Goal: Task Accomplishment & Management: Use online tool/utility

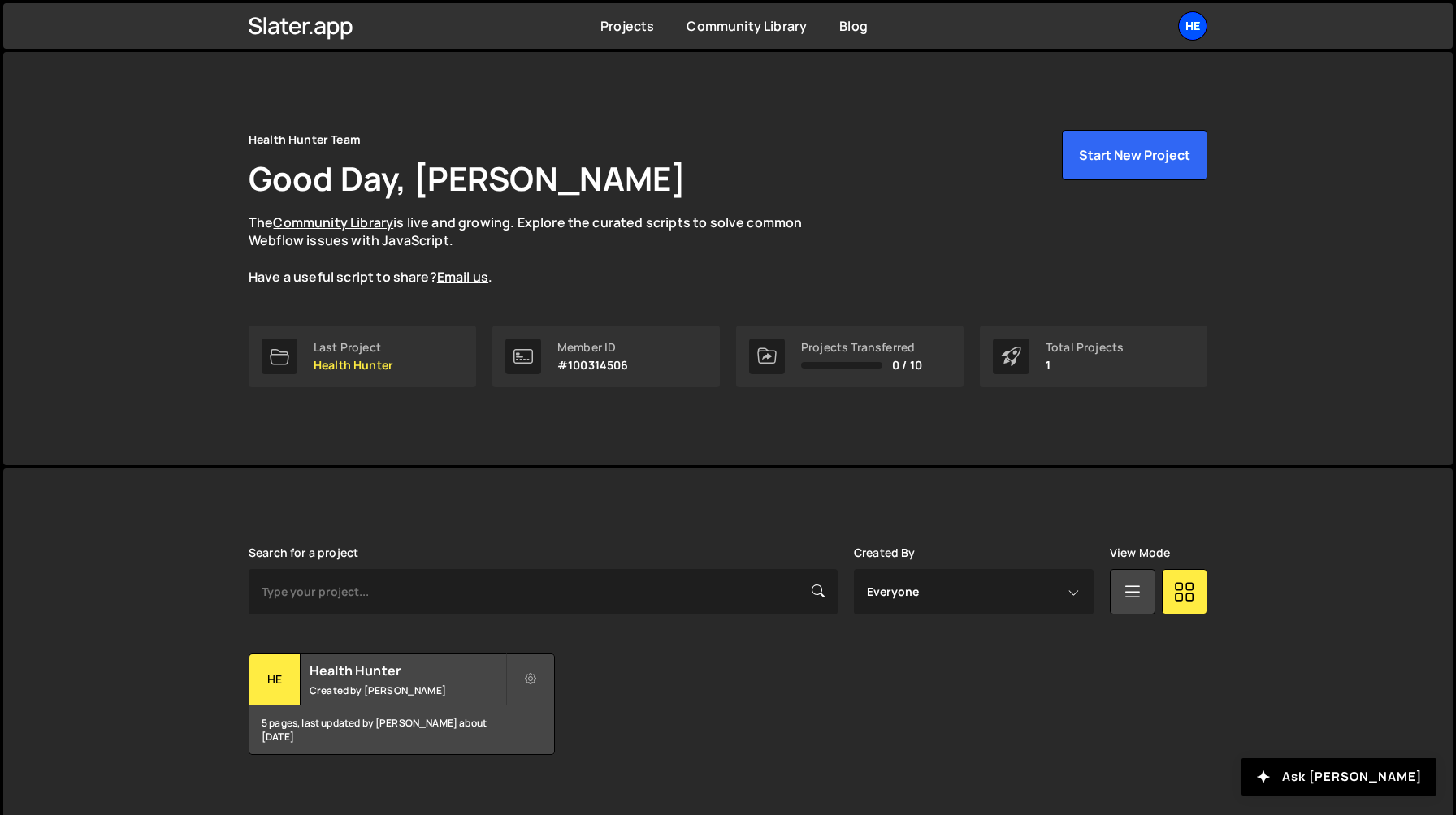
click at [1193, 29] on div "He" at bounding box center [1192, 25] width 29 height 29
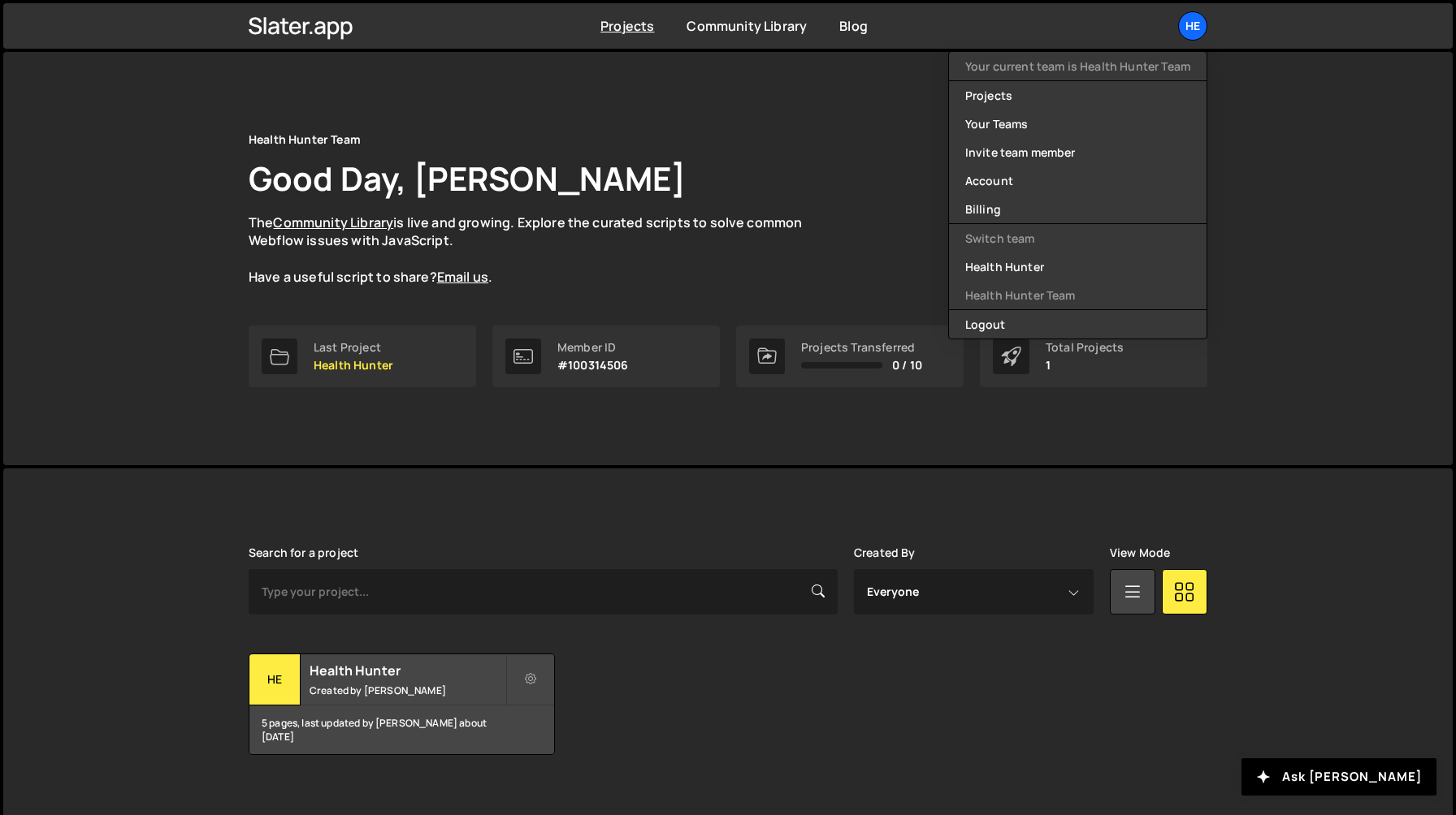
click at [874, 153] on div "Health Hunter Team Good Day, Sarah Mullens The Community Library is live and gr…" at bounding box center [728, 208] width 958 height 157
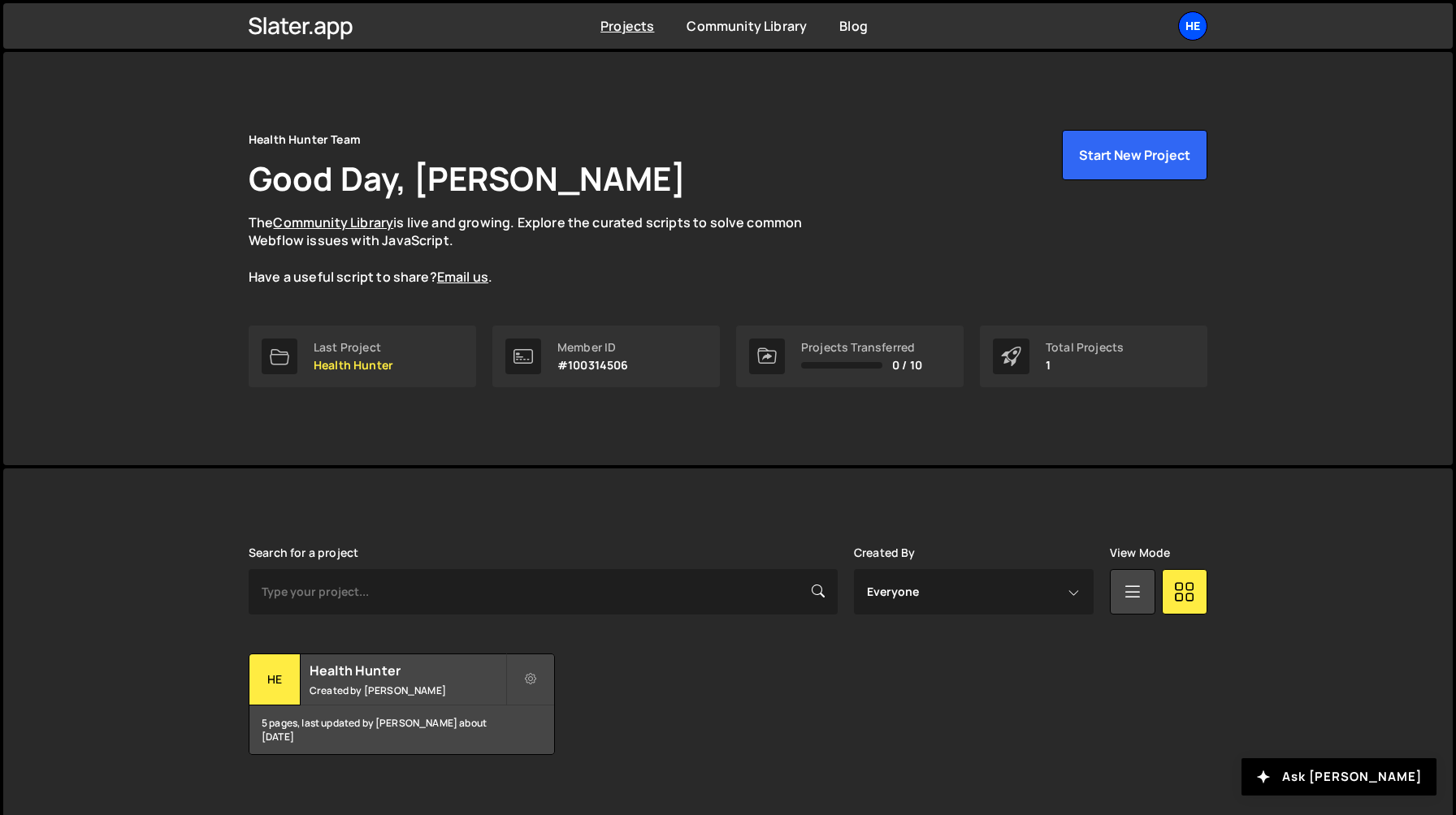
click at [1194, 30] on div "He" at bounding box center [1192, 25] width 29 height 29
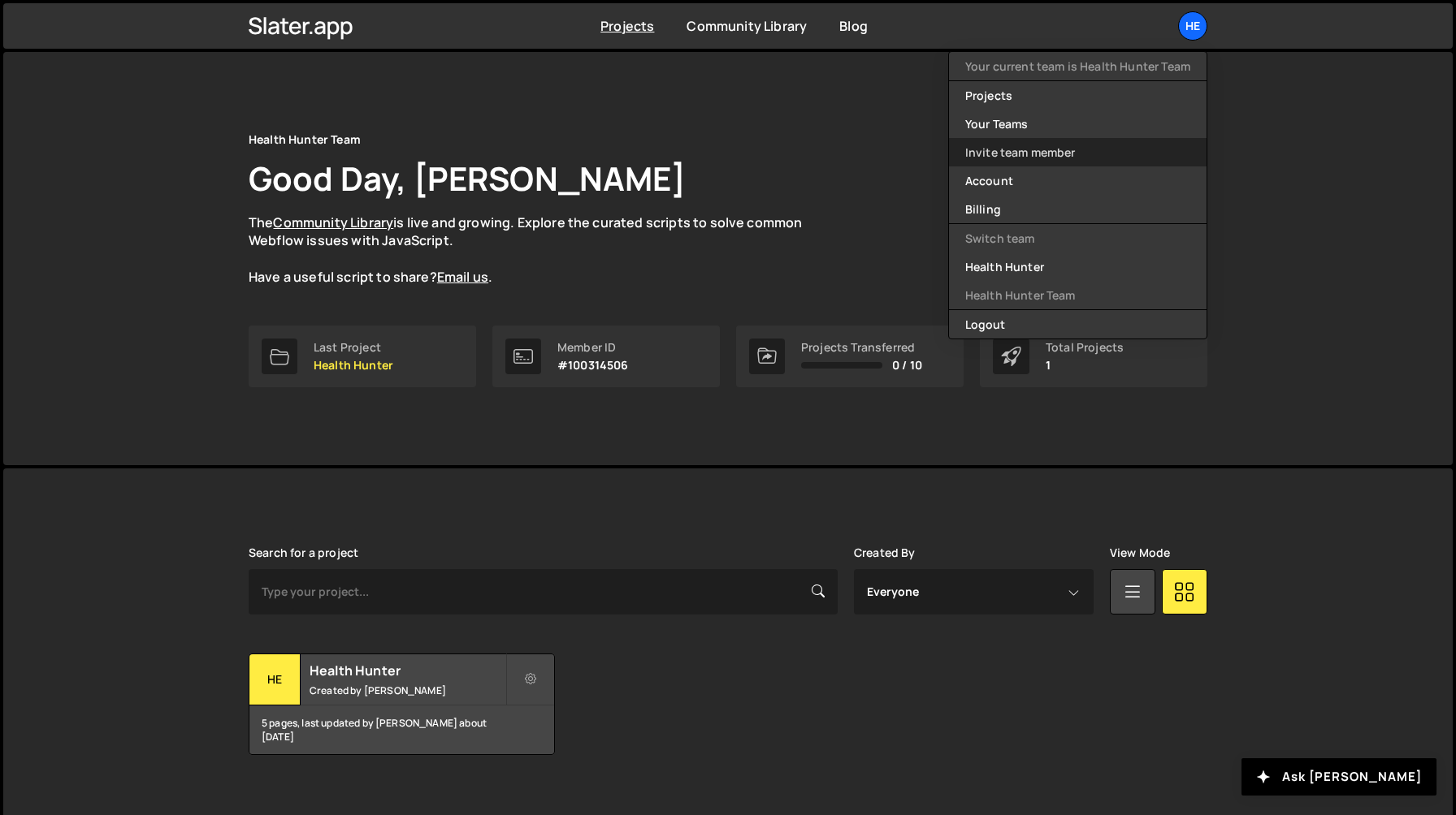
click at [1108, 148] on link "Invite team member" at bounding box center [1077, 152] width 257 height 28
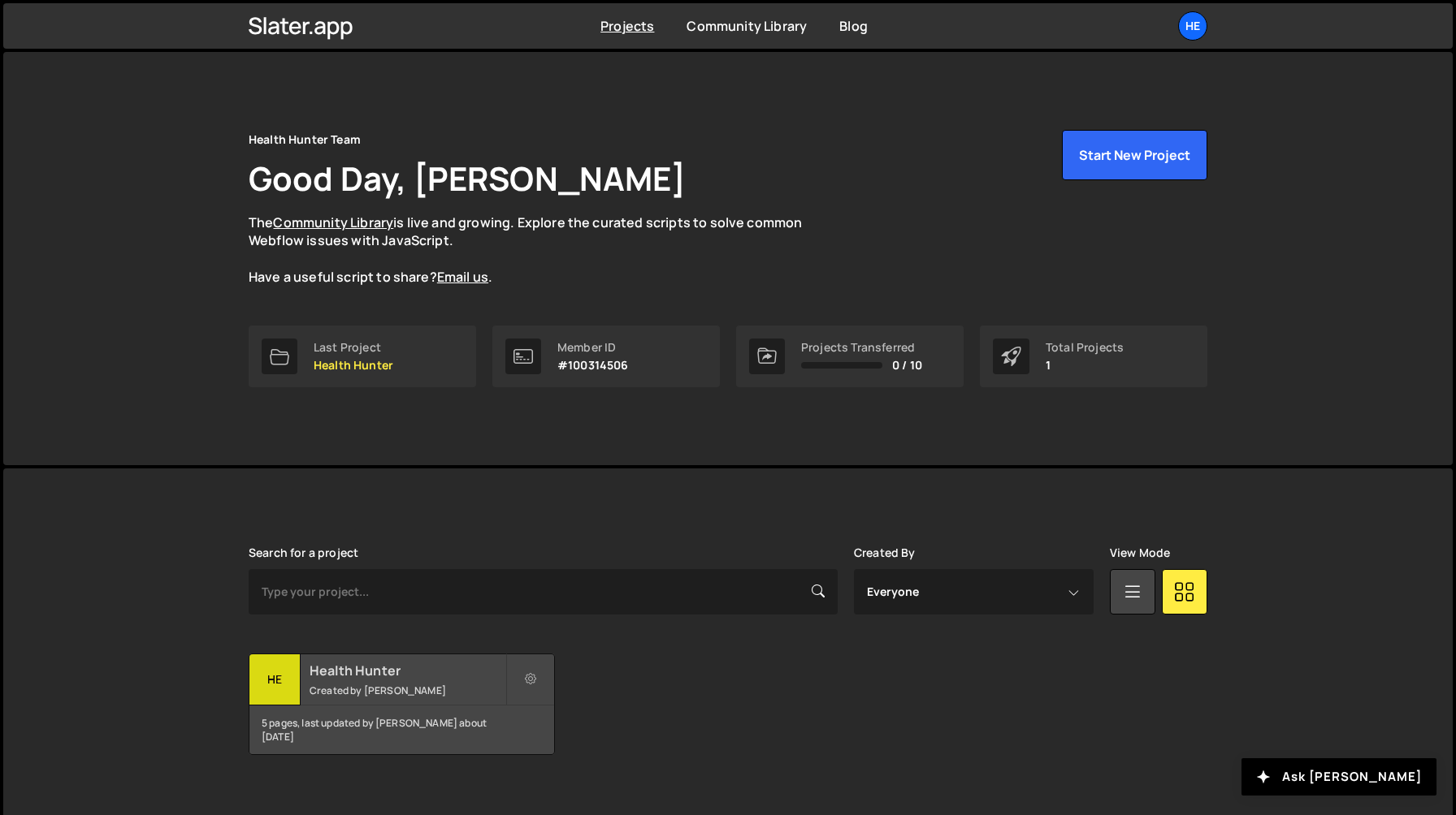
click at [362, 715] on div "5 pages, last updated by Sarah Mullens about 1 month ago" at bounding box center [401, 730] width 305 height 49
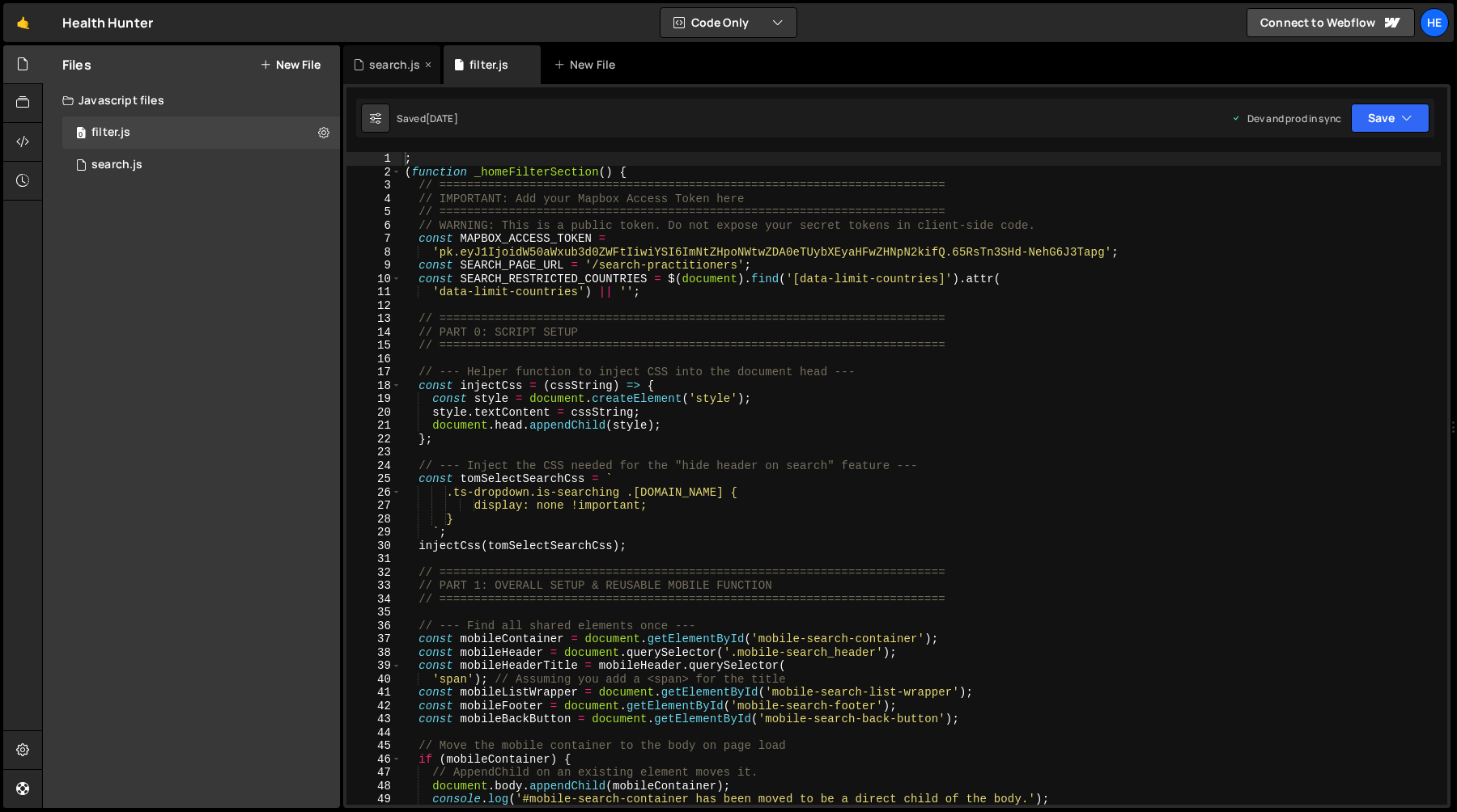
click at [388, 71] on div "search.js" at bounding box center [394, 65] width 51 height 17
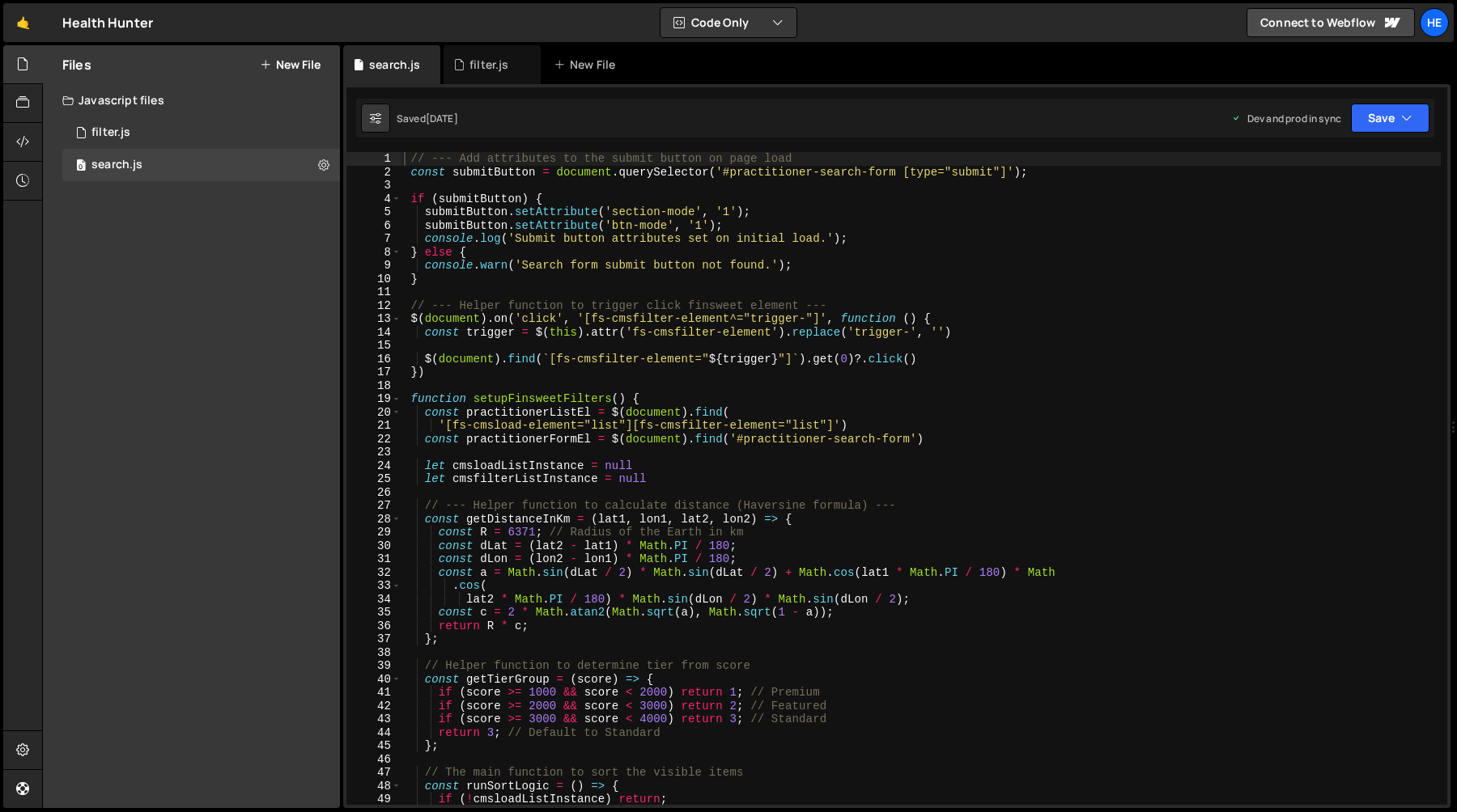
click at [763, 454] on div "// --- Add attributes to the submit button on page load const submitButton = do…" at bounding box center [920, 492] width 1040 height 680
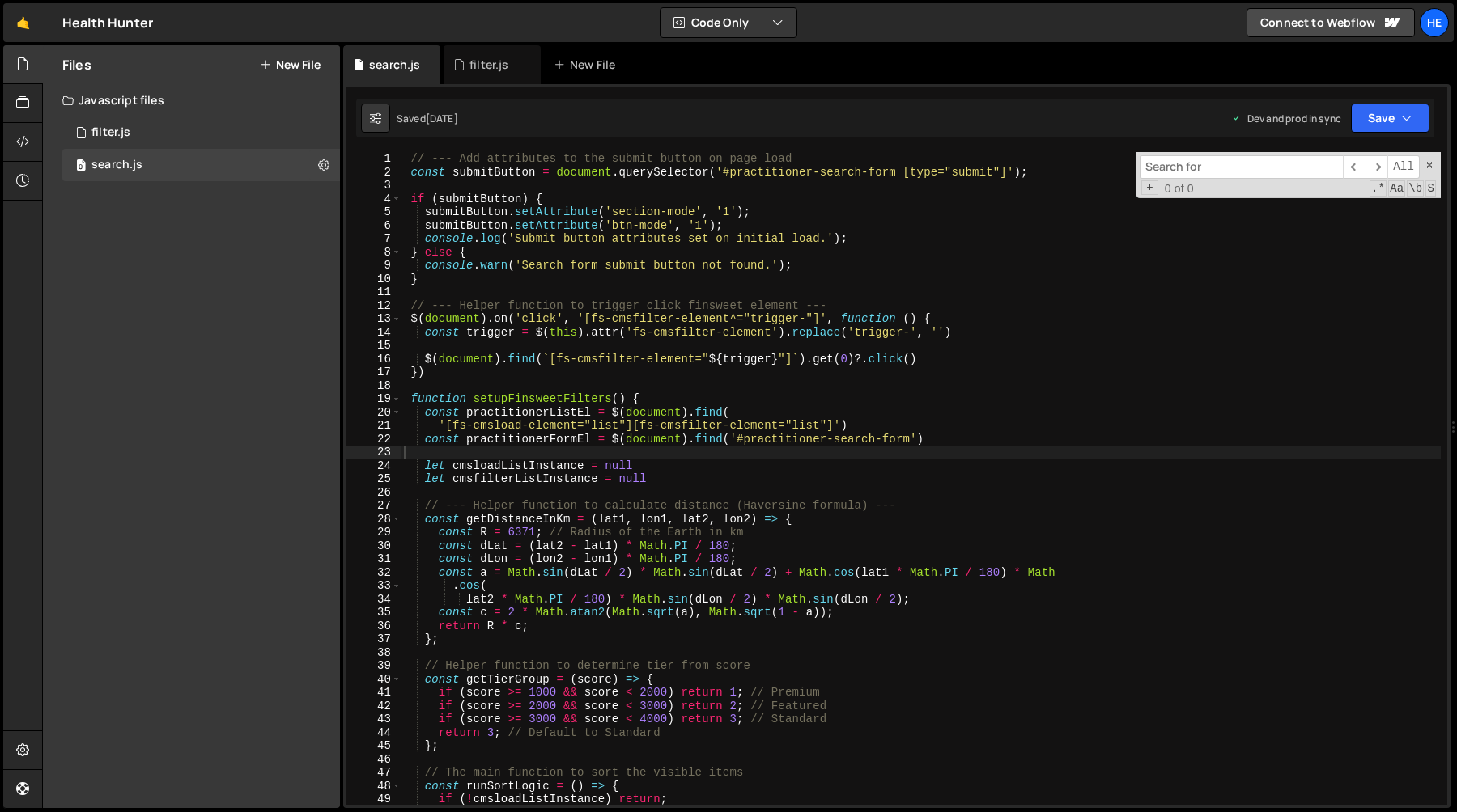
click at [1434, 169] on div "​ ​ All Replace All + 0 of 0 .* Aa \b S" at bounding box center [1288, 175] width 305 height 46
click at [1429, 164] on span at bounding box center [1429, 164] width 11 height 11
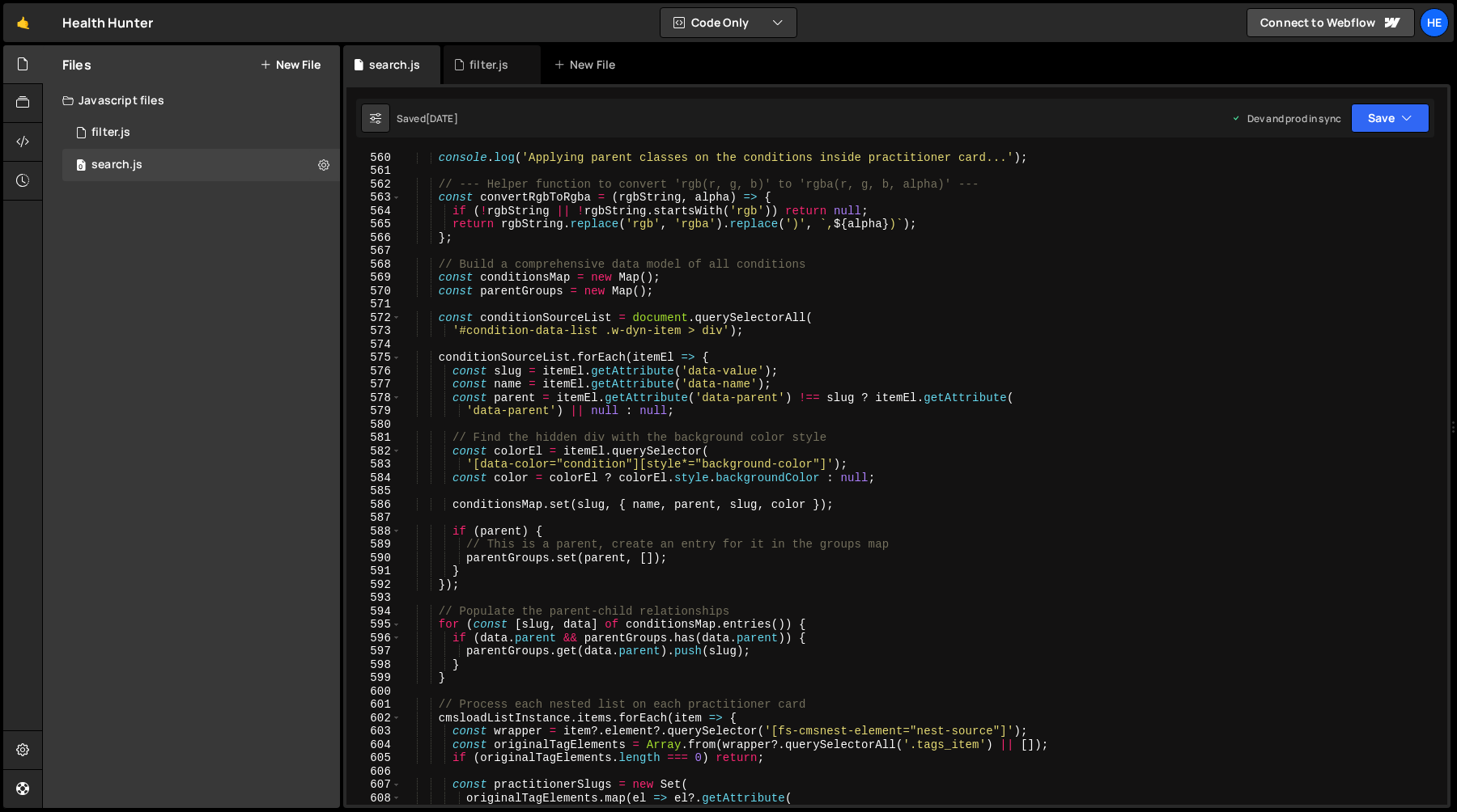
scroll to position [7464, 0]
click at [647, 560] on div "console . log ( 'Applying parent classes on the conditions inside practitioner …" at bounding box center [920, 490] width 1040 height 680
type textarea "parentGroups.set(parent, []);"
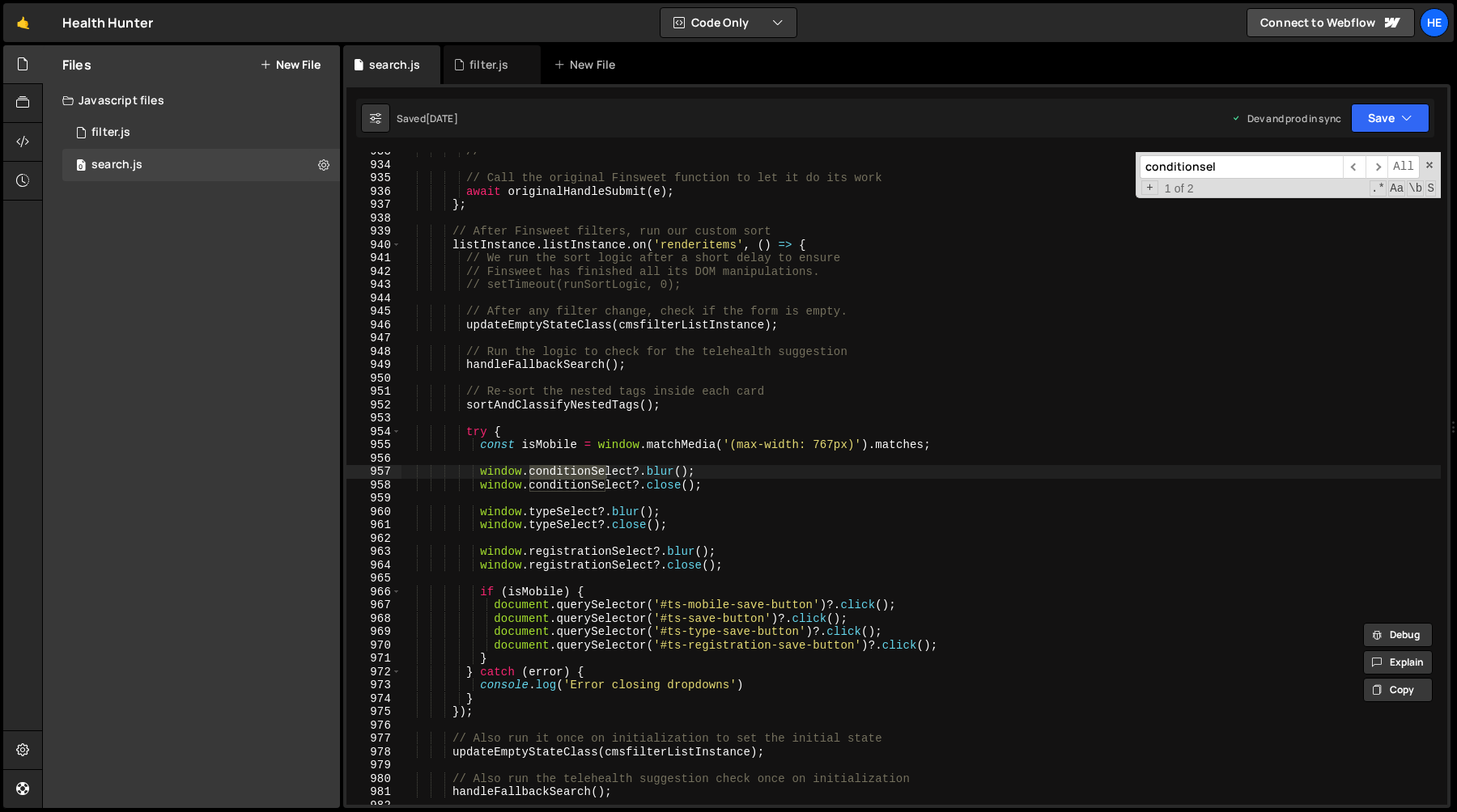
scroll to position [12449, 0]
type input "conditionsele"
click at [1377, 169] on span "​" at bounding box center [1377, 167] width 23 height 24
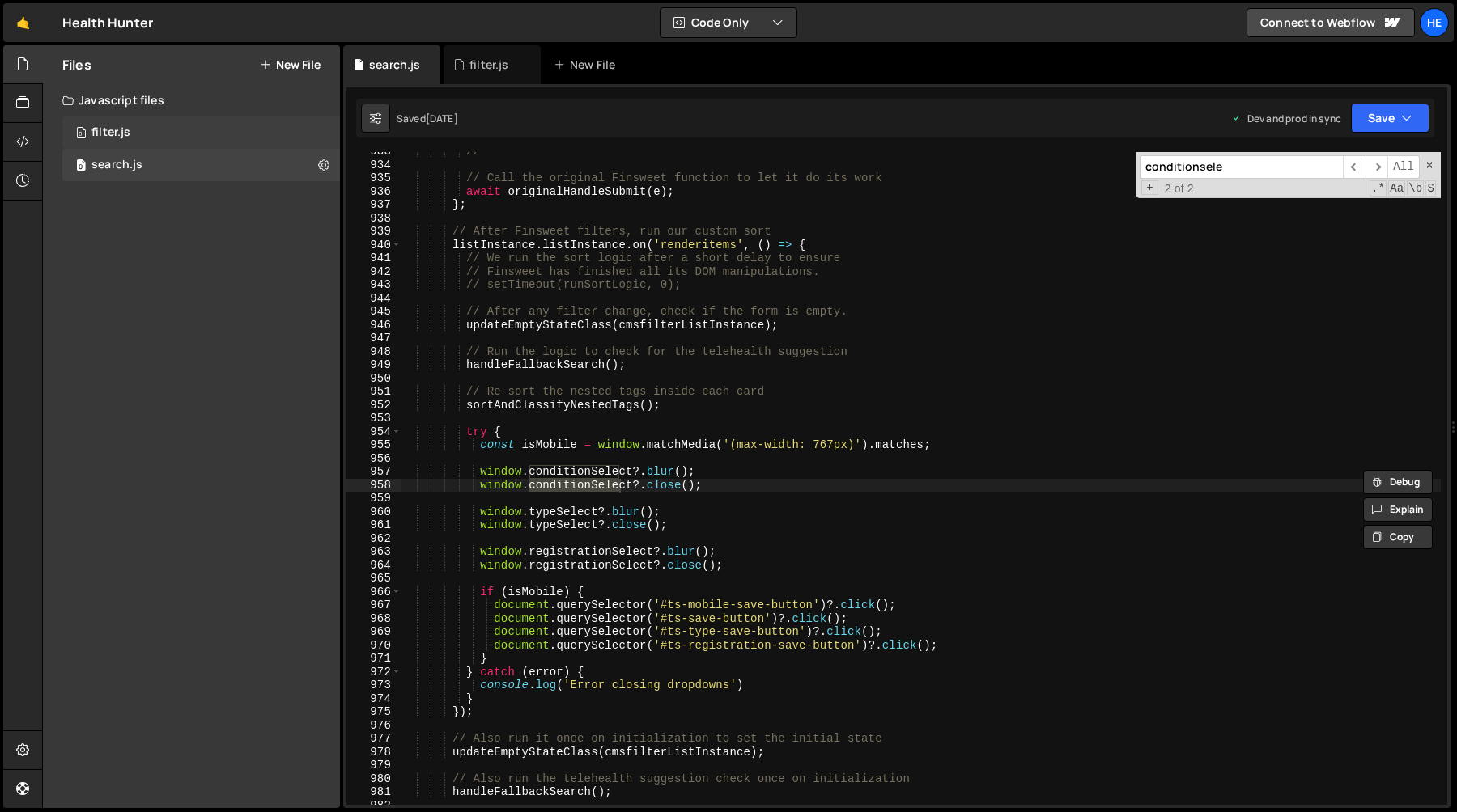
click at [186, 135] on div "0 filter.js 0" at bounding box center [200, 132] width 277 height 32
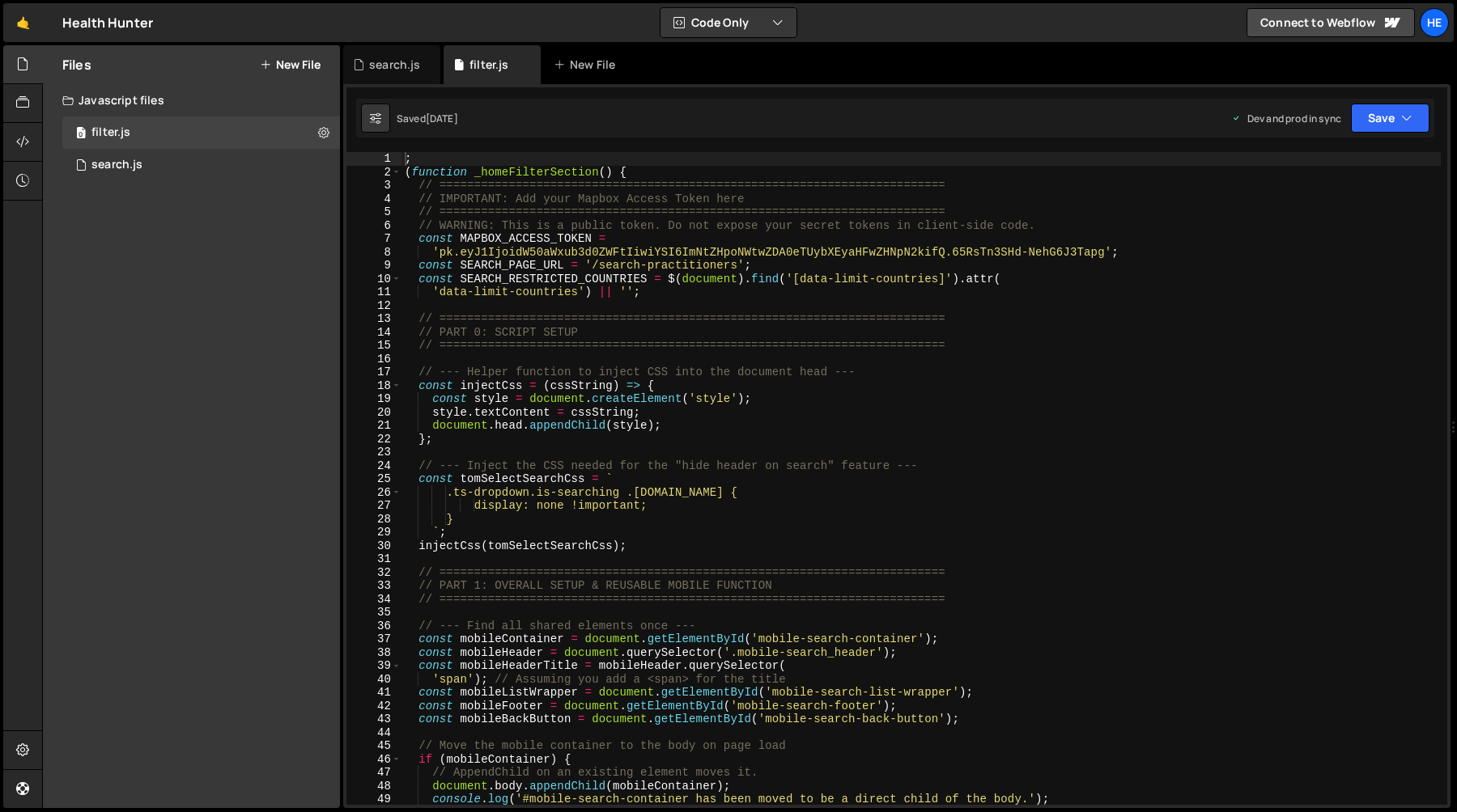
click at [1173, 309] on div "; ( function _homeFilterSection ( ) { // ======================================…" at bounding box center [921, 492] width 1040 height 680
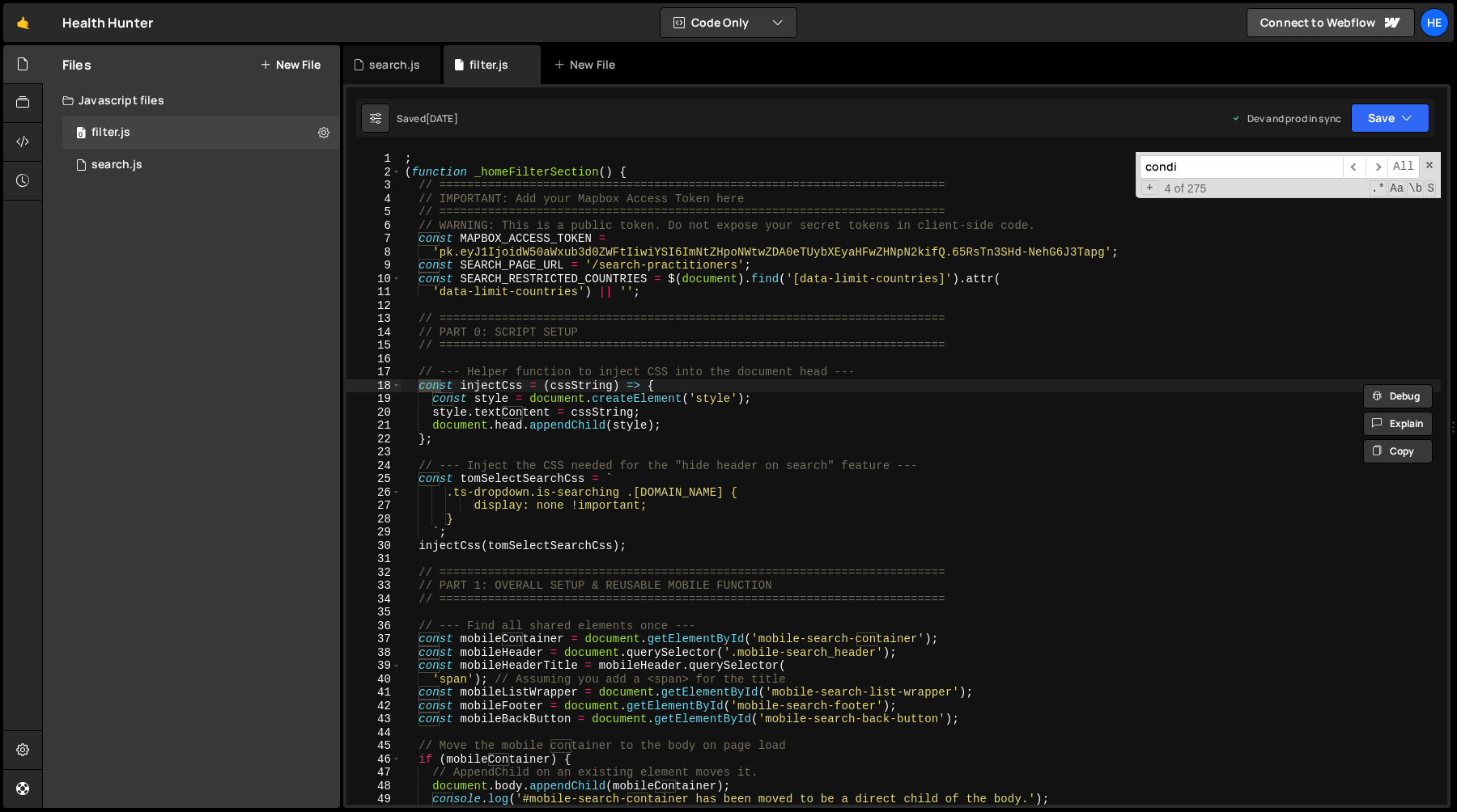
scroll to position [462, 0]
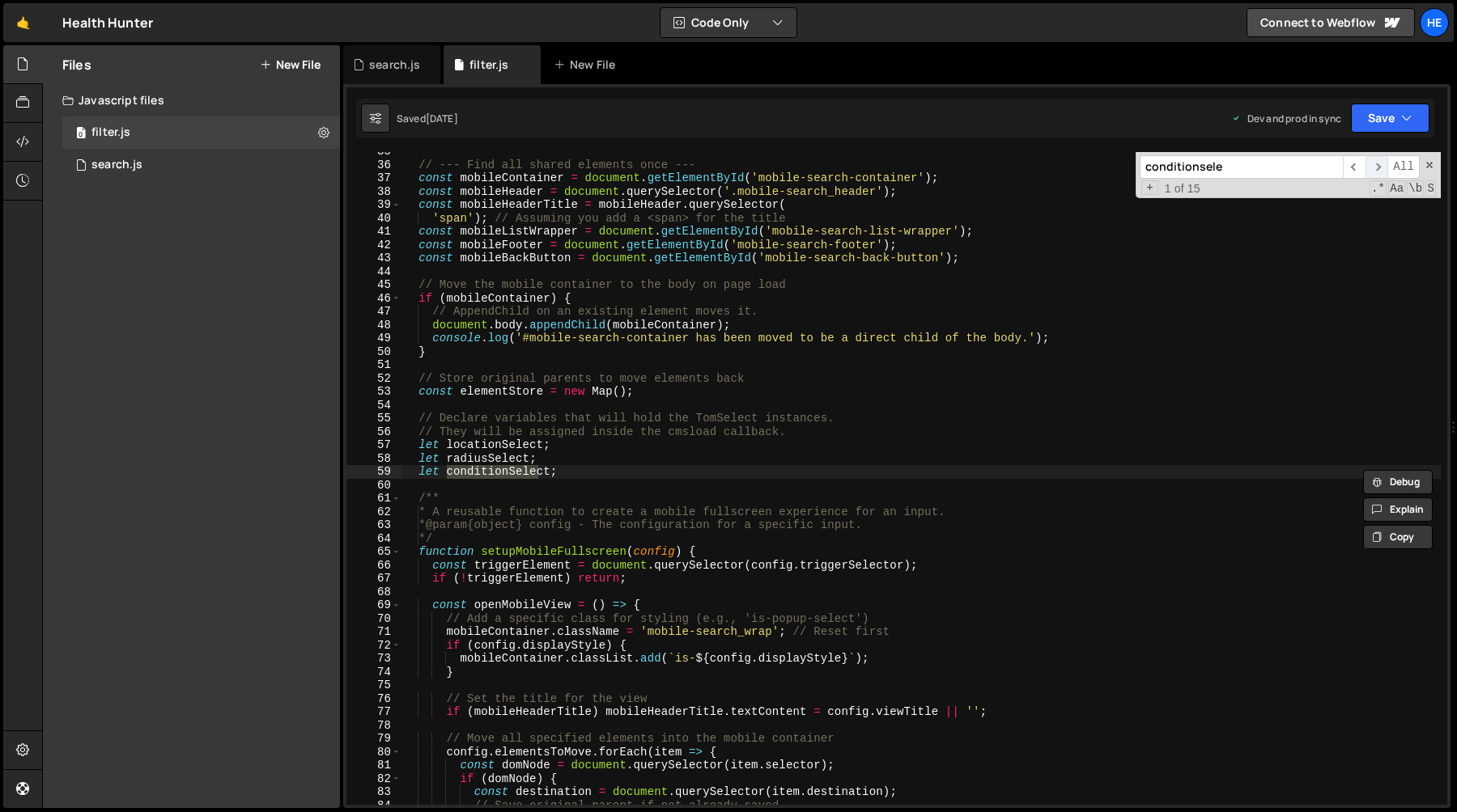
type input "conditionsele"
click at [1377, 162] on span "​" at bounding box center [1377, 167] width 23 height 24
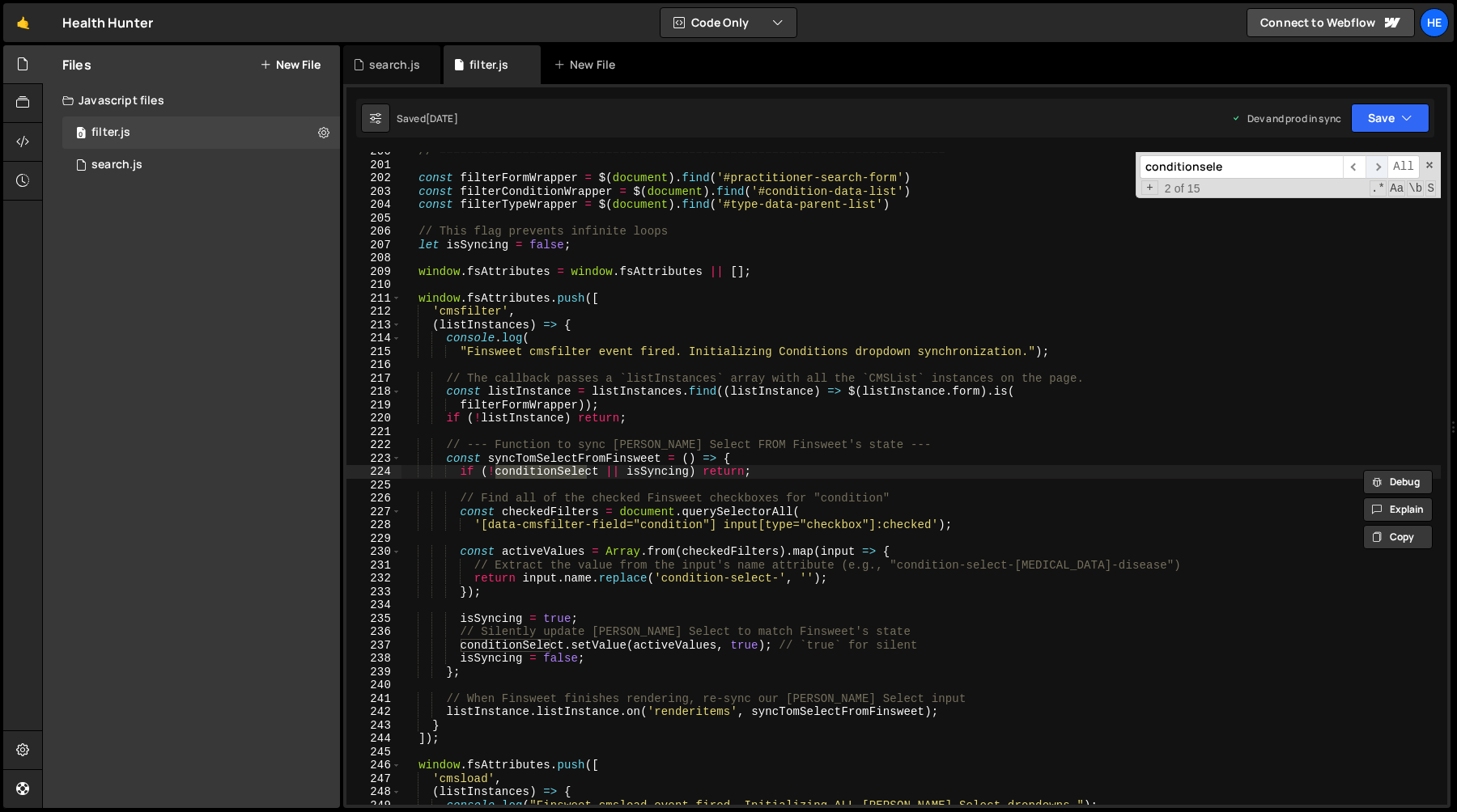
click at [1376, 162] on span "​" at bounding box center [1377, 167] width 23 height 24
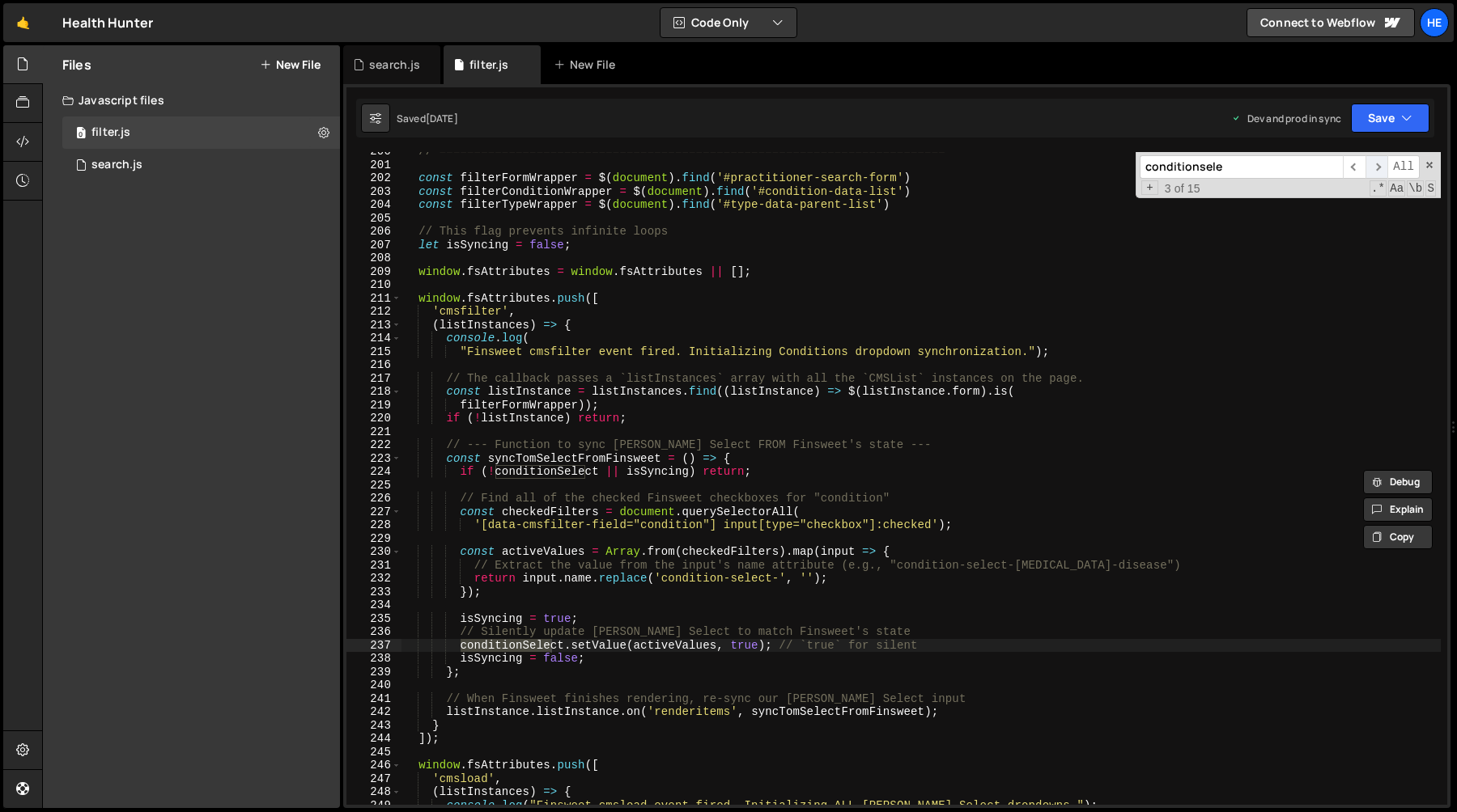
click at [1376, 162] on span "​" at bounding box center [1377, 167] width 23 height 24
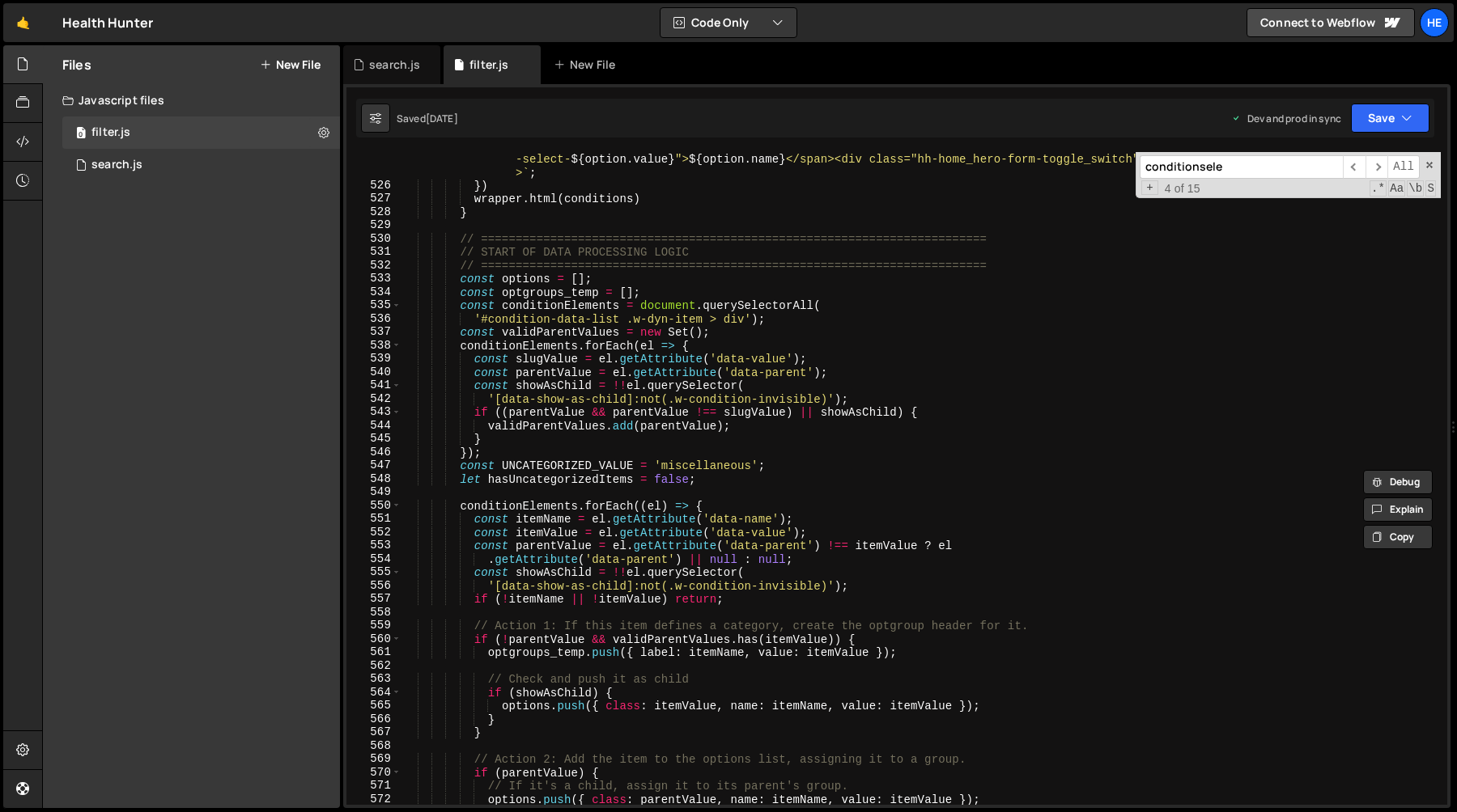
scroll to position [7062, 0]
type textarea "const conditionElements = document.querySelectorAll("
click at [781, 303] on div "` <div><label class="w-checkbox"><input type="checkbox" name="condition-select-…" at bounding box center [921, 485] width 1040 height 720
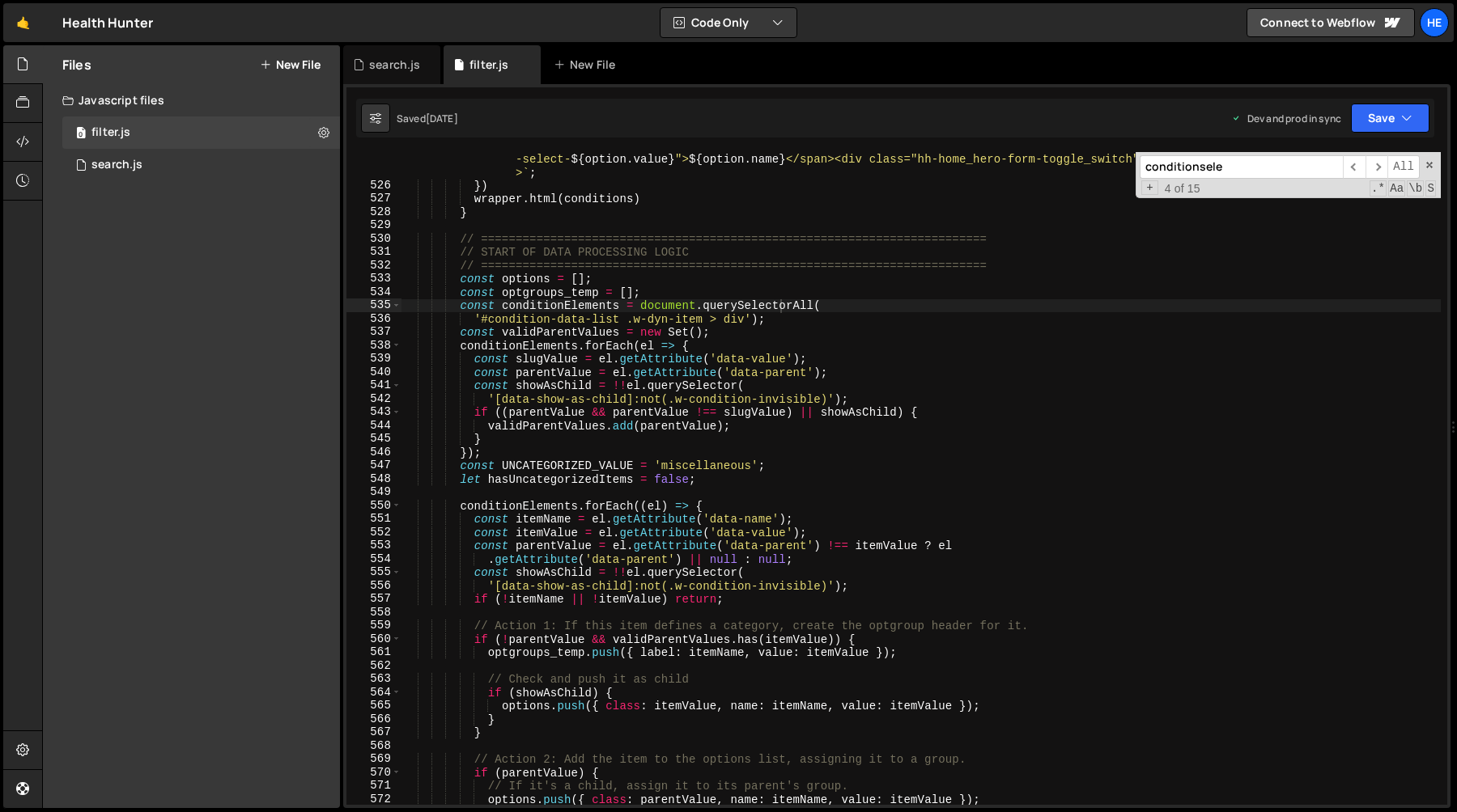
paste input "data-cmsfilter-field"
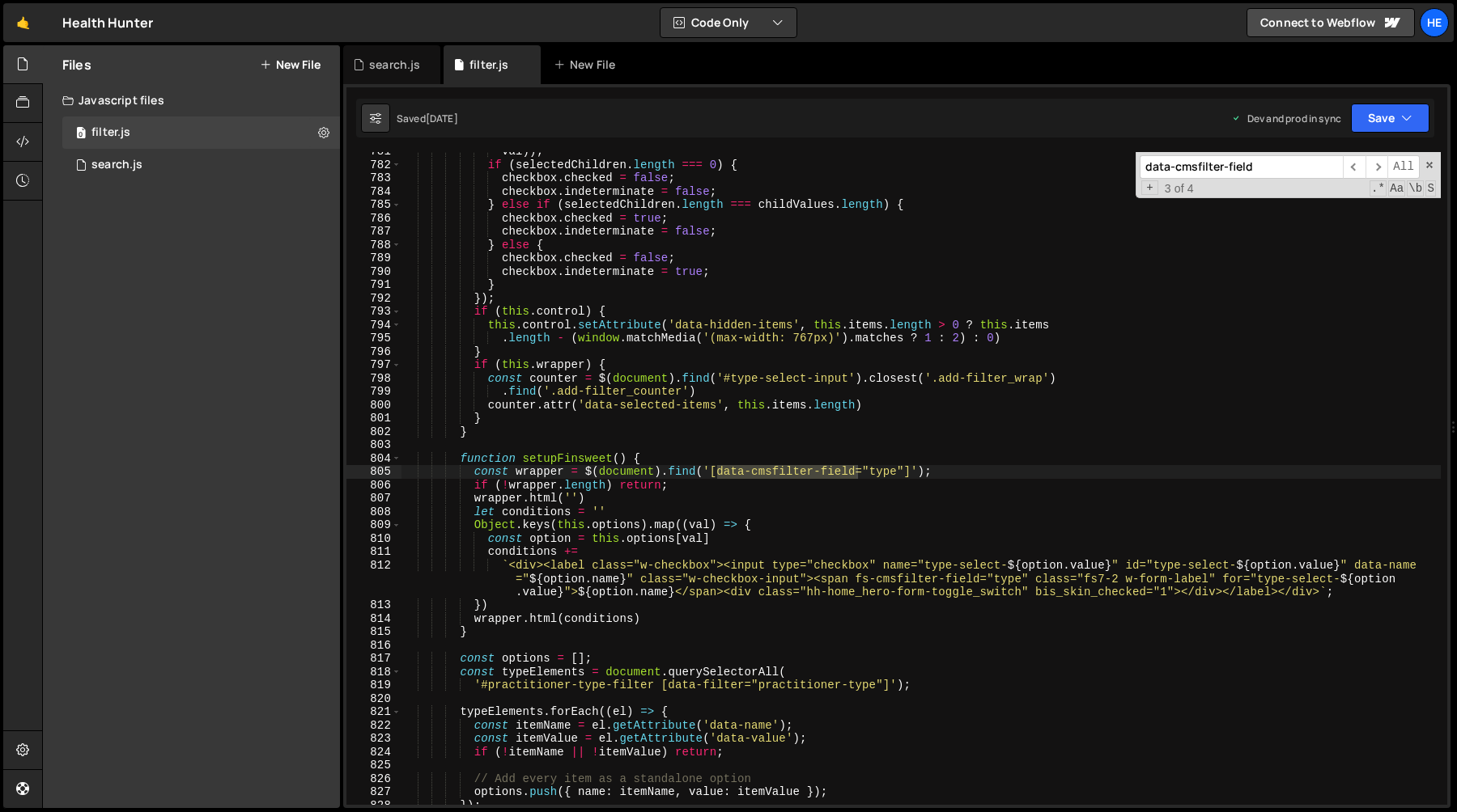
scroll to position [10526, 0]
type input "data-cmsfilter-field"
click at [1375, 166] on span "​" at bounding box center [1377, 167] width 23 height 24
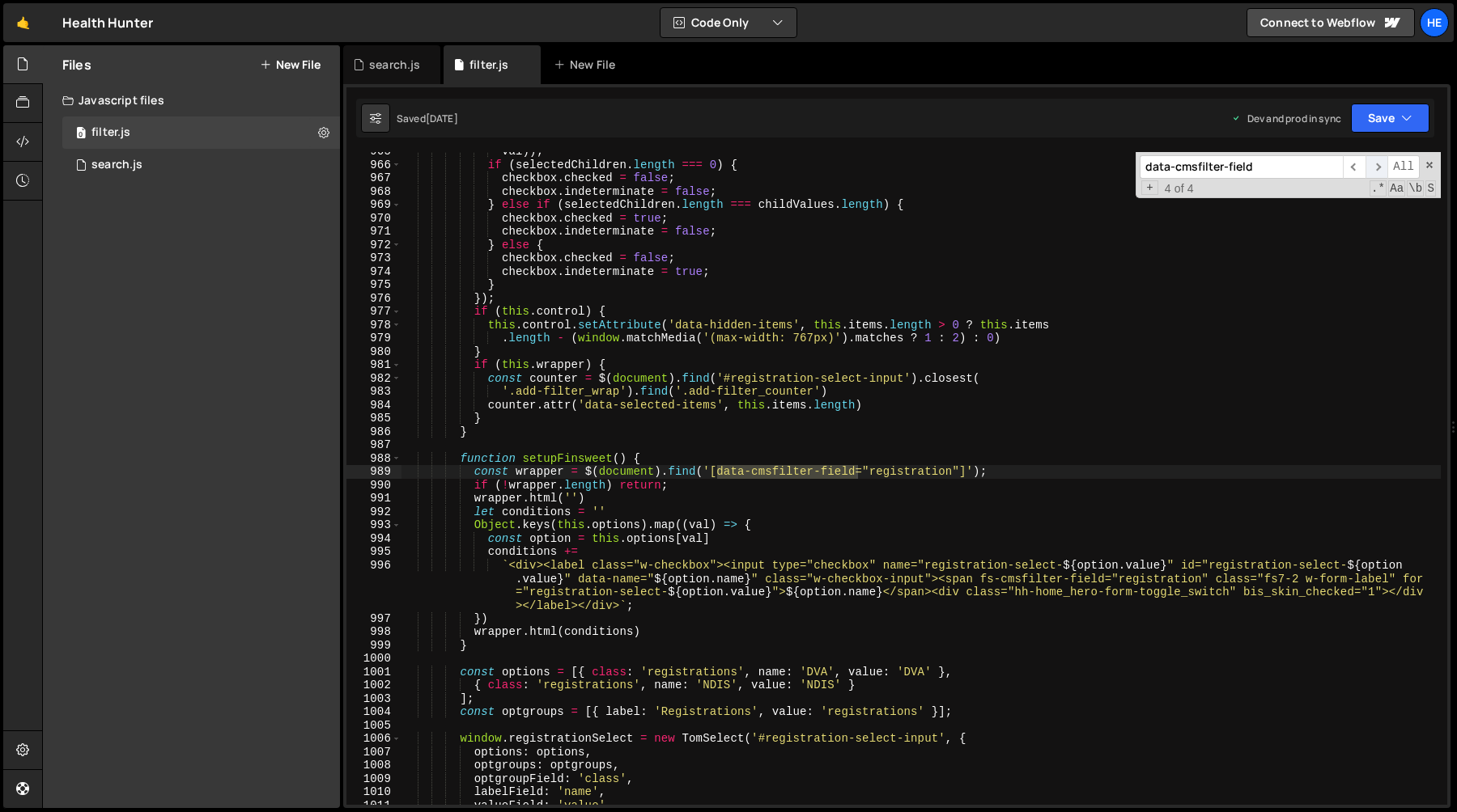
click at [1375, 166] on span "​" at bounding box center [1377, 167] width 23 height 24
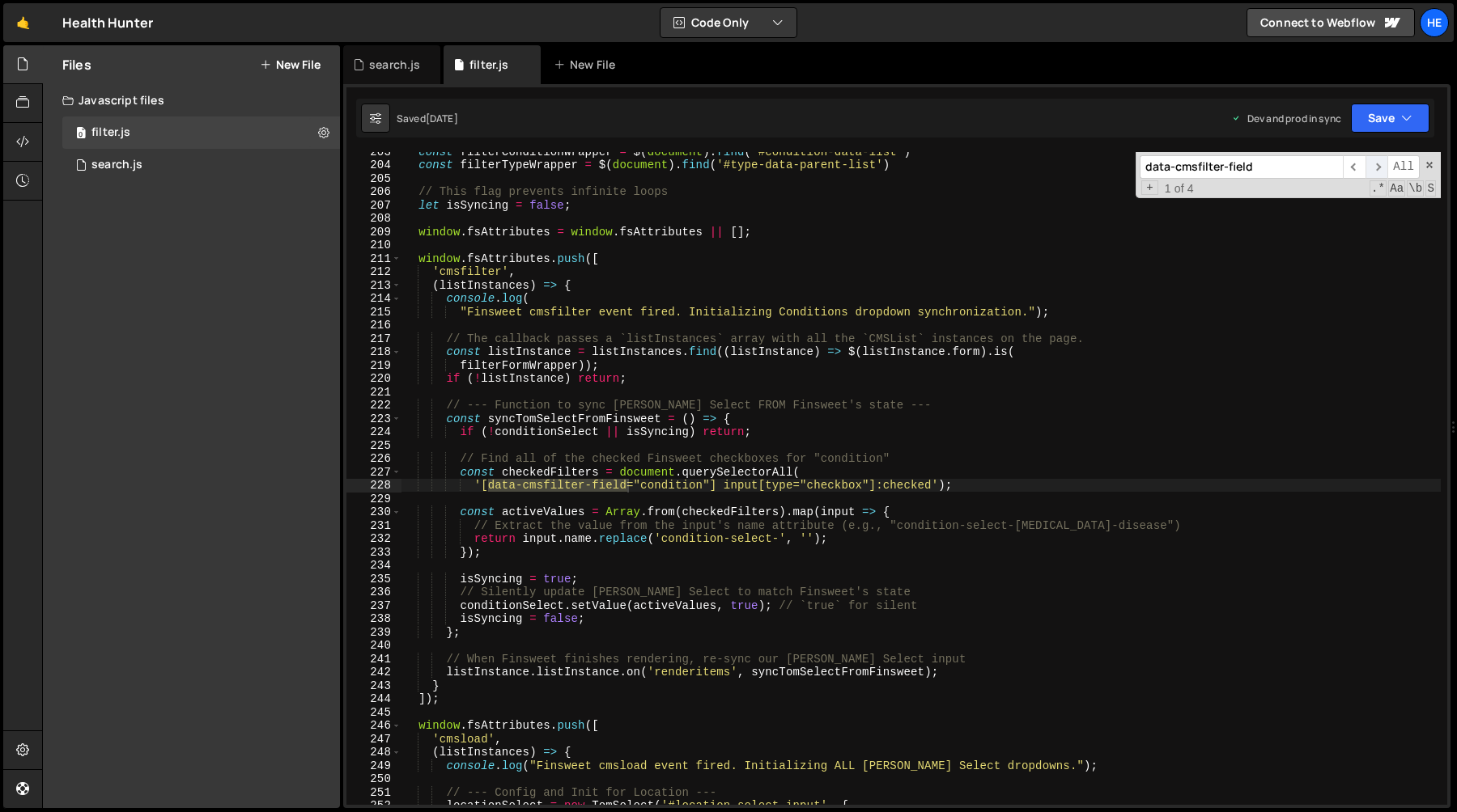
click at [1383, 168] on span "​" at bounding box center [1377, 167] width 23 height 24
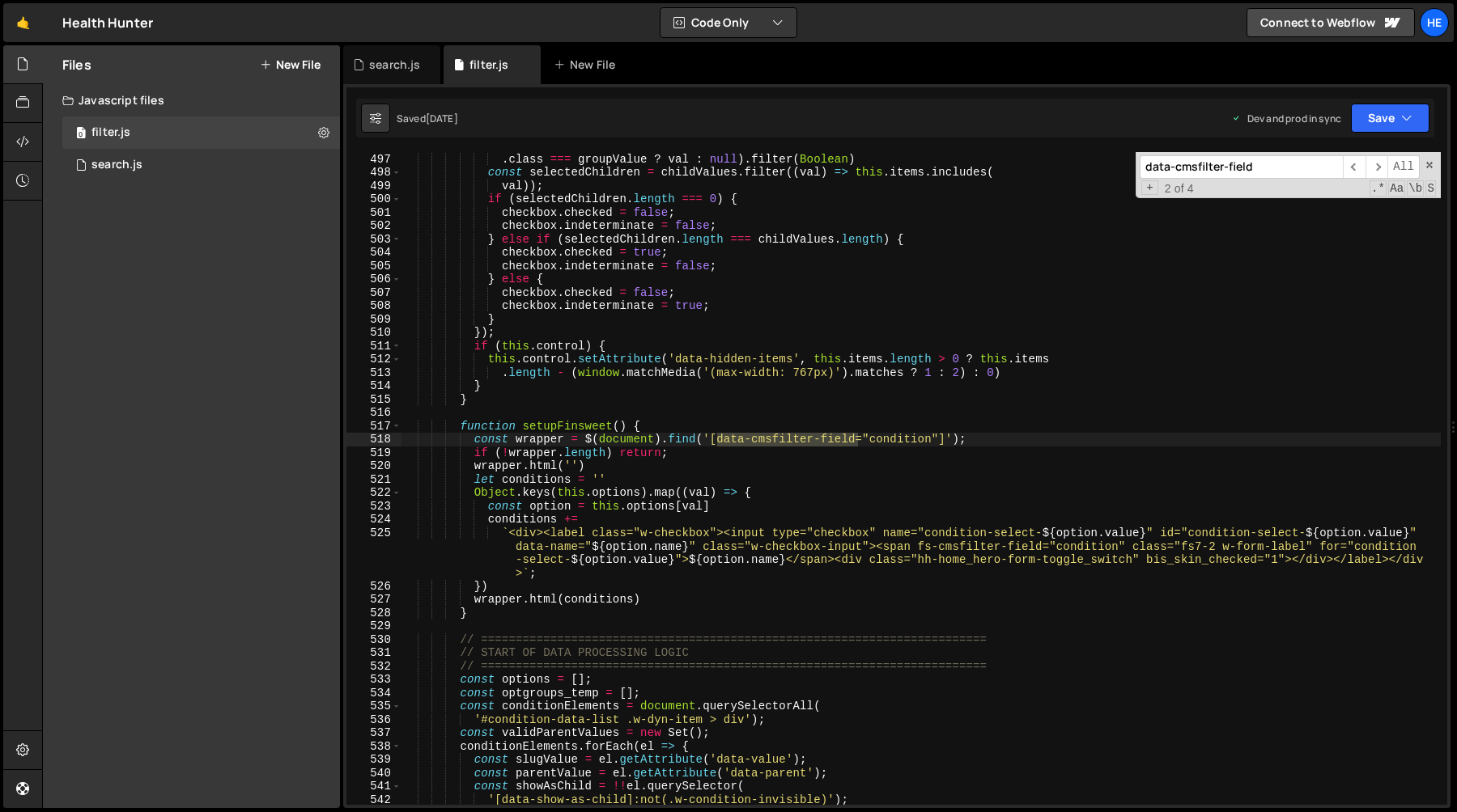
scroll to position [6663, 0]
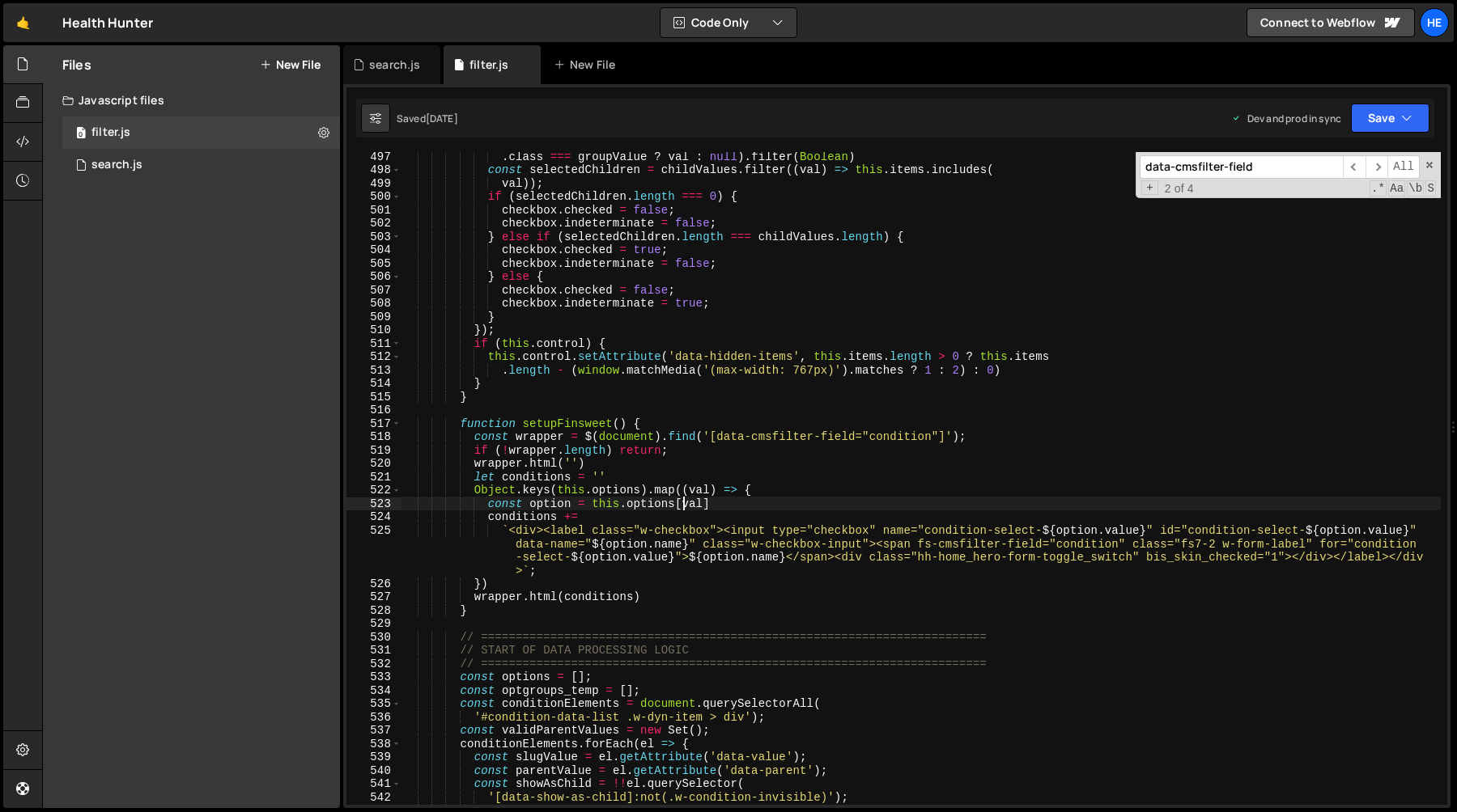
click at [686, 508] on div ". class === groupValue ? val : null ) . filter ( Boolean ) const selectedChildr…" at bounding box center [921, 489] width 1040 height 680
click at [532, 476] on div ". class === groupValue ? val : null ) . filter ( Boolean ) const selectedChildr…" at bounding box center [921, 489] width 1040 height 680
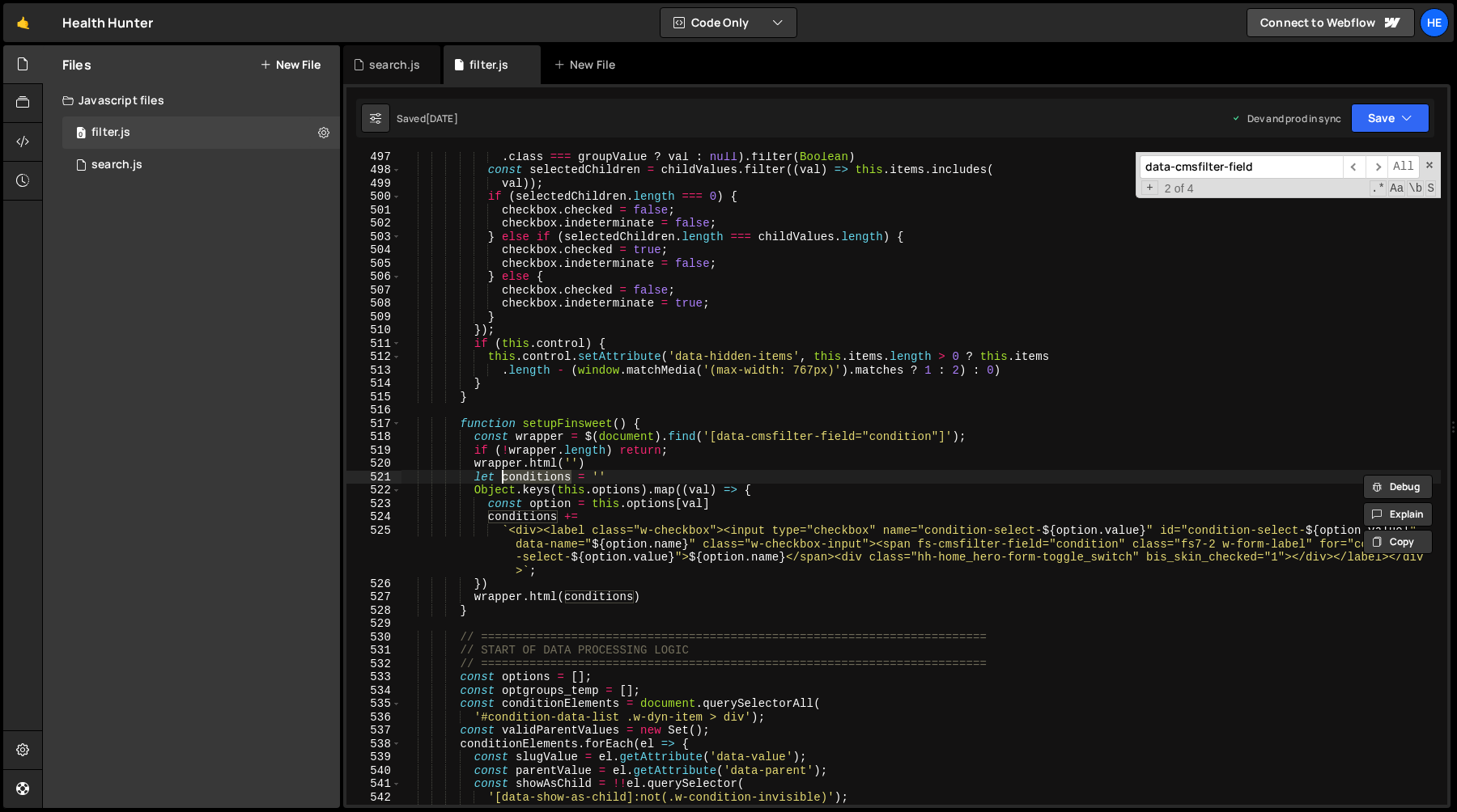
click at [577, 490] on div ". class === groupValue ? val : null ) . filter ( Boolean ) const selectedChildr…" at bounding box center [921, 489] width 1040 height 680
click at [624, 490] on div ". class === groupValue ? val : null ) . filter ( Boolean ) const selectedChildr…" at bounding box center [921, 489] width 1040 height 680
click at [628, 482] on div ". class === groupValue ? val : null ) . filter ( Boolean ) const selectedChildr…" at bounding box center [921, 489] width 1040 height 680
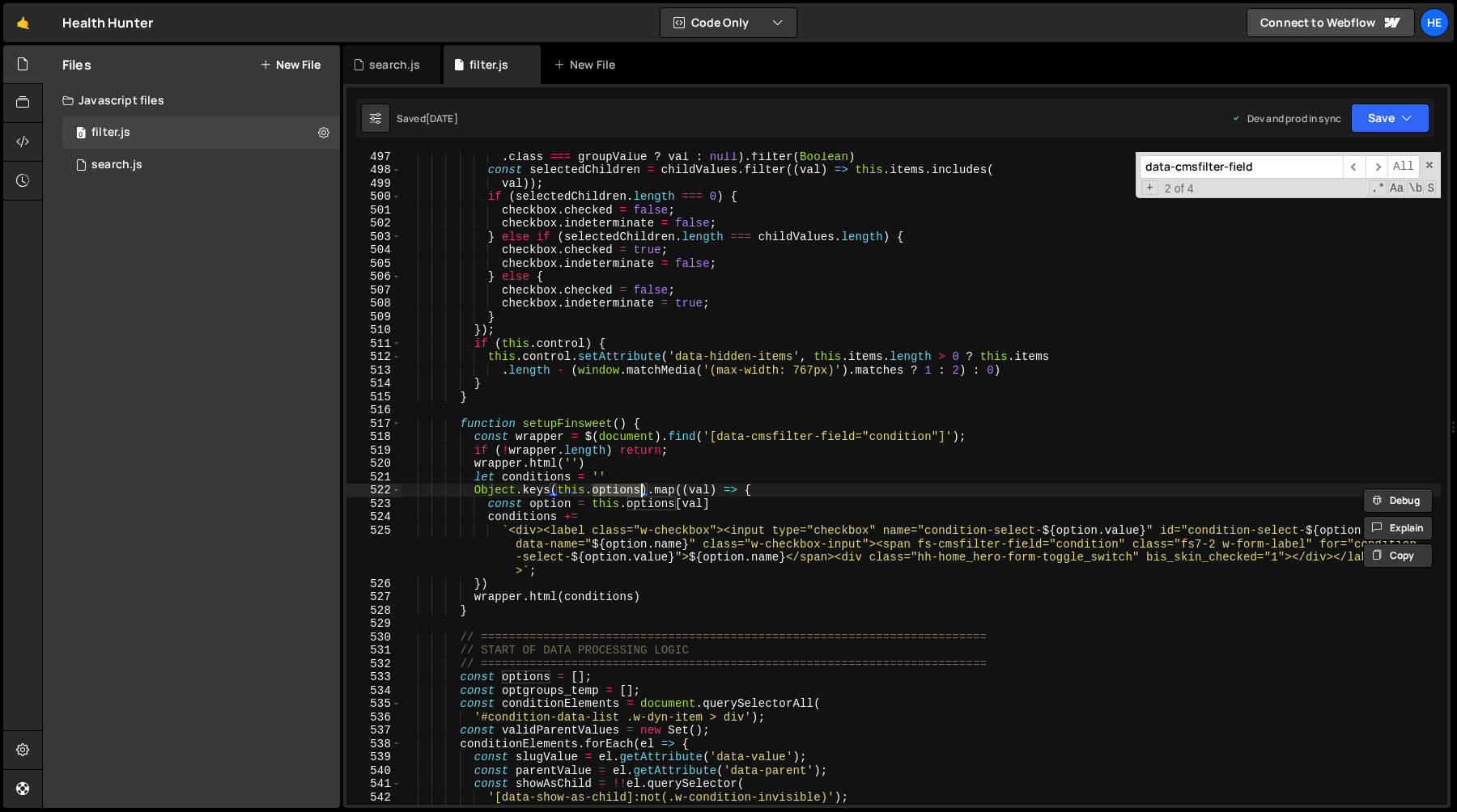
type textarea "let conditions = ''"
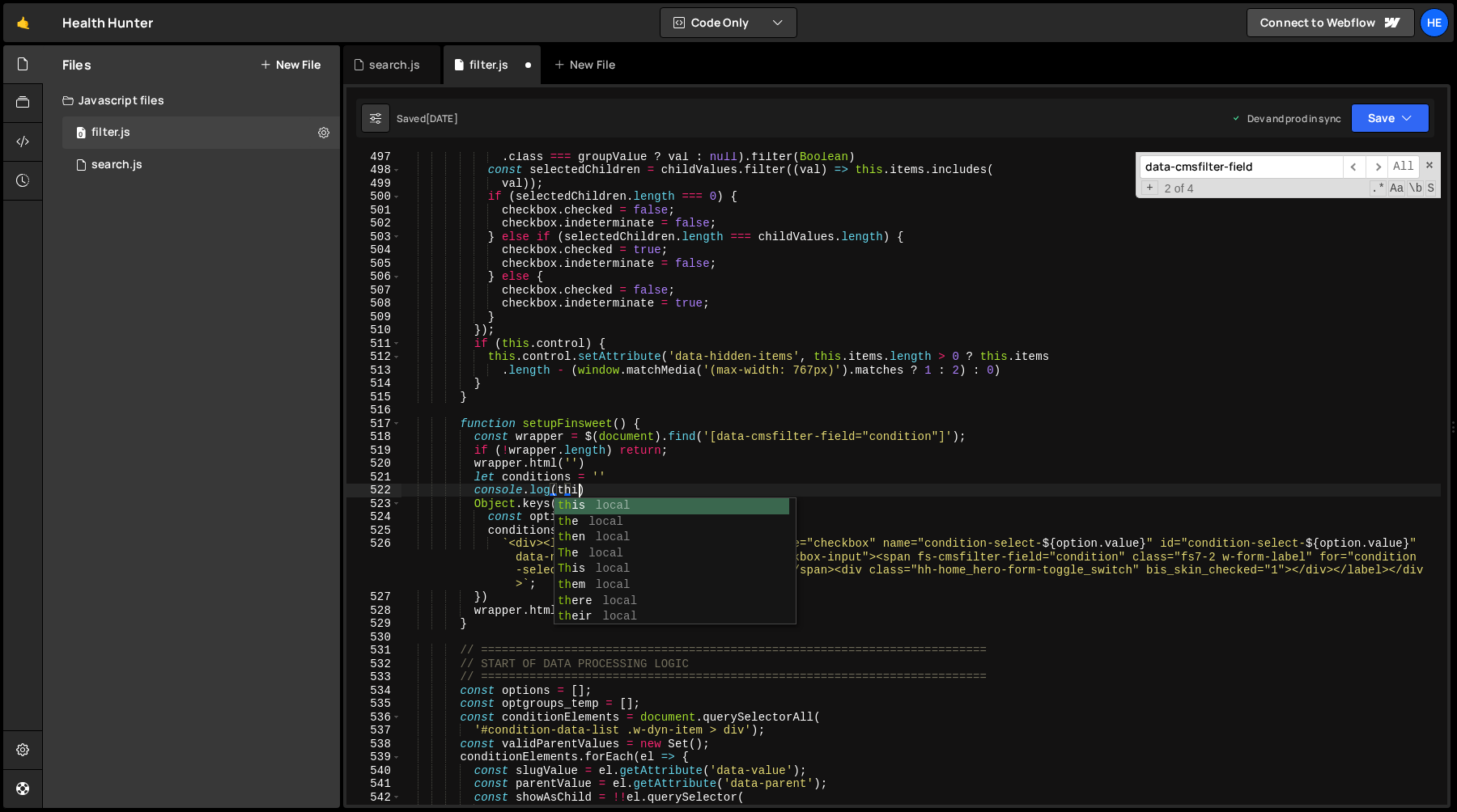
scroll to position [0, 11]
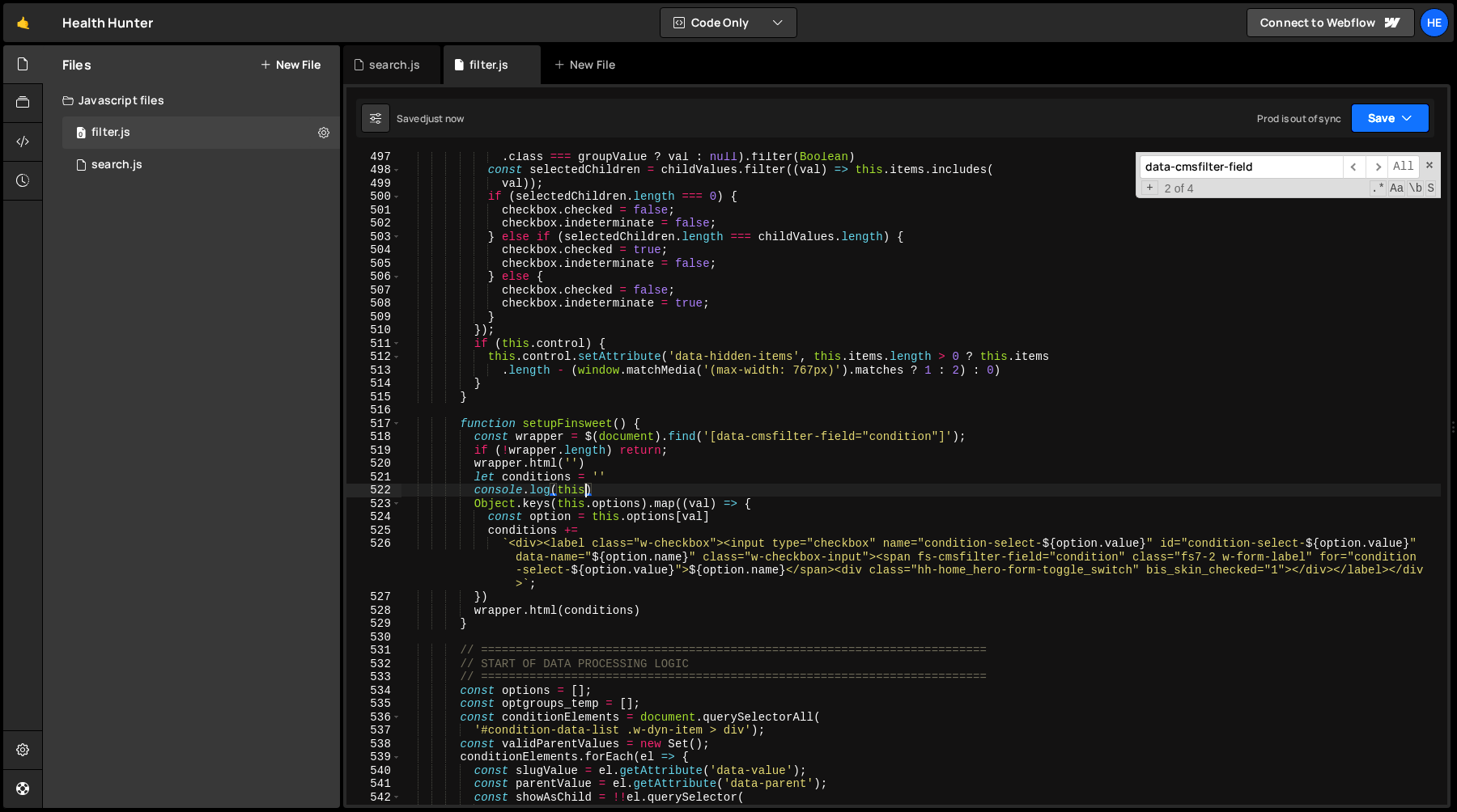
click at [1357, 120] on button "Save" at bounding box center [1391, 117] width 79 height 29
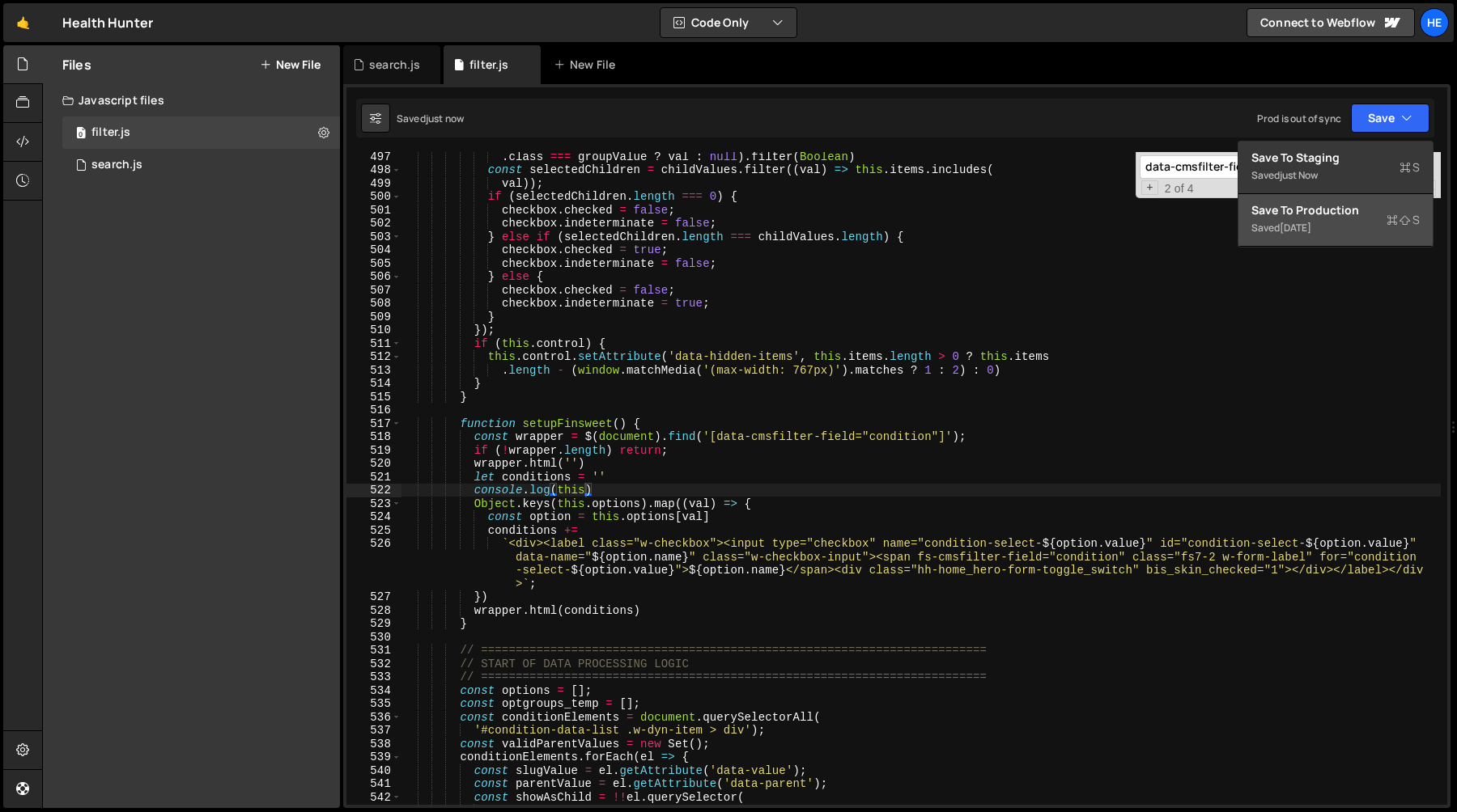
click at [1332, 218] on div "Save to Production S" at bounding box center [1335, 210] width 169 height 17
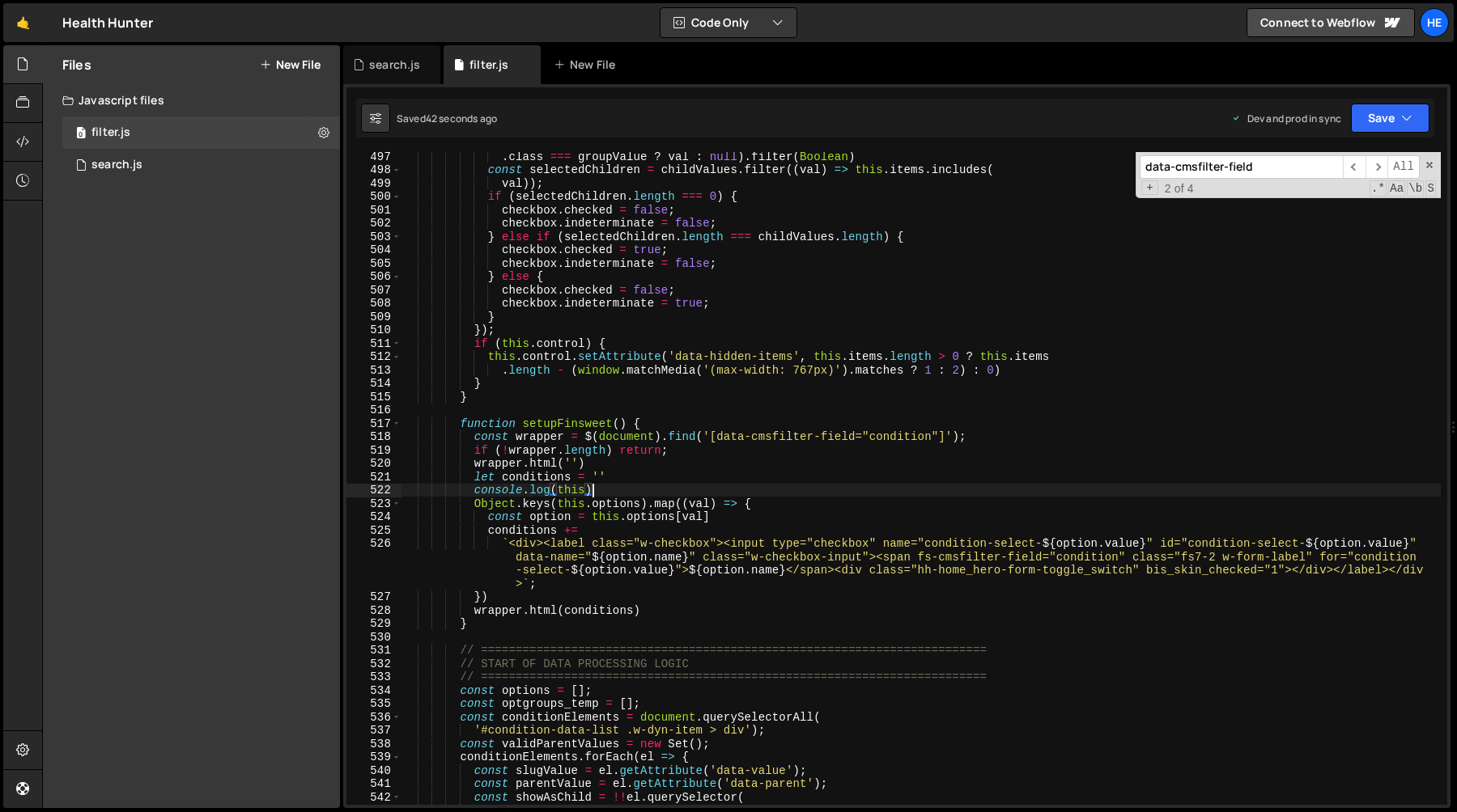
click at [625, 485] on div ". class === groupValue ? val : null ) . filter ( Boolean ) const selectedChildr…" at bounding box center [921, 489] width 1040 height 680
click at [625, 474] on div ". class === groupValue ? val : null ) . filter ( Boolean ) const selectedChildr…" at bounding box center [921, 489] width 1040 height 680
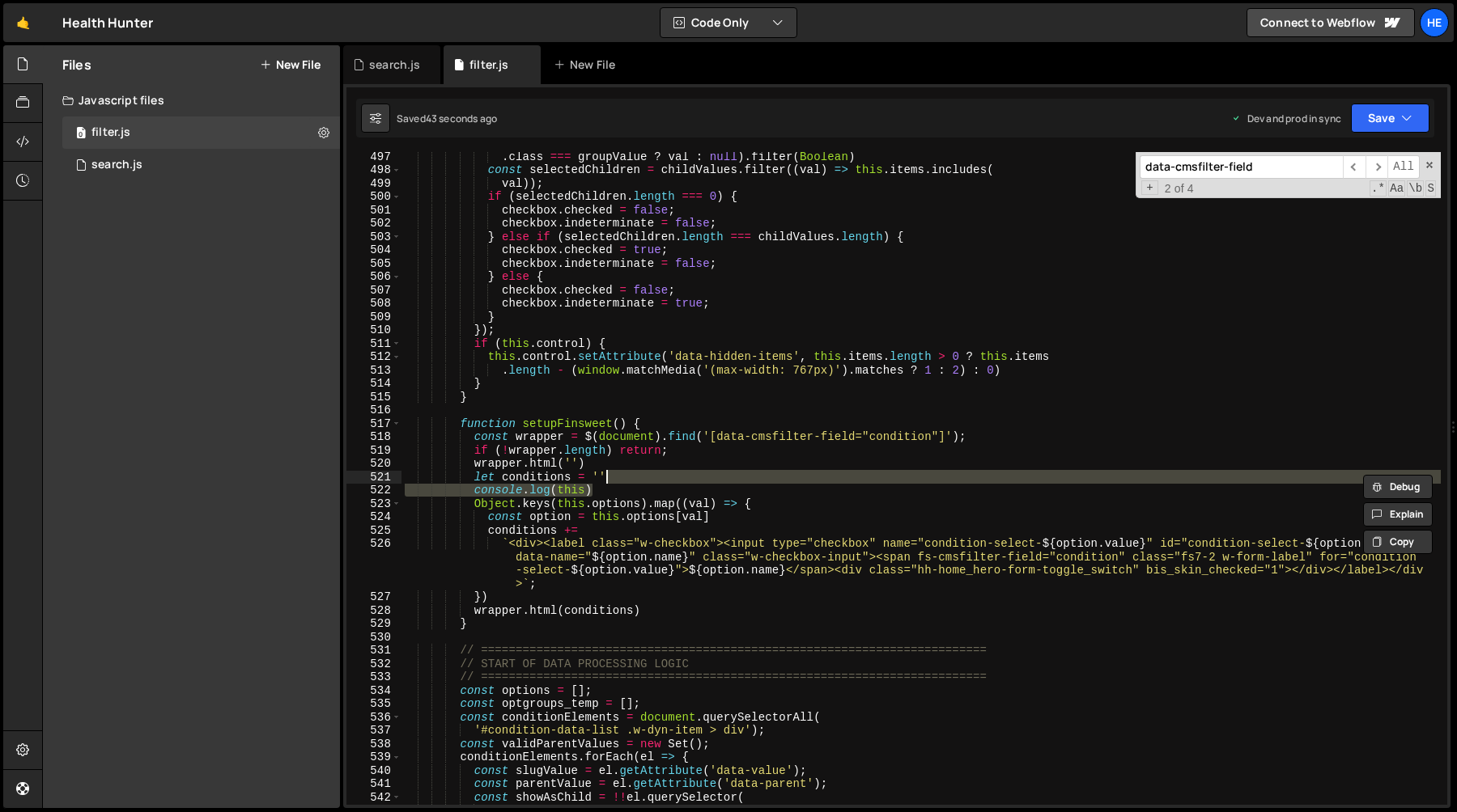
type textarea "let conditions = ''"
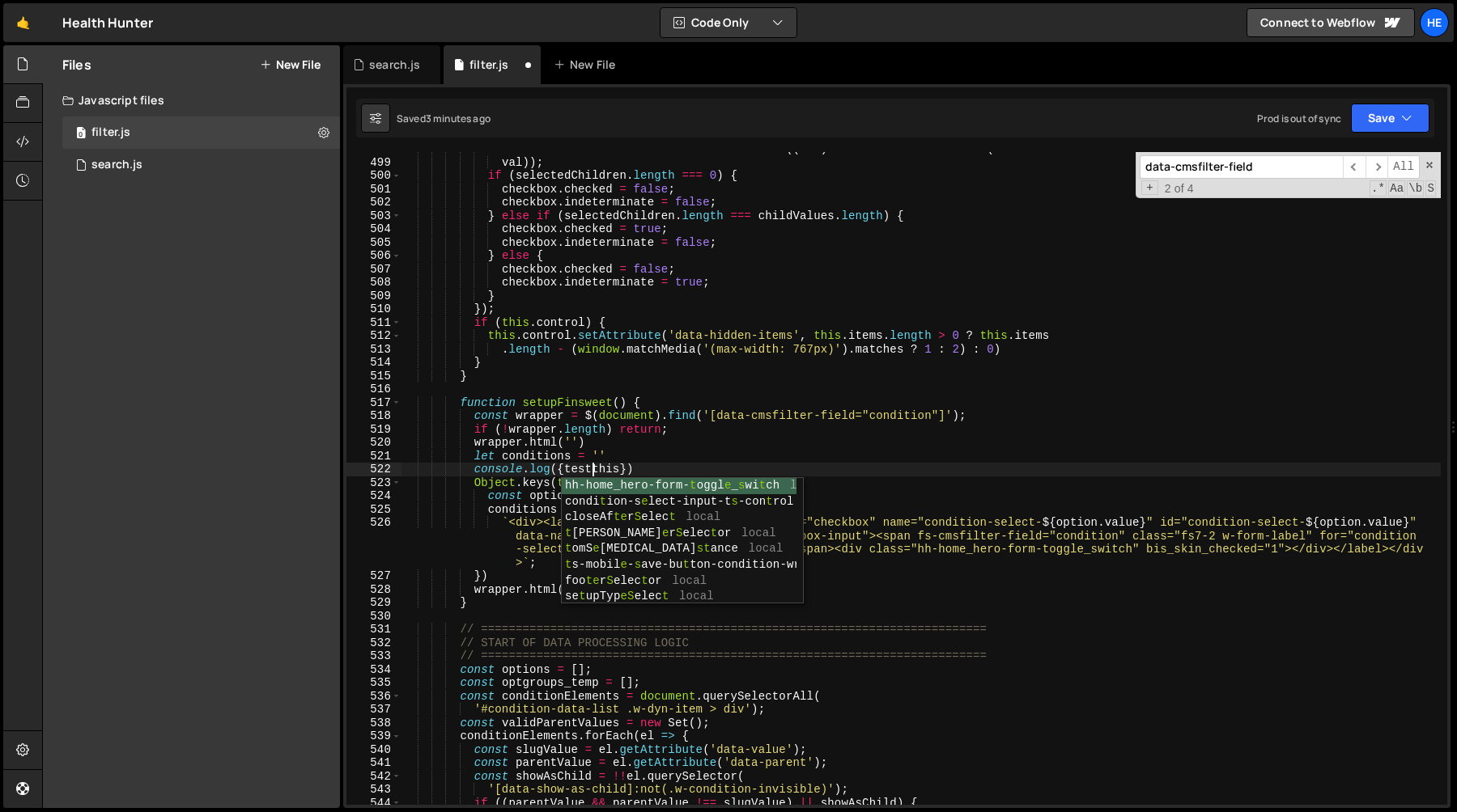
scroll to position [0, 13]
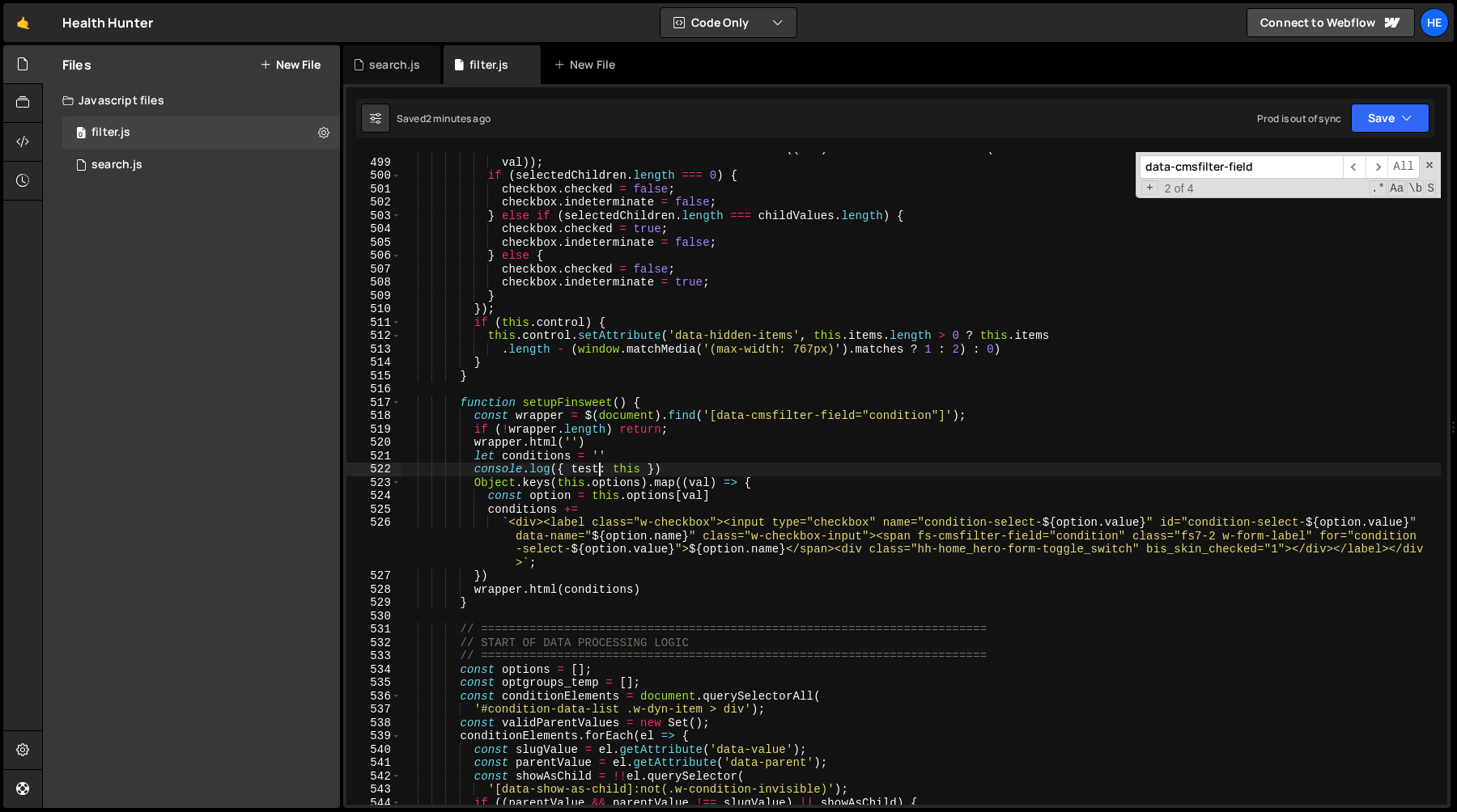
click at [695, 471] on div "const selectedChildren = childValues . filter (( val ) => this . items . includ…" at bounding box center [921, 482] width 1040 height 680
click at [675, 457] on div "const selectedChildren = childValues . filter (( val ) => this . items . includ…" at bounding box center [921, 482] width 1040 height 680
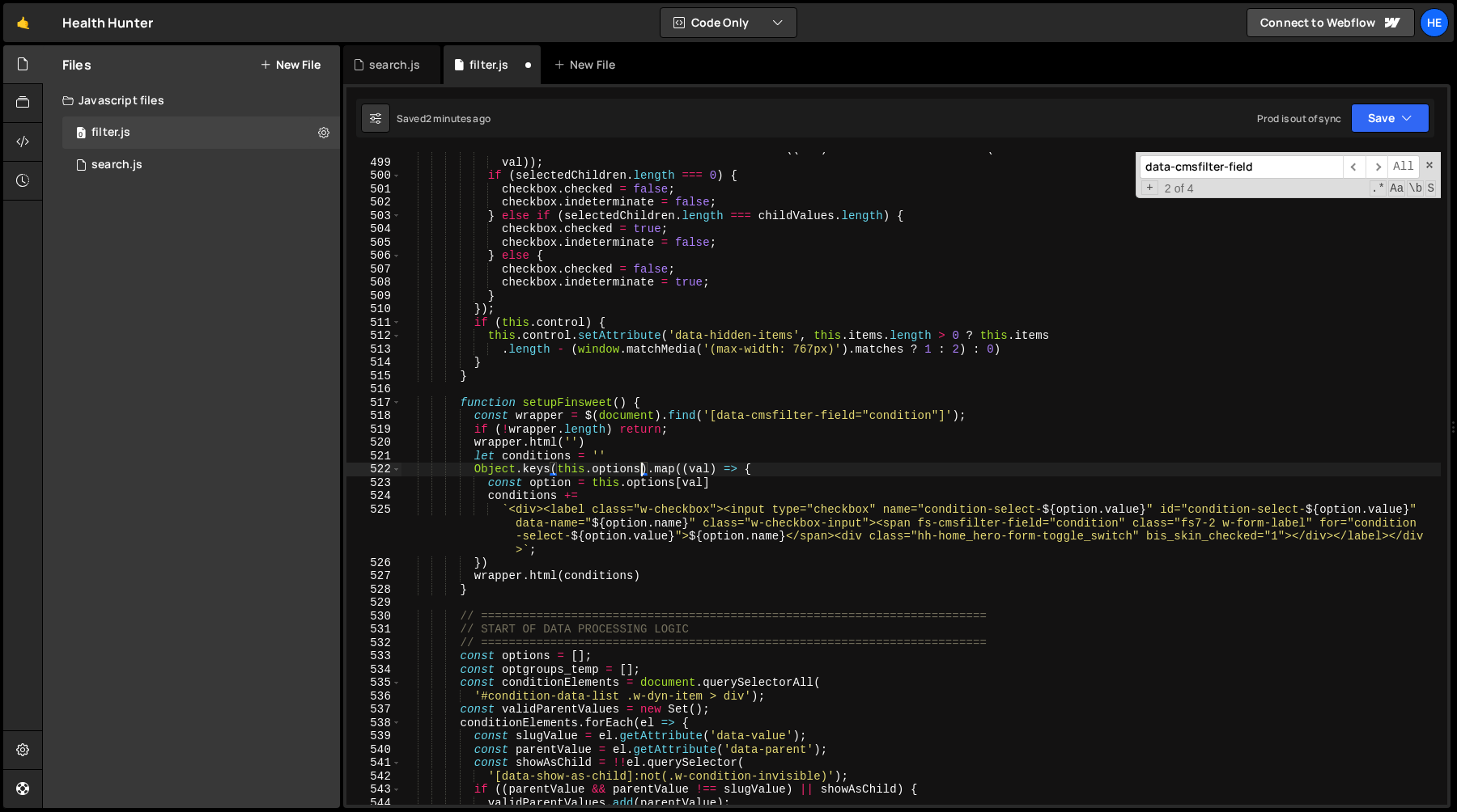
type textarea "let conditions = ''"
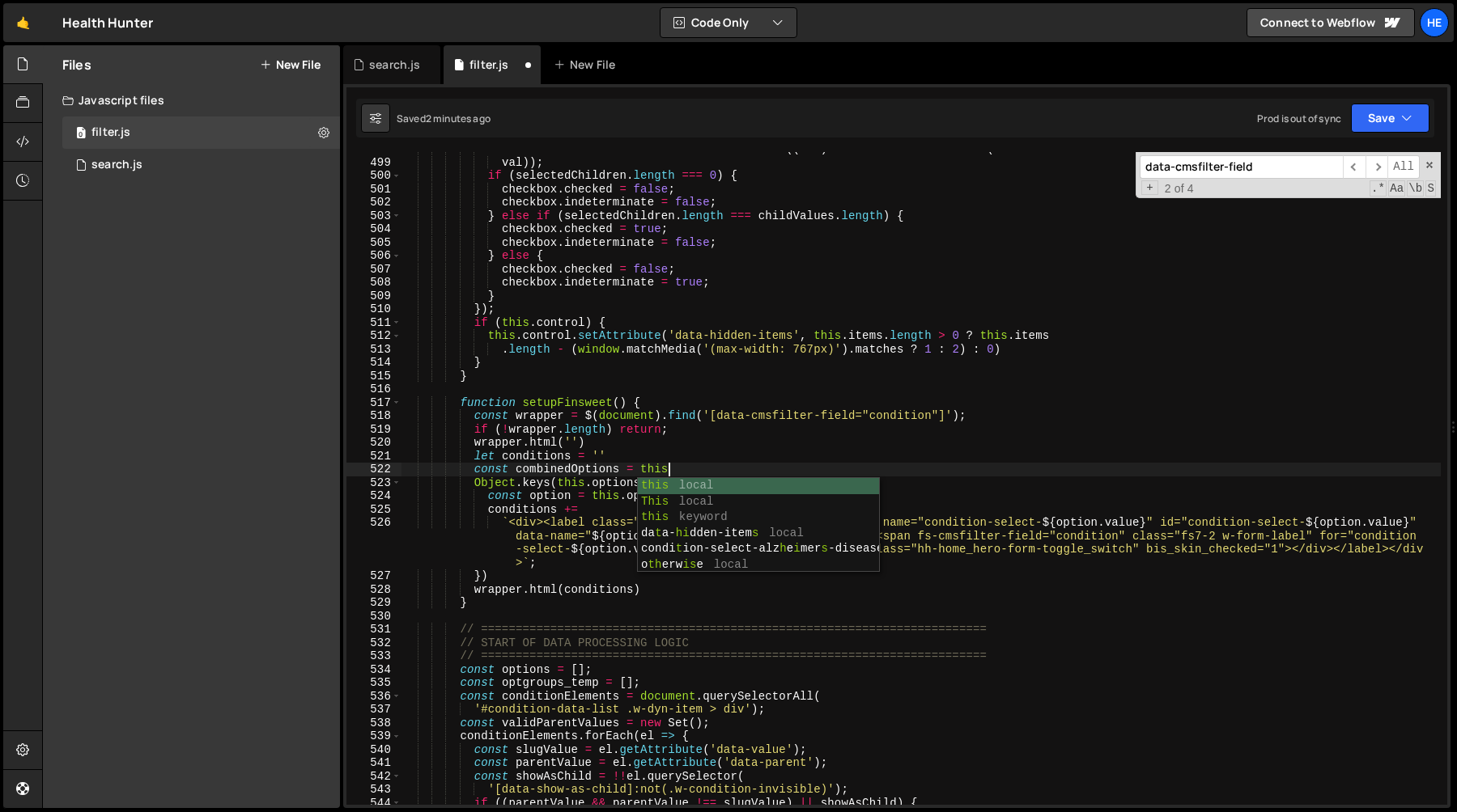
scroll to position [0, 17]
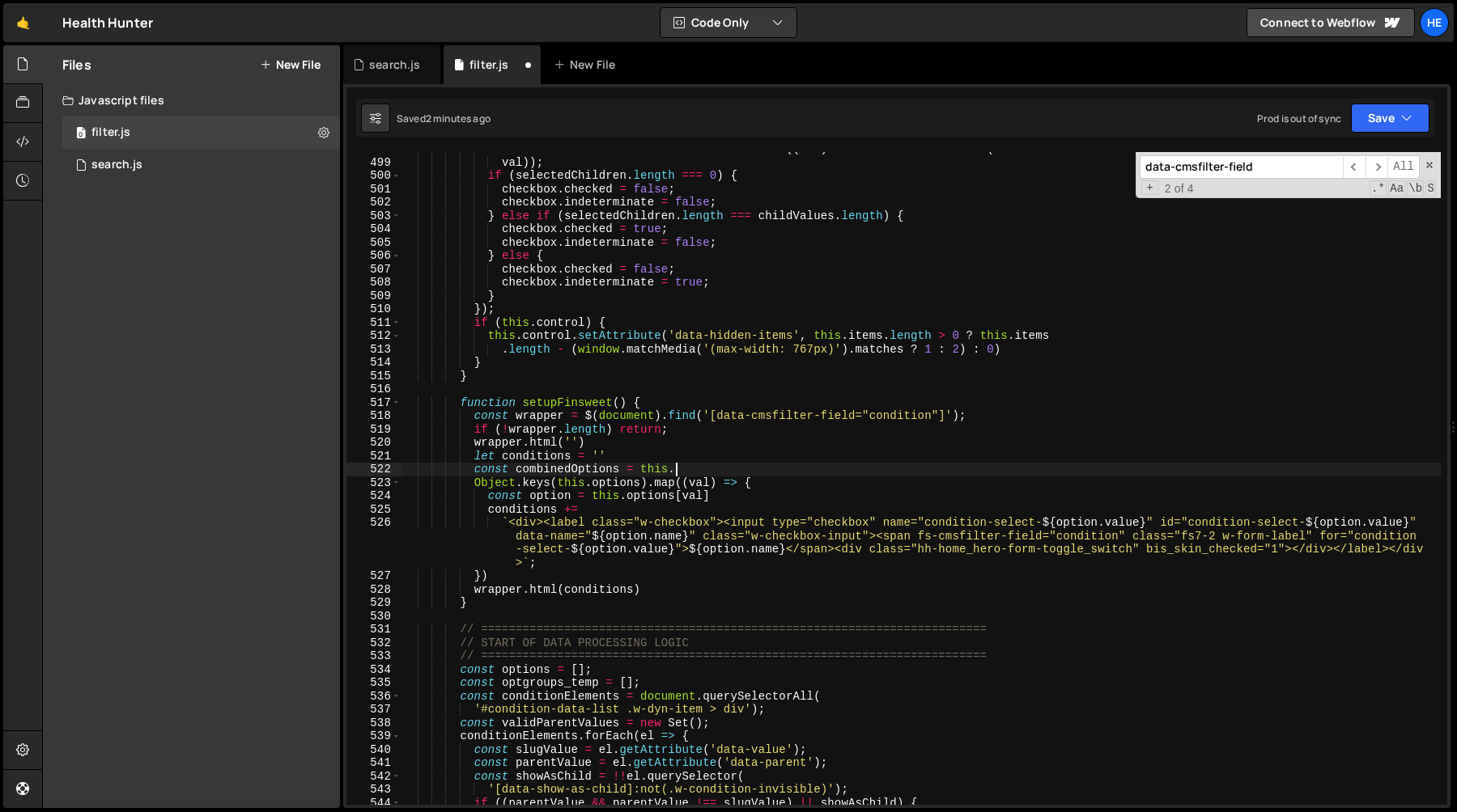
paste textarea "optgroups"
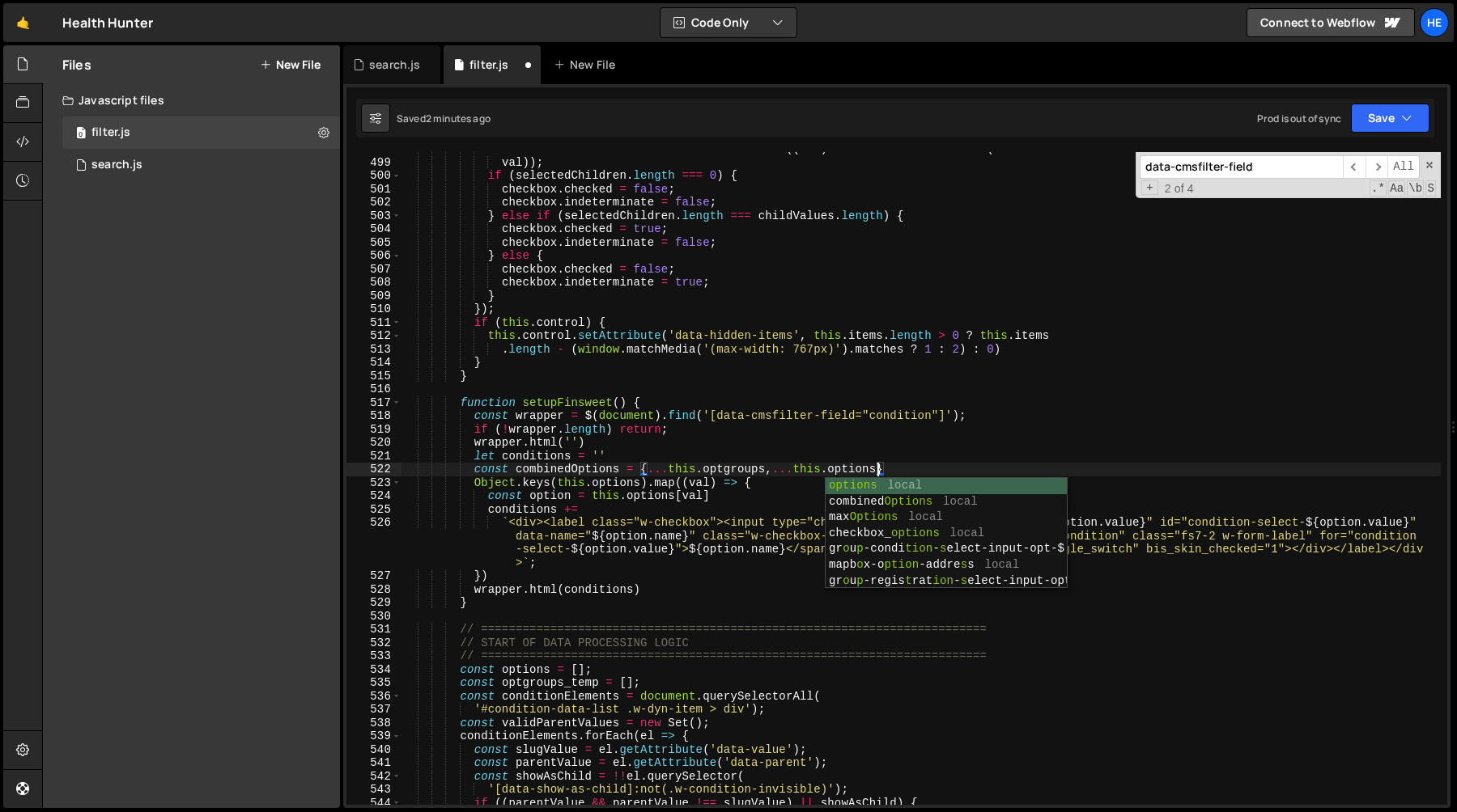
scroll to position [0, 32]
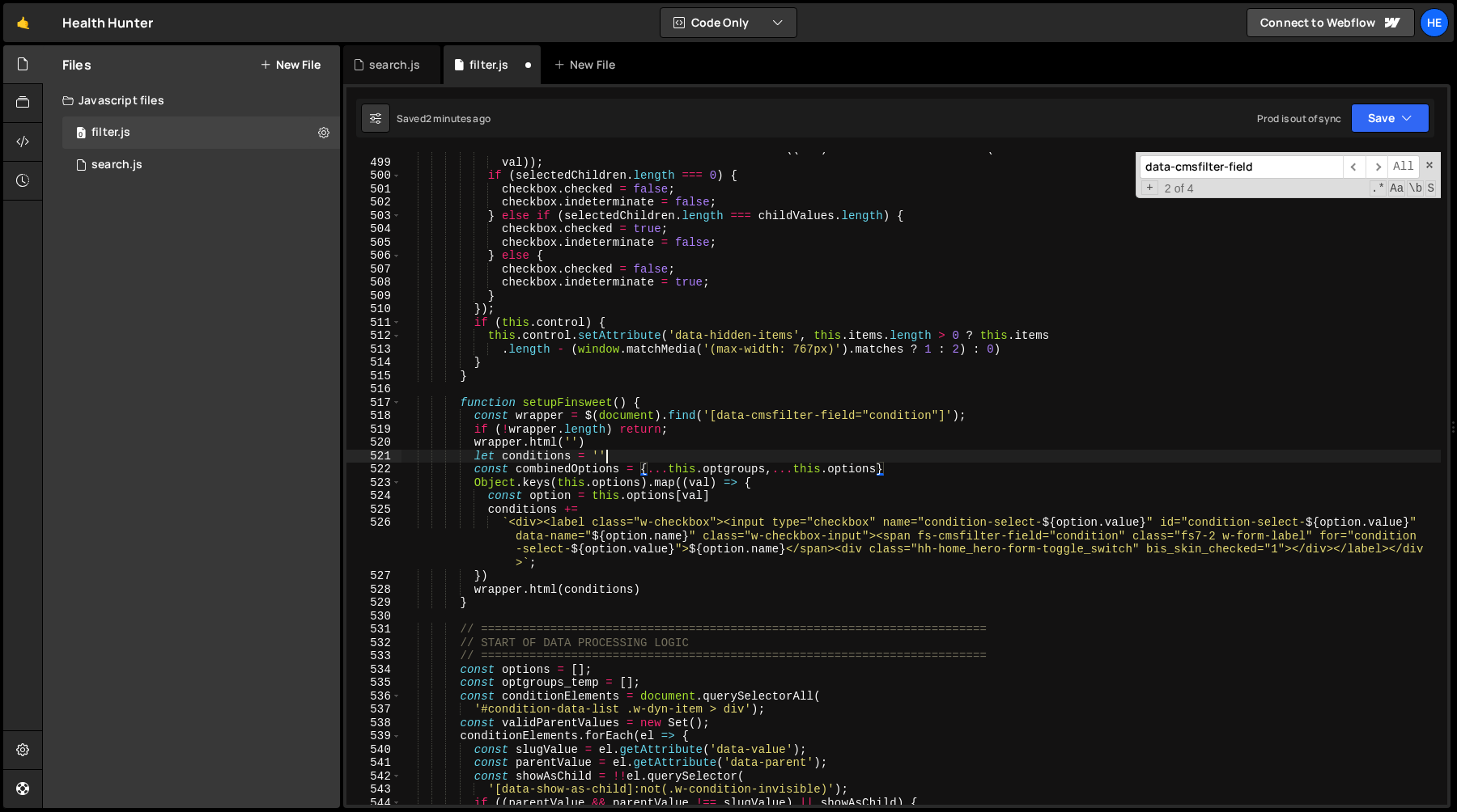
click at [637, 457] on div "const selectedChildren = childValues . filter (( val ) => this . items . includ…" at bounding box center [921, 482] width 1040 height 680
click at [575, 469] on div "const selectedChildren = childValues . filter (( val ) => this . items . includ…" at bounding box center [921, 482] width 1040 height 680
click at [558, 485] on div "const selectedChildren = childValues . filter (( val ) => this . items . includ…" at bounding box center [921, 482] width 1040 height 680
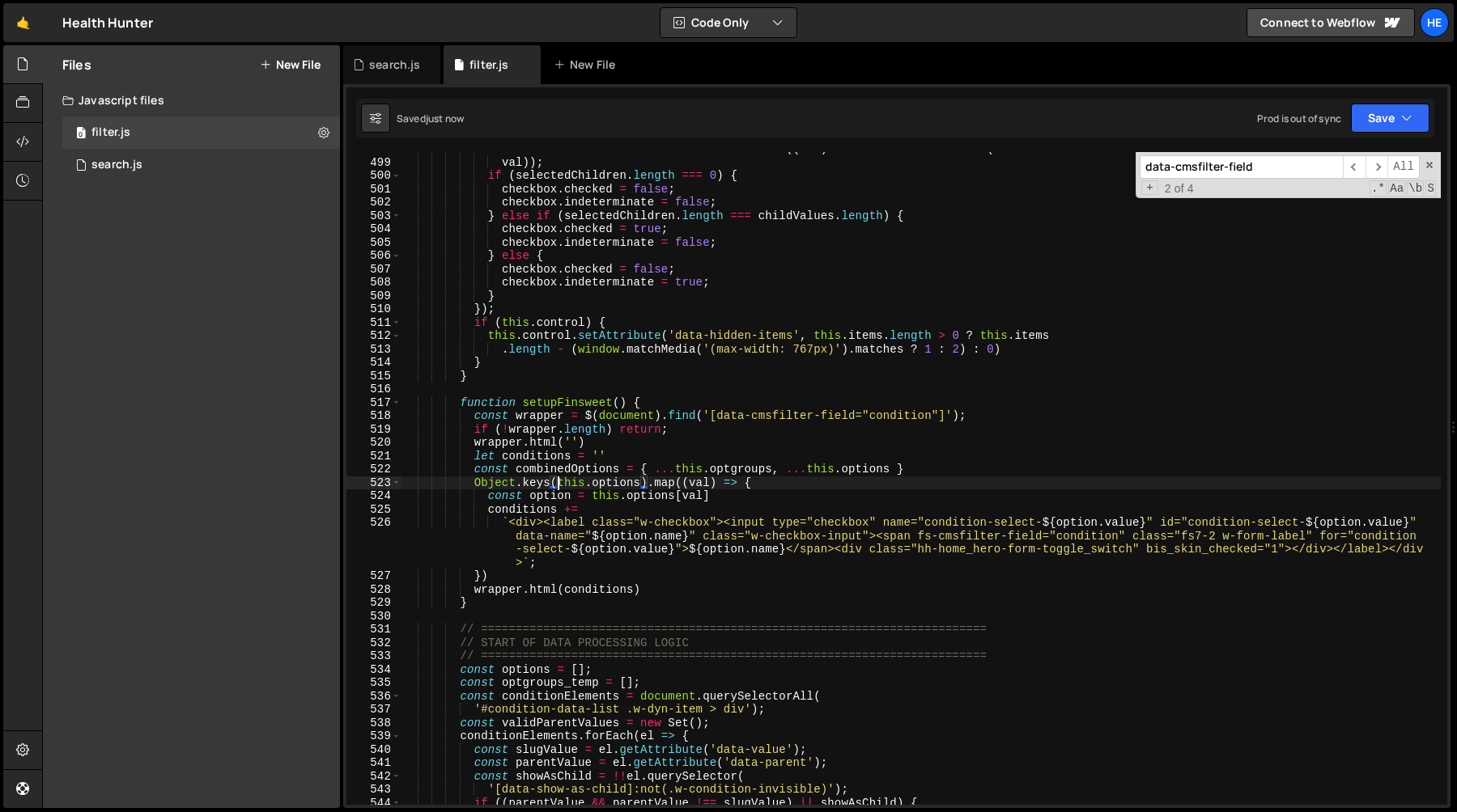
click at [638, 486] on div "const selectedChildren = childValues . filter (( val ) => this . items . includ…" at bounding box center [921, 482] width 1040 height 680
paste textarea "combinedO"
click at [593, 497] on div "const selectedChildren = childValues . filter (( val ) => this . items . includ…" at bounding box center [921, 482] width 1040 height 680
click at [673, 497] on div "const selectedChildren = childValues . filter (( val ) => this . items . includ…" at bounding box center [921, 482] width 1040 height 680
paste textarea "combinedO"
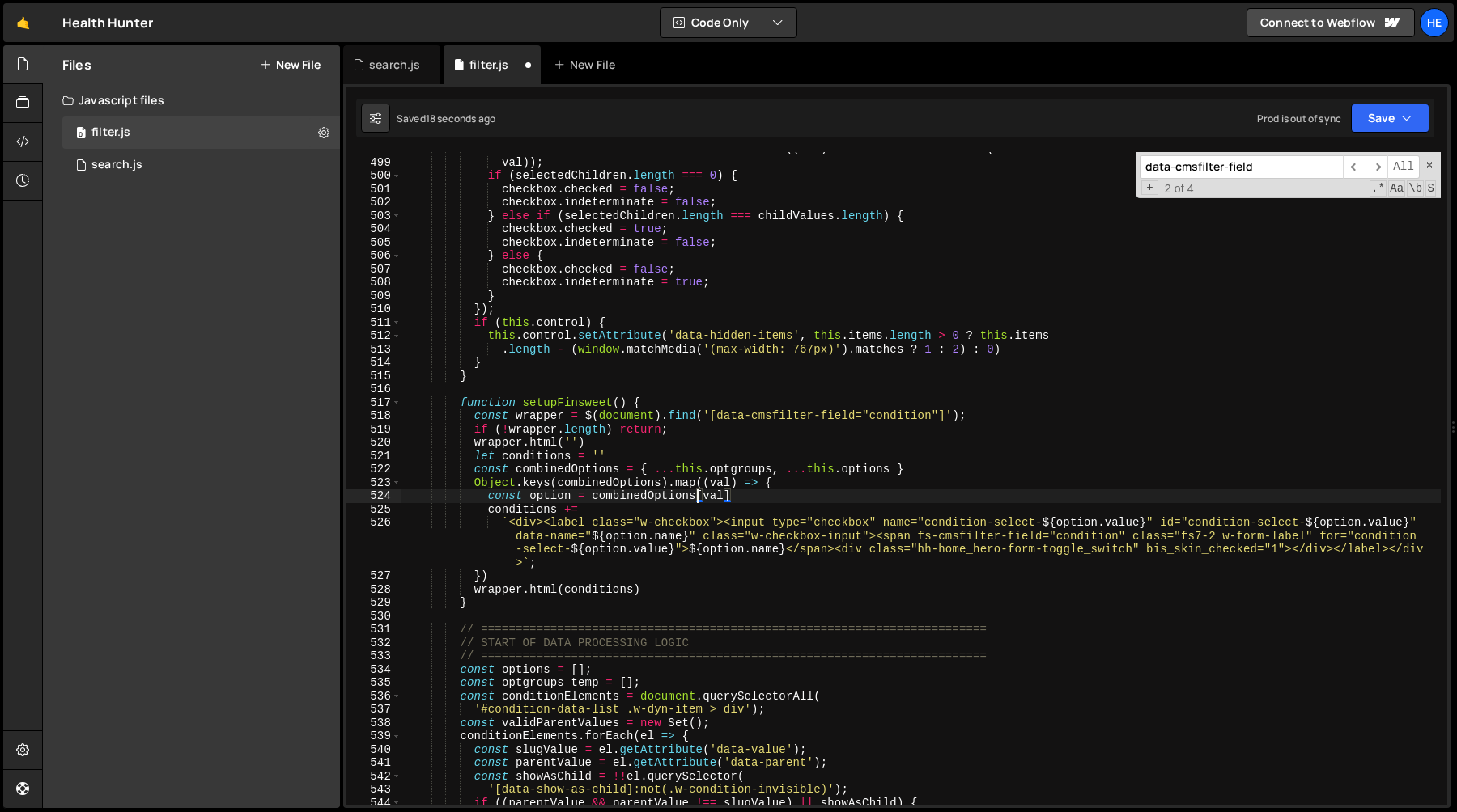
click at [645, 538] on div "const selectedChildren = childValues . filter (( val ) => this . items . includ…" at bounding box center [921, 482] width 1040 height 680
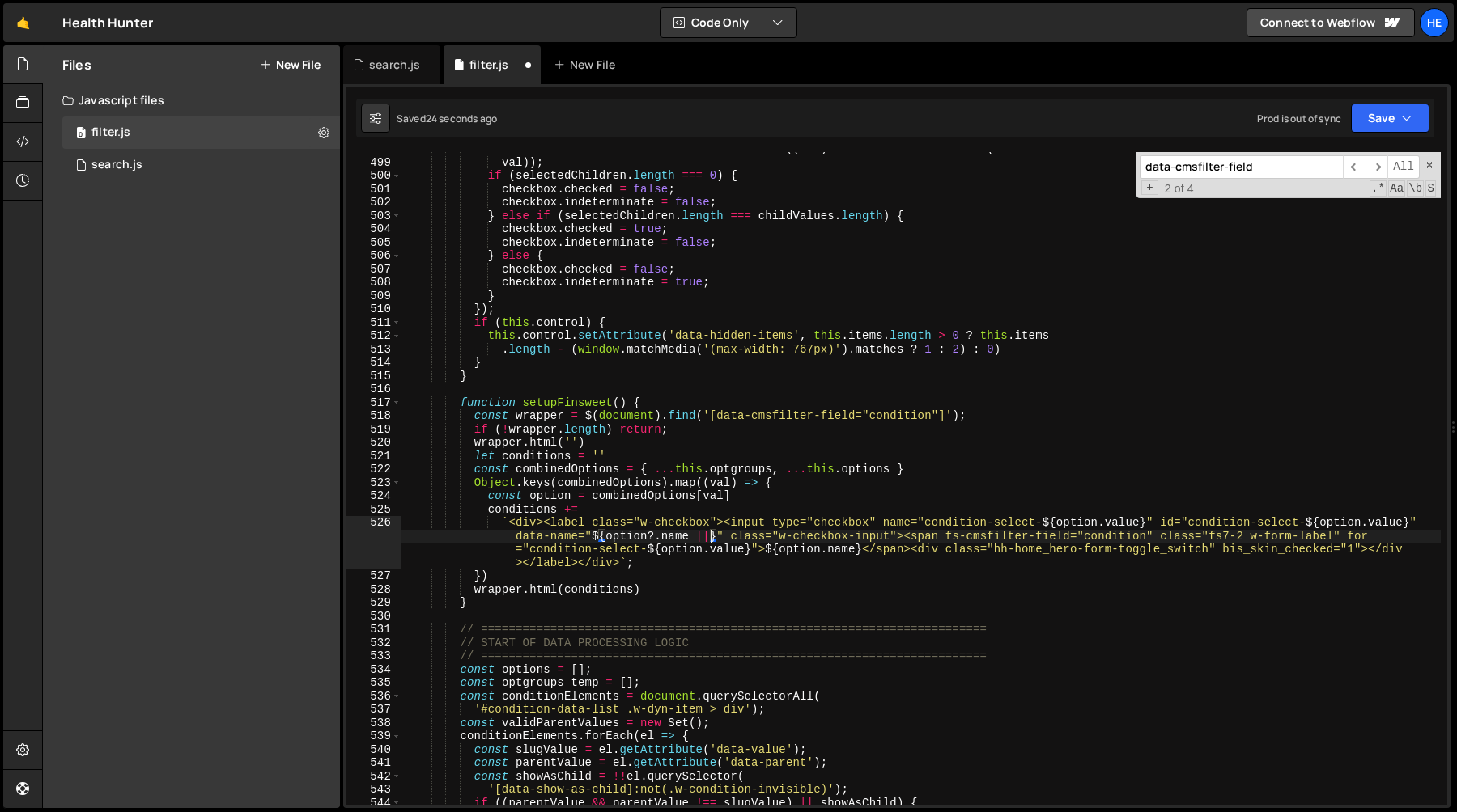
scroll to position [0, 85]
paste textarea "option?.name}" class="w-checkbox-input"><span fs-cmsfilter-field="condition" cl…"
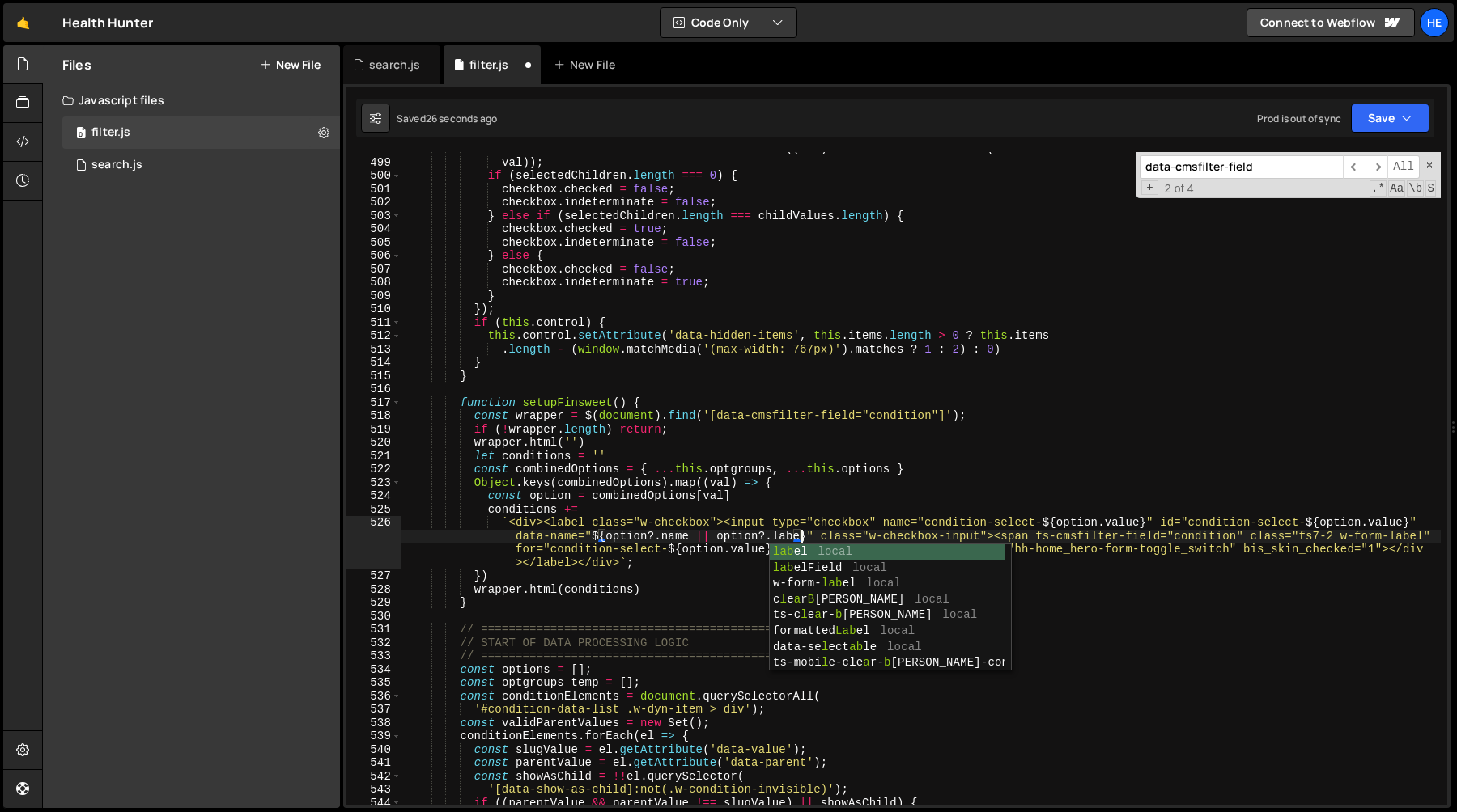
scroll to position [0, 92]
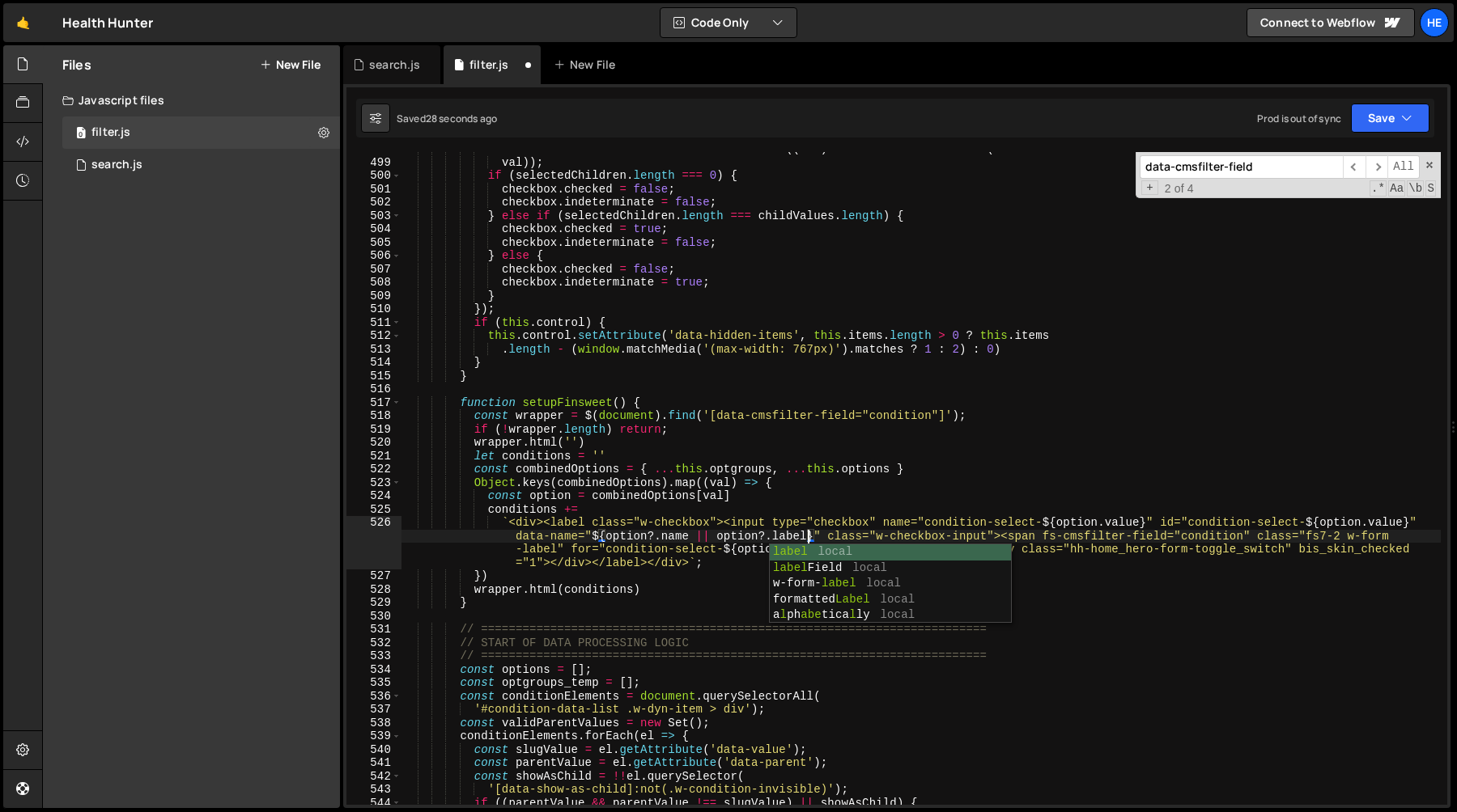
click at [605, 538] on div "const selectedChildren = childValues . filter (( val ) => this . items . includ…" at bounding box center [921, 482] width 1040 height 680
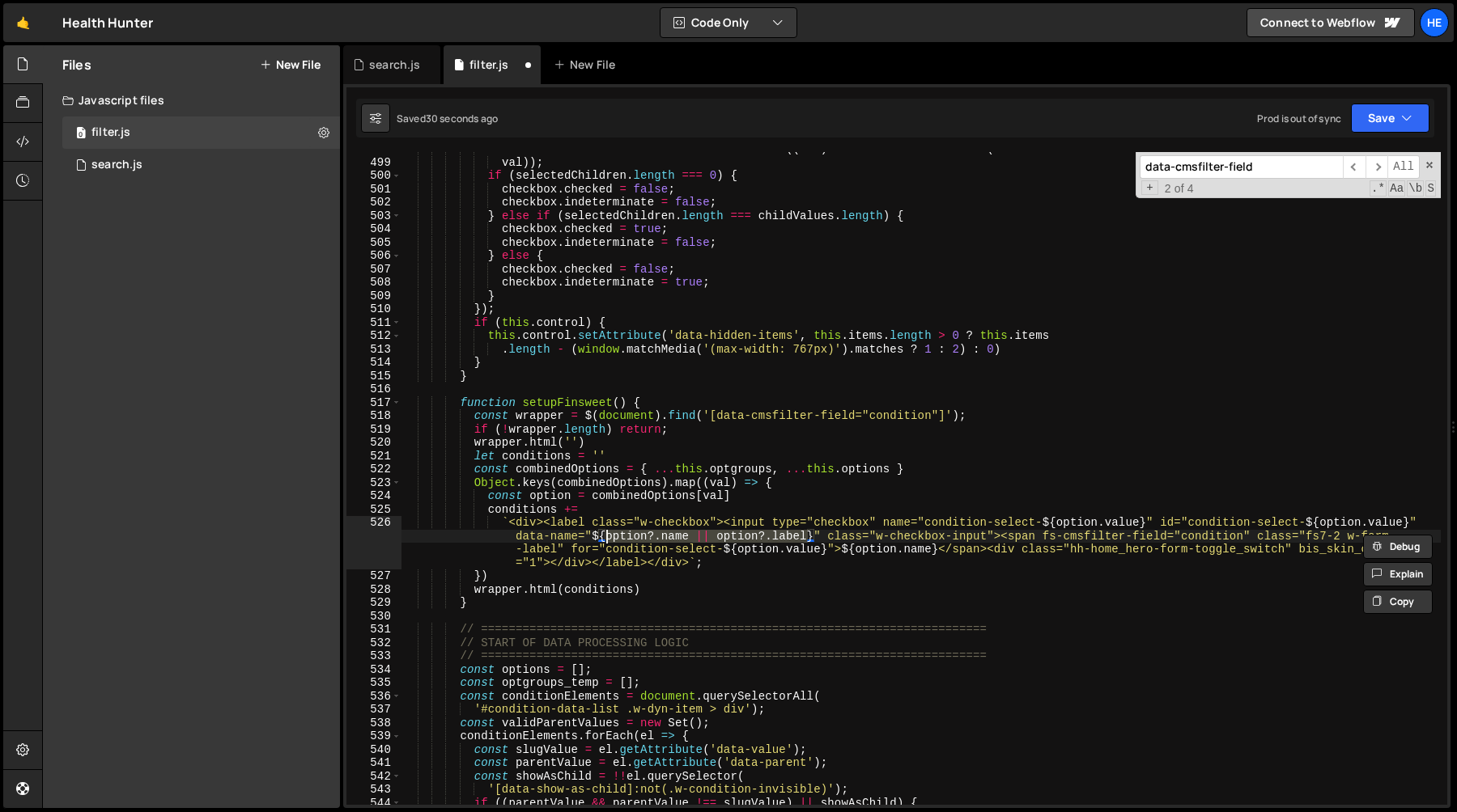
click at [860, 553] on div "const selectedChildren = childValues . filter (( val ) => this . items . includ…" at bounding box center [921, 482] width 1040 height 680
paste textarea "?.name || option?.label}</span><div class="hh-home_hero-form-toggle_swit"
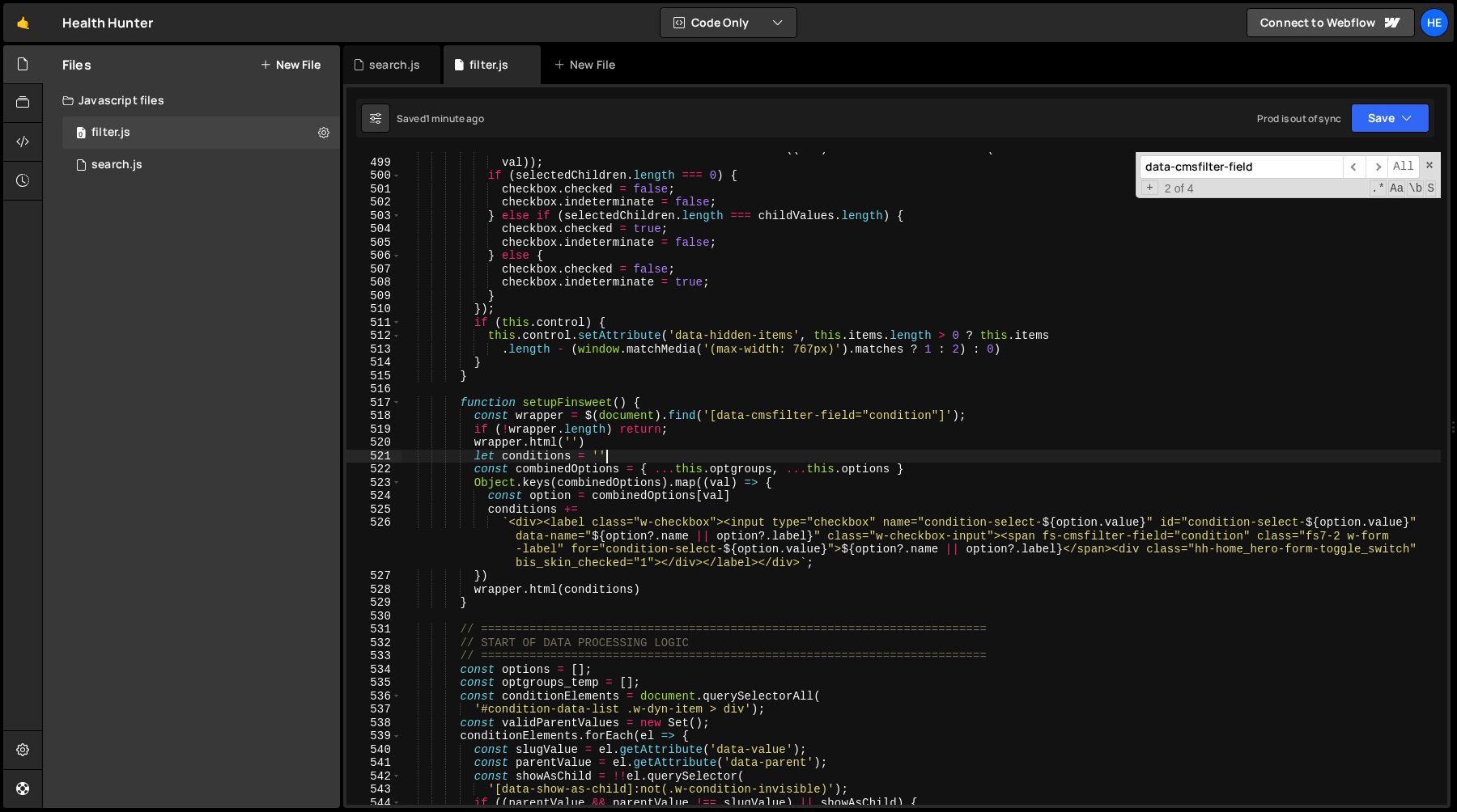
click at [669, 455] on div "const selectedChildren = childValues . filter (( val ) => this . items . includ…" at bounding box center [921, 482] width 1040 height 680
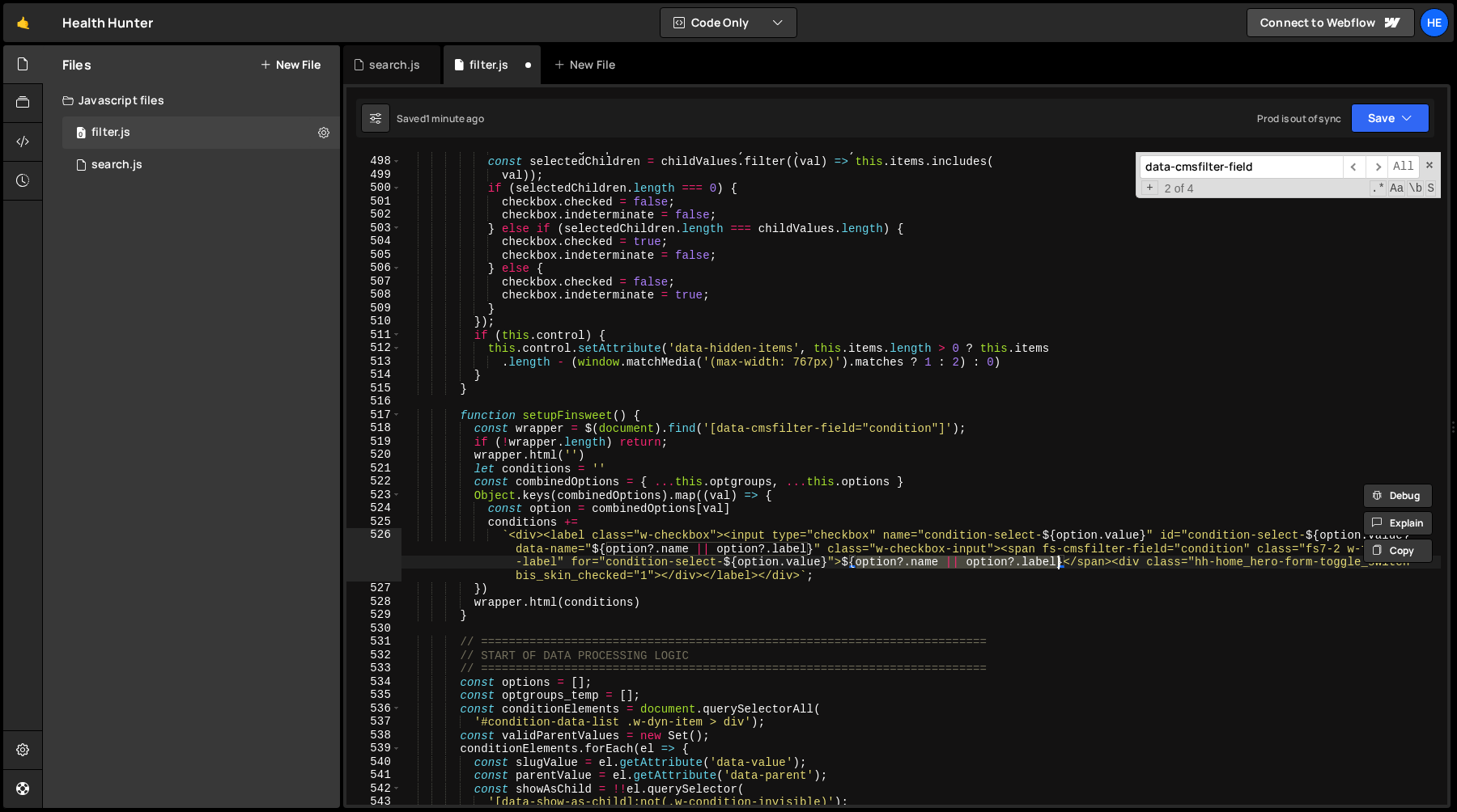
scroll to position [6652, 0]
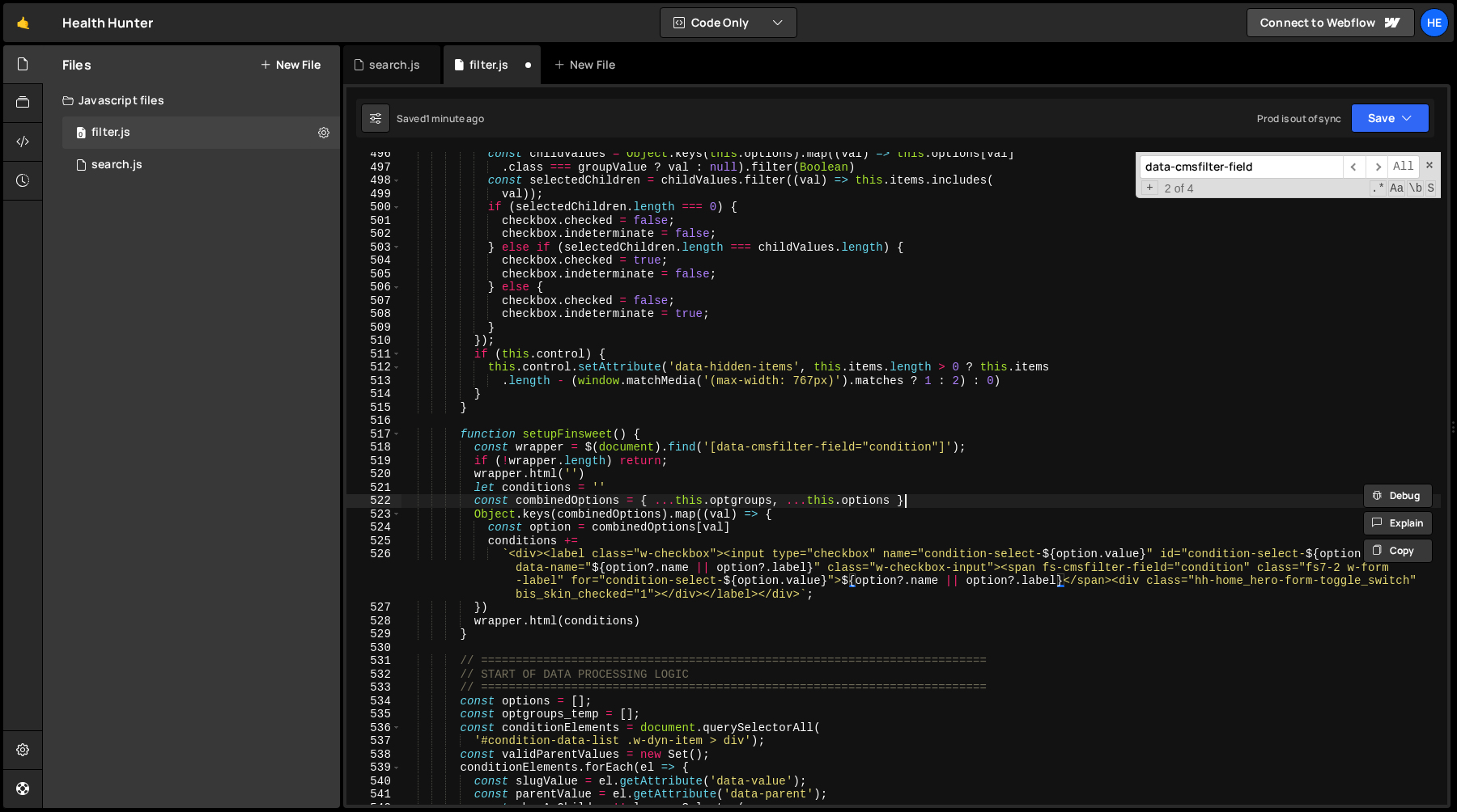
click at [922, 500] on div "const childValues = Object . keys ( this . options ) . map (( val ) => this . o…" at bounding box center [921, 487] width 1040 height 680
click at [904, 488] on div "const childValues = Object . keys ( this . options ) . map (( val ) => this . o…" at bounding box center [921, 487] width 1040 height 680
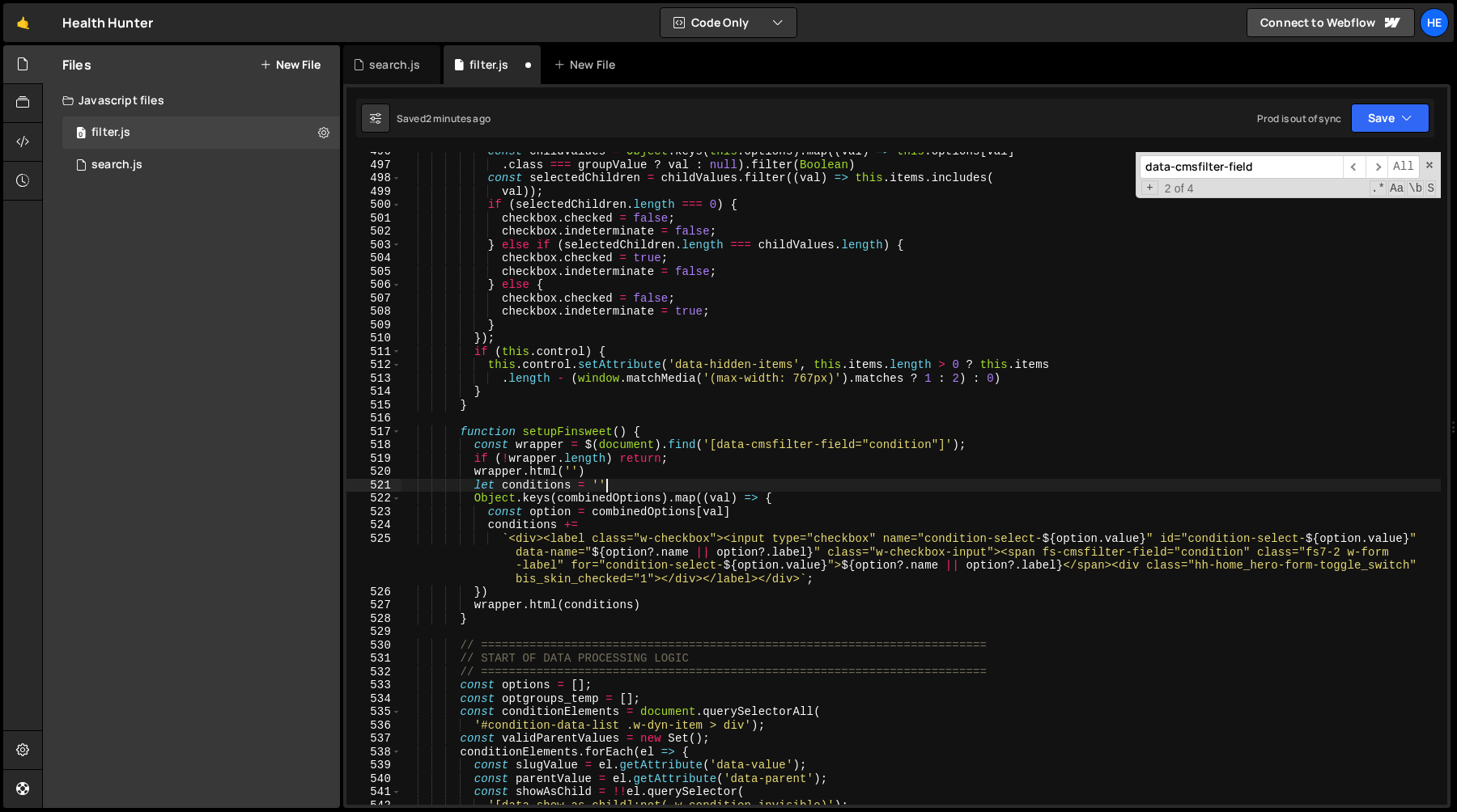
scroll to position [6655, 0]
click at [784, 450] on div "const childValues = Object . keys ( this . options ) . map (( val ) => this . o…" at bounding box center [921, 485] width 1040 height 680
click at [889, 498] on div "const childValues = Object . keys ( this . options ) . map (( val ) => this . o…" at bounding box center [921, 485] width 1040 height 680
type textarea "Object.keys(combinedOptions).map((val) => {"
click at [1271, 168] on input "data-cmsfilter-field" at bounding box center [1241, 167] width 203 height 24
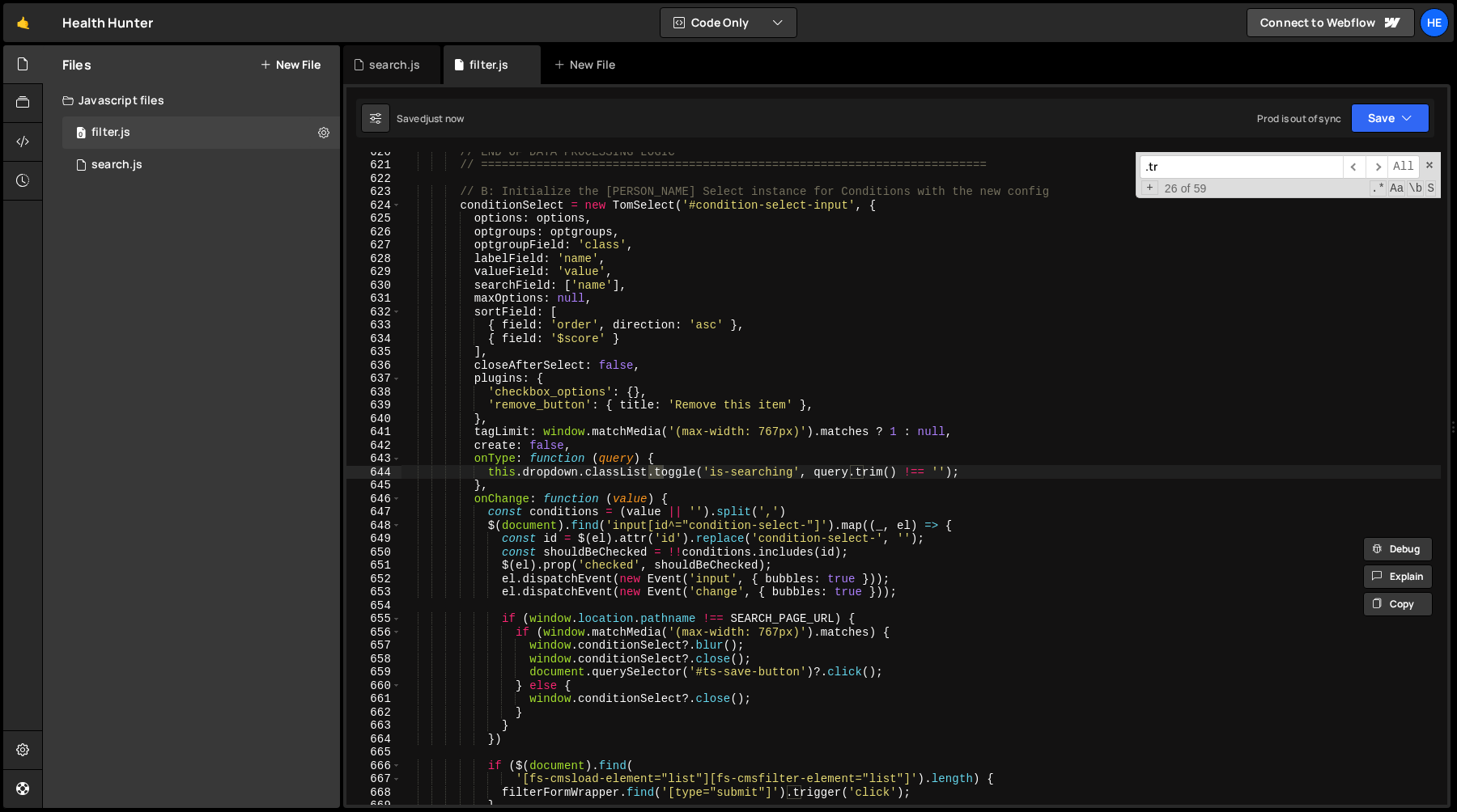
scroll to position [8350, 0]
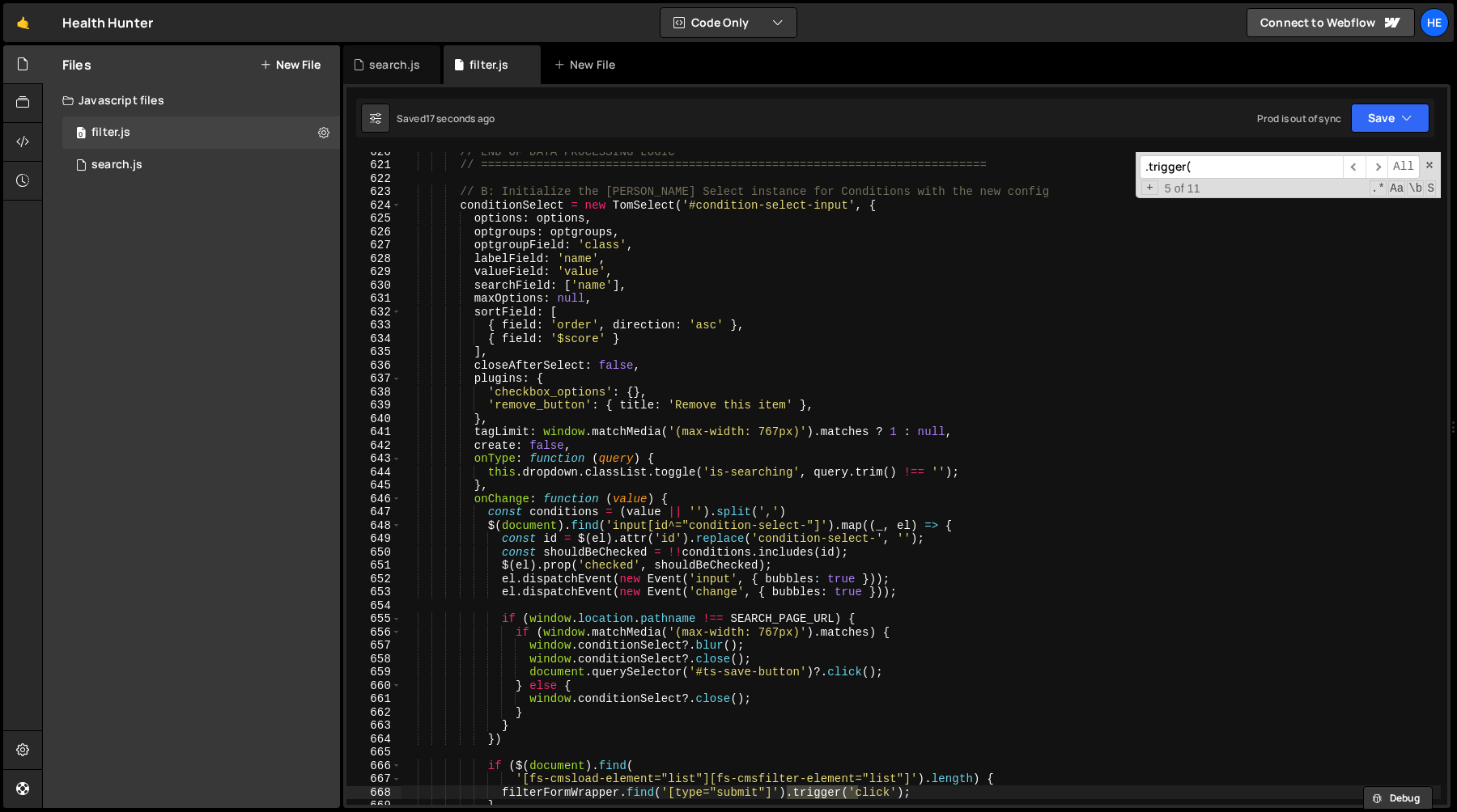
type input ".trigger"
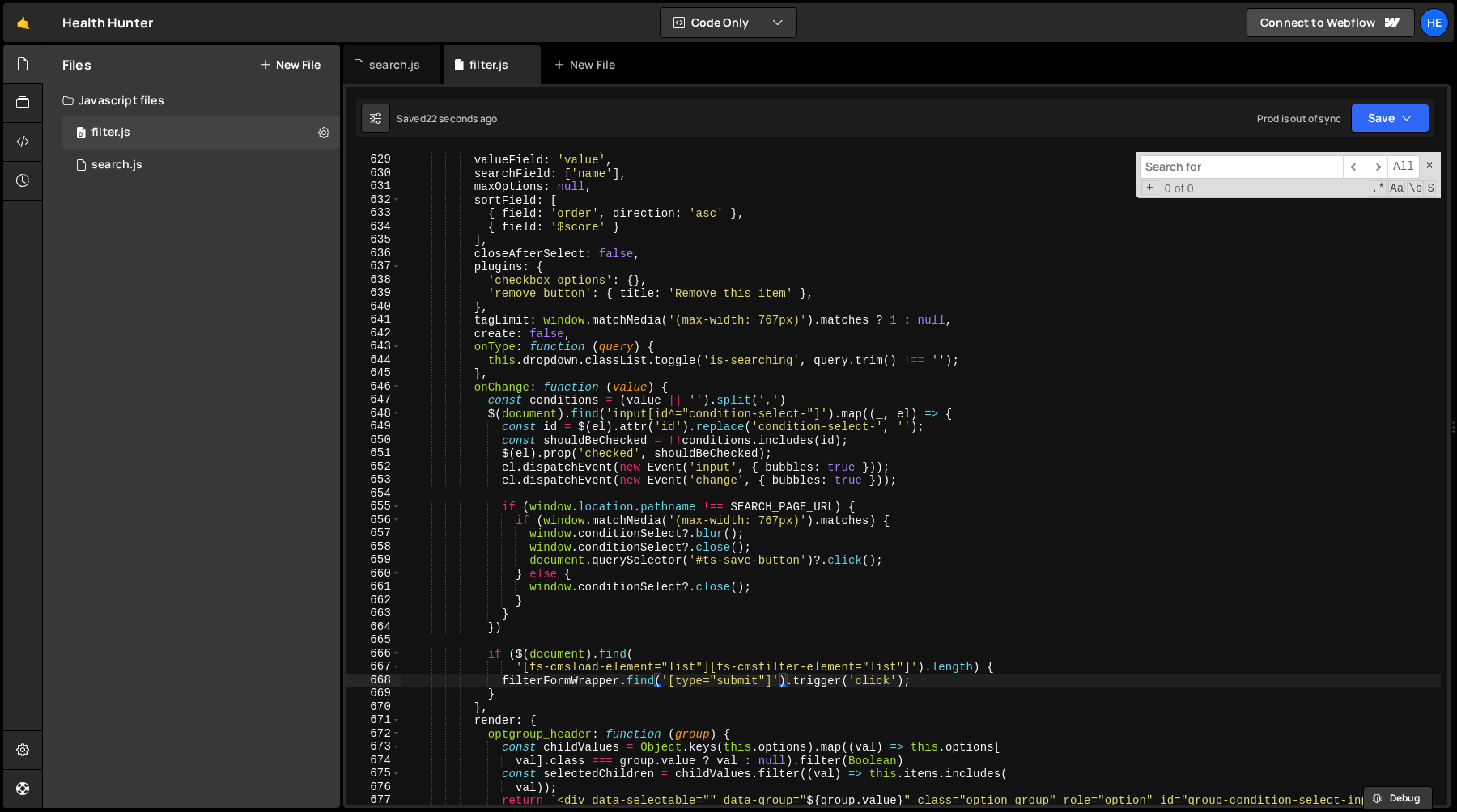
scroll to position [8482, 0]
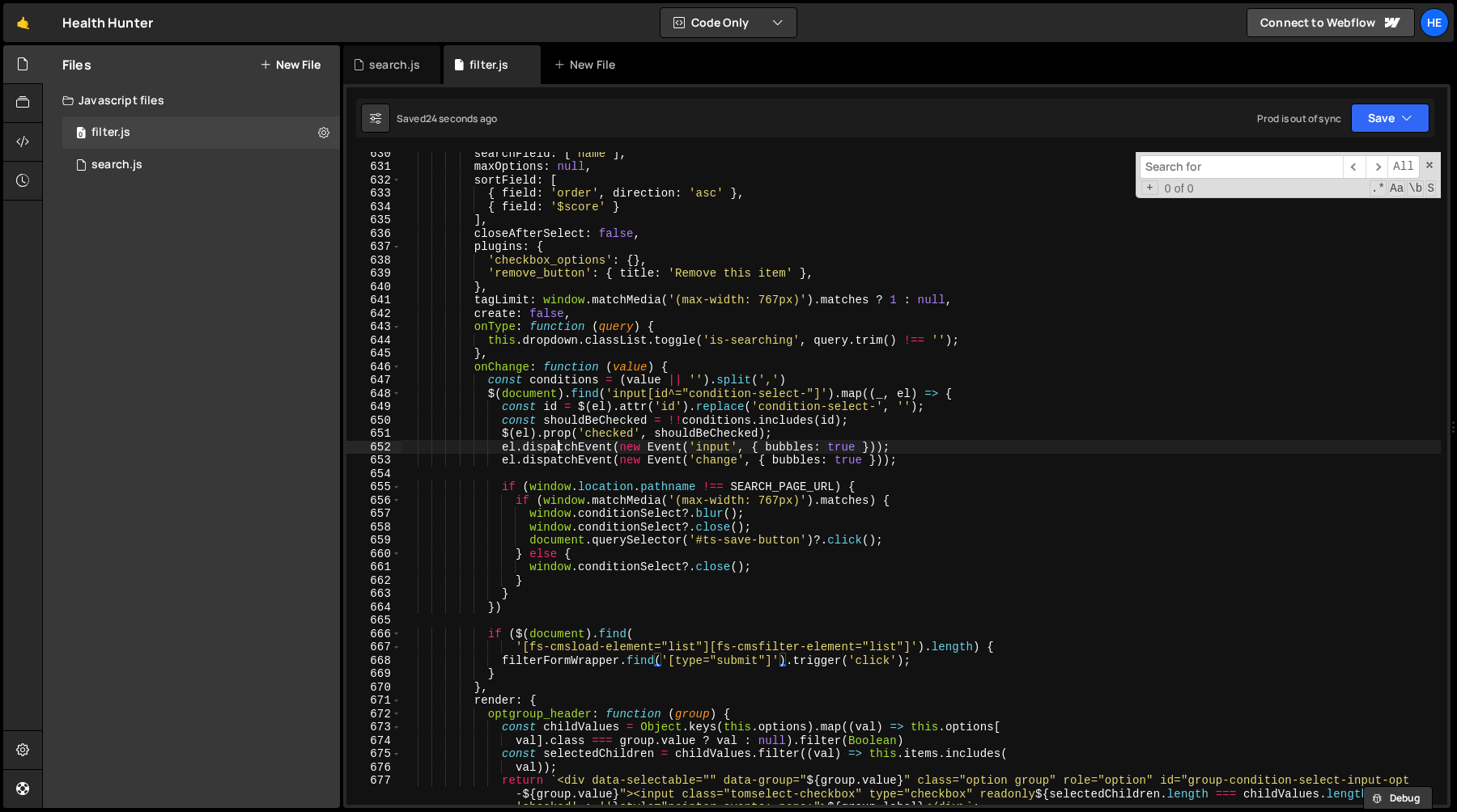
click at [558, 451] on div "searchField : [ 'name' ] , maxOptions : null , sortField : [ { field : 'order' …" at bounding box center [921, 500] width 1040 height 706
click at [669, 452] on div "searchField : [ 'name' ] , maxOptions : null , sortField : [ { field : 'order' …" at bounding box center [921, 500] width 1040 height 706
click at [727, 451] on div "searchField : [ 'name' ] , maxOptions : null , sortField : [ { field : 'order' …" at bounding box center [921, 500] width 1040 height 706
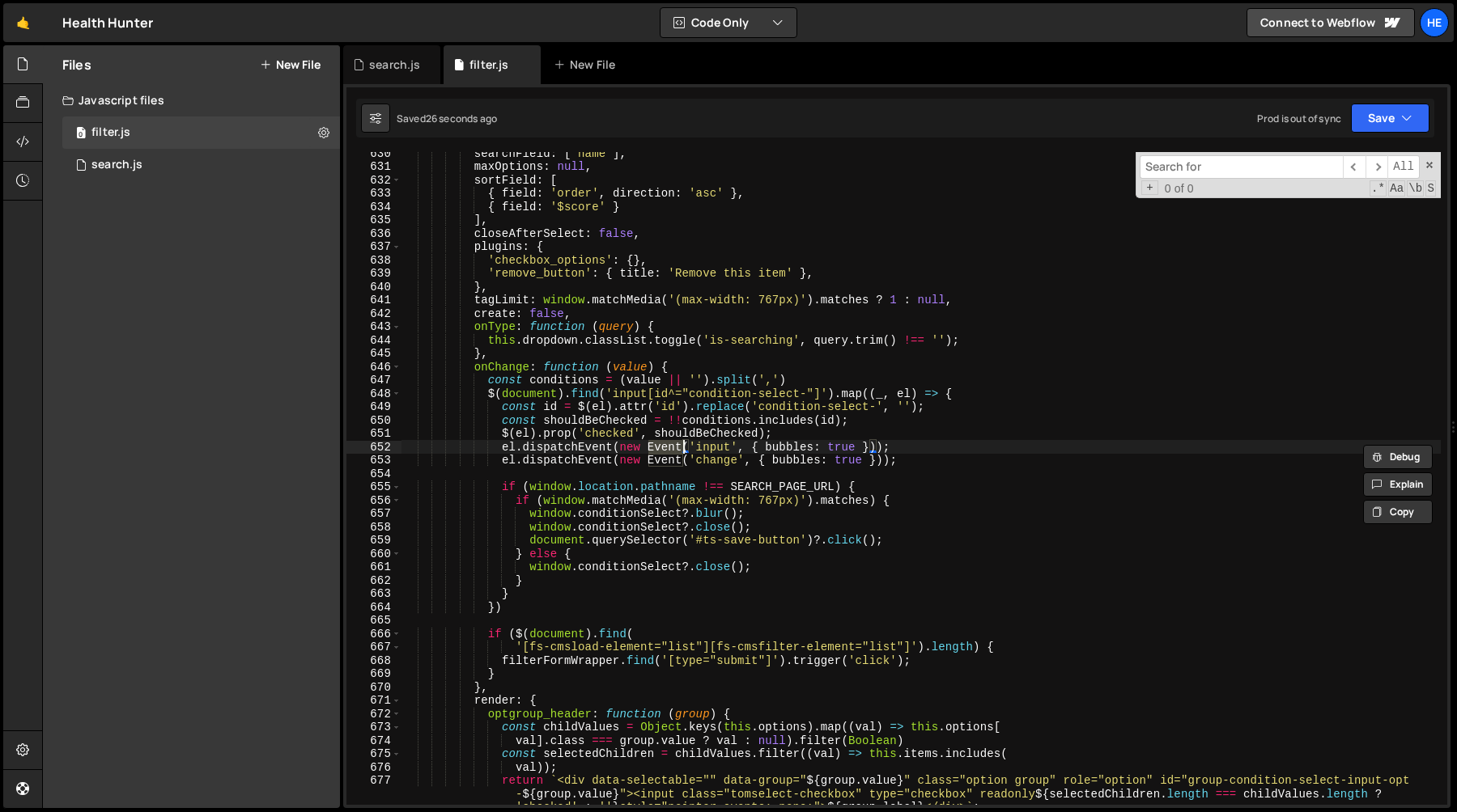
click at [727, 451] on div "searchField : [ 'name' ] , maxOptions : null , sortField : [ { field : 'order' …" at bounding box center [921, 500] width 1040 height 706
click at [730, 425] on div "searchField : [ 'name' ] , maxOptions : null , sortField : [ { field : 'order' …" at bounding box center [921, 500] width 1040 height 706
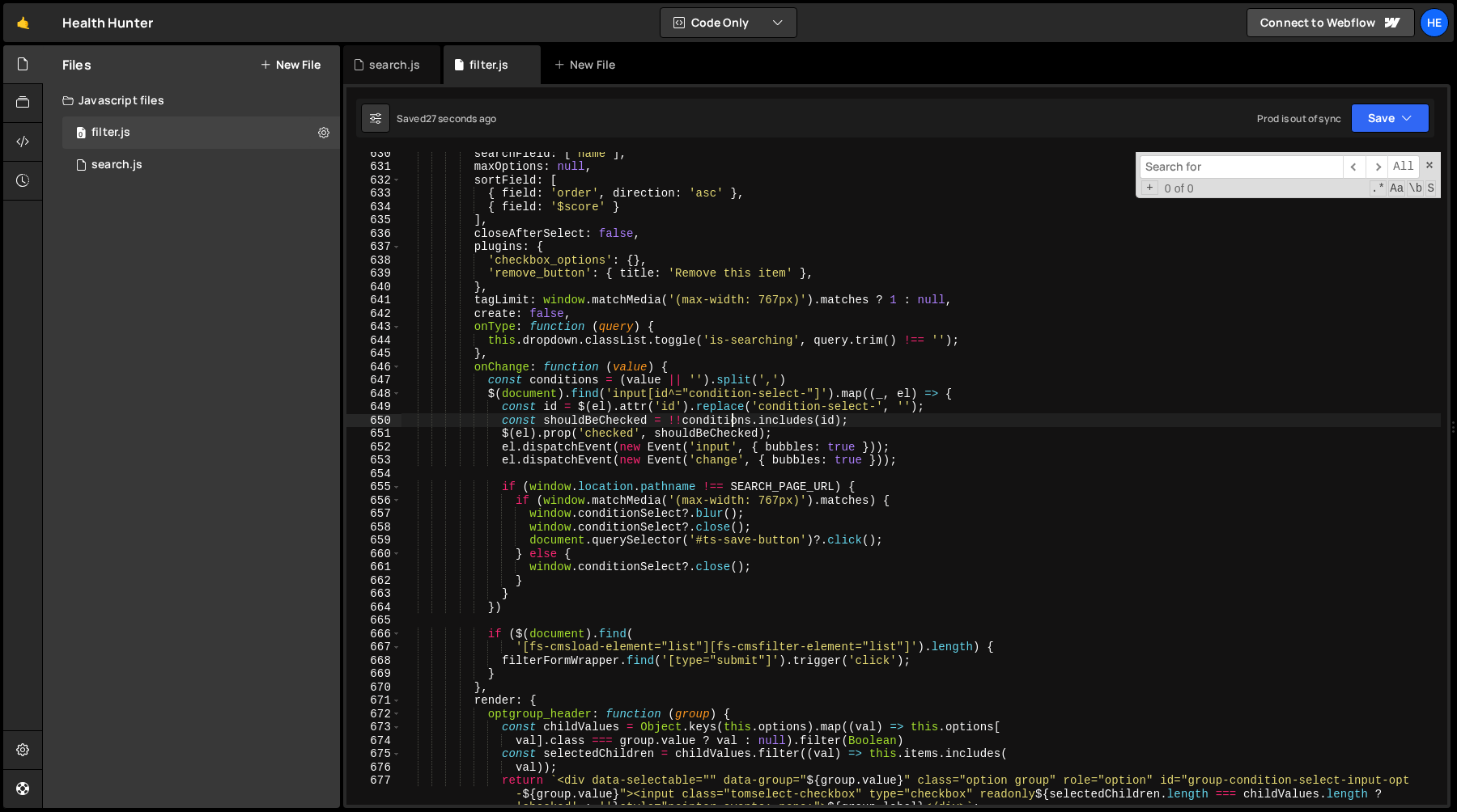
click at [730, 425] on div "searchField : [ 'name' ] , maxOptions : null , sortField : [ { field : 'order' …" at bounding box center [921, 500] width 1040 height 706
click at [610, 425] on div "searchField : [ 'name' ] , maxOptions : null , sortField : [ { field : 'order' …" at bounding box center [921, 500] width 1040 height 706
click at [889, 424] on div "searchField : [ 'name' ] , maxOptions : null , sortField : [ { field : 'order' …" at bounding box center [921, 500] width 1040 height 706
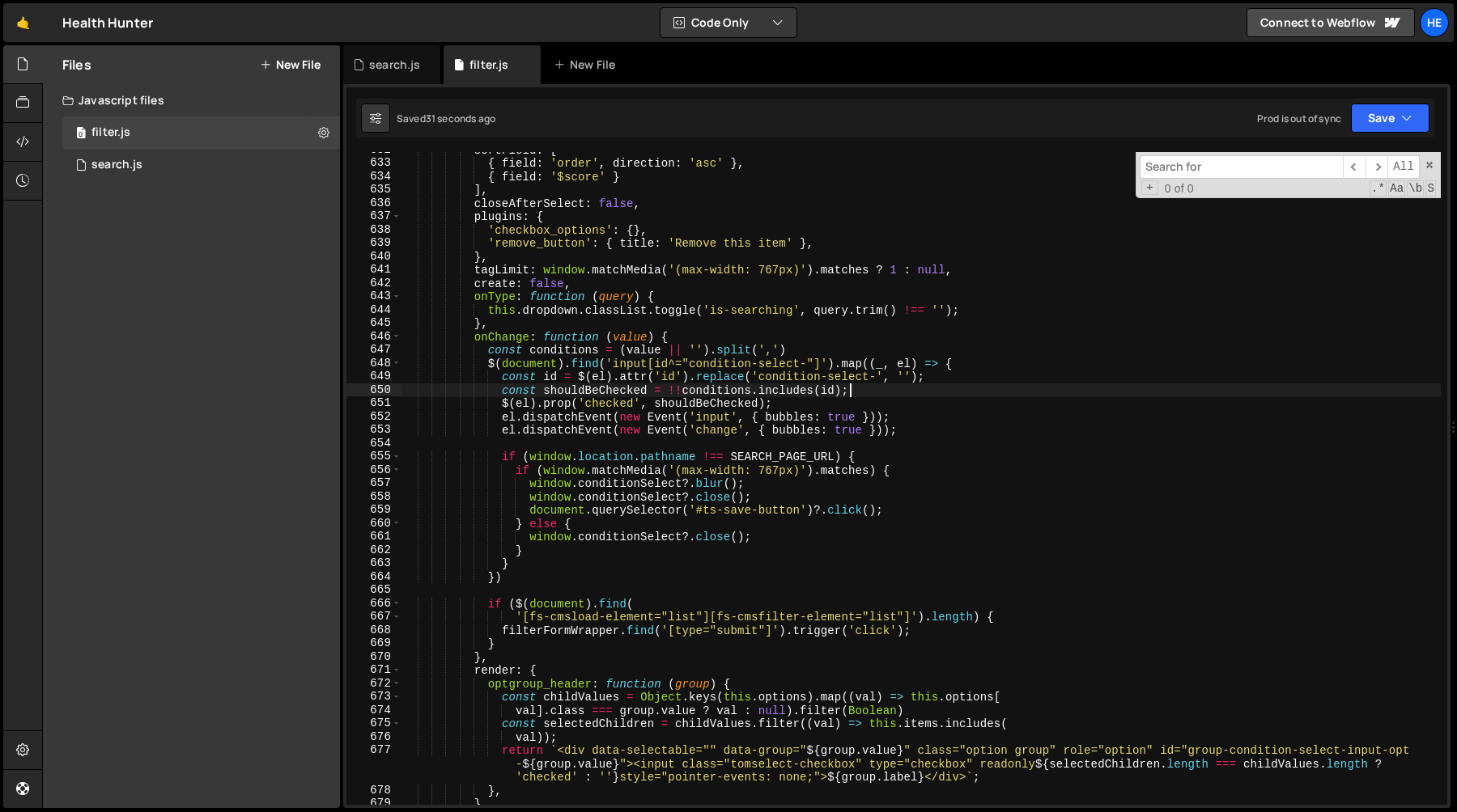
scroll to position [8512, 0]
click at [571, 350] on div "sortField : [ { field : 'order' , direction : 'asc' } , { field : '$score' } ] …" at bounding box center [921, 483] width 1040 height 680
click at [725, 363] on div "sortField : [ { field : 'order' , direction : 'asc' } , { field : '$score' } ] …" at bounding box center [921, 483] width 1040 height 680
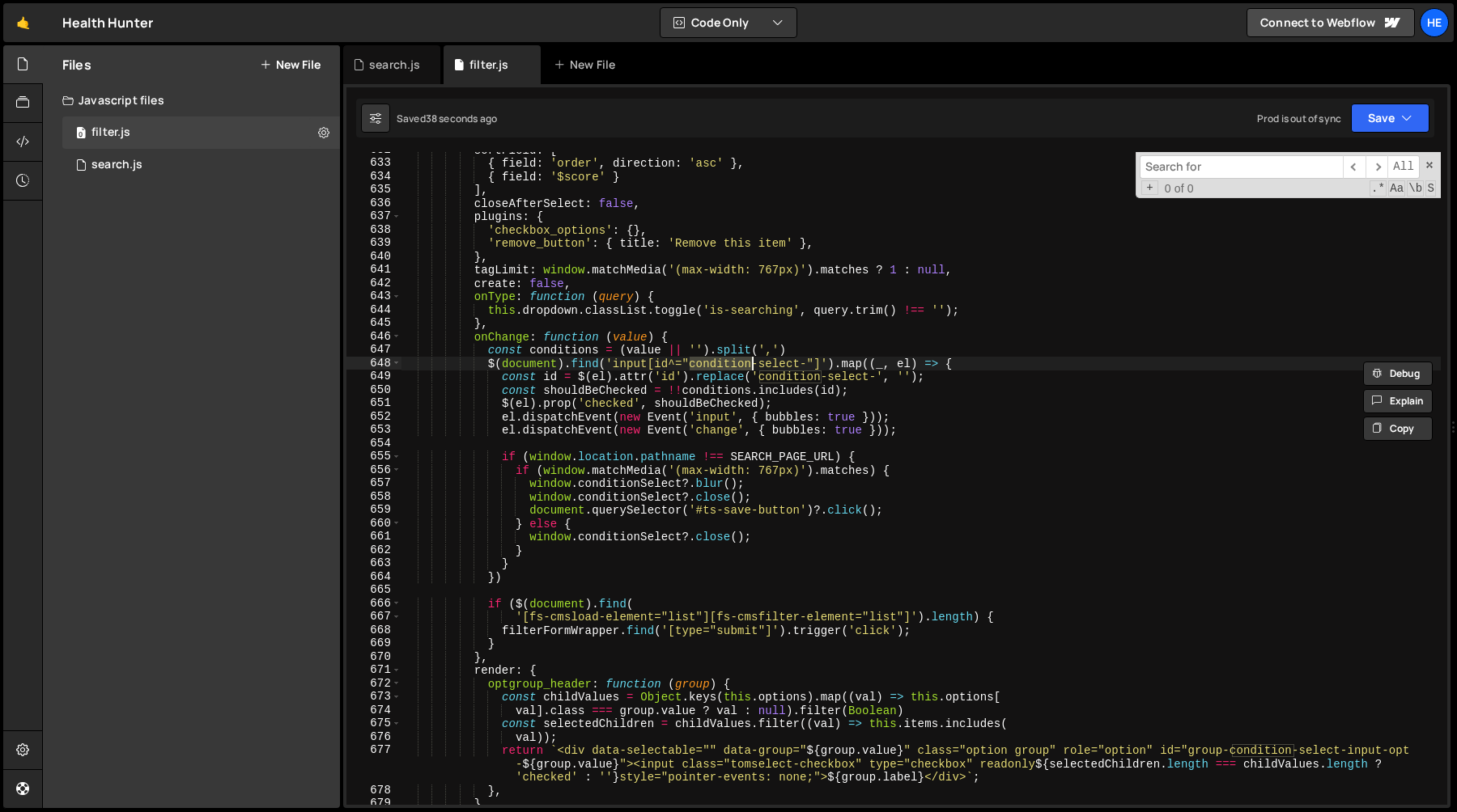
click at [818, 361] on div "sortField : [ { field : 'order' , direction : 'asc' } , { field : '$score' } ] …" at bounding box center [921, 483] width 1040 height 680
click at [816, 355] on div "sortField : [ { field : 'order' , direction : 'asc' } , { field : '$score' } ] …" at bounding box center [921, 483] width 1040 height 680
type textarea "const conditions = (value || '').split(',')"
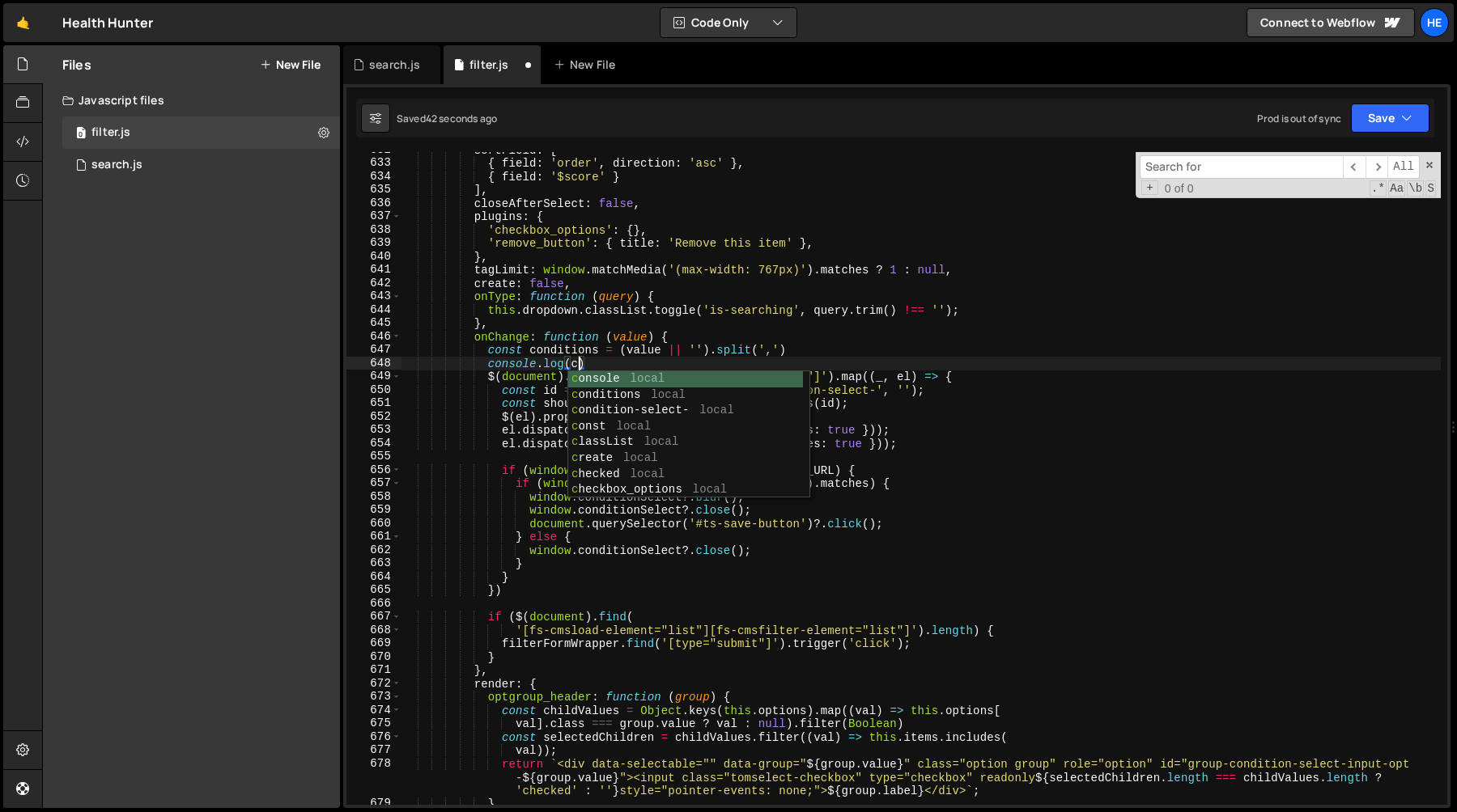
scroll to position [0, 12]
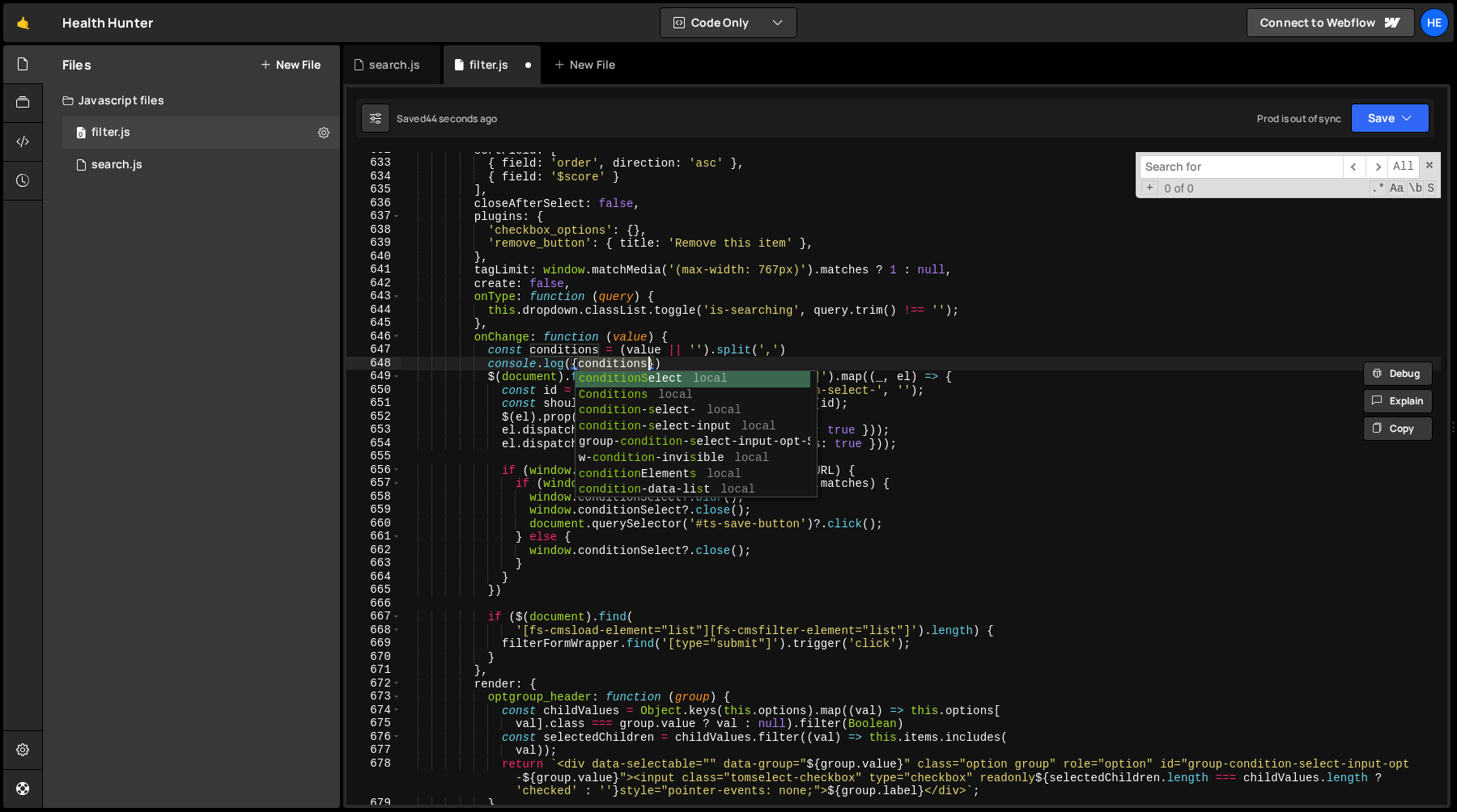
click at [912, 330] on div "sortField : [ { field : 'order' , direction : 'asc' } , { field : '$score' } ] …" at bounding box center [921, 483] width 1040 height 680
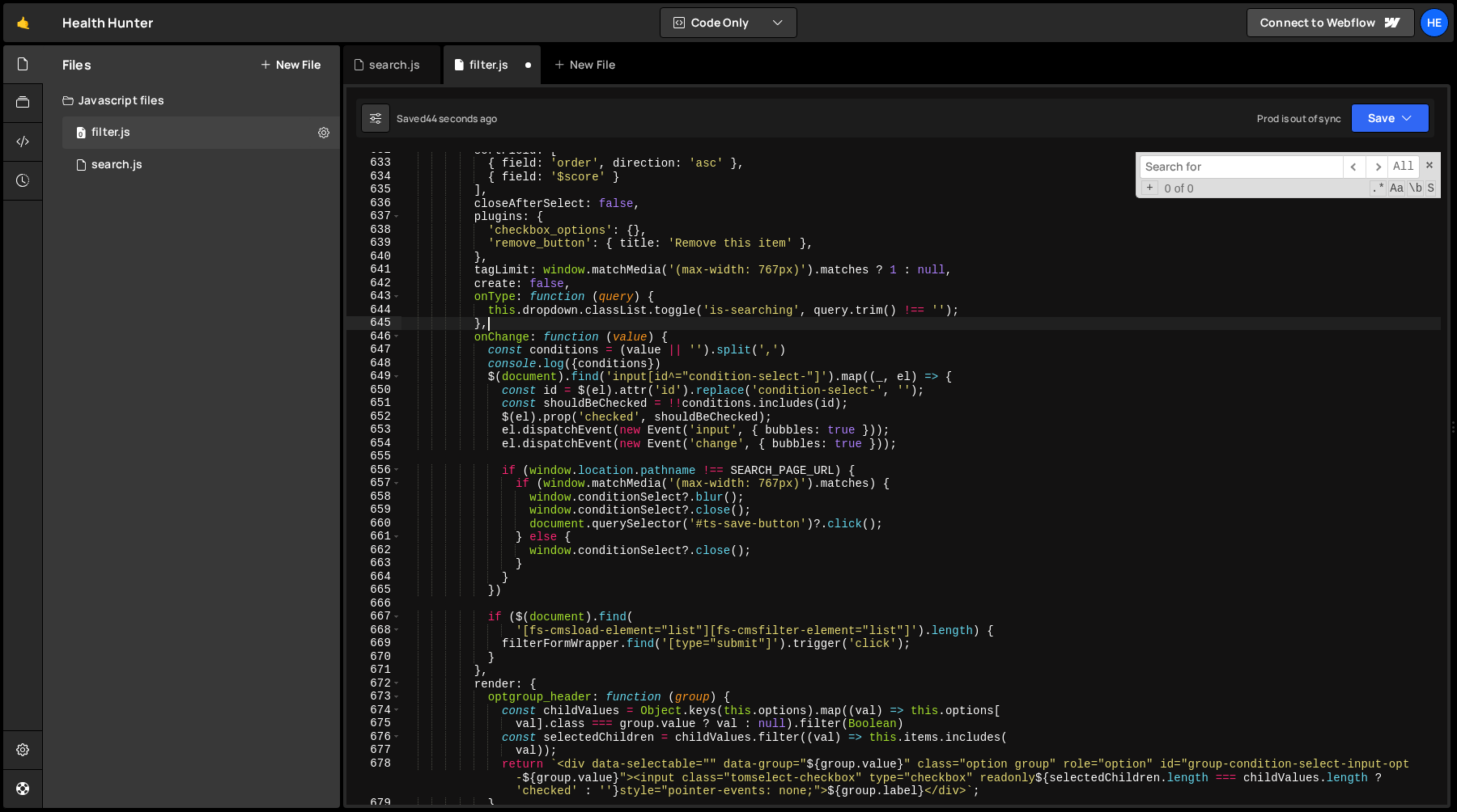
scroll to position [0, 5]
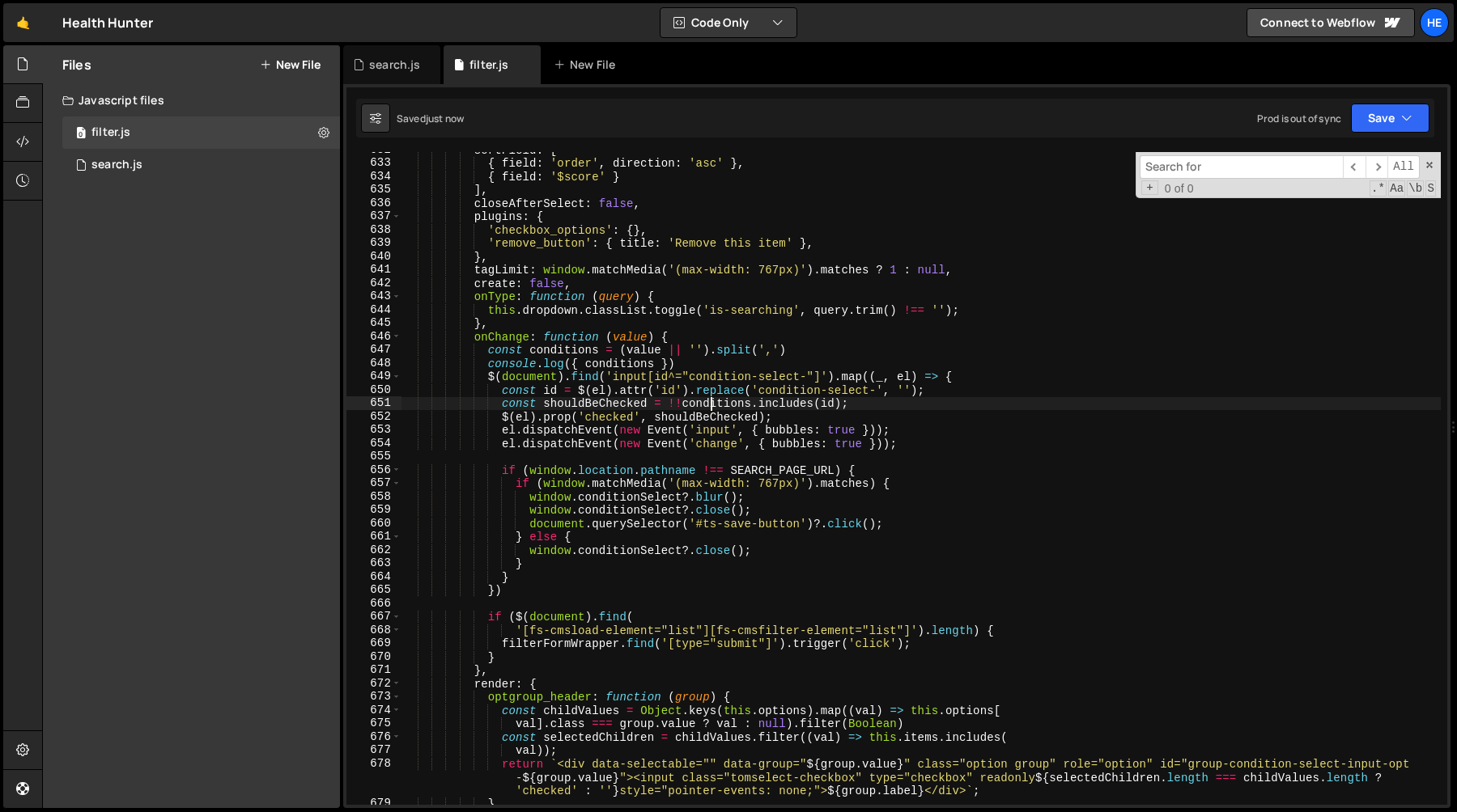
click at [708, 407] on div "sortField : [ { field : 'order' , direction : 'asc' } , { field : '$score' } ] …" at bounding box center [921, 483] width 1040 height 680
click at [787, 405] on div "sortField : [ { field : 'order' , direction : 'asc' } , { field : '$score' } ] …" at bounding box center [921, 483] width 1040 height 680
click at [642, 352] on div "sortField : [ { field : 'order' , direction : 'asc' } , { field : '$score' } ] …" at bounding box center [921, 483] width 1040 height 680
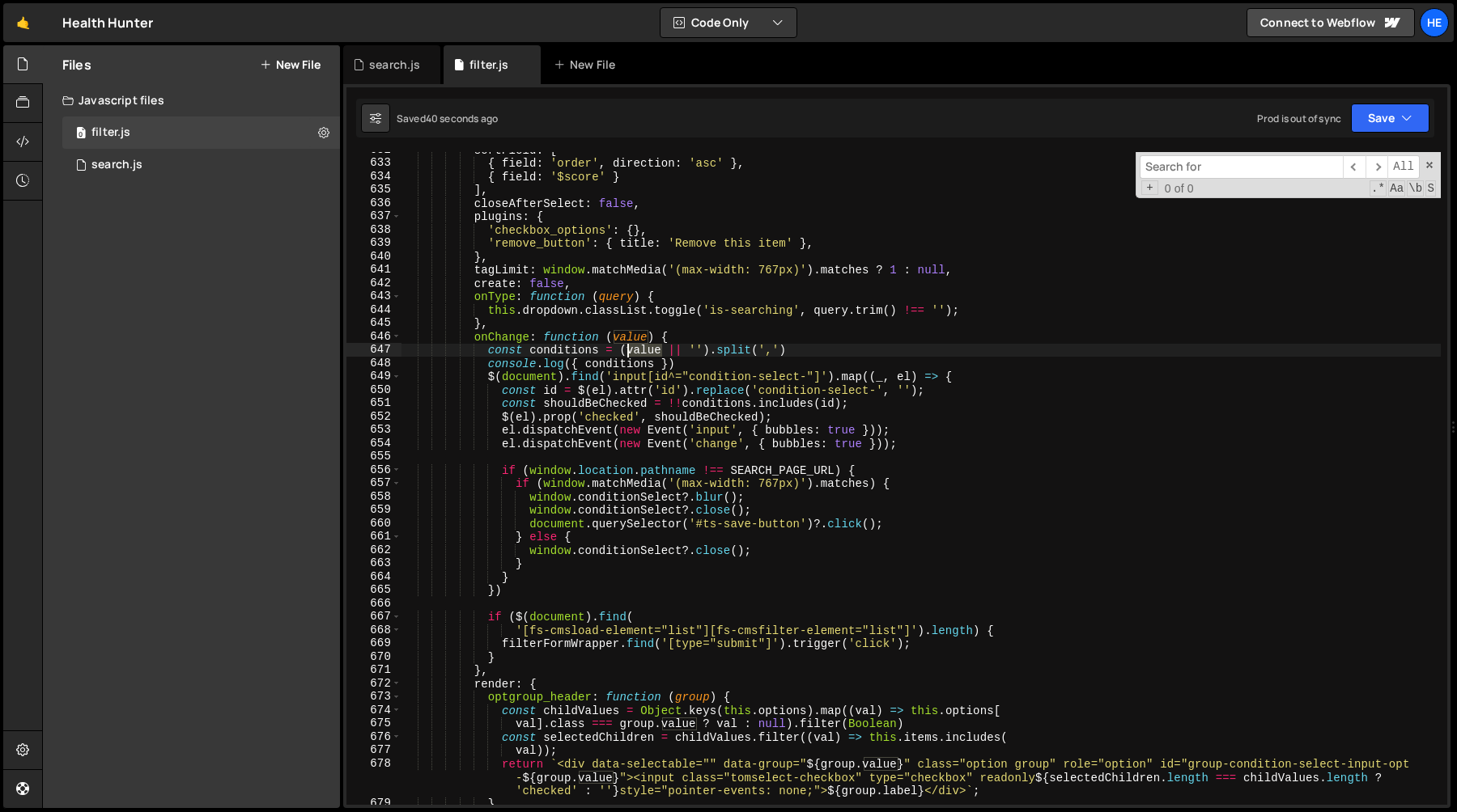
click at [642, 352] on div "sortField : [ { field : 'order' , direction : 'asc' } , { field : '$score' } ] …" at bounding box center [921, 483] width 1040 height 680
click at [832, 353] on div "sortField : [ { field : 'order' , direction : 'asc' } , { field : '$score' } ] …" at bounding box center [921, 483] width 1040 height 680
click at [649, 369] on div "sortField : [ { field : 'order' , direction : 'asc' } , { field : '$score' } ] …" at bounding box center [921, 483] width 1040 height 680
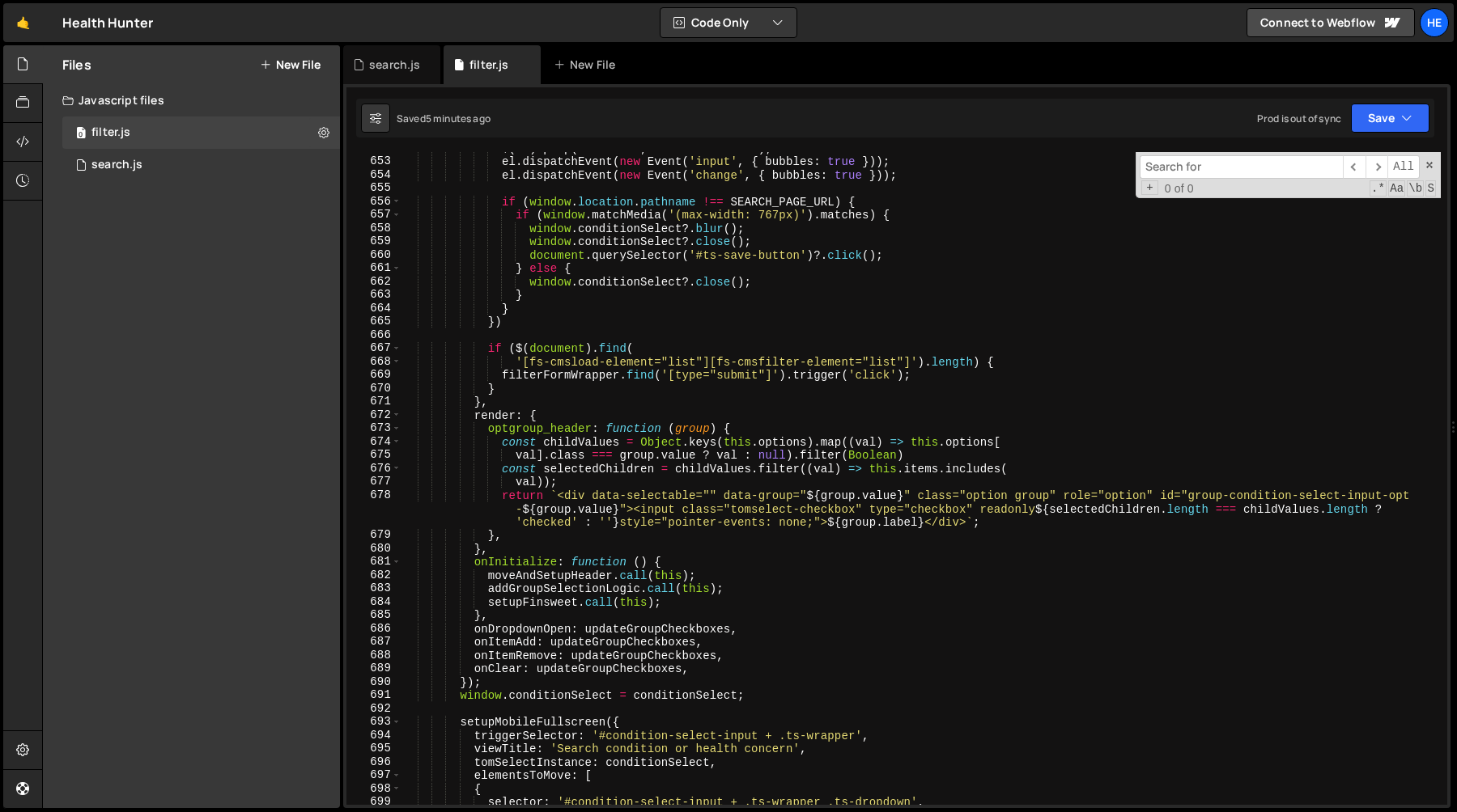
scroll to position [8790, 0]
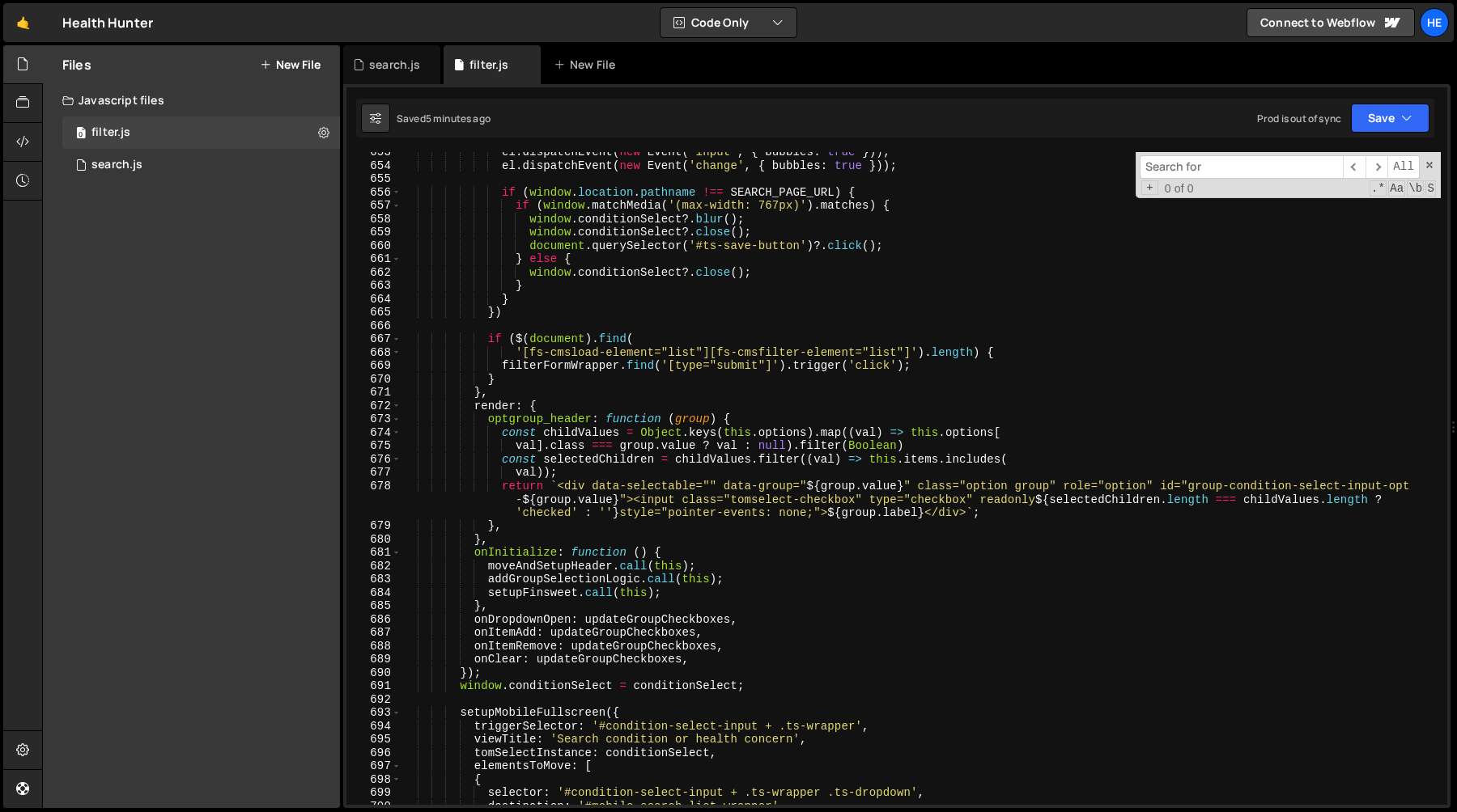
click at [591, 435] on div "el . dispatchEvent ( new Event ( 'input' , { bubbles : true })) ; el . dispatch…" at bounding box center [921, 486] width 1040 height 680
click at [809, 448] on div "el . dispatchEvent ( new Event ( 'input' , { bubbles : true })) ; el . dispatch…" at bounding box center [921, 486] width 1040 height 680
click at [579, 431] on div "el . dispatchEvent ( new Event ( 'input' , { bubbles : true })) ; el . dispatch…" at bounding box center [921, 486] width 1040 height 680
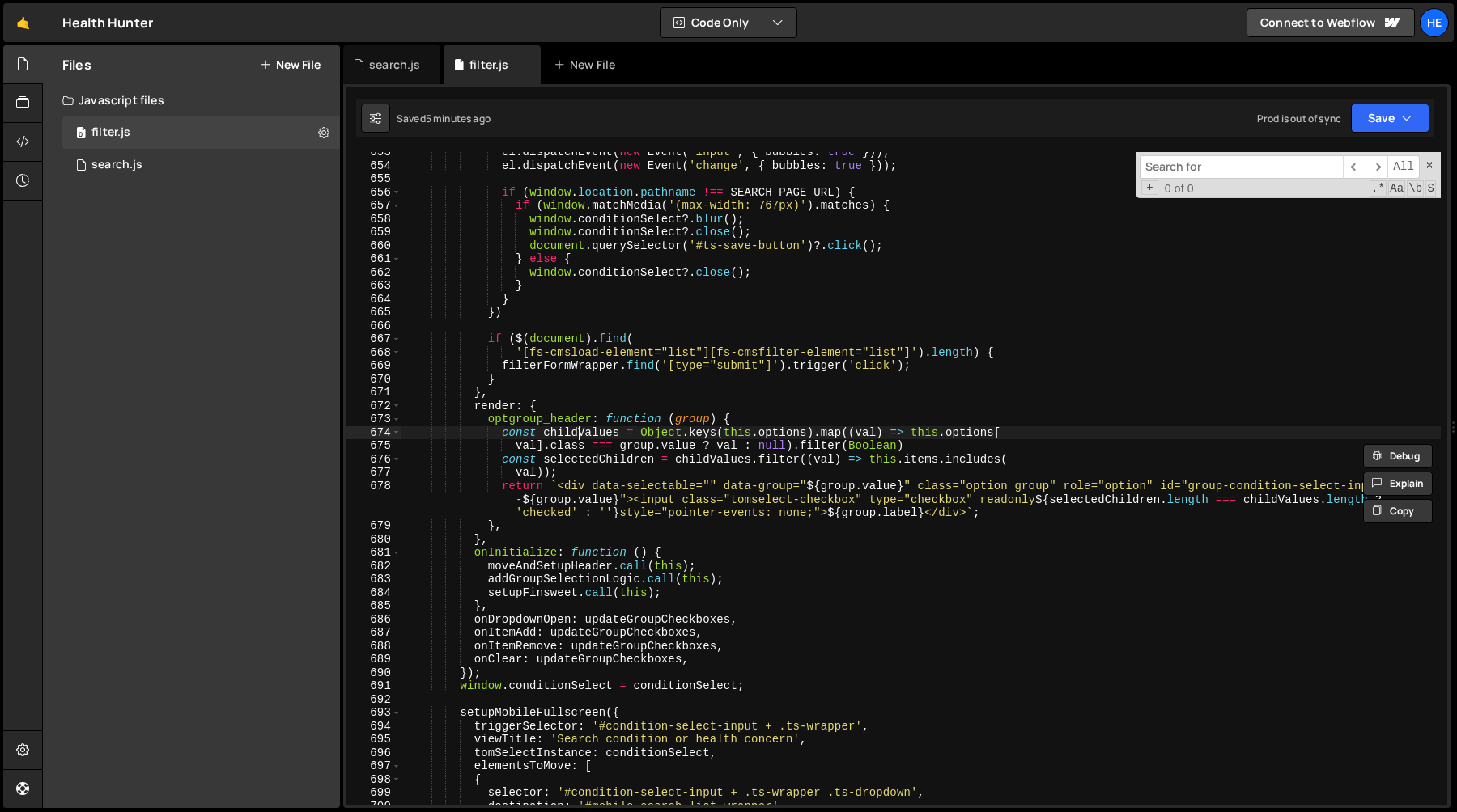
click at [579, 431] on div "el . dispatchEvent ( new Event ( 'input' , { bubbles : true })) ; el . dispatch…" at bounding box center [921, 486] width 1040 height 680
click at [586, 461] on div "el . dispatchEvent ( new Event ( 'input' , { bubbles : true })) ; el . dispatch…" at bounding box center [921, 486] width 1040 height 680
click at [1057, 462] on div "el . dispatchEvent ( new Event ( 'input' , { bubbles : true })) ; el . dispatch…" at bounding box center [921, 486] width 1040 height 680
click at [756, 487] on div "el . dispatchEvent ( new Event ( 'input' , { bubbles : true })) ; el . dispatch…" at bounding box center [921, 486] width 1040 height 680
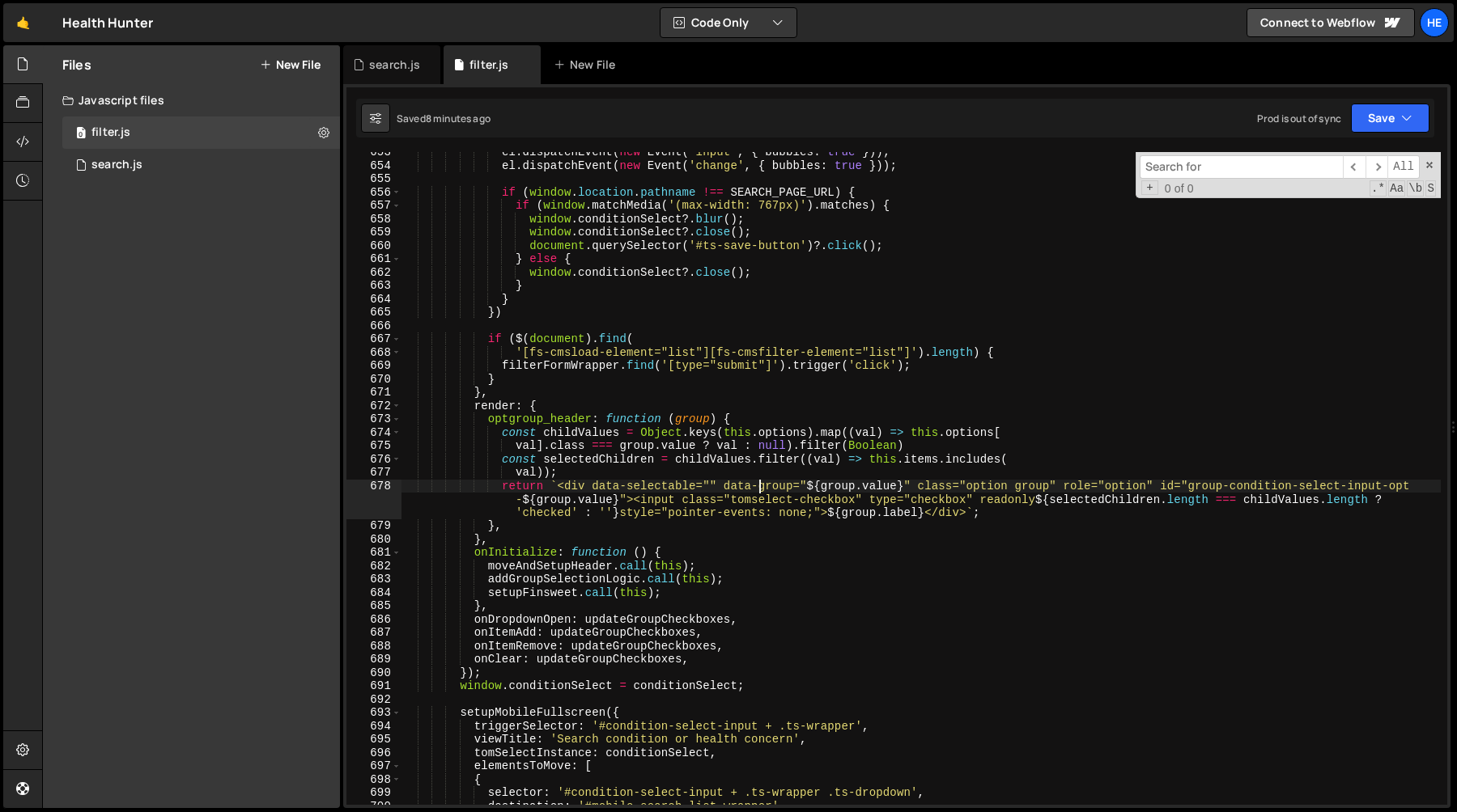
click at [756, 487] on div "el . dispatchEvent ( new Event ( 'input' , { bubbles : true })) ; el . dispatch…" at bounding box center [921, 486] width 1040 height 680
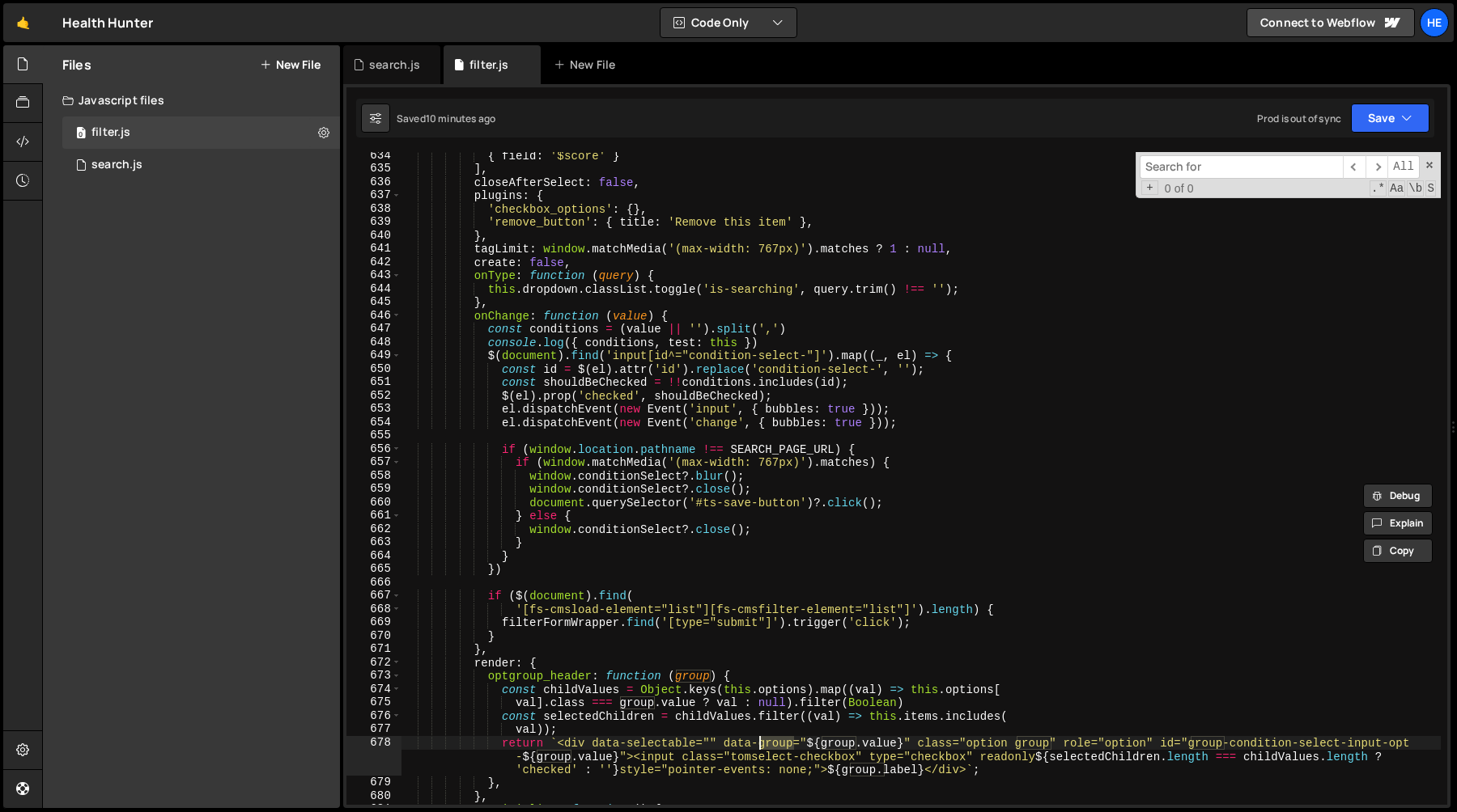
scroll to position [8533, 0]
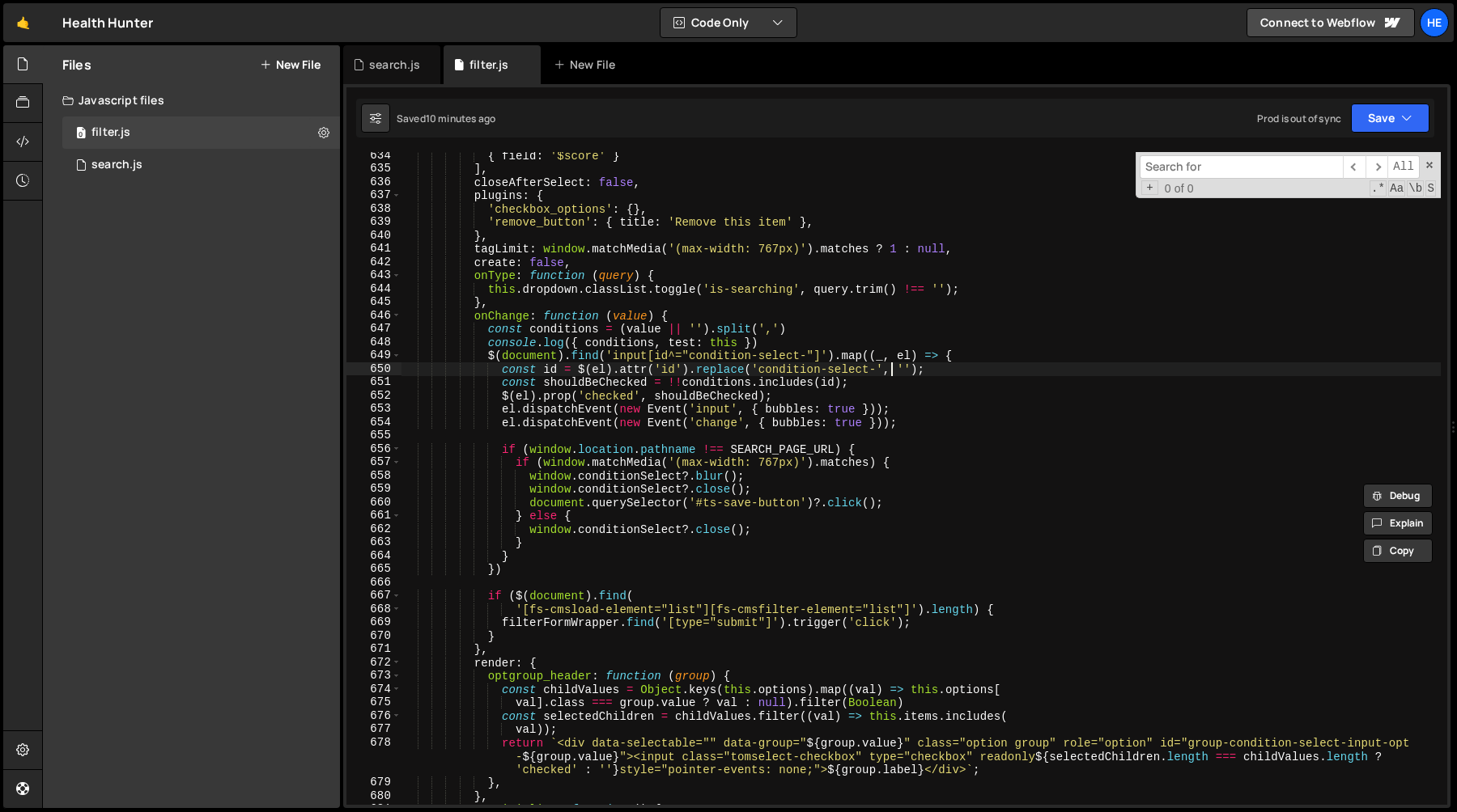
click at [889, 373] on div "{ field : '$score' } ] , closeAfterSelect : false , plugins : { 'checkbox_optio…" at bounding box center [921, 489] width 1040 height 680
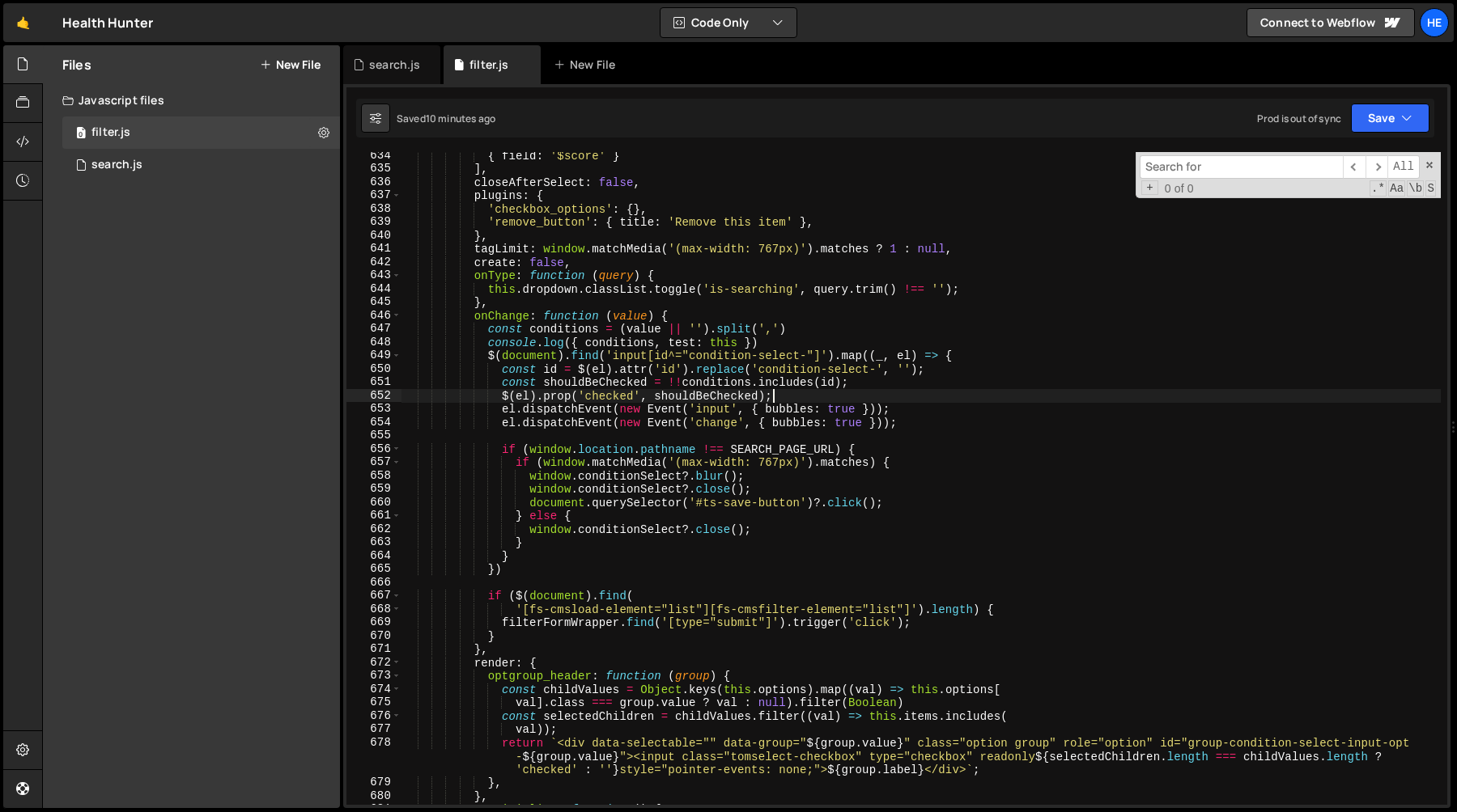
click at [879, 389] on div "{ field : '$score' } ] , closeAfterSelect : false , plugins : { 'checkbox_optio…" at bounding box center [921, 489] width 1040 height 680
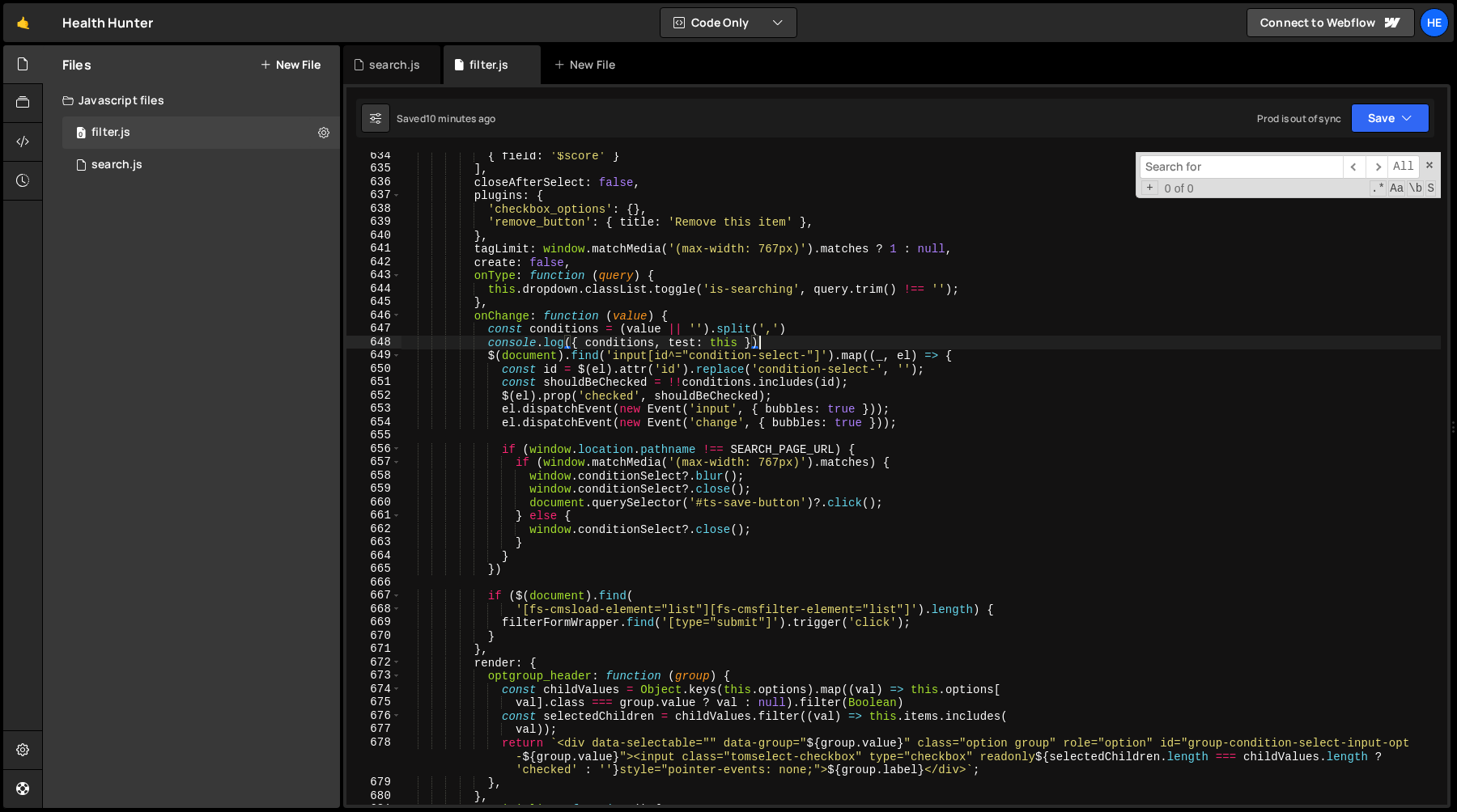
click at [811, 343] on div "{ field : '$score' } ] , closeAfterSelect : false , plugins : { 'checkbox_optio…" at bounding box center [921, 489] width 1040 height 680
click at [822, 327] on div "{ field : '$score' } ] , closeAfterSelect : false , plugins : { 'checkbox_optio…" at bounding box center [921, 489] width 1040 height 680
type textarea "const conditions = (value || '').split(',')"
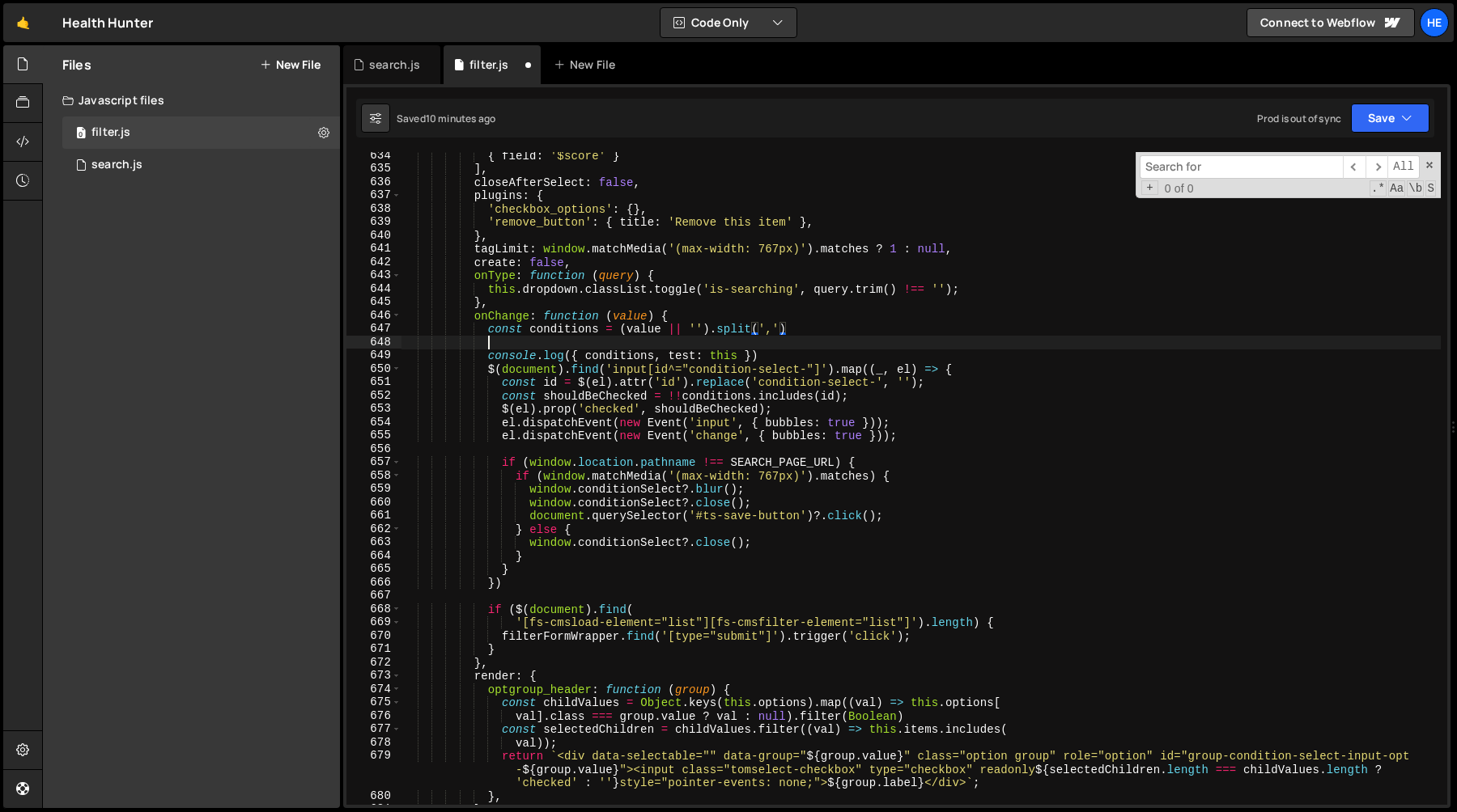
scroll to position [0, 5]
paste textarea
type textarea "const checkedConditionGroups ="
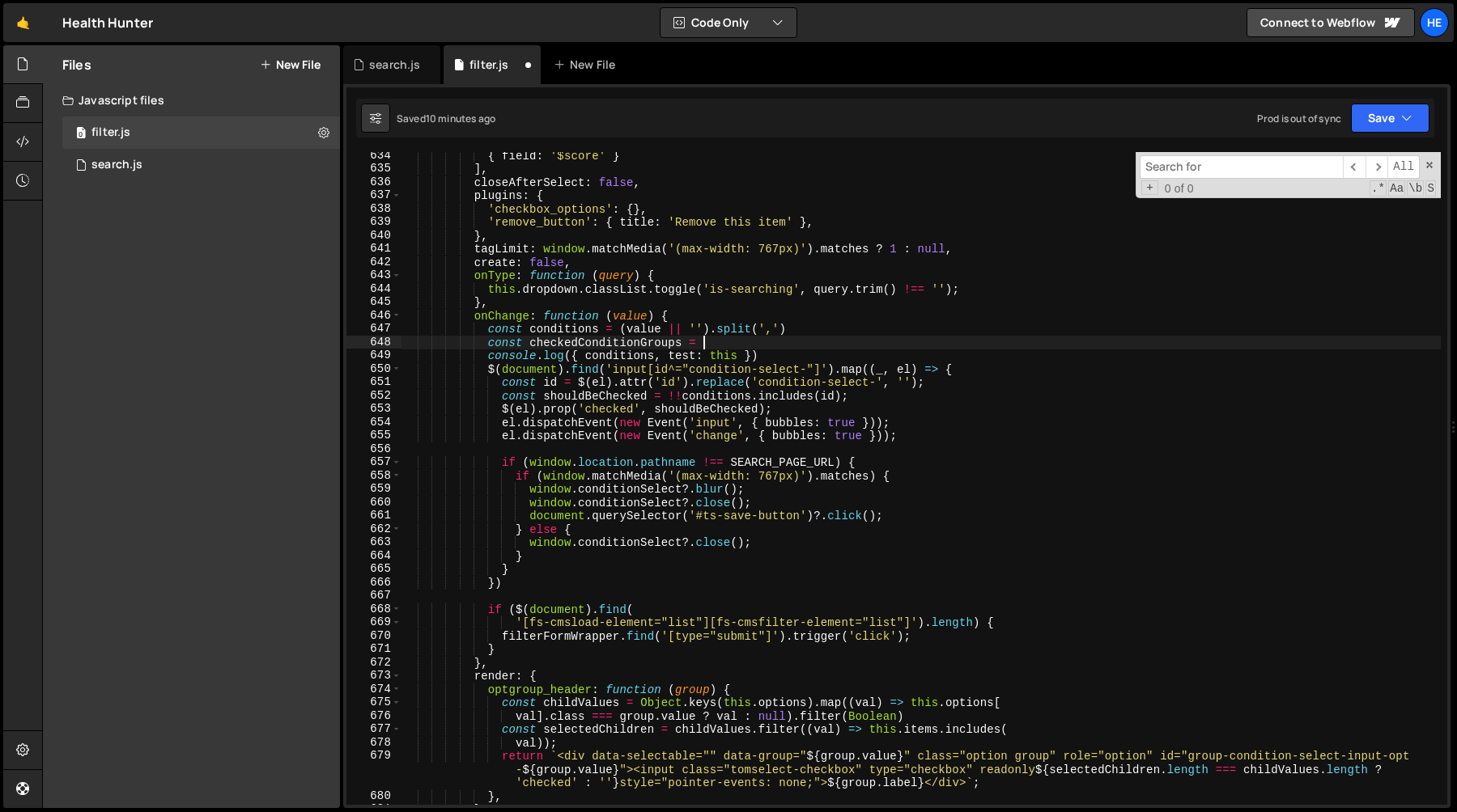
paste textarea
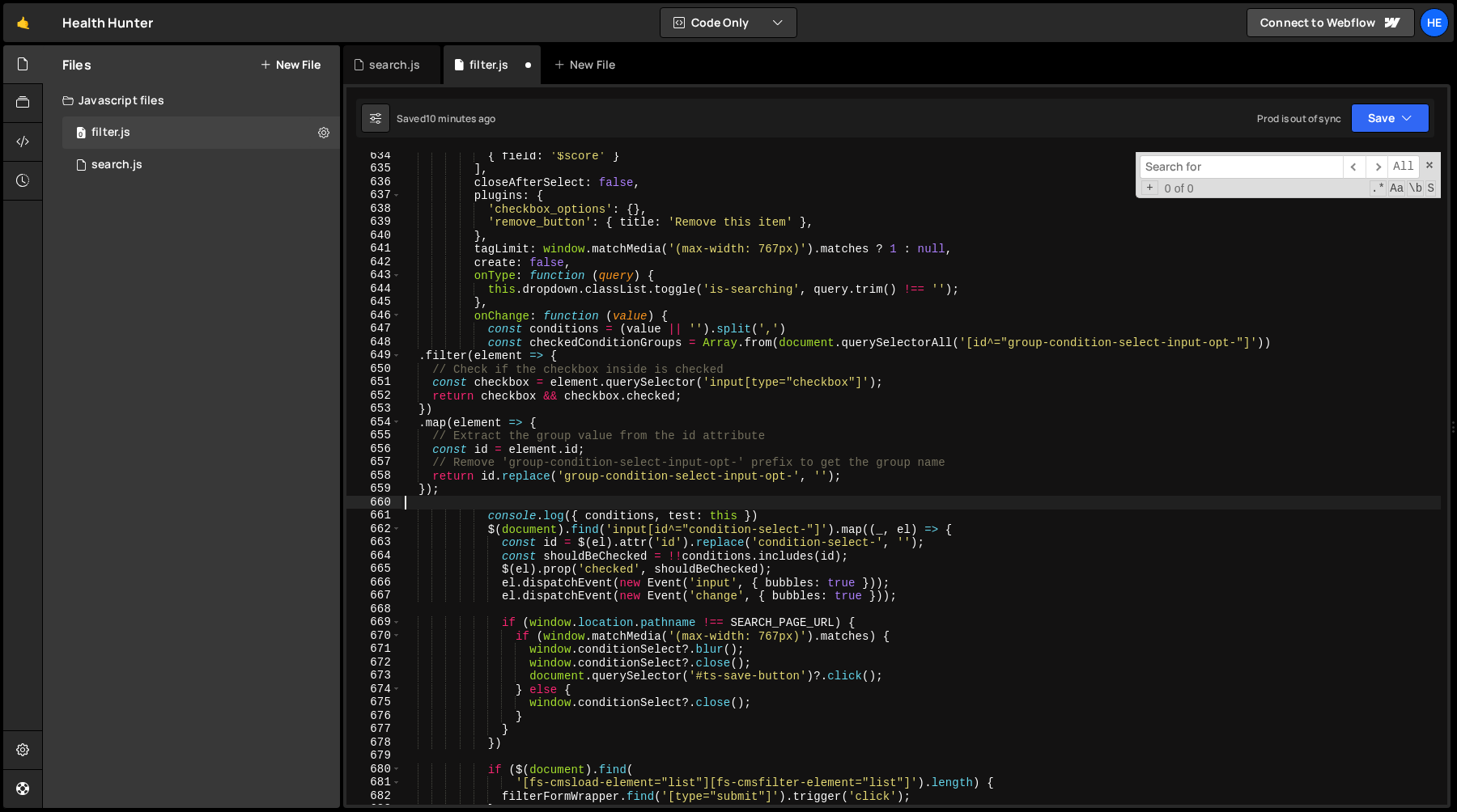
scroll to position [0, 0]
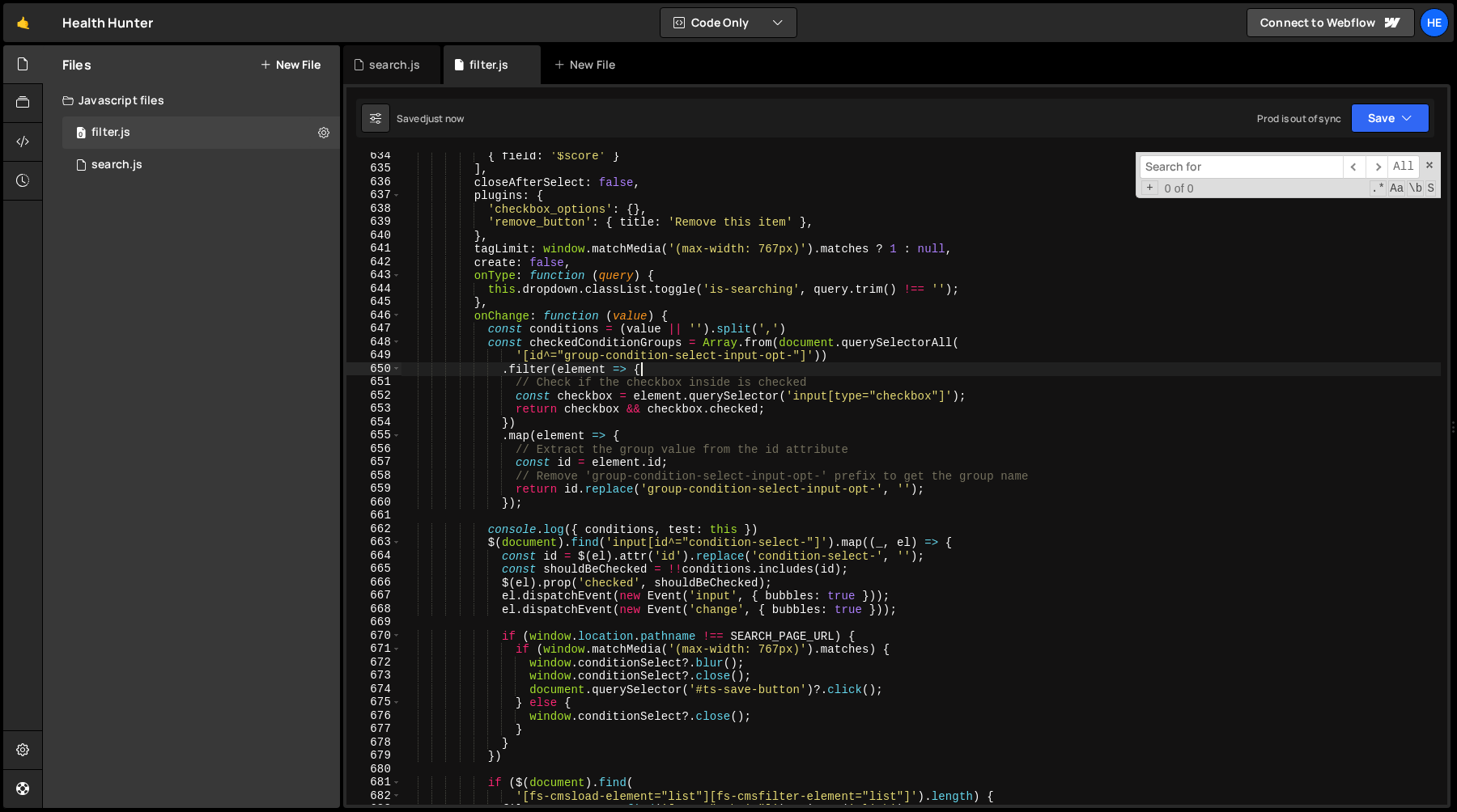
click at [865, 373] on div "{ field : '$score' } ] , closeAfterSelect : false , plugins : { 'checkbox_optio…" at bounding box center [921, 489] width 1040 height 680
click at [841, 378] on div "{ field : '$score' } ] , closeAfterSelect : false , plugins : { 'checkbox_optio…" at bounding box center [921, 489] width 1040 height 680
click at [805, 364] on div "{ field : '$score' } ] , closeAfterSelect : false , plugins : { 'checkbox_optio…" at bounding box center [921, 489] width 1040 height 680
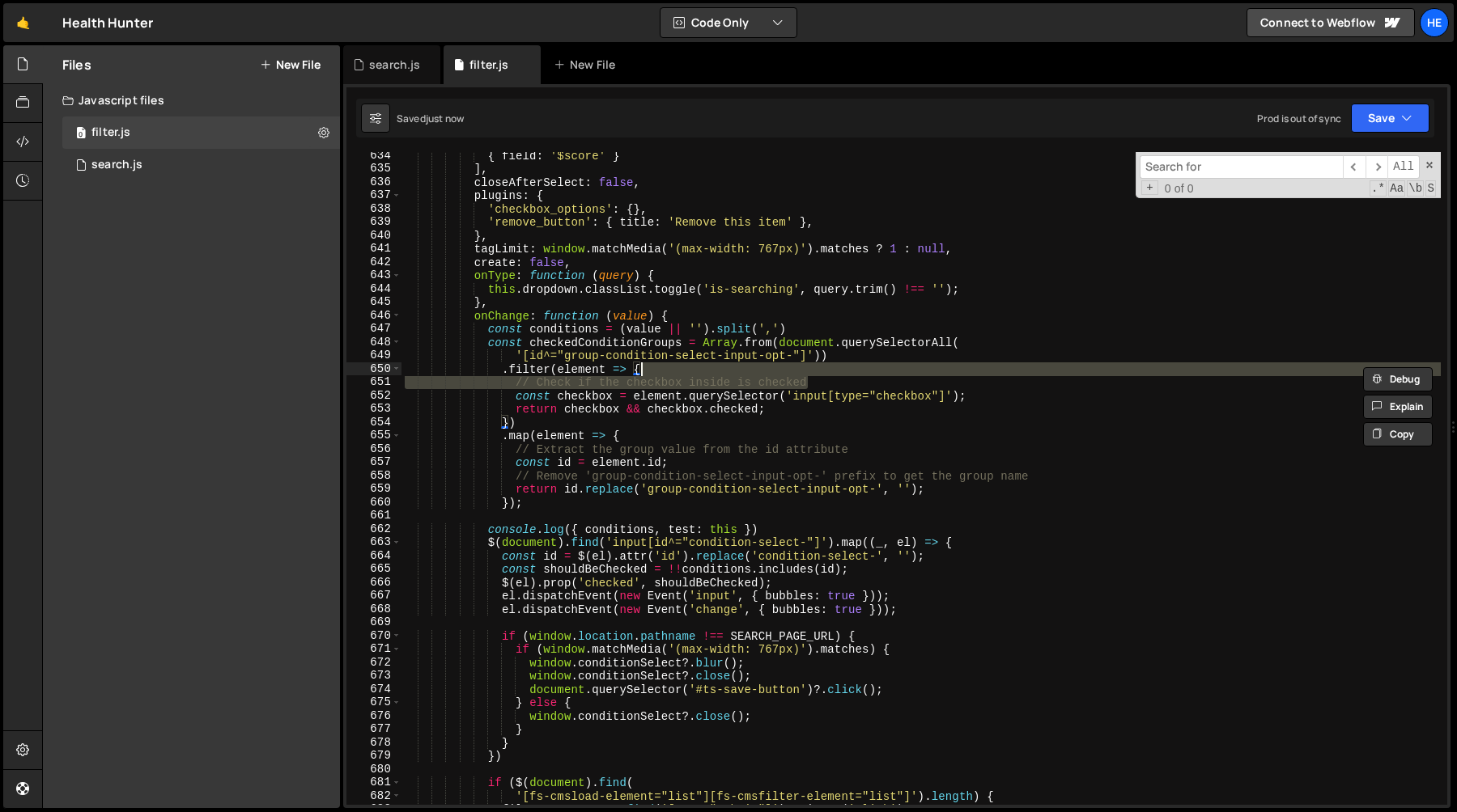
click at [633, 460] on div "{ field : '$score' } ] , closeAfterSelect : false , plugins : { 'checkbox_optio…" at bounding box center [921, 489] width 1040 height 680
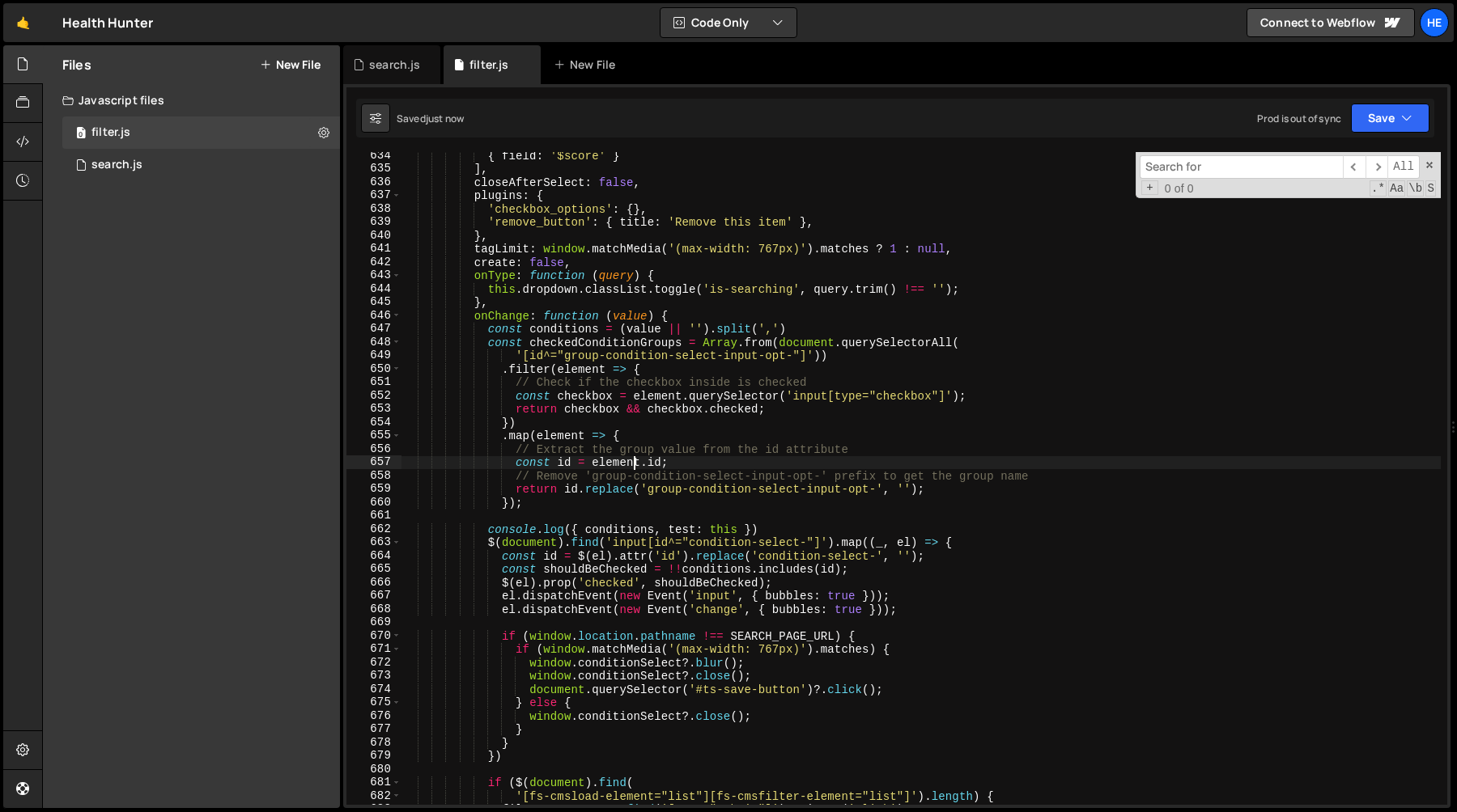
click at [861, 454] on div "{ field : '$score' } ] , closeAfterSelect : false , plugins : { 'checkbox_optio…" at bounding box center [921, 489] width 1040 height 680
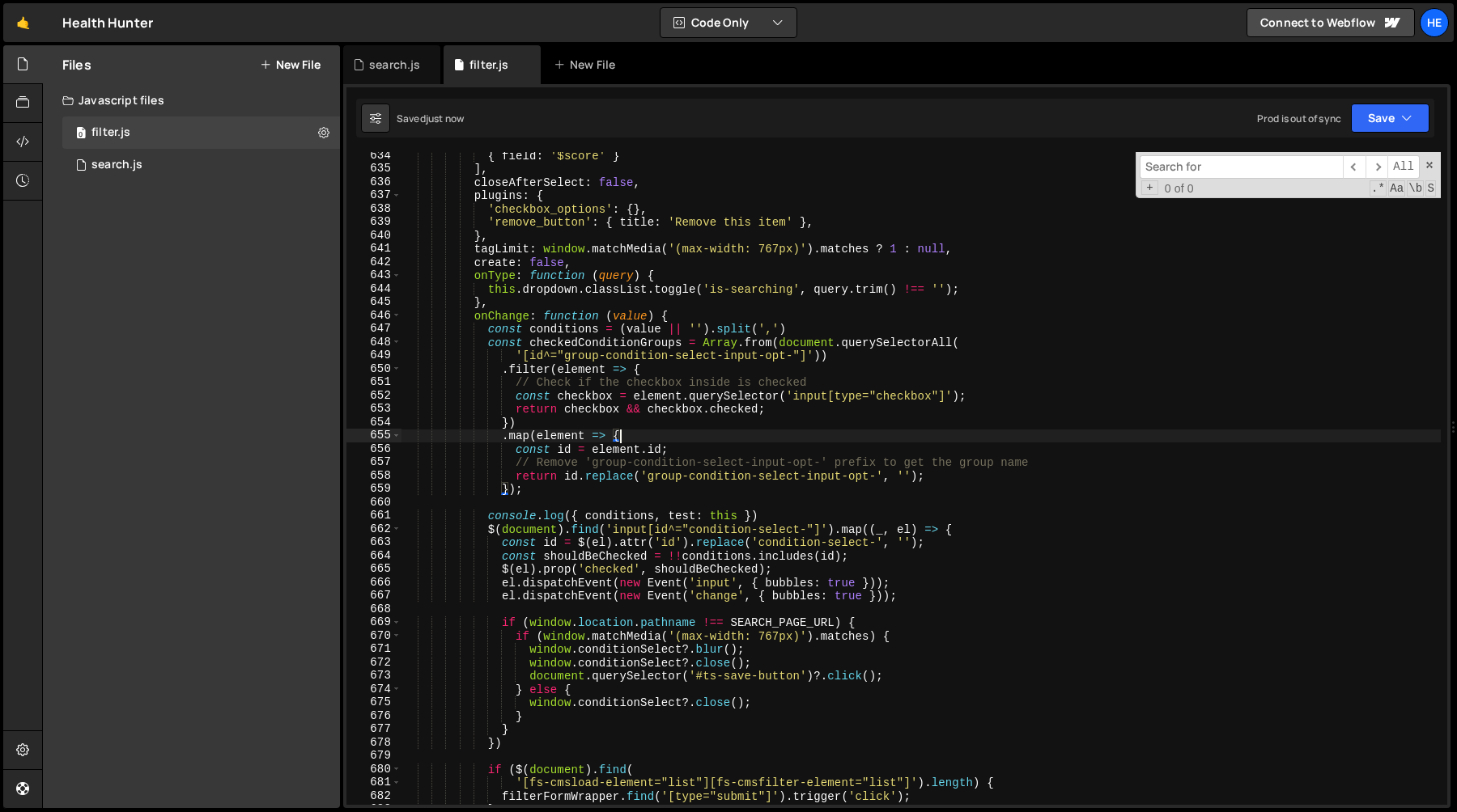
click at [575, 344] on div "{ field : '$score' } ] , closeAfterSelect : false , plugins : { 'checkbox_optio…" at bounding box center [921, 489] width 1040 height 680
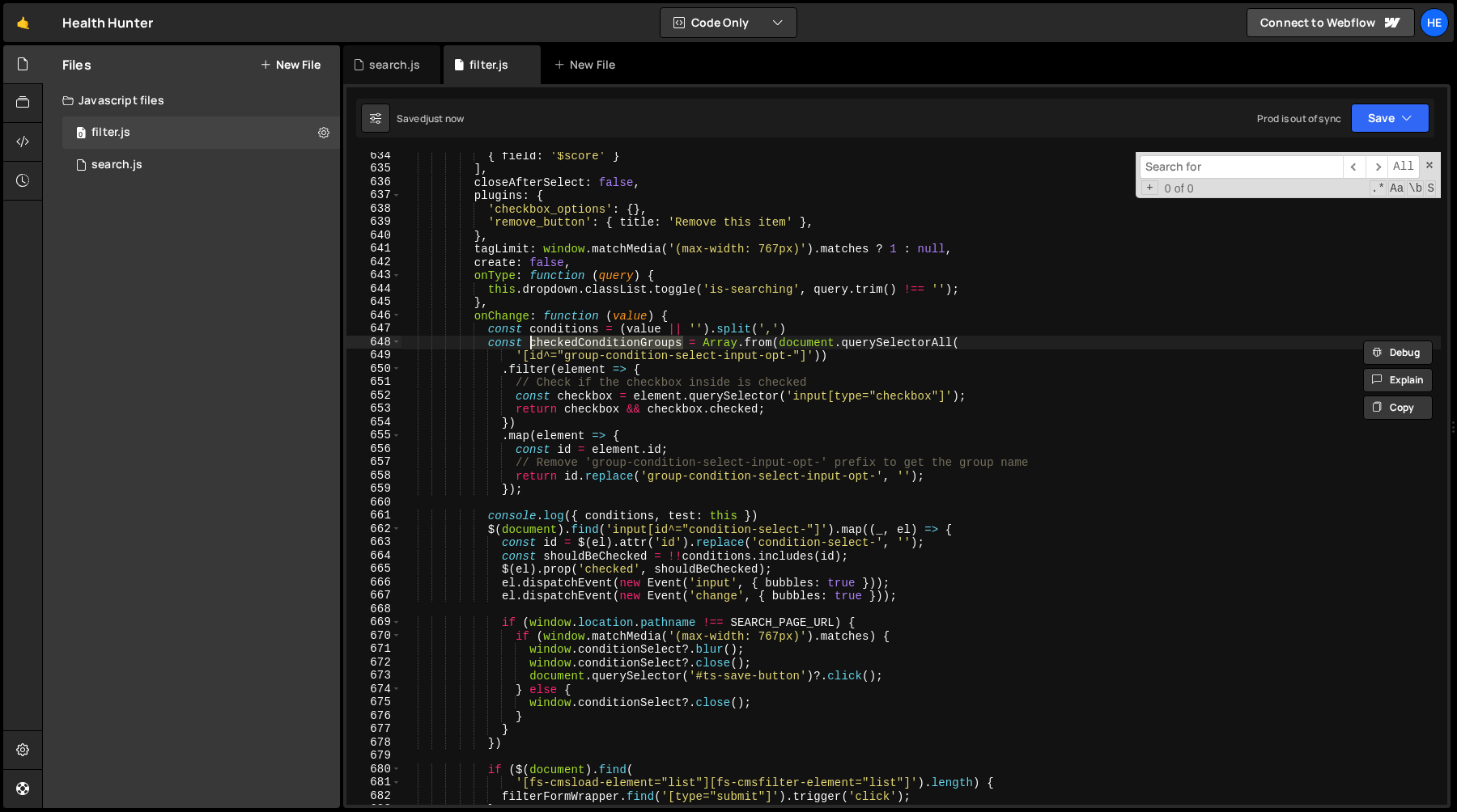
click at [779, 510] on div "{ field : '$score' } ] , closeAfterSelect : false , plugins : { 'checkbox_optio…" at bounding box center [921, 489] width 1040 height 680
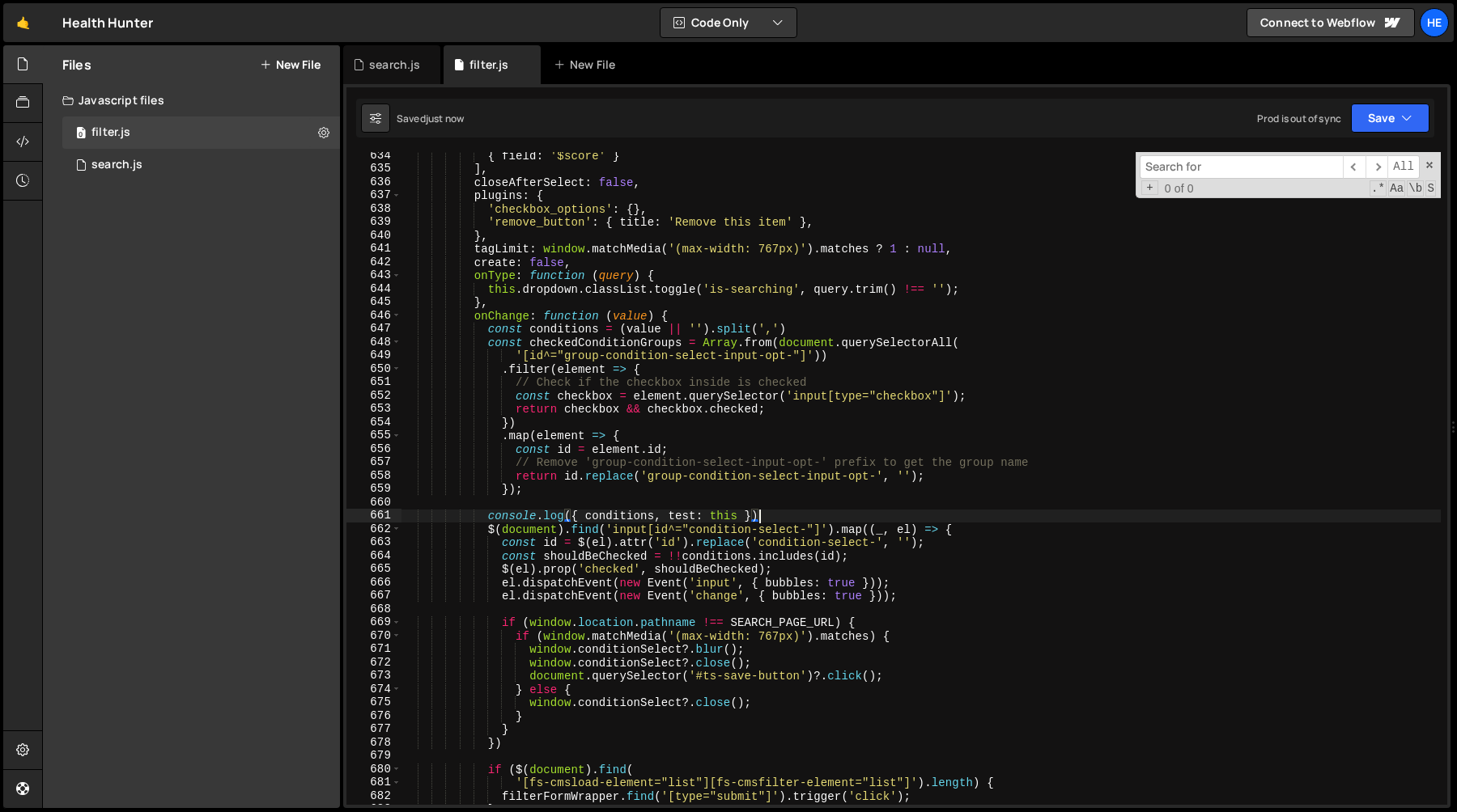
click at [492, 518] on div "{ field : '$score' } ] , closeAfterSelect : false , plugins : { 'checkbox_optio…" at bounding box center [921, 489] width 1040 height 680
click at [662, 531] on div "{ field : '$score' } ] , closeAfterSelect : false , plugins : { 'checkbox_optio…" at bounding box center [921, 489] width 1040 height 680
type textarea "$(document).find('input[id^="condition-select-"]').map((_, el) => {"
click at [662, 531] on div "{ field : '$score' } ] , closeAfterSelect : false , plugins : { 'checkbox_optio…" at bounding box center [921, 489] width 1040 height 680
click at [715, 531] on div "{ field : '$score' } ] , closeAfterSelect : false , plugins : { 'checkbox_optio…" at bounding box center [921, 489] width 1040 height 680
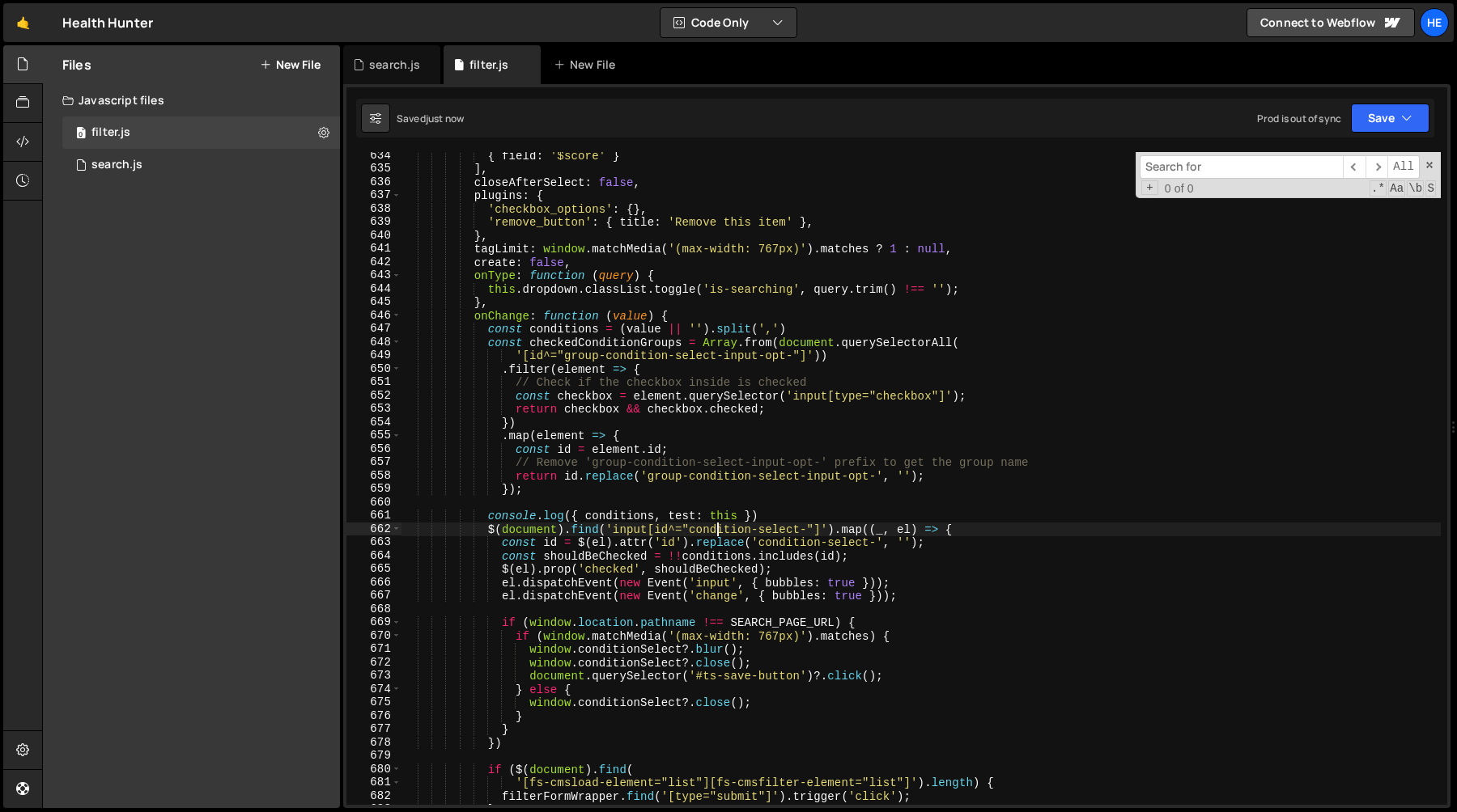
click at [715, 531] on div "{ field : '$score' } ] , closeAfterSelect : false , plugins : { 'checkbox_optio…" at bounding box center [921, 489] width 1040 height 680
click at [791, 531] on div "{ field : '$score' } ] , closeAfterSelect : false , plugins : { 'checkbox_optio…" at bounding box center [921, 489] width 1040 height 680
click at [822, 534] on div "{ field : '$score' } ] , closeAfterSelect : false , plugins : { 'checkbox_optio…" at bounding box center [921, 489] width 1040 height 680
click at [703, 506] on div "{ field : '$score' } ] , closeAfterSelect : false , plugins : { 'checkbox_optio…" at bounding box center [921, 489] width 1040 height 680
click at [834, 533] on div "{ field : '$score' } ] , closeAfterSelect : false , plugins : { 'checkbox_optio…" at bounding box center [921, 489] width 1040 height 680
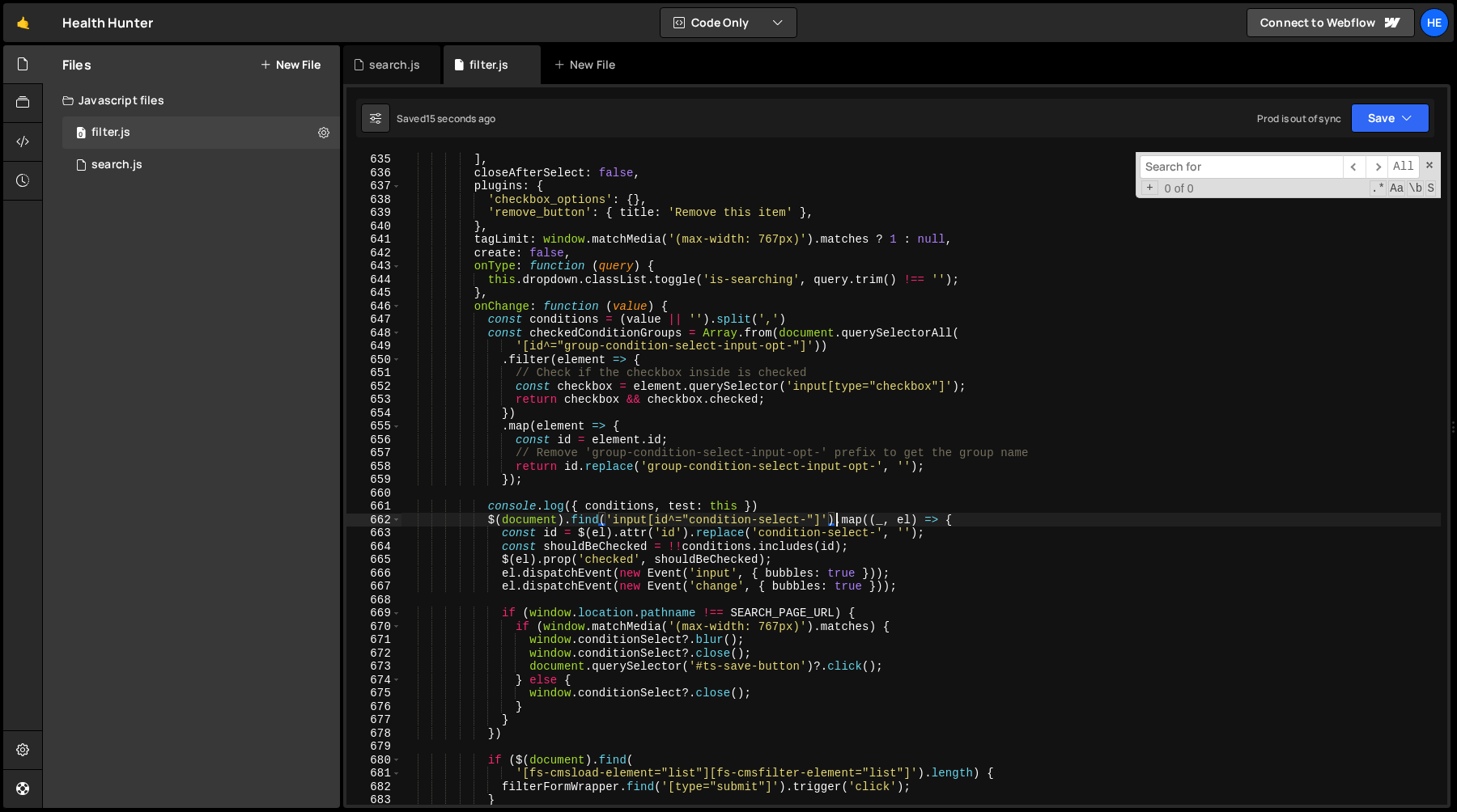
scroll to position [8546, 0]
type textarea "$(document).find('input[id^="condition-select-"]').map((_, el) => {"
click at [1198, 163] on input at bounding box center [1241, 167] width 203 height 24
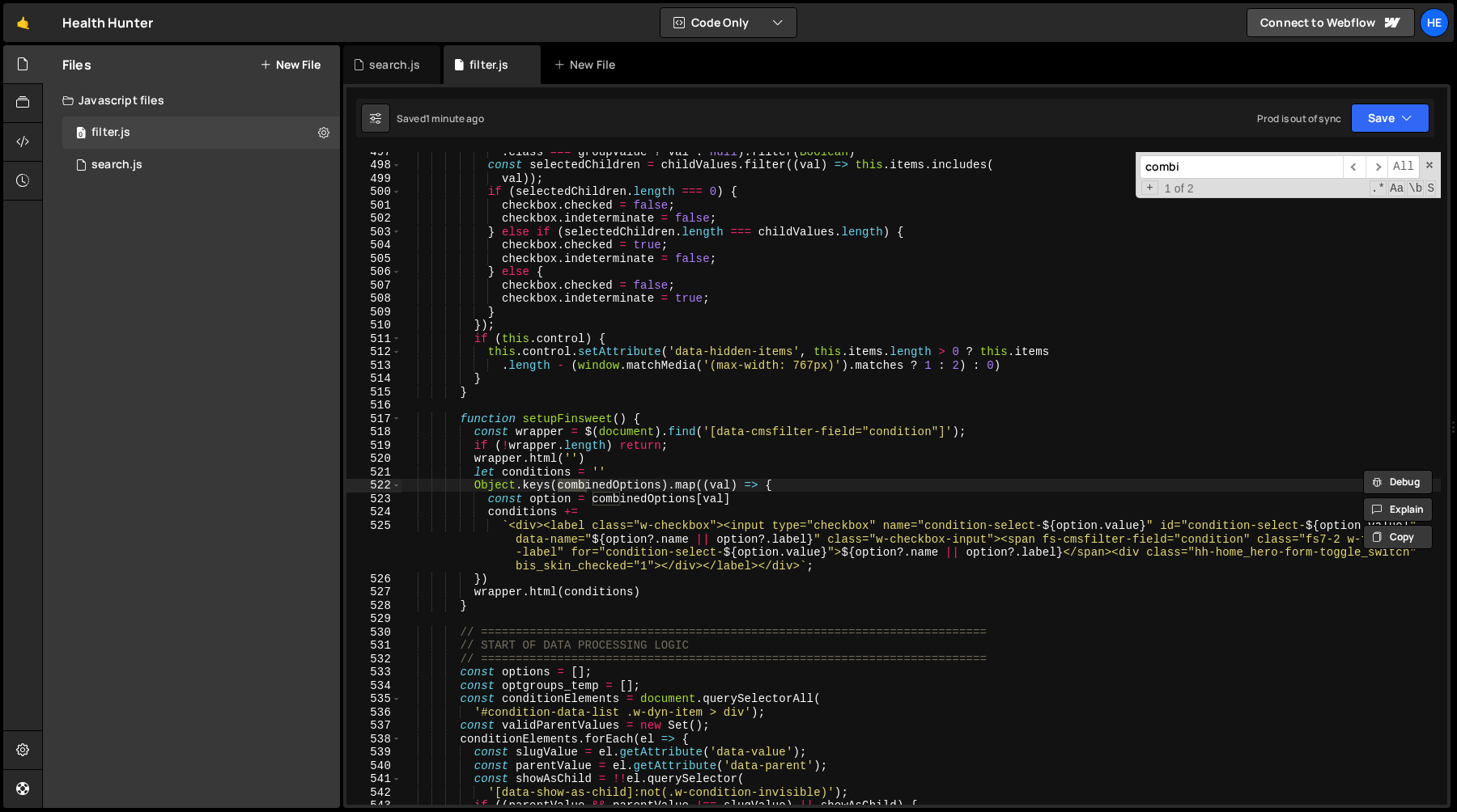
scroll to position [6668, 0]
type input "combined"
click at [592, 485] on div ". class === groupValue ? val : null ) . filter ( Boolean ) const selectedChildr…" at bounding box center [921, 485] width 1040 height 680
click at [634, 473] on div ". class === groupValue ? val : null ) . filter ( Boolean ) const selectedChildr…" at bounding box center [921, 485] width 1040 height 680
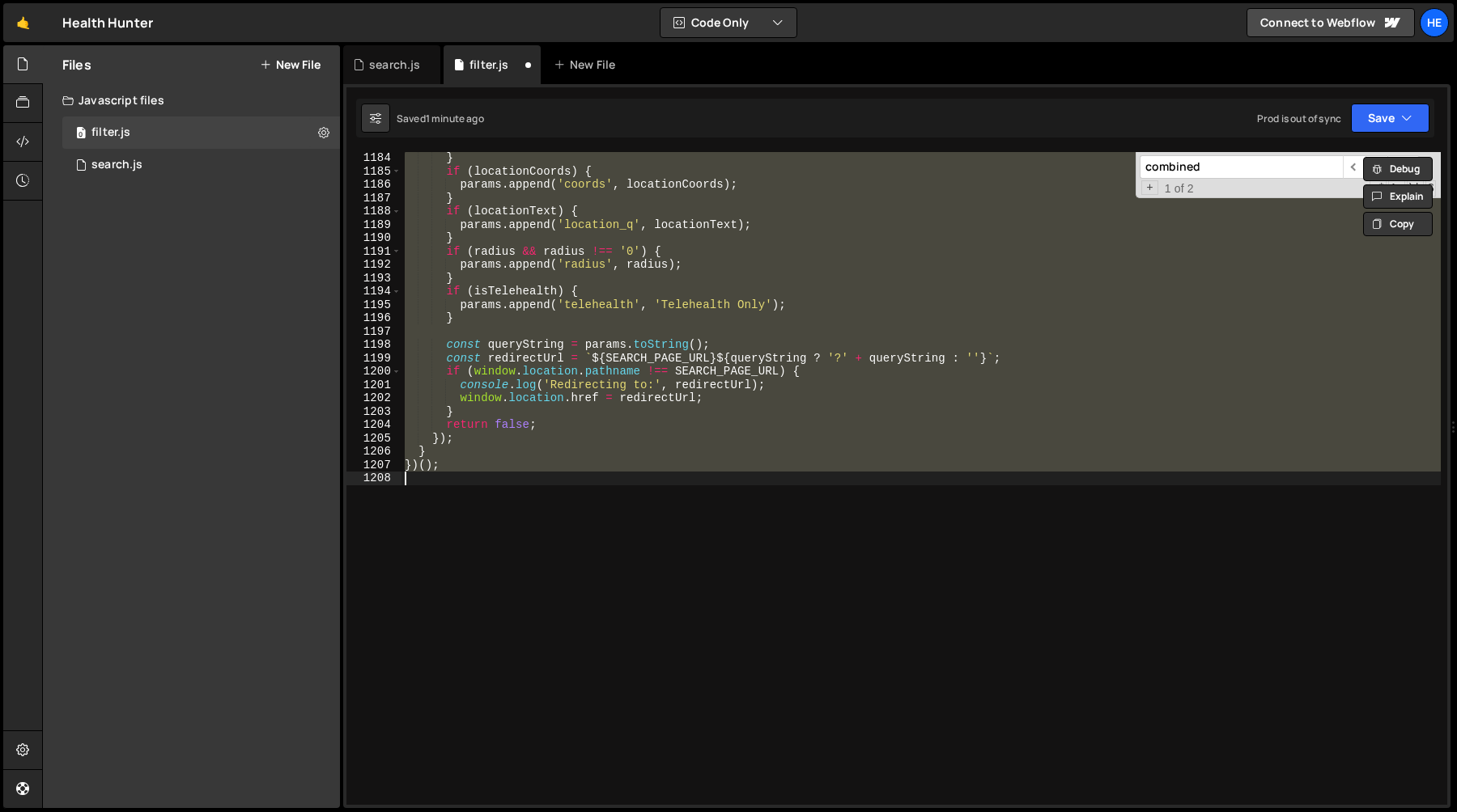
scroll to position [8391, 0]
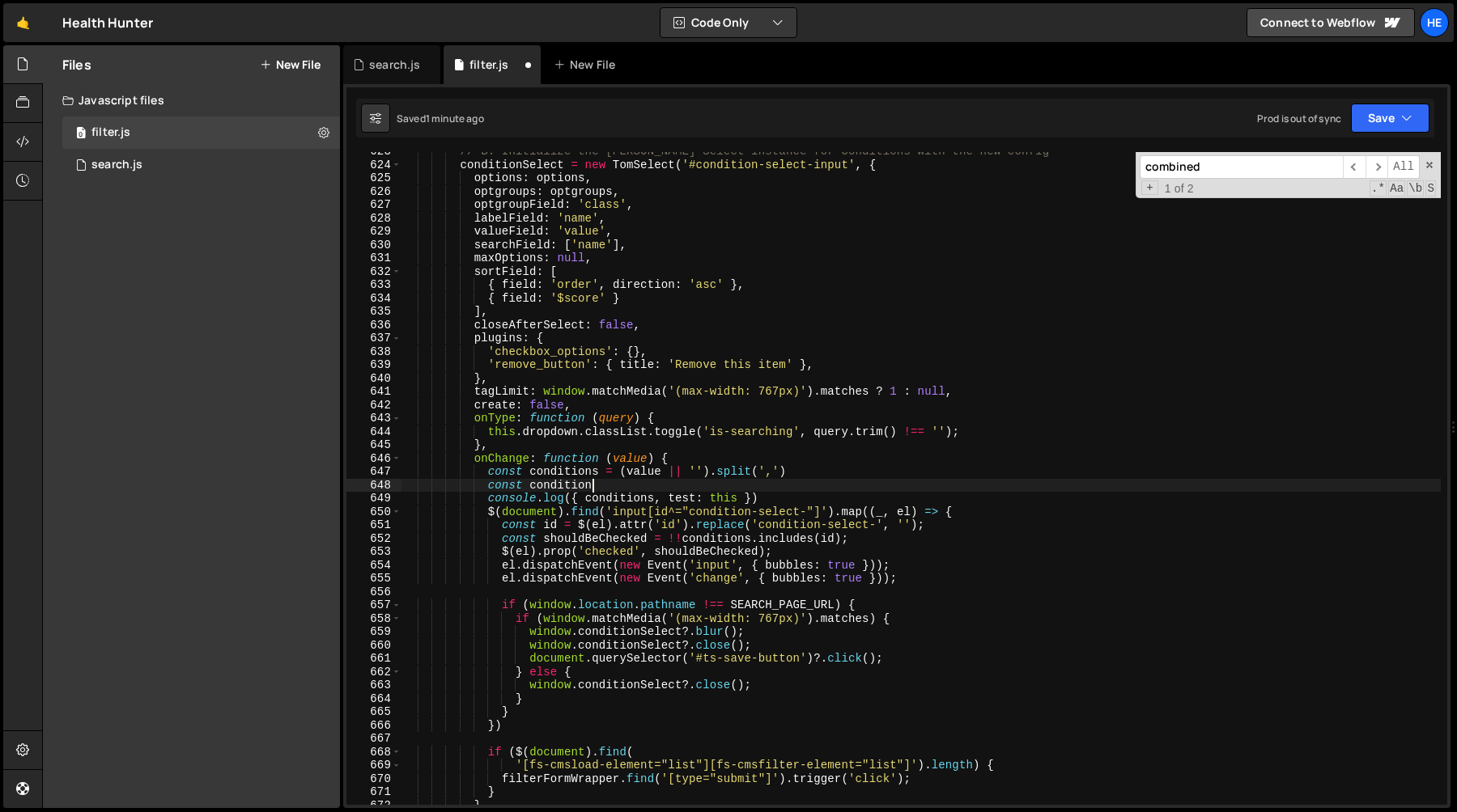
type textarea "const"
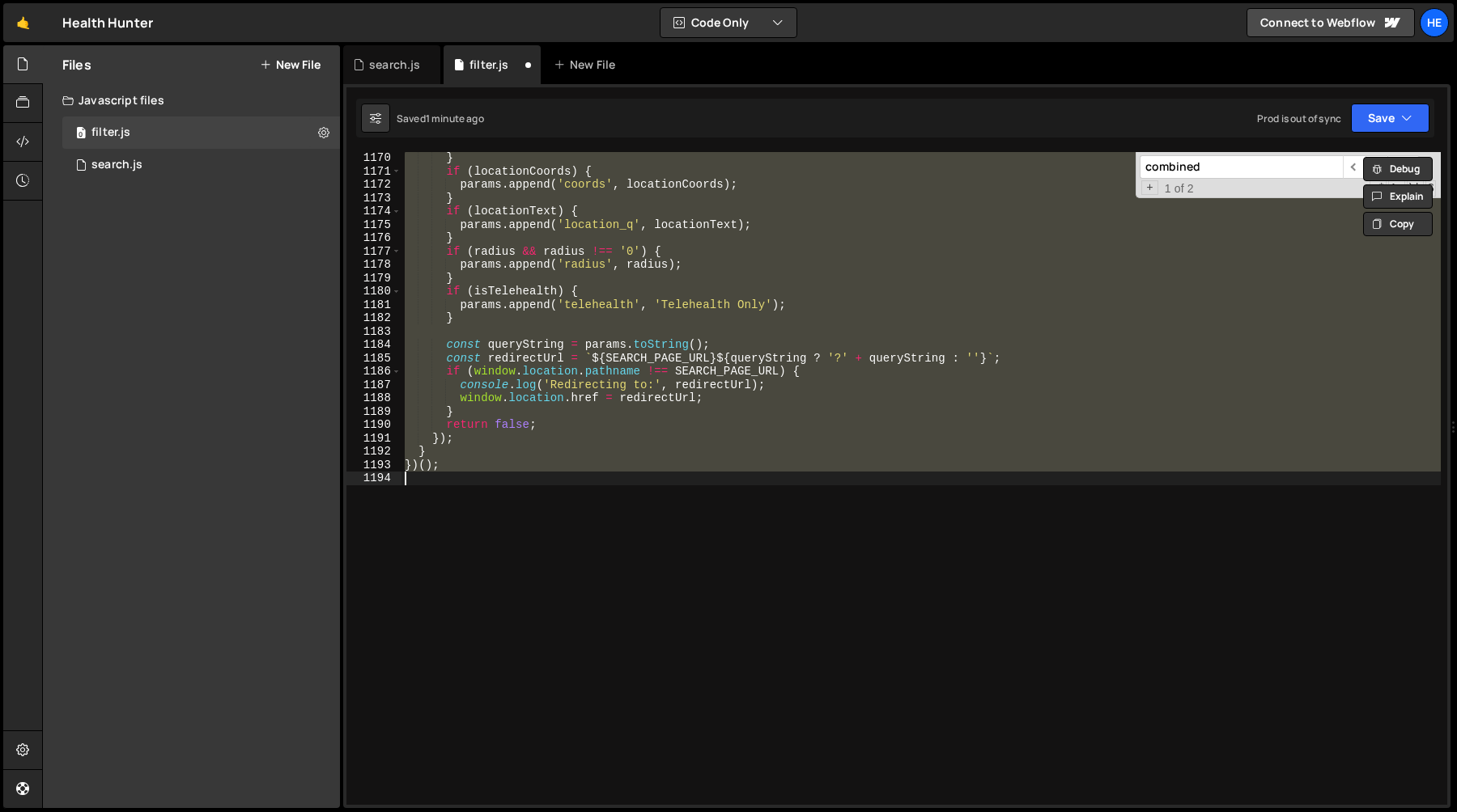
scroll to position [6668, 0]
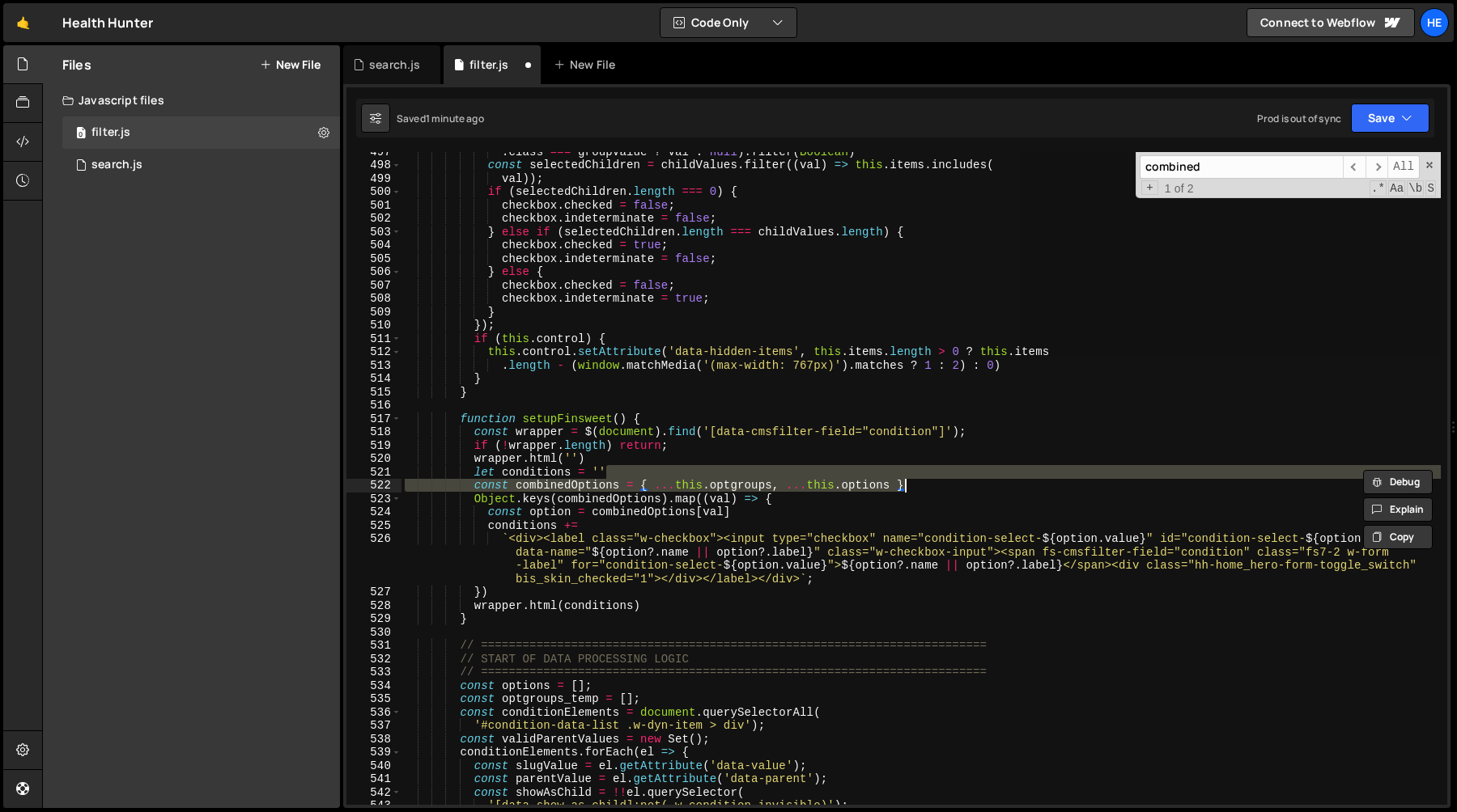
click at [665, 468] on div ". class === groupValue ? val : null ) . filter ( Boolean ) const selectedChildr…" at bounding box center [921, 478] width 1040 height 653
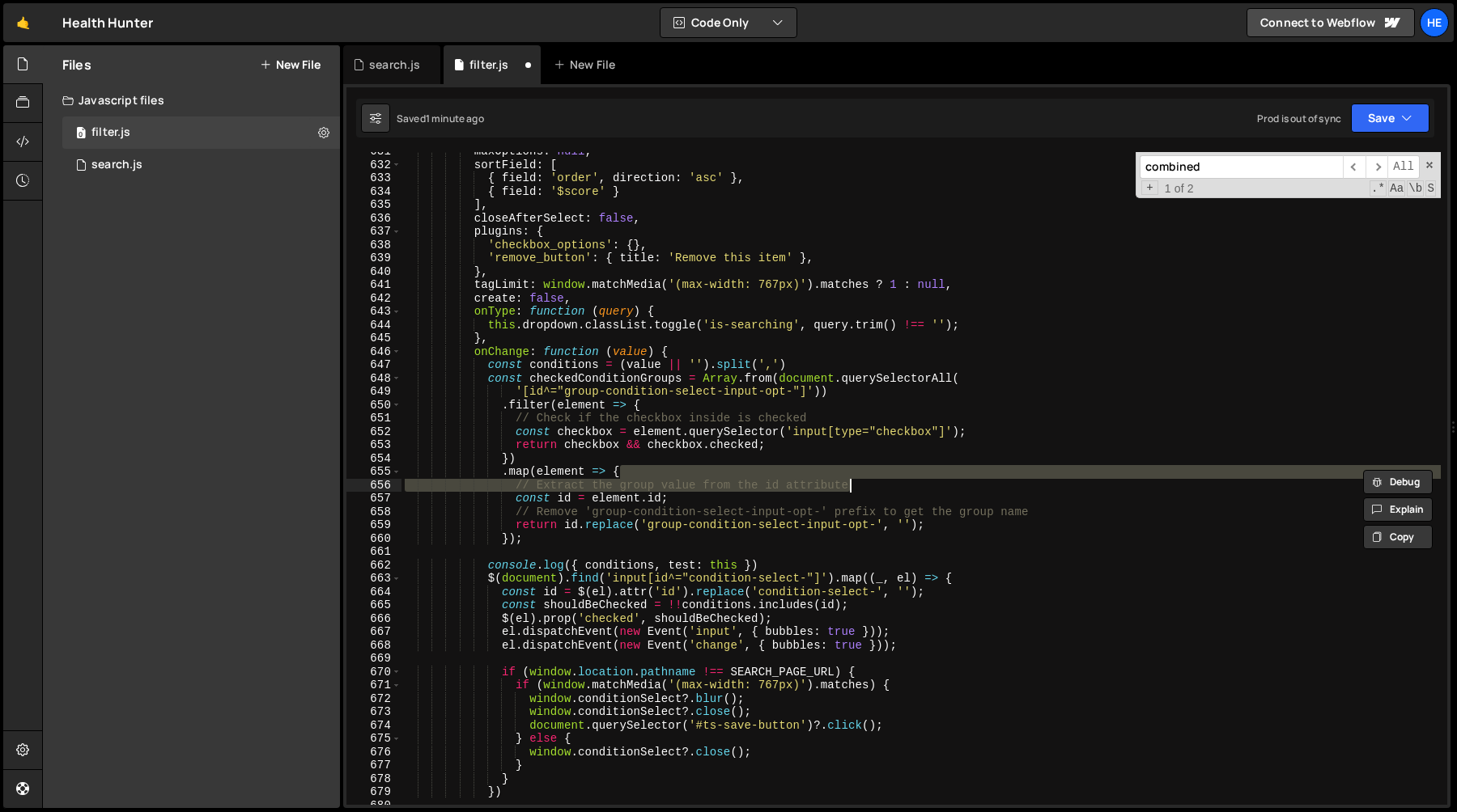
scroll to position [8498, 0]
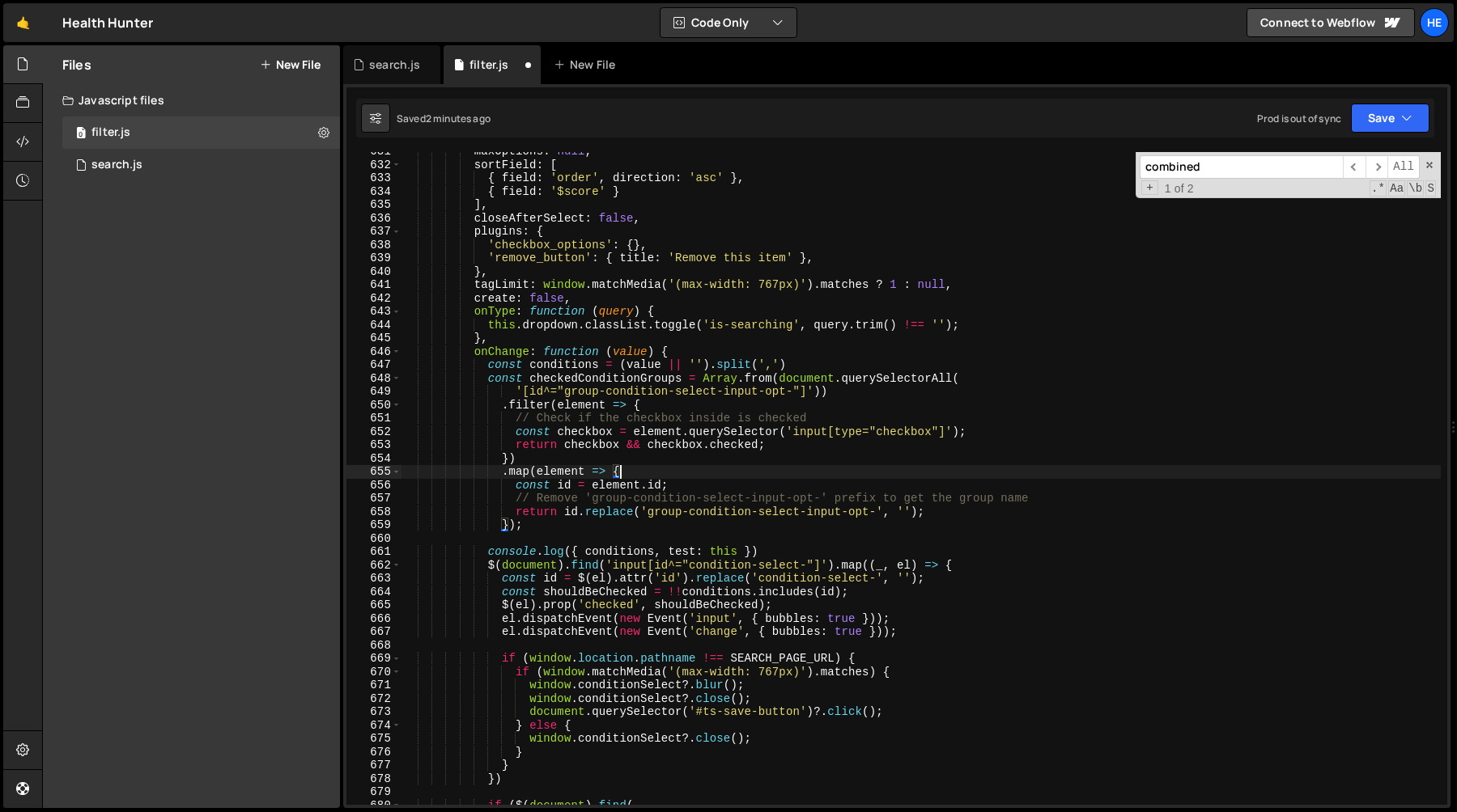
click at [486, 379] on div "maxOptions : null , sortField : [ { field : 'order' , direction : 'asc' } , { f…" at bounding box center [921, 485] width 1040 height 680
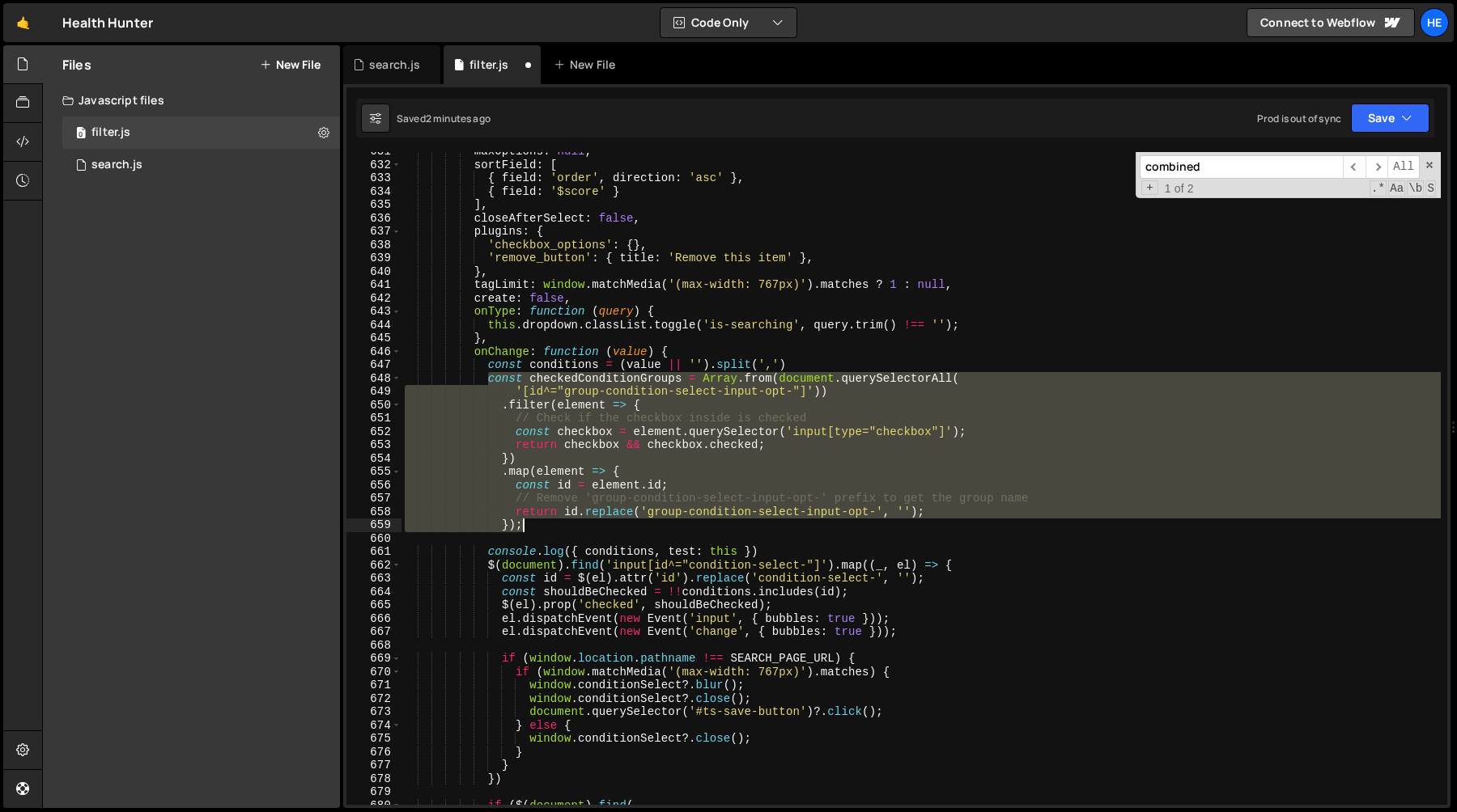
click at [543, 521] on div "maxOptions : null , sortField : [ { field : 'order' , direction : 'asc' } , { f…" at bounding box center [921, 485] width 1040 height 680
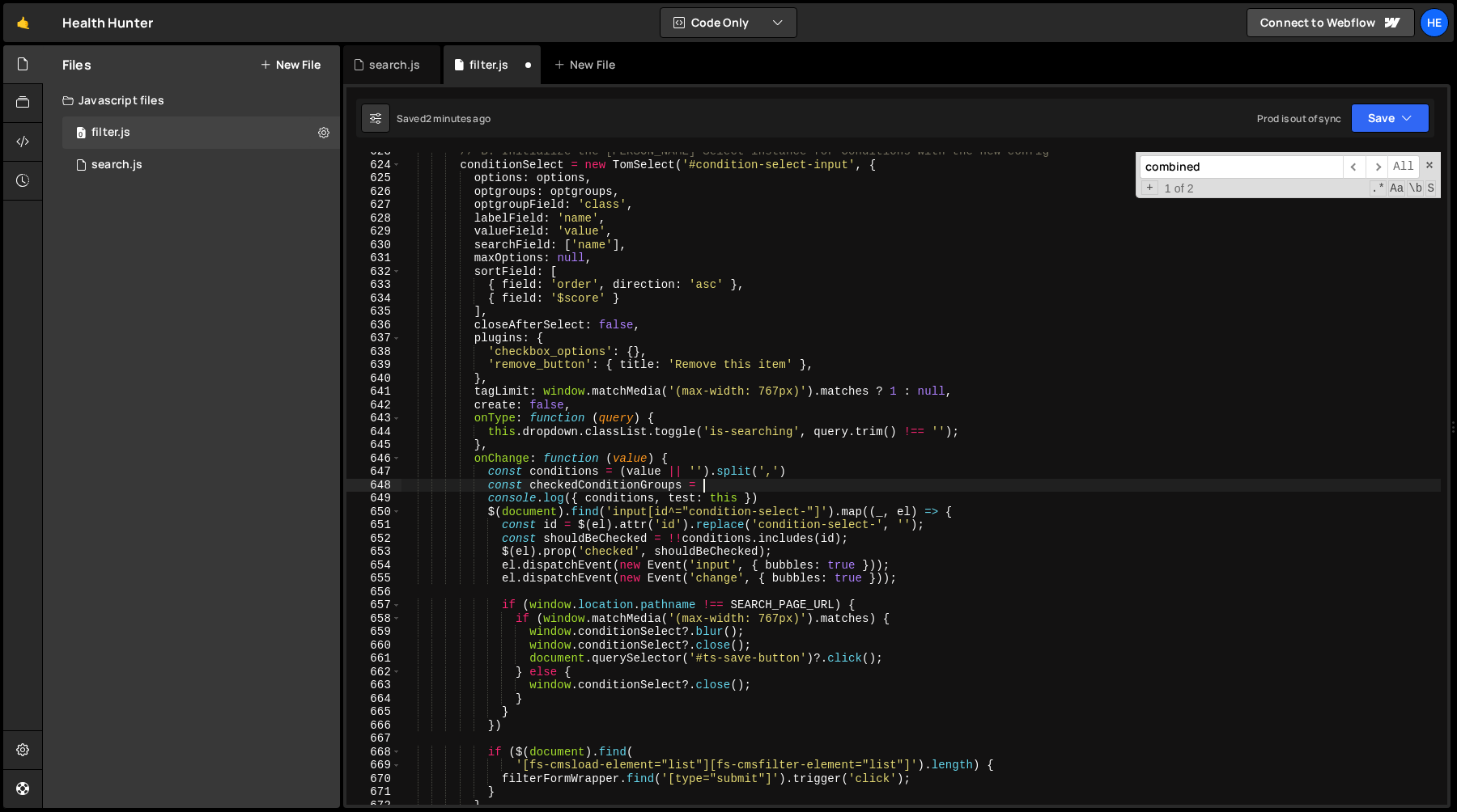
scroll to position [8391, 0]
type textarea "const"
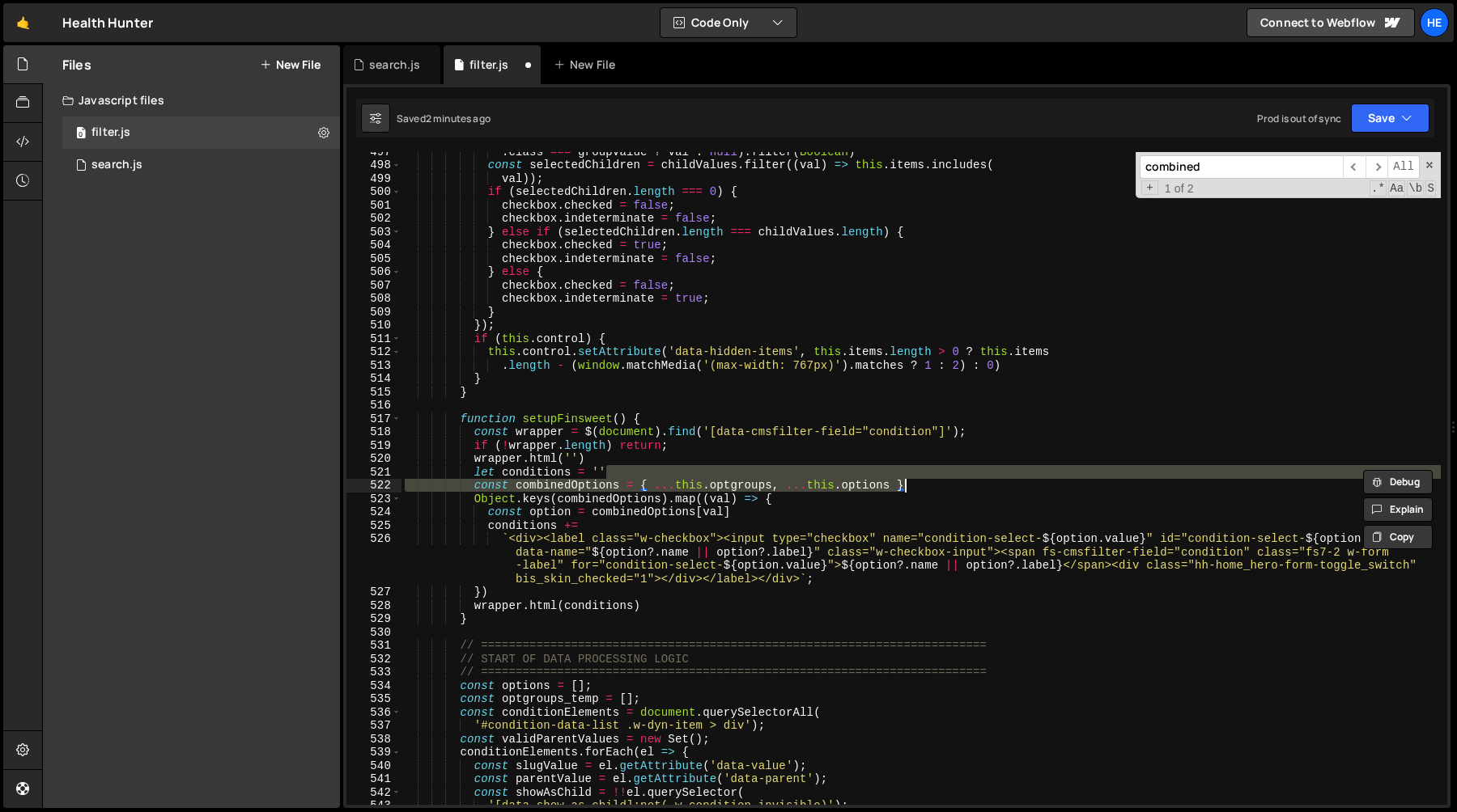
scroll to position [6668, 0]
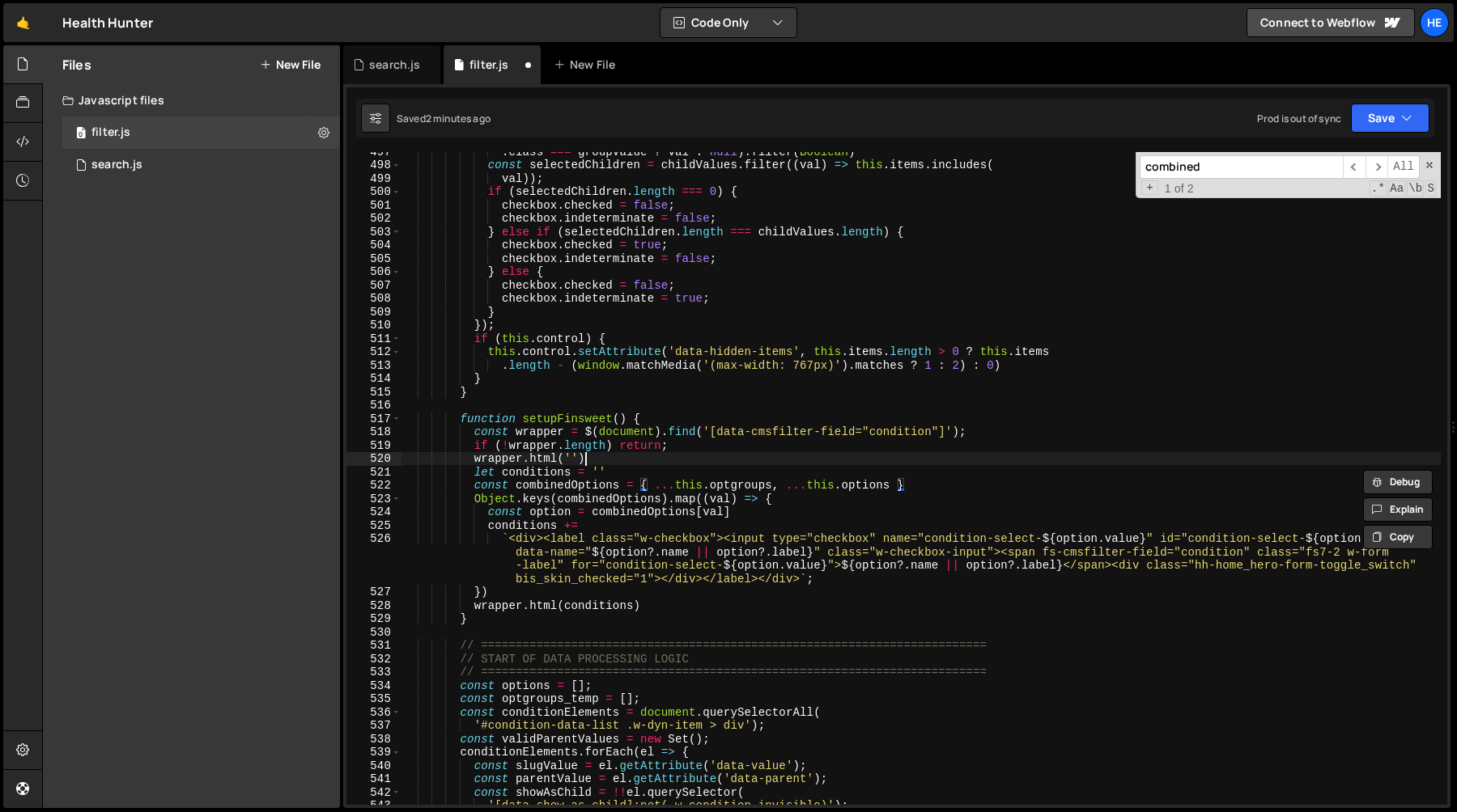
click at [691, 462] on div ". class === groupValue ? val : null ) . filter ( Boolean ) const selectedChildr…" at bounding box center [921, 485] width 1040 height 680
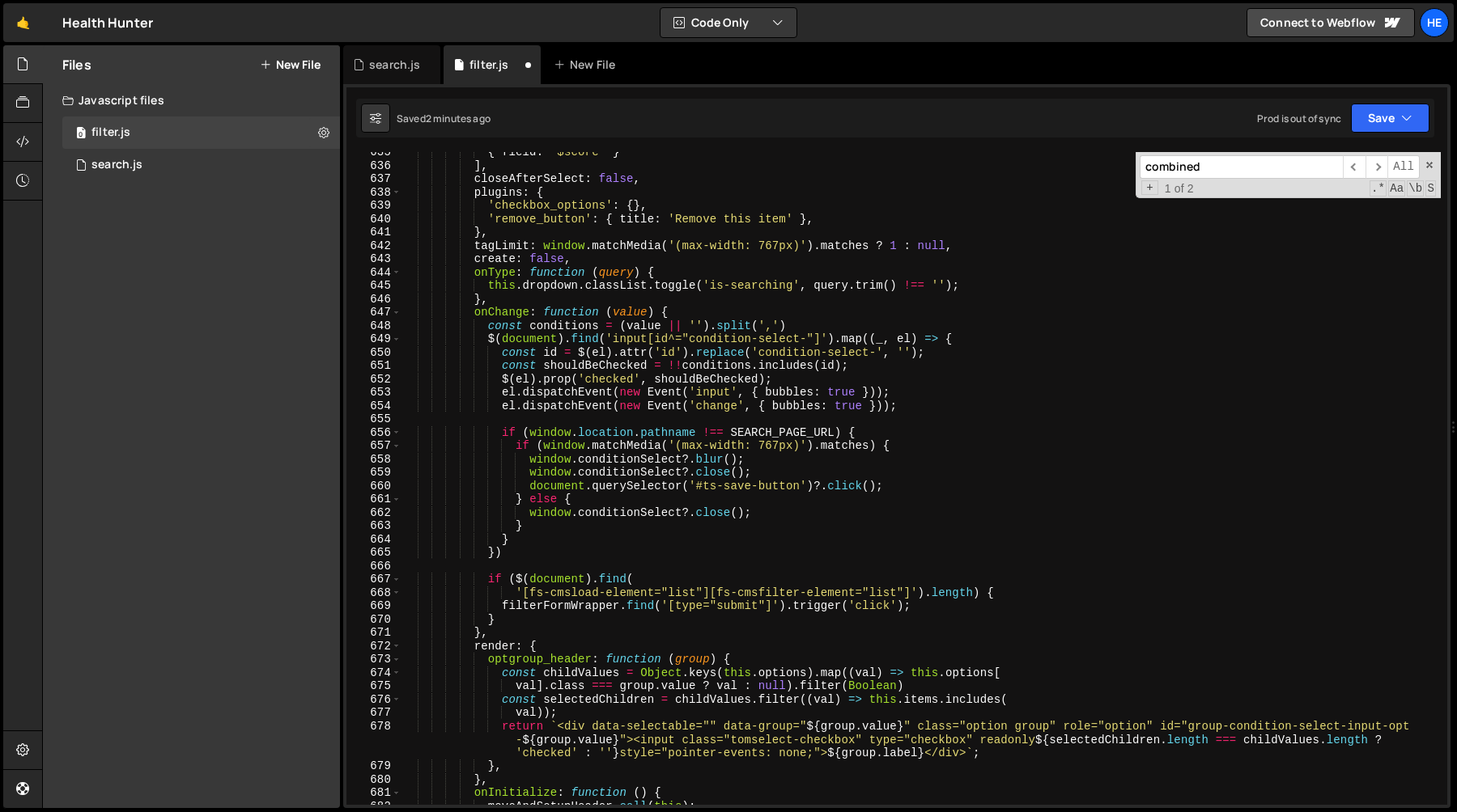
scroll to position [8586, 0]
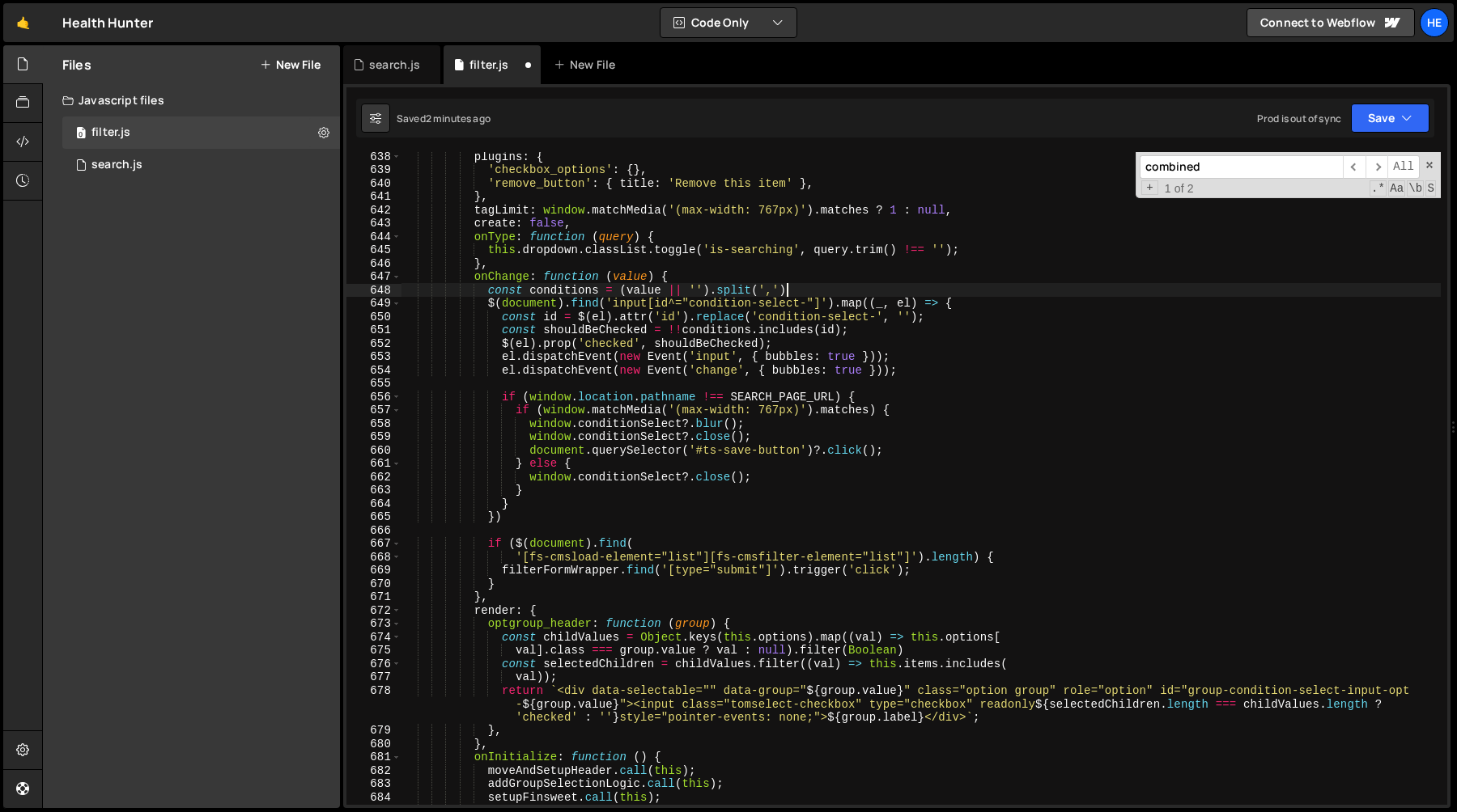
click at [833, 287] on div "plugins : { 'checkbox_options' : { } , 'remove_button' : { title : 'Remove this…" at bounding box center [921, 489] width 1040 height 680
type textarea "const conditions = (value || '').split(',')"
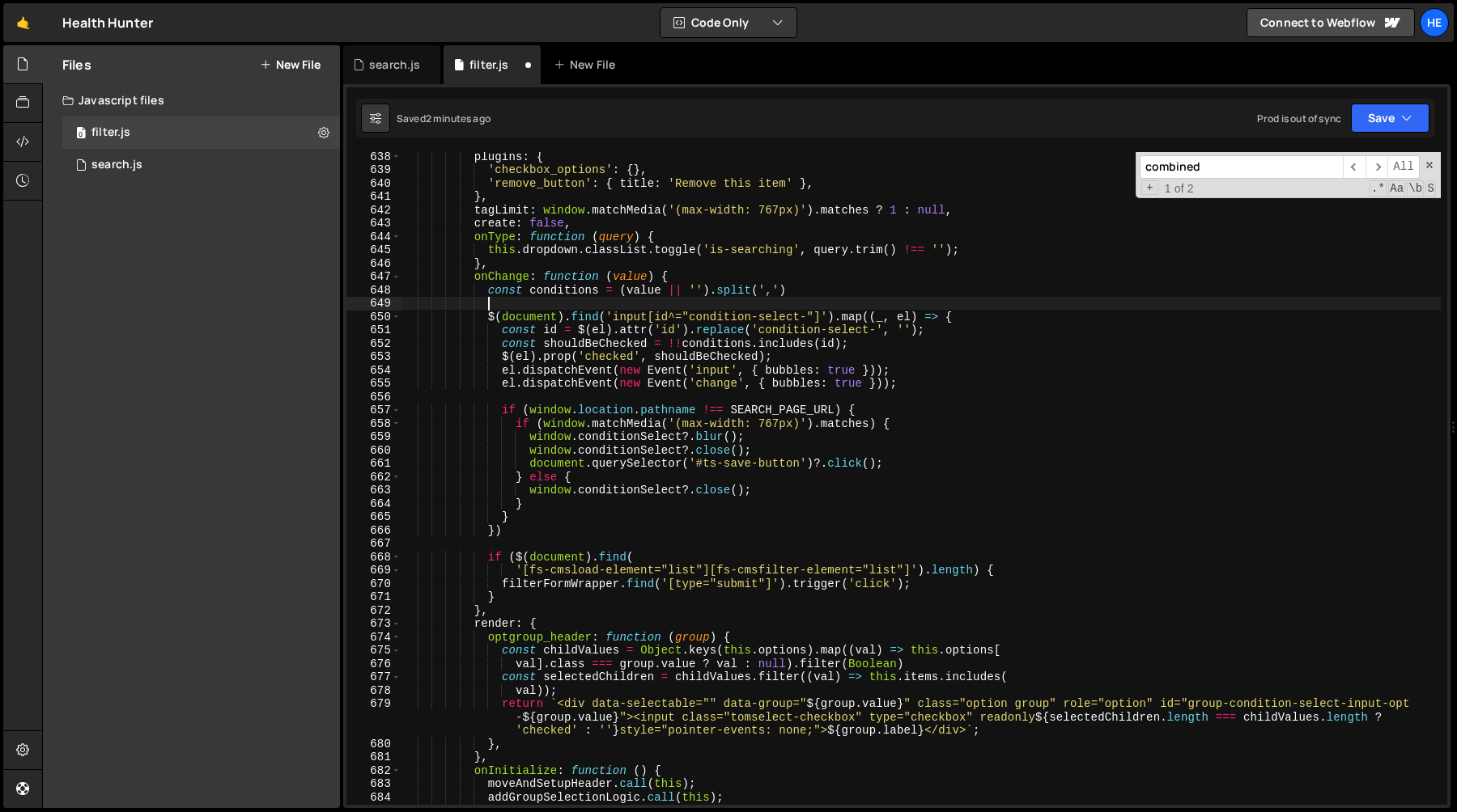
scroll to position [0, 5]
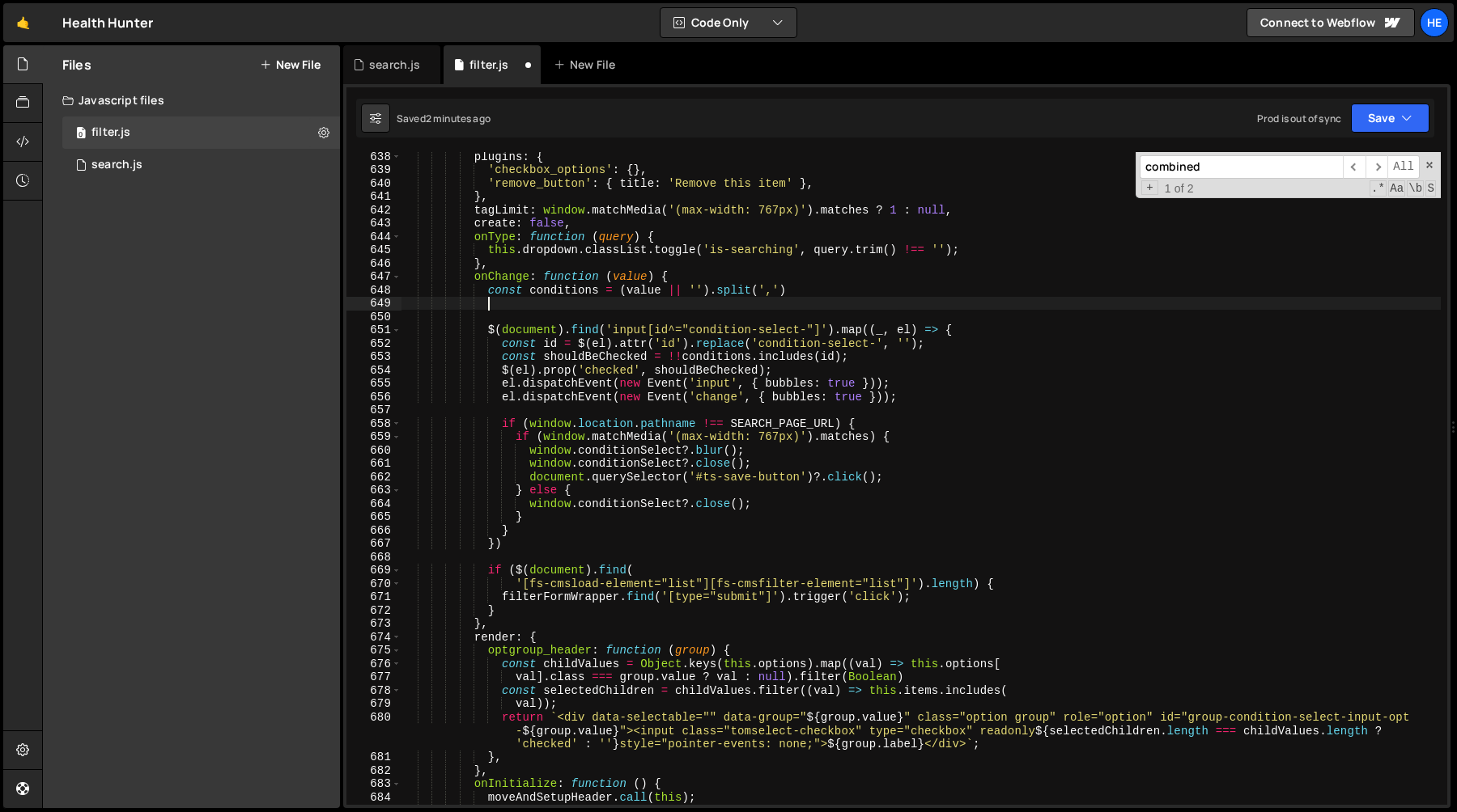
paste textarea "});"
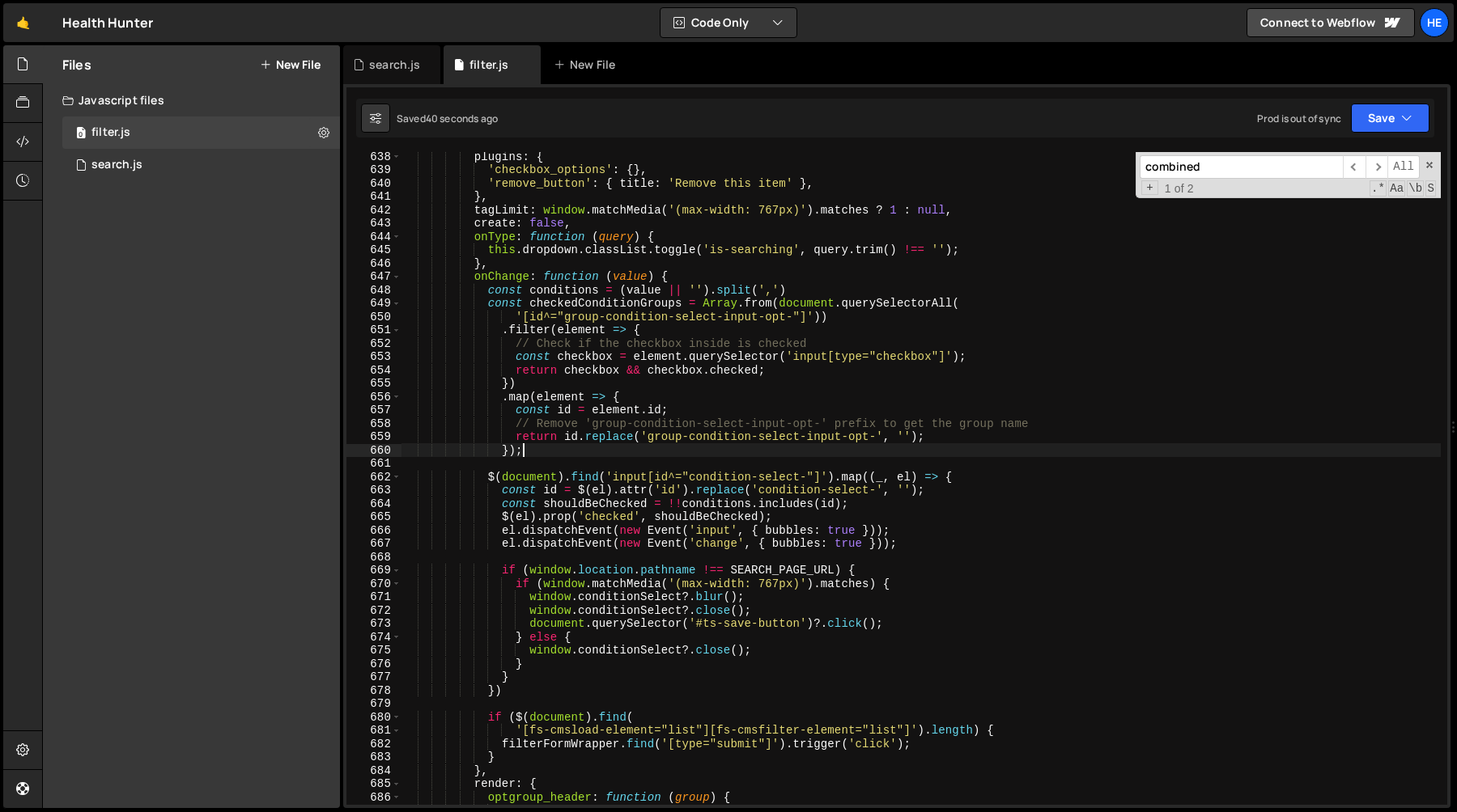
click at [571, 292] on div "plugins : { 'checkbox_options' : { } , 'remove_button' : { title : 'Remove this…" at bounding box center [921, 489] width 1040 height 680
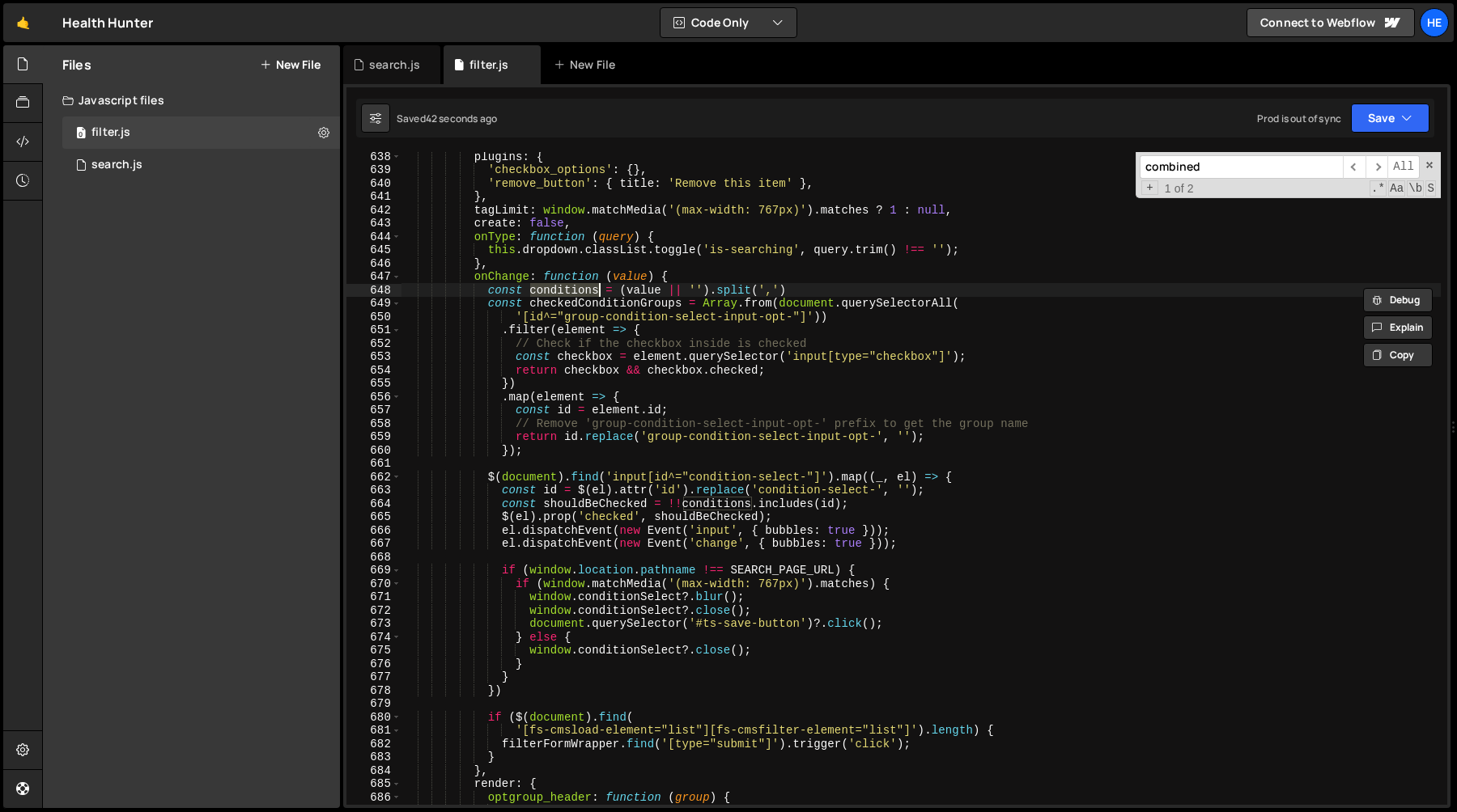
click at [535, 453] on div "plugins : { 'checkbox_options' : { } , 'remove_button' : { title : 'Remove this…" at bounding box center [921, 489] width 1040 height 680
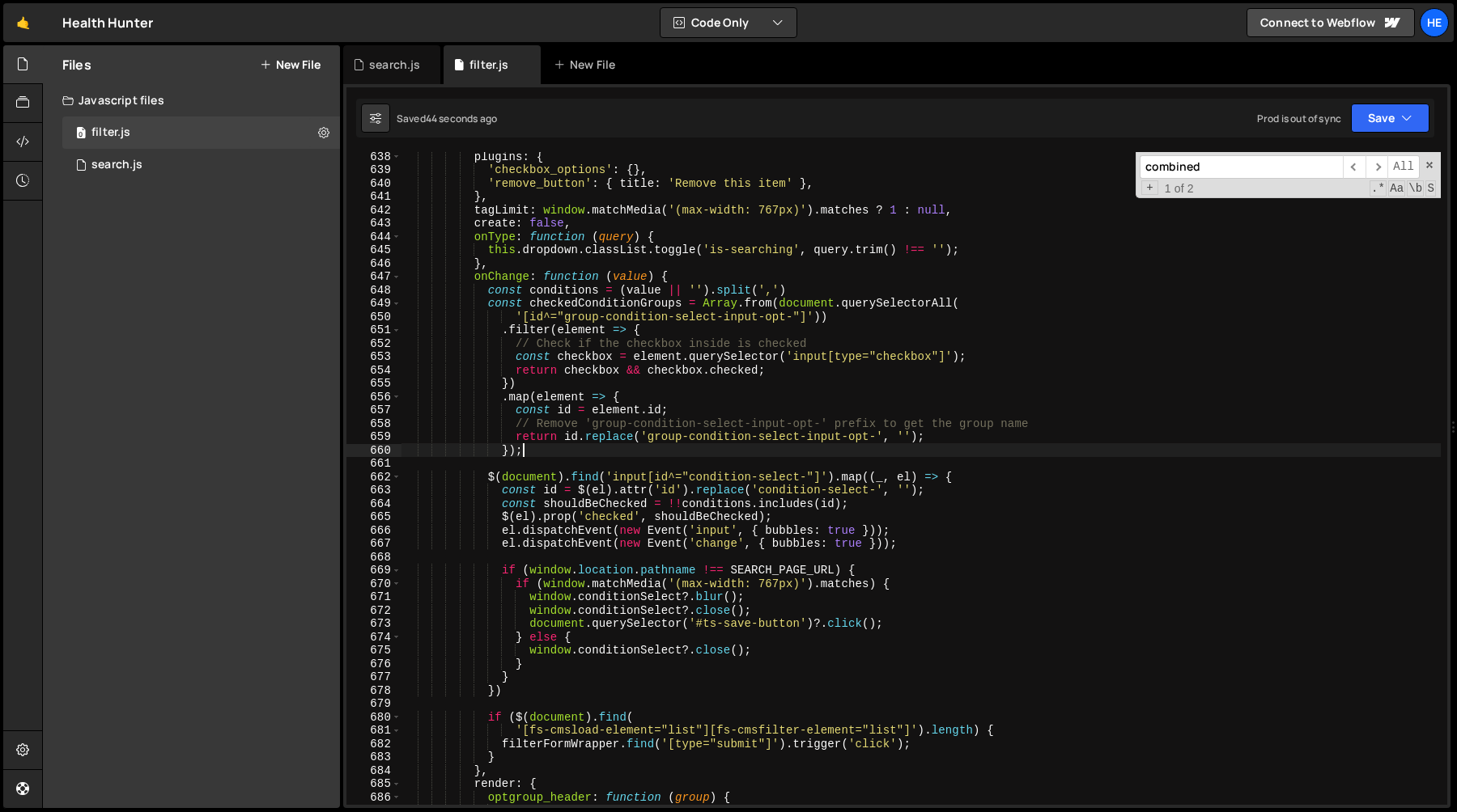
click at [710, 505] on div "plugins : { 'checkbox_options' : { } , 'remove_button' : { title : 'Remove this…" at bounding box center [921, 489] width 1040 height 680
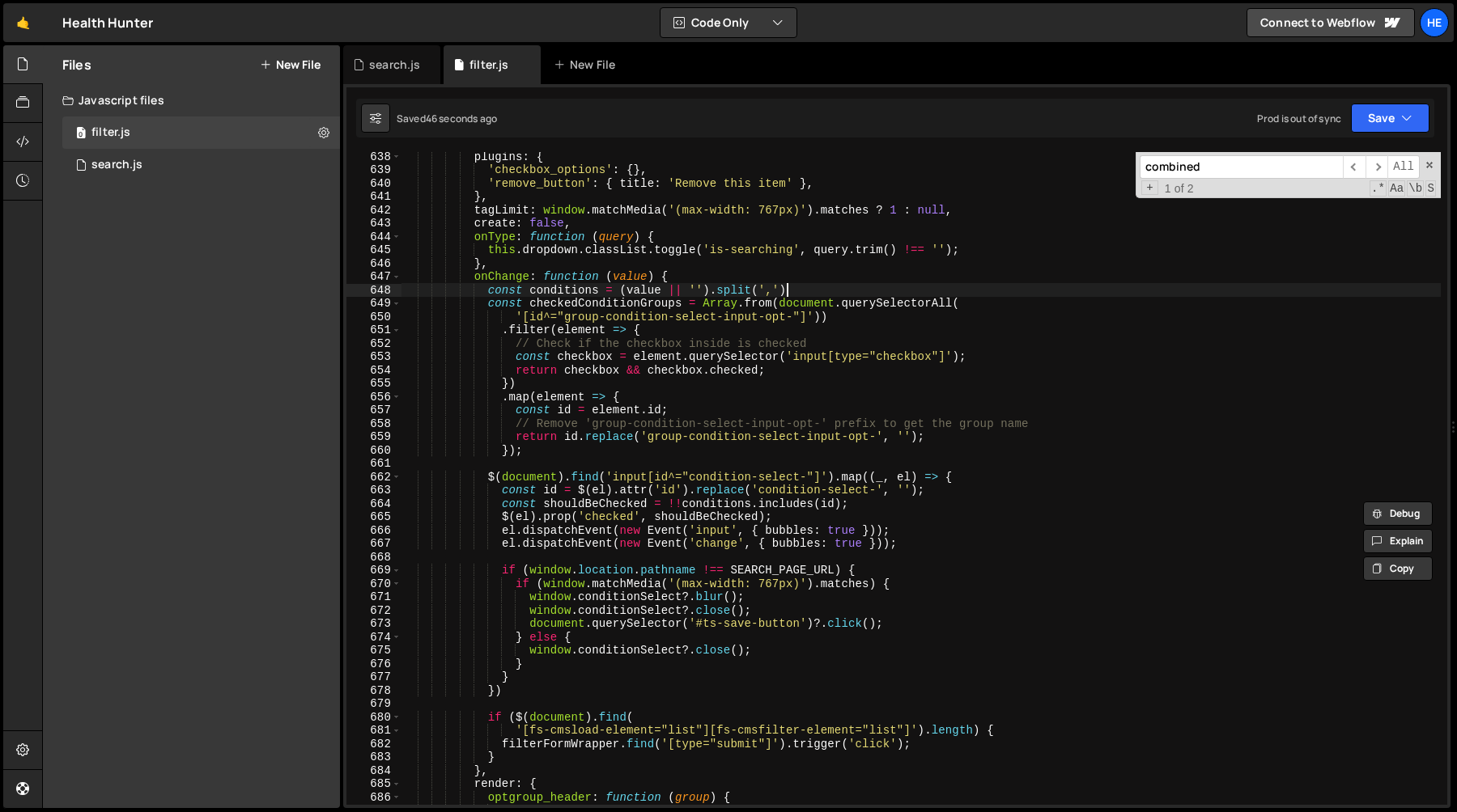
click at [814, 287] on div "plugins : { 'checkbox_options' : { } , 'remove_button' : { title : 'Remove this…" at bounding box center [921, 489] width 1040 height 680
type textarea "const conditions = (value || '').split(',')"
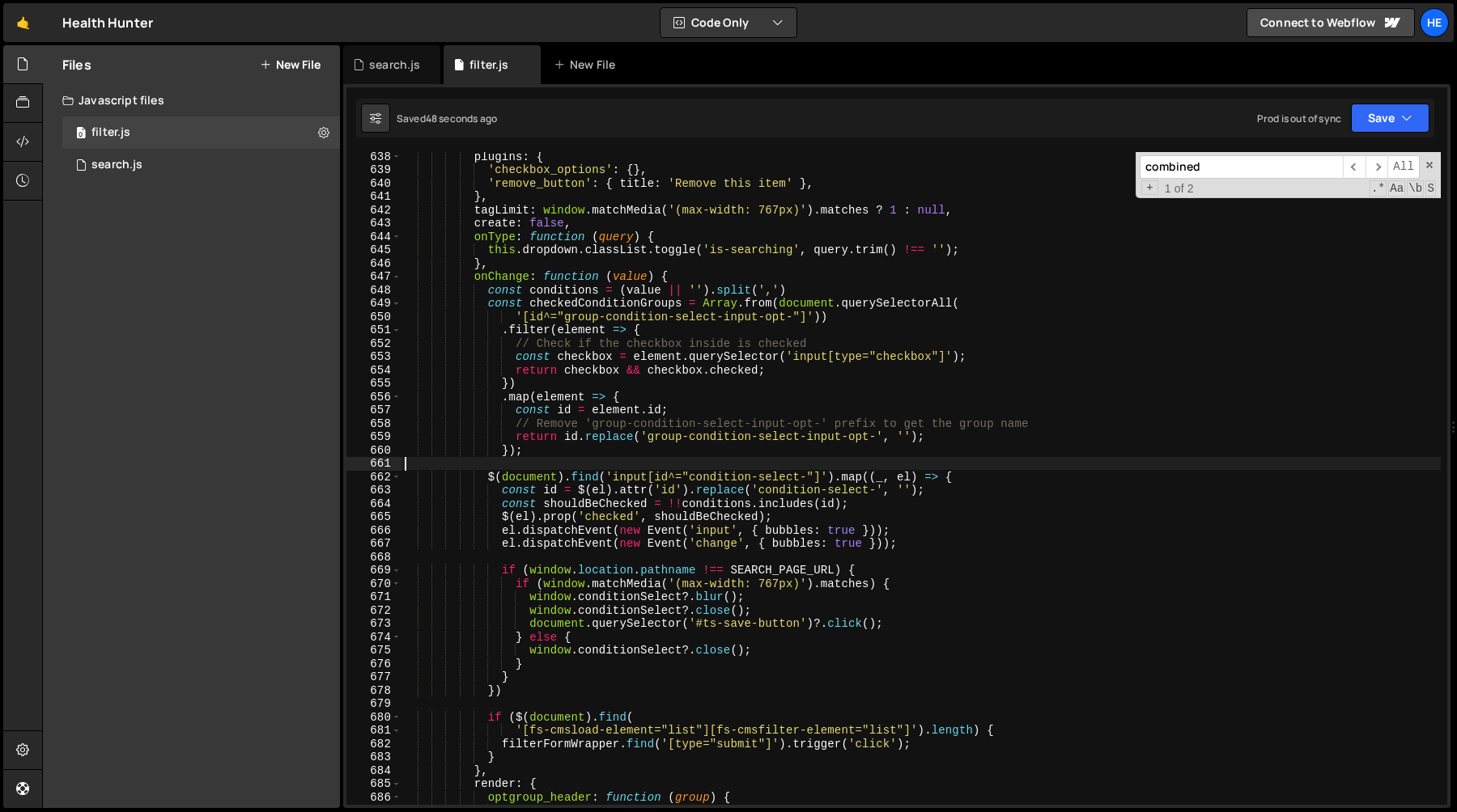
click at [539, 457] on div "plugins : { 'checkbox_options' : { } , 'remove_button' : { title : 'Remove this…" at bounding box center [921, 489] width 1040 height 680
click at [539, 448] on div "plugins : { 'checkbox_options' : { } , 'remove_button' : { title : 'Remove this…" at bounding box center [921, 489] width 1040 height 680
type textarea "});"
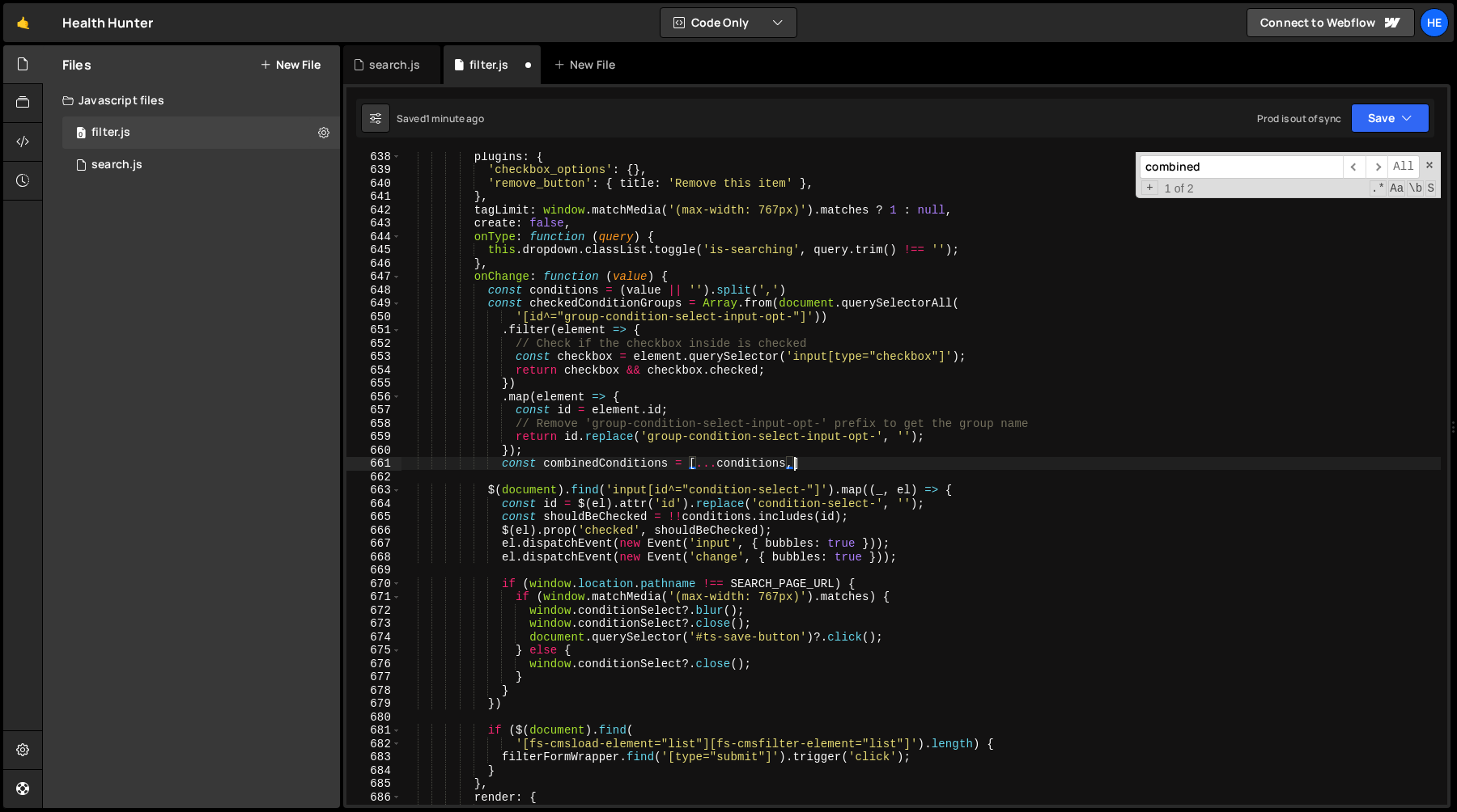
scroll to position [0, 26]
click at [576, 293] on div "plugins : { 'checkbox_options' : { } , 'remove_button' : { title : 'Remove this…" at bounding box center [921, 489] width 1040 height 680
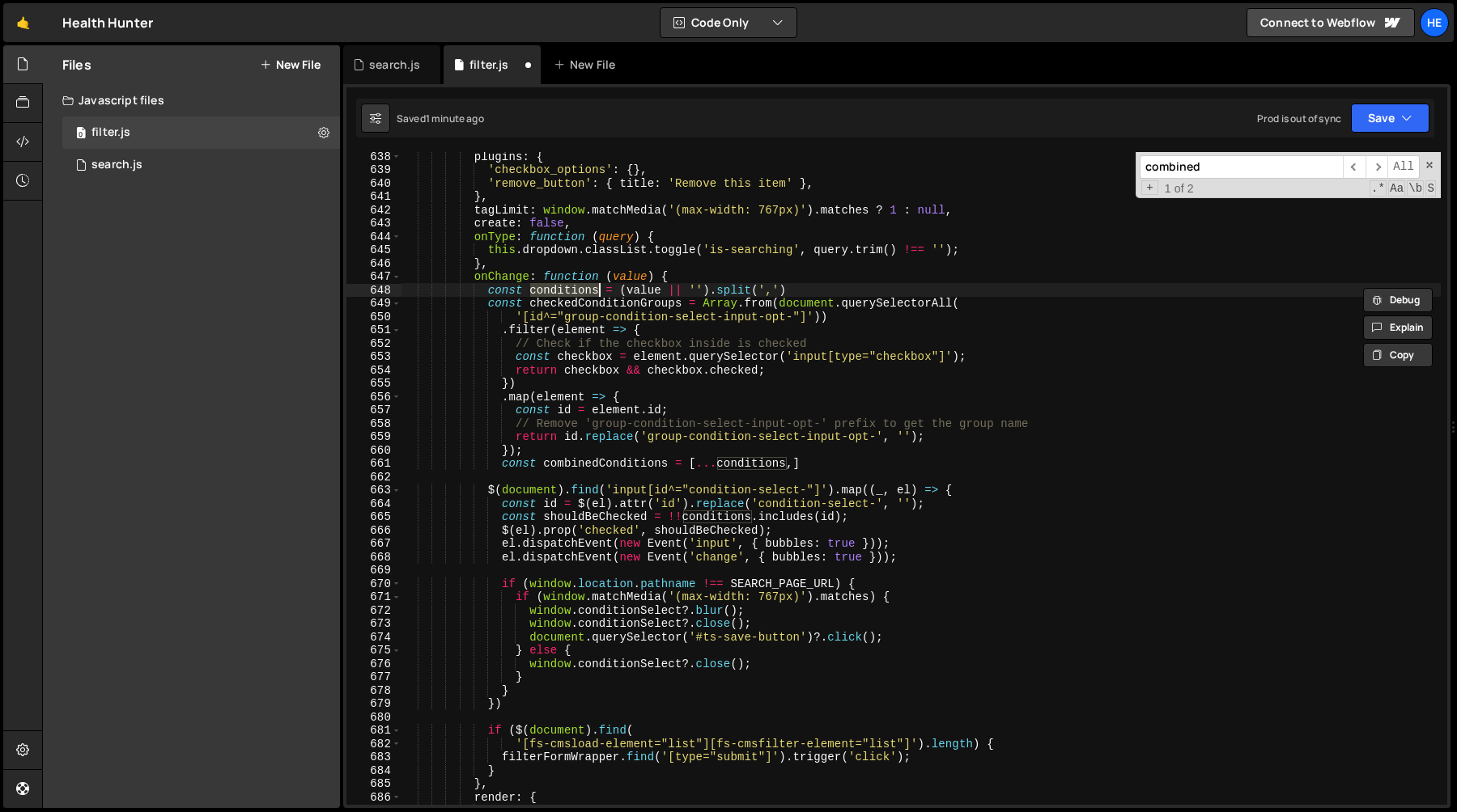
click at [575, 302] on div "plugins : { 'checkbox_options' : { } , 'remove_button' : { title : 'Remove this…" at bounding box center [921, 489] width 1040 height 680
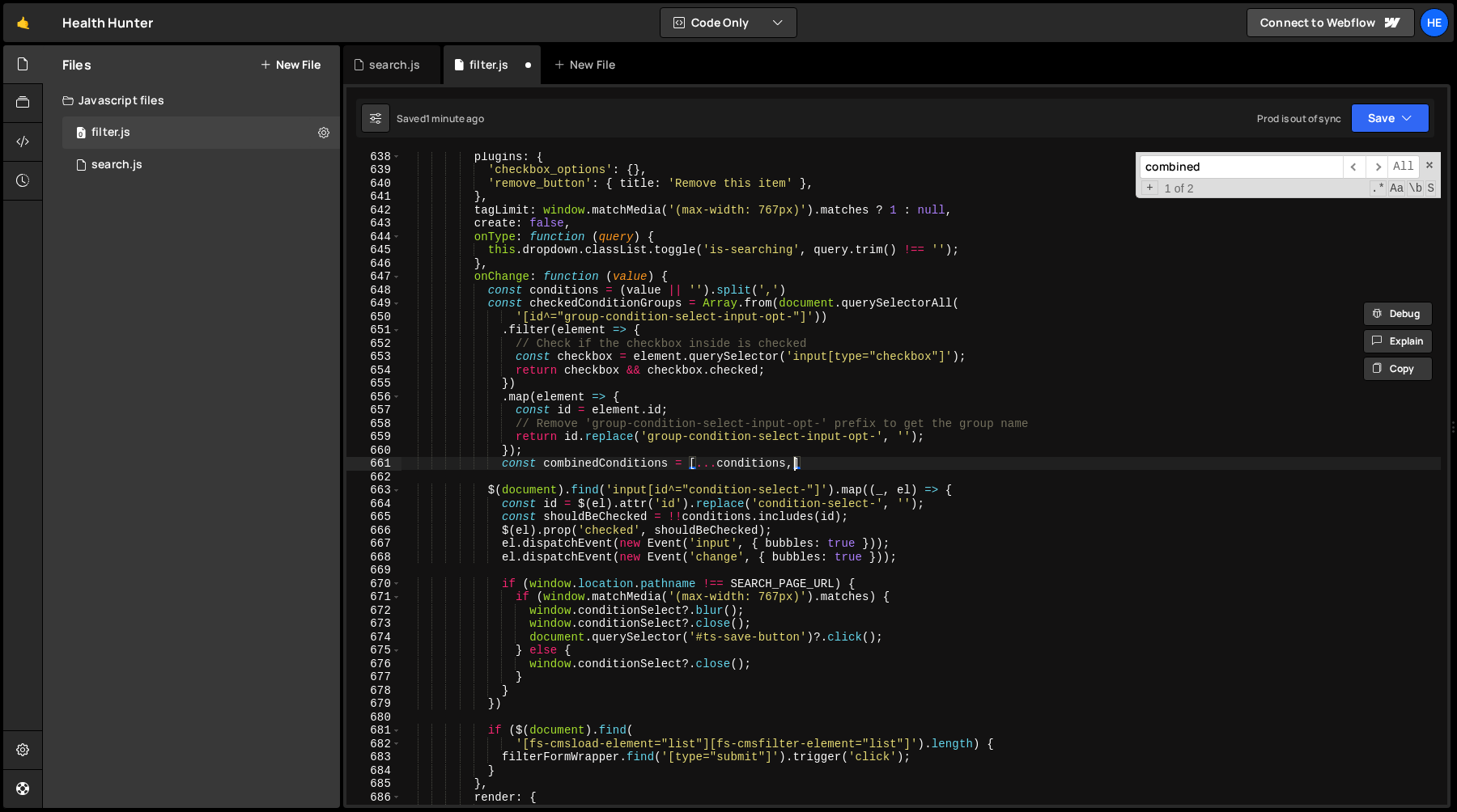
click at [792, 466] on div "plugins : { 'checkbox_options' : { } , 'remove_button' : { title : 'Remove this…" at bounding box center [921, 489] width 1040 height 680
paste textarea "checkedConditionGroups"
click at [819, 453] on div "plugins : { 'checkbox_options' : { } , 'remove_button' : { title : 'Remove this…" at bounding box center [921, 489] width 1040 height 680
click at [575, 296] on div "plugins : { 'checkbox_options' : { } , 'remove_button' : { title : 'Remove this…" at bounding box center [921, 489] width 1040 height 680
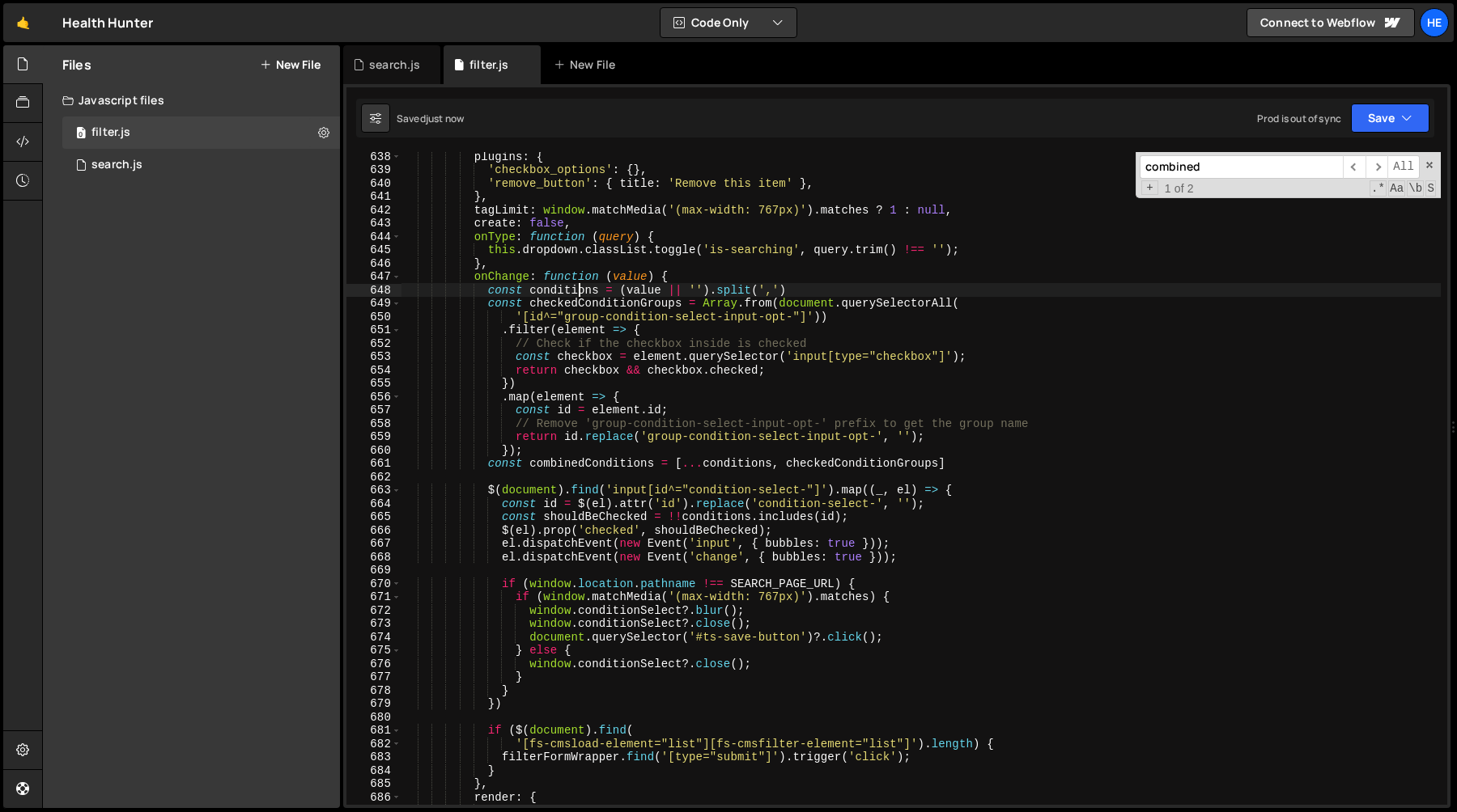
click at [575, 296] on div "plugins : { 'checkbox_options' : { } , 'remove_button' : { title : 'Remove this…" at bounding box center [921, 489] width 1040 height 680
click at [615, 284] on div "plugins : { 'checkbox_options' : { } , 'remove_button' : { title : 'Remove this…" at bounding box center [921, 489] width 1040 height 680
click at [615, 292] on div "plugins : { 'checkbox_options' : { } , 'remove_button' : { title : 'Remove this…" at bounding box center [921, 489] width 1040 height 680
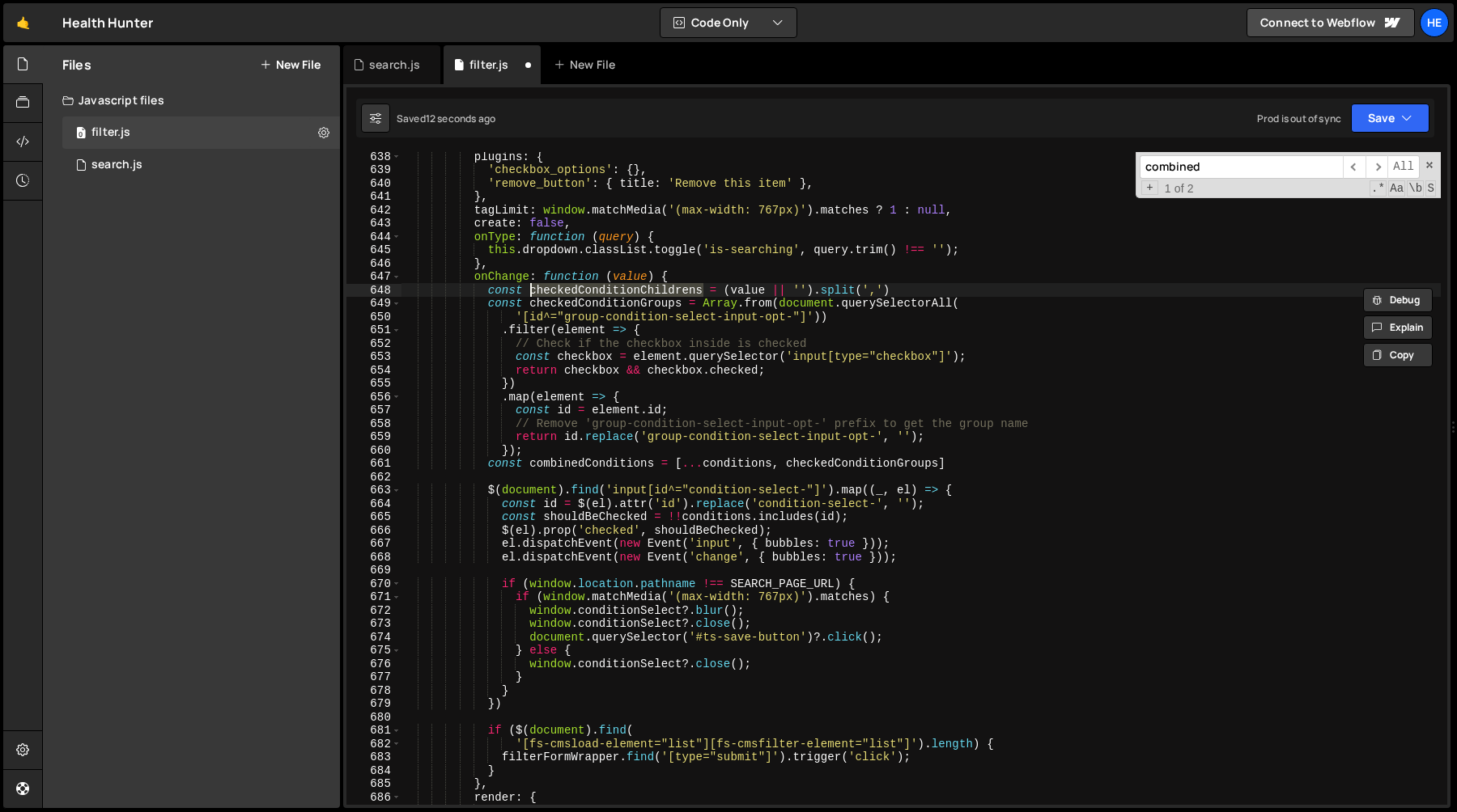
click at [742, 462] on div "plugins : { 'checkbox_options' : { } , 'remove_button' : { title : 'Remove this…" at bounding box center [921, 489] width 1040 height 680
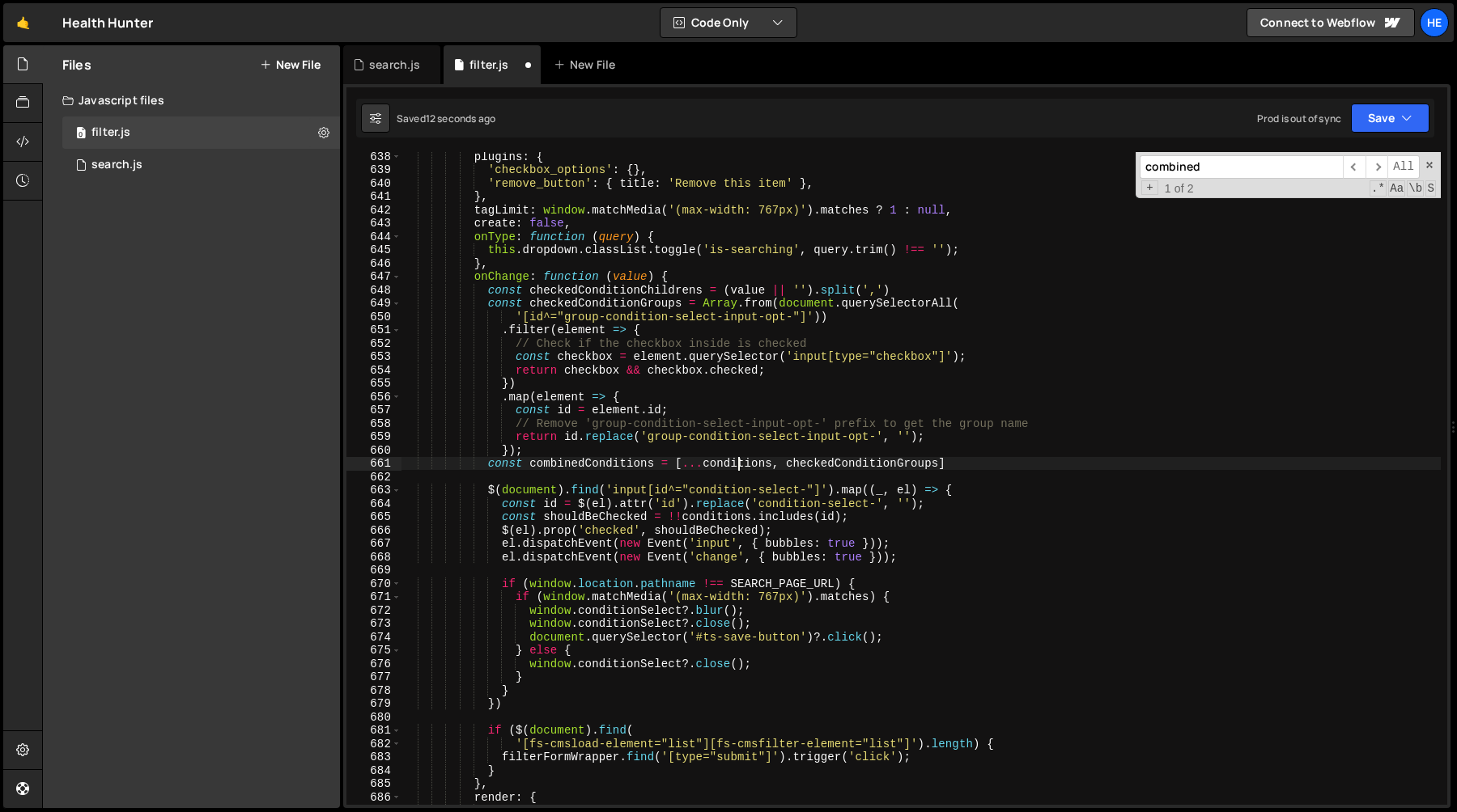
click at [742, 462] on div "plugins : { 'checkbox_options' : { } , 'remove_button' : { title : 'Remove this…" at bounding box center [921, 489] width 1040 height 680
paste textarea "heckedConditionChildre"
click at [606, 463] on div "plugins : { 'checkbox_options' : { } , 'remove_button' : { title : 'Remove this…" at bounding box center [921, 489] width 1040 height 680
click at [710, 516] on div "plugins : { 'checkbox_options' : { } , 'remove_button' : { title : 'Remove this…" at bounding box center [921, 489] width 1040 height 680
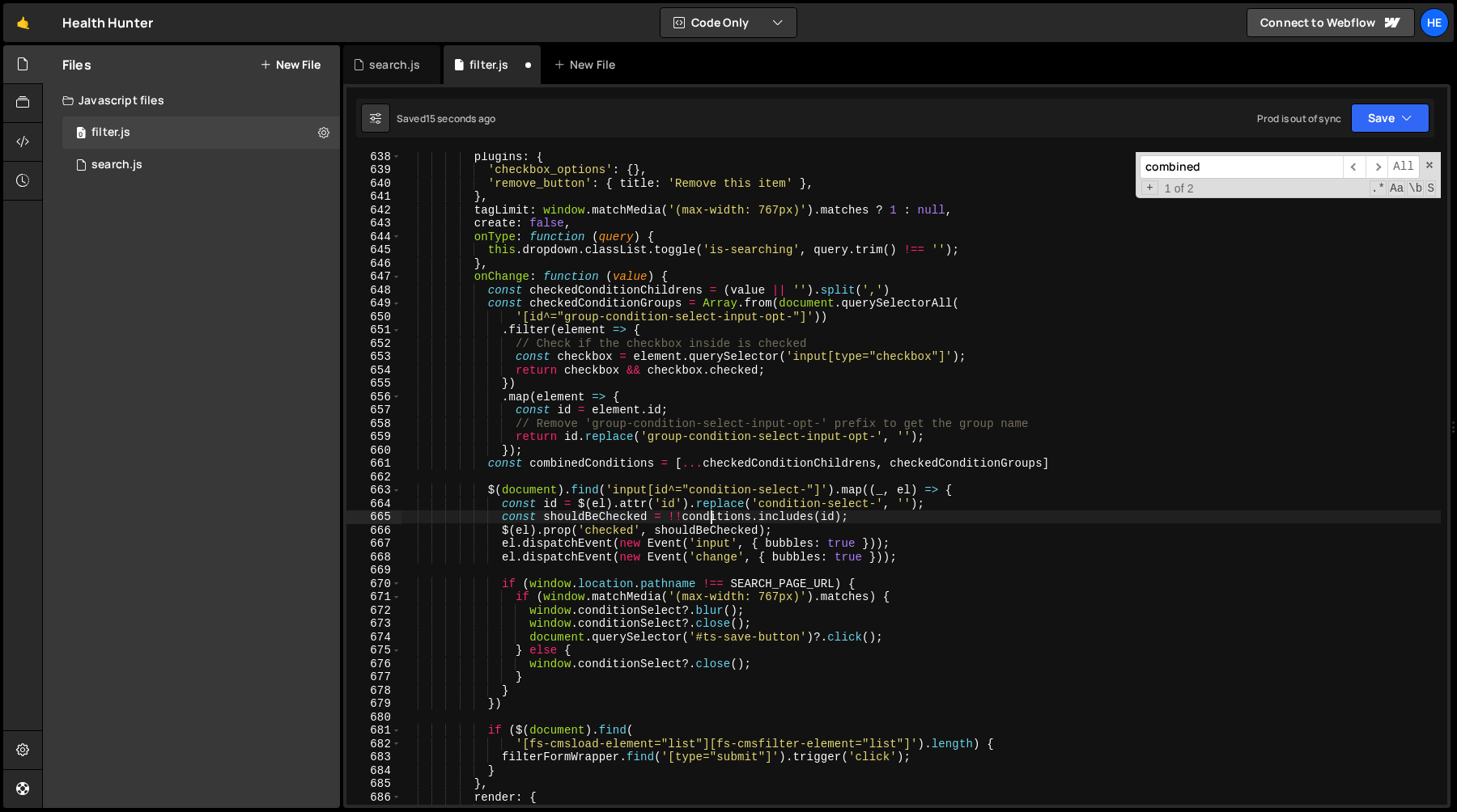
click at [710, 516] on div "plugins : { 'checkbox_options' : { } , 'remove_button' : { title : 'Remove this…" at bounding box center [921, 489] width 1040 height 680
paste textarea "mbinedCo"
click at [918, 503] on div "plugins : { 'checkbox_options' : { } , 'remove_button' : { title : 'Remove this…" at bounding box center [921, 489] width 1040 height 680
type textarea "const id = $(el).attr('id').replace('condition-select-', '');"
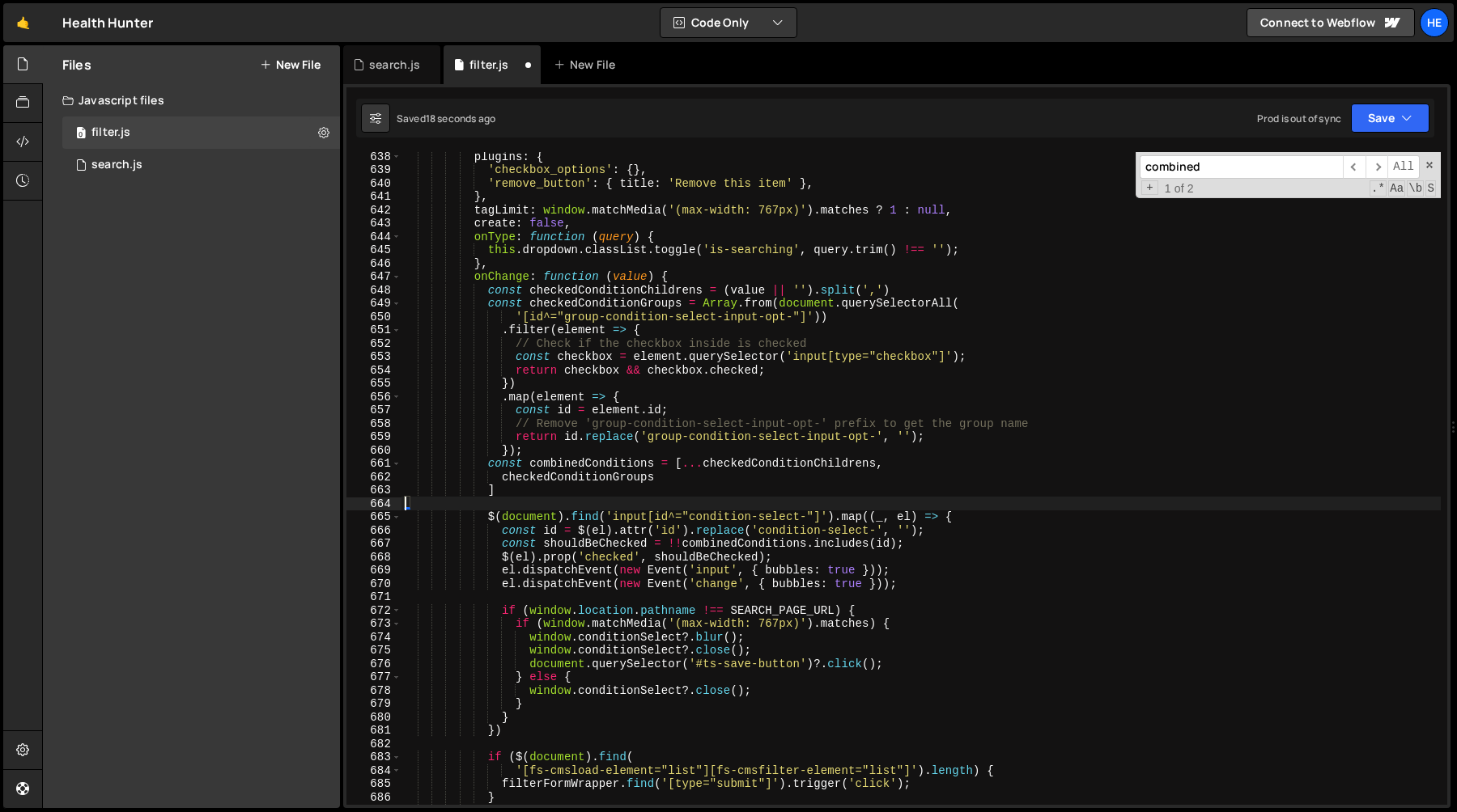
scroll to position [0, 0]
click at [664, 492] on div "plugins : { 'checkbox_options' : { } , 'remove_button' : { title : 'Remove this…" at bounding box center [921, 489] width 1040 height 680
type textarea "]"
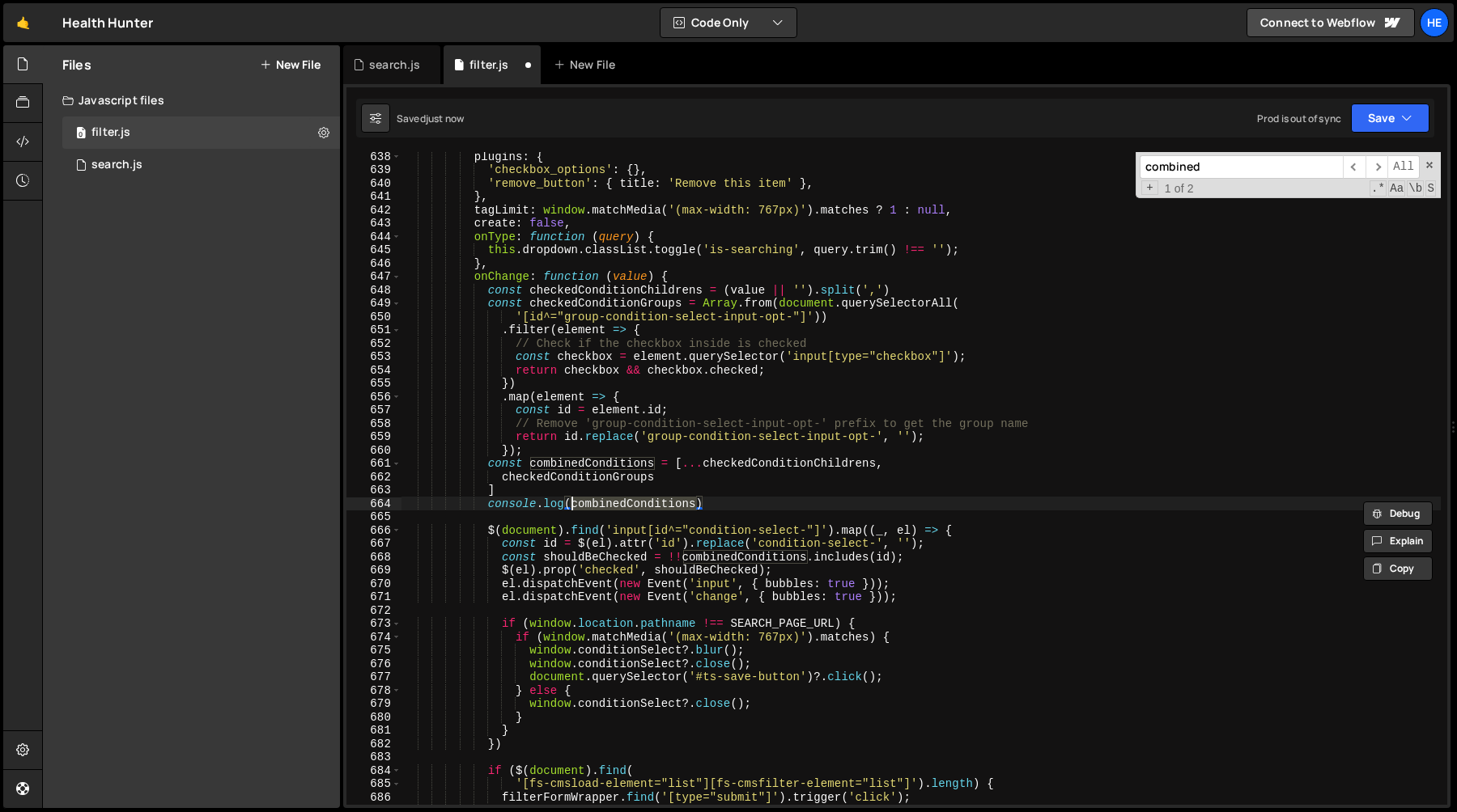
scroll to position [0, 11]
click at [609, 458] on div "plugins : { 'checkbox_options' : { } , 'remove_button' : { title : 'Remove this…" at bounding box center [921, 489] width 1040 height 680
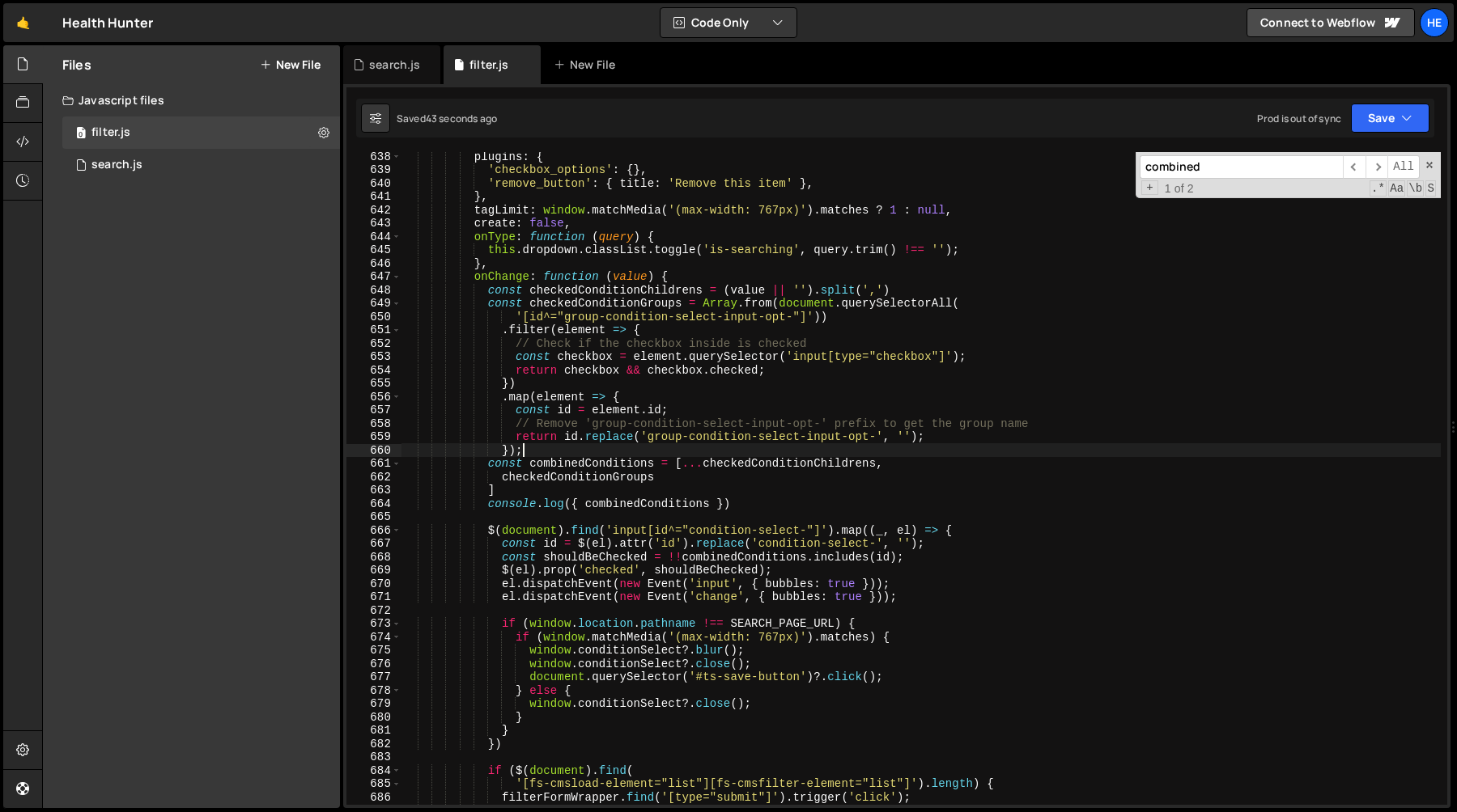
click at [588, 451] on div "plugins : { 'checkbox_options' : { } , 'remove_button' : { title : 'Remove this…" at bounding box center [921, 489] width 1040 height 680
click at [499, 398] on div "plugins : { 'checkbox_options' : { } , 'remove_button' : { title : 'Remove this…" at bounding box center [921, 489] width 1040 height 680
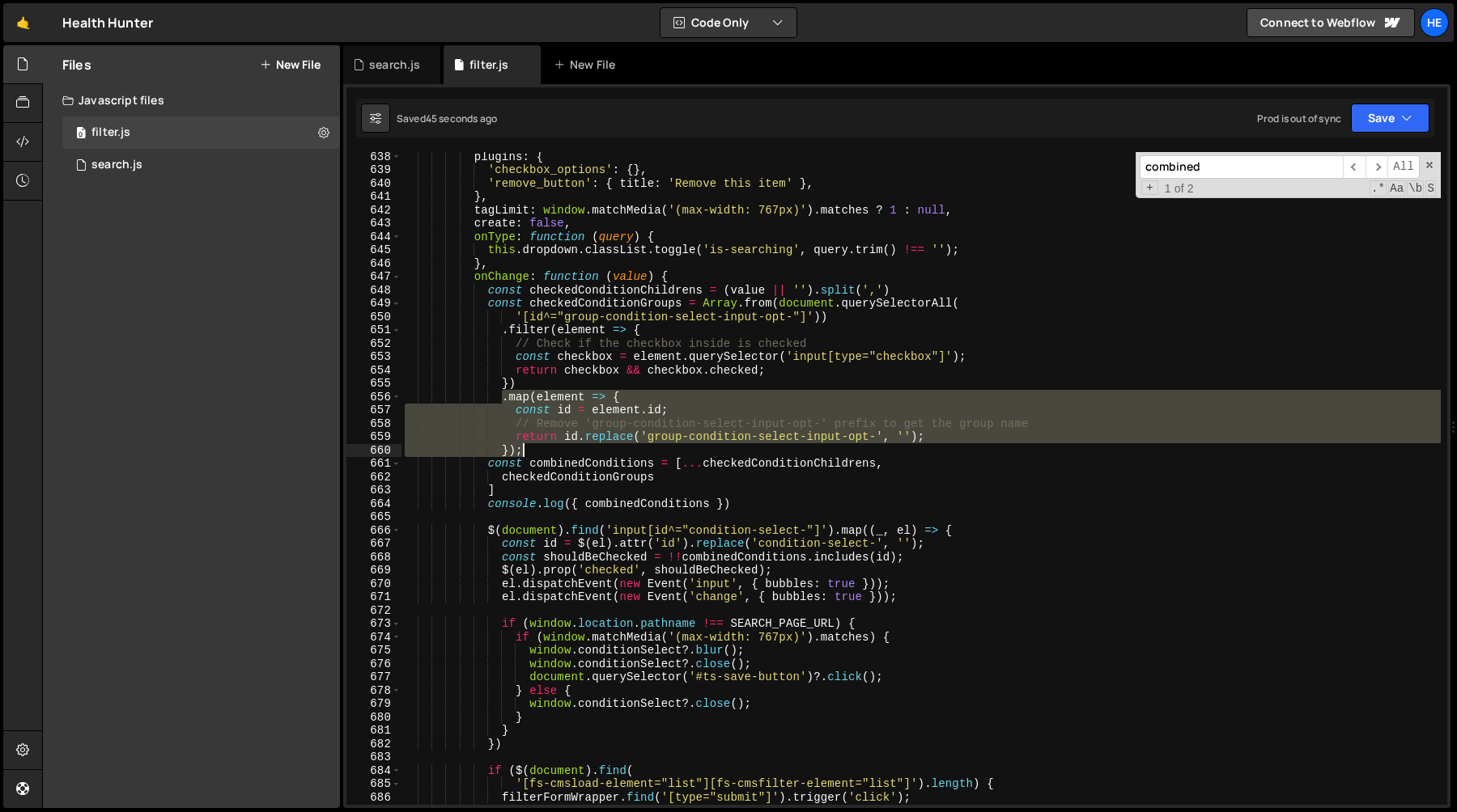
click at [556, 448] on div "plugins : { 'checkbox_options' : { } , 'remove_button' : { title : 'Remove this…" at bounding box center [921, 489] width 1040 height 680
click at [587, 452] on div "plugins : { 'checkbox_options' : { } , 'remove_button' : { title : 'Remove this…" at bounding box center [921, 478] width 1040 height 653
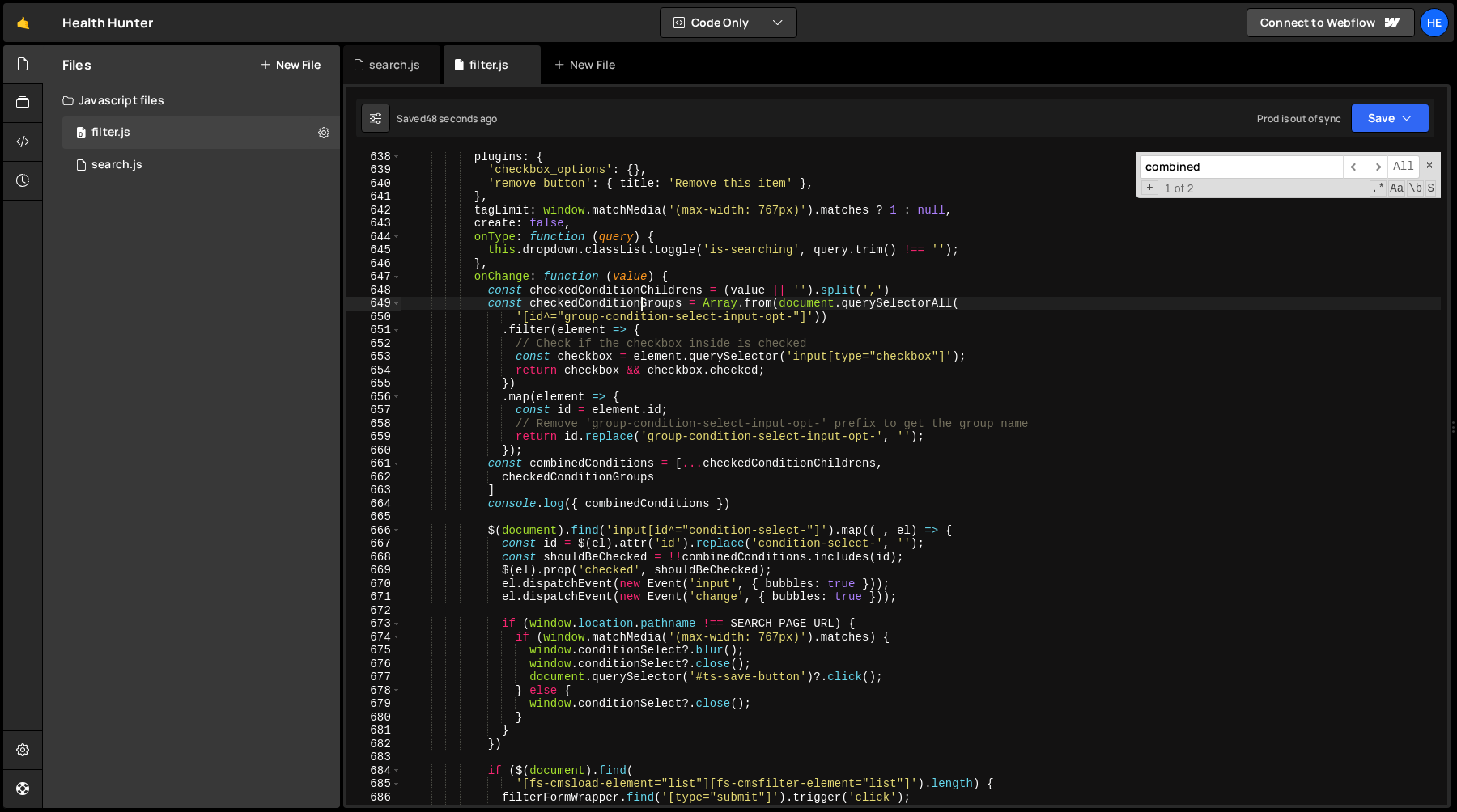
click at [643, 299] on div "plugins : { 'checkbox_options' : { } , 'remove_button' : { title : 'Remove this…" at bounding box center [921, 489] width 1040 height 680
click at [778, 307] on div "plugins : { 'checkbox_options' : { } , 'remove_button' : { title : 'Remove this…" at bounding box center [921, 489] width 1040 height 680
click at [529, 382] on div "plugins : { 'checkbox_options' : { } , 'remove_button' : { title : 'Remove this…" at bounding box center [921, 489] width 1040 height 680
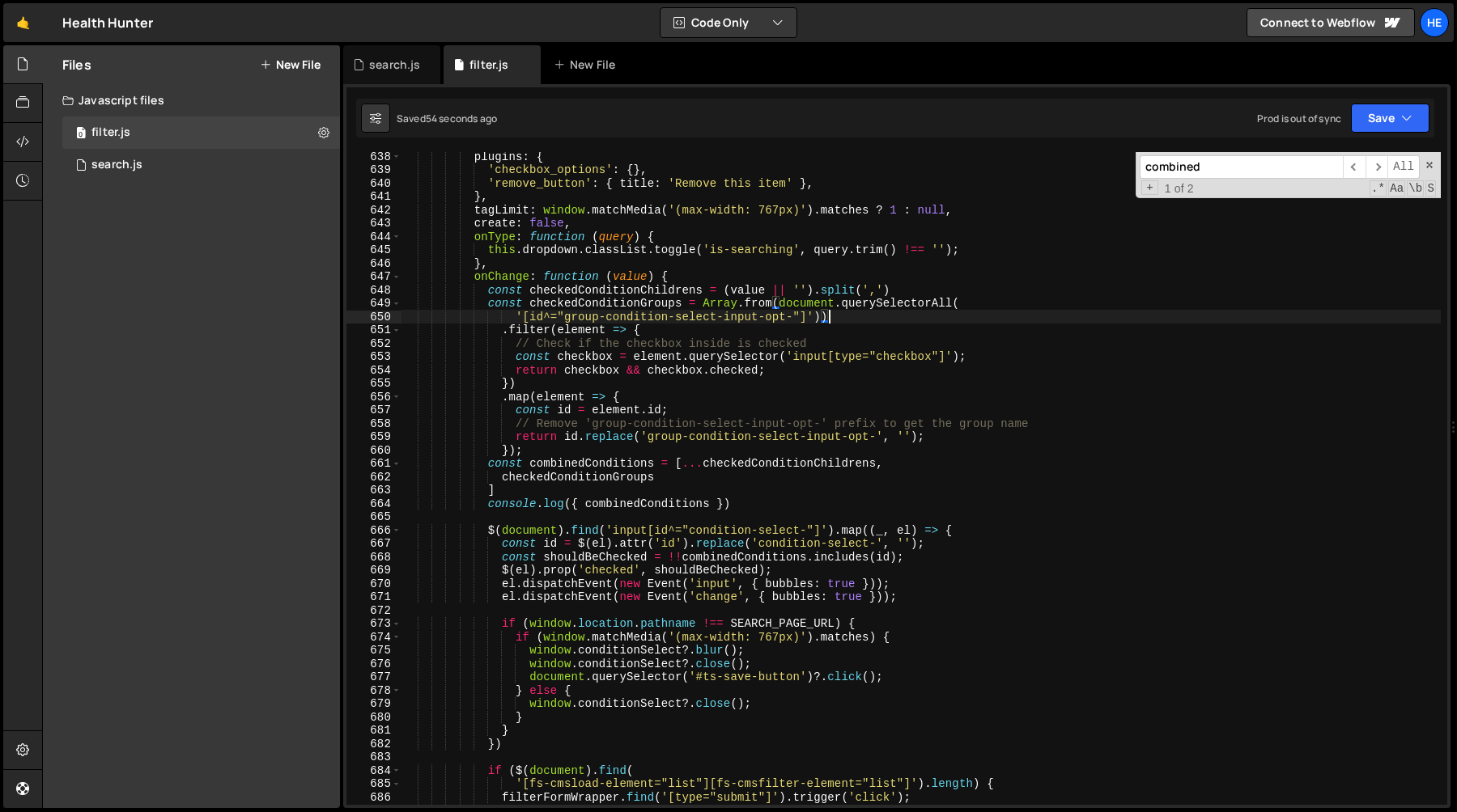
click at [843, 311] on div "plugins : { 'checkbox_options' : { } , 'remove_button' : { title : 'Remove this…" at bounding box center [921, 489] width 1040 height 680
click at [503, 479] on div "plugins : { 'checkbox_options' : { } , 'remove_button' : { title : 'Remove this…" at bounding box center [921, 489] width 1040 height 680
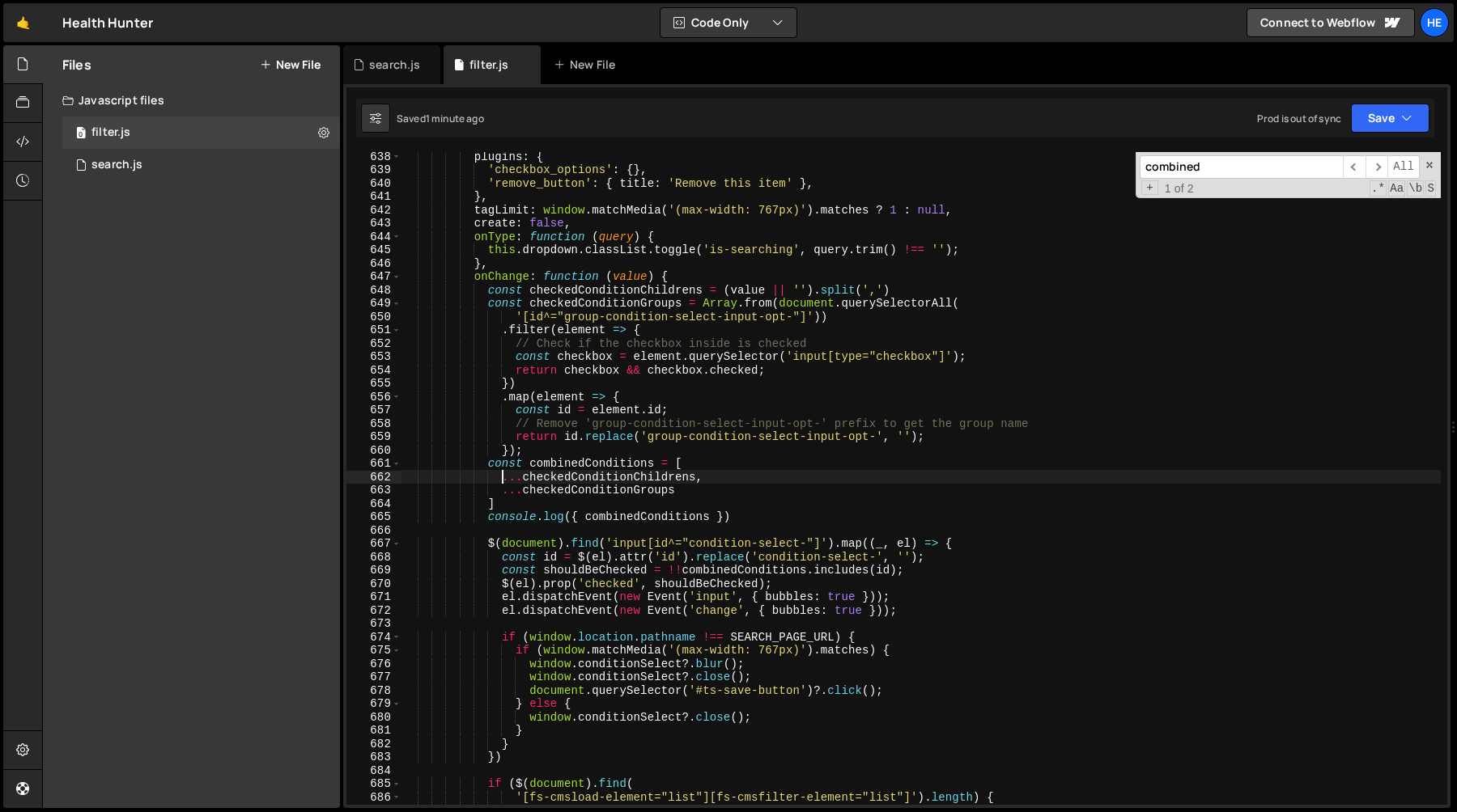
click at [659, 491] on div "plugins : { 'checkbox_options' : { } , 'remove_button' : { title : 'Remove this…" at bounding box center [921, 489] width 1040 height 680
type textarea "...checkedConditionGroups"
click at [659, 491] on div "plugins : { 'checkbox_options' : { } , 'remove_button' : { title : 'Remove this…" at bounding box center [921, 489] width 1040 height 680
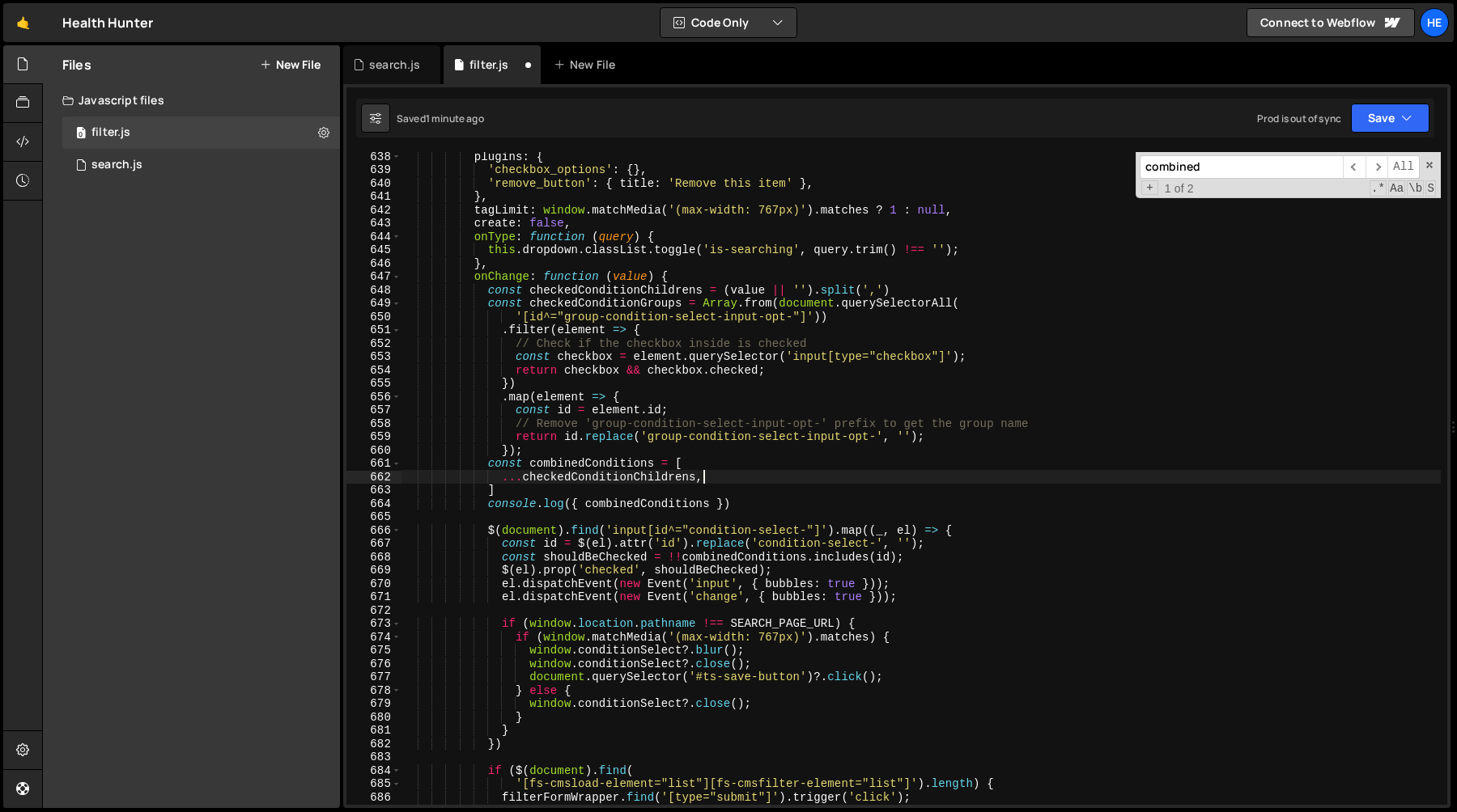
type textarea "const combinedConditions = ["
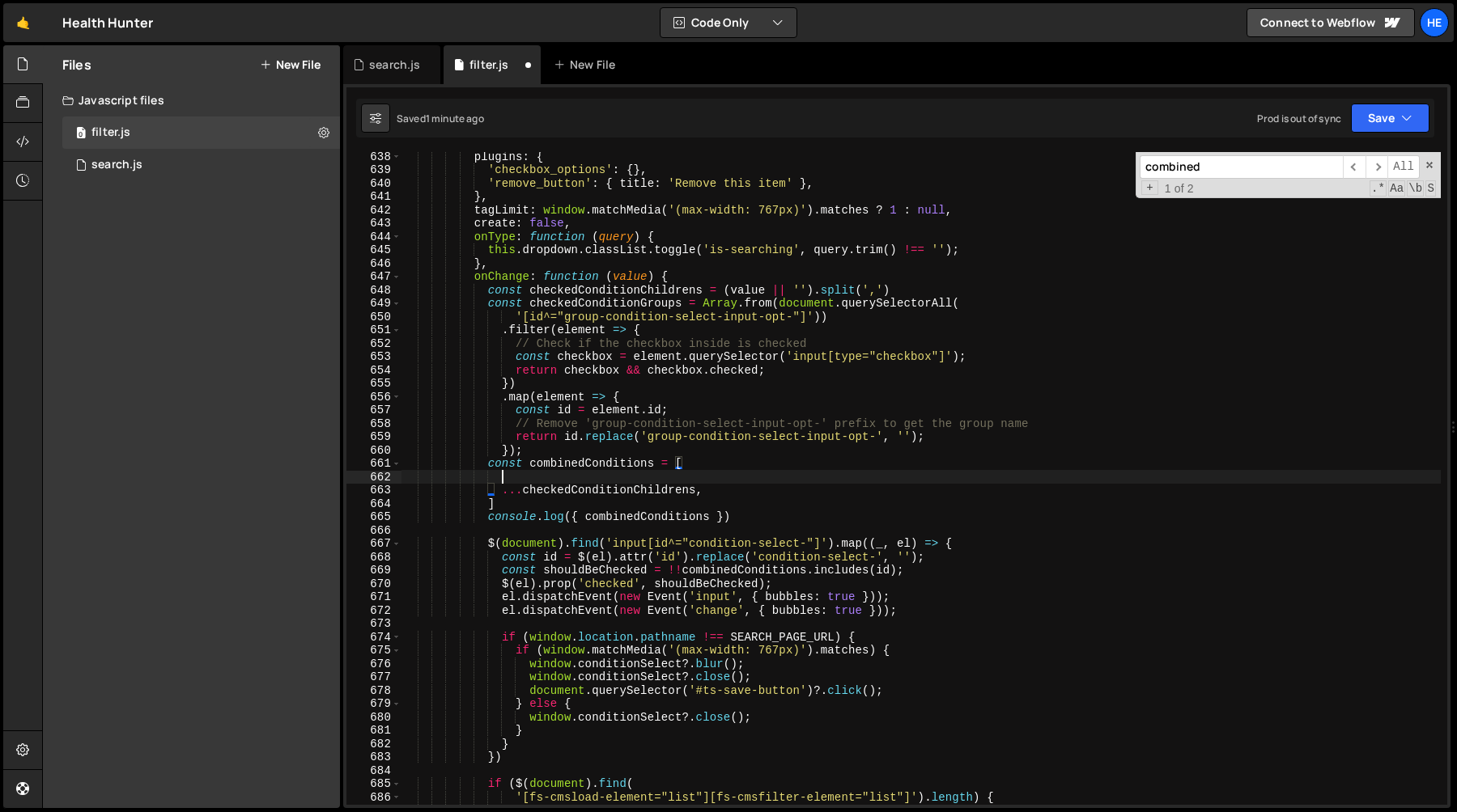
scroll to position [0, 5]
paste textarea "...checkedConditionGroups"
click at [742, 513] on div "plugins : { 'checkbox_options' : { } , 'remove_button' : { title : 'Remove this…" at bounding box center [921, 489] width 1040 height 680
click at [739, 508] on div "plugins : { 'checkbox_options' : { } , 'remove_button' : { title : 'Remove this…" at bounding box center [921, 489] width 1040 height 680
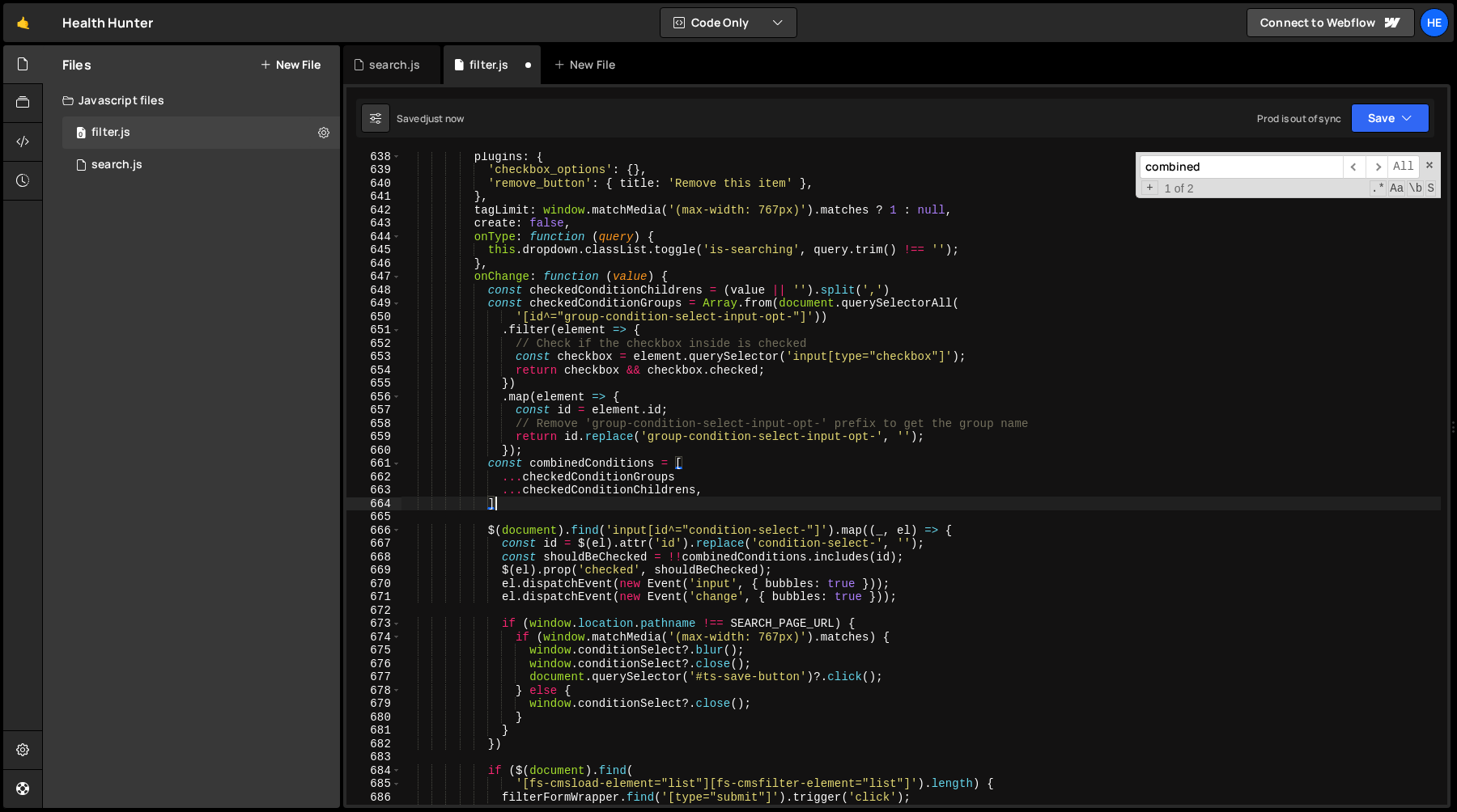
click at [559, 465] on div "plugins : { 'checkbox_options' : { } , 'remove_button' : { title : 'Remove this…" at bounding box center [921, 489] width 1040 height 680
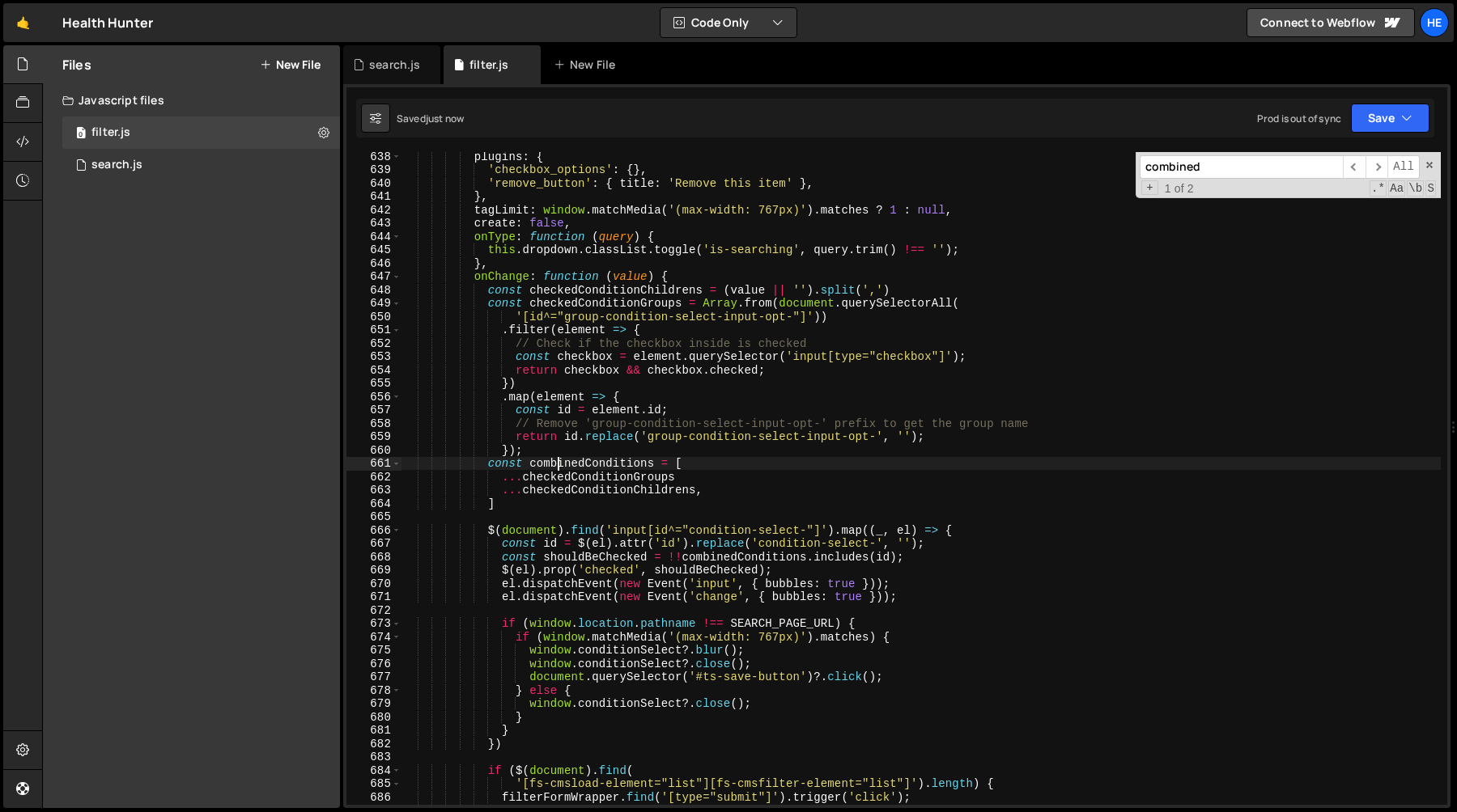
click at [559, 465] on div "plugins : { 'checkbox_options' : { } , 'remove_button' : { title : 'Remove this…" at bounding box center [921, 489] width 1040 height 680
click at [1378, 122] on button "Save" at bounding box center [1391, 117] width 79 height 29
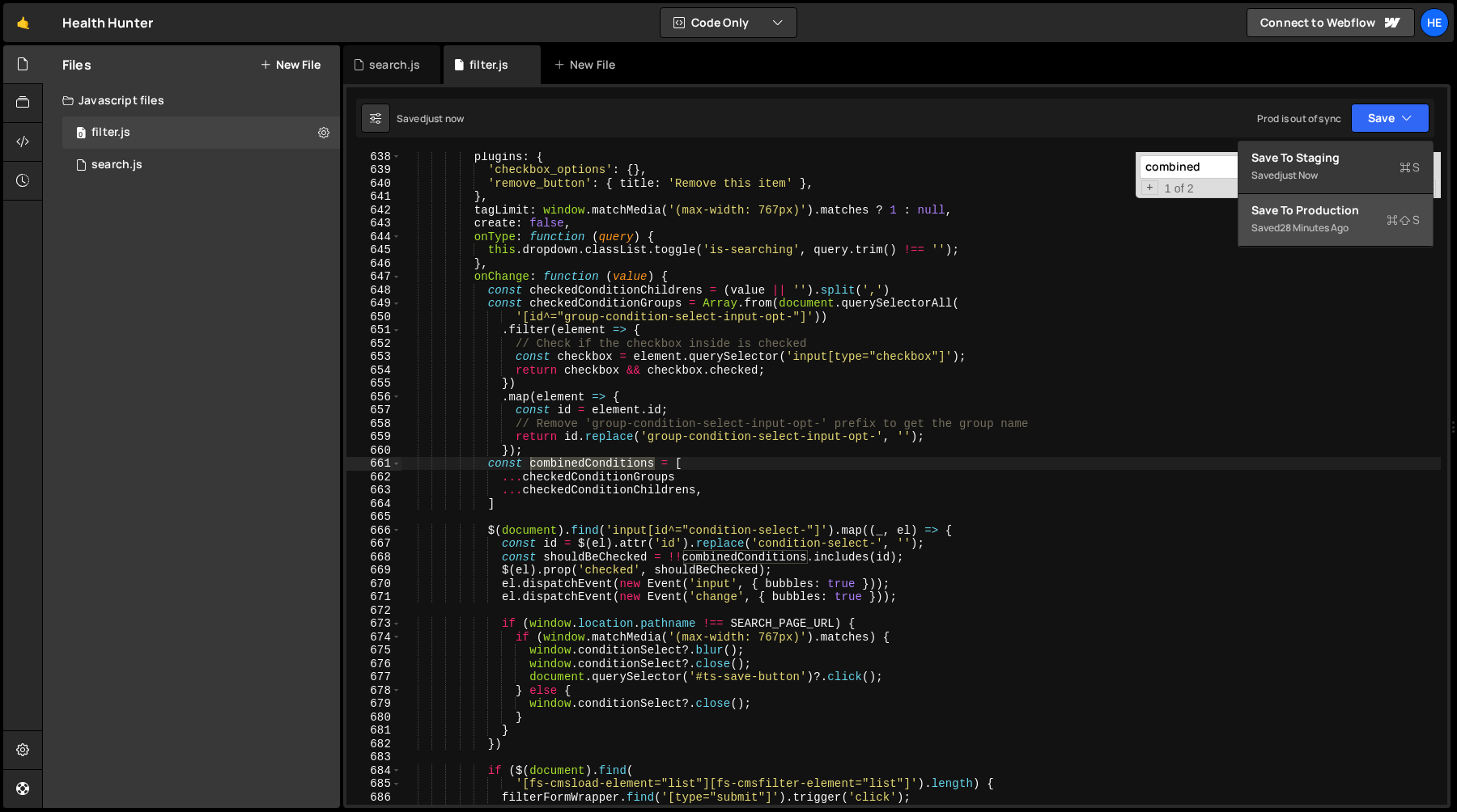
click at [1300, 222] on div "28 minutes ago" at bounding box center [1314, 228] width 69 height 14
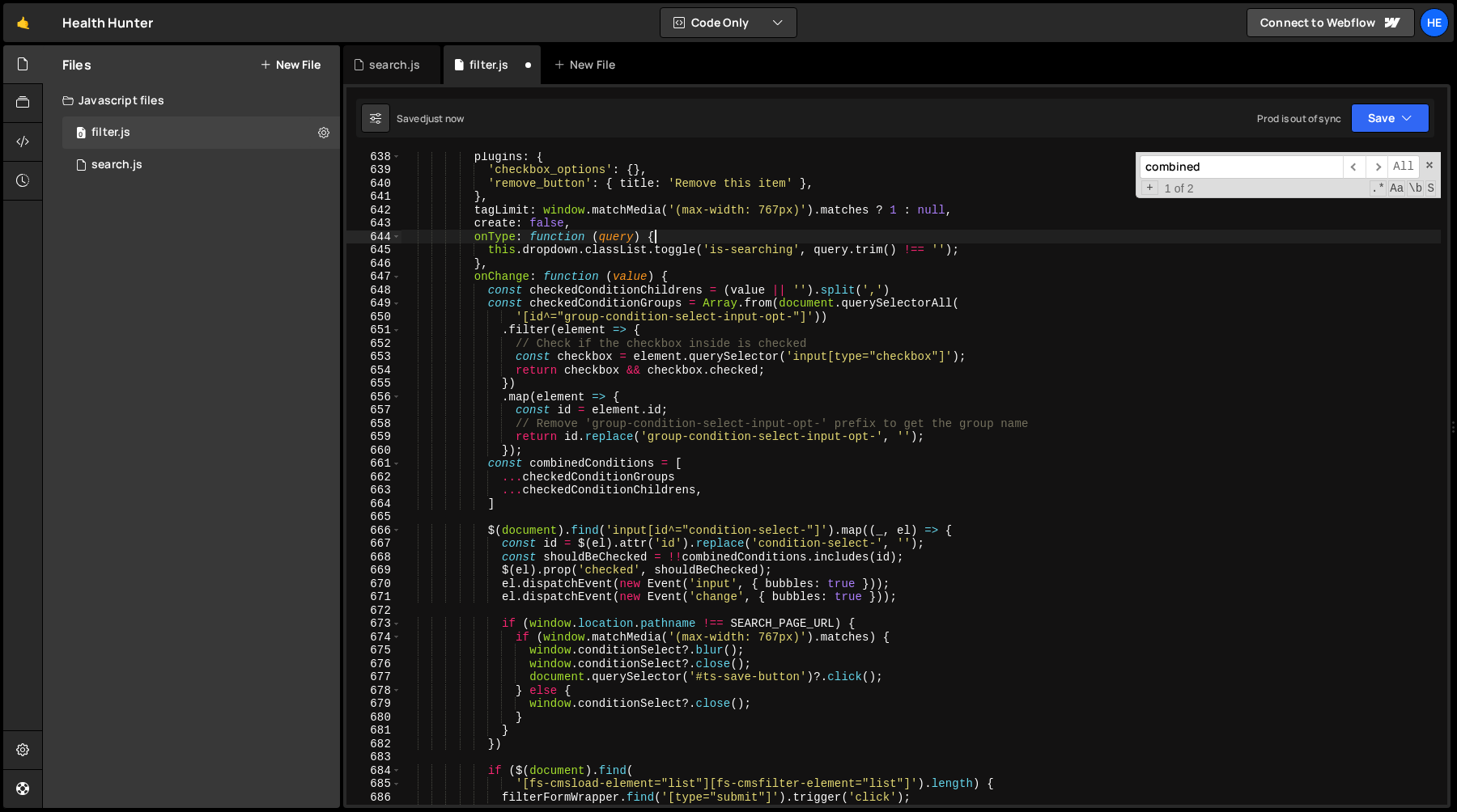
click at [826, 238] on div "plugins : { 'checkbox_options' : { } , 'remove_button' : { title : 'Remove this…" at bounding box center [921, 489] width 1040 height 680
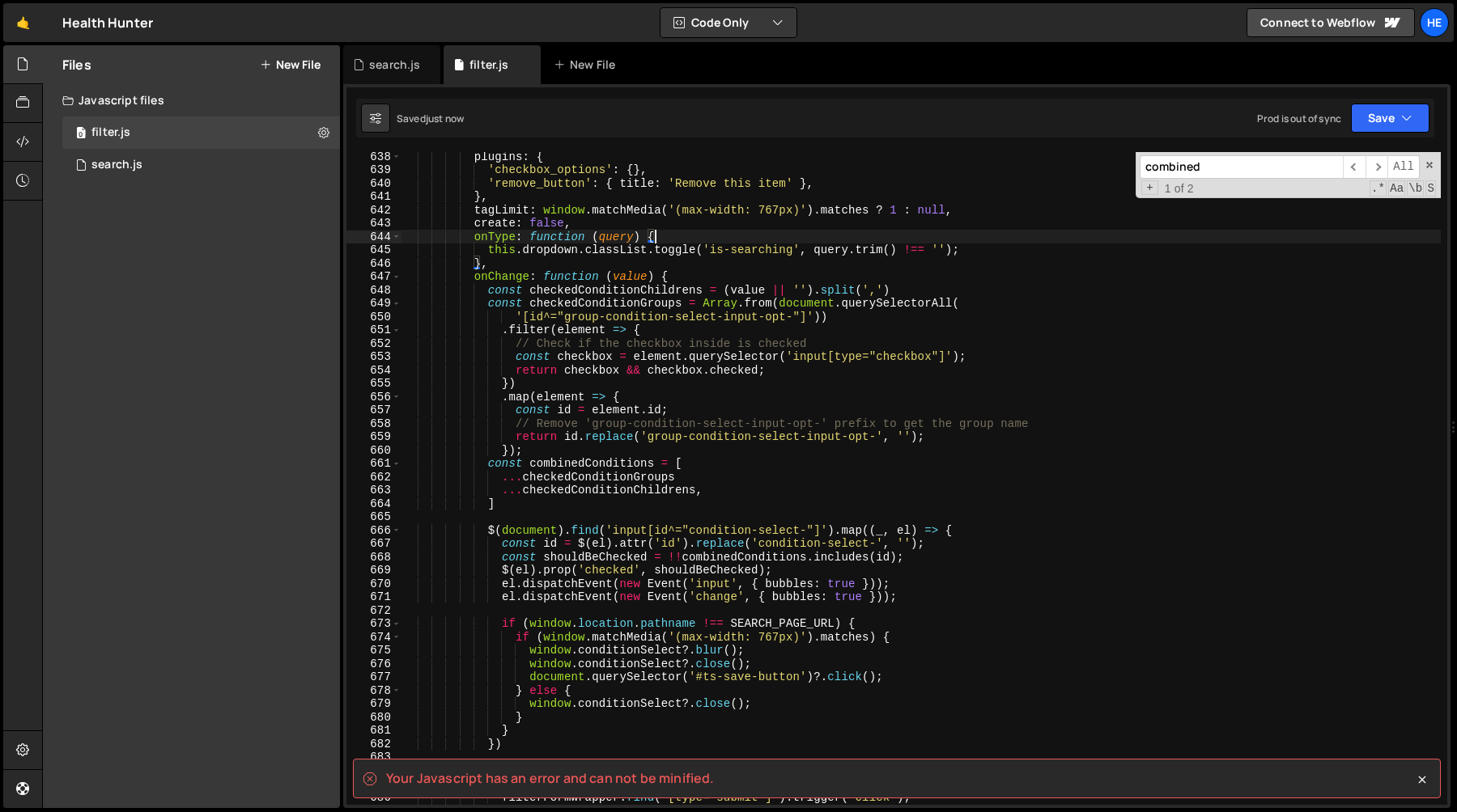
click at [1048, 407] on div "plugins : { 'checkbox_options' : { } , 'remove_button' : { title : 'Remove this…" at bounding box center [921, 489] width 1040 height 680
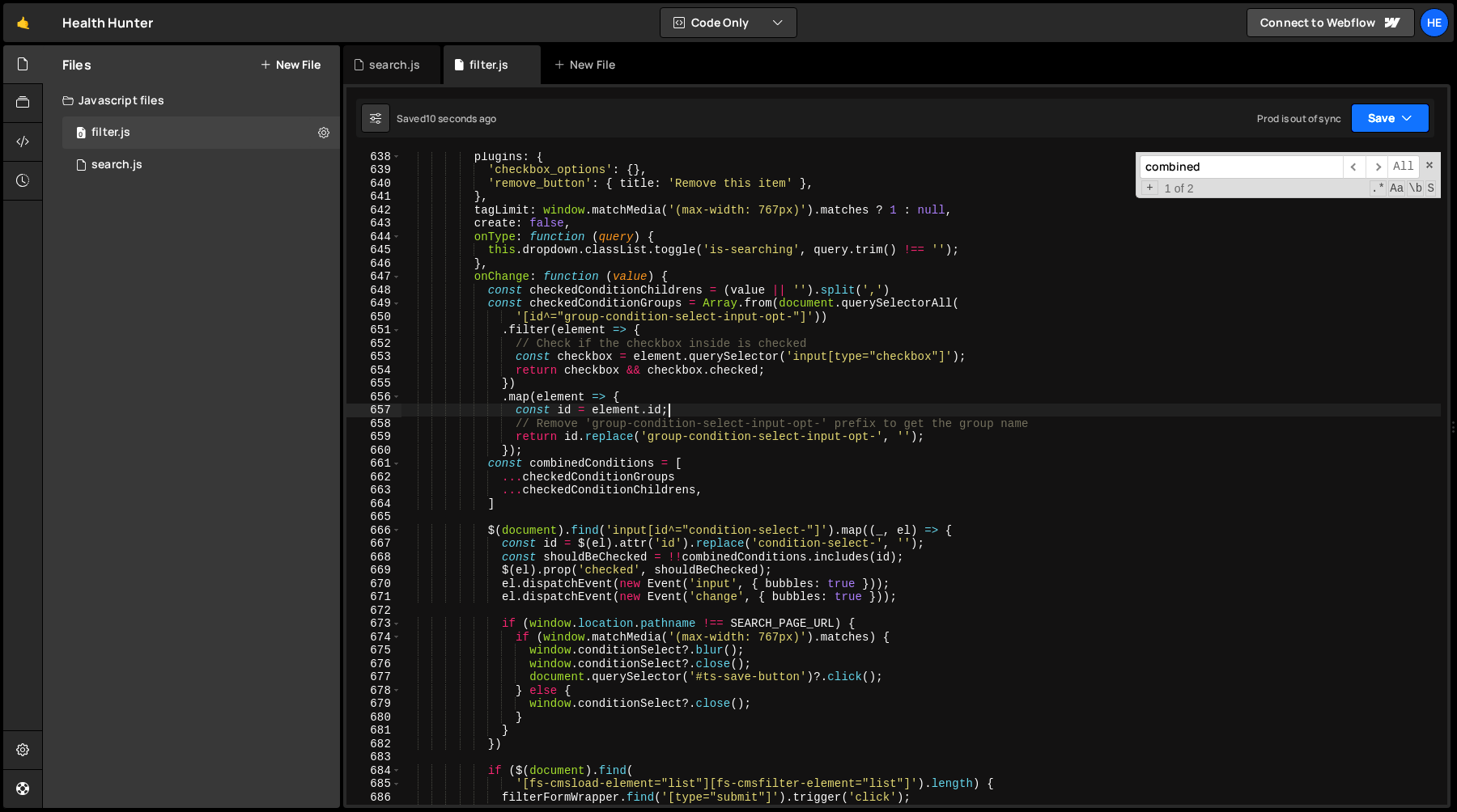
click at [1398, 122] on button "Save" at bounding box center [1391, 117] width 79 height 29
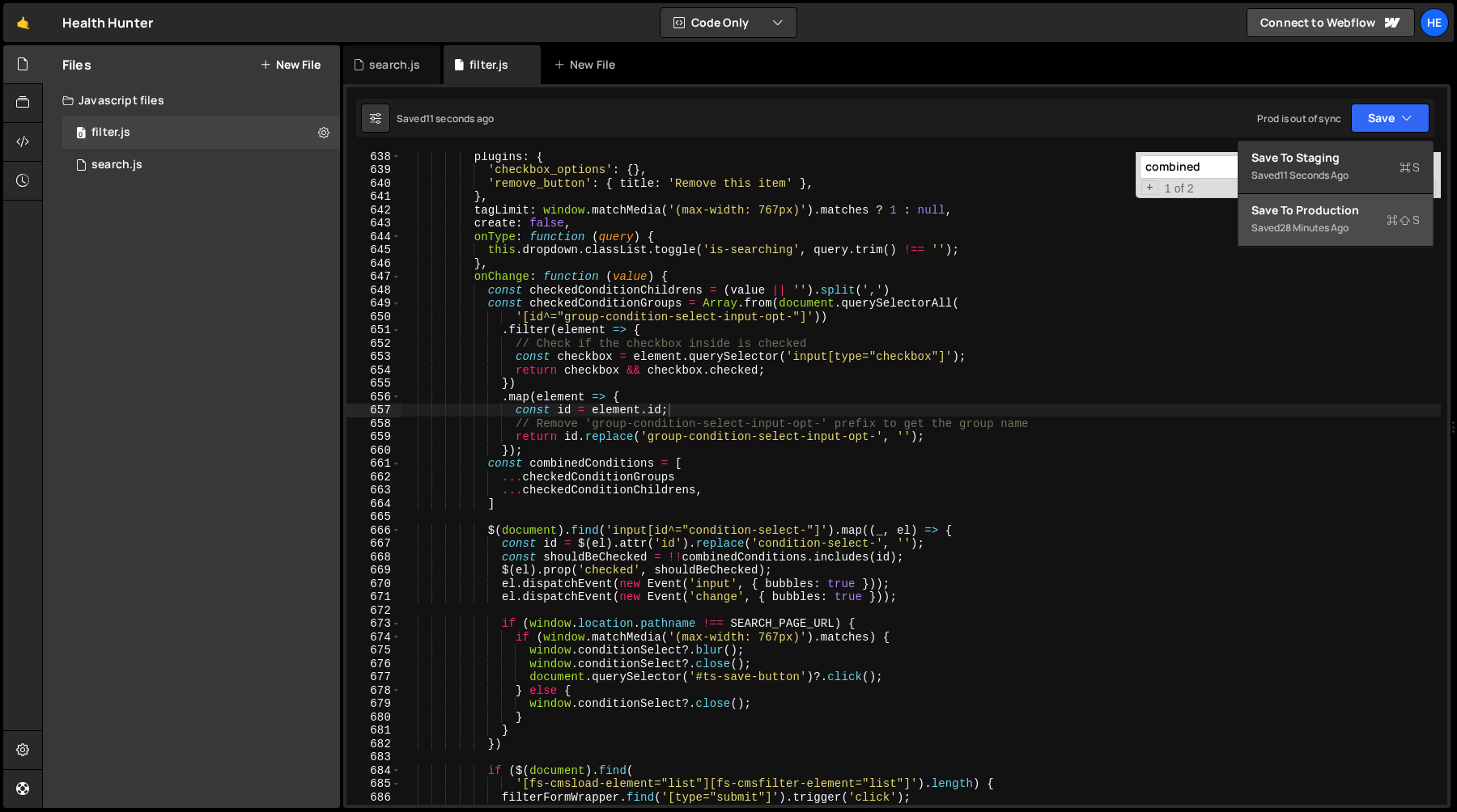
click at [1316, 229] on div "28 minutes ago" at bounding box center [1314, 228] width 69 height 14
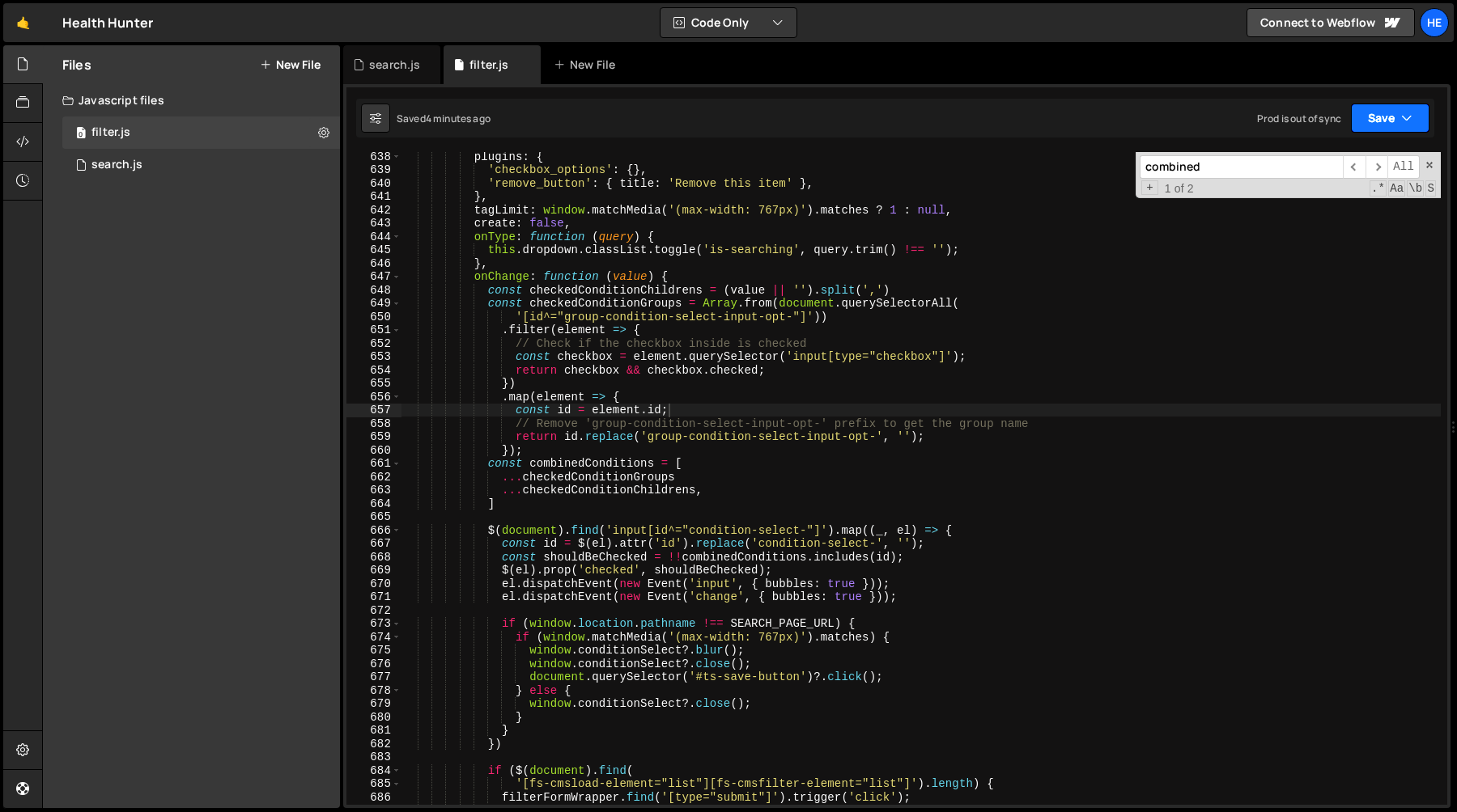
click at [1377, 125] on button "Save" at bounding box center [1391, 117] width 79 height 29
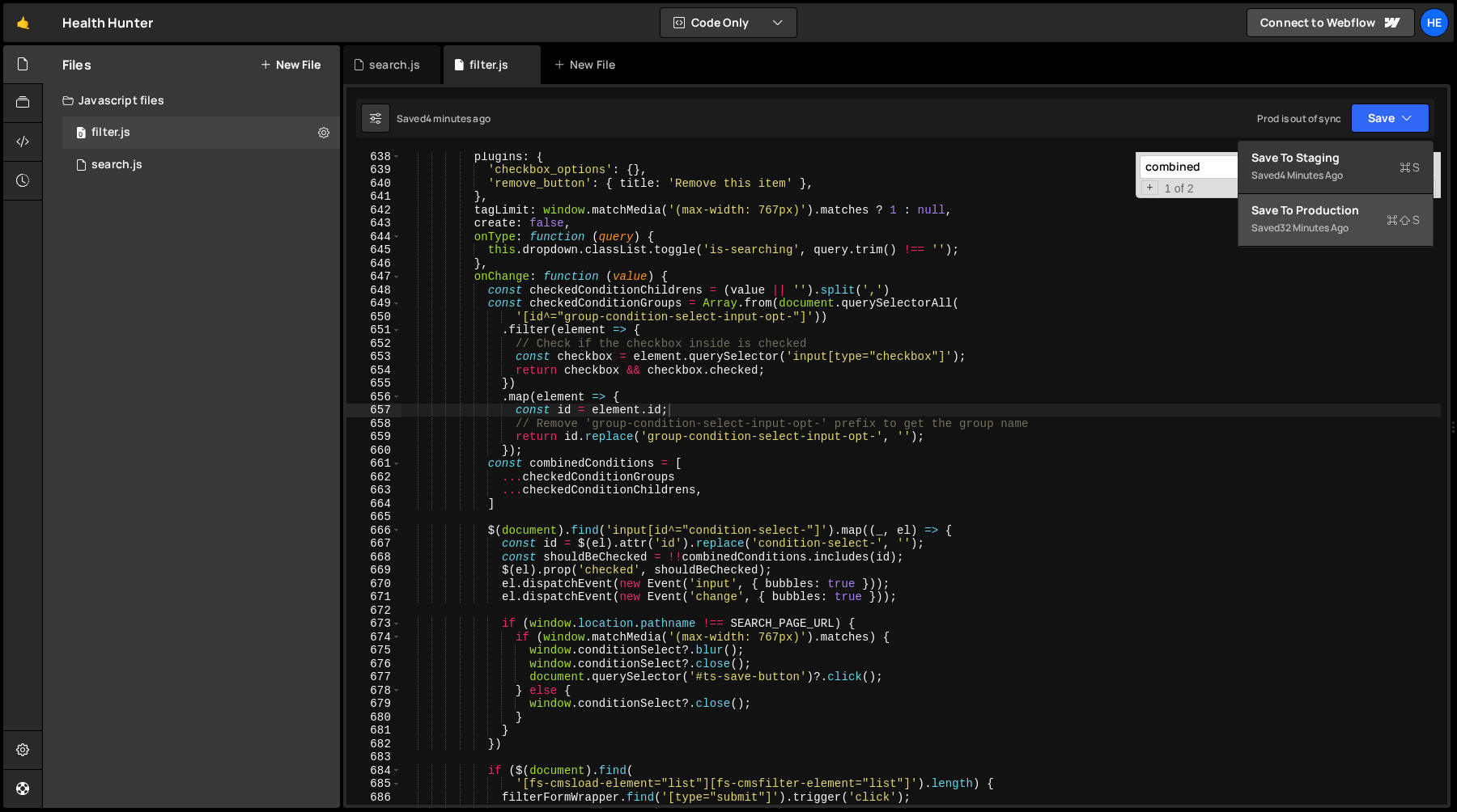
click at [1307, 224] on div "32 minutes ago" at bounding box center [1314, 228] width 69 height 14
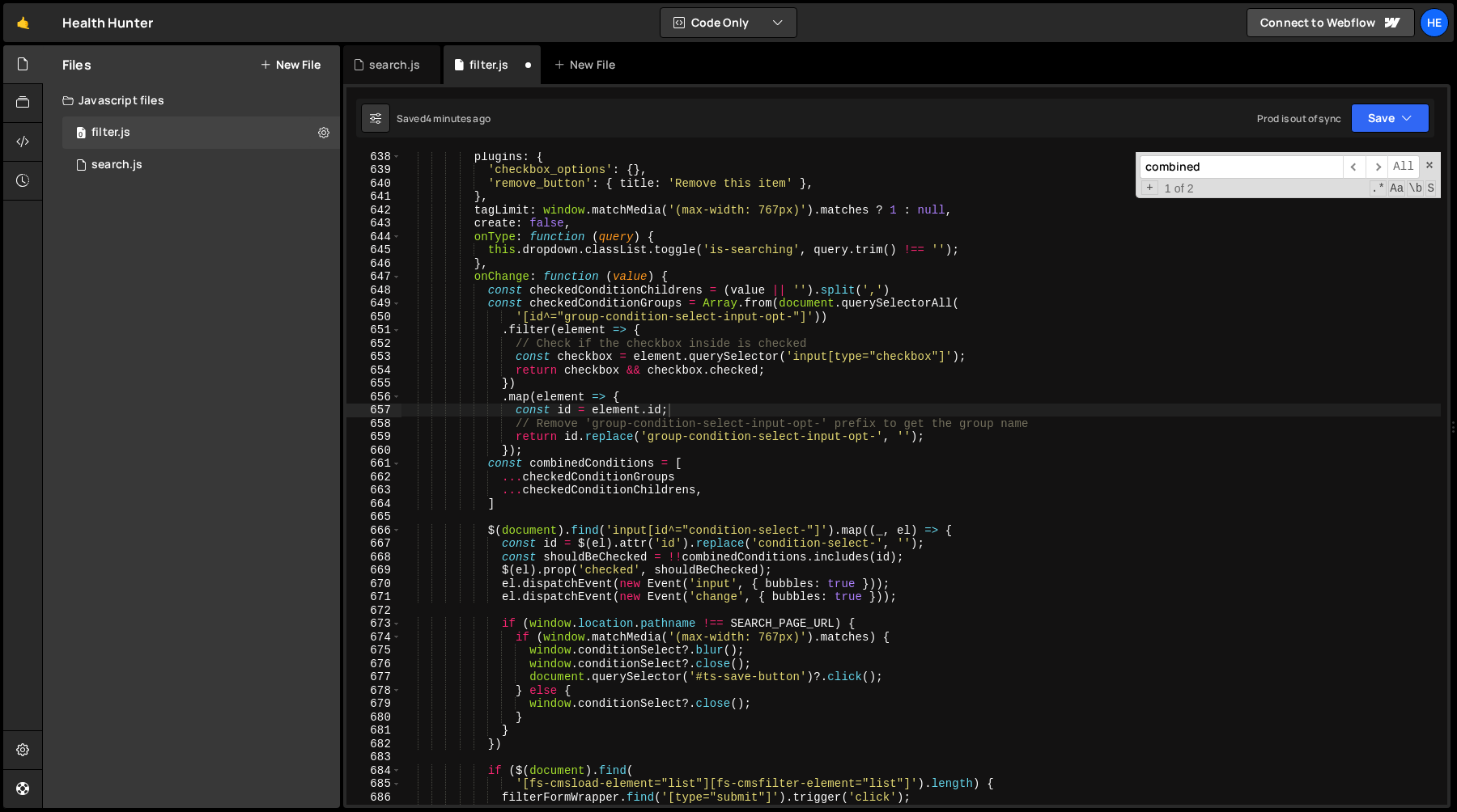
click at [1166, 265] on div "plugins : { 'checkbox_options' : { } , 'remove_button' : { title : 'Remove this…" at bounding box center [921, 489] width 1040 height 680
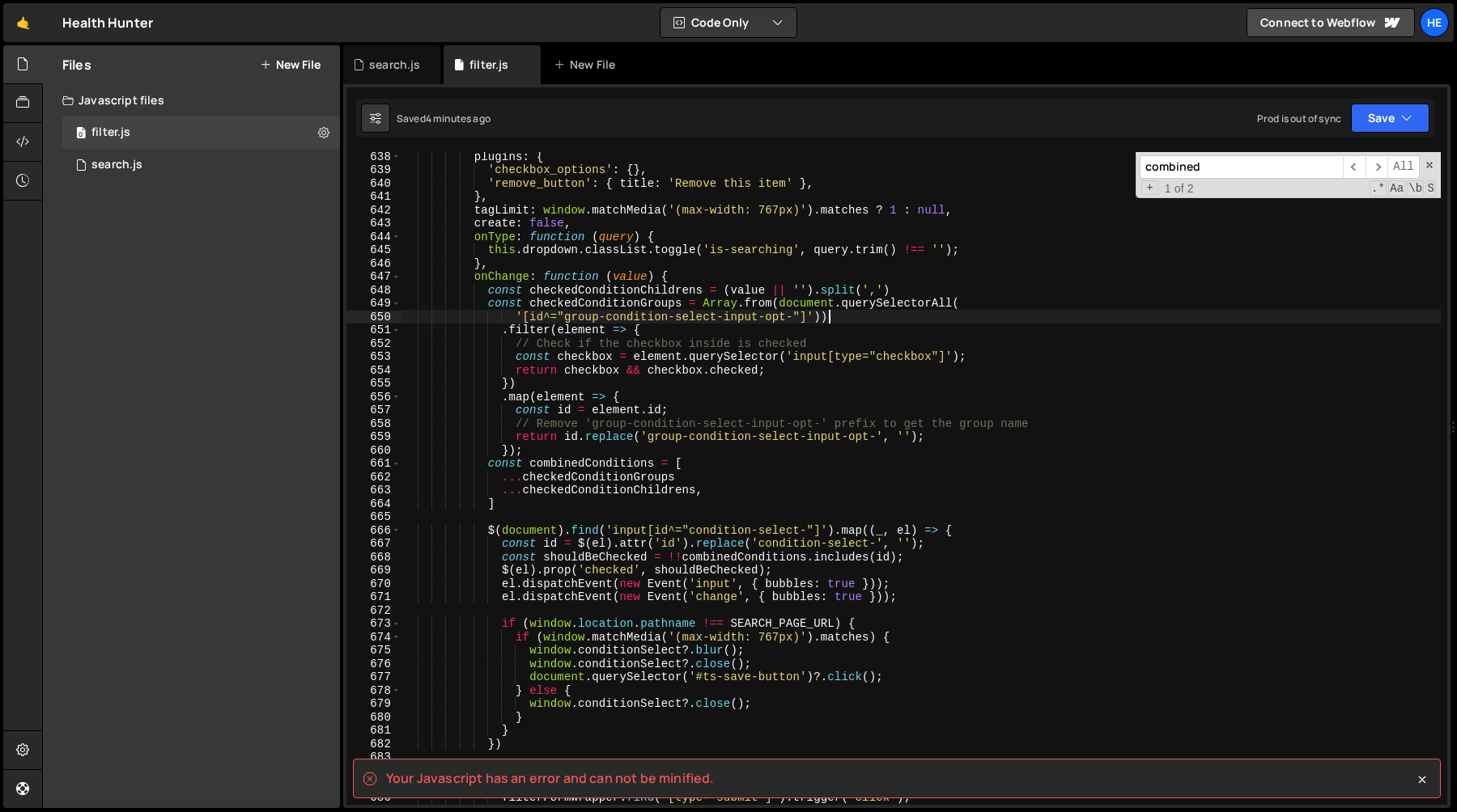
click at [1202, 314] on div "plugins : { 'checkbox_options' : { } , 'remove_button' : { title : 'Remove this…" at bounding box center [921, 489] width 1040 height 680
click at [824, 335] on div "plugins : { 'checkbox_options' : { } , 'remove_button' : { title : 'Remove this…" at bounding box center [921, 489] width 1040 height 680
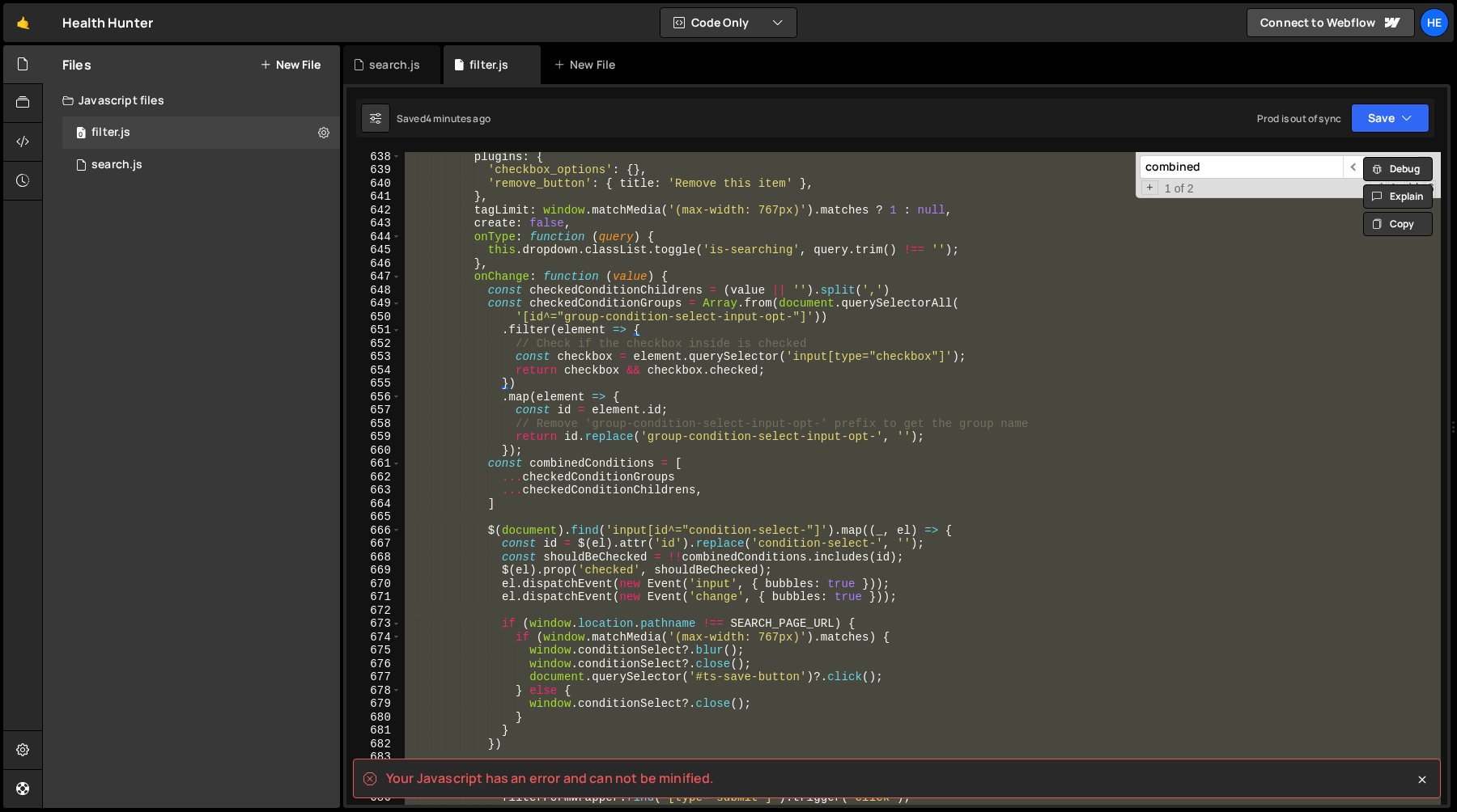
scroll to position [0, 2]
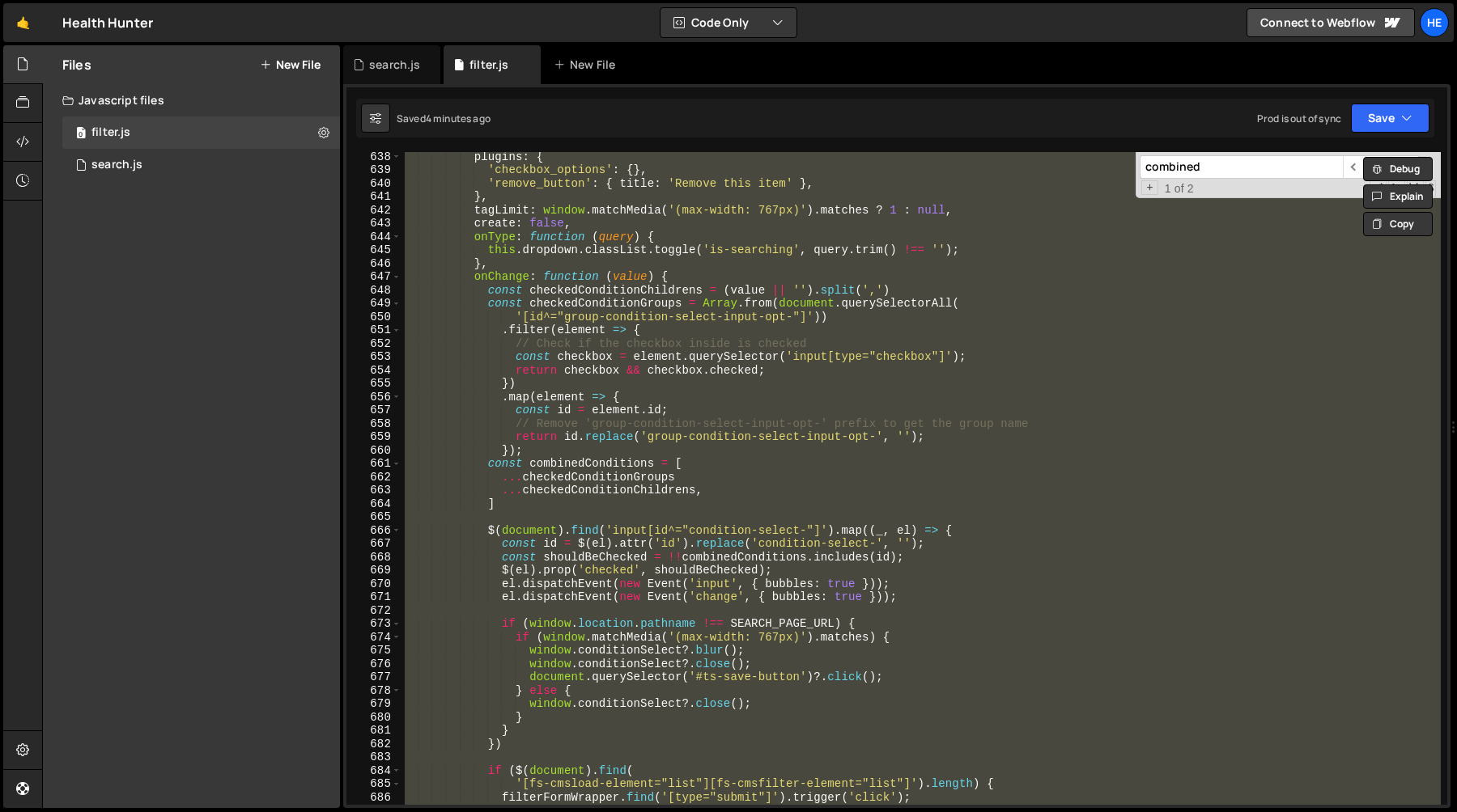
click at [840, 422] on div "plugins : { 'checkbox_options' : { } , 'remove_button' : { title : 'Remove this…" at bounding box center [921, 478] width 1040 height 653
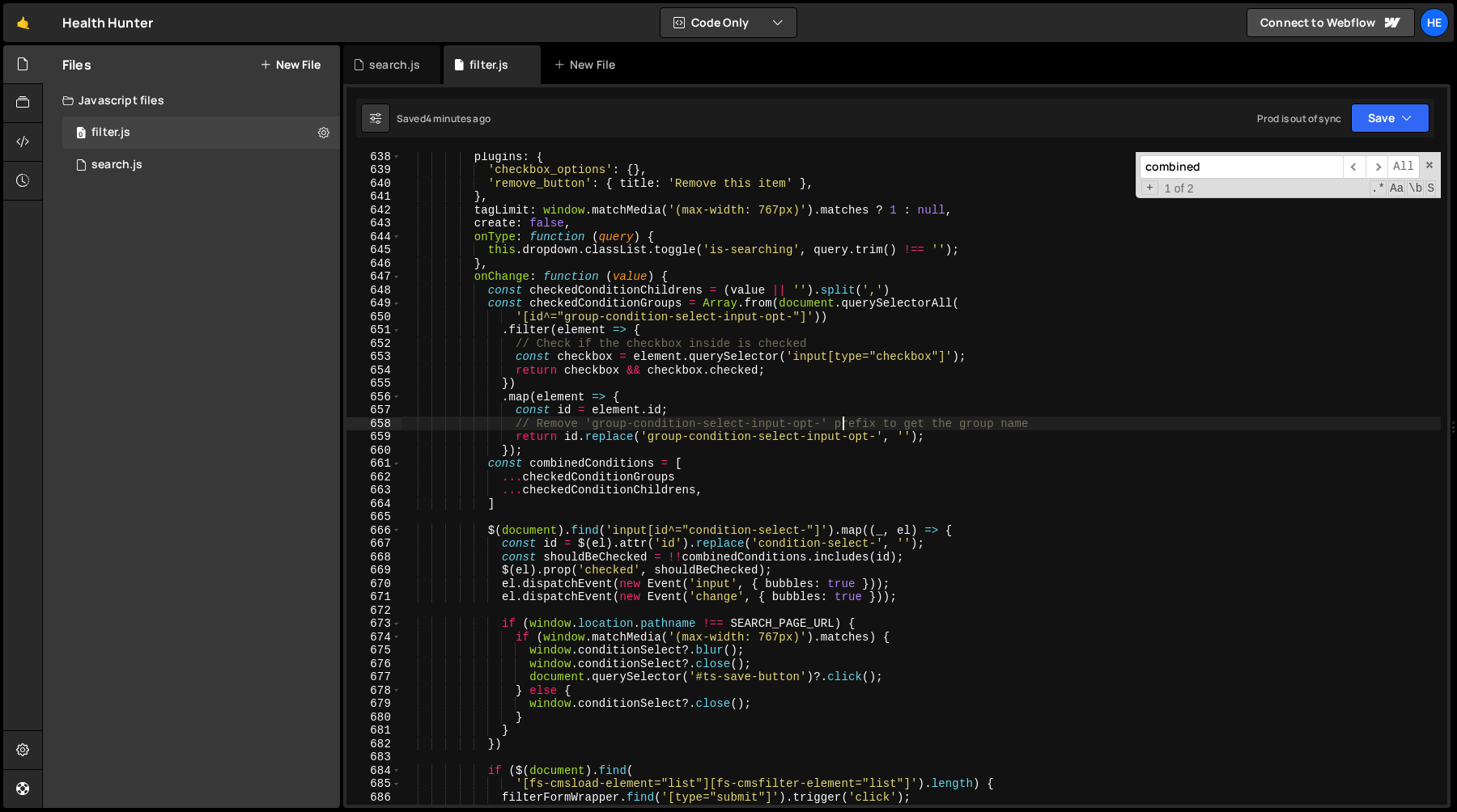
click at [800, 396] on div "plugins : { 'checkbox_options' : { } , 'remove_button' : { title : 'Remove this…" at bounding box center [921, 489] width 1040 height 680
click at [658, 448] on div "plugins : { 'checkbox_options' : { } , 'remove_button' : { title : 'Remove this…" at bounding box center [921, 489] width 1040 height 680
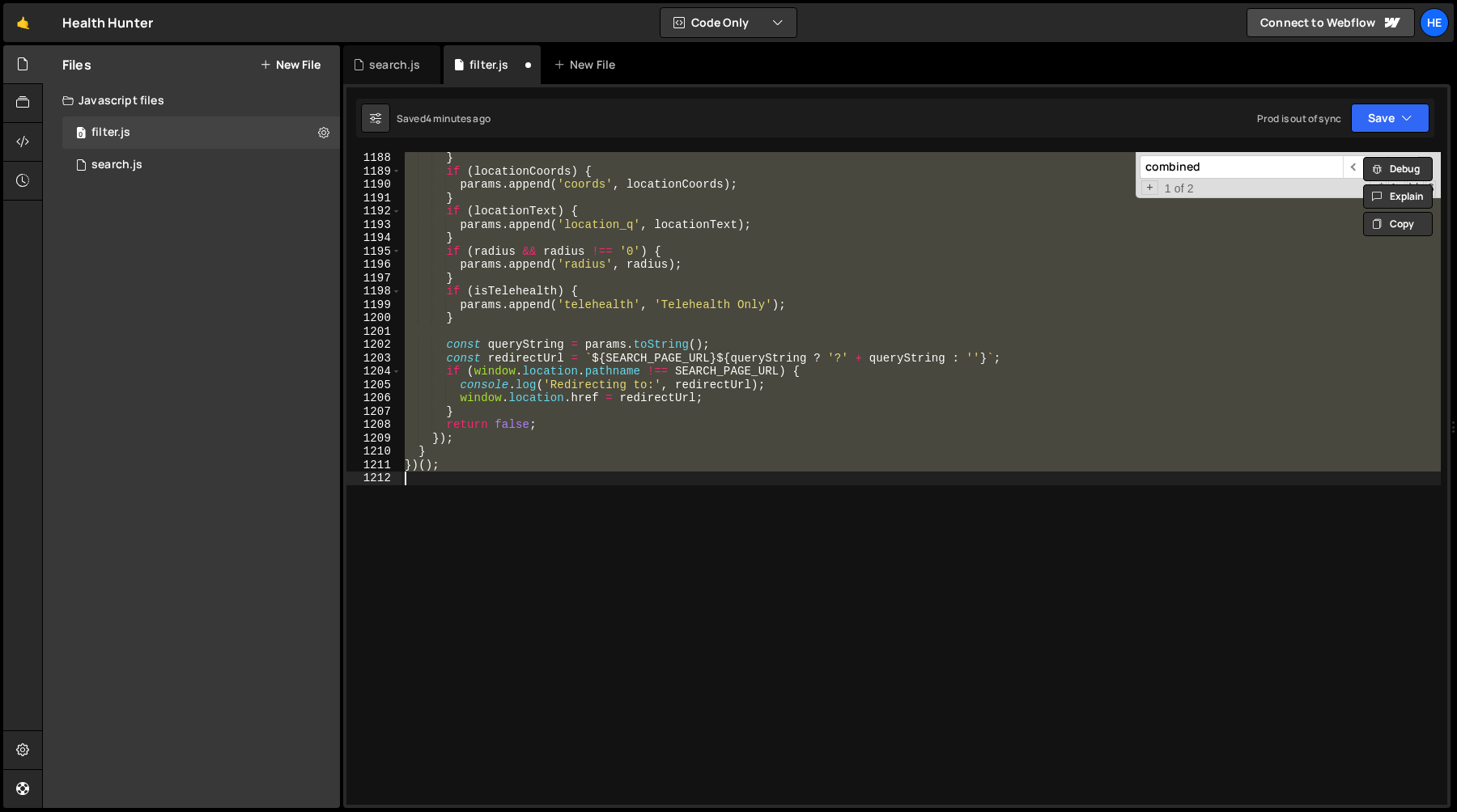
scroll to position [16047, 0]
click at [745, 408] on div "} if ( locationCoords ) { params . append ( 'coords' , locationCoords ) ; } if …" at bounding box center [921, 478] width 1040 height 653
click at [742, 409] on div "} if ( locationCoords ) { params . append ( 'coords' , locationCoords ) ; } if …" at bounding box center [921, 478] width 1040 height 653
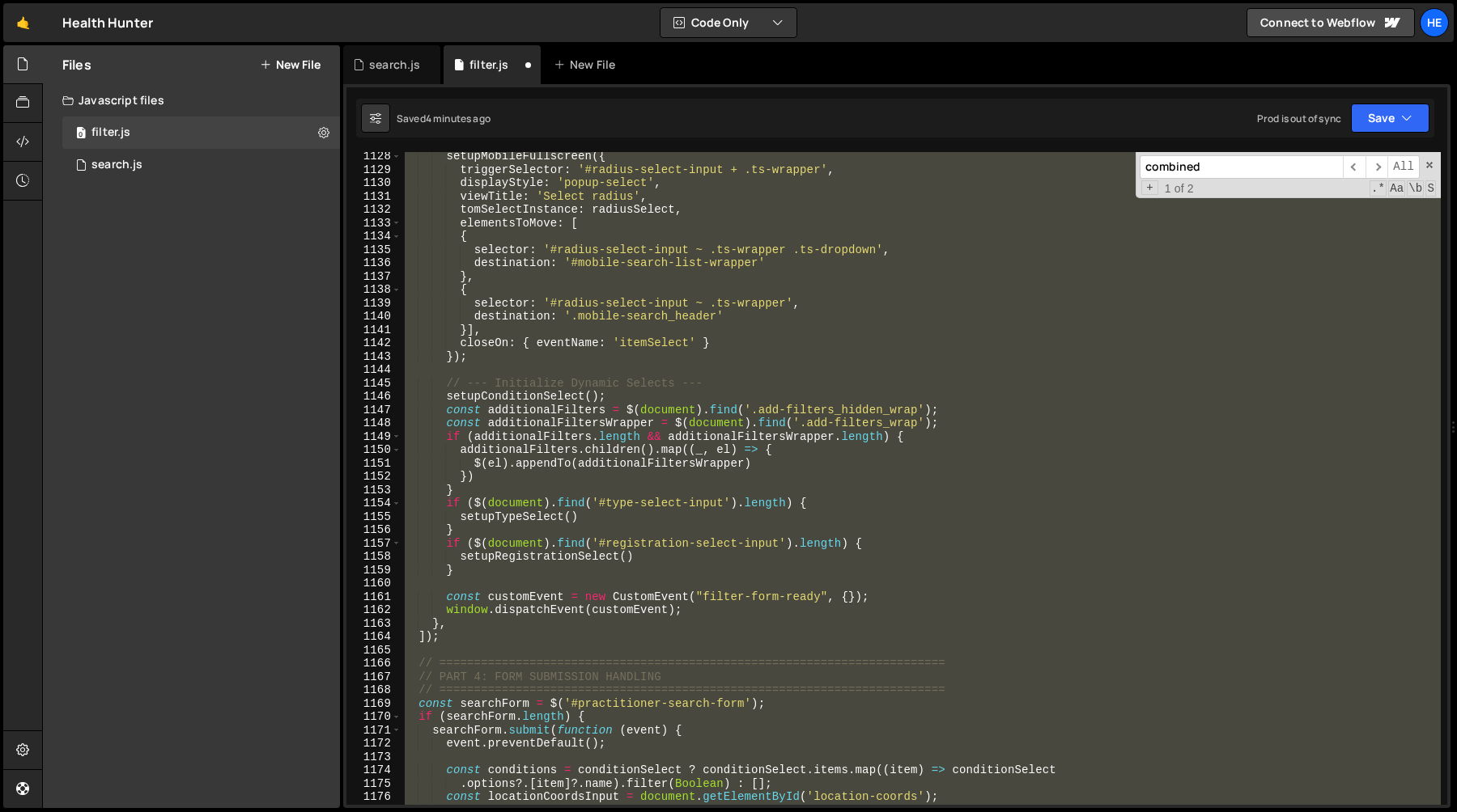
scroll to position [14788, 0]
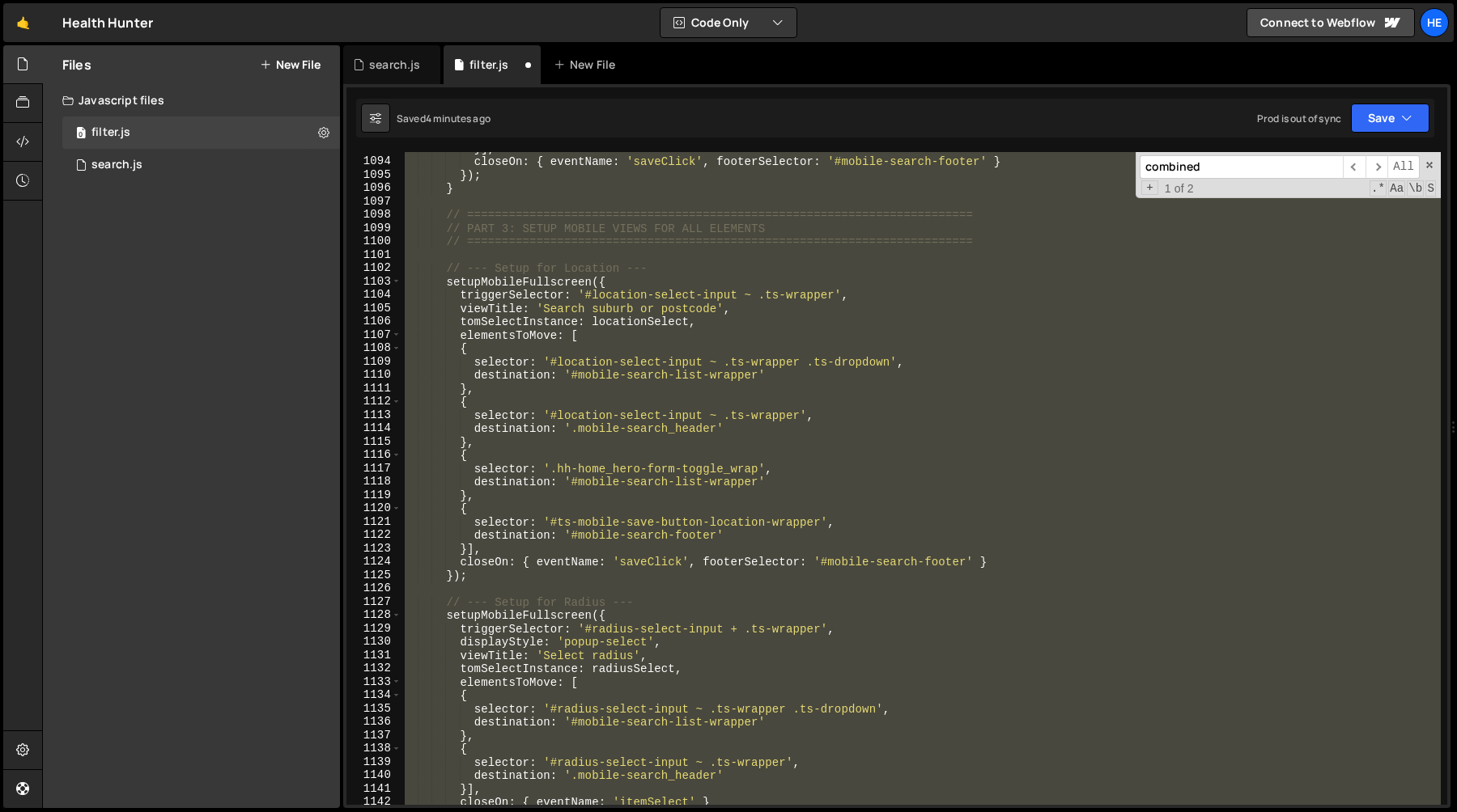
click at [791, 278] on div "}] , closeOn : { eventName : 'saveClick' , footerSelector : '#mobile-search-foo…" at bounding box center [921, 478] width 1040 height 653
type textarea "setupMobileFullscreen({"
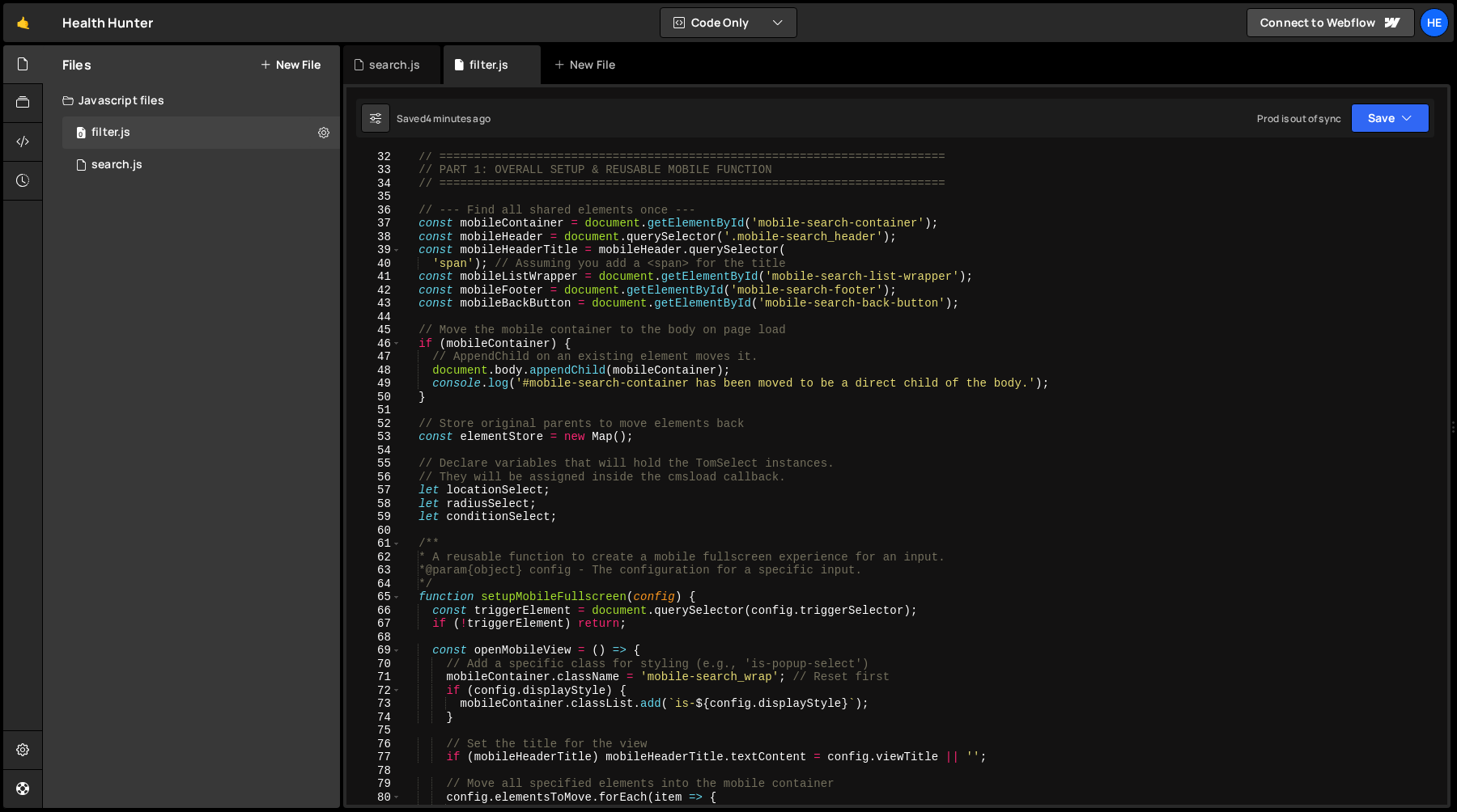
scroll to position [483, 0]
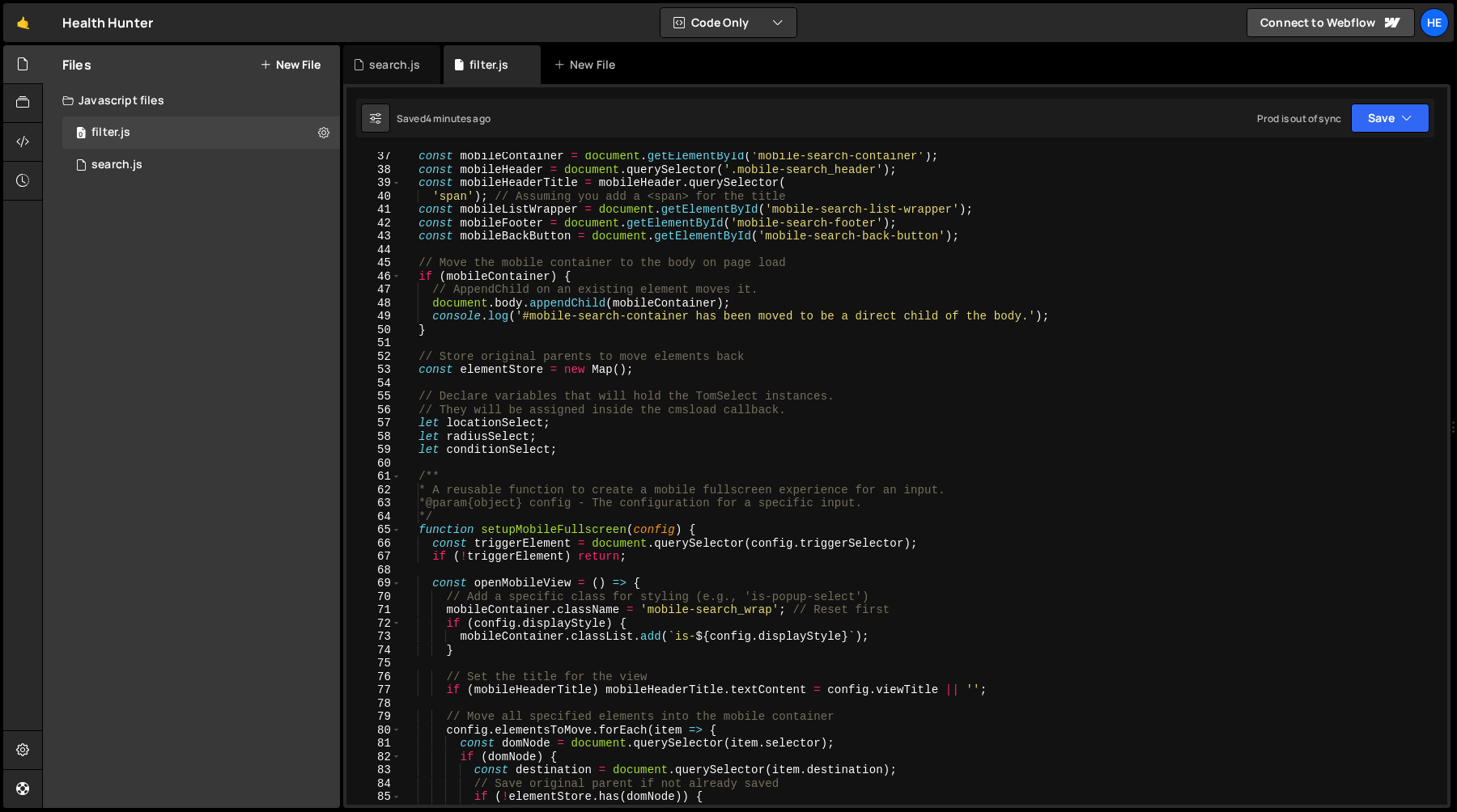
click at [831, 388] on div "const mobileContainer = document . getElementById ( 'mobile-search-container' )…" at bounding box center [921, 489] width 1040 height 680
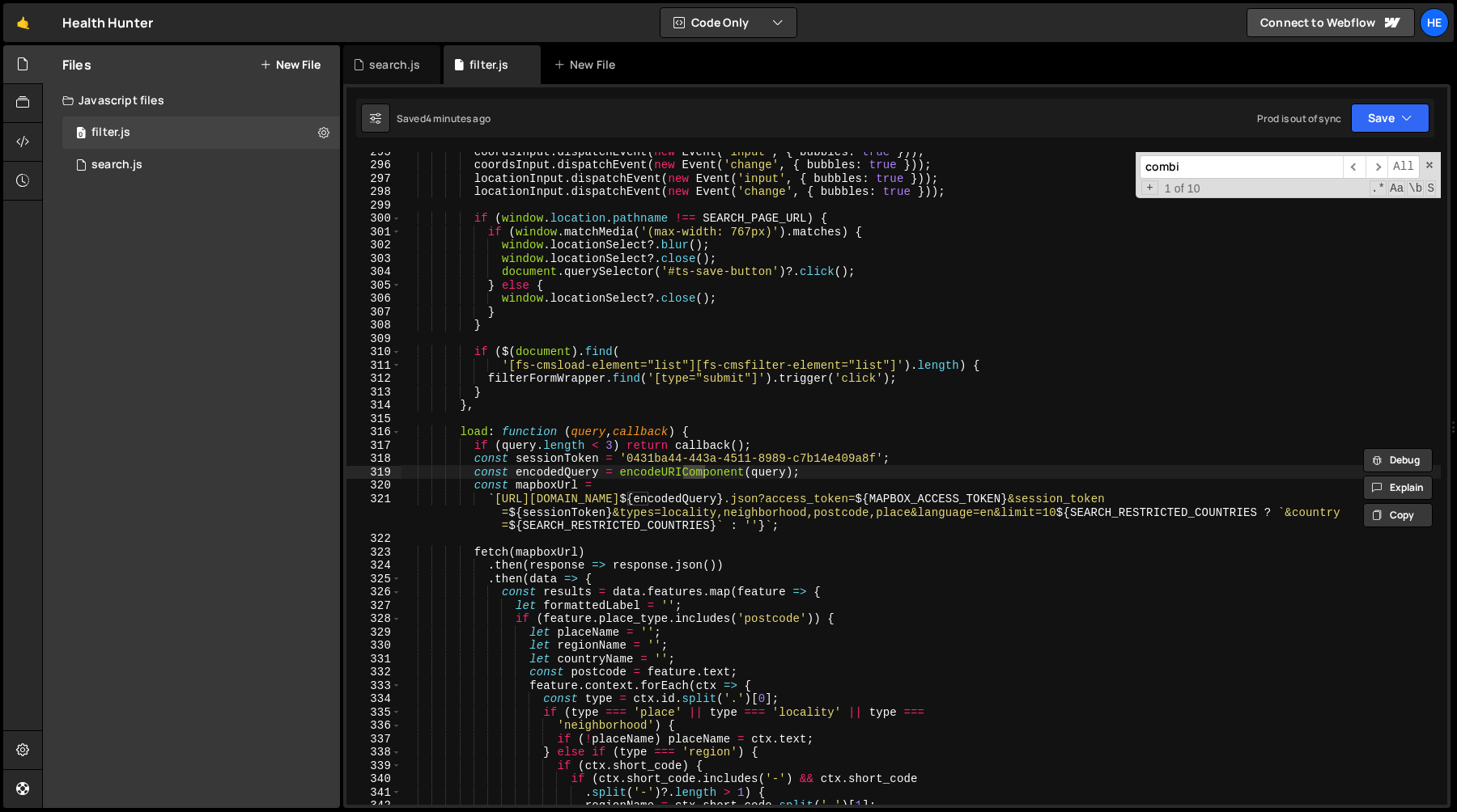
scroll to position [6682, 0]
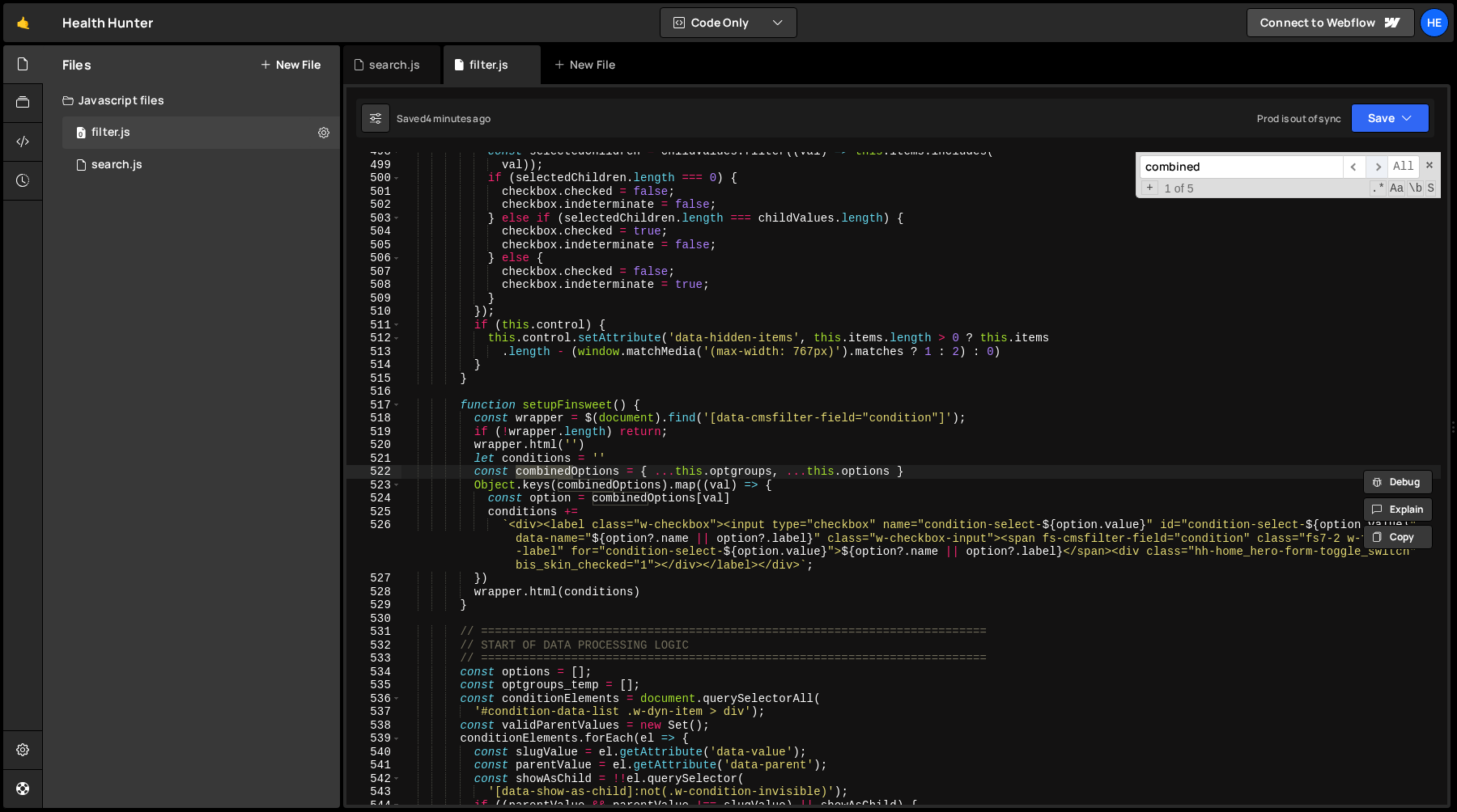
type input "combined"
click at [1384, 170] on span "​" at bounding box center [1377, 167] width 23 height 24
click at [1381, 166] on span "​" at bounding box center [1377, 167] width 23 height 24
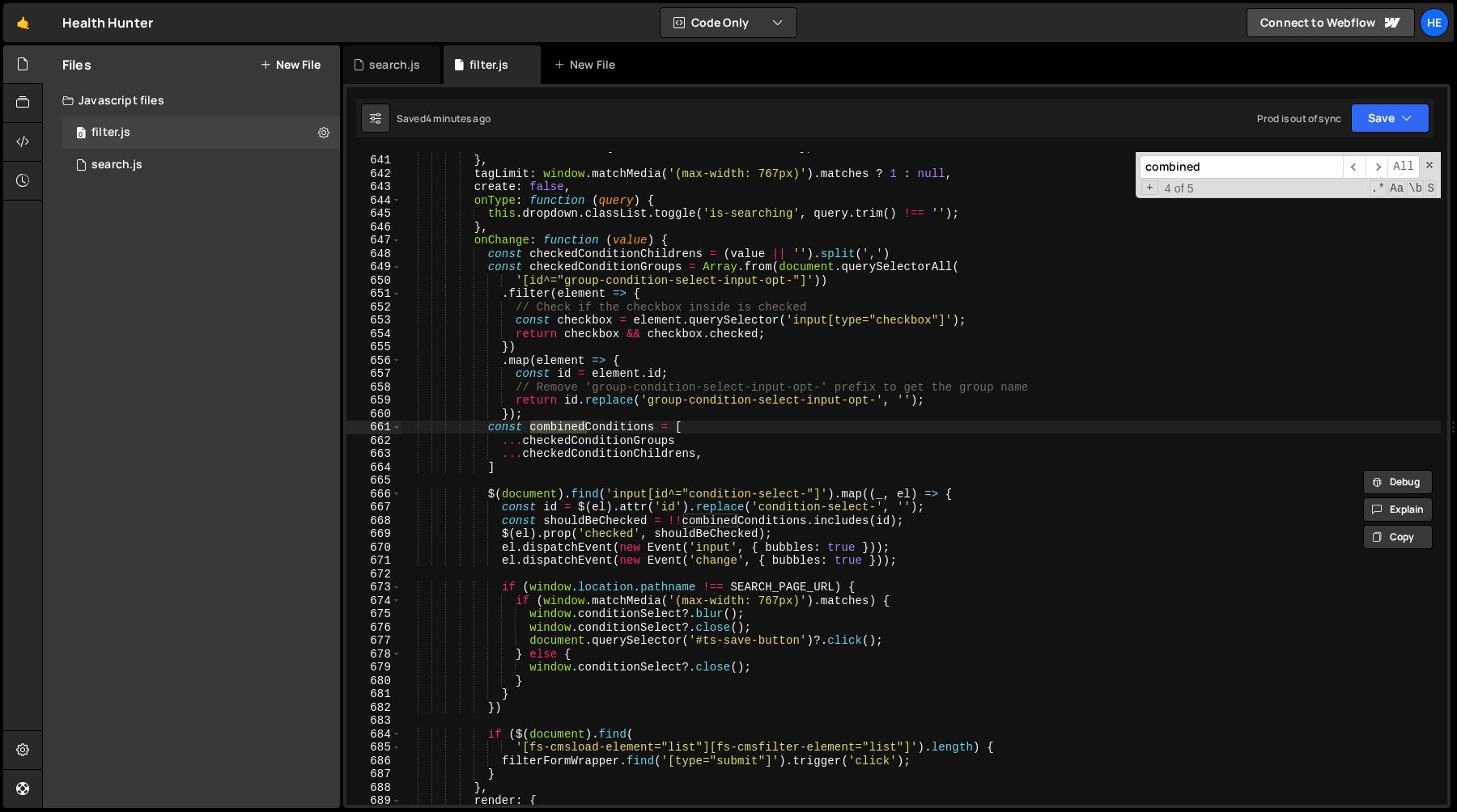
scroll to position [8622, 0]
type textarea "});"
click at [607, 420] on div "'remove_button' : { title : 'Remove this item' } , } , tagLimit : window . matc…" at bounding box center [921, 480] width 1040 height 680
click at [607, 415] on div "'remove_button' : { title : 'Remove this item' } , } , tagLimit : window . matc…" at bounding box center [921, 478] width 1040 height 653
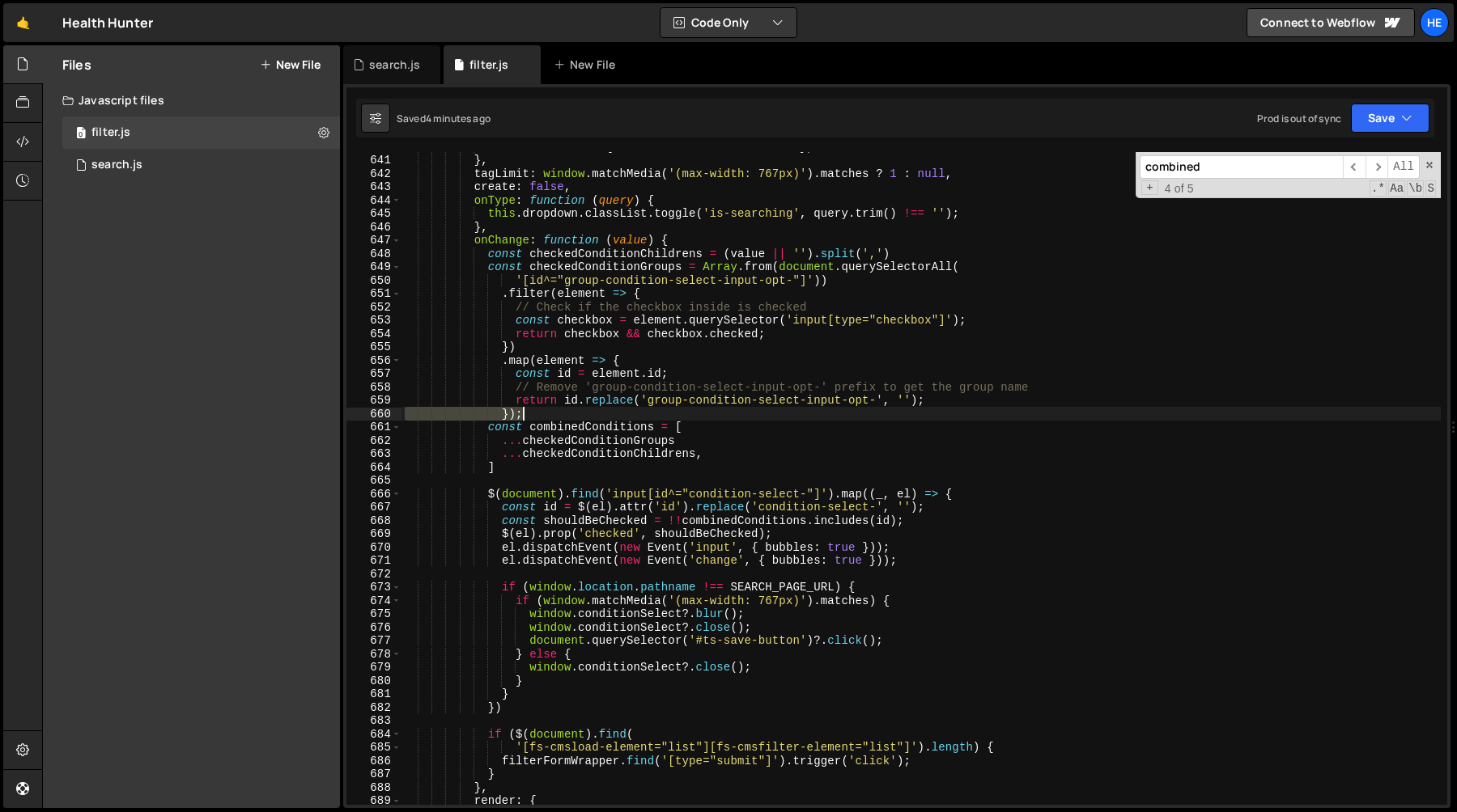
click at [607, 415] on div "'remove_button' : { title : 'Remove this item' } , } , tagLimit : window . matc…" at bounding box center [921, 480] width 1040 height 680
click at [1405, 119] on icon "button" at bounding box center [1406, 118] width 11 height 17
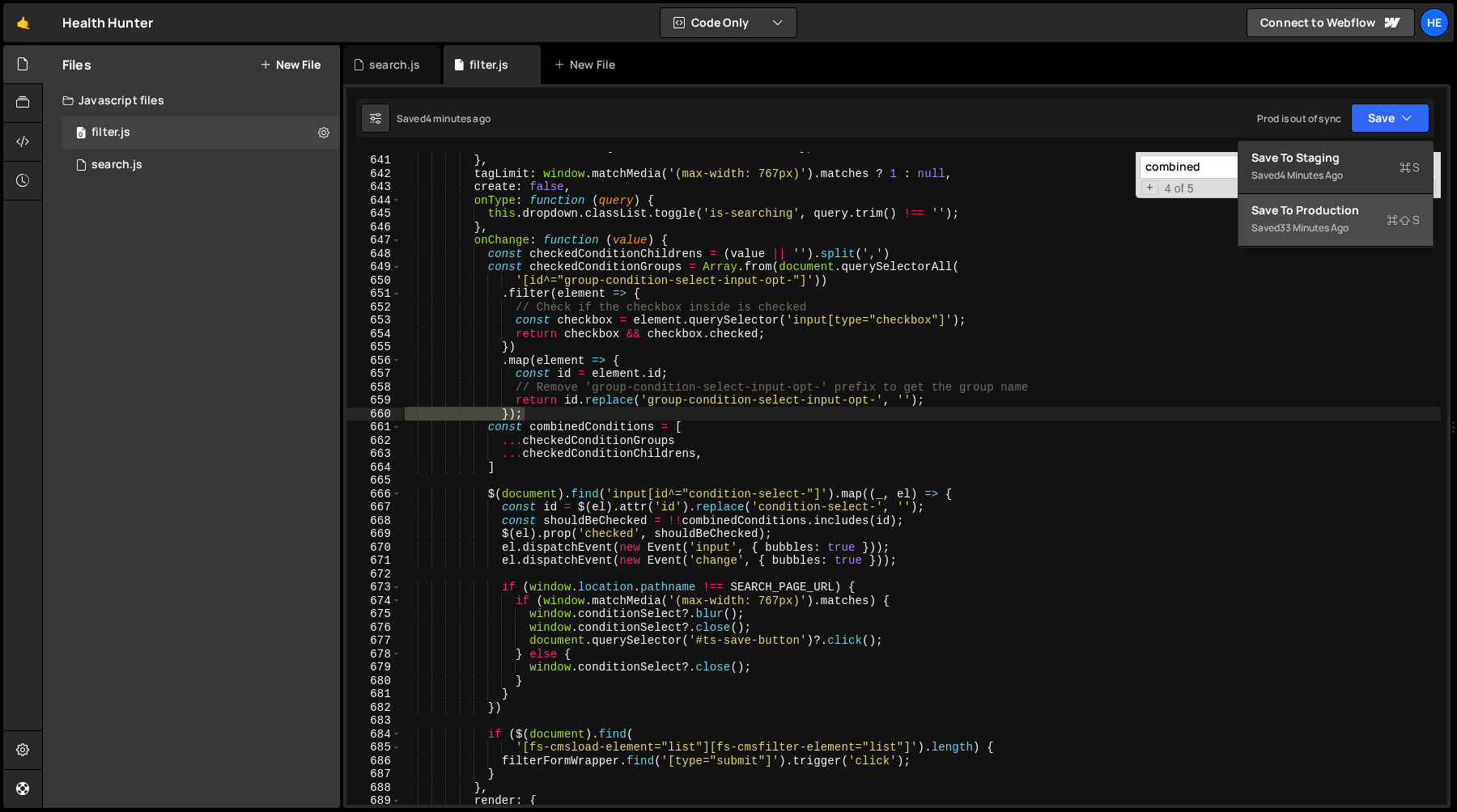
click at [1357, 214] on div "Save to Production S" at bounding box center [1335, 210] width 169 height 17
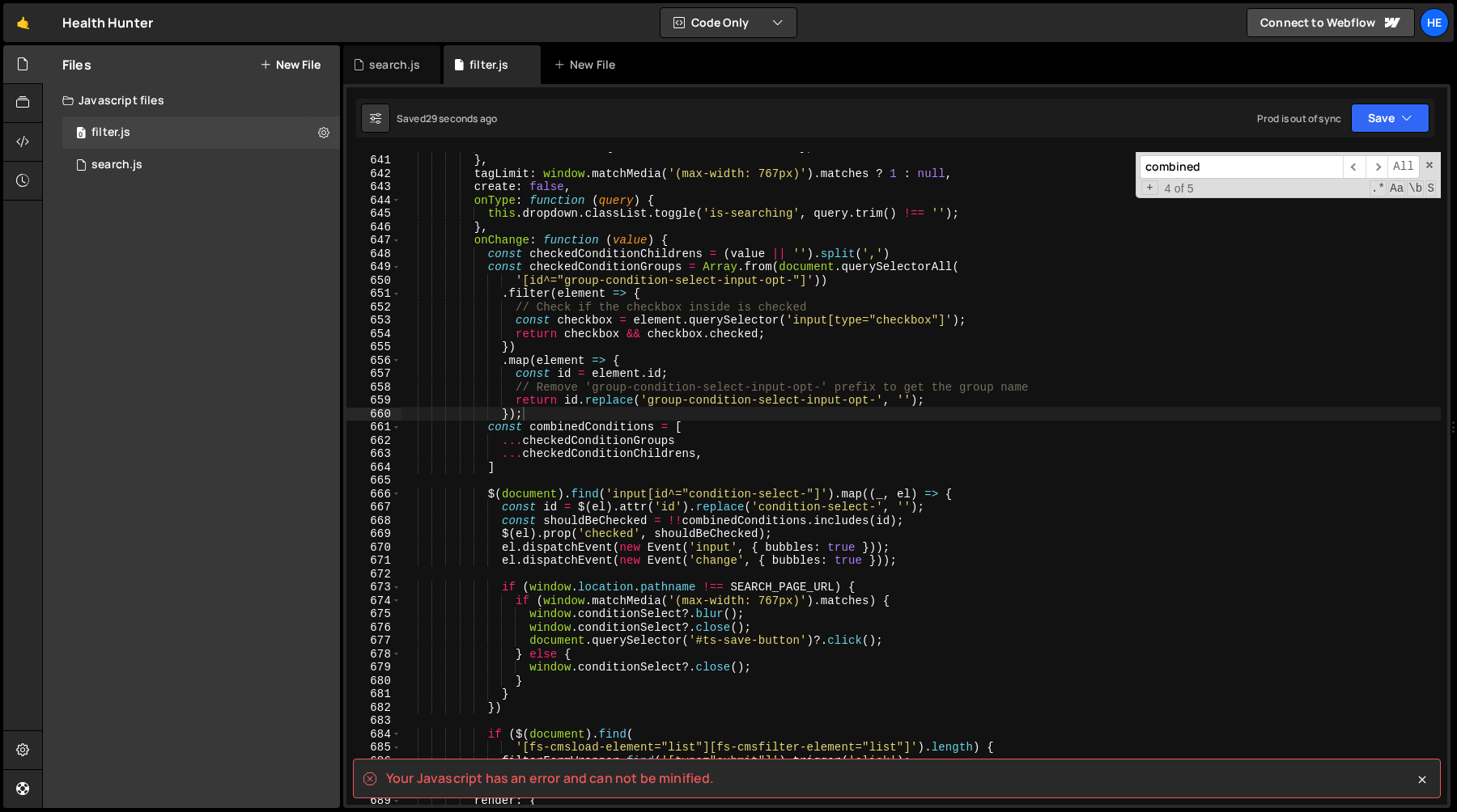
click at [517, 775] on spa "Your Javascript has an error and can not be minified." at bounding box center [550, 778] width 328 height 17
click at [766, 481] on div "'remove_button' : { title : 'Remove this item' } , } , tagLimit : window . matc…" at bounding box center [921, 480] width 1040 height 680
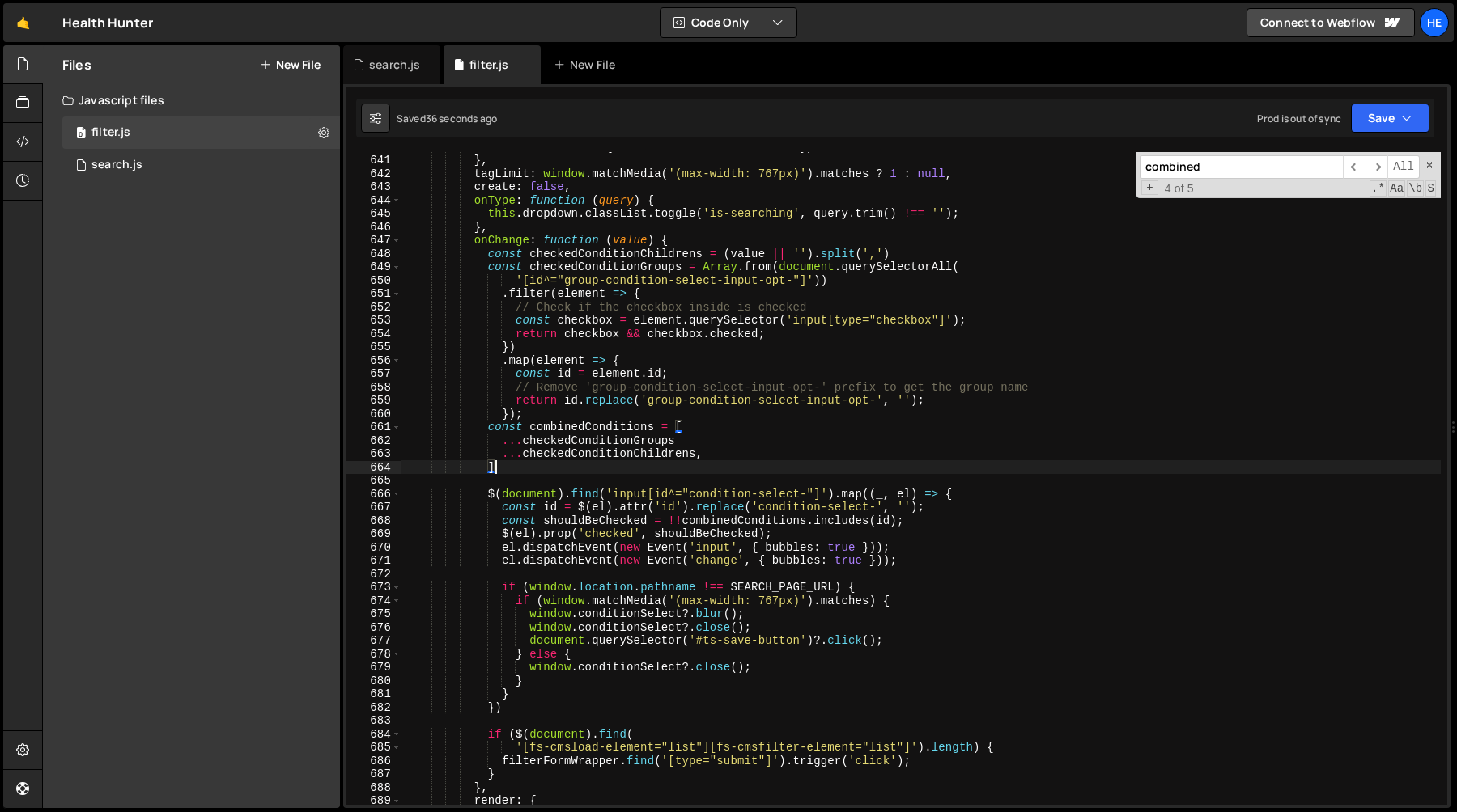
click at [597, 473] on div "'remove_button' : { title : 'Remove this item' } , } , tagLimit : window . matc…" at bounding box center [921, 480] width 1040 height 680
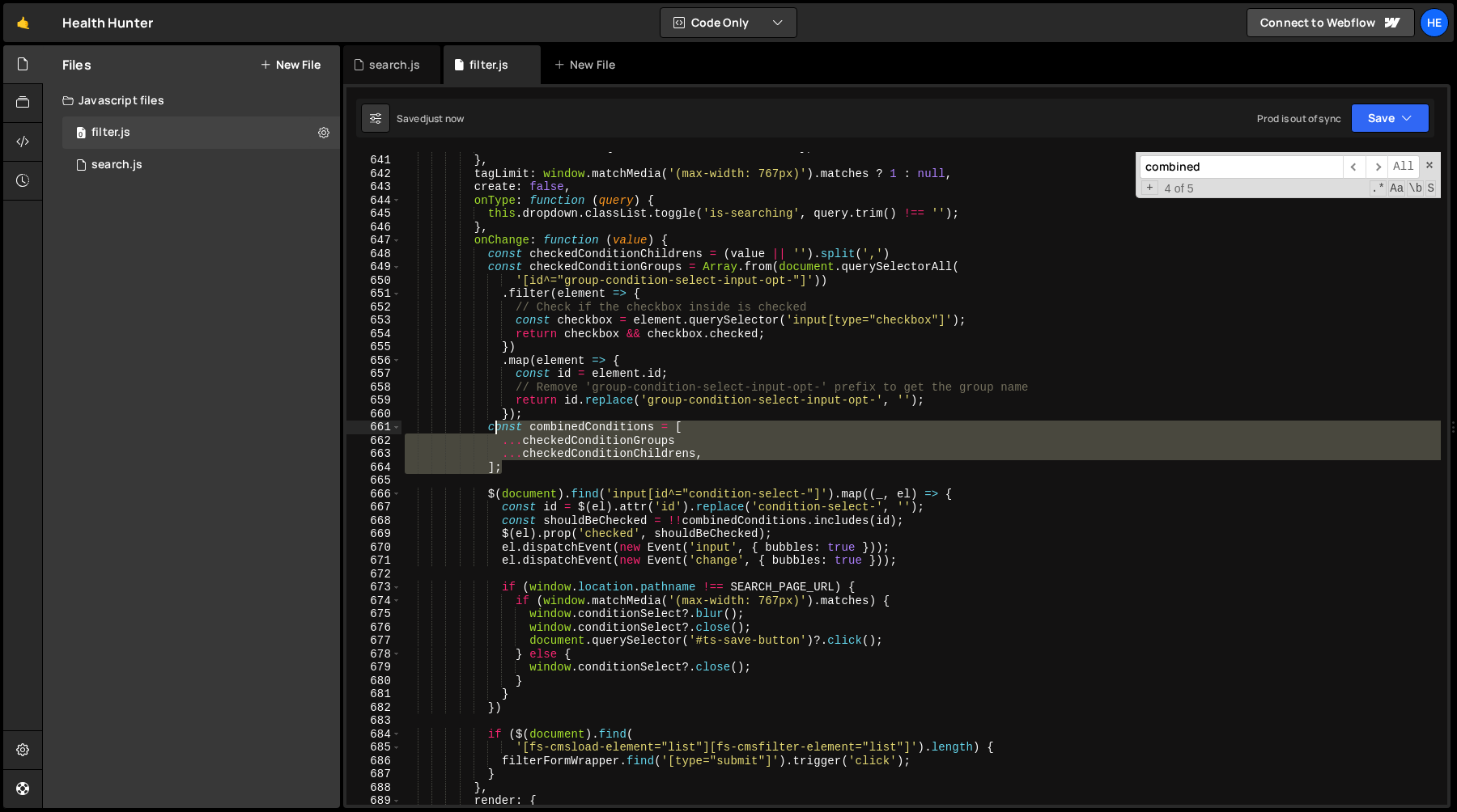
click at [492, 428] on div "'remove_button' : { title : 'Remove this item' } , } , tagLimit : window . matc…" at bounding box center [921, 480] width 1040 height 680
click at [615, 436] on div "'remove_button' : { title : 'Remove this item' } , } , tagLimit : window . matc…" at bounding box center [921, 478] width 1040 height 653
click at [615, 436] on div "'remove_button' : { title : 'Remove this item' } , } , tagLimit : window . matc…" at bounding box center [921, 480] width 1040 height 680
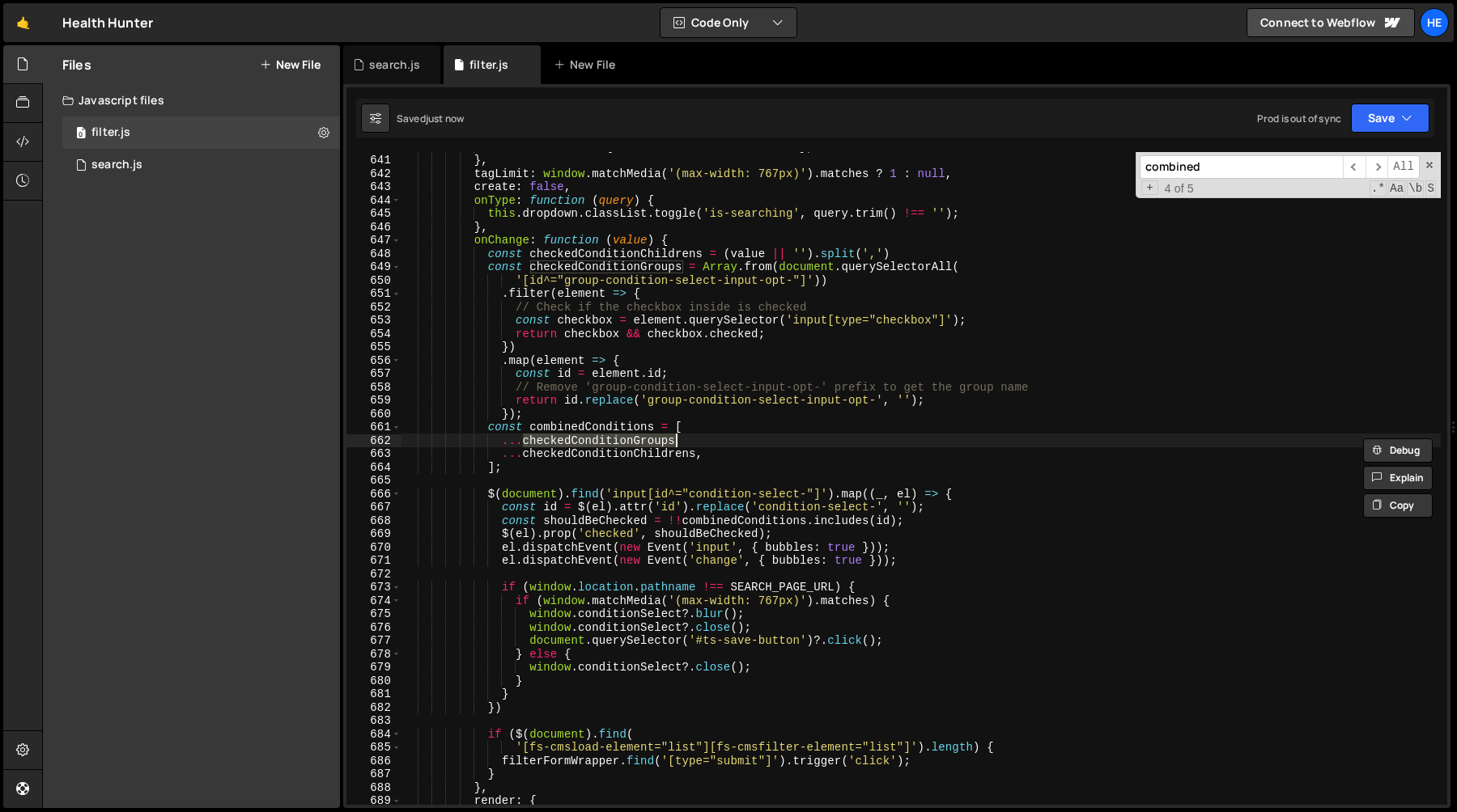
click at [607, 429] on div "'remove_button' : { title : 'Remove this item' } , } , tagLimit : window . matc…" at bounding box center [921, 480] width 1040 height 680
click at [741, 408] on div "'remove_button' : { title : 'Remove this item' } , } , tagLimit : window . matc…" at bounding box center [921, 480] width 1040 height 680
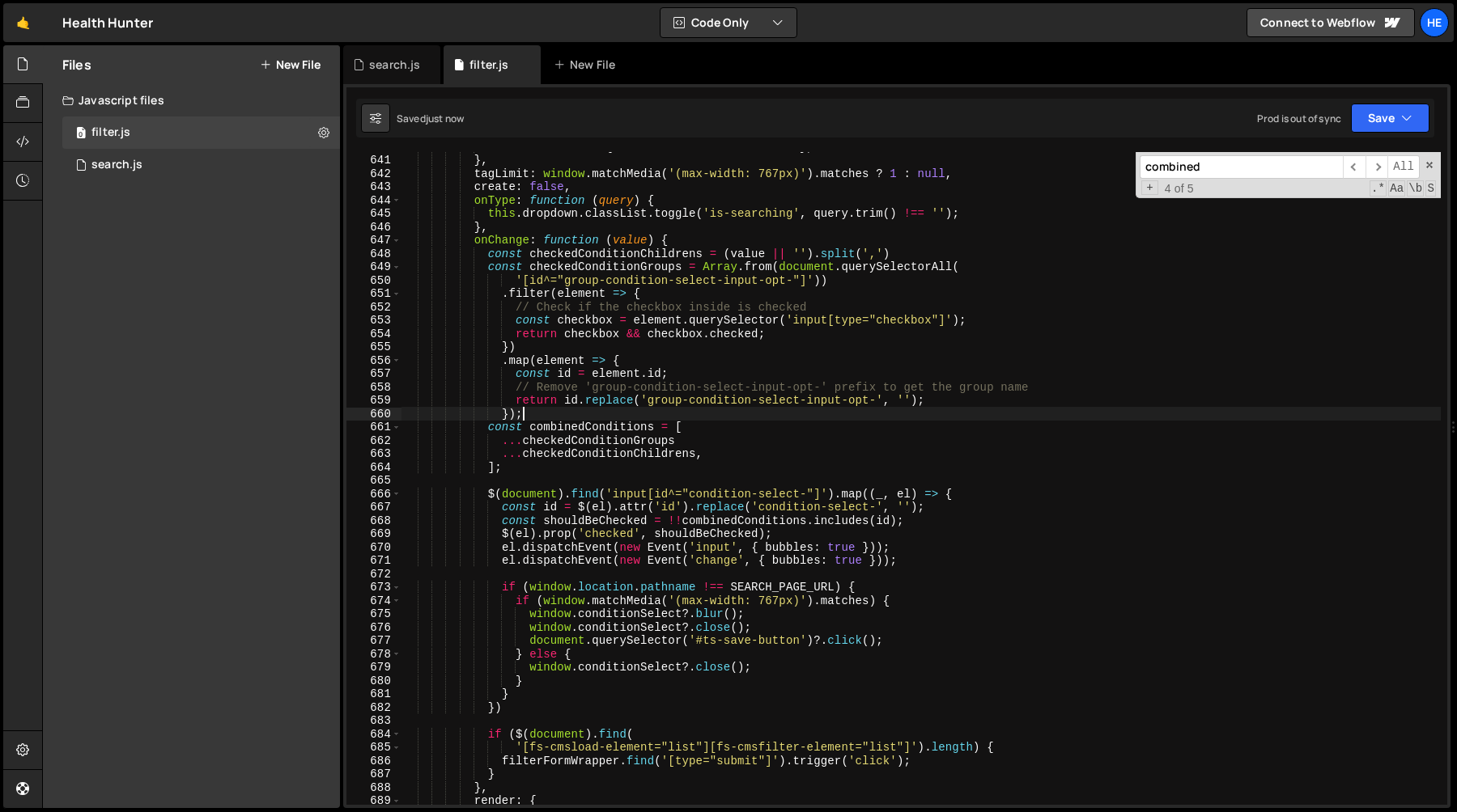
scroll to position [0, 2]
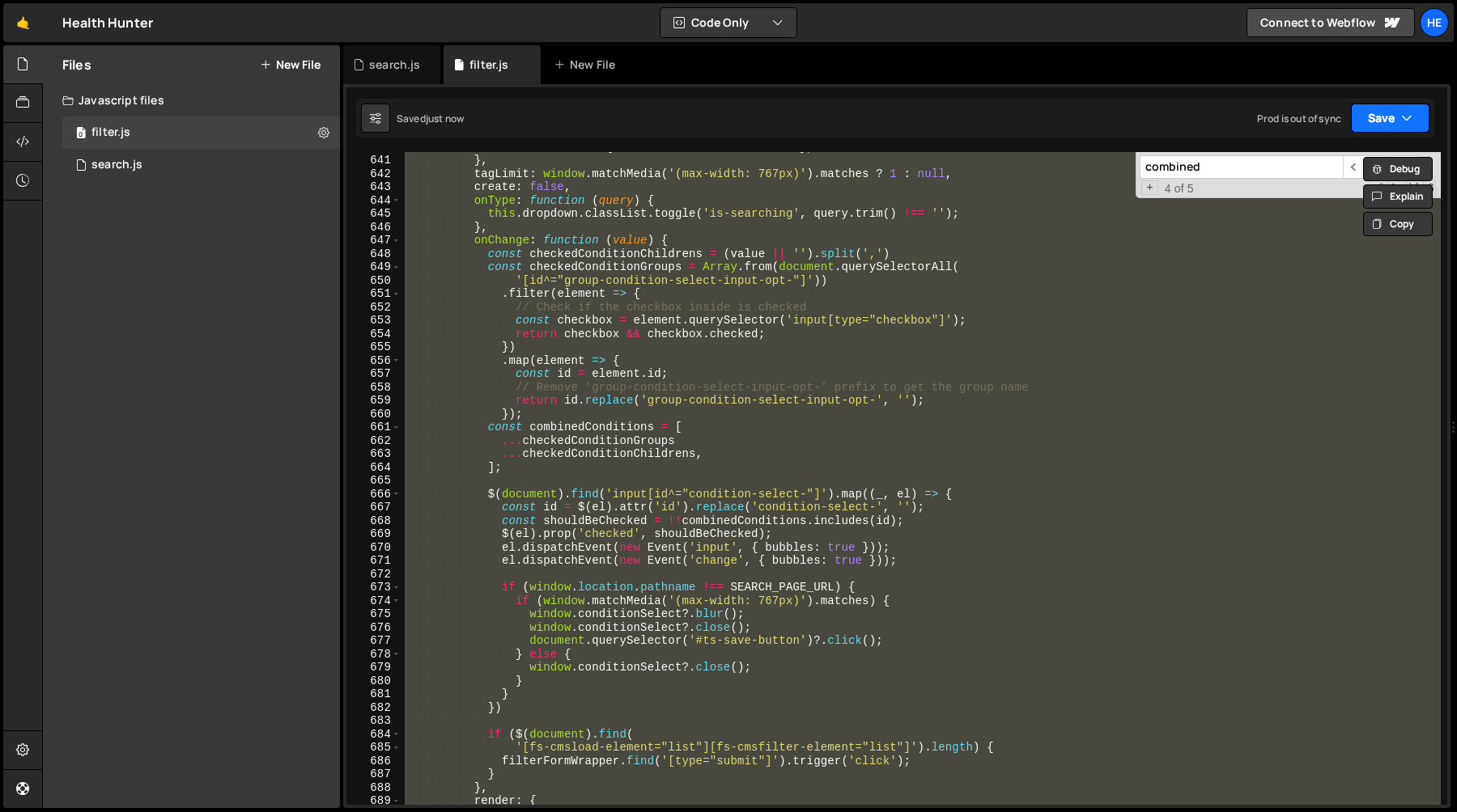
click at [1384, 115] on button "Save" at bounding box center [1391, 117] width 79 height 29
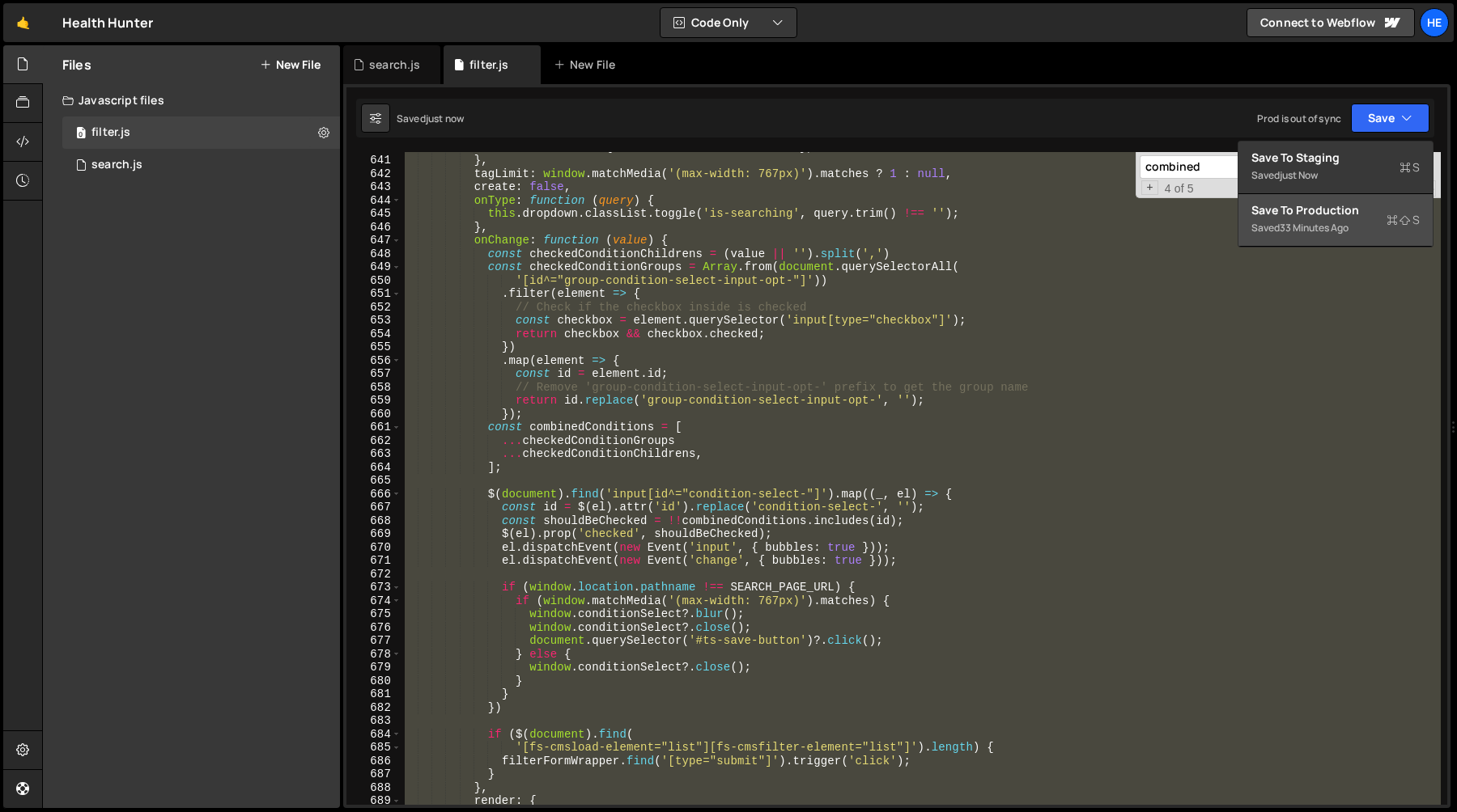
click at [1322, 222] on div "33 minutes ago" at bounding box center [1314, 228] width 69 height 14
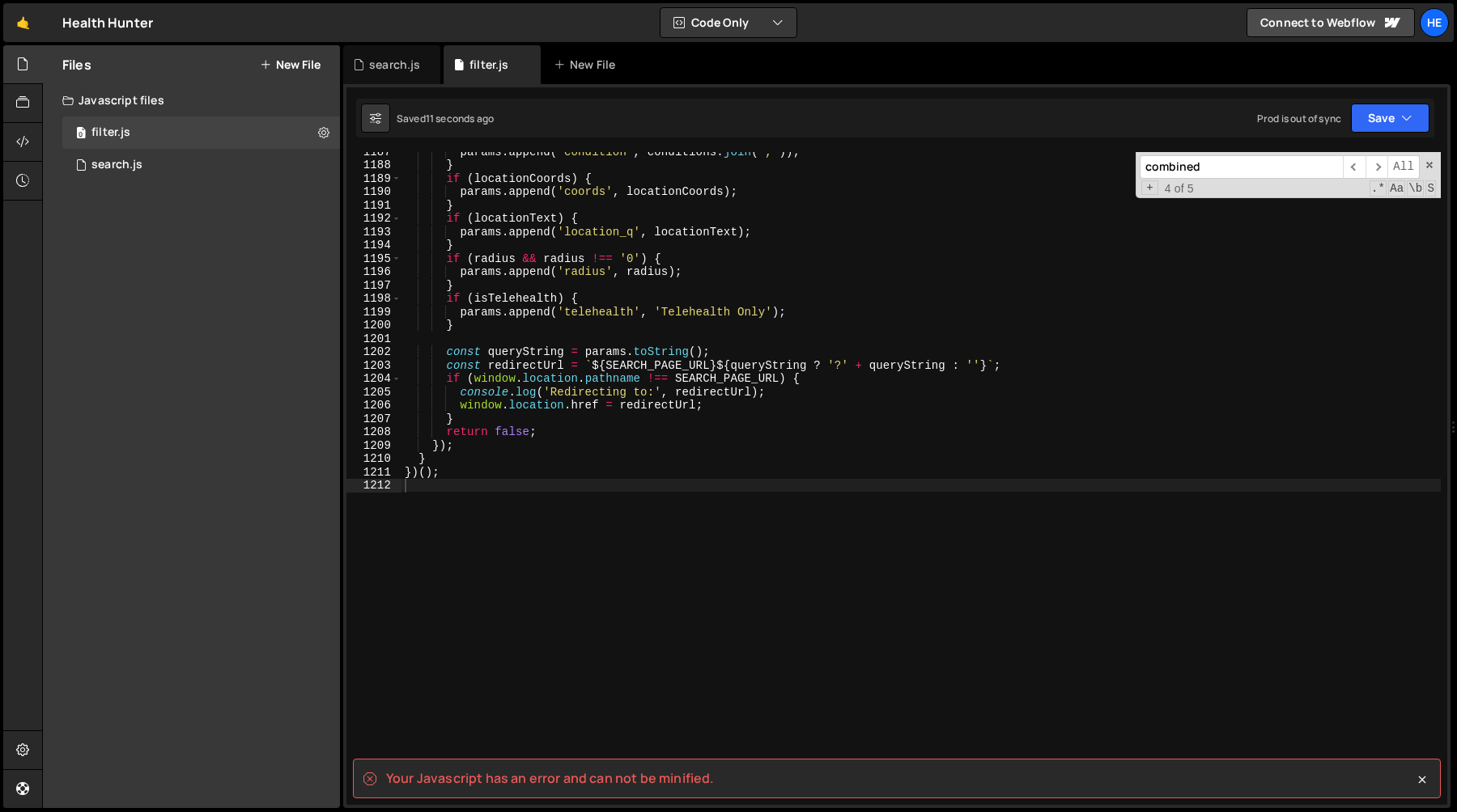
click at [615, 784] on spa "Your Javascript has an error and can not be minified." at bounding box center [550, 778] width 328 height 17
click at [912, 437] on div "params . append ( 'condition' , conditions . join ( ',' )) ; } if ( locationCoo…" at bounding box center [921, 485] width 1040 height 680
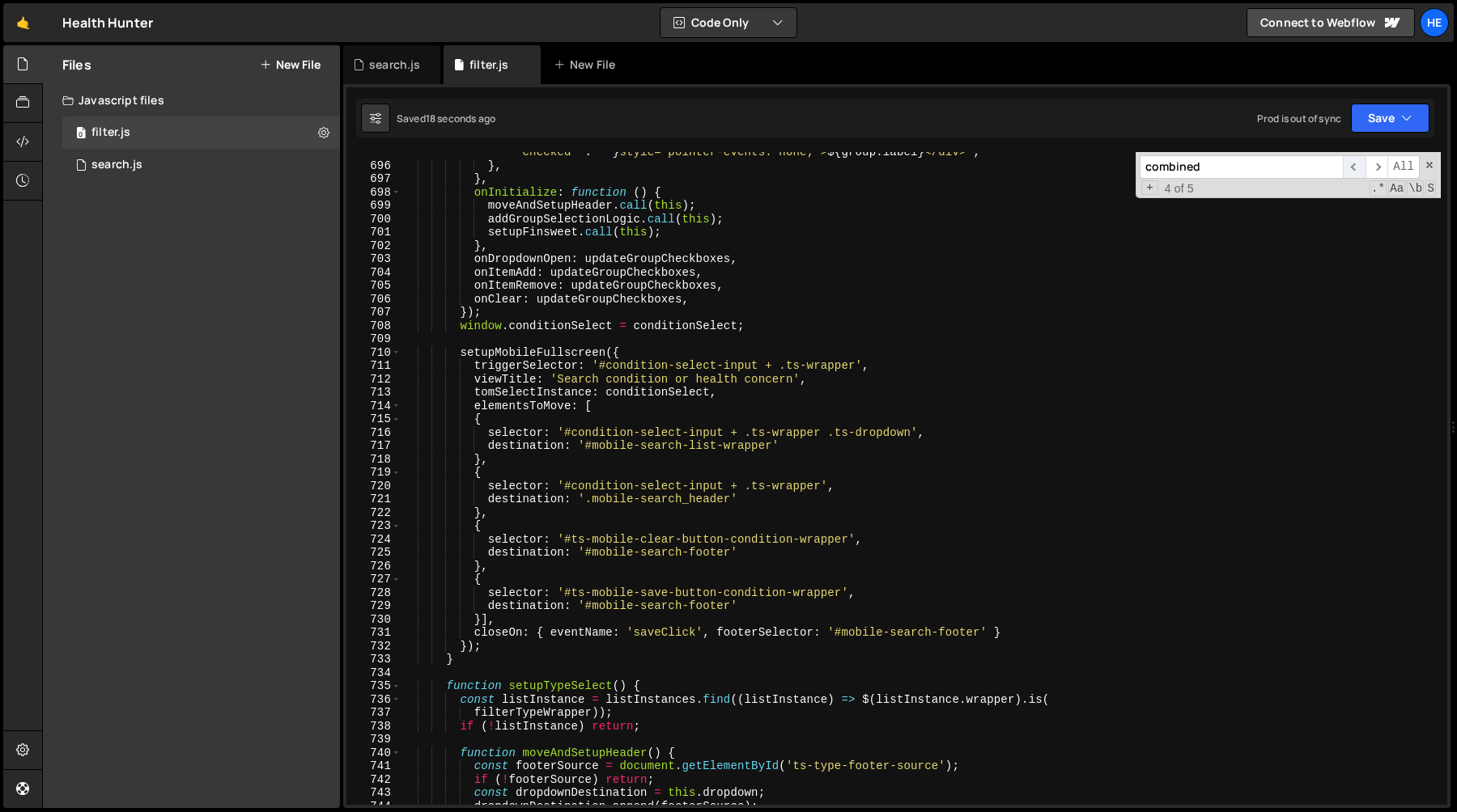
click at [1355, 166] on span "​" at bounding box center [1355, 167] width 23 height 24
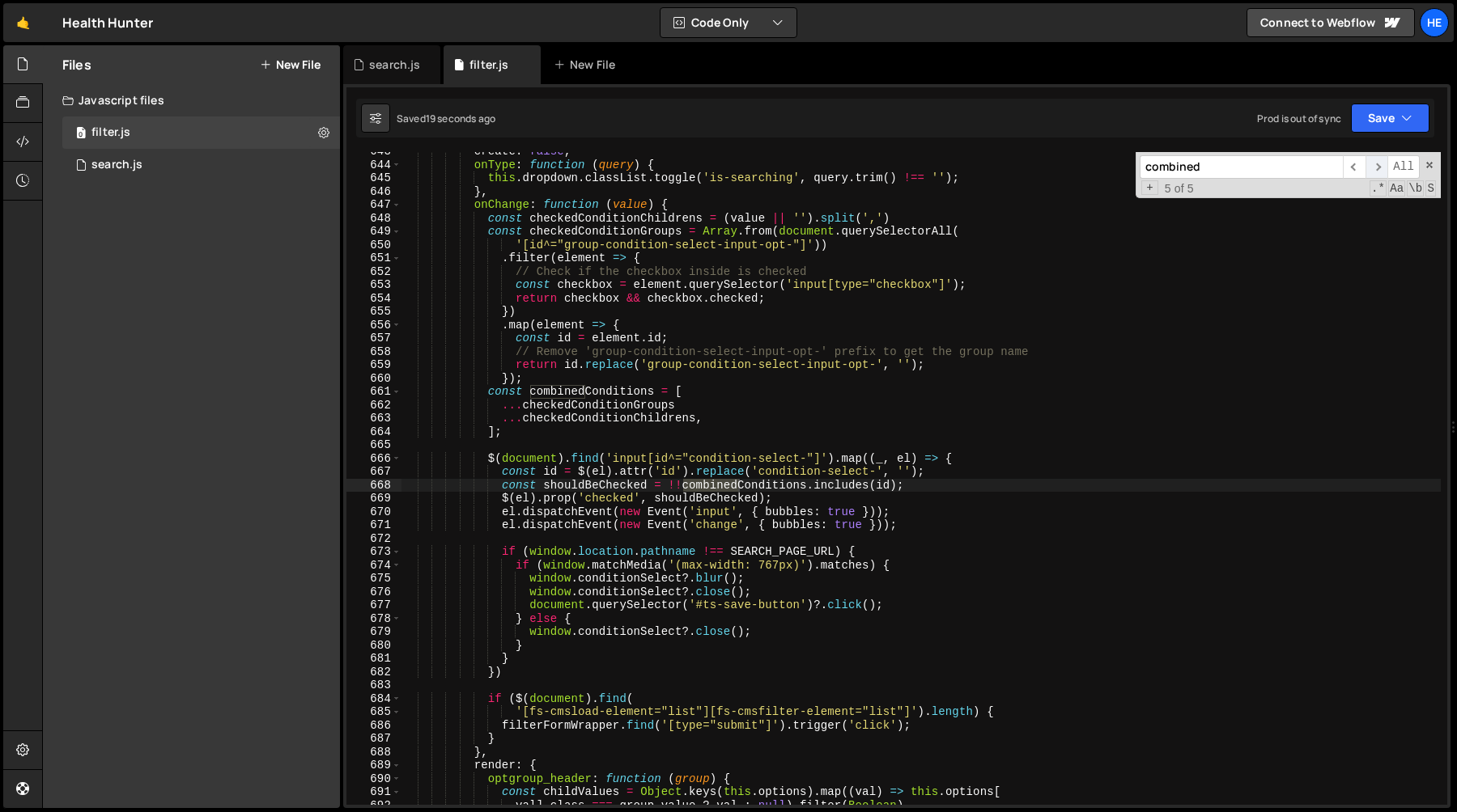
click at [1386, 167] on span "​" at bounding box center [1377, 167] width 23 height 24
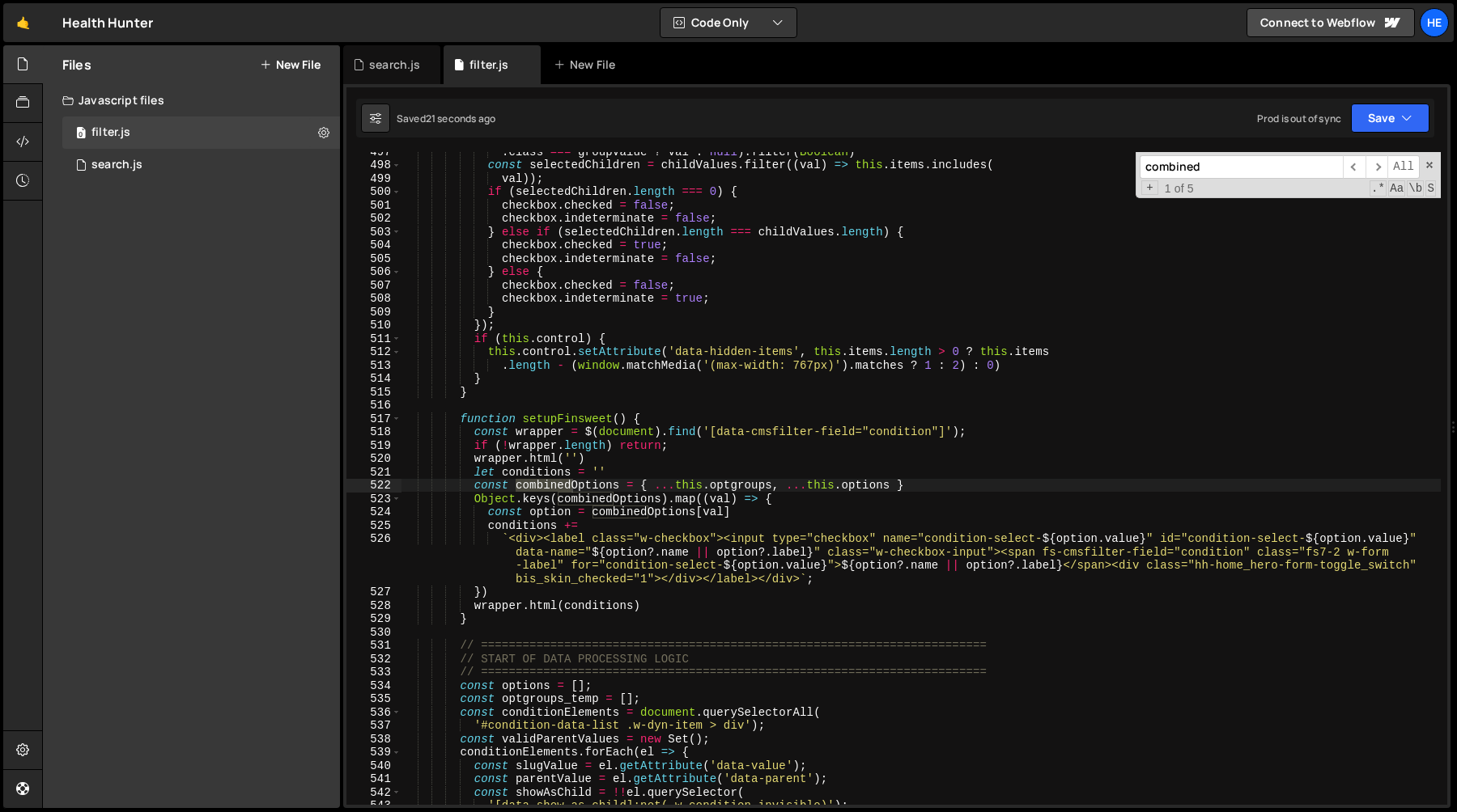
click at [584, 489] on div ". class === groupValue ? val : null ) . filter ( Boolean ) const selectedChildr…" at bounding box center [921, 485] width 1040 height 680
click at [959, 480] on div ". class === groupValue ? val : null ) . filter ( Boolean ) const selectedChildr…" at bounding box center [921, 485] width 1040 height 680
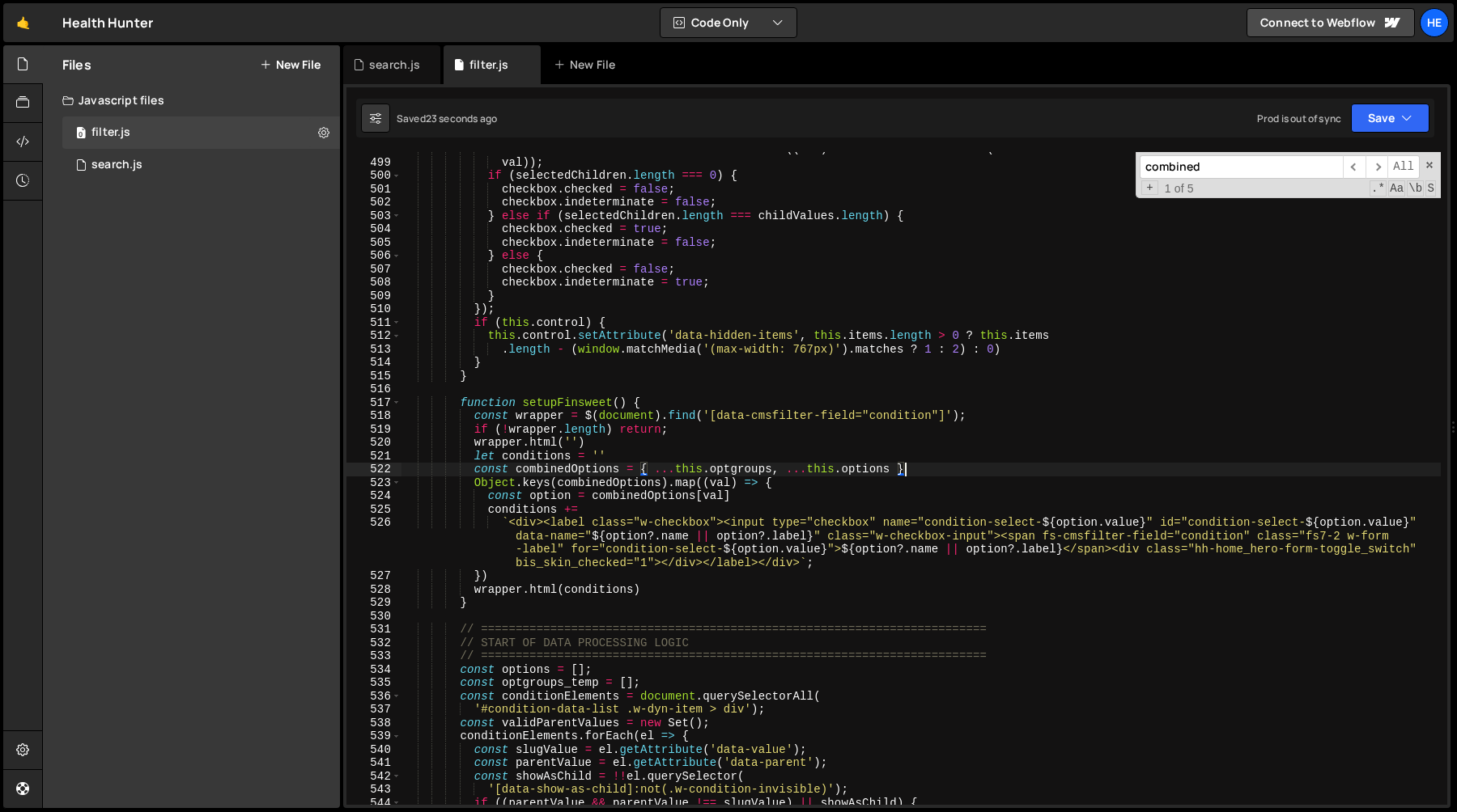
scroll to position [6708, 0]
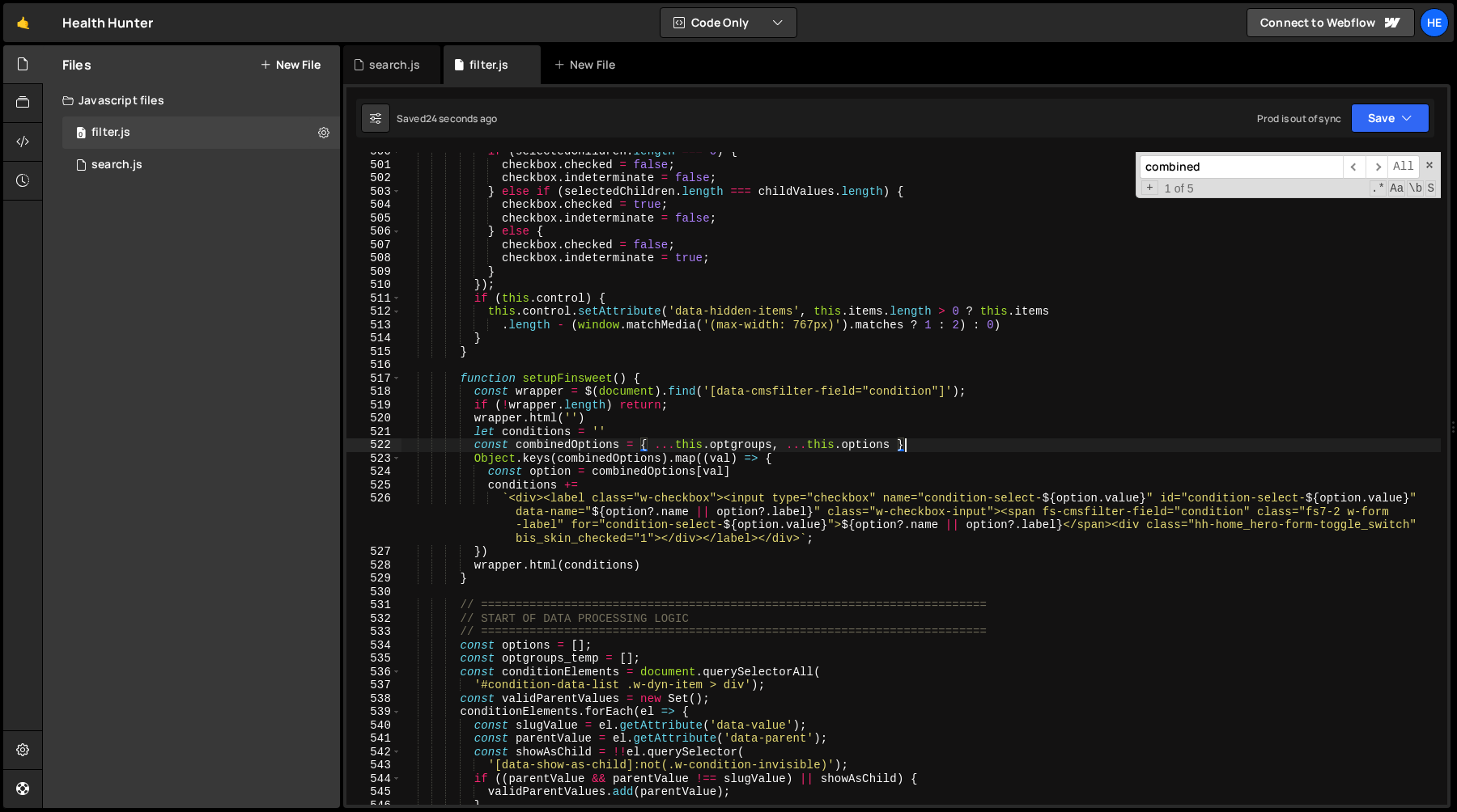
click at [603, 461] on div "if ( selectedChildren . length === 0 ) { checkbox . checked = false ; checkbox …" at bounding box center [921, 485] width 1040 height 680
click at [750, 513] on div "if ( selectedChildren . length === 0 ) { checkbox . checked = false ; checkbox …" at bounding box center [921, 485] width 1040 height 680
click at [941, 447] on div "if ( selectedChildren . length === 0 ) { checkbox . checked = false ; checkbox …" at bounding box center [921, 485] width 1040 height 680
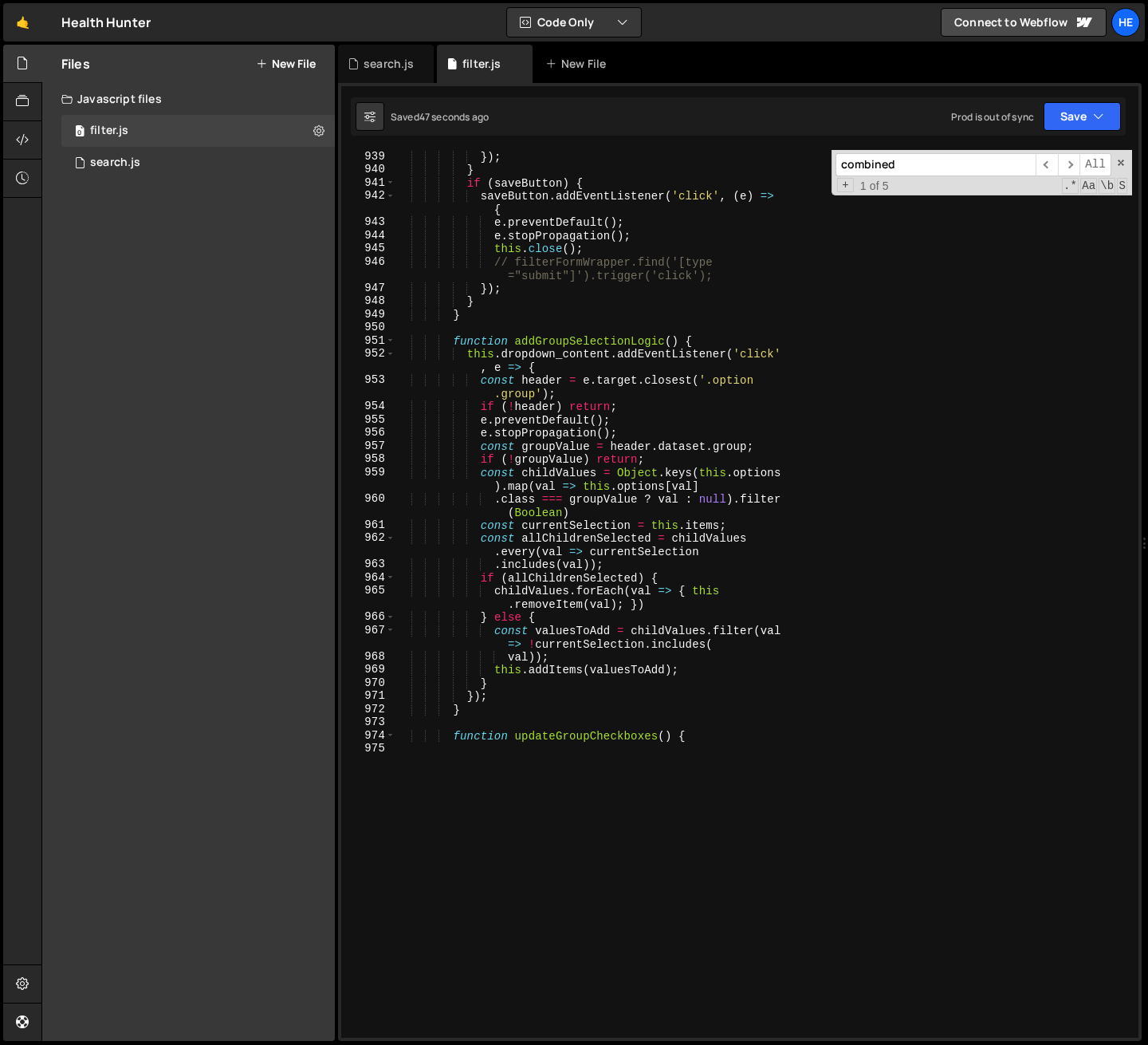
scroll to position [15799, 0]
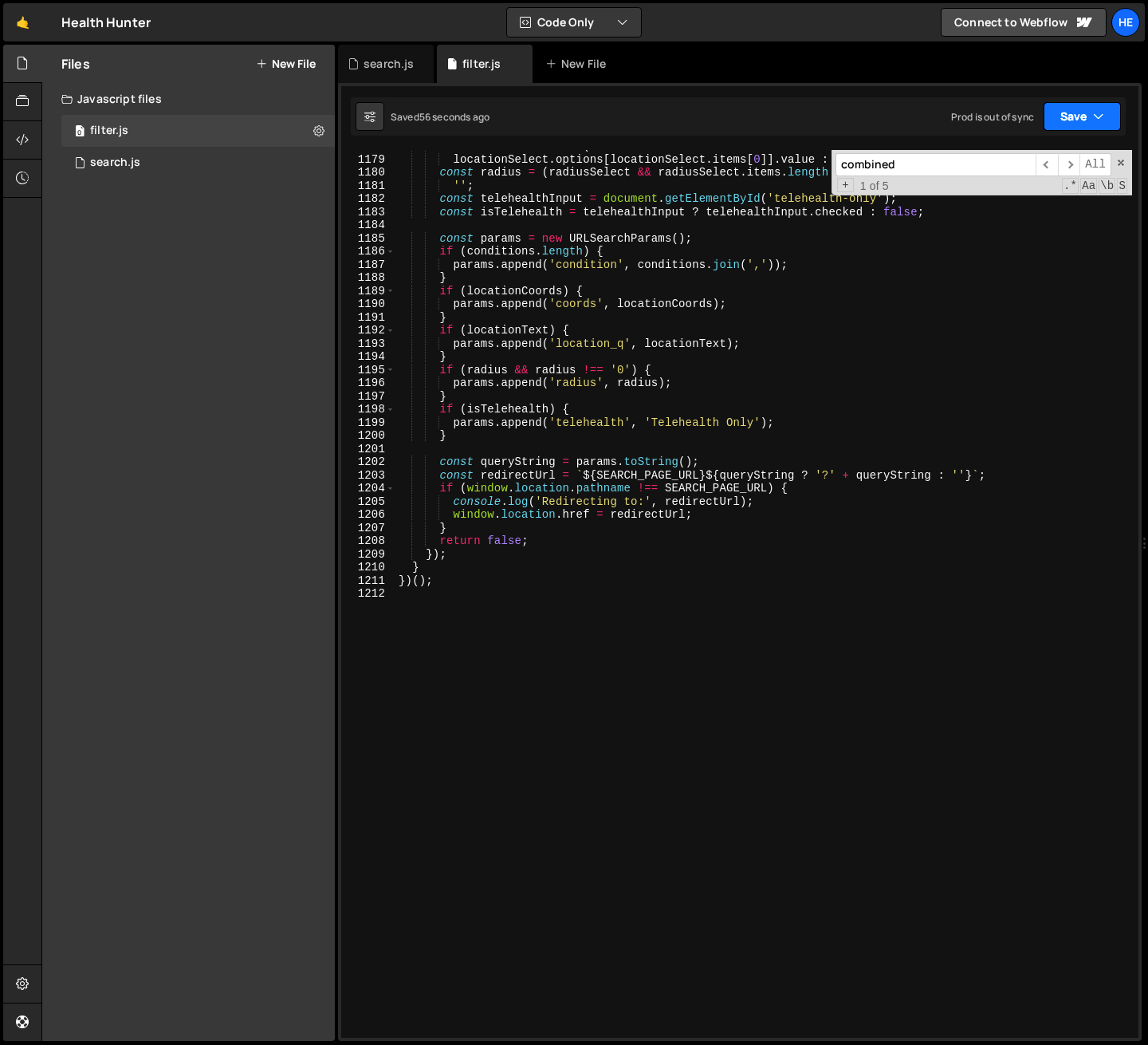
click at [1068, 109] on button "Save" at bounding box center [1083, 115] width 78 height 28
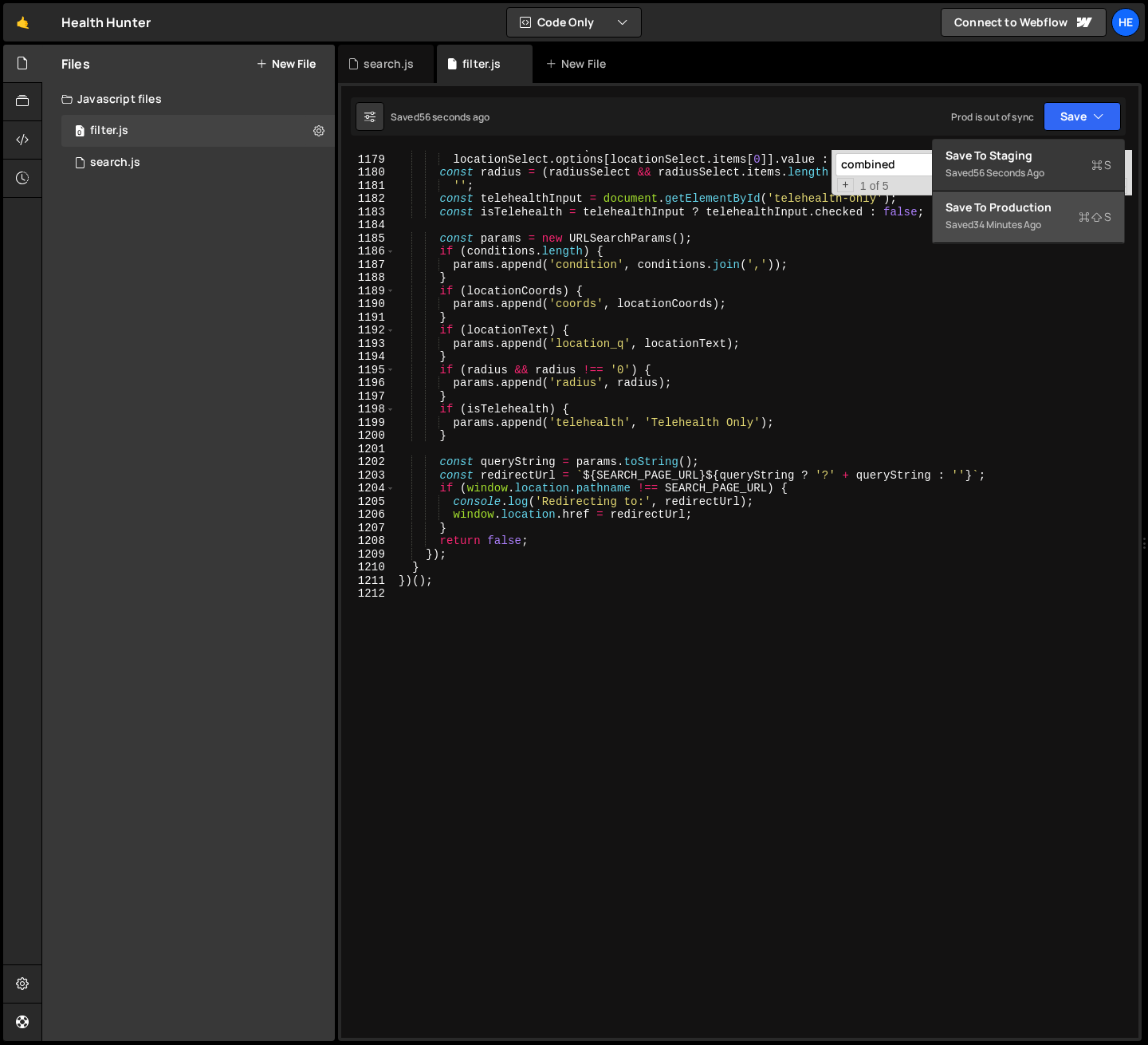
click at [1035, 222] on div "34 minutes ago" at bounding box center [1007, 225] width 68 height 14
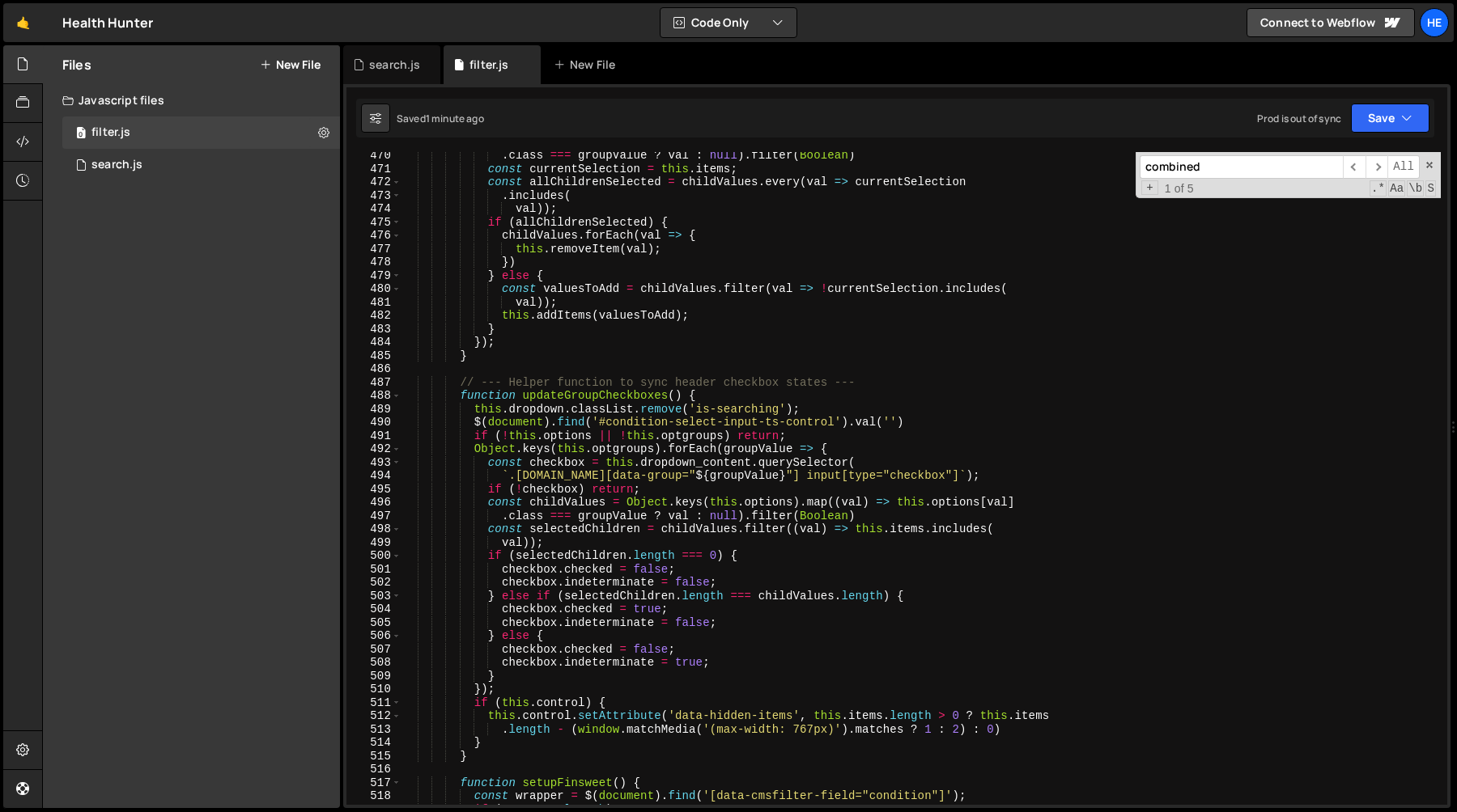
scroll to position [6304, 0]
click at [1052, 356] on div ". class === groupValue ? val : null ) . filter ( Boolean ) const currentSelecti…" at bounding box center [921, 489] width 1040 height 680
click at [673, 336] on div ". class === groupValue ? val : null ) . filter ( Boolean ) const currentSelecti…" at bounding box center [921, 489] width 1040 height 680
type textarea "})();"
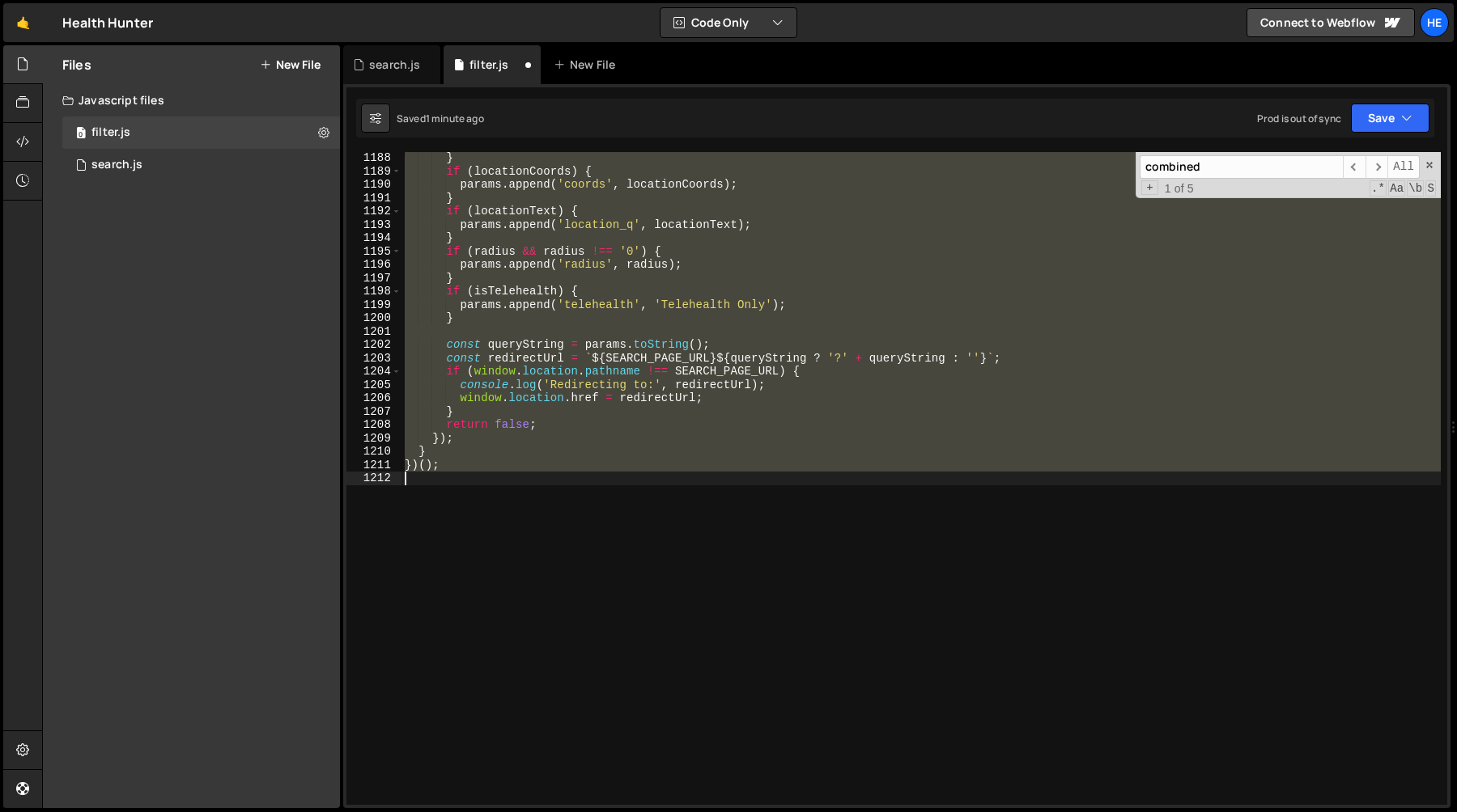
click at [781, 330] on div "} if ( locationCoords ) { params . append ( 'coords' , locationCoords ) ; } if …" at bounding box center [921, 478] width 1040 height 653
click at [724, 255] on div "} if ( locationCoords ) { params . append ( 'coords' , locationCoords ) ; } if …" at bounding box center [921, 478] width 1040 height 653
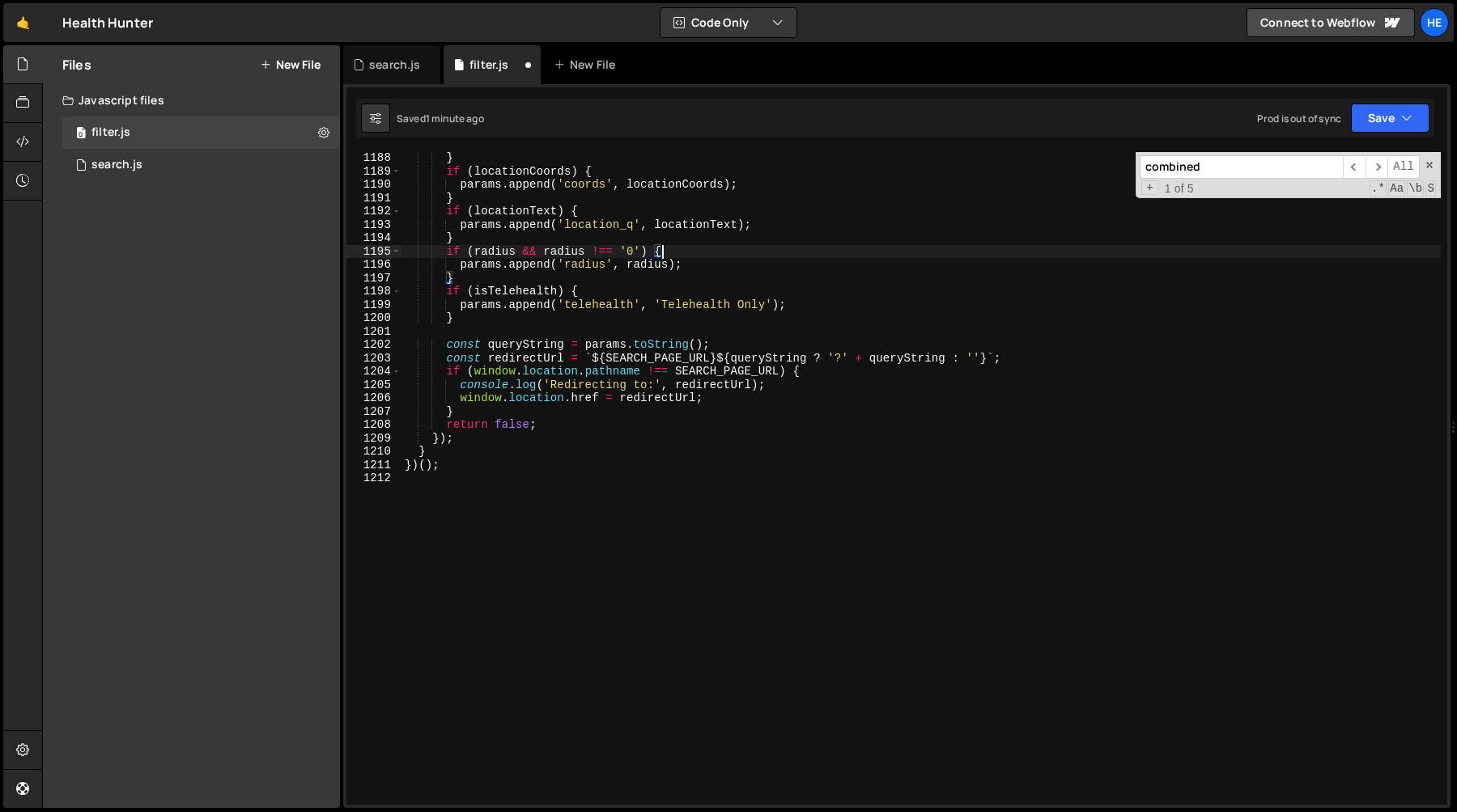
type textarea "})();"
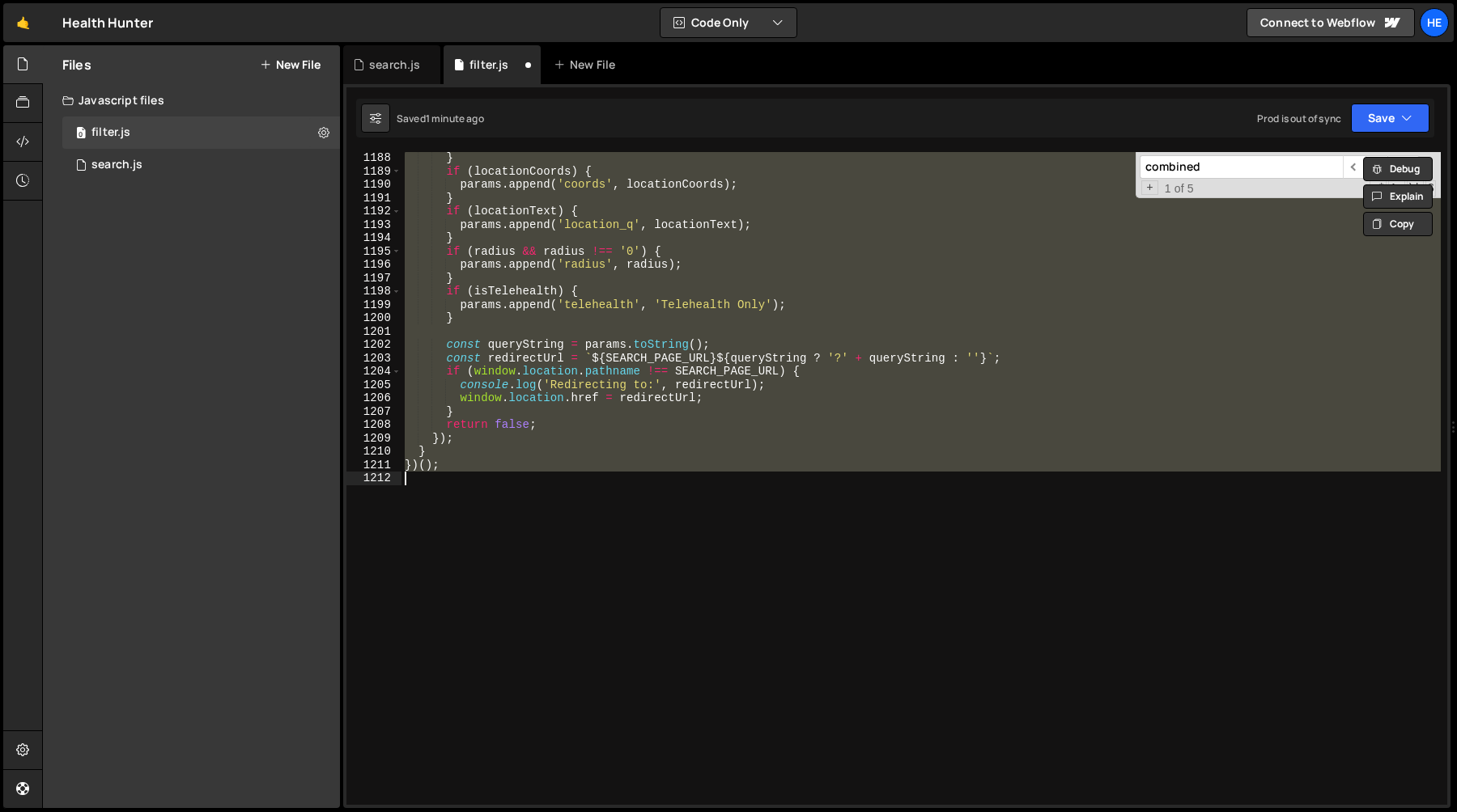
paste textarea
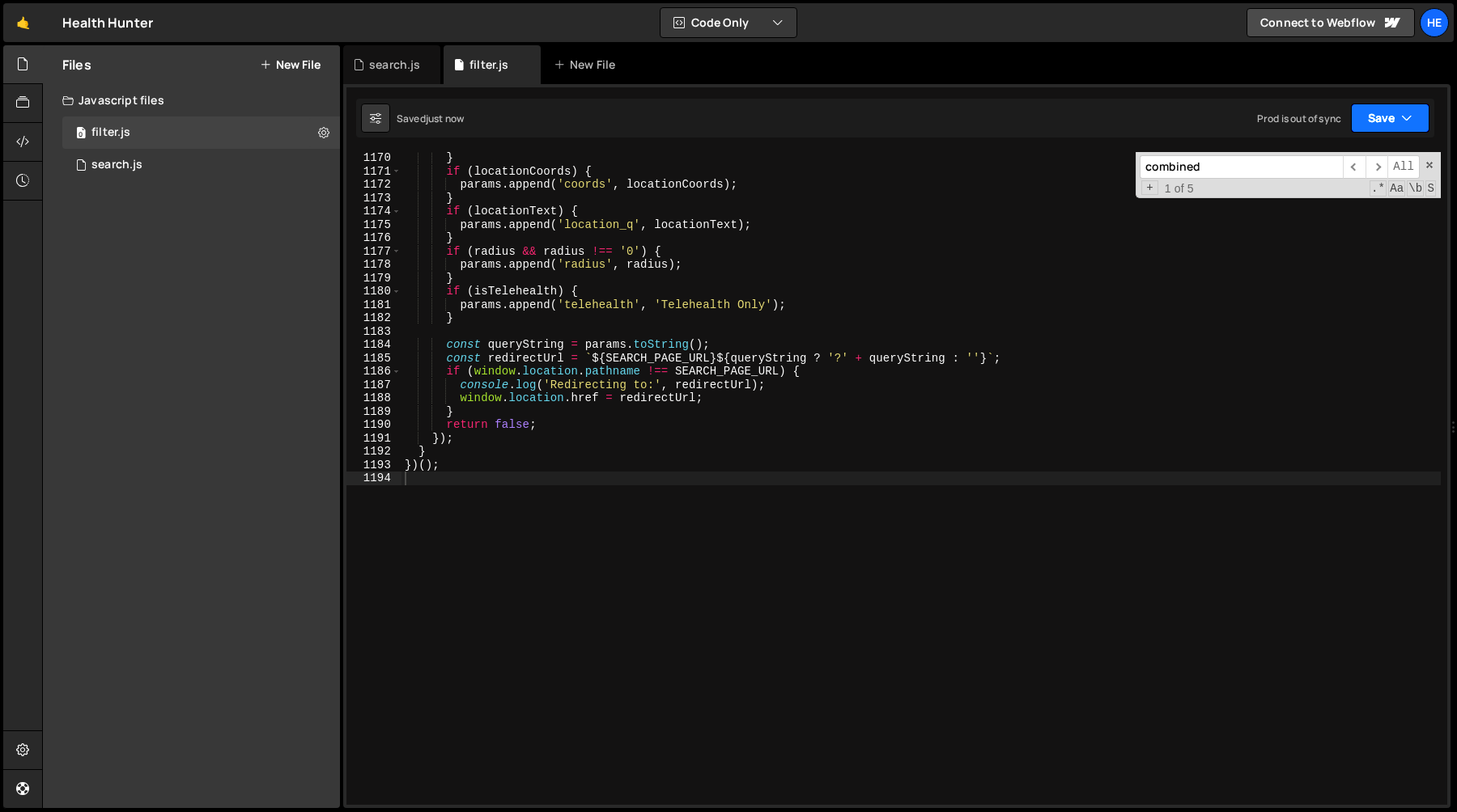
click at [1386, 117] on button "Save" at bounding box center [1391, 117] width 79 height 29
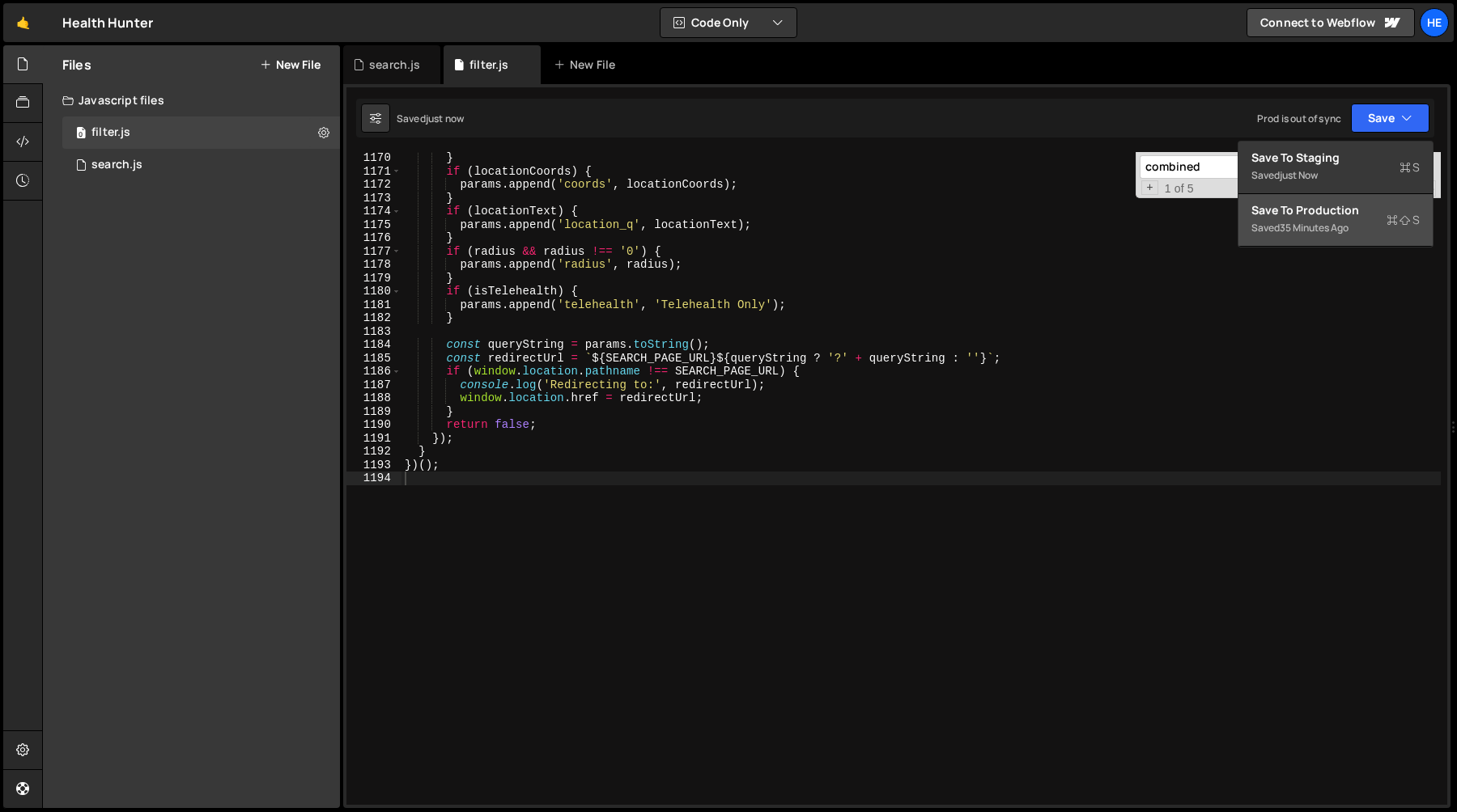
click at [1343, 214] on div "Save to Production S" at bounding box center [1335, 210] width 169 height 17
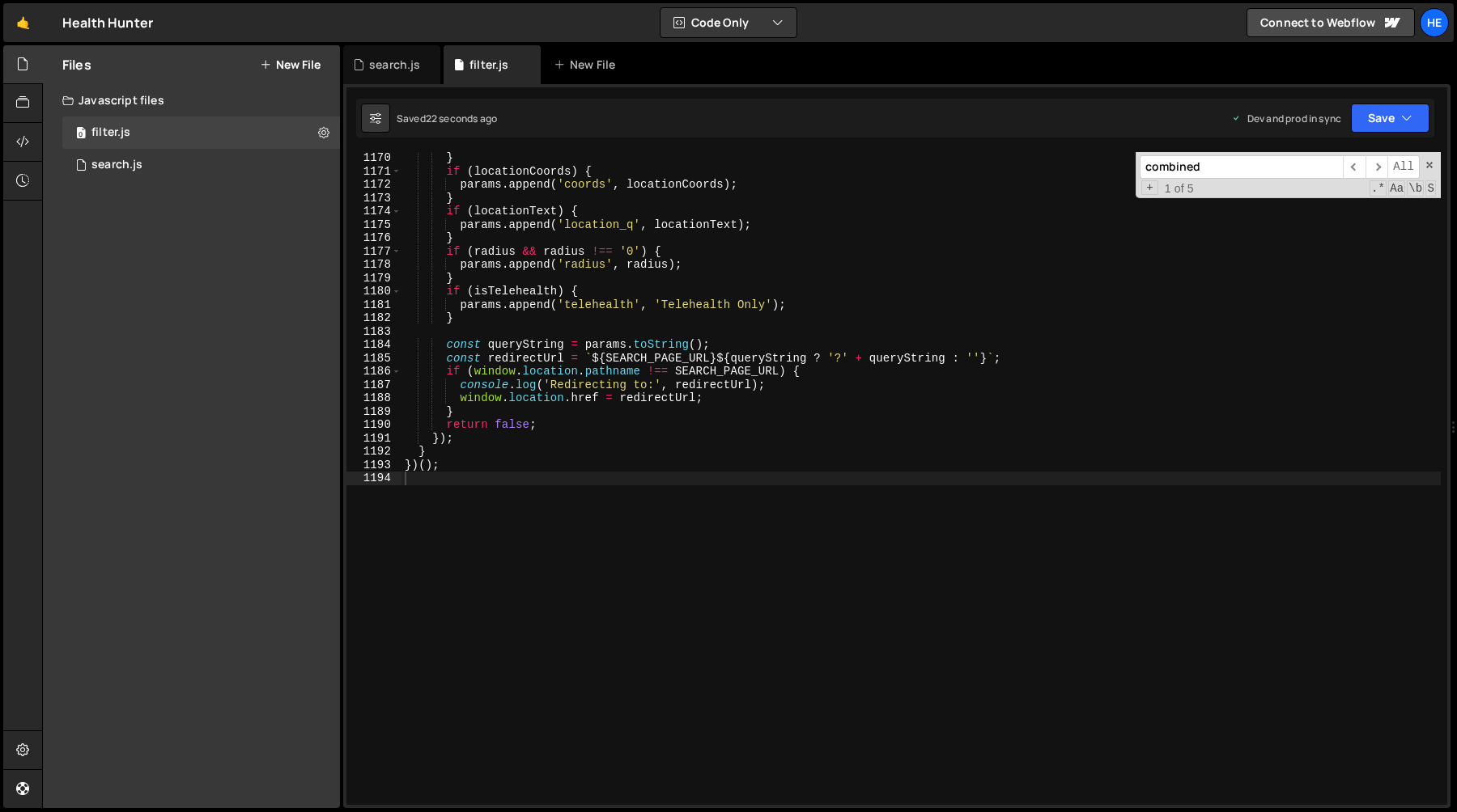
click at [643, 285] on div "} if ( locationCoords ) { params . append ( 'coords' , locationCoords ) ; } if …" at bounding box center [921, 491] width 1040 height 680
type textarea "})();"
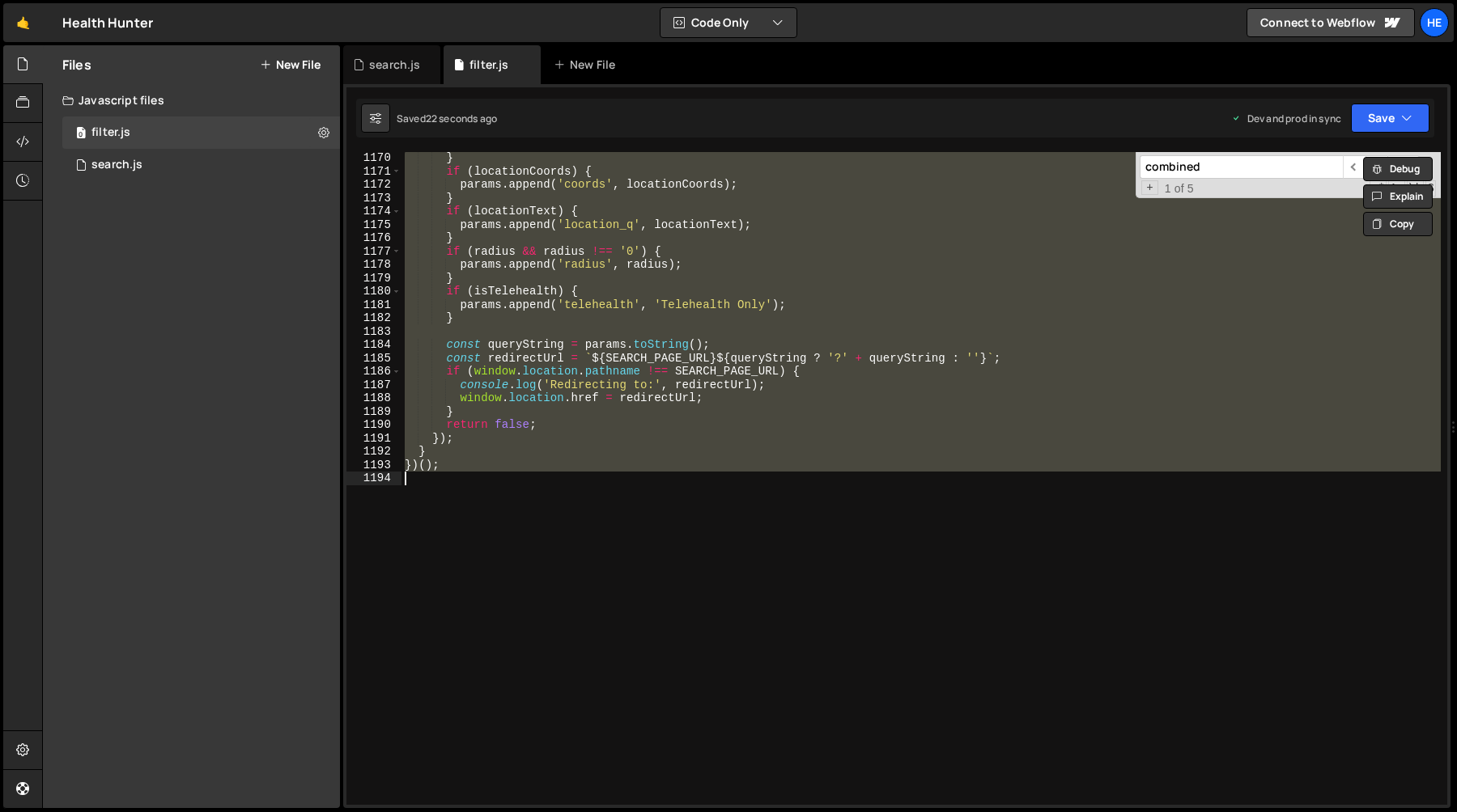
paste textarea
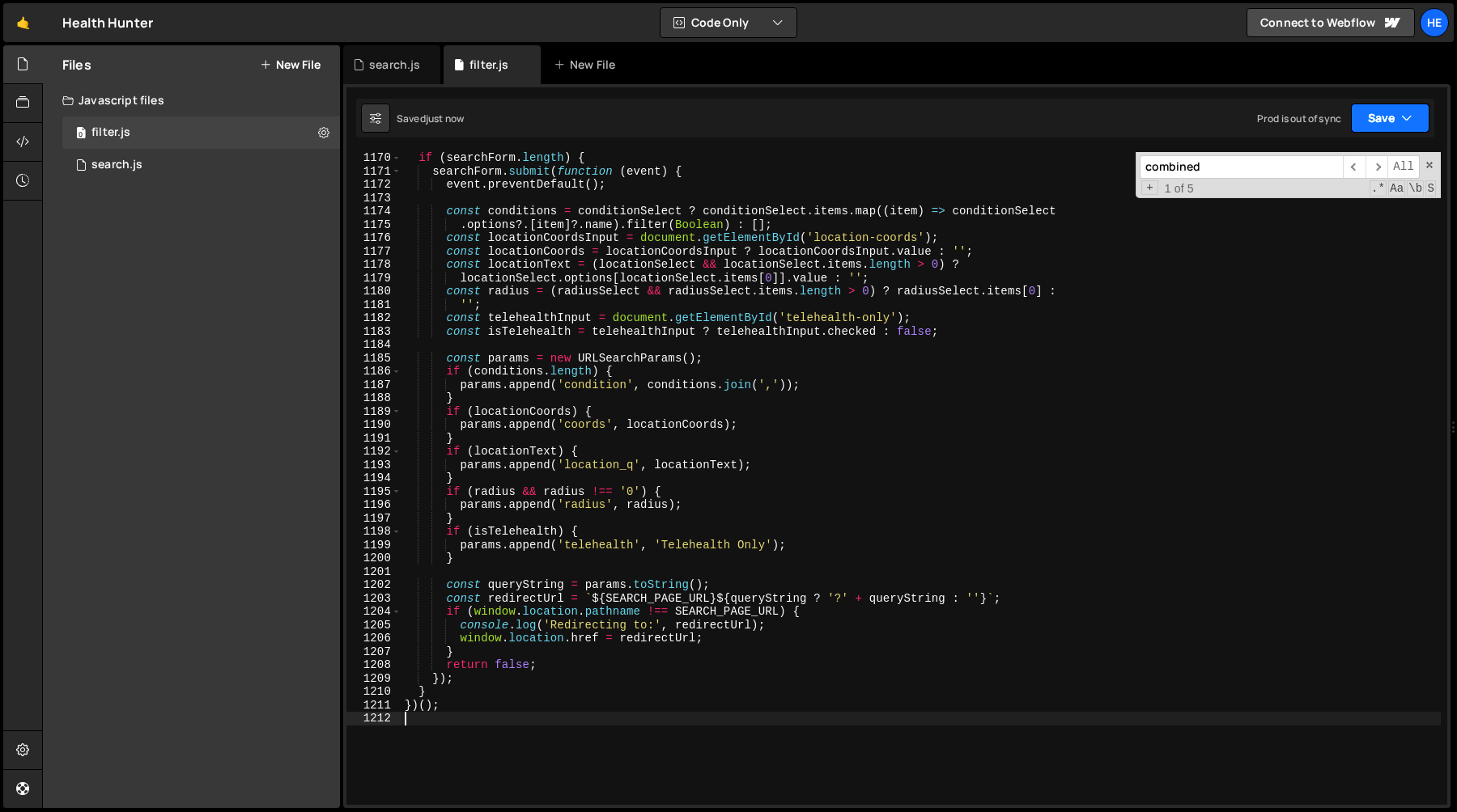
click at [1407, 115] on icon "button" at bounding box center [1406, 118] width 11 height 17
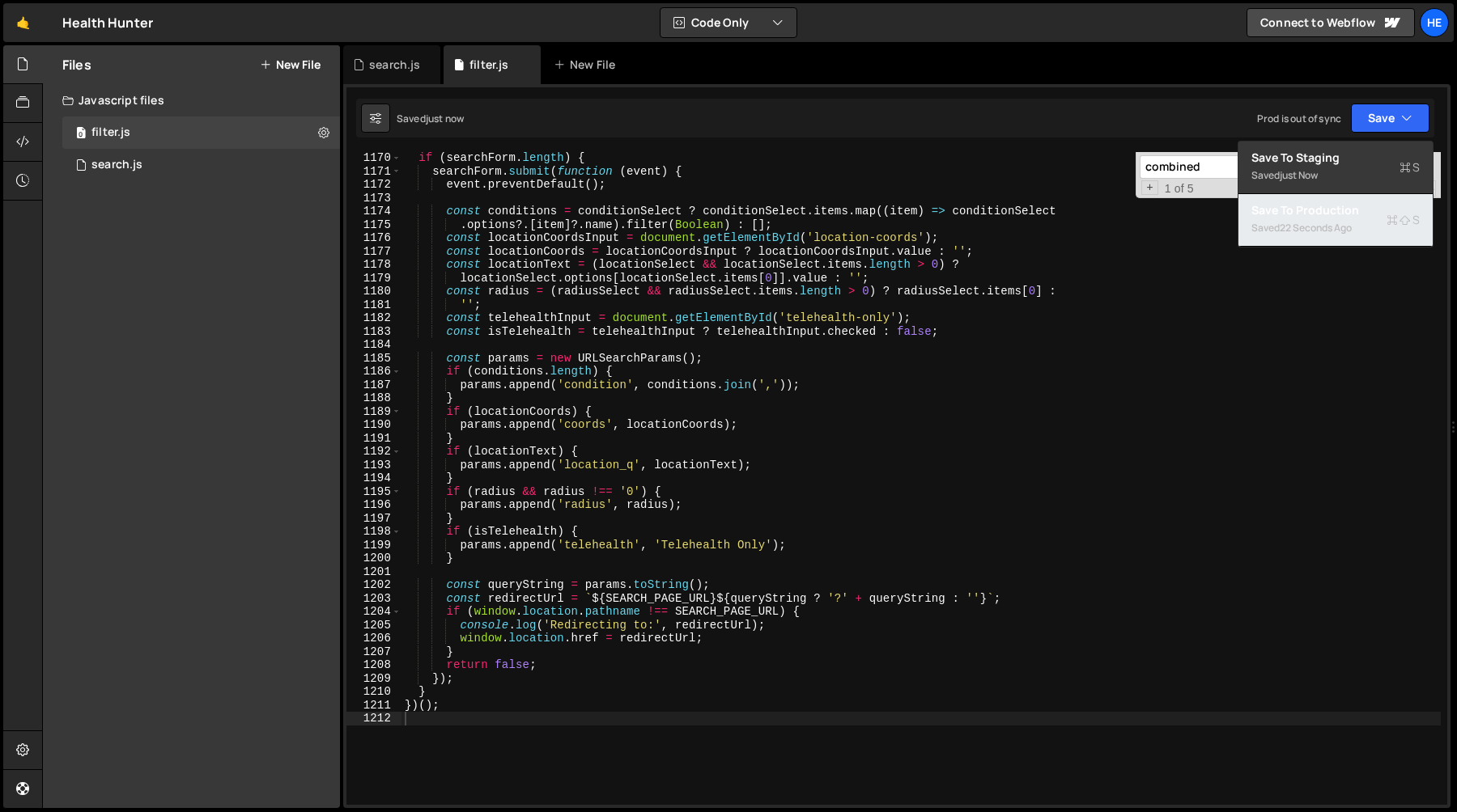
click at [1341, 223] on div "22 seconds ago" at bounding box center [1315, 228] width 72 height 14
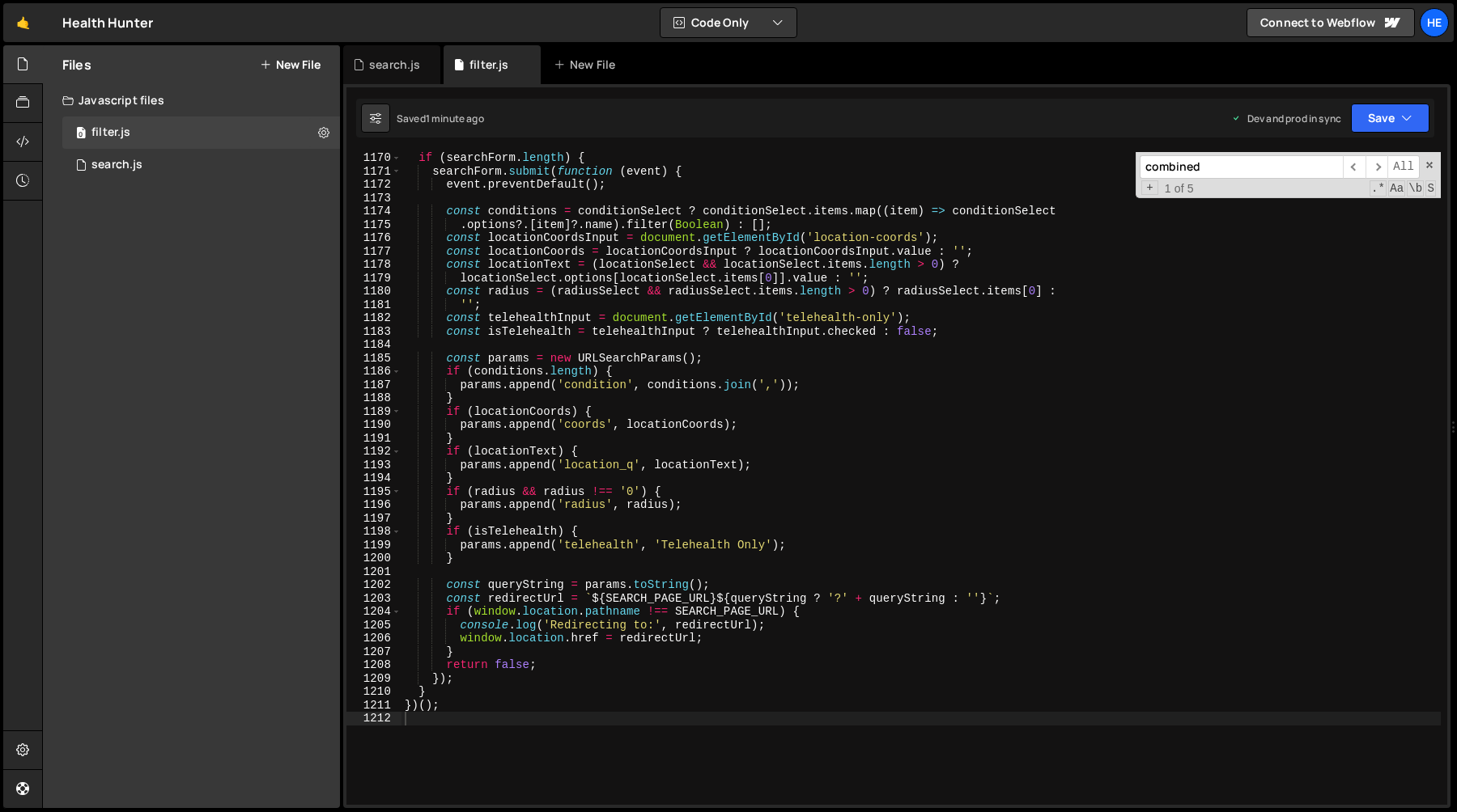
click at [701, 488] on div "if ( searchForm . length ) { searchForm . submit ( function ( event ) { event .…" at bounding box center [921, 491] width 1040 height 680
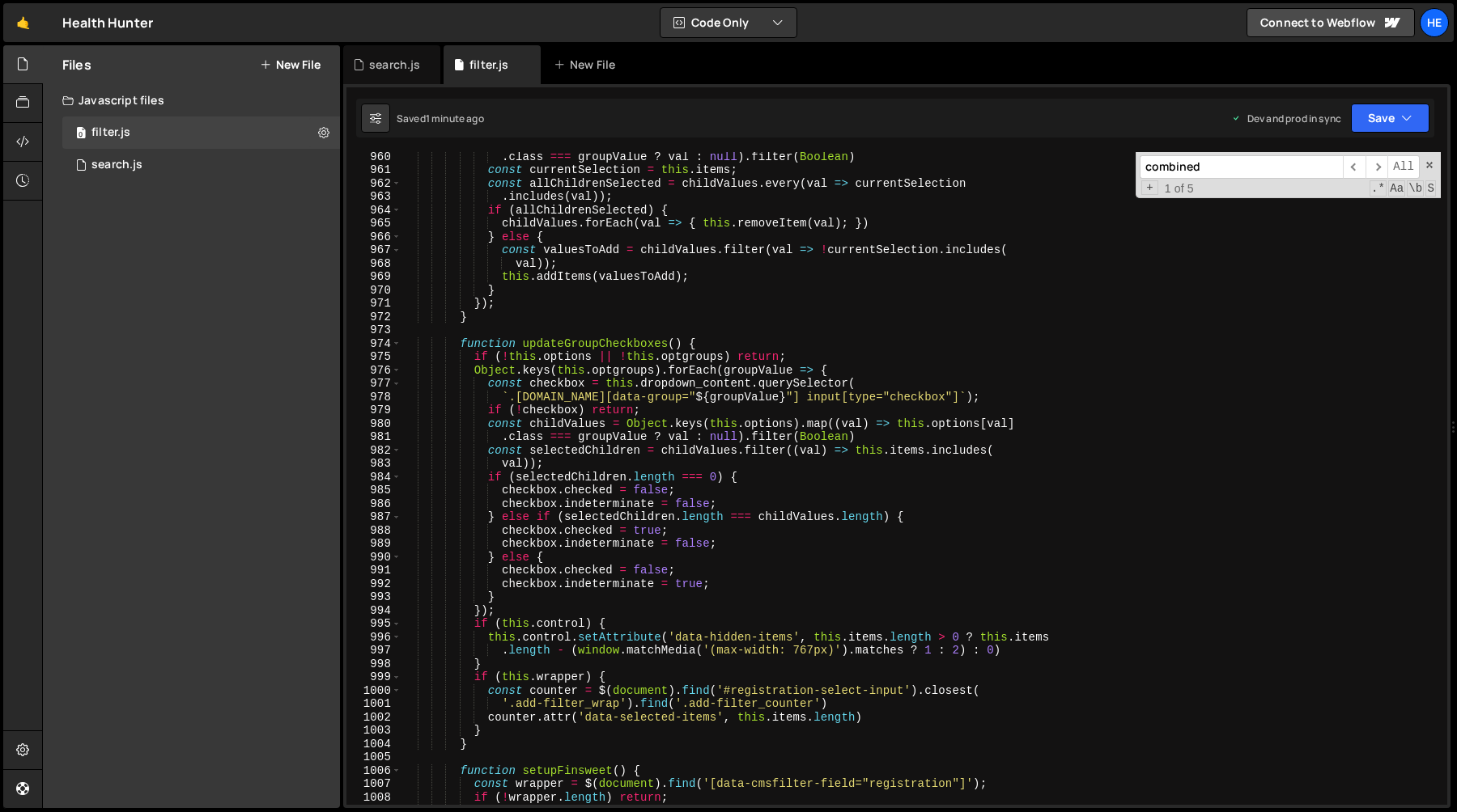
scroll to position [12758, 0]
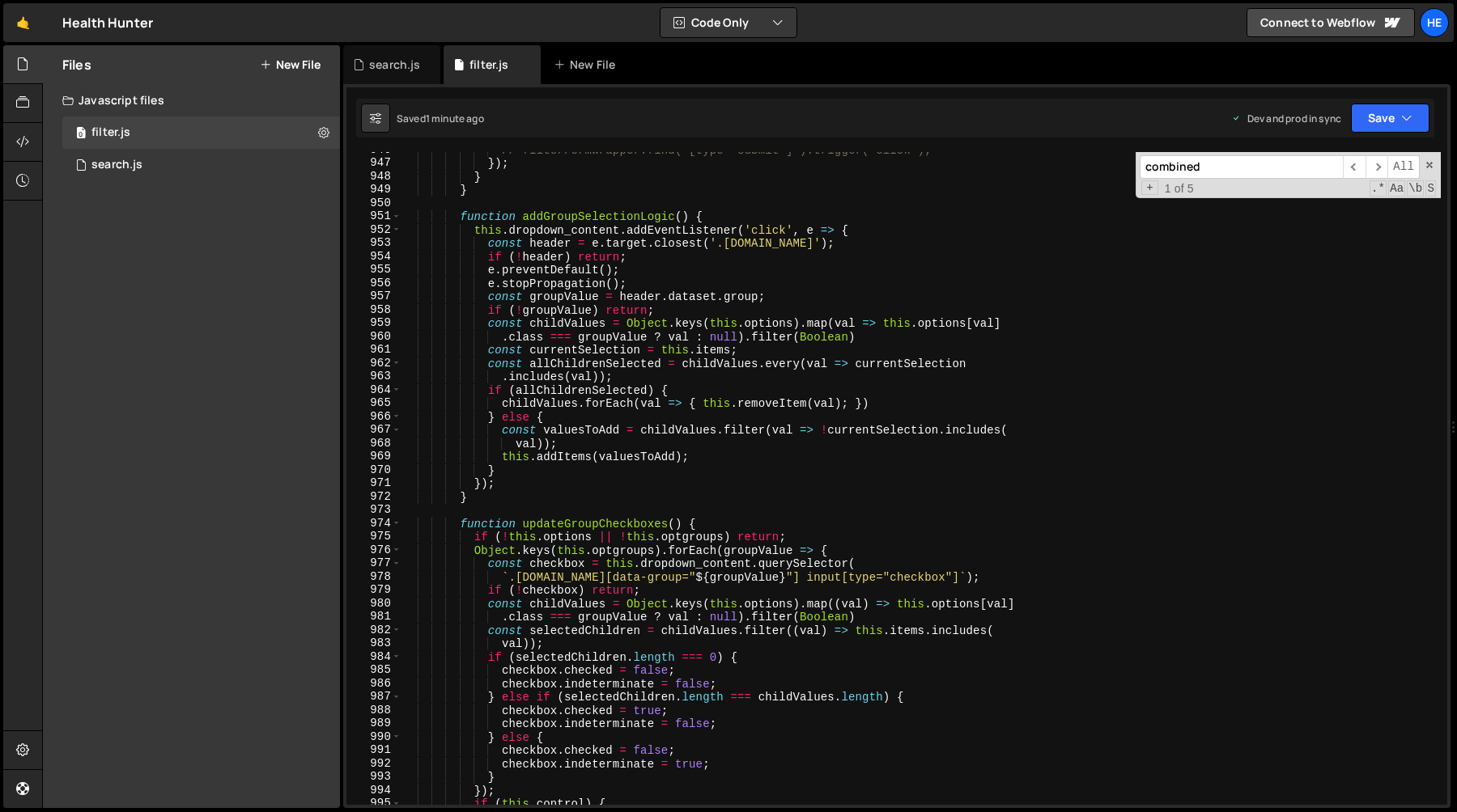
click at [944, 388] on div "// filterFormWrapper.find('[type="submit"]').trigger('click'); }) ; } } functio…" at bounding box center [921, 483] width 1040 height 680
click at [1376, 163] on span "​" at bounding box center [1377, 167] width 23 height 24
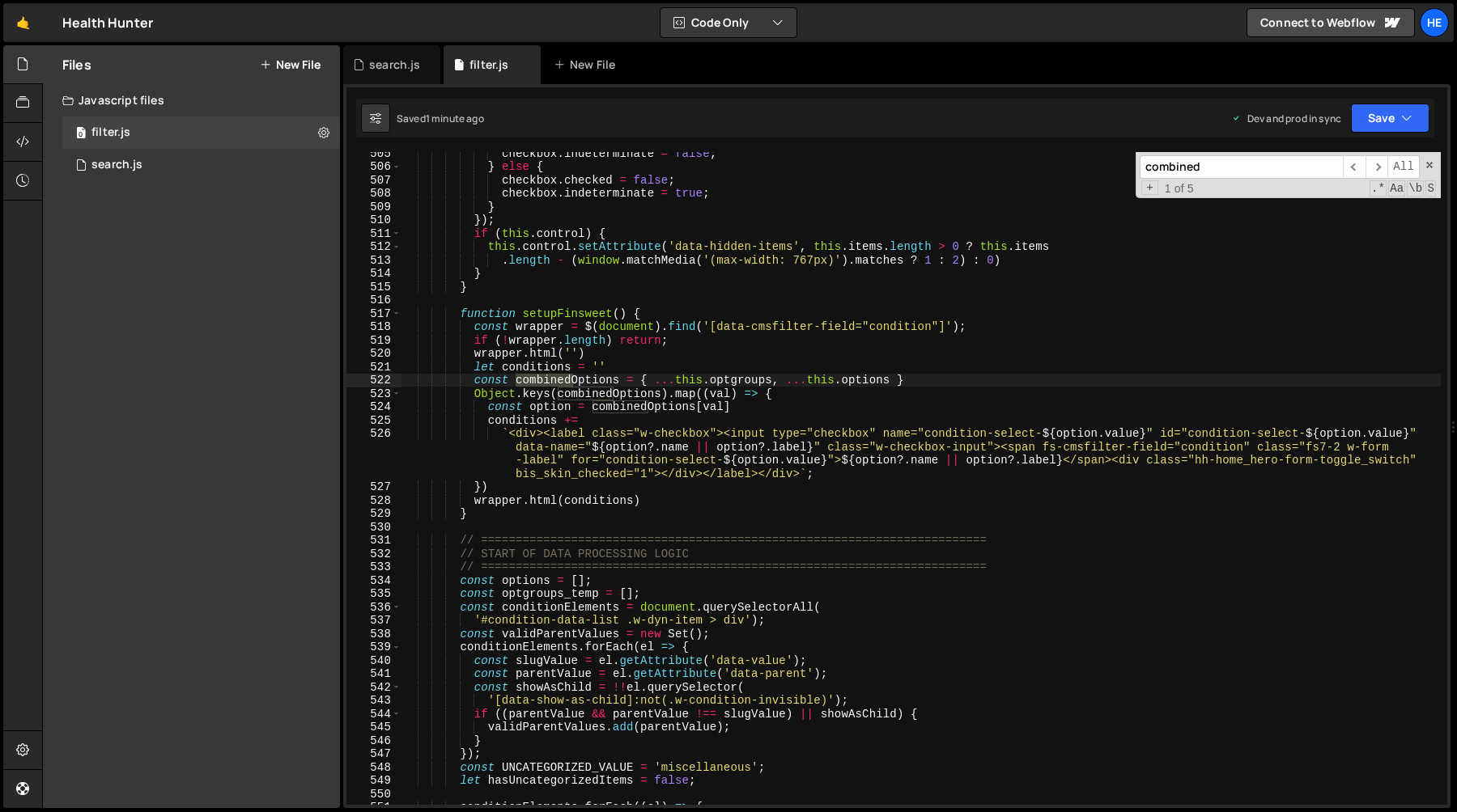
scroll to position [6773, 0]
click at [1369, 163] on span "​" at bounding box center [1377, 167] width 23 height 24
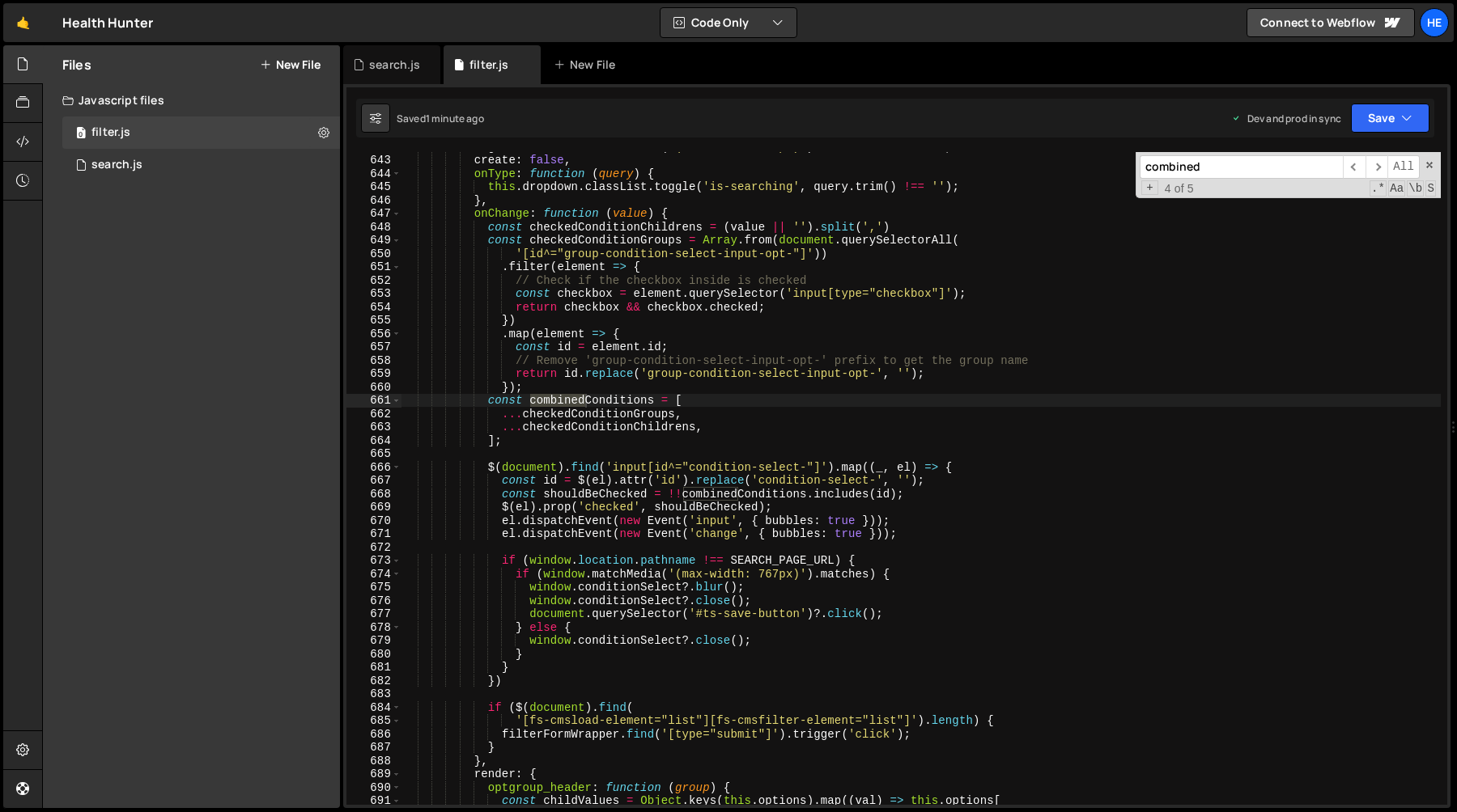
scroll to position [8654, 0]
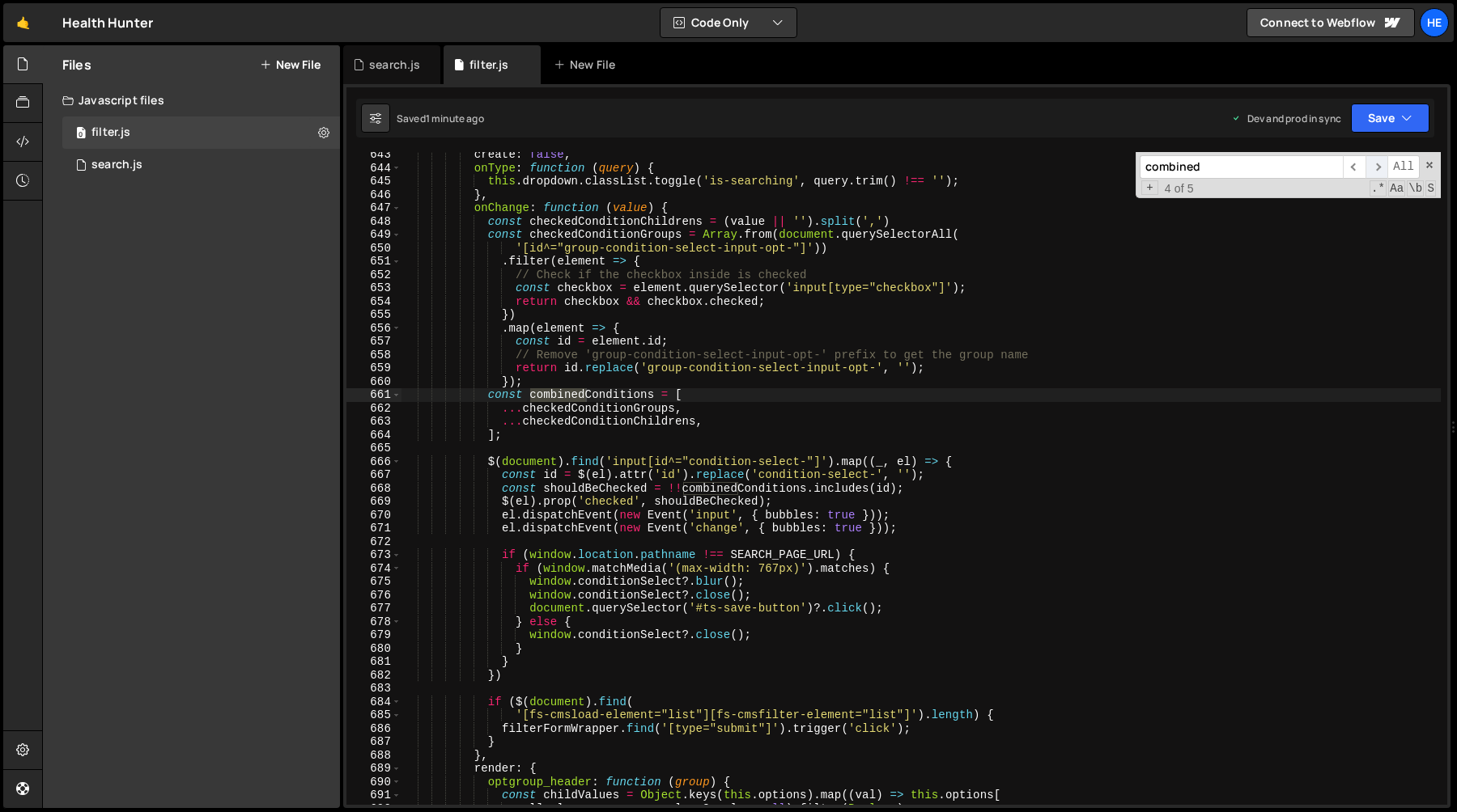
click at [1376, 175] on span "​" at bounding box center [1377, 167] width 23 height 24
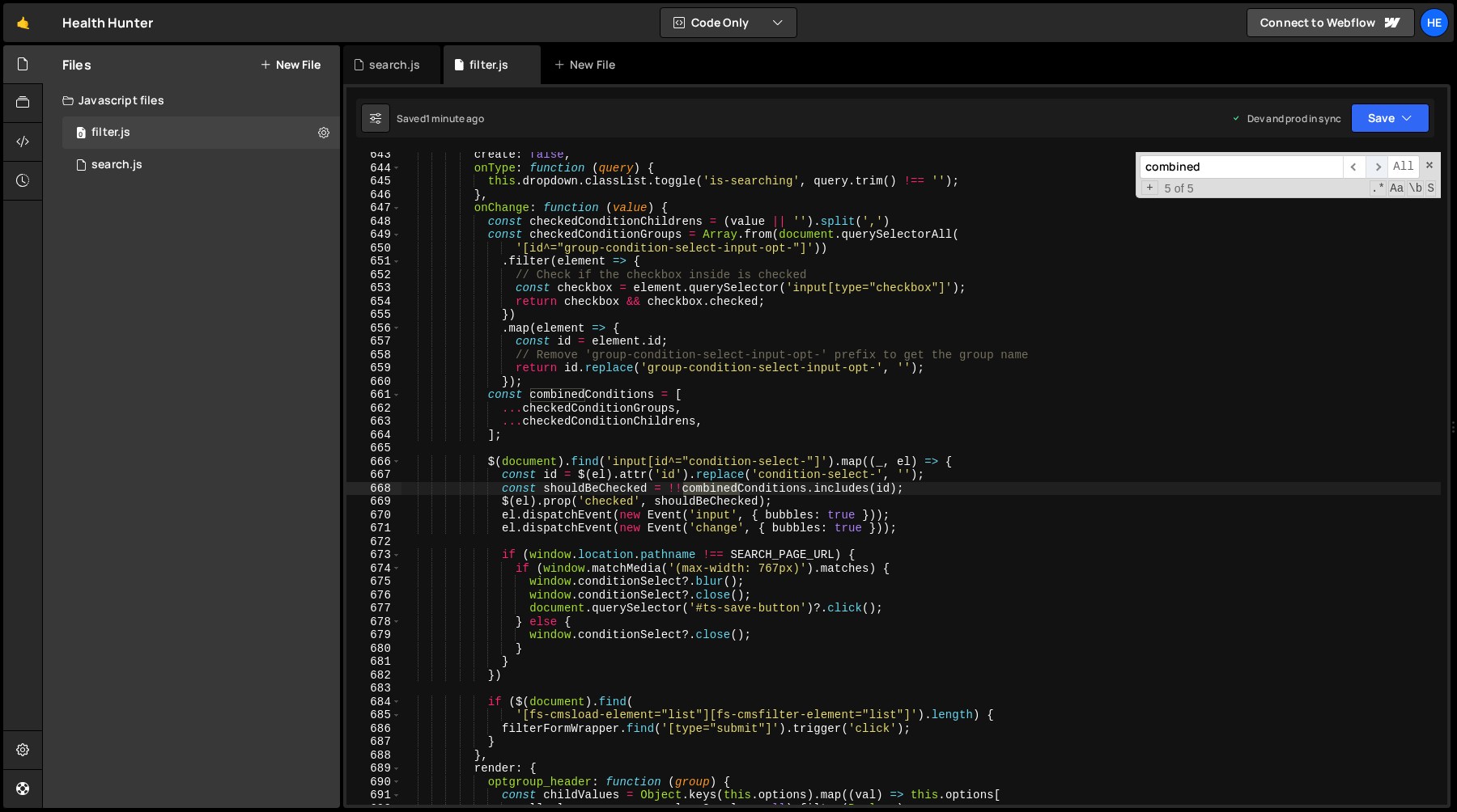
click at [1377, 169] on span "​" at bounding box center [1377, 167] width 23 height 24
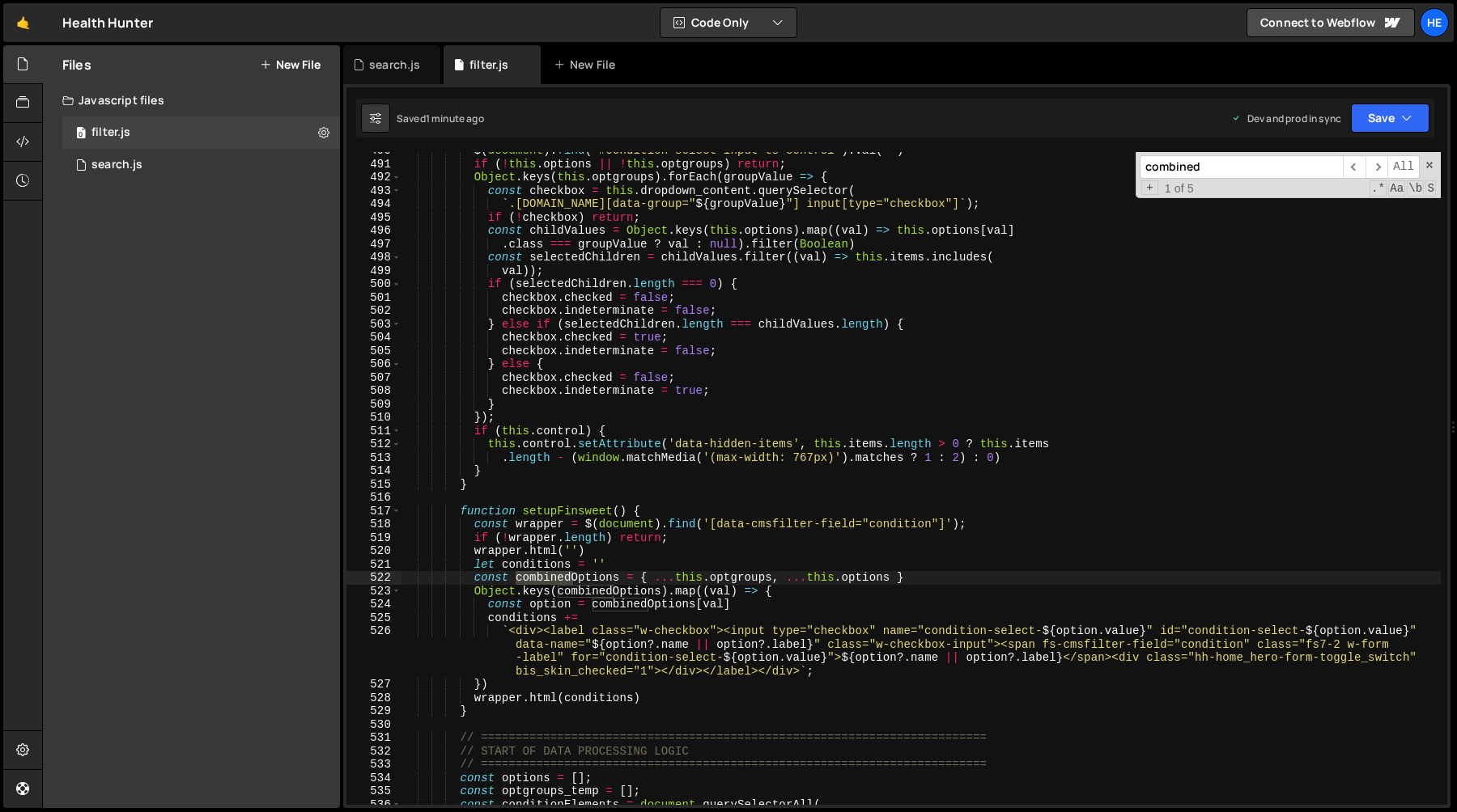
scroll to position [6488, 0]
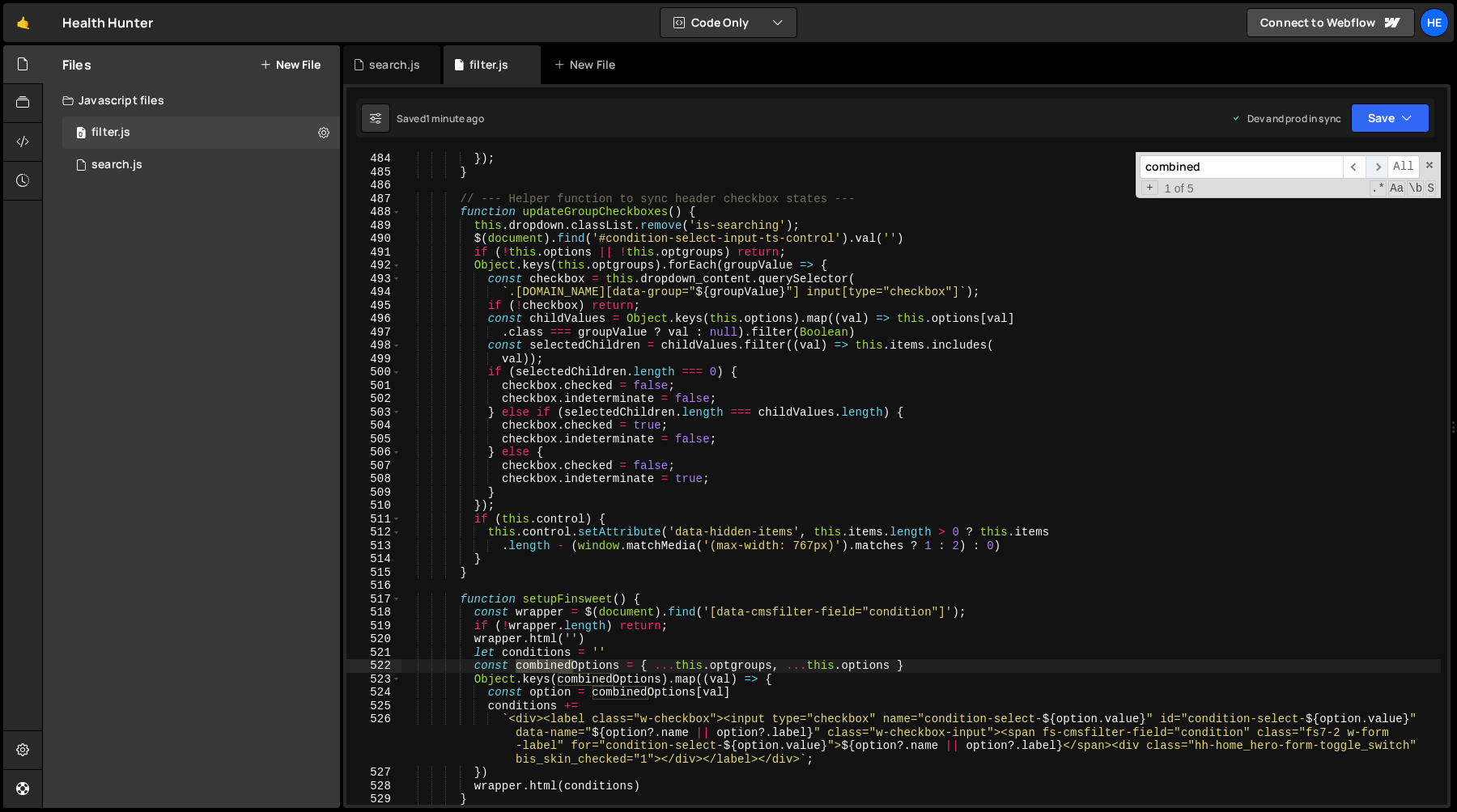
click at [1382, 164] on span "​" at bounding box center [1377, 167] width 23 height 24
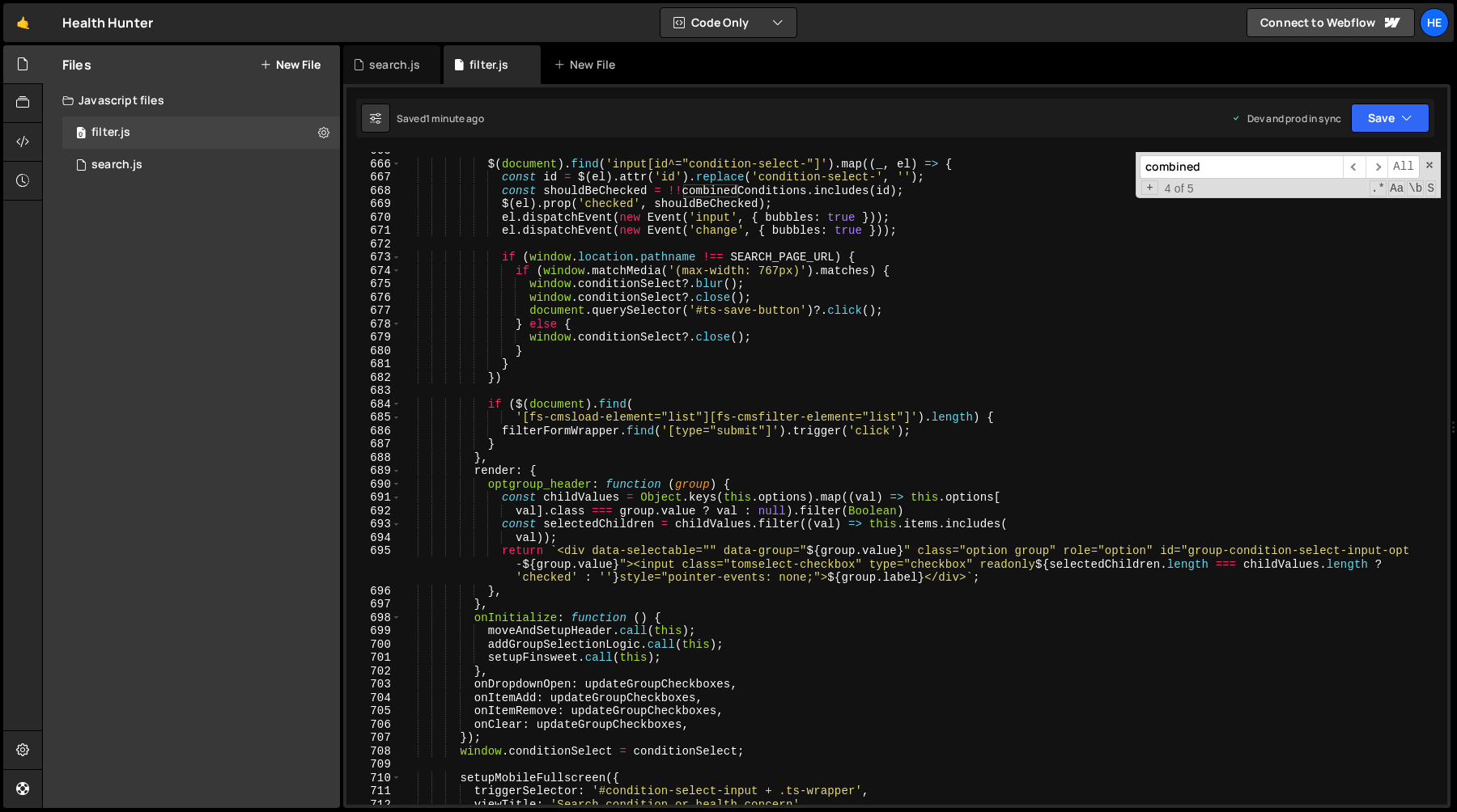
scroll to position [8945, 0]
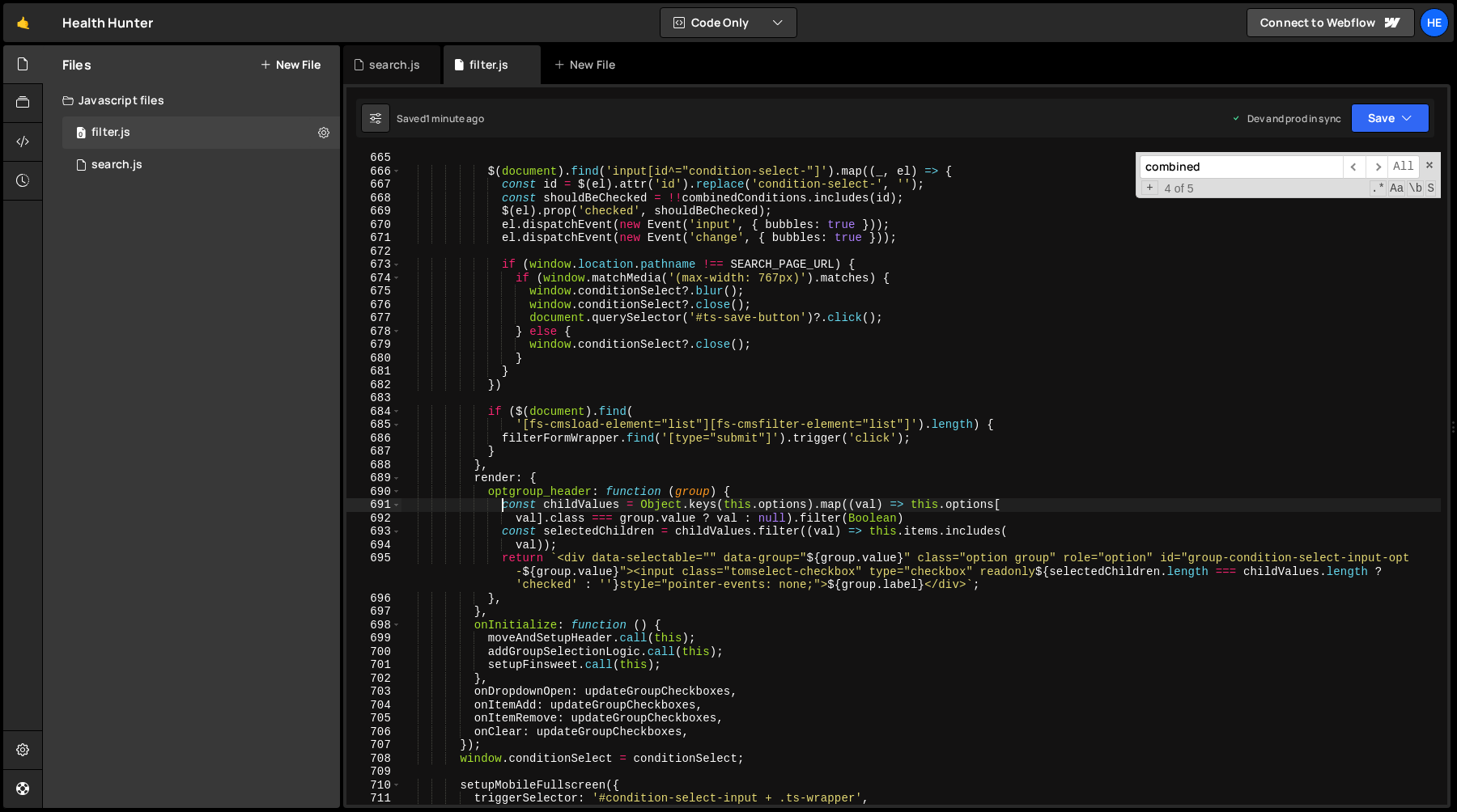
click at [505, 510] on div "$ ( document ) . find ( 'input[id^="condition-select-"]' ) . map (( _ , el ) =>…" at bounding box center [921, 491] width 1040 height 680
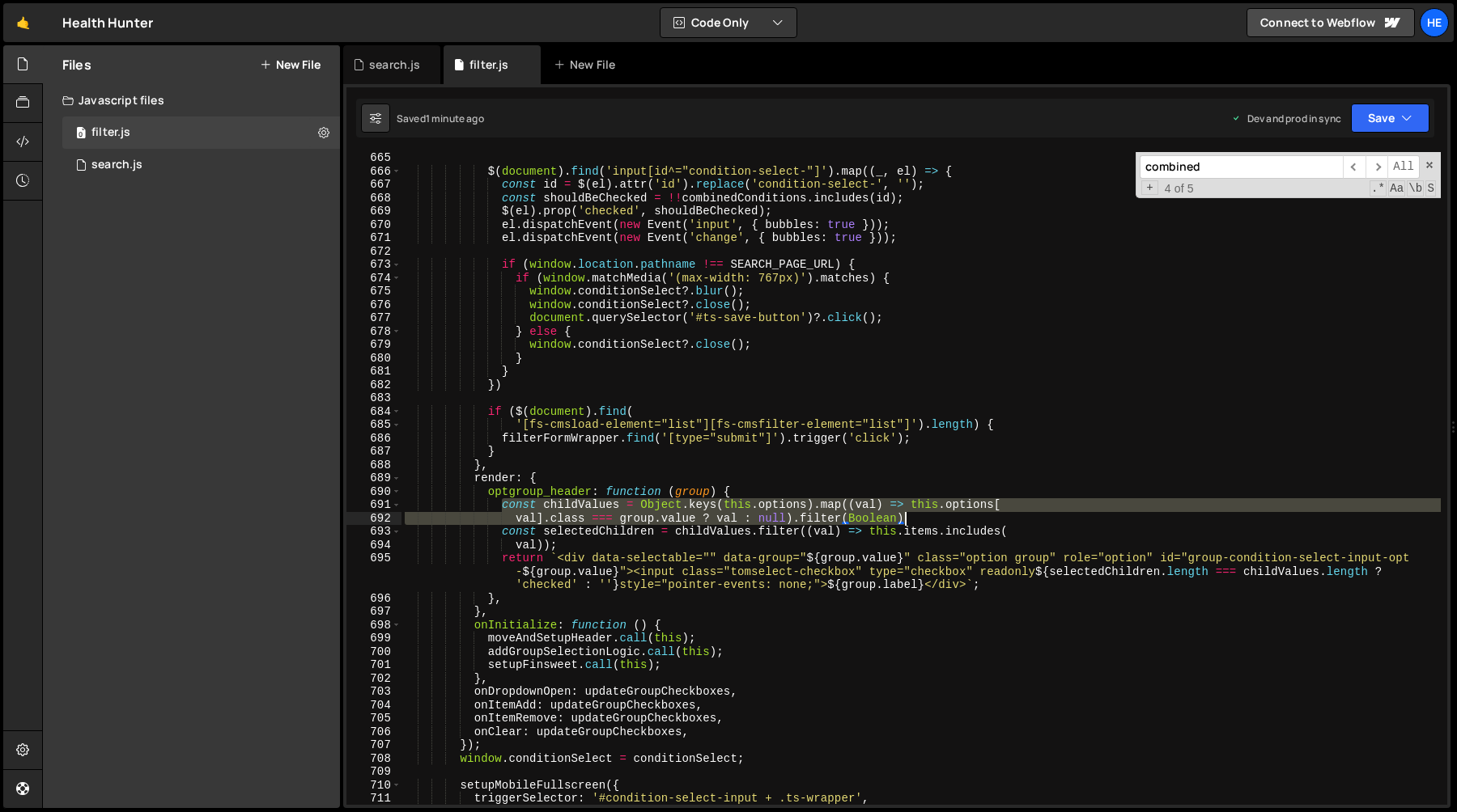
click at [997, 524] on div "$ ( document ) . find ( 'input[id^="condition-select-"]' ) . map (( _ , el ) =>…" at bounding box center [921, 491] width 1040 height 680
click at [618, 545] on div "$ ( document ) . find ( 'input[id^="condition-select-"]' ) . map (( _ , el ) =>…" at bounding box center [921, 491] width 1040 height 680
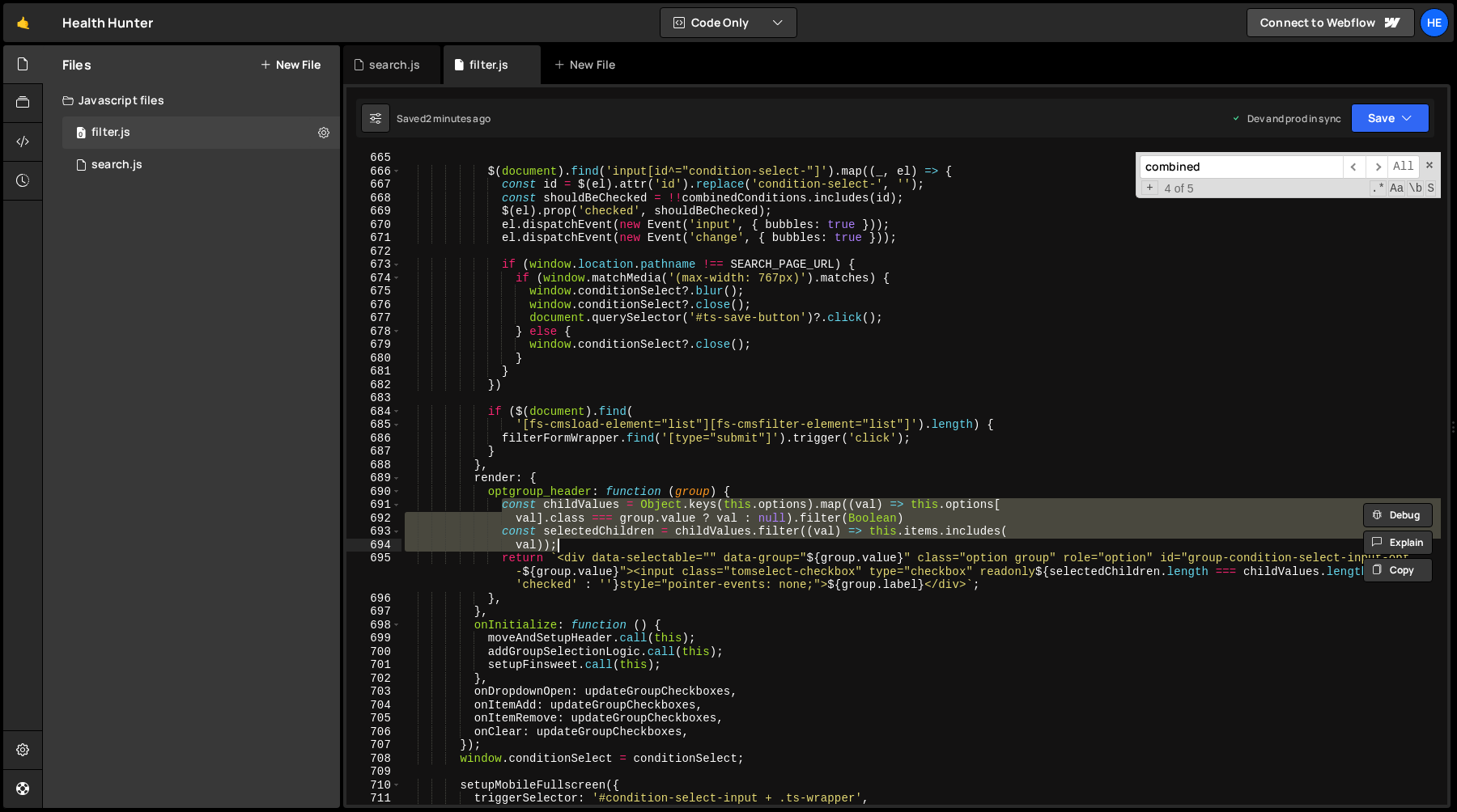
click at [612, 537] on div "$ ( document ) . find ( 'input[id^="condition-select-"]' ) . map (( _ , el ) =>…" at bounding box center [921, 478] width 1040 height 653
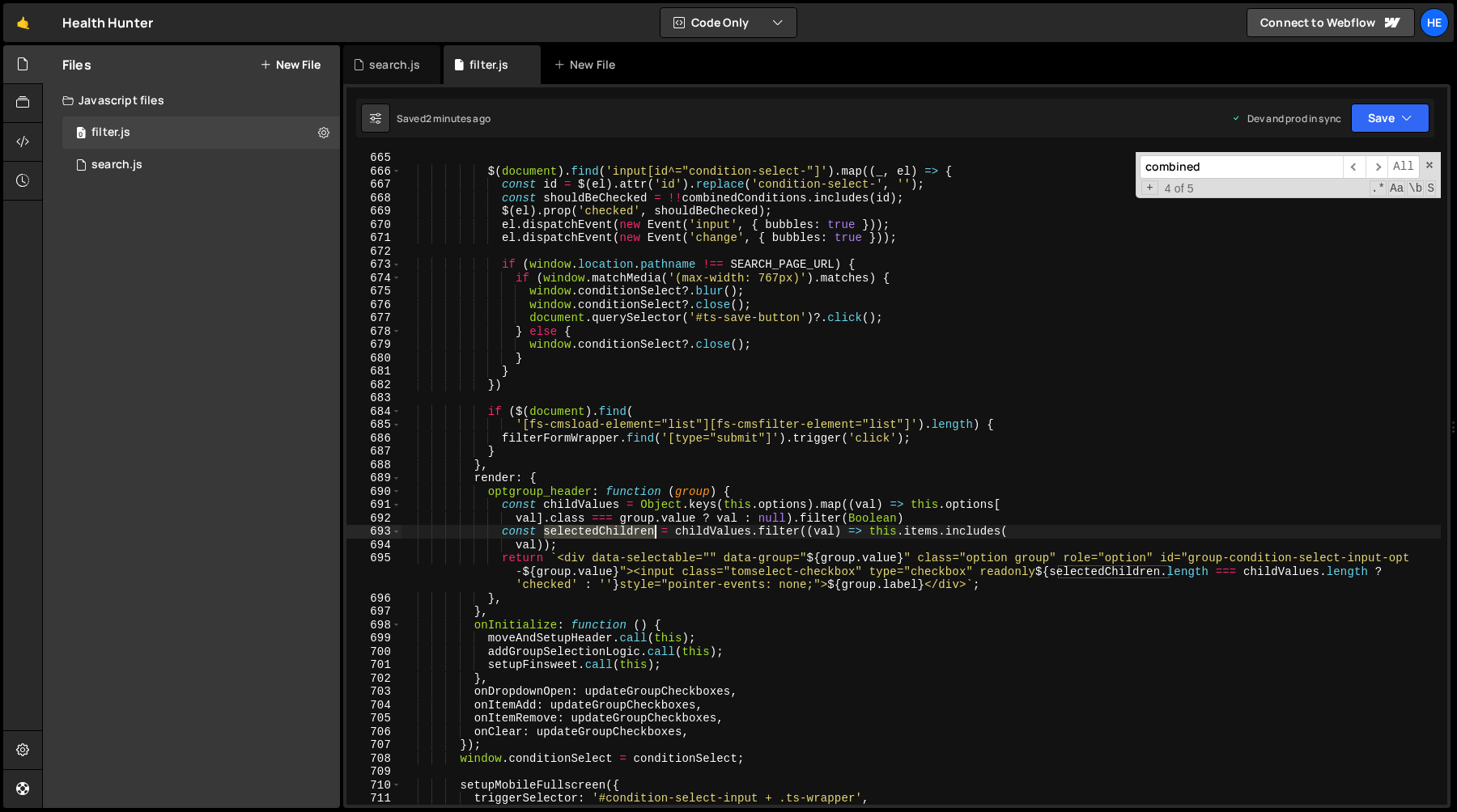
click at [612, 537] on div "$ ( document ) . find ( 'input[id^="condition-select-"]' ) . map (( _ , el ) =>…" at bounding box center [921, 491] width 1040 height 680
click at [1105, 574] on div "$ ( document ) . find ( 'input[id^="condition-select-"]' ) . map (( _ , el ) =>…" at bounding box center [921, 491] width 1040 height 680
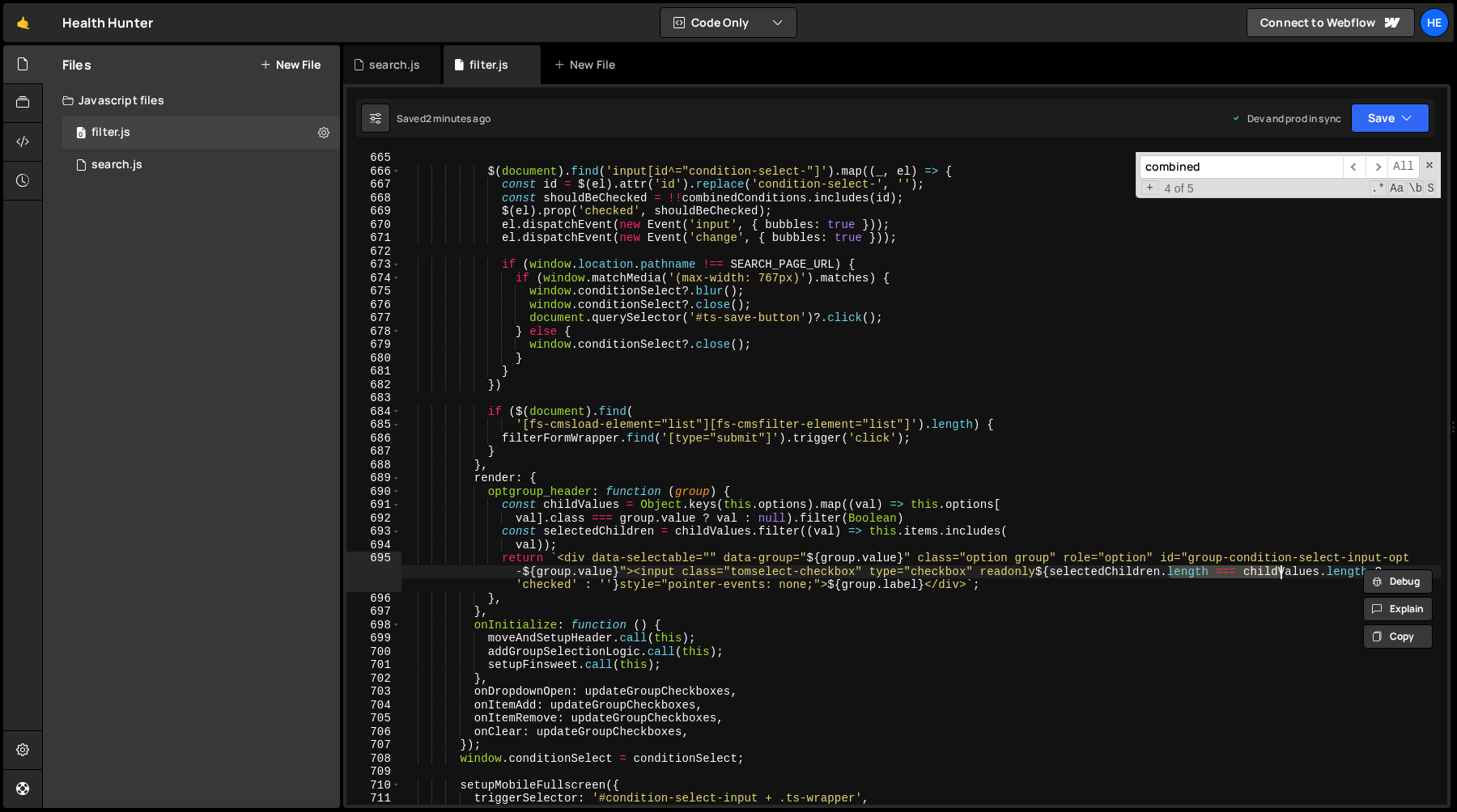
click at [1280, 573] on div "$ ( document ) . find ( 'input[id^="condition-select-"]' ) . map (( _ , el ) =>…" at bounding box center [921, 491] width 1040 height 680
click at [503, 507] on div "$ ( document ) . find ( 'input[id^="condition-select-"]' ) . map (( _ , el ) =>…" at bounding box center [921, 491] width 1040 height 680
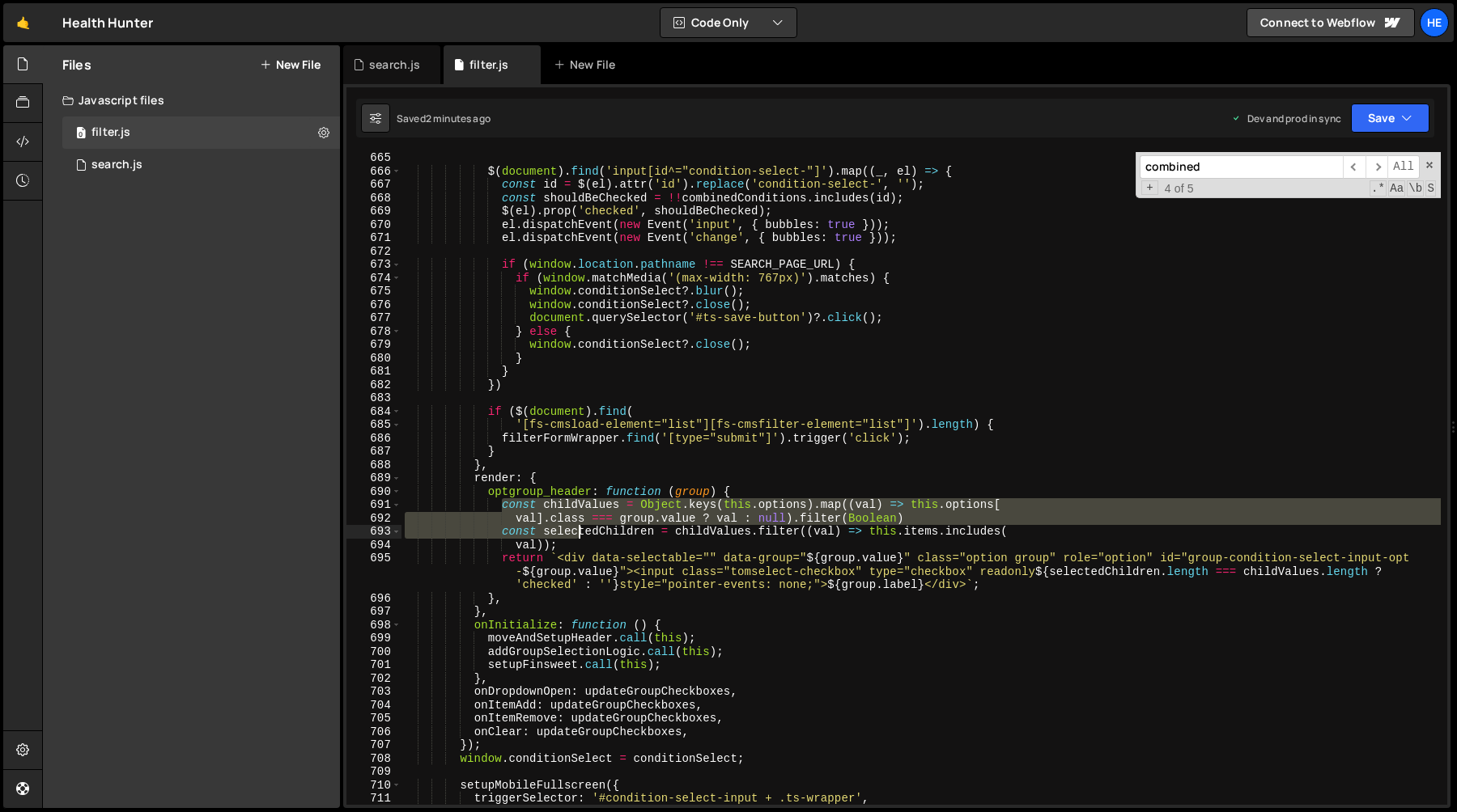
click at [575, 536] on div "$ ( document ) . find ( 'input[id^="condition-select-"]' ) . map (( _ , el ) =>…" at bounding box center [921, 491] width 1040 height 680
click at [579, 543] on div "$ ( document ) . find ( 'input[id^="condition-select-"]' ) . map (( _ , el ) =>…" at bounding box center [921, 491] width 1040 height 680
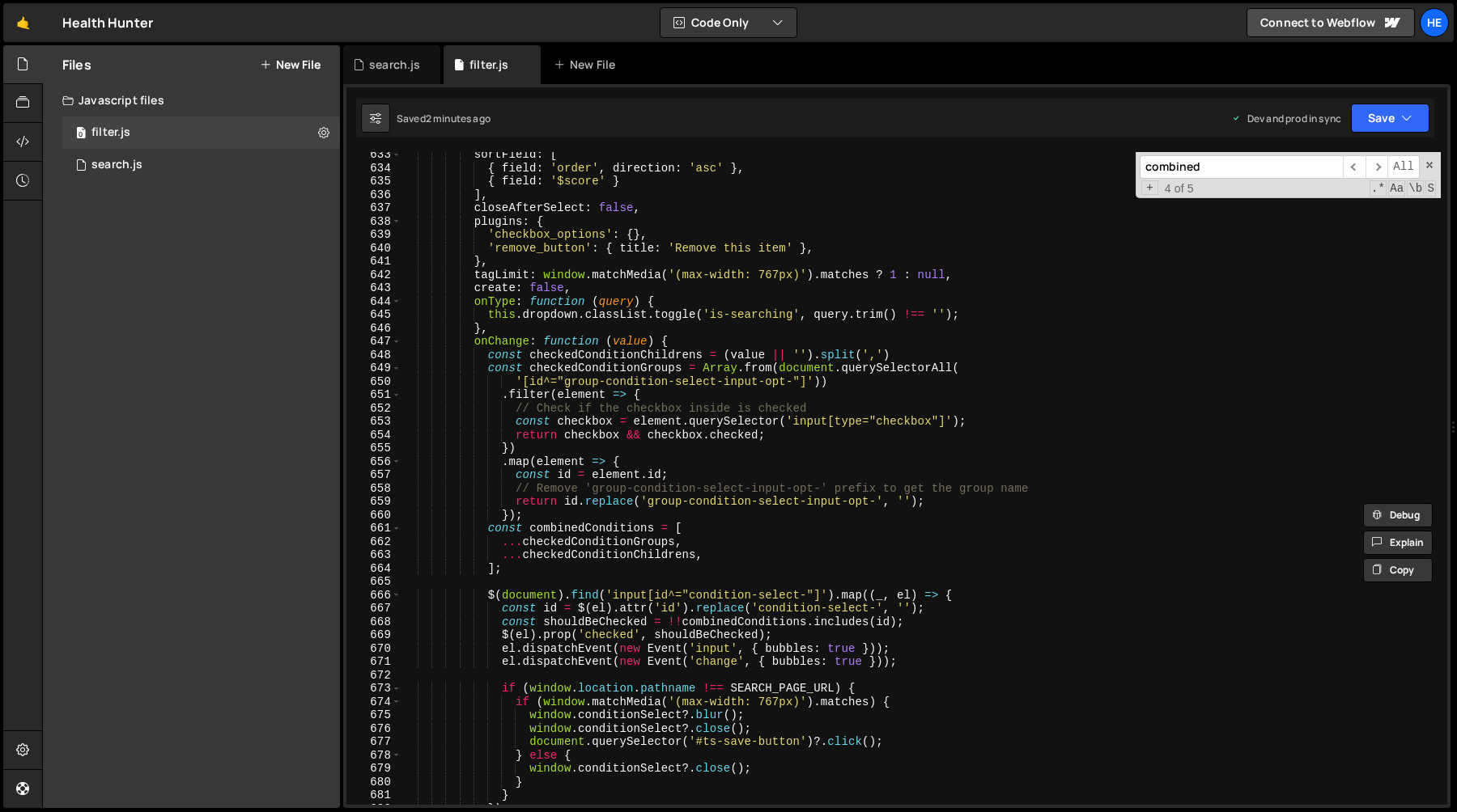
scroll to position [8540, 0]
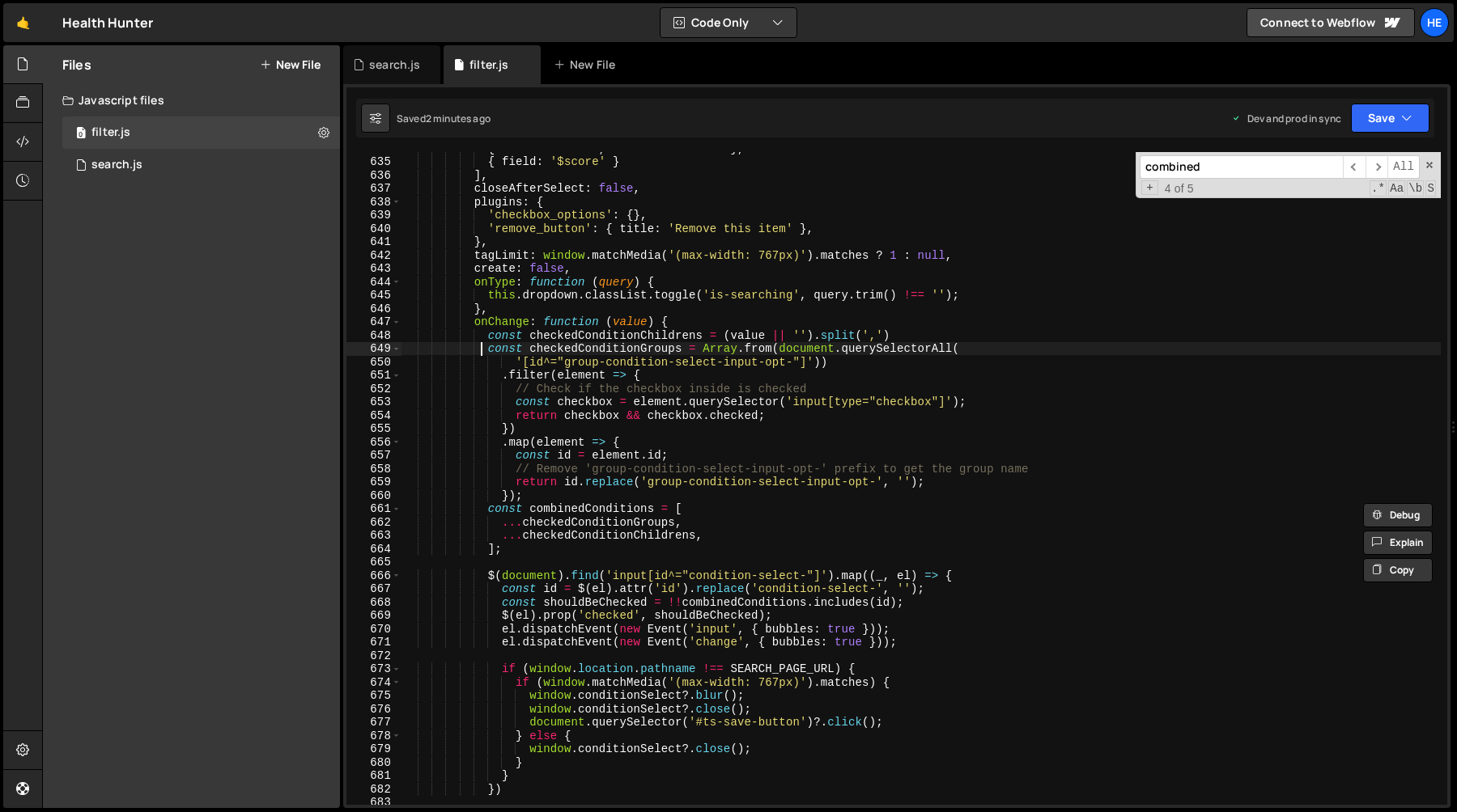
click at [485, 351] on div "{ field : 'order' , direction : 'asc' } , { field : '$score' } ] , closeAfterSe…" at bounding box center [921, 482] width 1040 height 680
click at [524, 549] on div "{ field : 'order' , direction : 'asc' } , { field : '$score' } ] , closeAfterSe…" at bounding box center [921, 482] width 1040 height 680
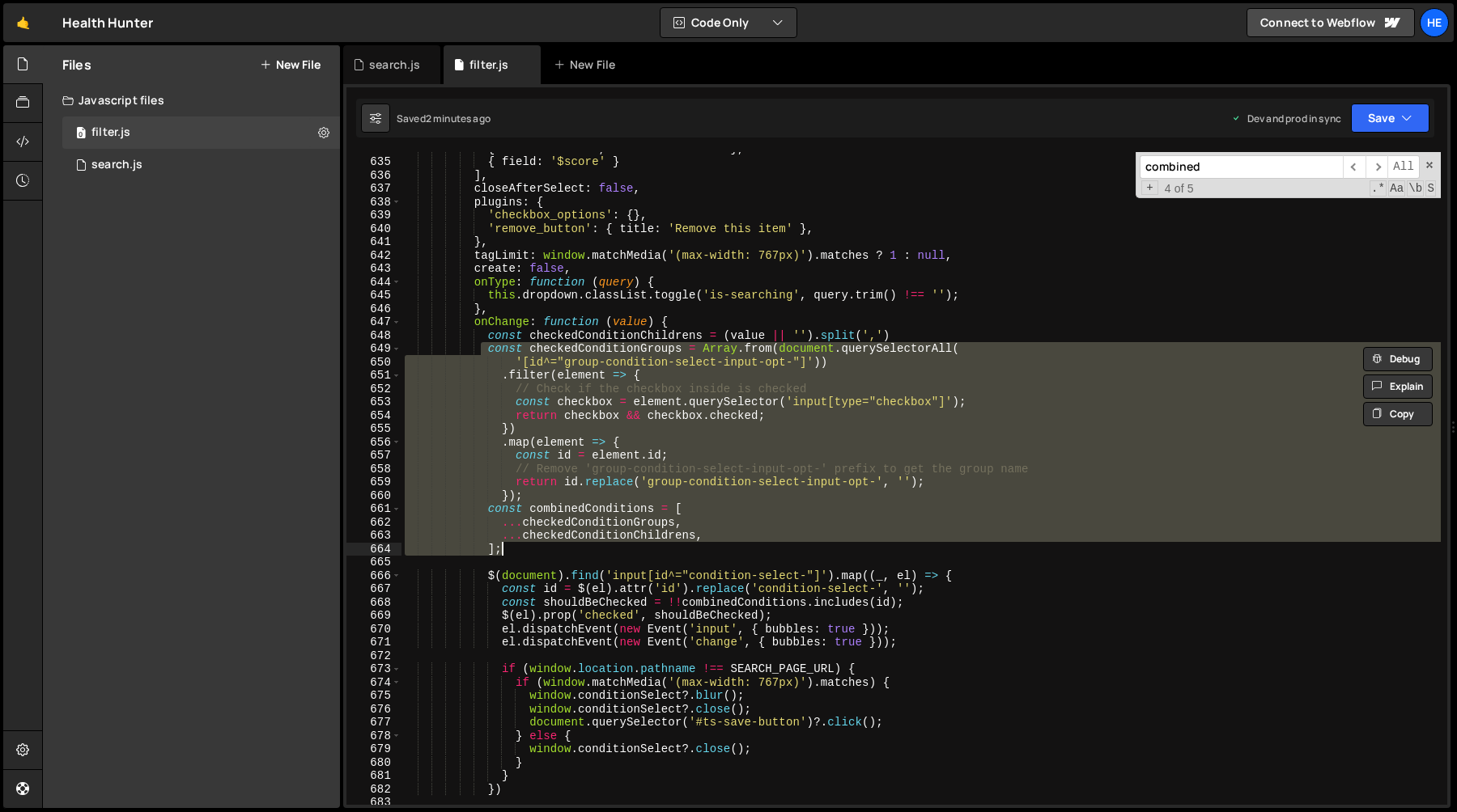
type textarea "// ...checkedConditionChildrens, // ];"
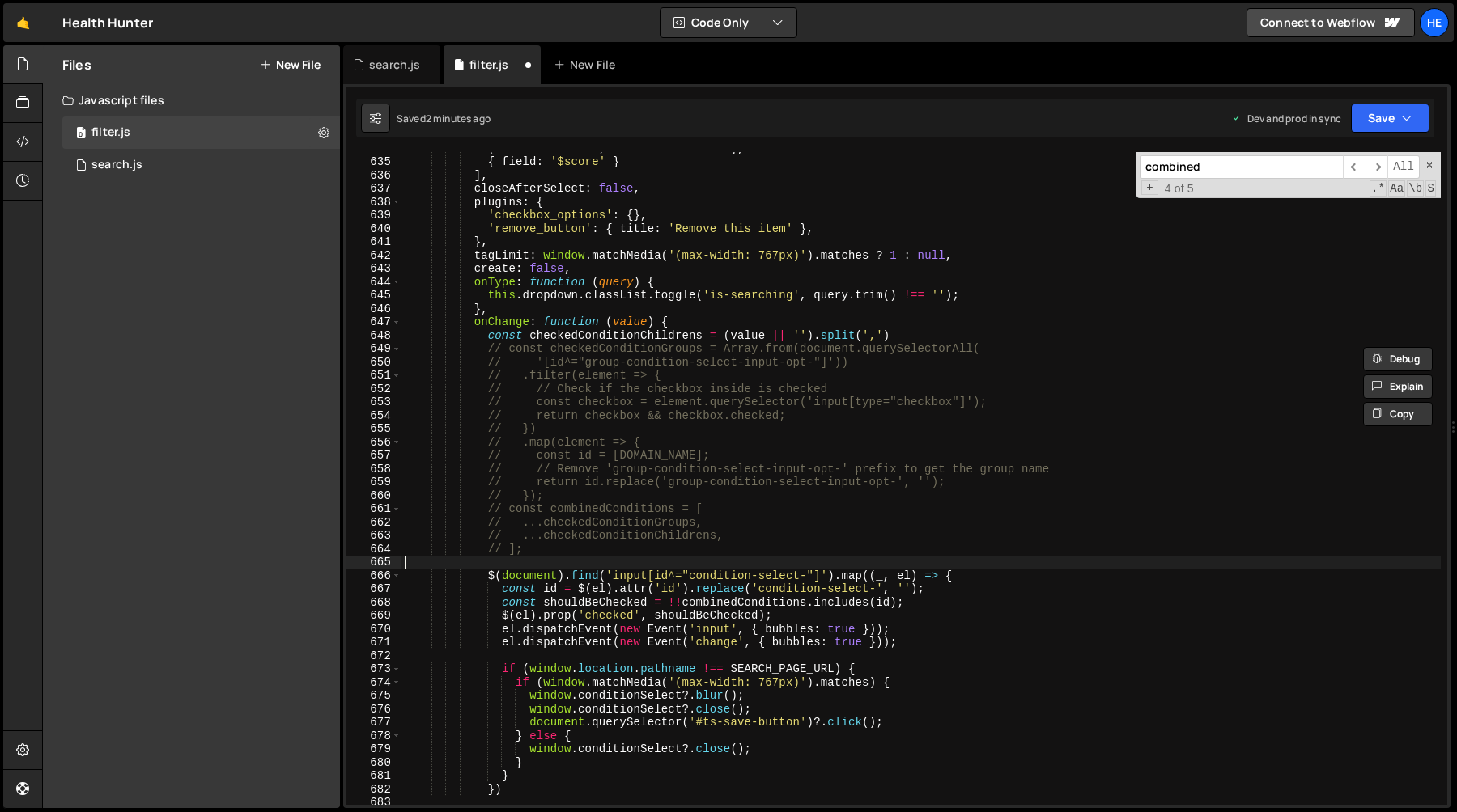
type textarea "// ];"
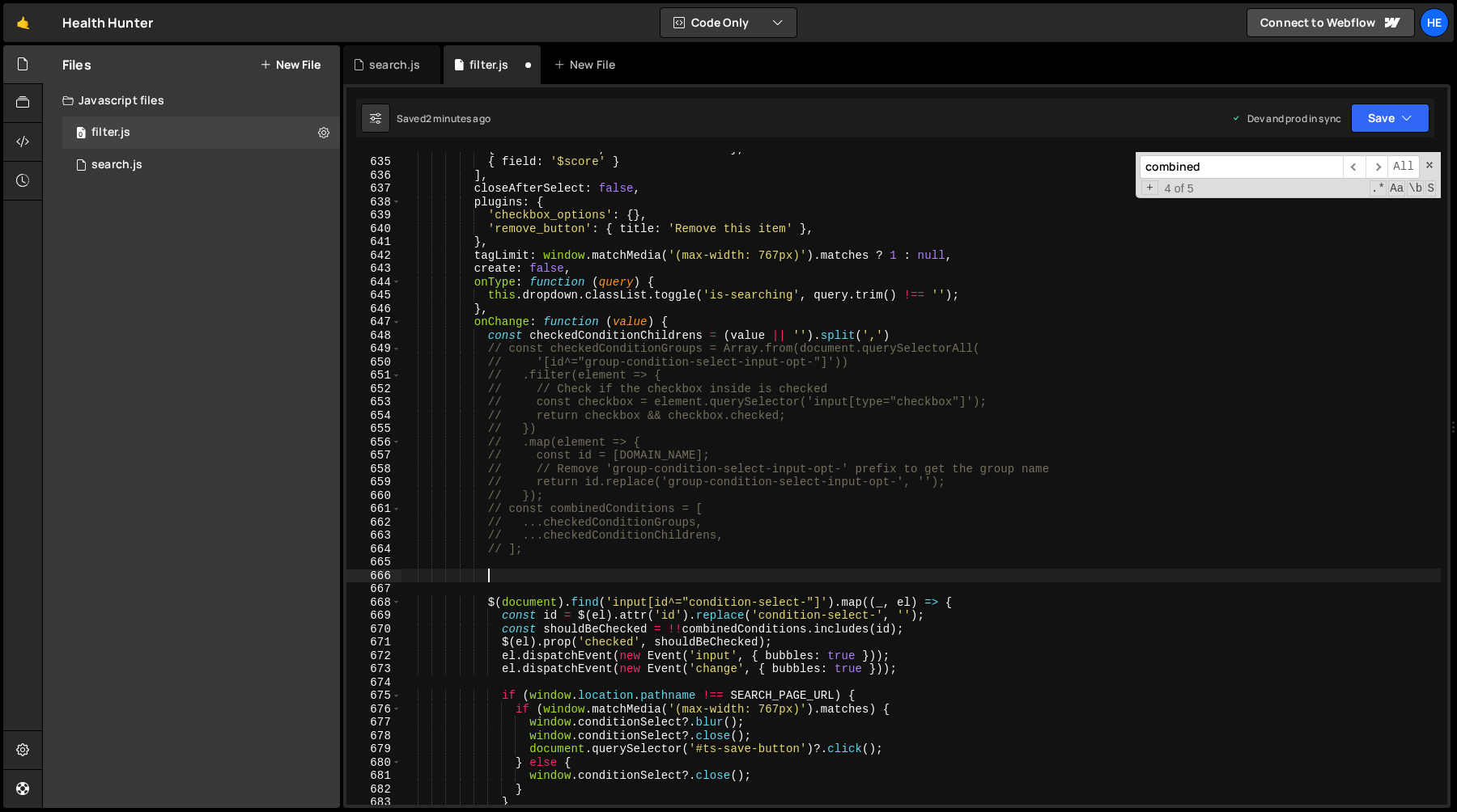
paste textarea "val));"
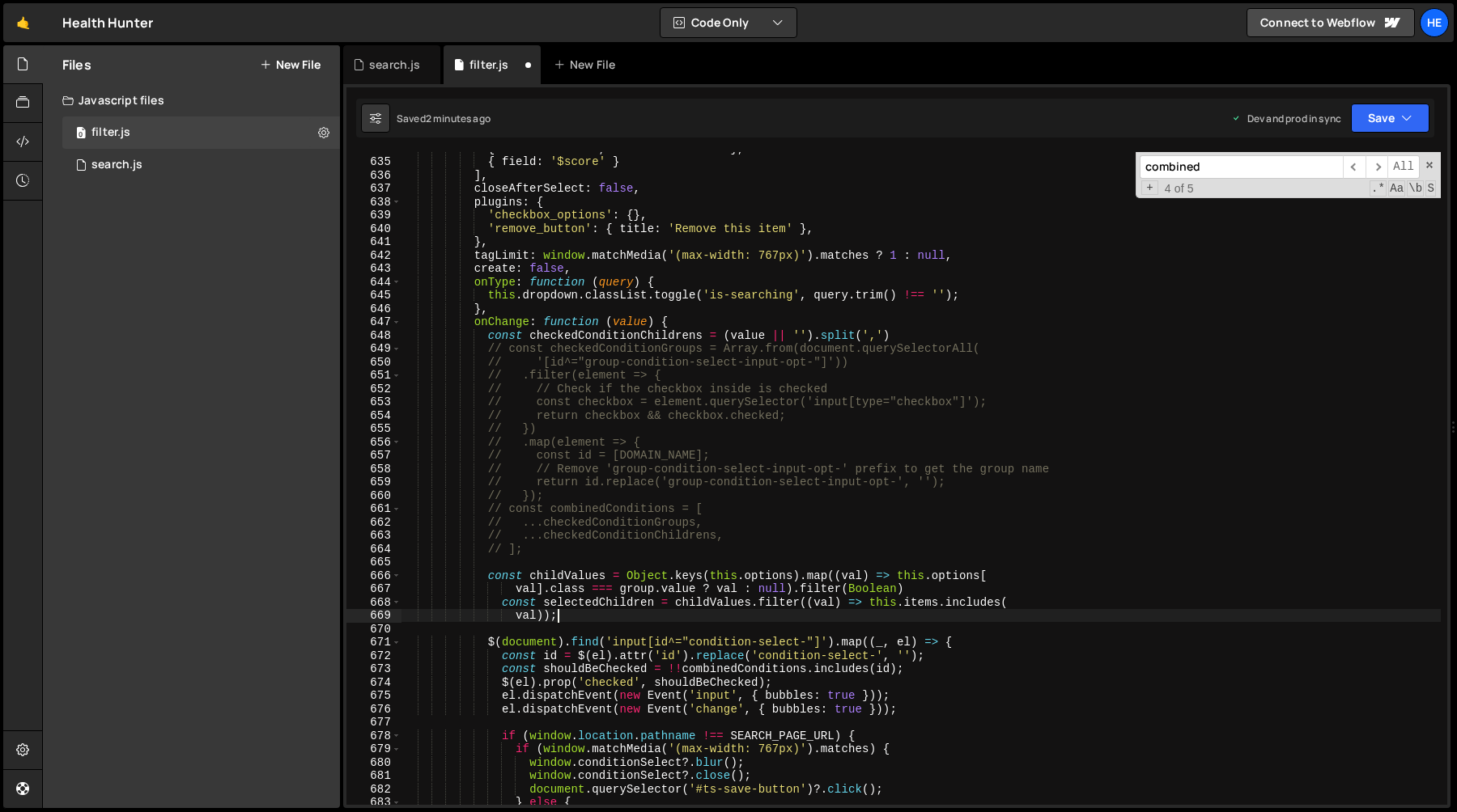
click at [724, 573] on div "{ field : 'order' , direction : 'asc' } , { field : '$score' } ] , closeAfterSe…" at bounding box center [921, 482] width 1040 height 680
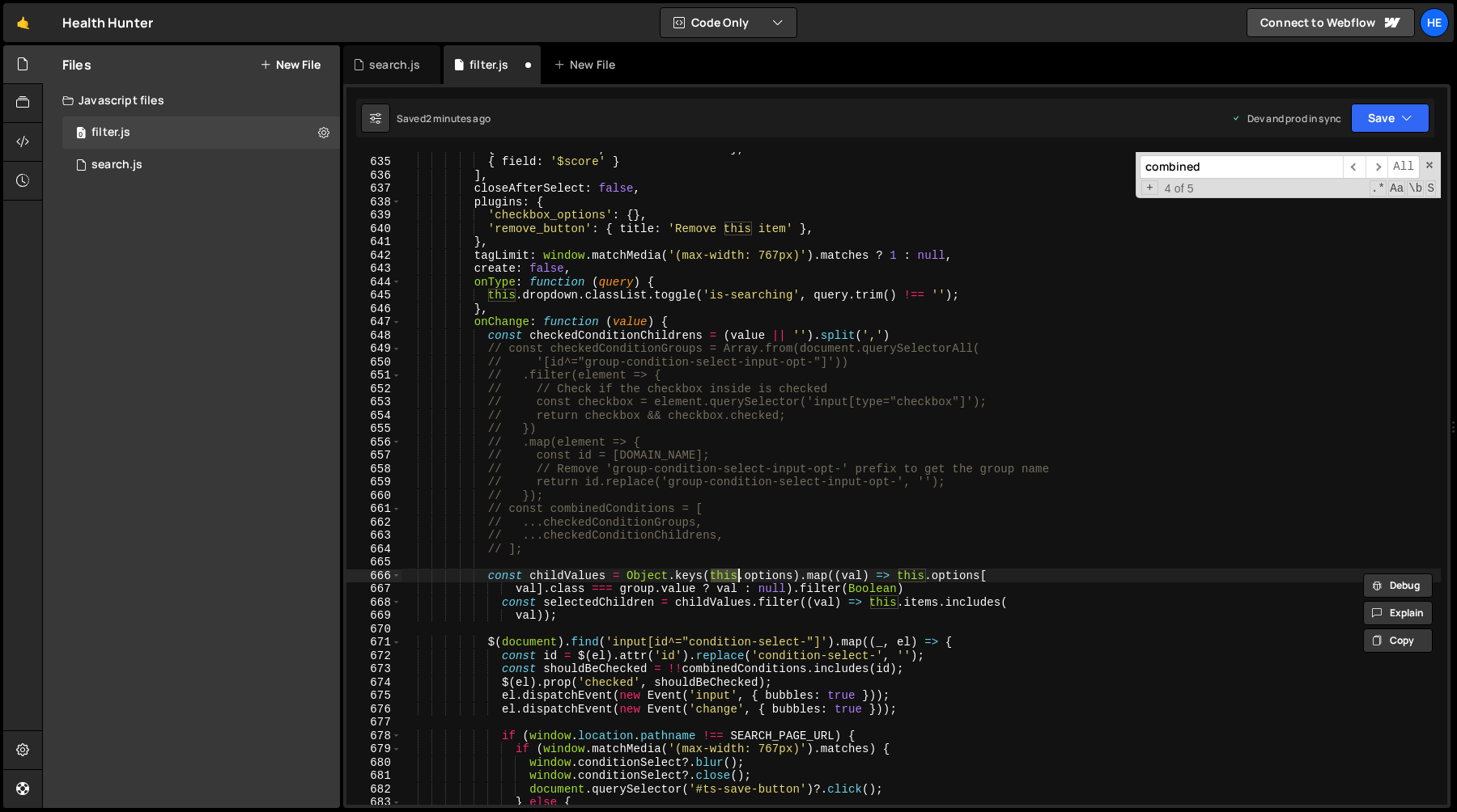
click at [766, 584] on div "{ field : 'order' , direction : 'asc' } , { field : '$score' } ] , closeAfterSe…" at bounding box center [921, 482] width 1040 height 680
click at [770, 575] on div "{ field : 'order' , direction : 'asc' } , { field : '$score' } ] , closeAfterSe…" at bounding box center [921, 482] width 1040 height 680
click at [681, 580] on div "{ field : 'order' , direction : 'asc' } , { field : '$score' } ] , closeAfterSe…" at bounding box center [921, 482] width 1040 height 680
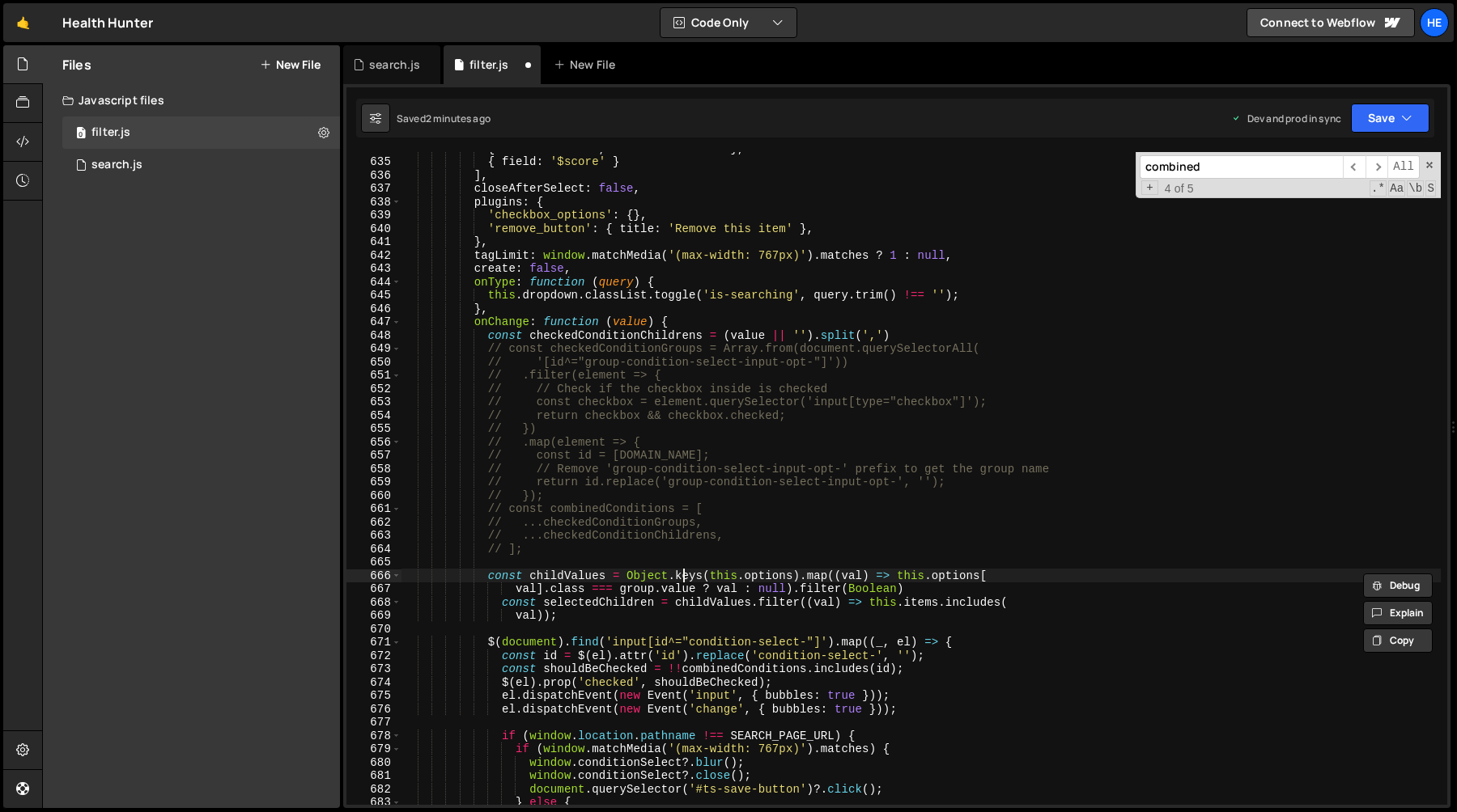
click at [681, 580] on div "{ field : 'order' , direction : 'asc' } , { field : '$score' } ] , closeAfterSe…" at bounding box center [921, 482] width 1040 height 680
click at [817, 580] on div "{ field : 'order' , direction : 'asc' } , { field : '$score' } ] , closeAfterSe…" at bounding box center [921, 482] width 1040 height 680
click at [639, 585] on div "{ field : 'order' , direction : 'asc' } , { field : '$score' } ] , closeAfterSe…" at bounding box center [921, 482] width 1040 height 680
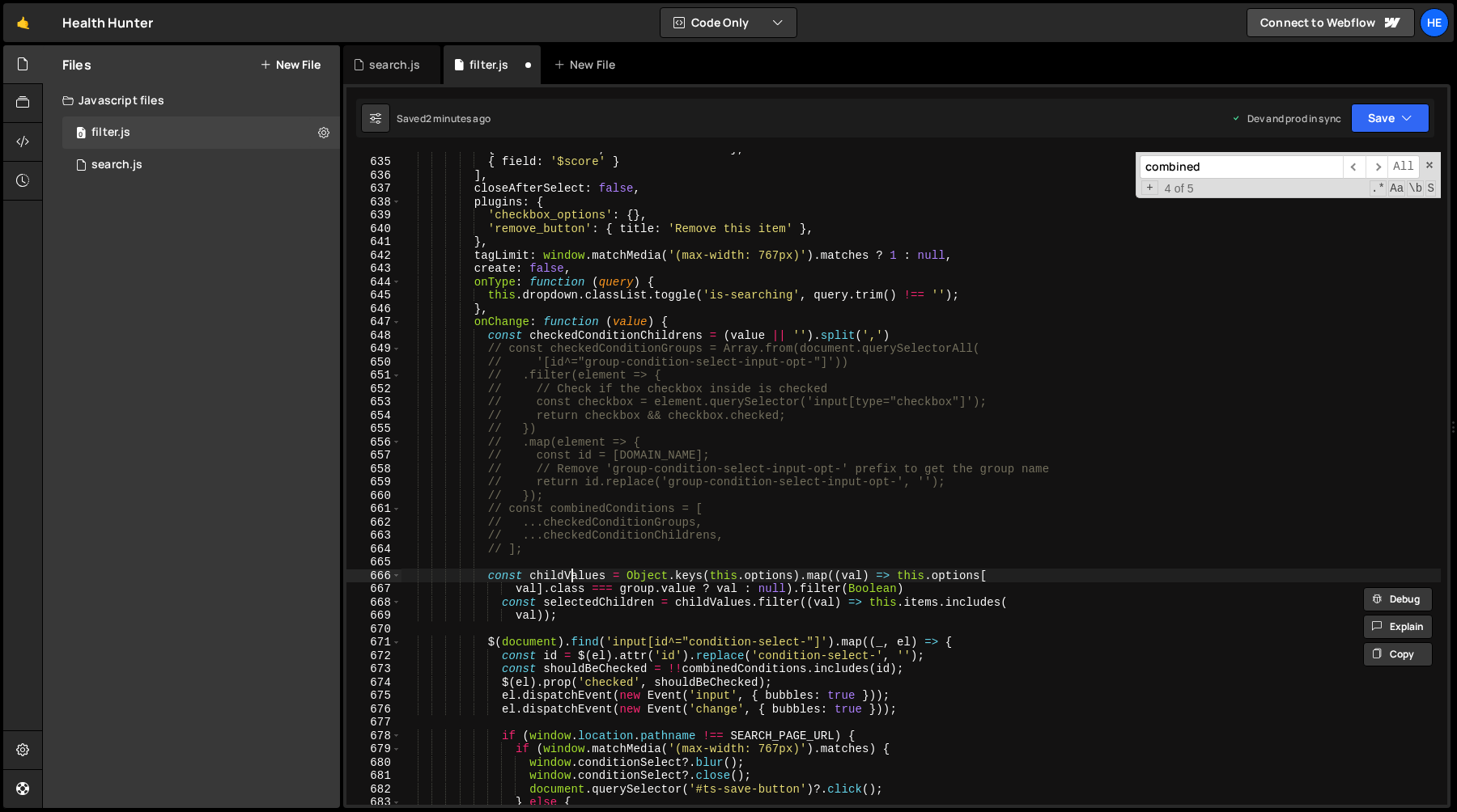
click at [575, 579] on div "{ field : 'order' , direction : 'asc' } , { field : '$score' } ] , closeAfterSe…" at bounding box center [921, 482] width 1040 height 680
click at [913, 590] on div "{ field : 'order' , direction : 'asc' } , { field : '$score' } ] , closeAfterSe…" at bounding box center [921, 482] width 1040 height 680
click at [561, 579] on div "{ field : 'order' , direction : 'asc' } , { field : '$score' } ] , closeAfterSe…" at bounding box center [921, 482] width 1040 height 680
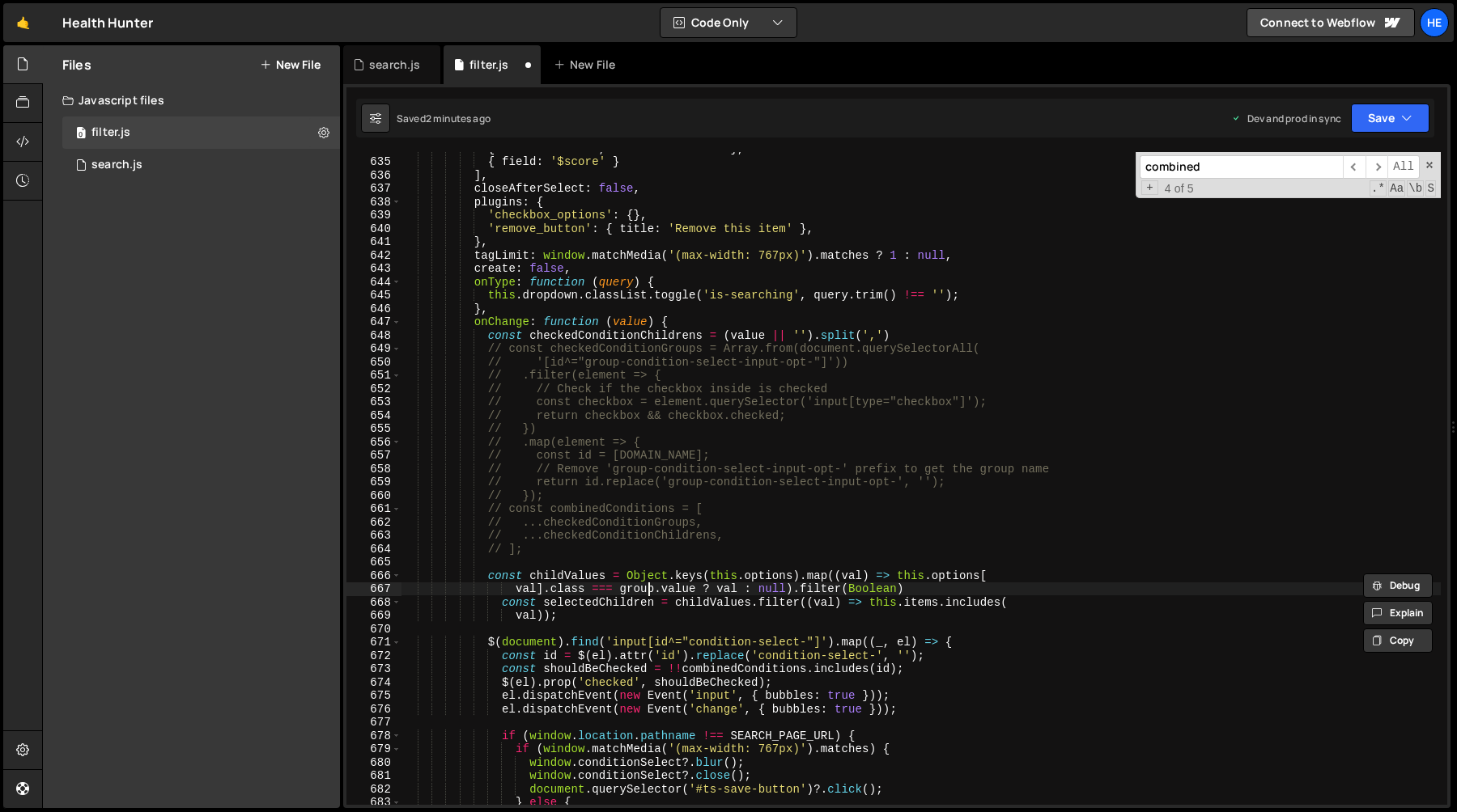
click at [647, 593] on div "{ field : 'order' , direction : 'asc' } , { field : '$score' } ] , closeAfterSe…" at bounding box center [921, 482] width 1040 height 680
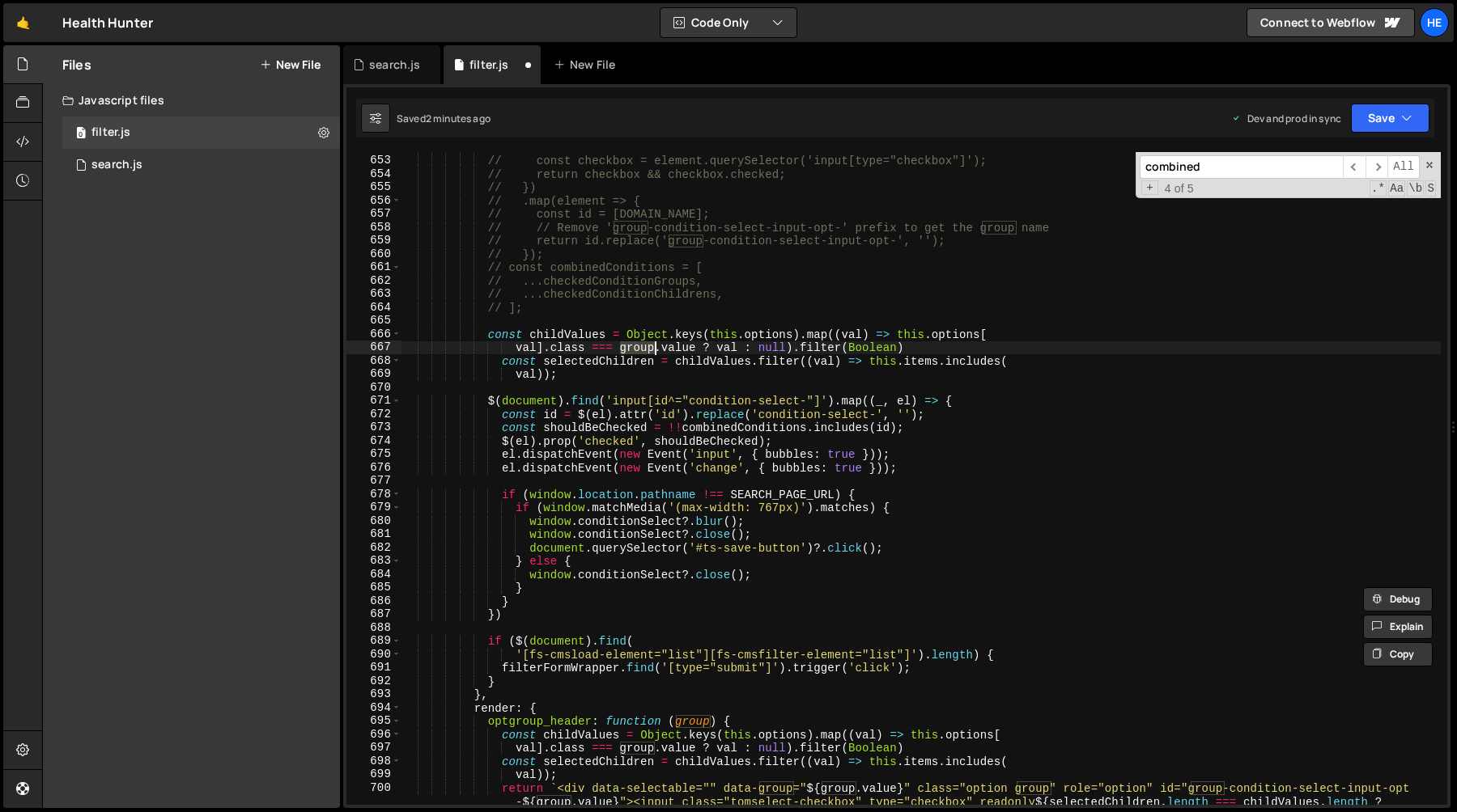
scroll to position [8782, 0]
click at [610, 364] on div "// // Check if the checkbox inside is checked // const checkbox = element.query…" at bounding box center [921, 494] width 1040 height 706
type textarea "const selectedChildren = childValues.filter((val) => this.items.includes("
click at [610, 364] on div "// // Check if the checkbox inside is checked // const checkbox = element.query…" at bounding box center [921, 494] width 1040 height 706
click at [728, 359] on div "// // Check if the checkbox inside is checked // const checkbox = element.query…" at bounding box center [921, 494] width 1040 height 706
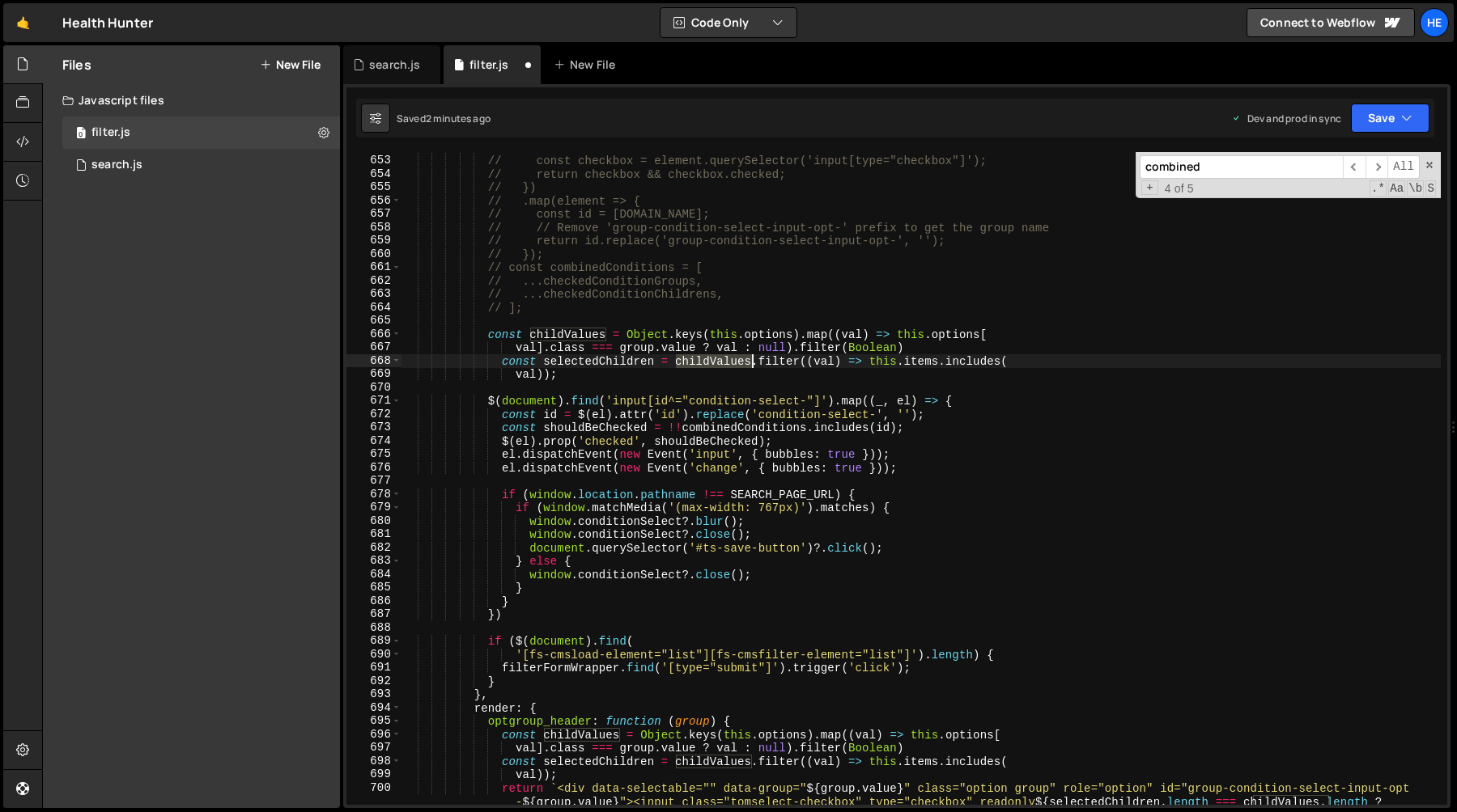
click at [728, 359] on div "// // Check if the checkbox inside is checked // const checkbox = element.query…" at bounding box center [921, 494] width 1040 height 706
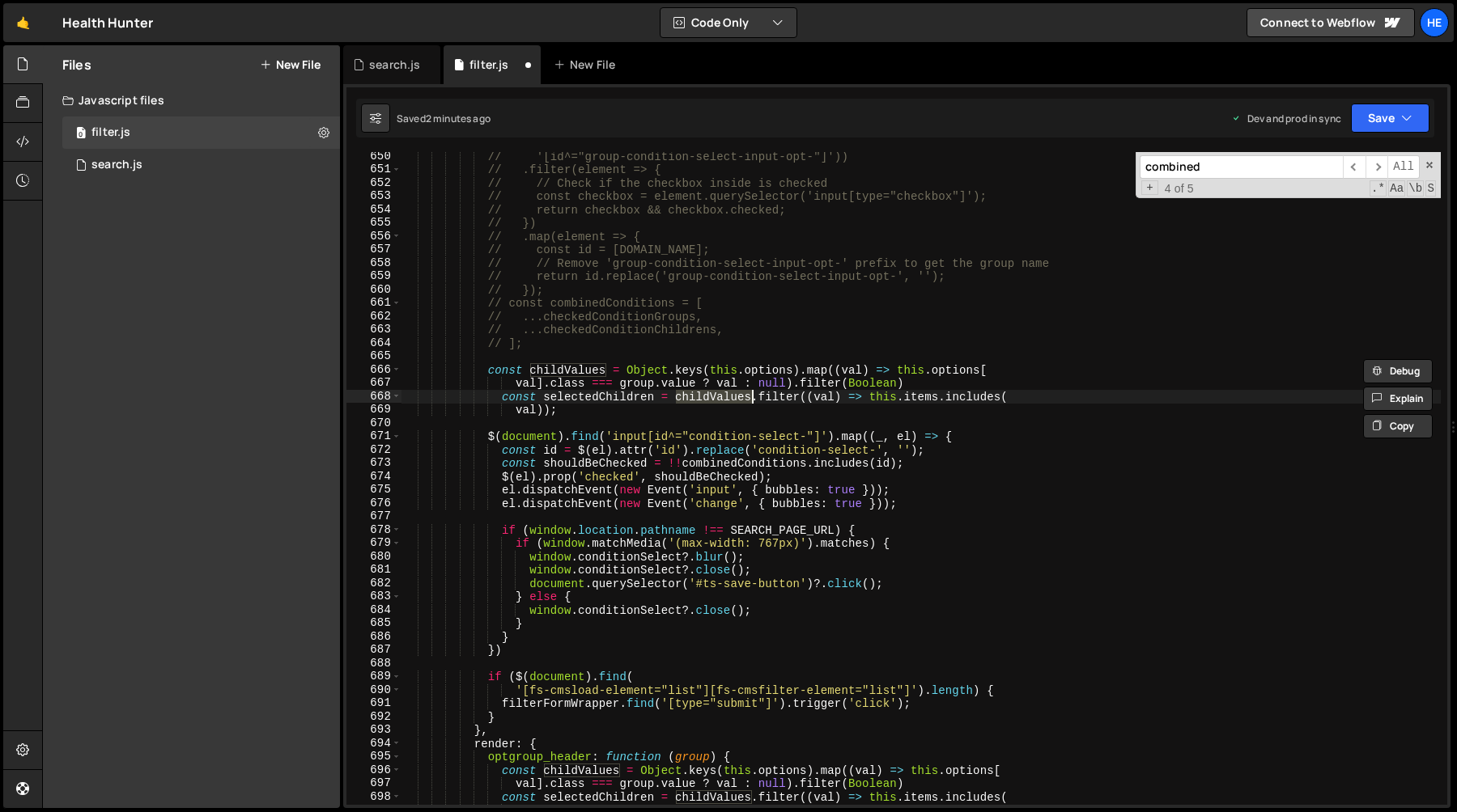
scroll to position [8734, 0]
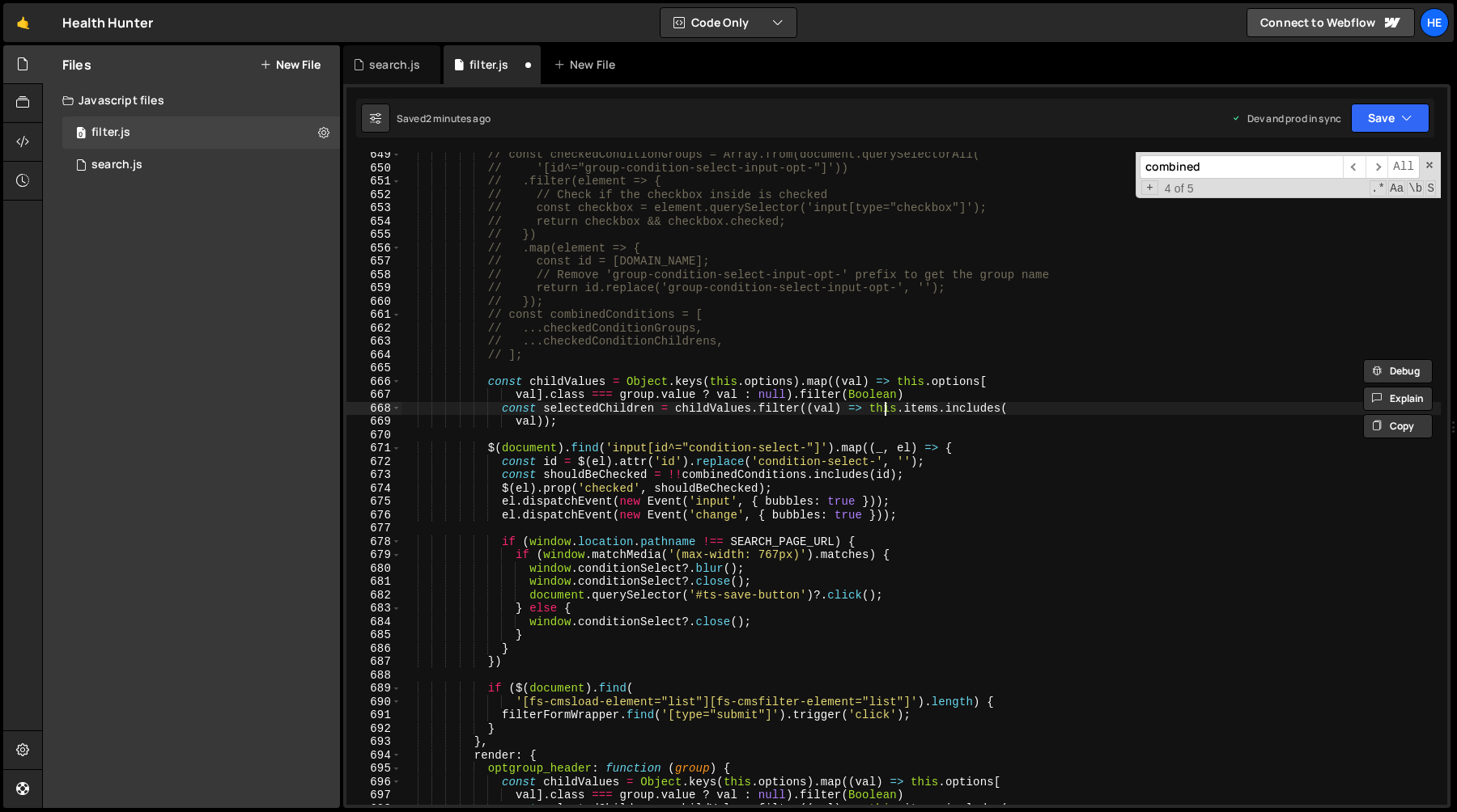
click at [886, 413] on div "// const checkedConditionGroups = Array.from(document.querySelectorAll( // '[id…" at bounding box center [921, 488] width 1040 height 680
click at [548, 434] on div "// const checkedConditionGroups = Array.from(document.querySelectorAll( // '[id…" at bounding box center [921, 488] width 1040 height 680
click at [575, 419] on div "// const checkedConditionGroups = Array.from(document.querySelectorAll( // '[id…" at bounding box center [921, 488] width 1040 height 680
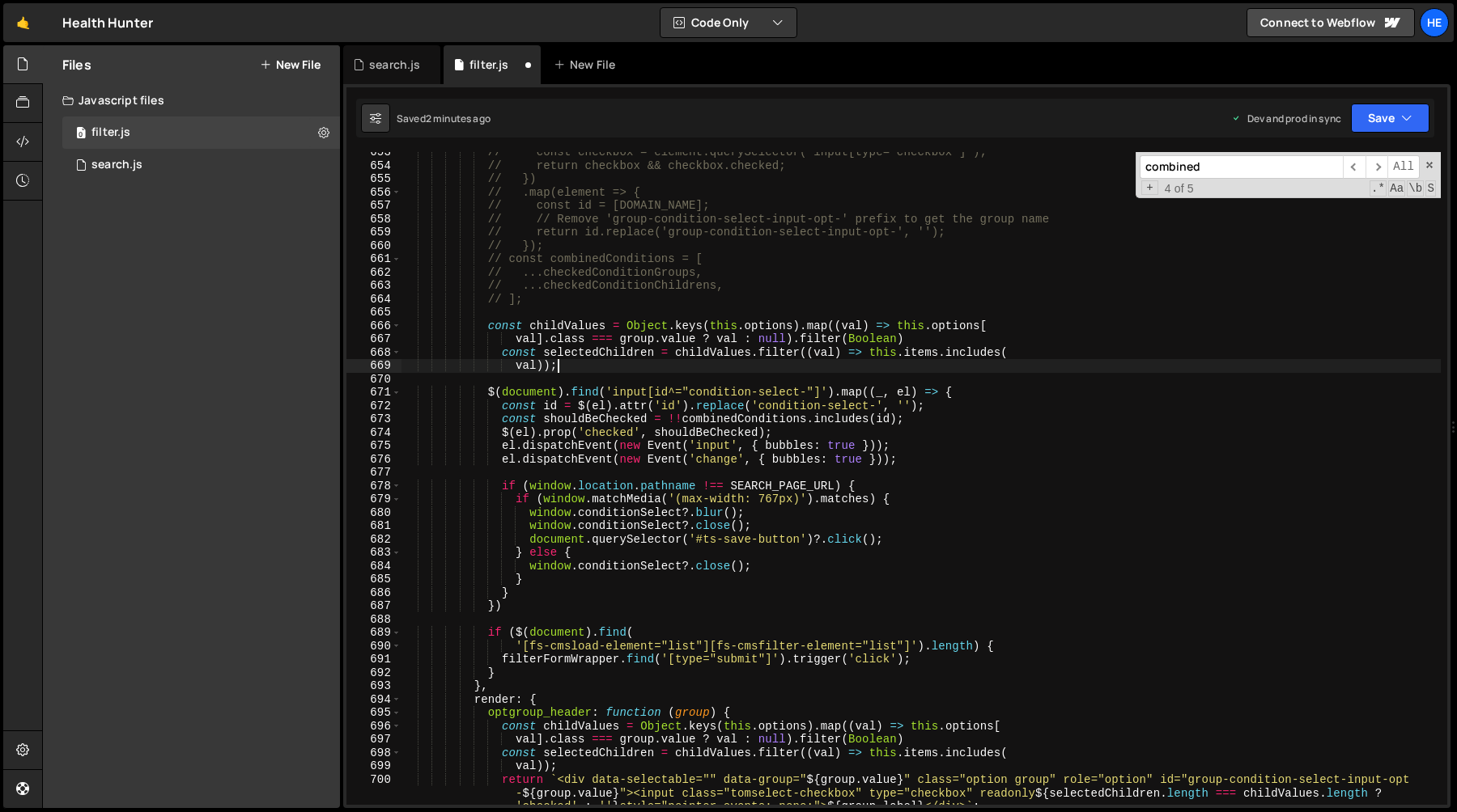
scroll to position [8790, 0]
click at [807, 288] on div "// const checkbox = element.querySelector('input[type="checkbox"]'); // return …" at bounding box center [921, 499] width 1040 height 706
type textarea "// ...checkedConditionChildrens,"
click at [702, 308] on div "// const checkbox = element.querySelector('input[type="checkbox"]'); // return …" at bounding box center [921, 499] width 1040 height 706
click at [661, 300] on div "// const checkbox = element.querySelector('input[type="checkbox"]'); // return …" at bounding box center [921, 499] width 1040 height 706
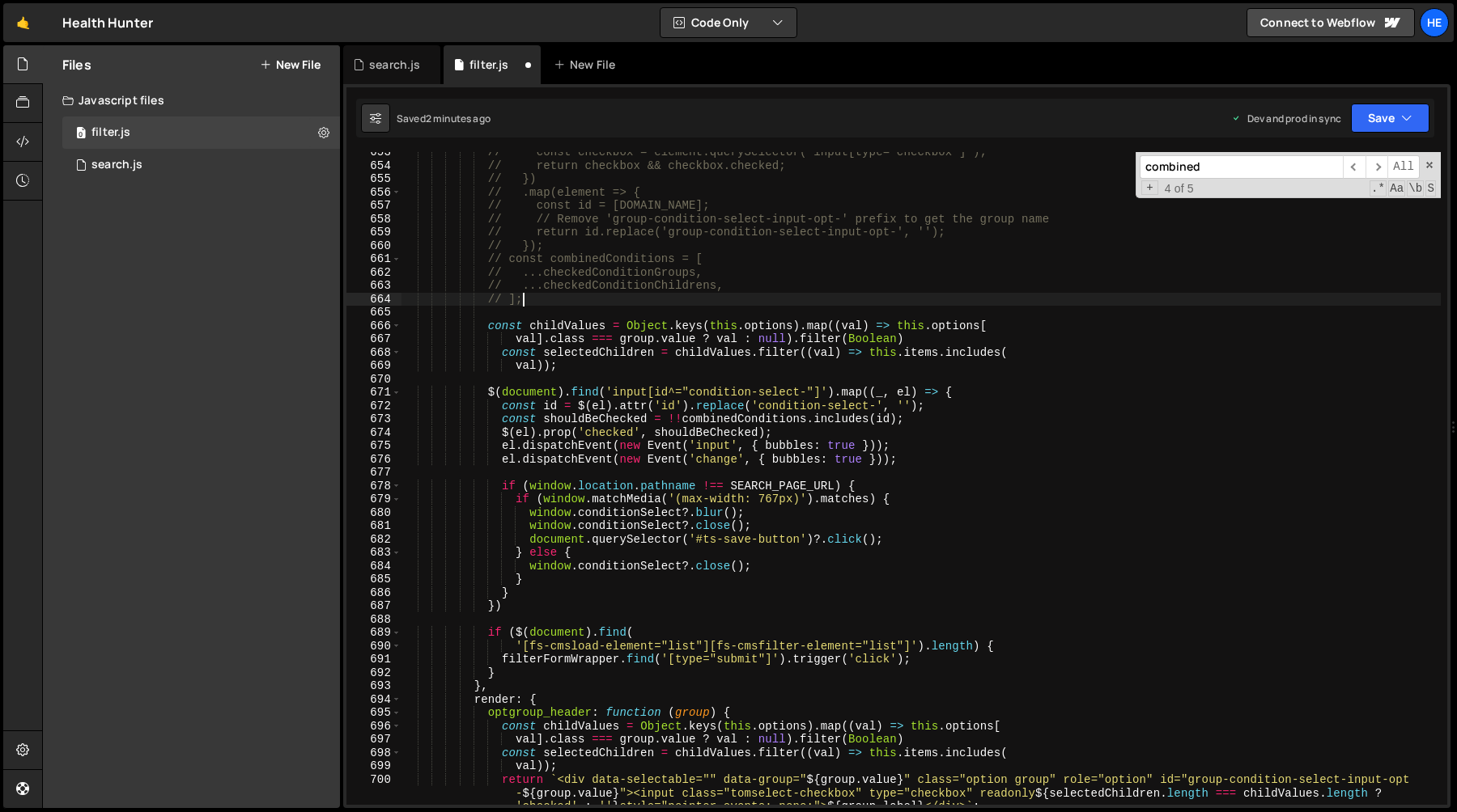
type textarea "// ];"
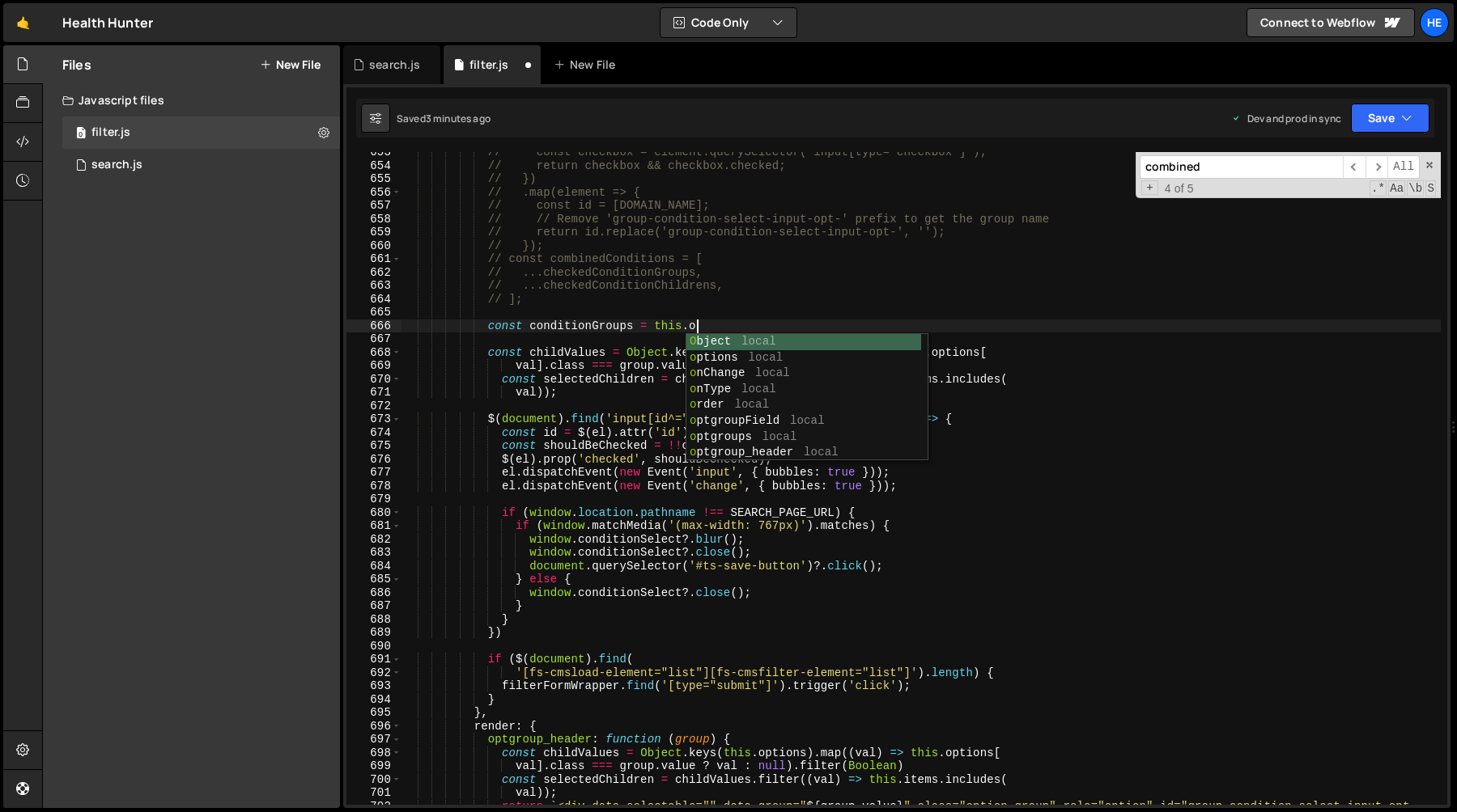
scroll to position [0, 19]
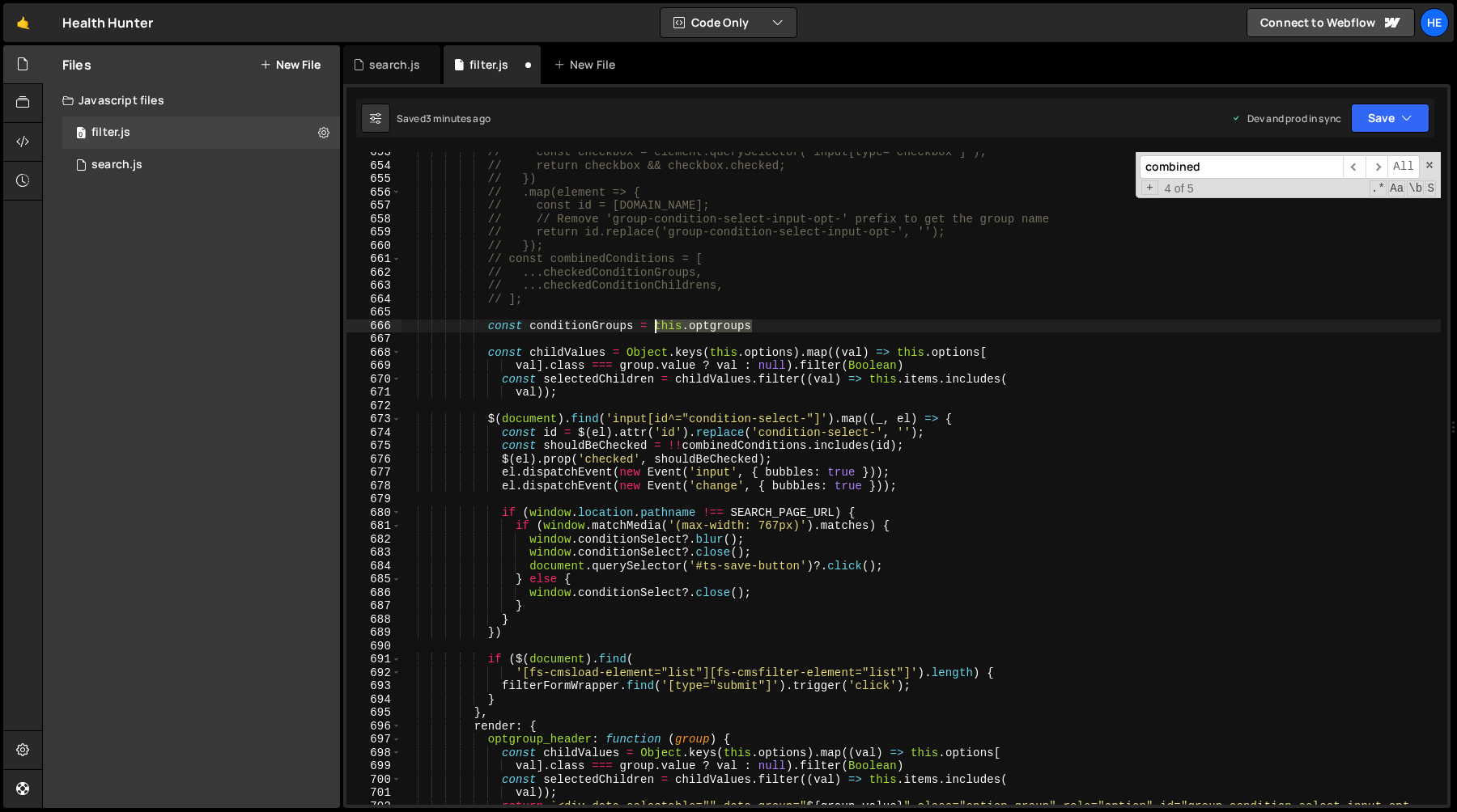
click at [659, 328] on div "// const checkbox = element.querySelector('input[type="checkbox"]'); // return …" at bounding box center [921, 499] width 1040 height 706
type textarea "const conditionGroups = this.optgroups"
type input "this.optgroups"
click at [1371, 163] on span "​" at bounding box center [1377, 167] width 23 height 24
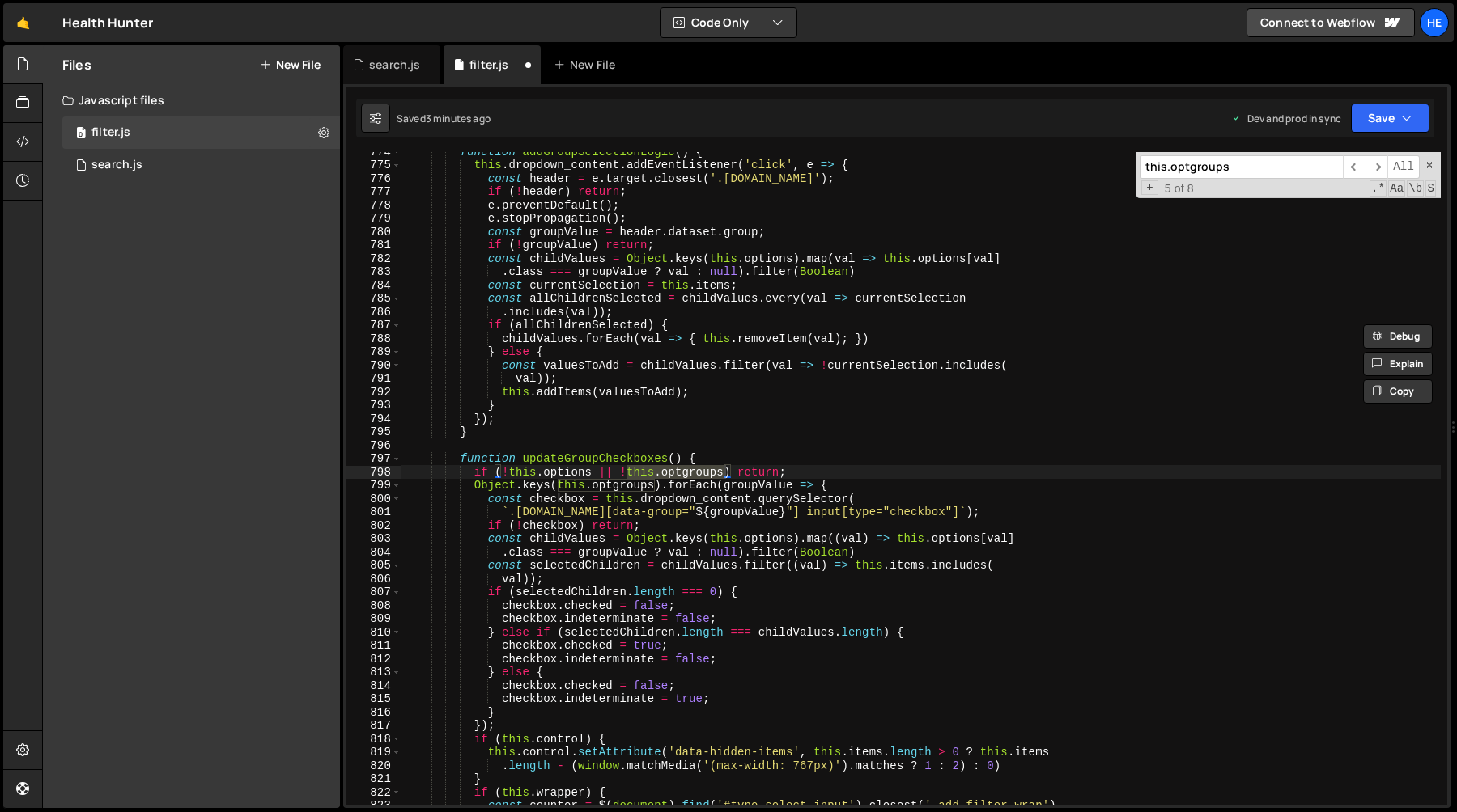
type textarea "Object.keys(this.optgroups).forEach(groupValue => {"
click at [472, 487] on div "function addGroupSelectionLogic ( ) { this . dropdown_content . addEventListene…" at bounding box center [921, 485] width 1040 height 680
click at [664, 489] on div "function addGroupSelectionLogic ( ) { this . dropdown_content . addEventListene…" at bounding box center [921, 485] width 1040 height 680
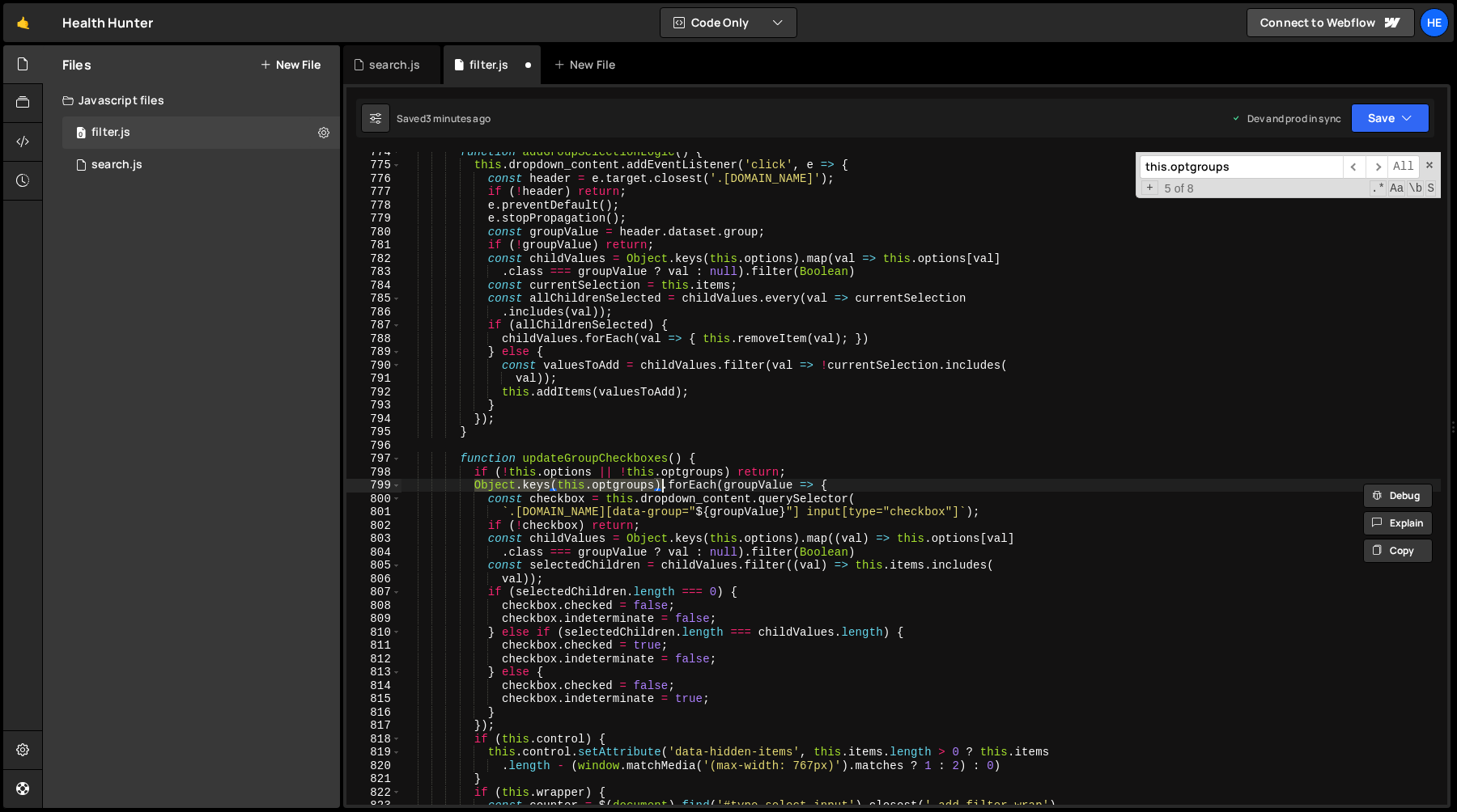
click at [849, 482] on div "function addGroupSelectionLogic ( ) { this . dropdown_content . addEventListene…" at bounding box center [921, 485] width 1040 height 680
click at [1350, 164] on span "​" at bounding box center [1355, 167] width 23 height 24
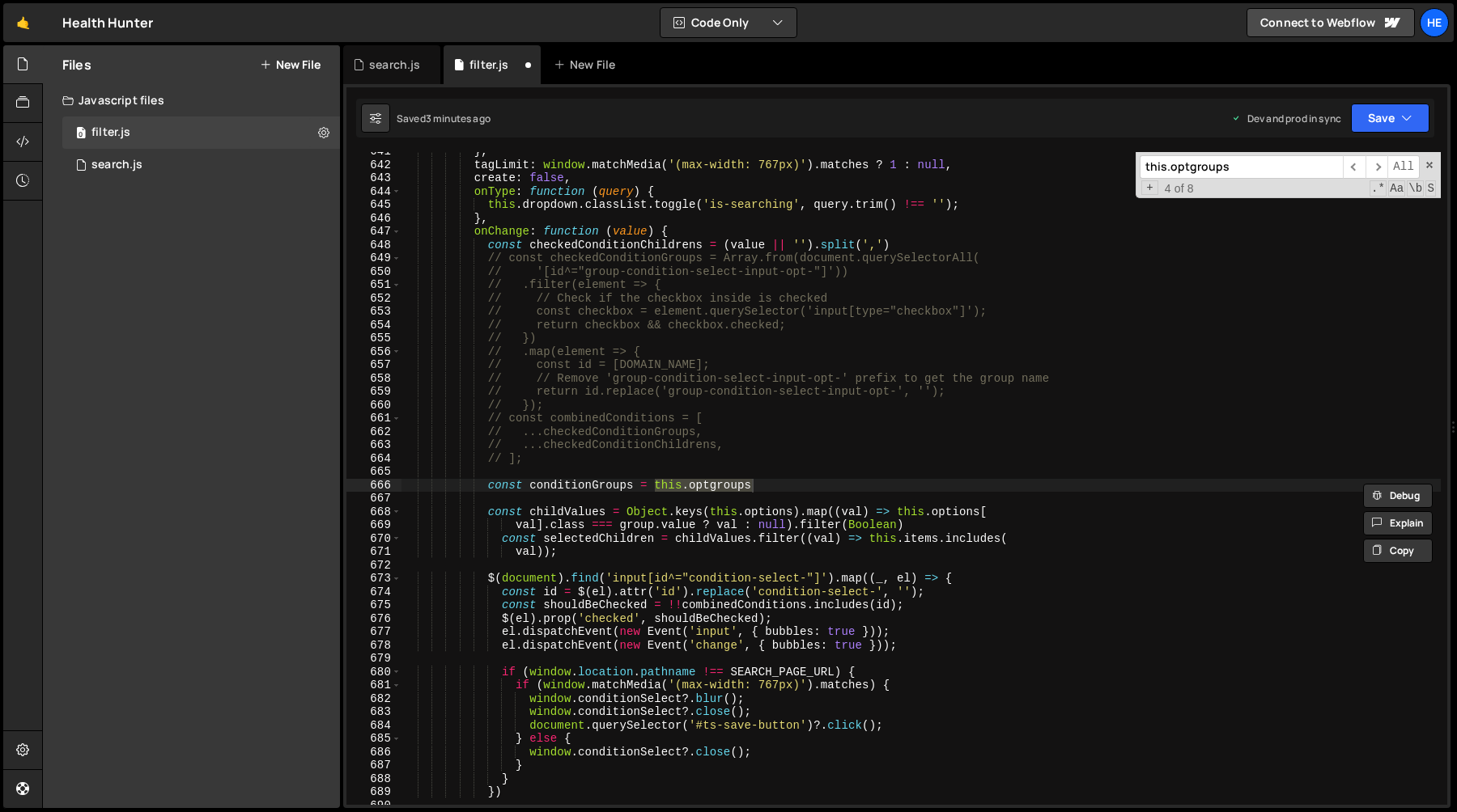
scroll to position [0, 5]
click at [791, 495] on div "} , tagLimit : window . matchMedia ( '(max-width: 767px)' ) . matches ? 1 : nul…" at bounding box center [921, 485] width 1040 height 680
click at [654, 489] on div "} , tagLimit : window . matchMedia ( '(max-width: 767px)' ) . matches ? 1 : nul…" at bounding box center [921, 485] width 1040 height 680
click at [756, 489] on div "} , tagLimit : window . matchMedia ( '(max-width: 767px)' ) . matches ? 1 : nul…" at bounding box center [921, 485] width 1040 height 680
paste textarea "Object.keys(this.optgroups).forEach(groupValue => {"
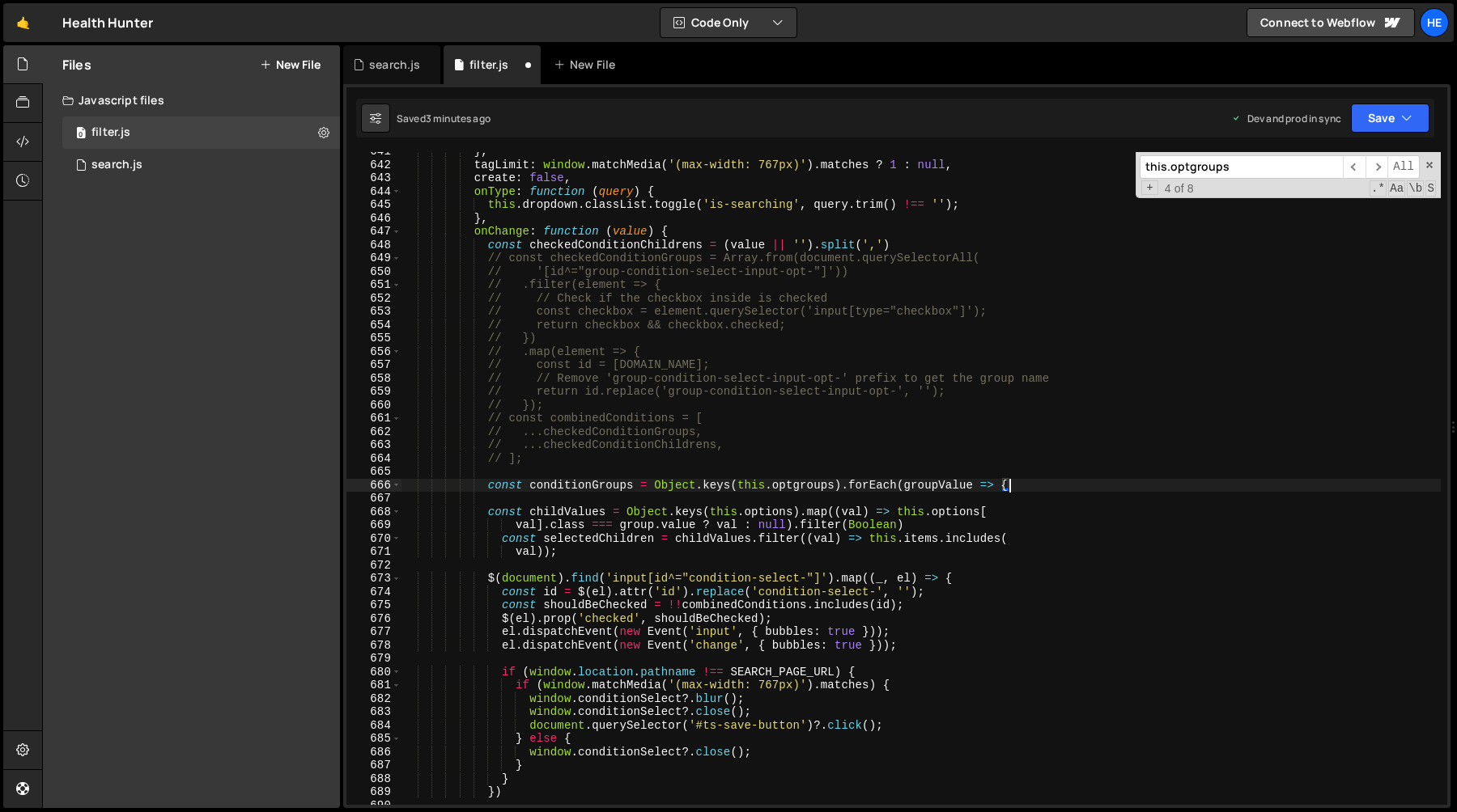
click at [711, 489] on div "} , tagLimit : window . matchMedia ( '(max-width: 767px)' ) . matches ? 1 : nul…" at bounding box center [921, 485] width 1040 height 680
click at [910, 483] on div "} , tagLimit : window . matchMedia ( '(max-width: 767px)' ) . matches ? 1 : nul…" at bounding box center [921, 485] width 1040 height 680
click at [871, 483] on div "} , tagLimit : window . matchMedia ( '(max-width: 767px)' ) . matches ? 1 : nul…" at bounding box center [921, 485] width 1040 height 680
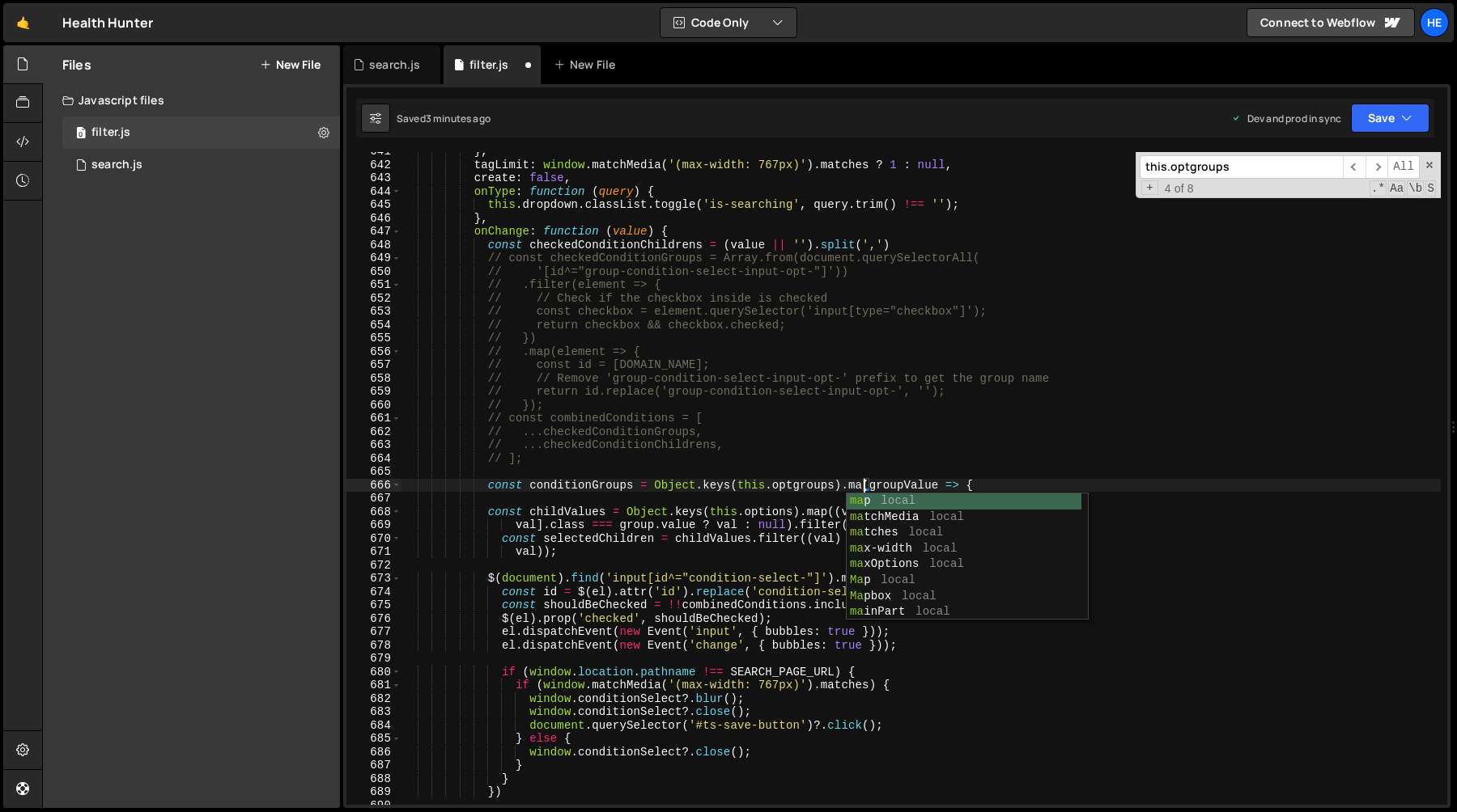
scroll to position [0, 32]
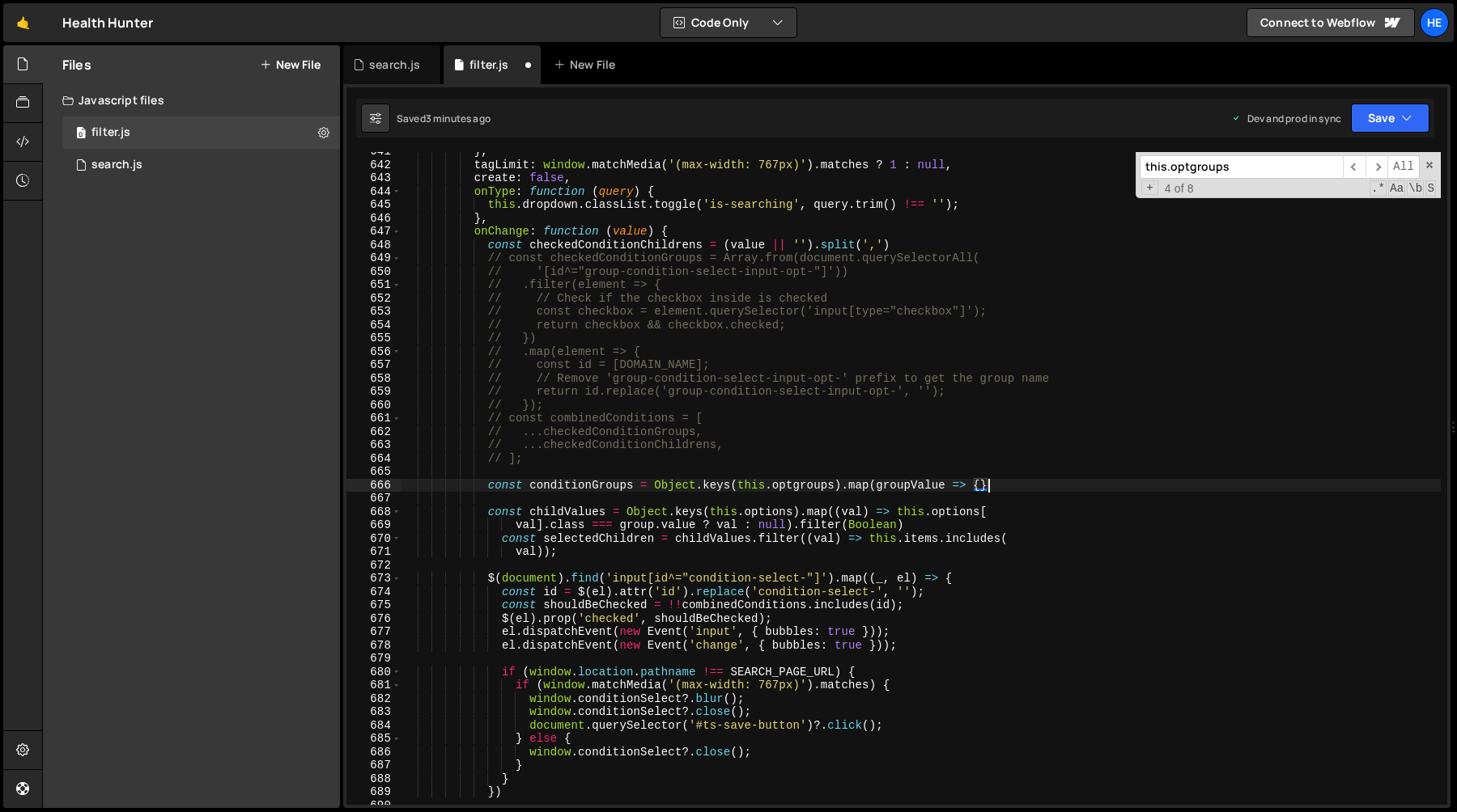
type textarea "const conditionGroups = Object.keys(this.optgroups).map(groupValue => {})"
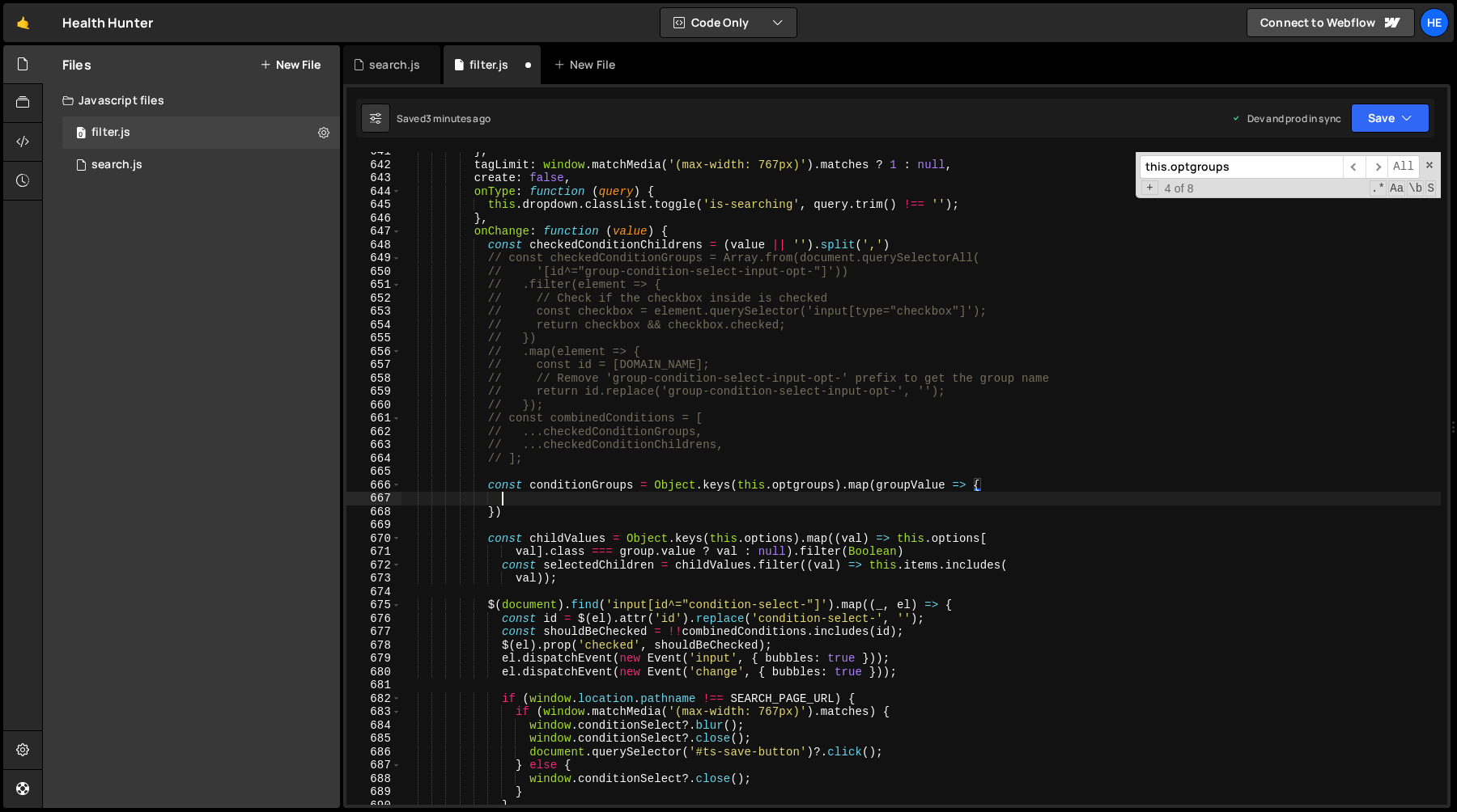
scroll to position [0, 5]
click at [485, 542] on div "} , tagLimit : window . matchMedia ( '(max-width: 767px)' ) . matches ? 1 : nul…" at bounding box center [921, 485] width 1040 height 680
click at [584, 576] on div "} , tagLimit : window . matchMedia ( '(max-width: 767px)' ) . matches ? 1 : nul…" at bounding box center [921, 485] width 1040 height 680
type textarea "const selectedChildren = childValues.filter((val) => this.items.includes( val));"
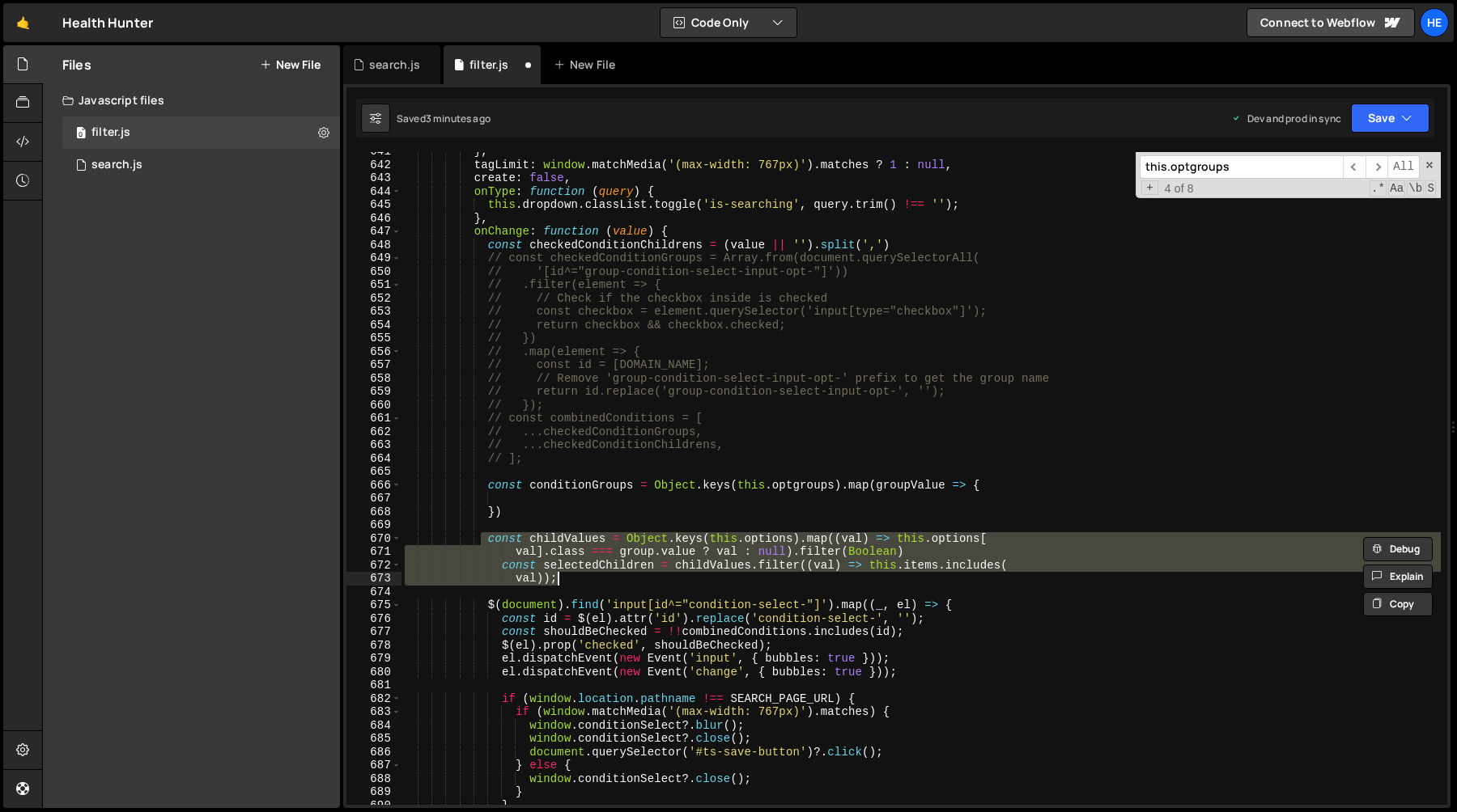
scroll to position [0, 4]
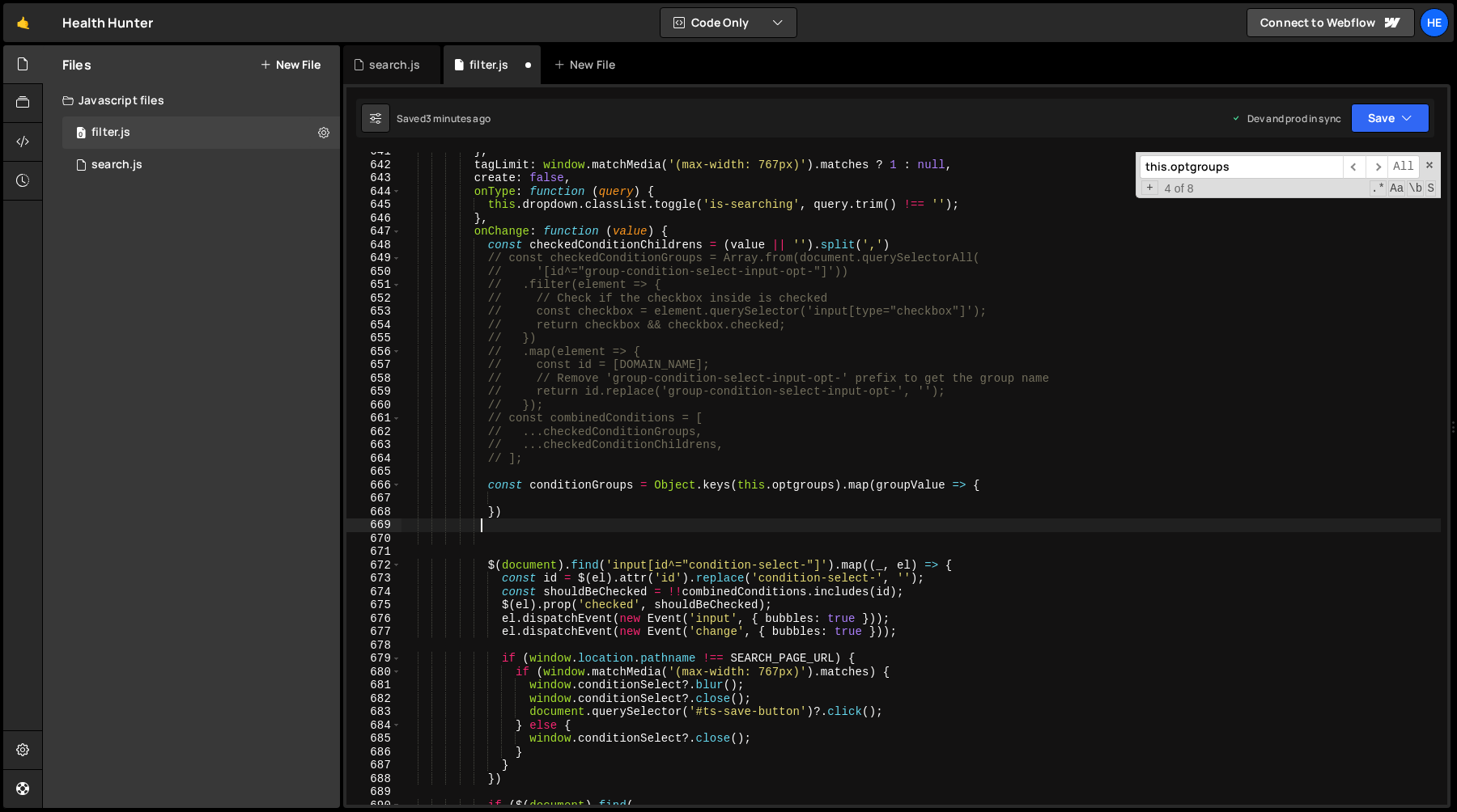
type textarea "})"
paste textarea "val));"
type textarea "val));"
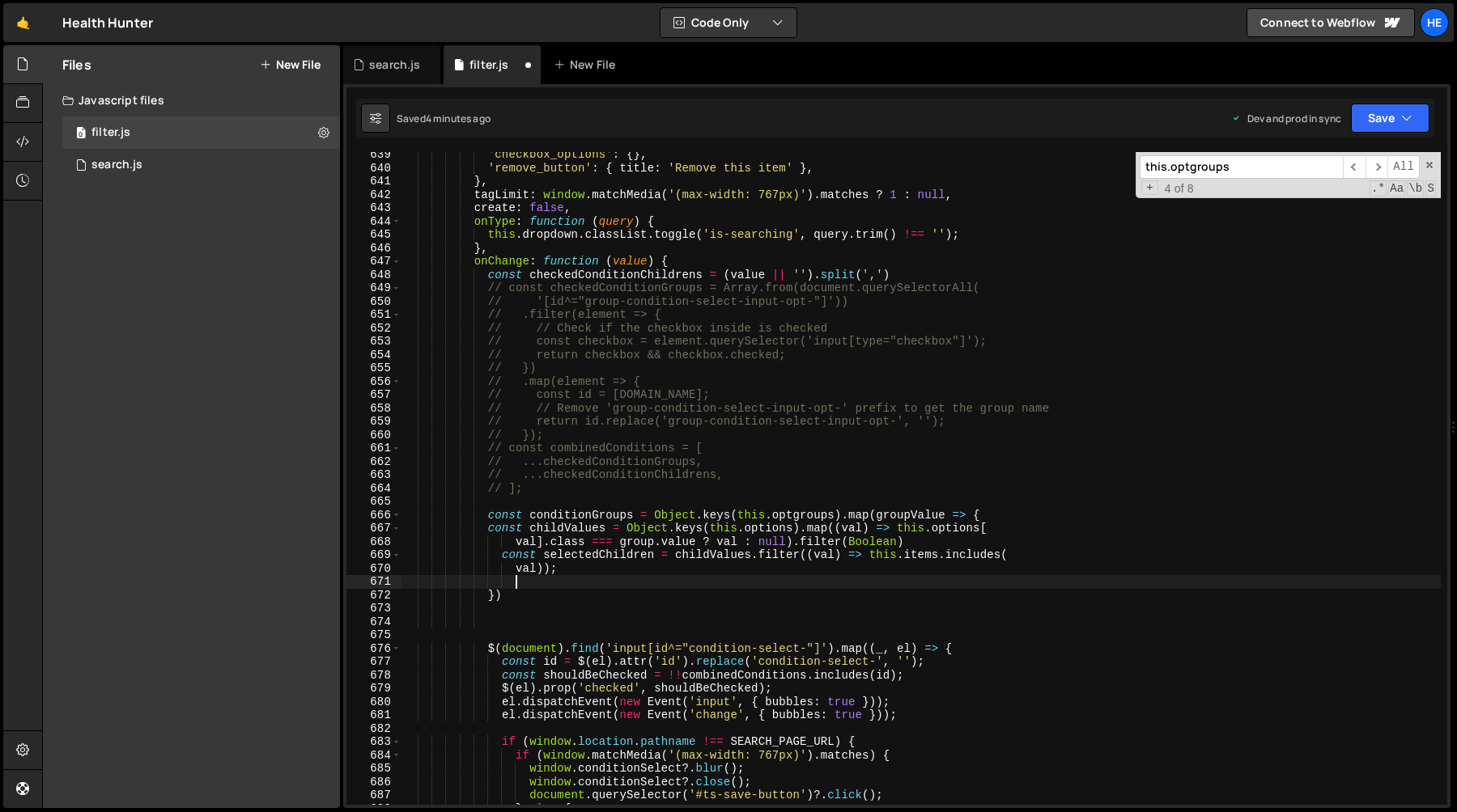
scroll to position [8599, 0]
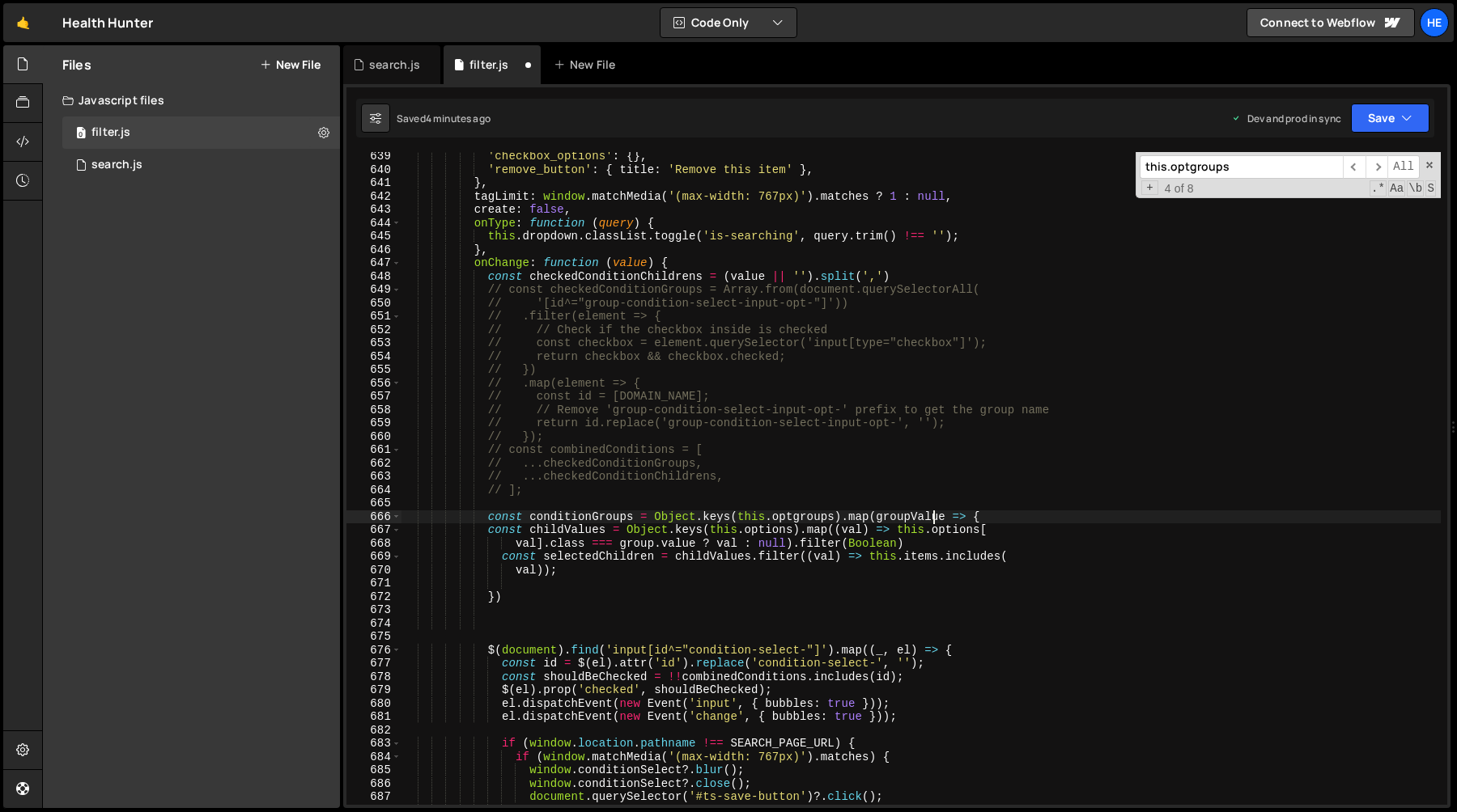
click at [931, 520] on div "'checkbox_options' : { } , 'remove_button' : { title : 'Remove this item' } , }…" at bounding box center [921, 489] width 1040 height 680
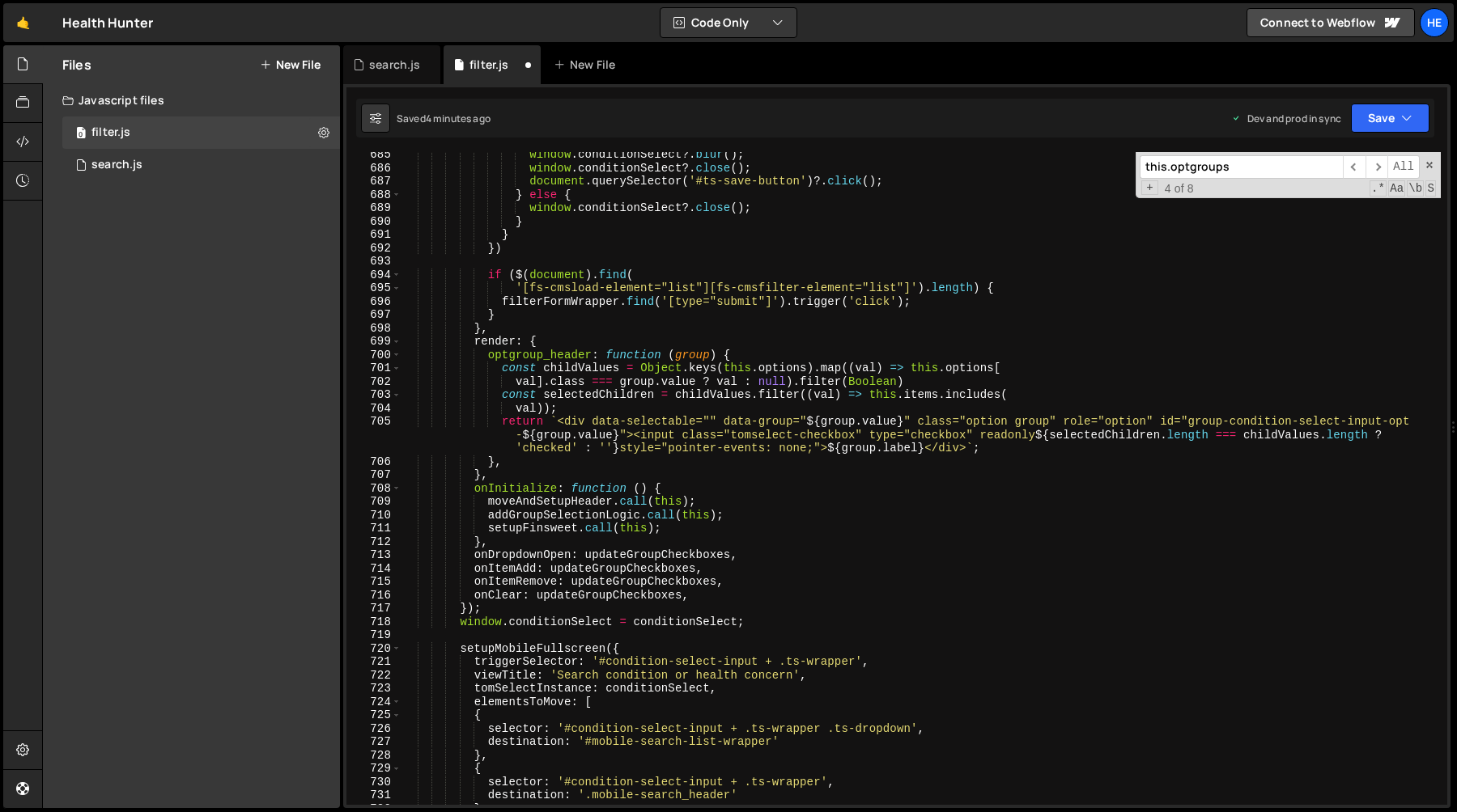
scroll to position [9215, 0]
click at [1058, 432] on div "window . conditionSelect ?. blur ( ) ; window . conditionSelect ?. close ( ) ; …" at bounding box center [921, 488] width 1040 height 680
click at [1378, 434] on div "window . conditionSelect ?. blur ( ) ; window . conditionSelect ?. close ( ) ; …" at bounding box center [921, 488] width 1040 height 680
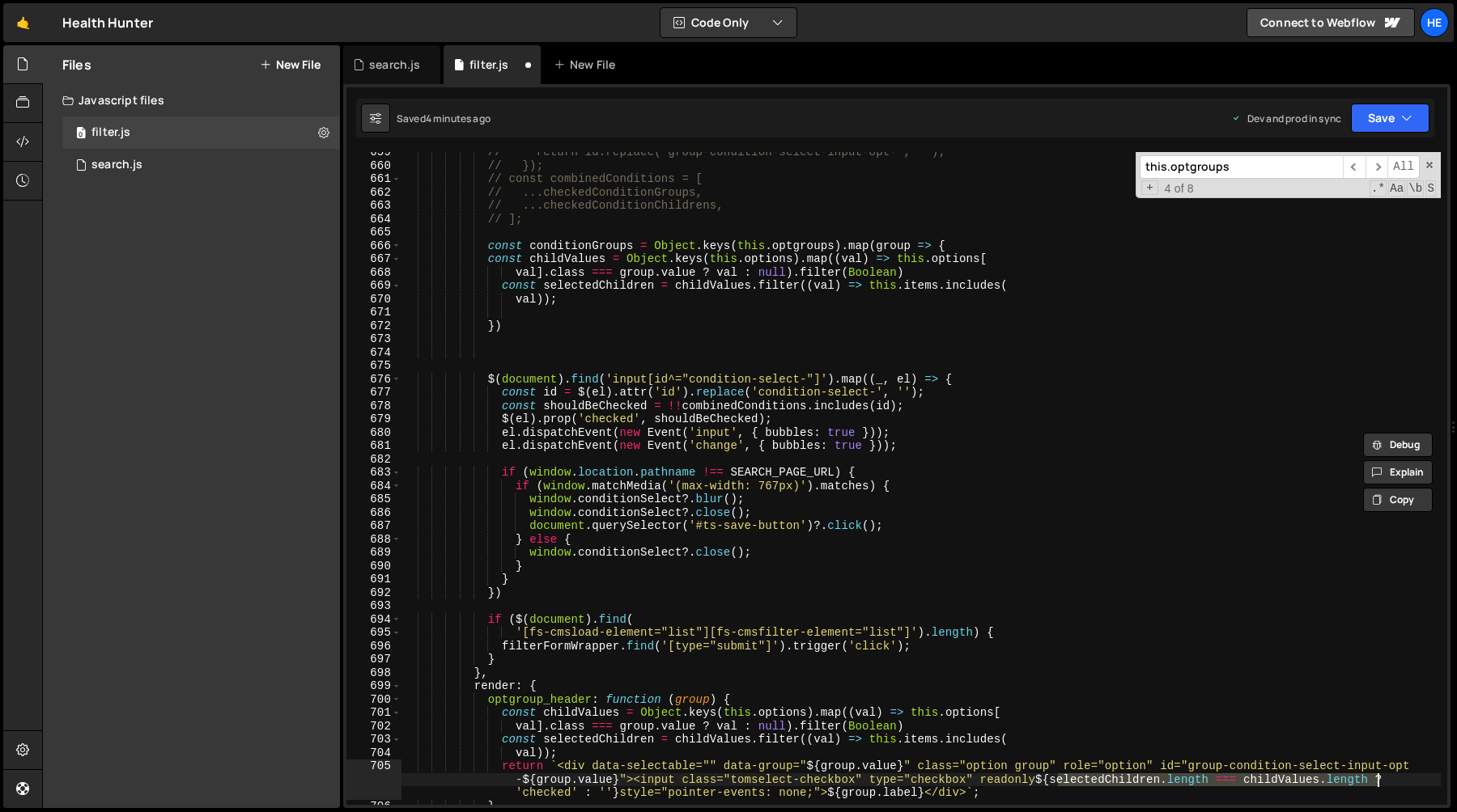
scroll to position [8854, 0]
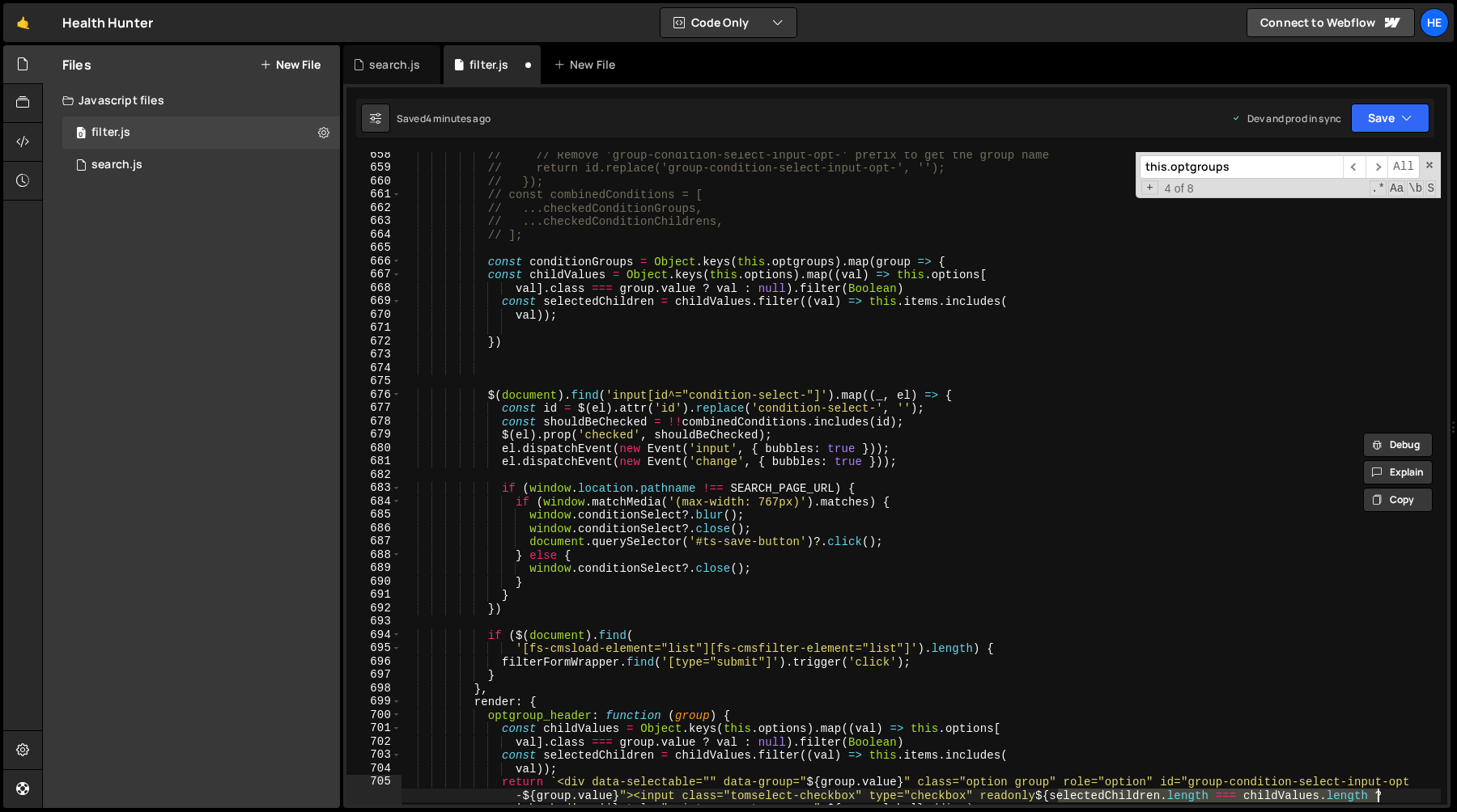
click at [680, 390] on div "// // Remove 'group-condition-select-input-opt-' prefix to get the group name /…" at bounding box center [921, 501] width 1040 height 706
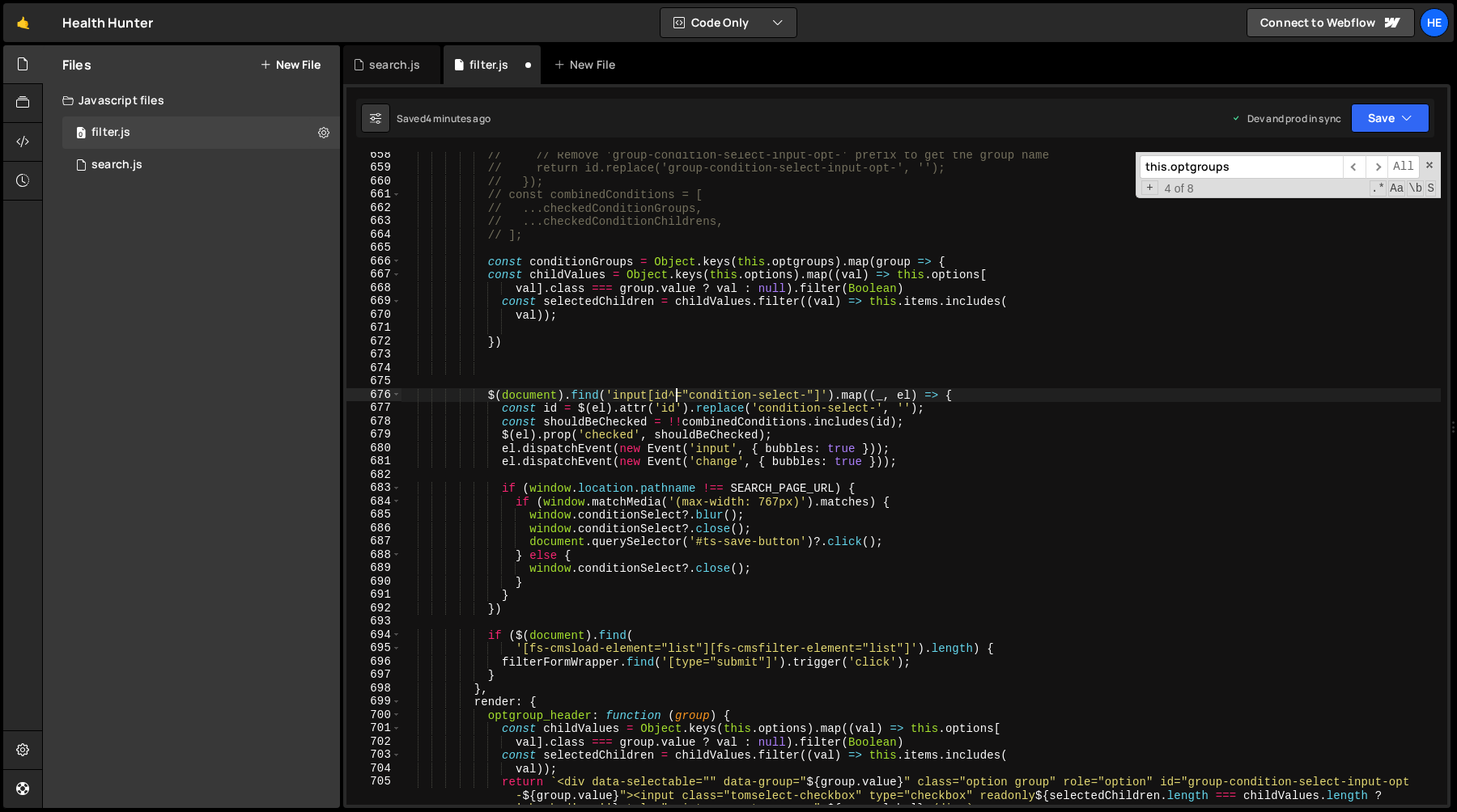
click at [612, 319] on div "// // Remove 'group-condition-select-input-opt-' prefix to get the group name /…" at bounding box center [921, 501] width 1040 height 706
type textarea "val));"
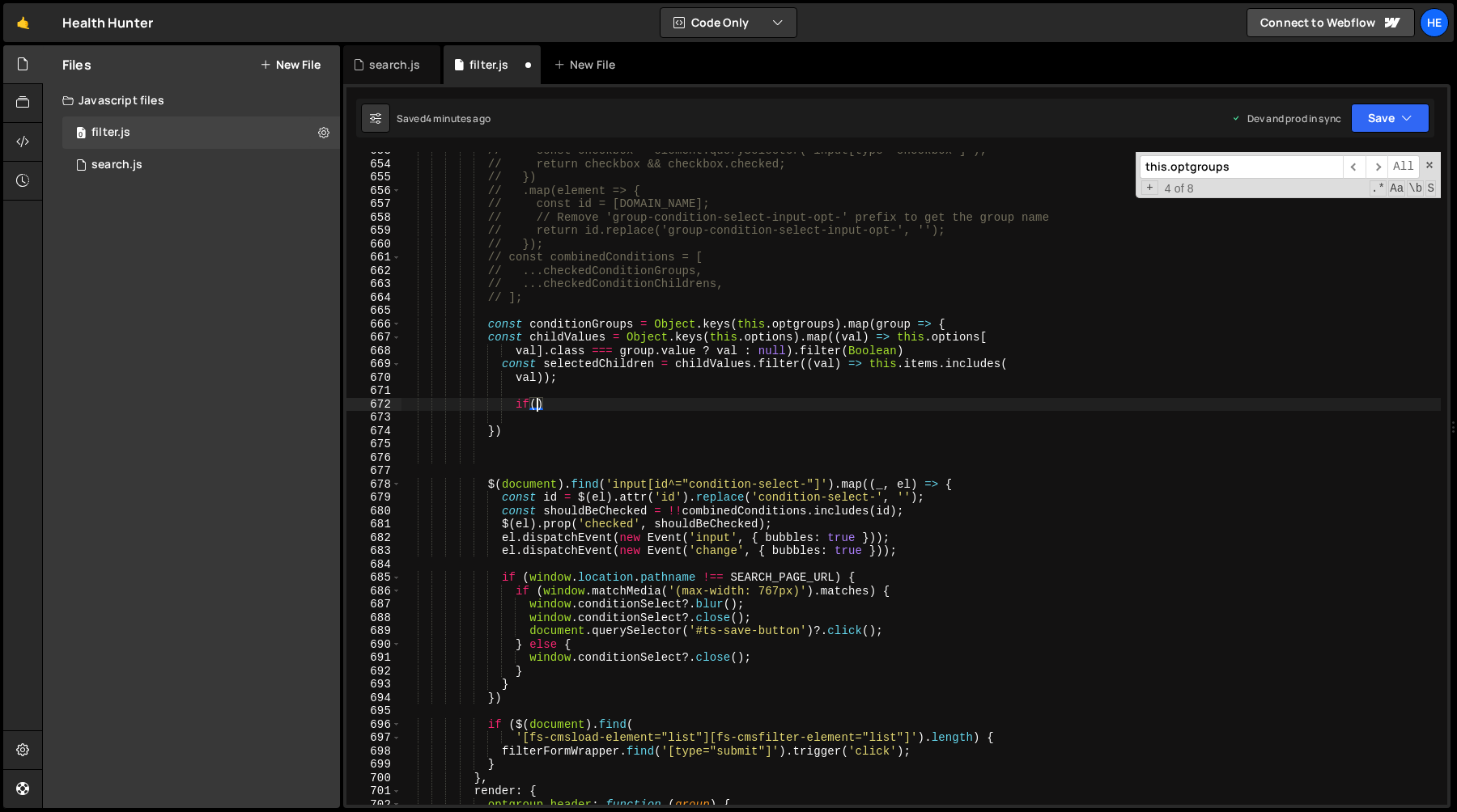
scroll to position [8699, 0]
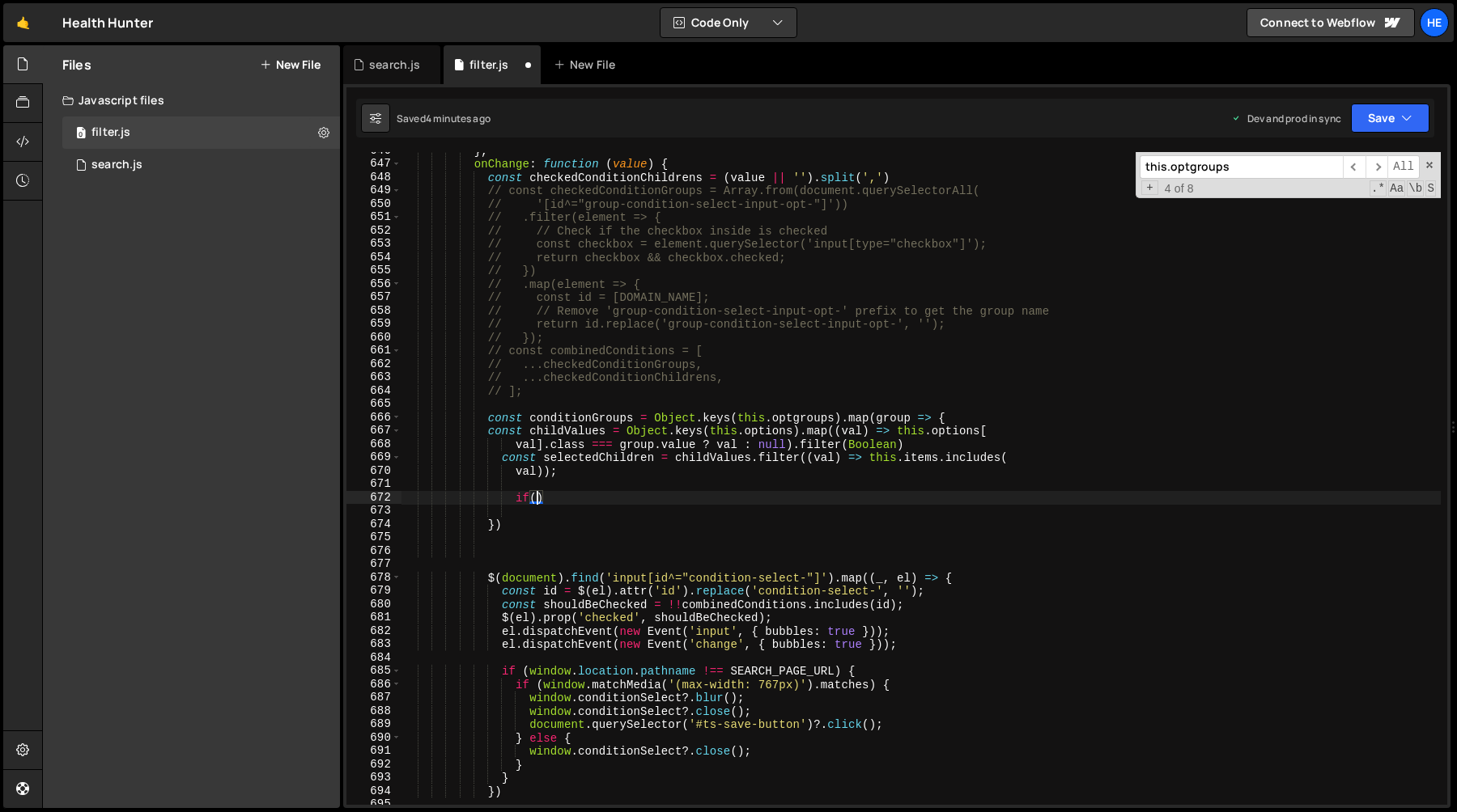
paste textarea "selectedChildren.length === childValues.length)"
type textarea "i"
paste textarea "selectedChildren.length === childValues.length"
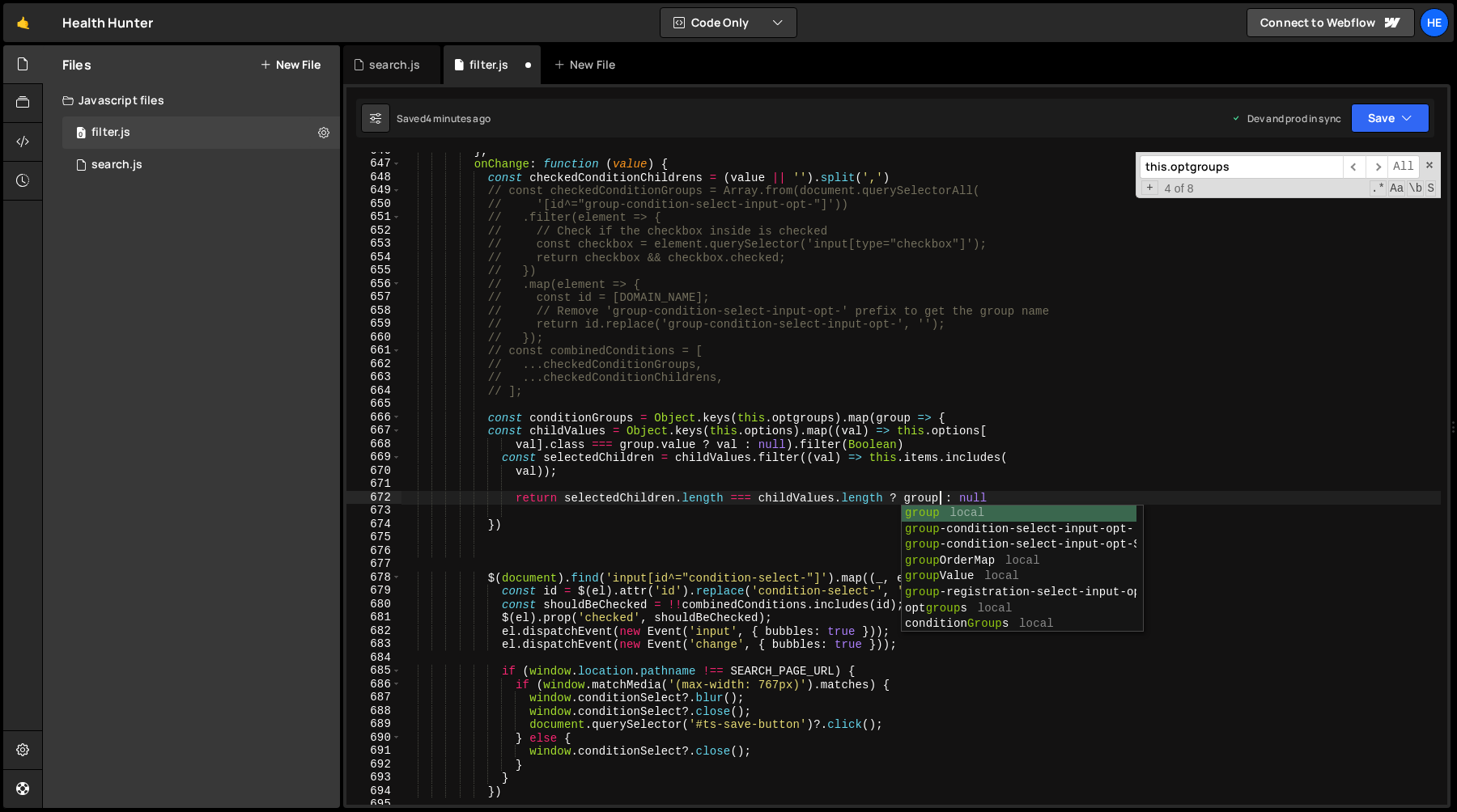
scroll to position [0, 38]
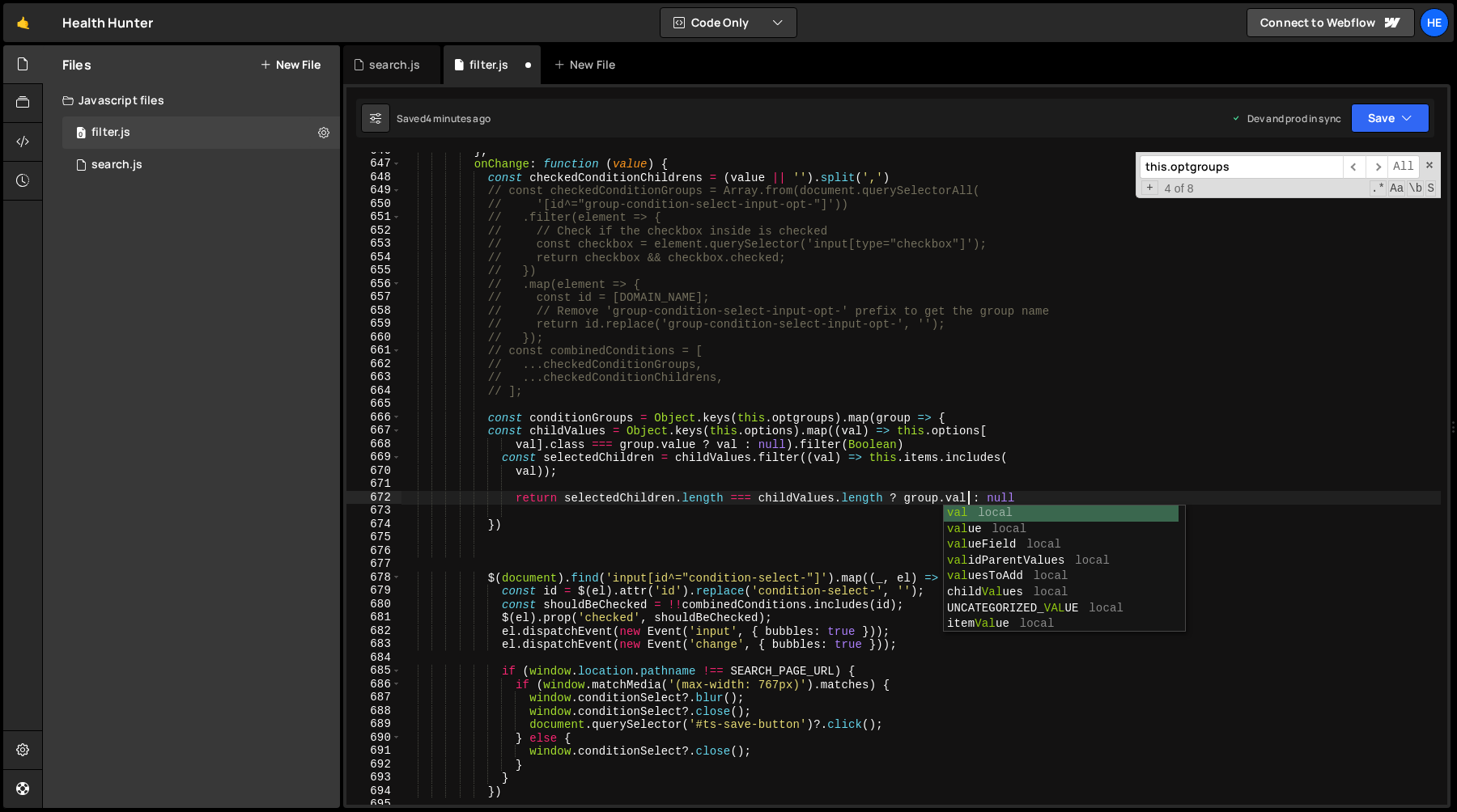
type textarea "return selectedChildren.length === childValues.length ? group.value : null"
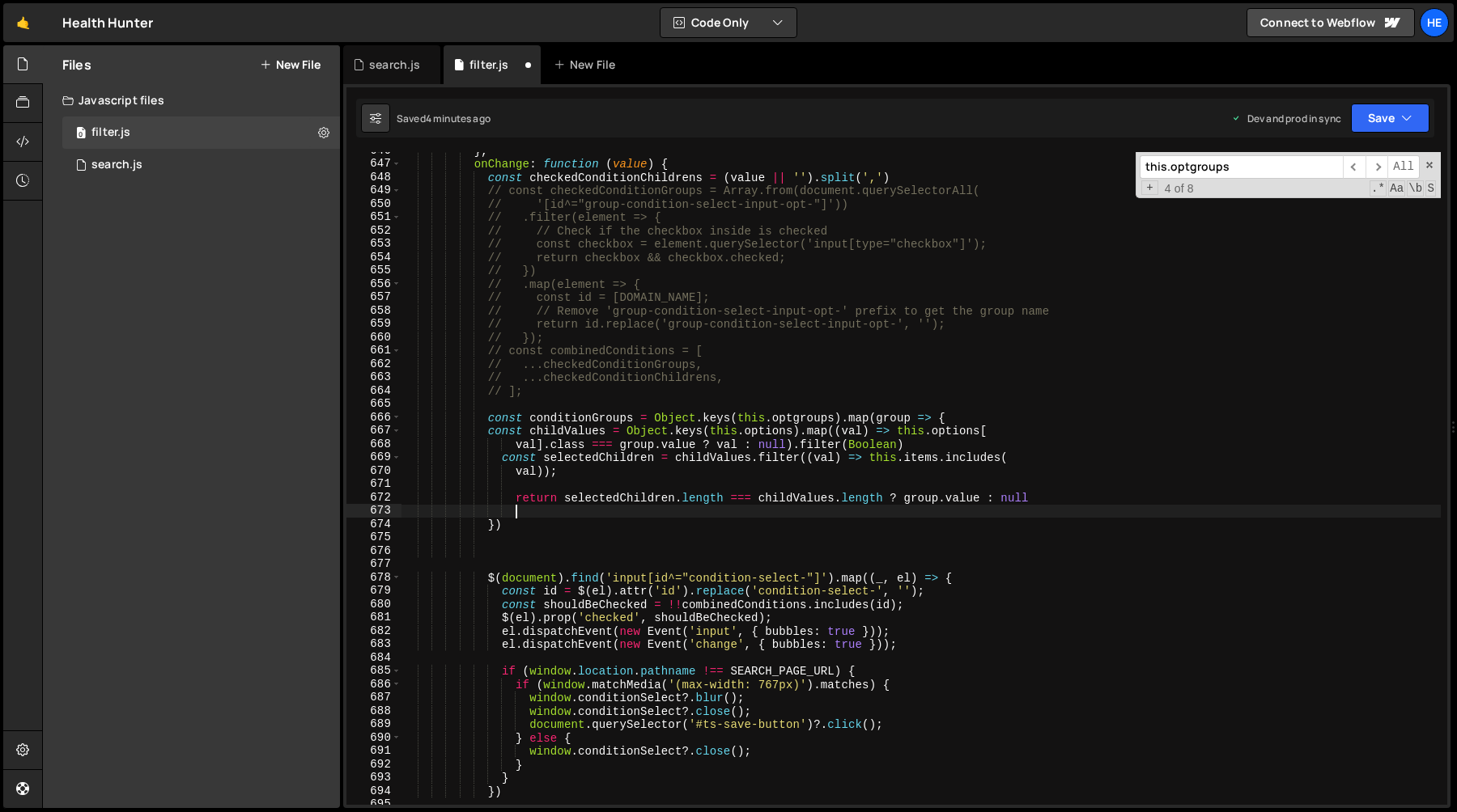
type textarea "="
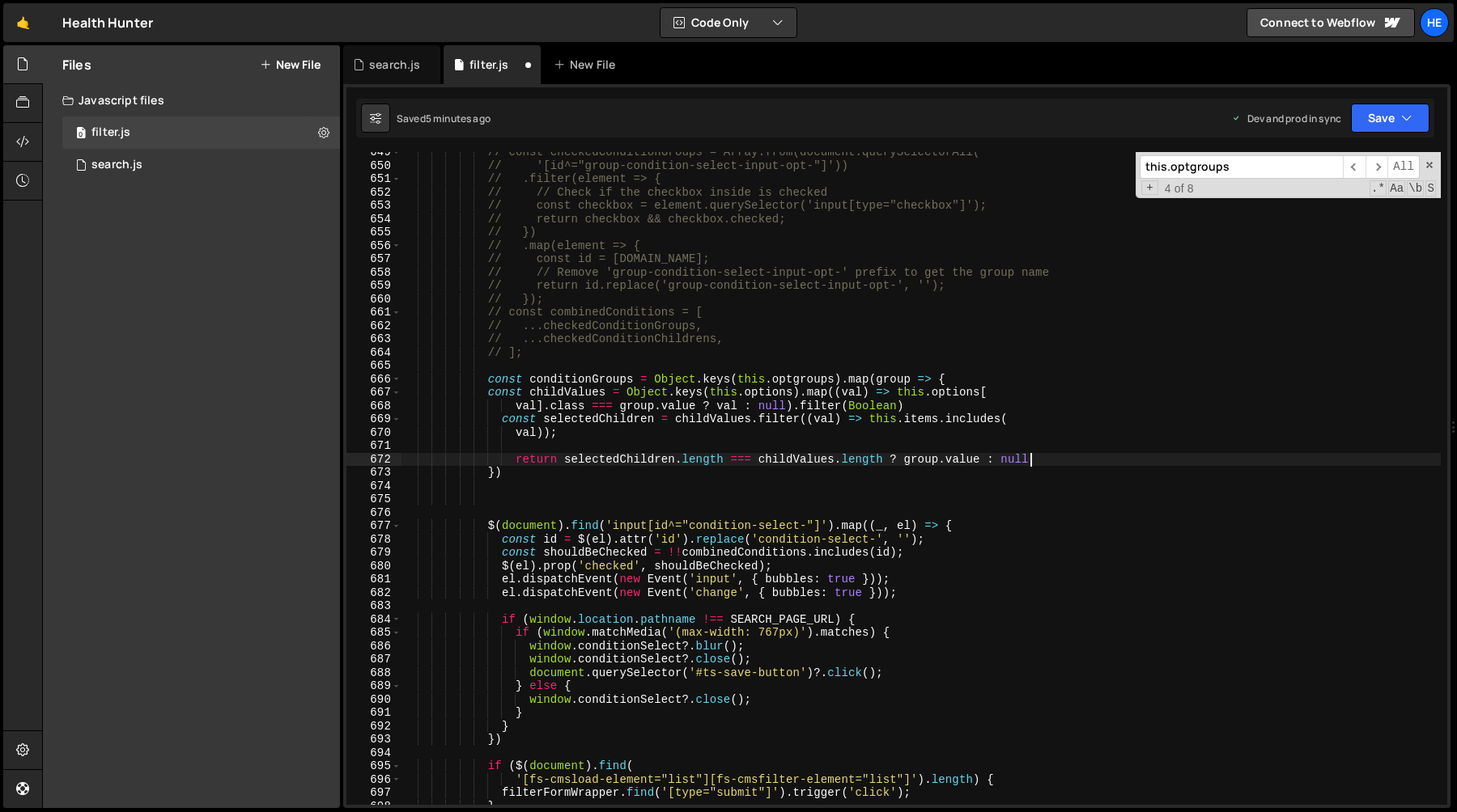
scroll to position [8737, 0]
click at [827, 394] on div "// const checkedConditionGroups = Array.from(document.querySelectorAll( // '[id…" at bounding box center [921, 486] width 1040 height 680
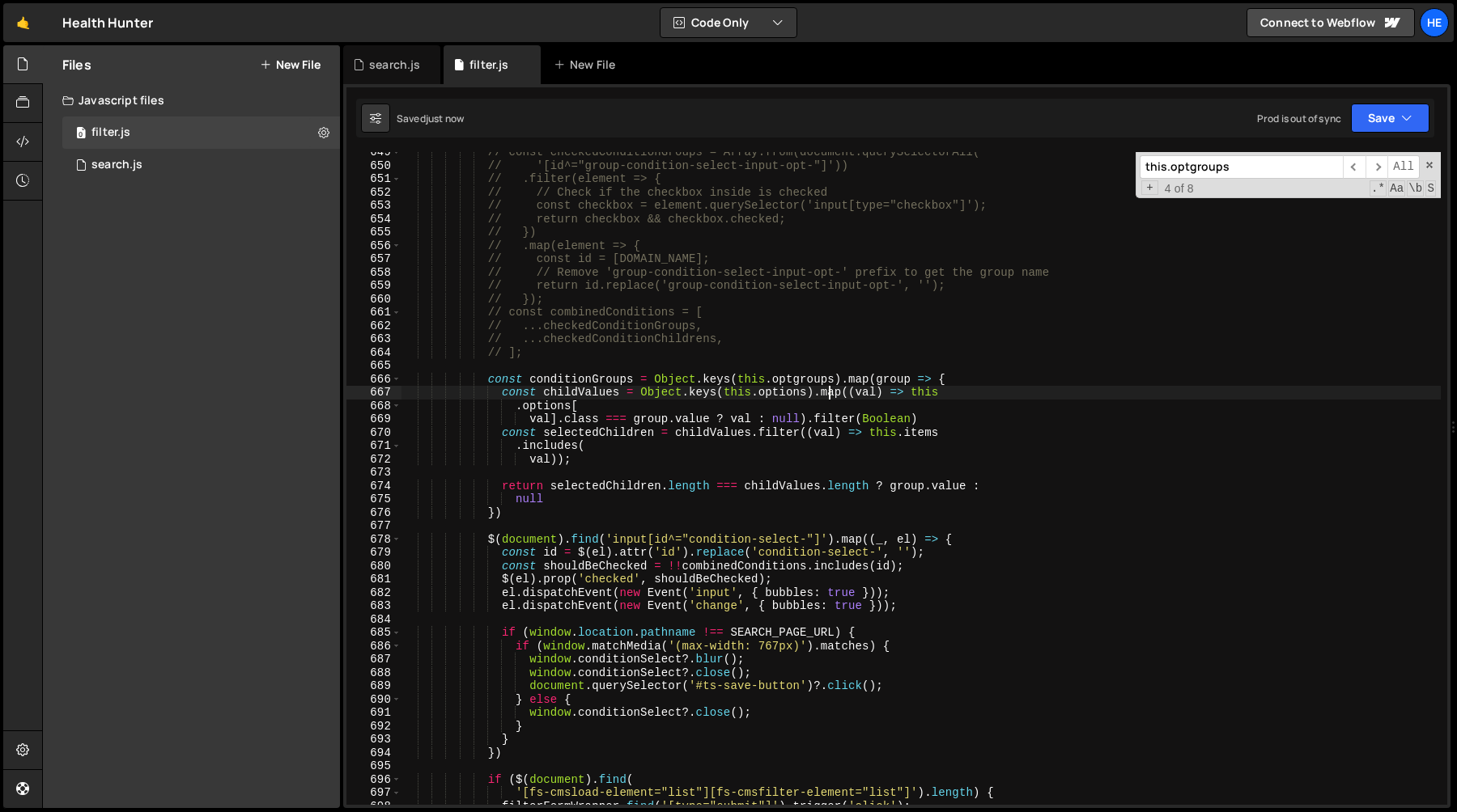
click at [588, 378] on div "// const checkedConditionGroups = Array.from(document.querySelectorAll( // '[id…" at bounding box center [921, 486] width 1040 height 680
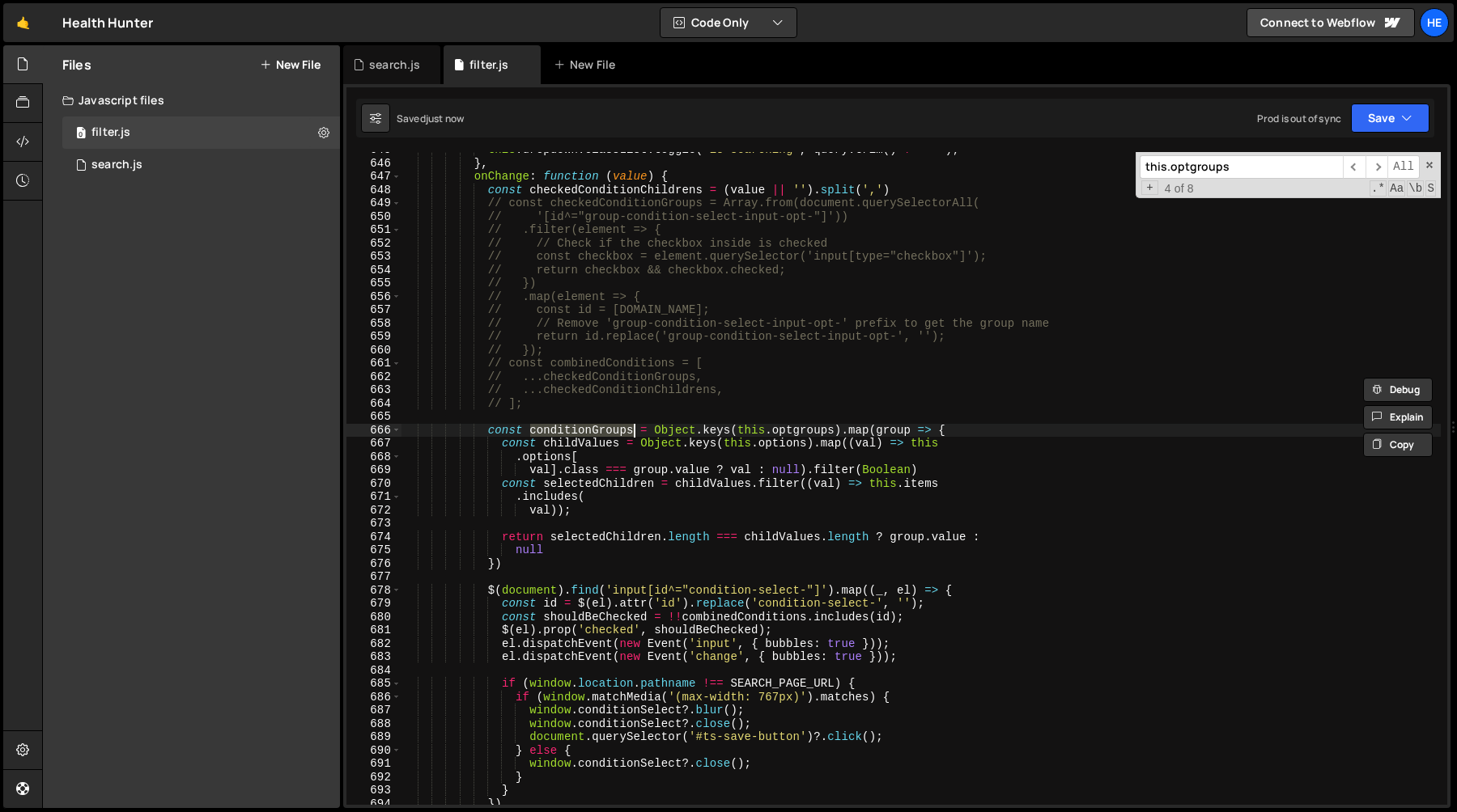
scroll to position [8686, 0]
click at [524, 566] on div "this . dropdown . classList . toggle ( 'is-searching' , query . trim ( ) !== ''…" at bounding box center [921, 483] width 1040 height 680
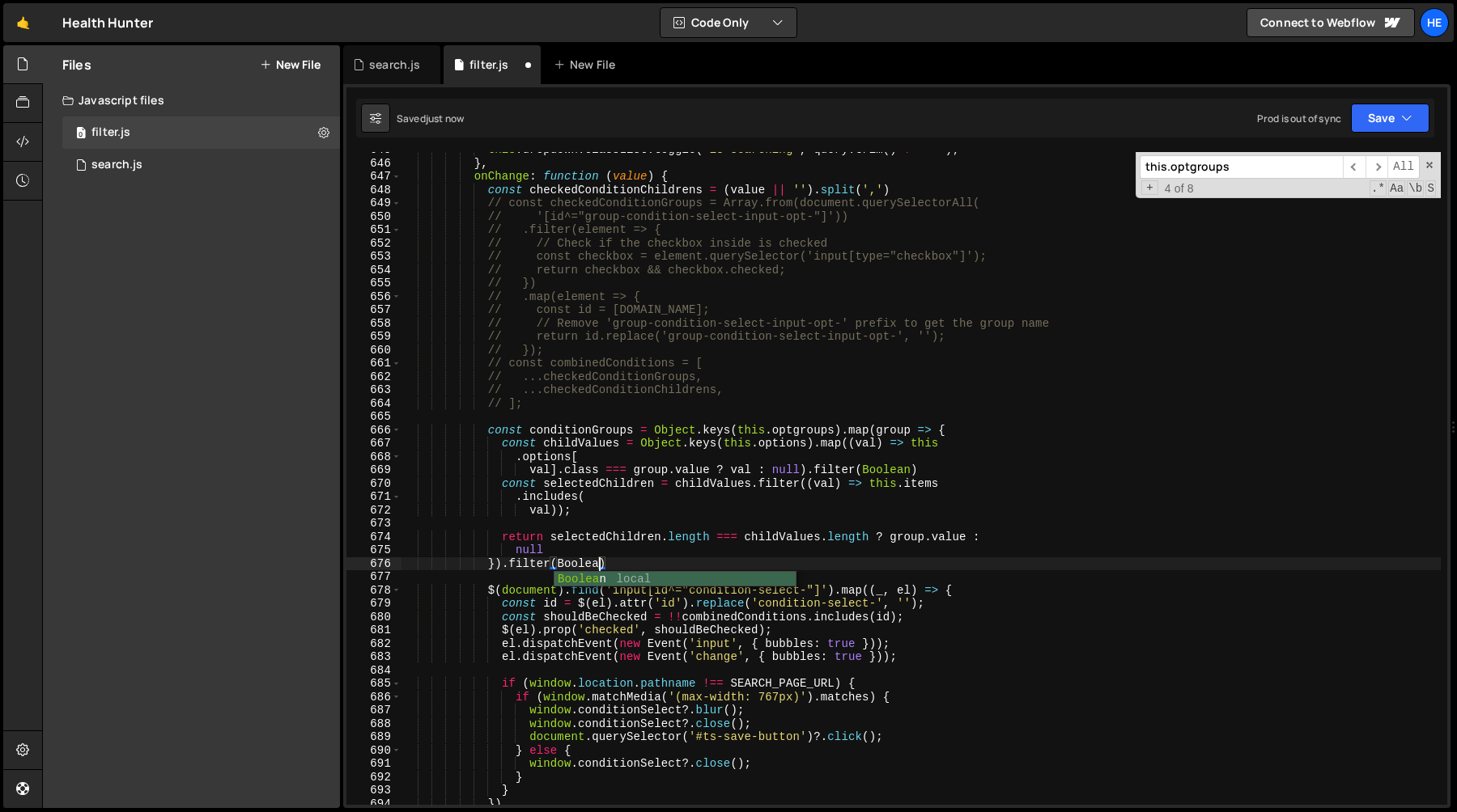
scroll to position [0, 13]
click at [630, 201] on div "this . dropdown . classList . toggle ( 'is-searching' , query . trim ( ) !== ''…" at bounding box center [921, 483] width 1040 height 680
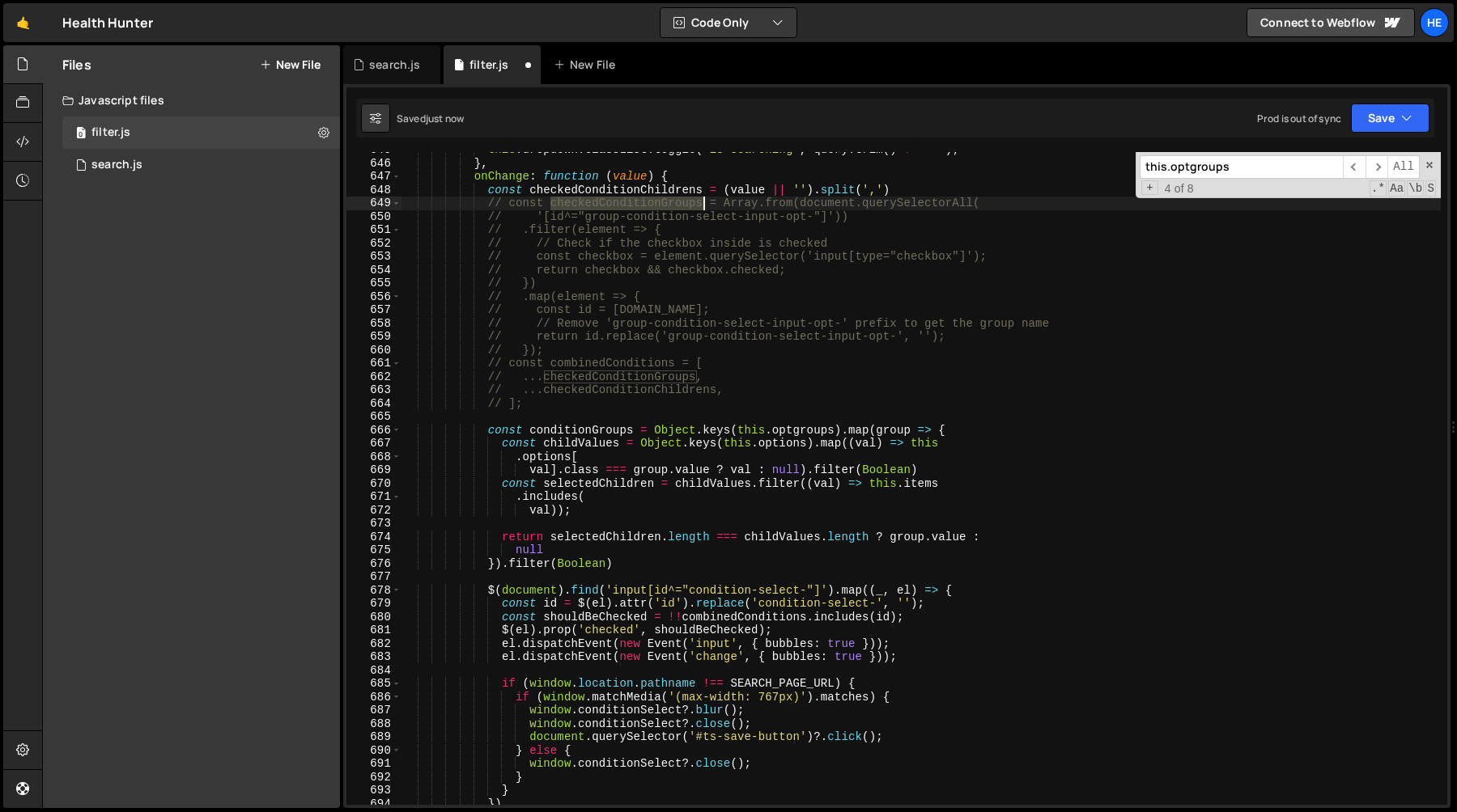
click at [630, 201] on div "this . dropdown . classList . toggle ( 'is-searching' , query . trim ( ) !== ''…" at bounding box center [921, 483] width 1040 height 680
click at [555, 443] on div "this . dropdown . classList . toggle ( 'is-searching' , query . trim ( ) !== ''…" at bounding box center [921, 483] width 1040 height 680
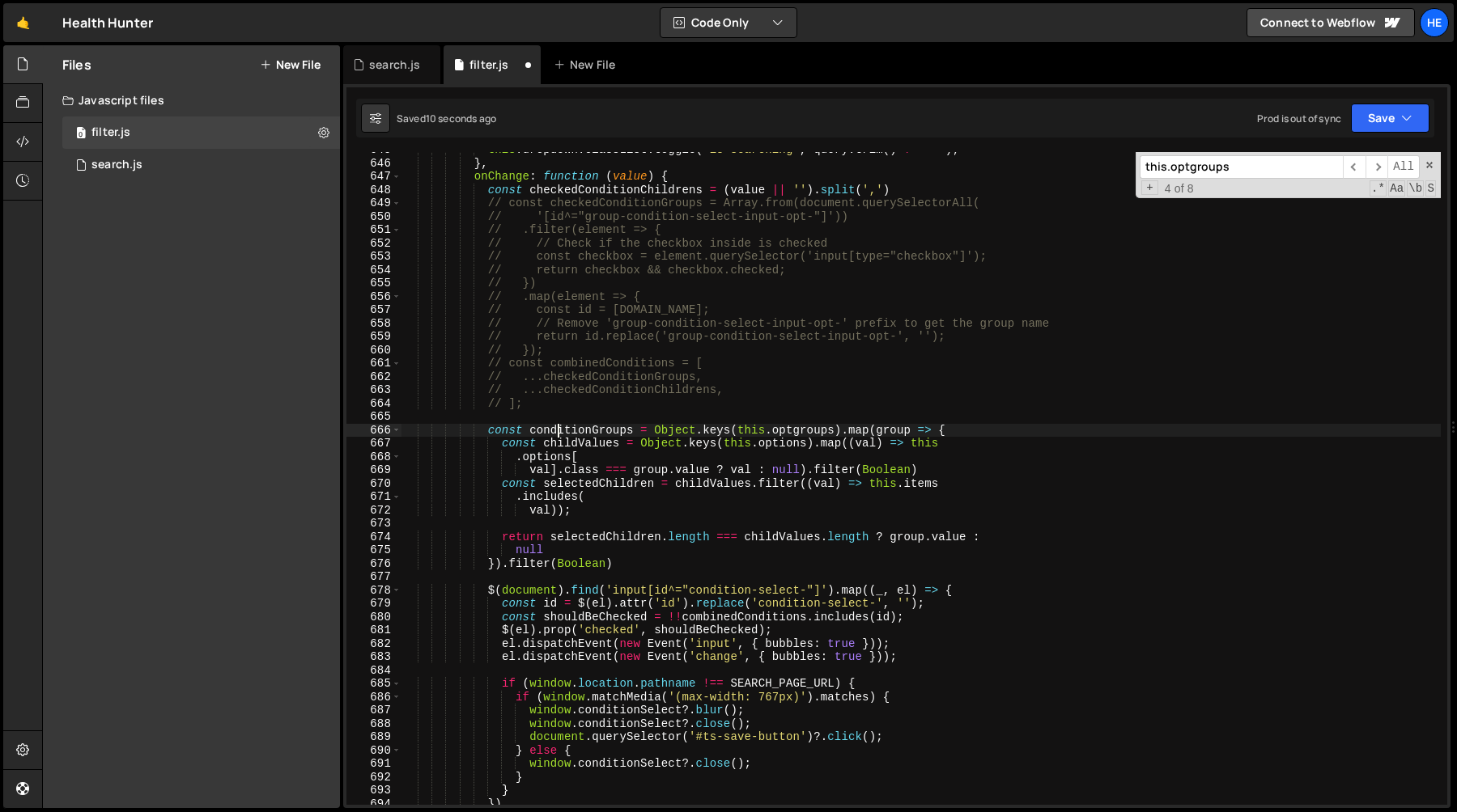
click at [560, 430] on div "this . dropdown . classList . toggle ( 'is-searching' , query . trim ( ) !== ''…" at bounding box center [921, 483] width 1040 height 680
paste textarea "heckedC"
click at [610, 392] on div "this . dropdown . classList . toggle ( 'is-searching' , query . trim ( ) !== ''…" at bounding box center [921, 483] width 1040 height 680
click at [1383, 121] on button "Save" at bounding box center [1391, 117] width 79 height 29
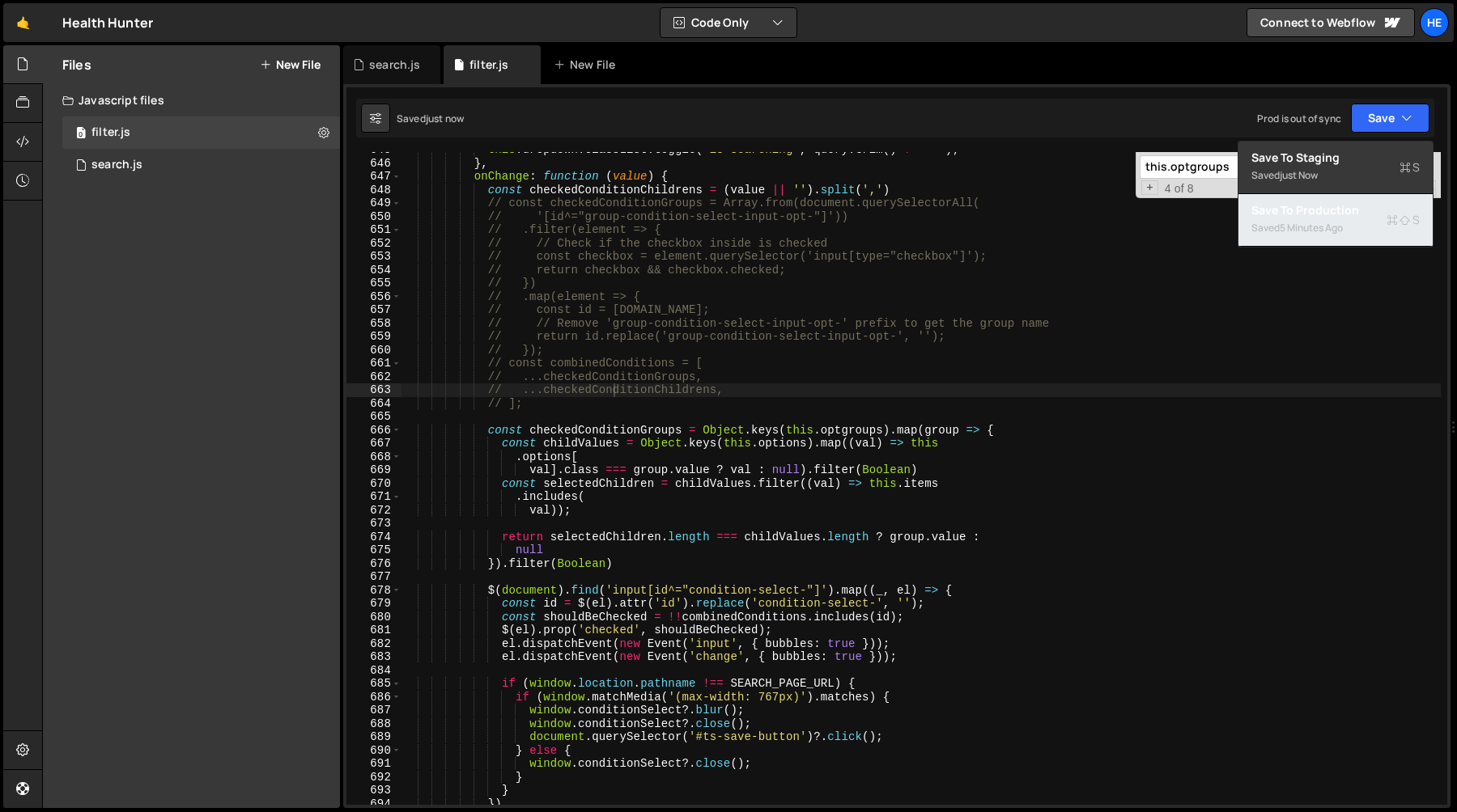
click at [1334, 219] on div "Saved 5 minutes ago" at bounding box center [1335, 228] width 169 height 19
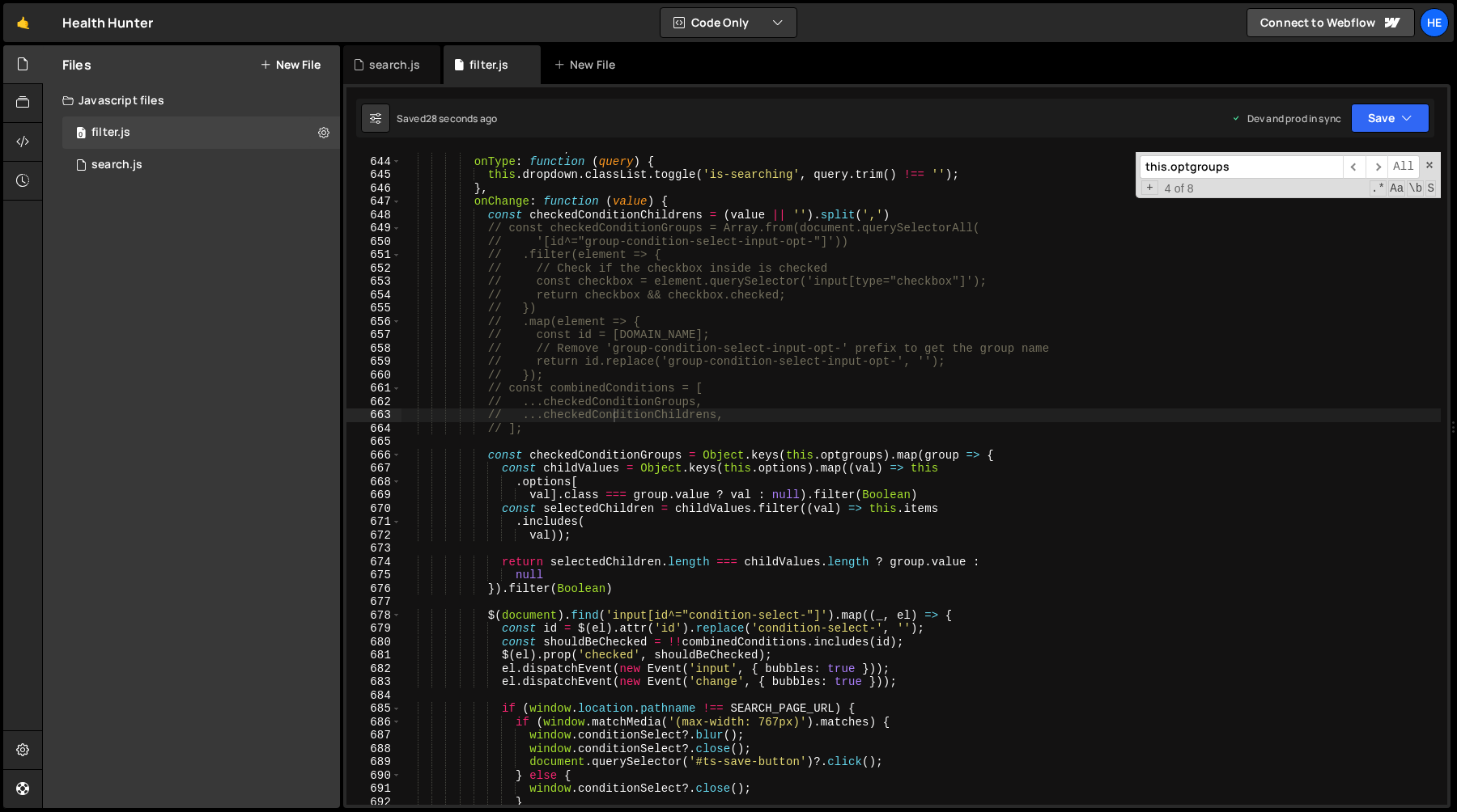
scroll to position [8636, 0]
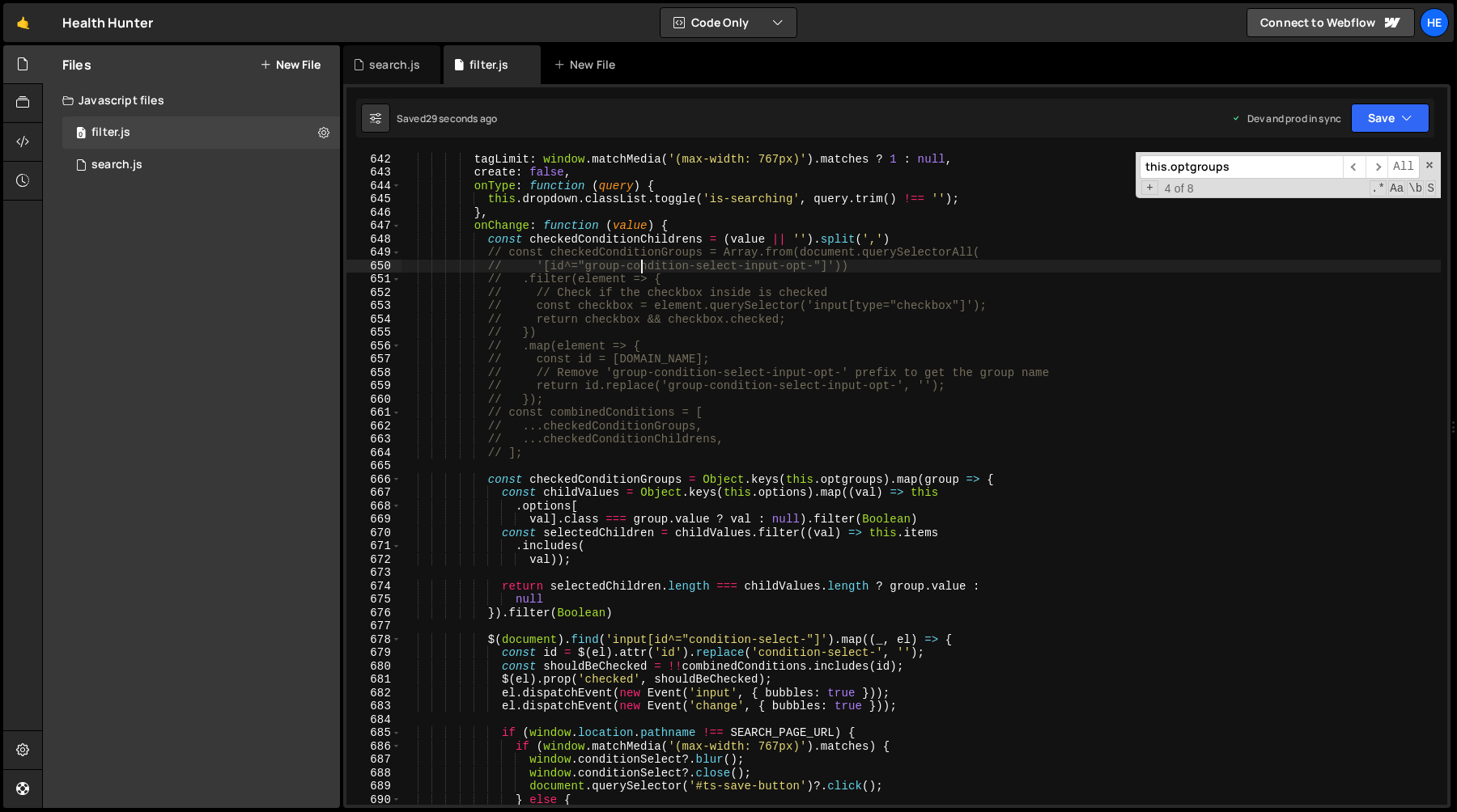
click at [638, 262] on div "} , tagLimit : window . matchMedia ( '(max-width: 767px)' ) . matches ? 1 : nul…" at bounding box center [921, 479] width 1040 height 680
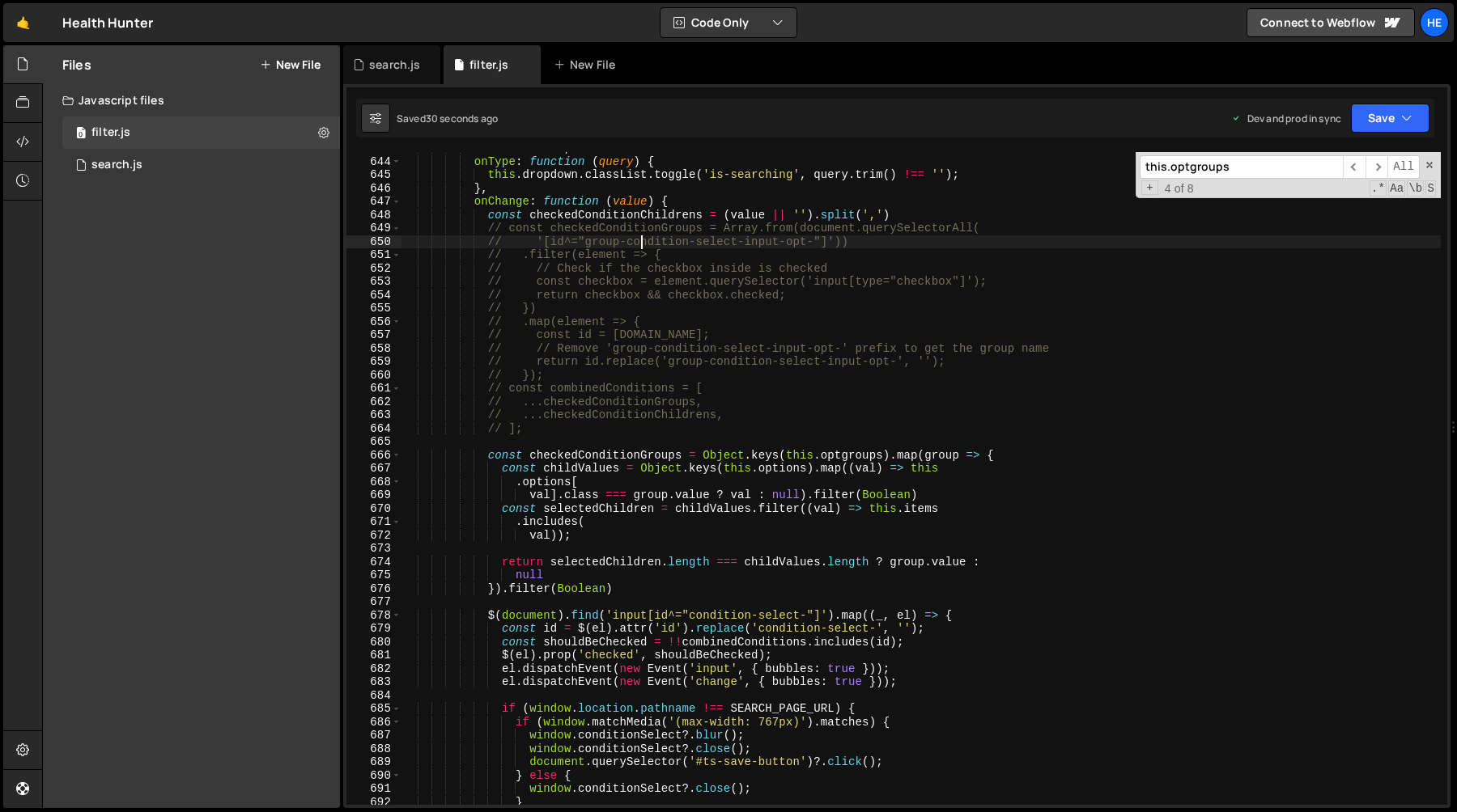
scroll to position [8711, 0]
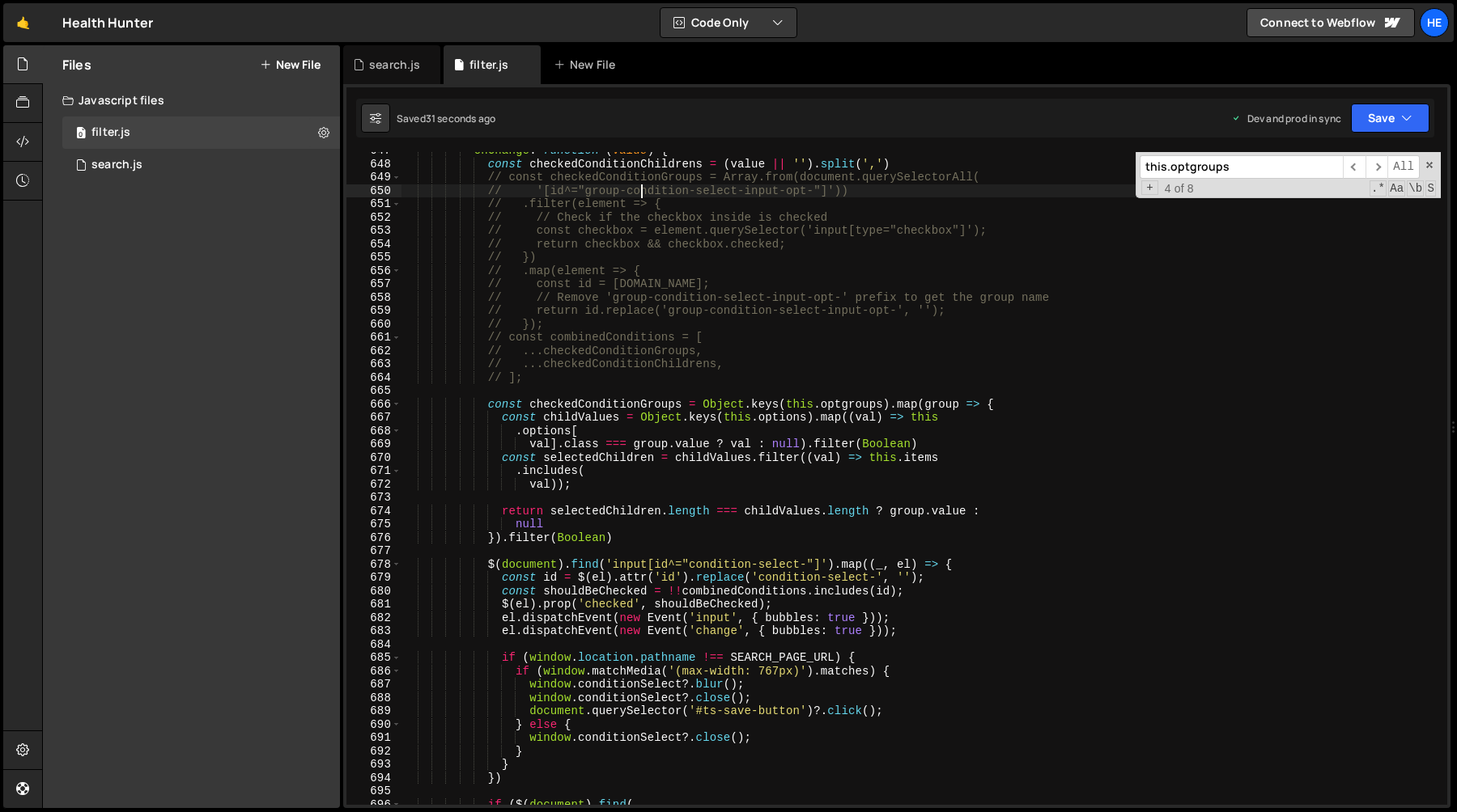
click at [662, 543] on div "onChange : function ( value ) { const checkedConditionChildrens = ( value || ''…" at bounding box center [921, 484] width 1040 height 680
type textarea "}).filter(Boolean)"
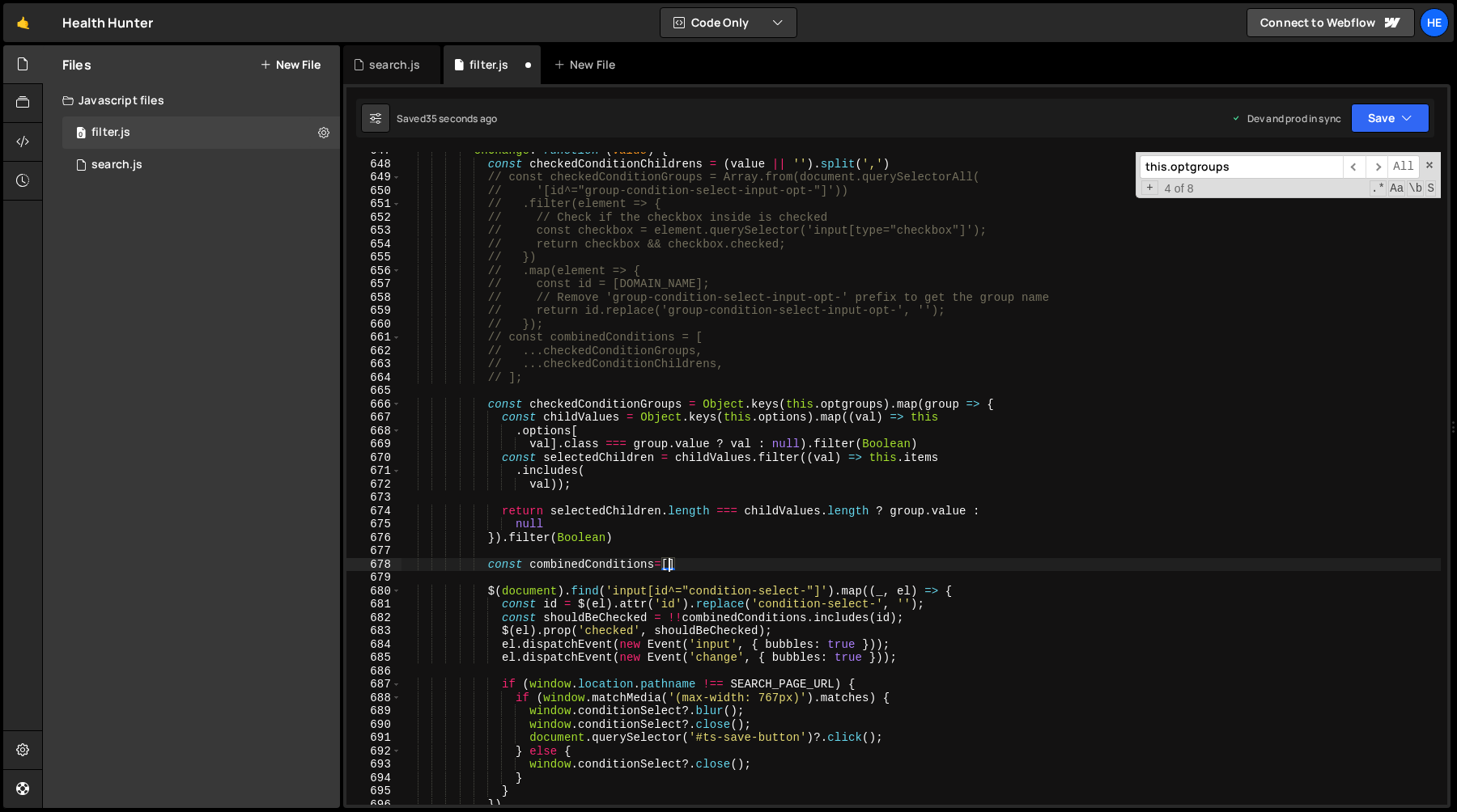
scroll to position [0, 6]
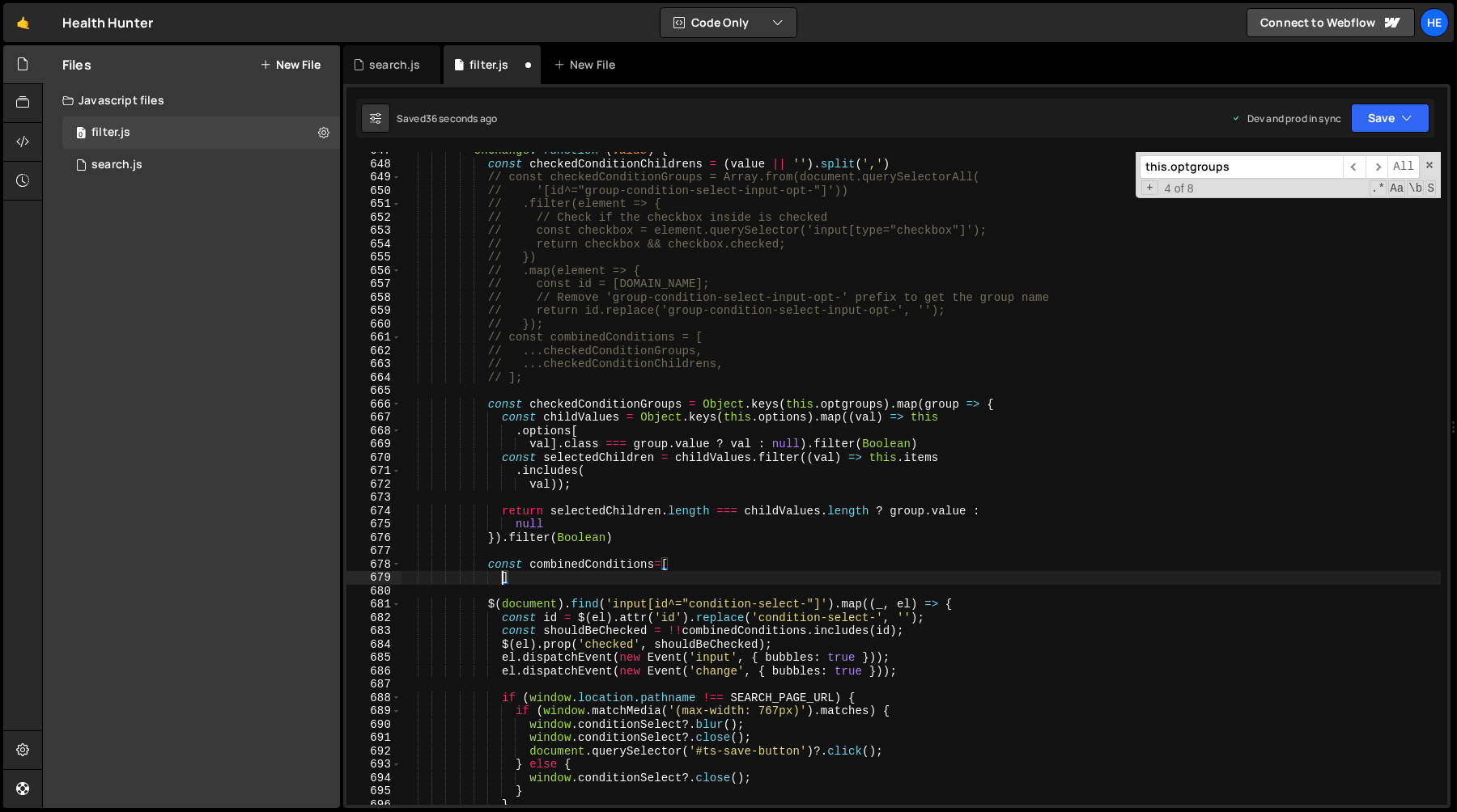
type textarea "]"
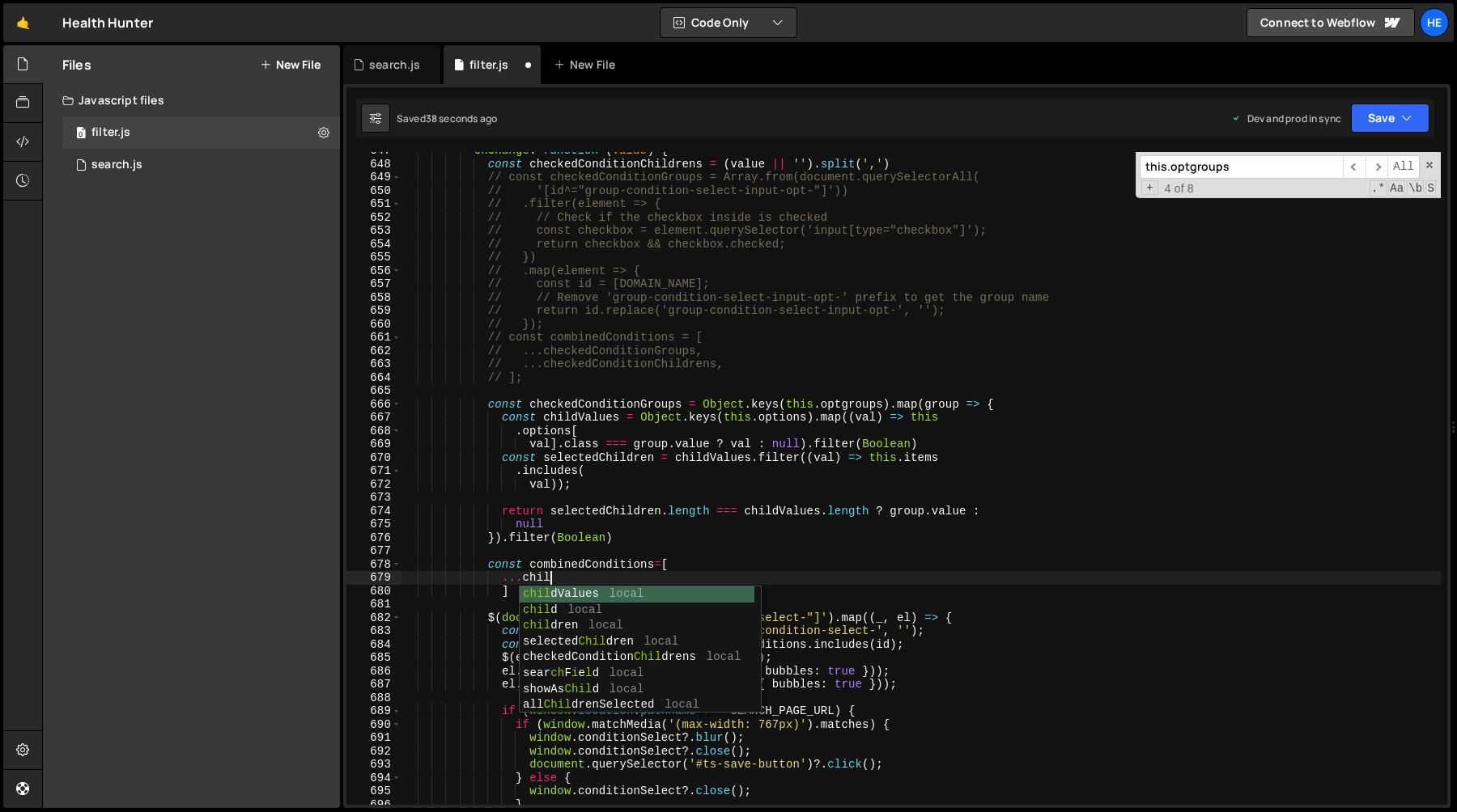
scroll to position [0, 9]
click at [663, 161] on div "onChange : function ( value ) { const checkedConditionChildrens = ( value || ''…" at bounding box center [921, 484] width 1040 height 680
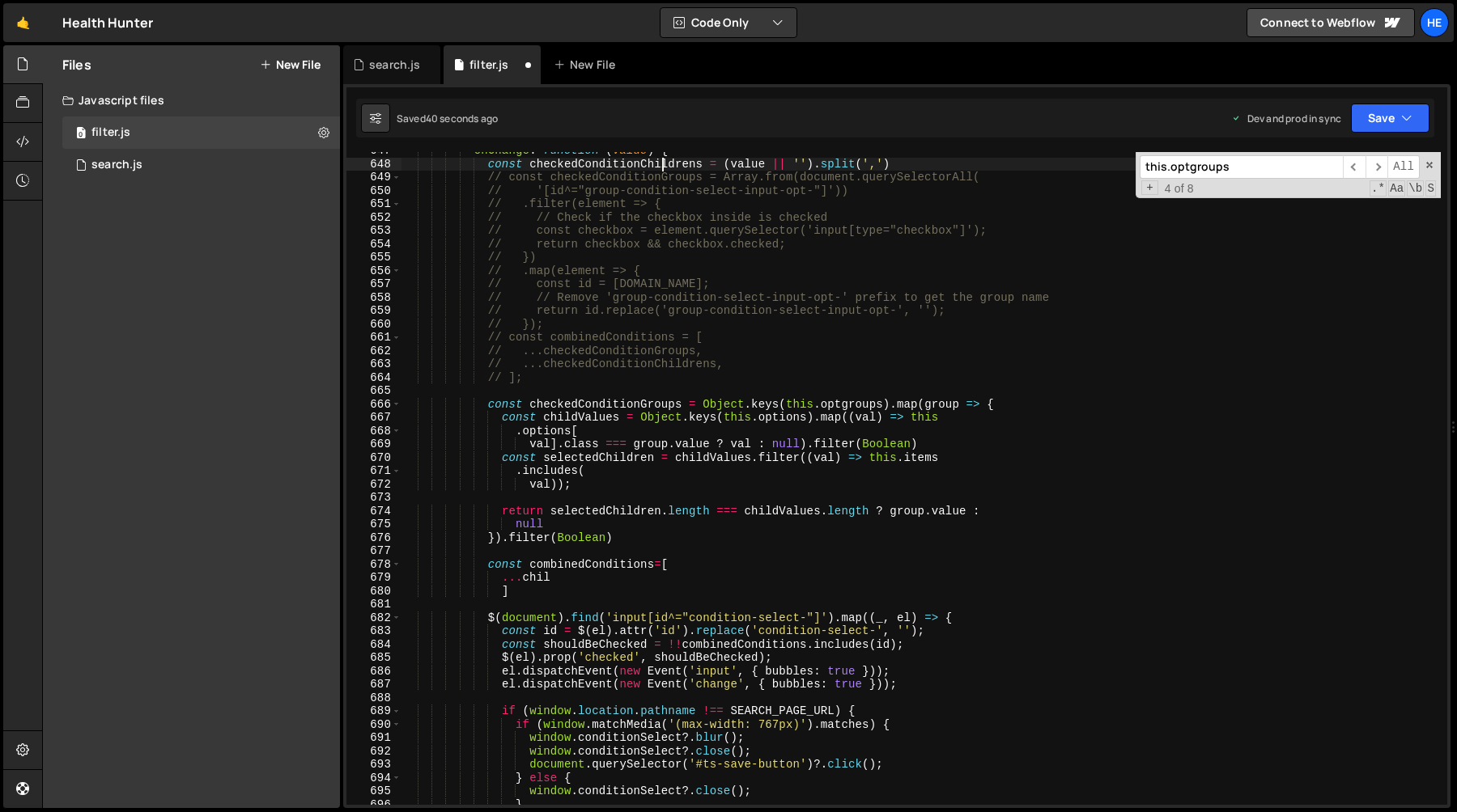
click at [663, 161] on div "onChange : function ( value ) { const checkedConditionChildrens = ( value || ''…" at bounding box center [921, 484] width 1040 height 680
click at [539, 580] on div "onChange : function ( value ) { const checkedConditionChildrens = ( value || ''…" at bounding box center [921, 484] width 1040 height 680
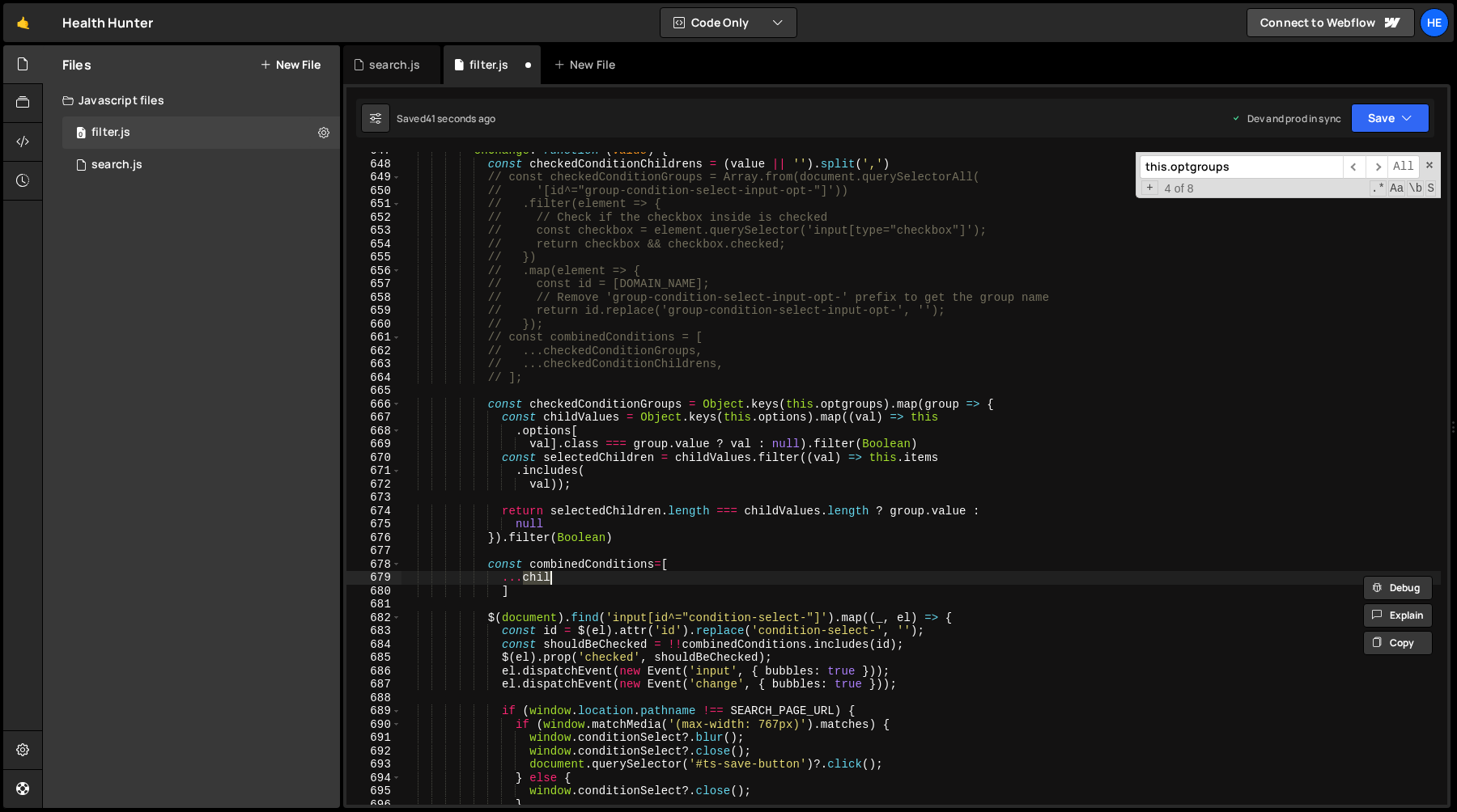
paste textarea "eckedConditionChildrens"
type textarea "...checkedConditionChildrens,"
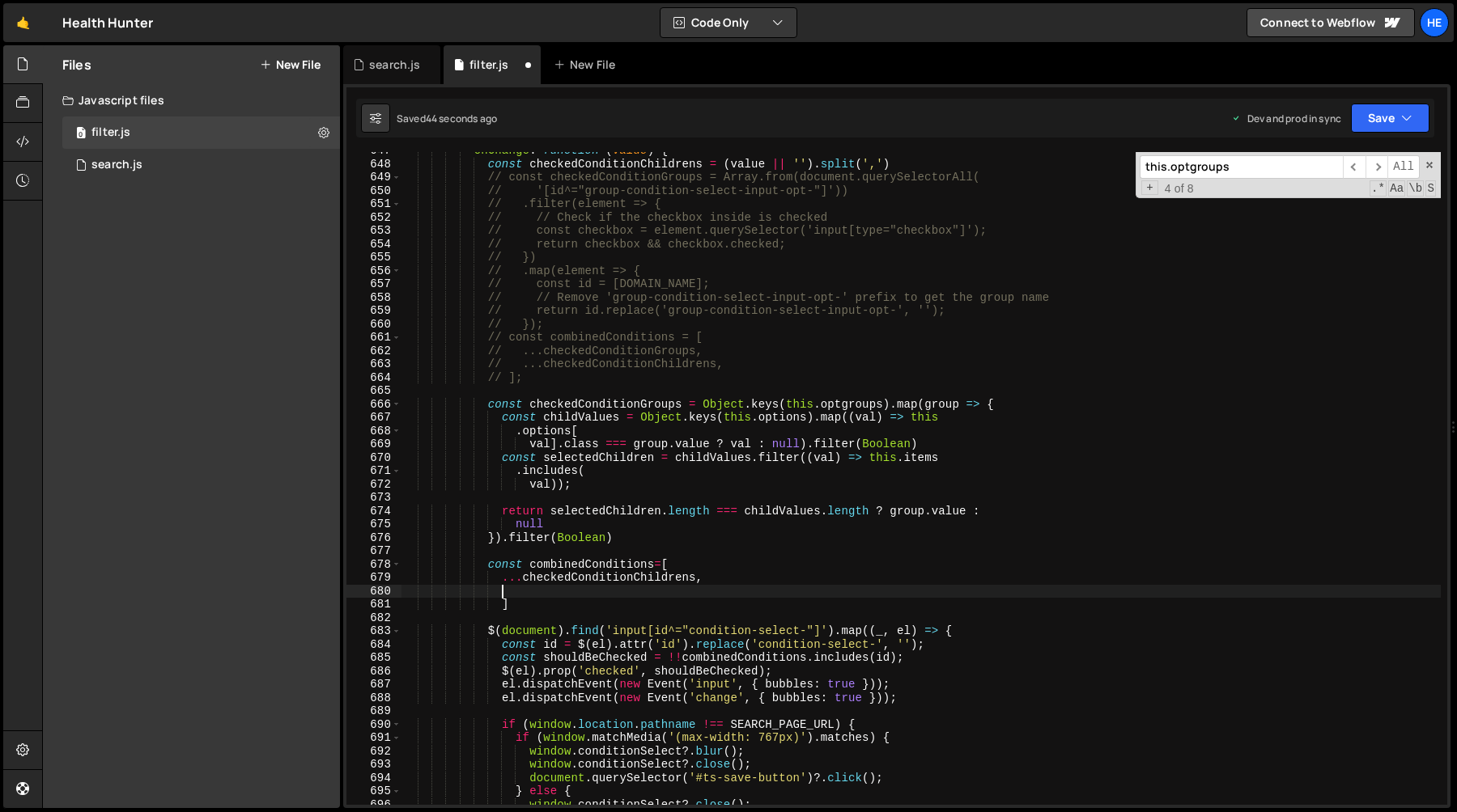
click at [602, 408] on div "onChange : function ( value ) { const checkedConditionChildrens = ( value || ''…" at bounding box center [921, 484] width 1040 height 680
type textarea "const checkedConditionGroups = Object.keys(this.optgroups).map(group => {"
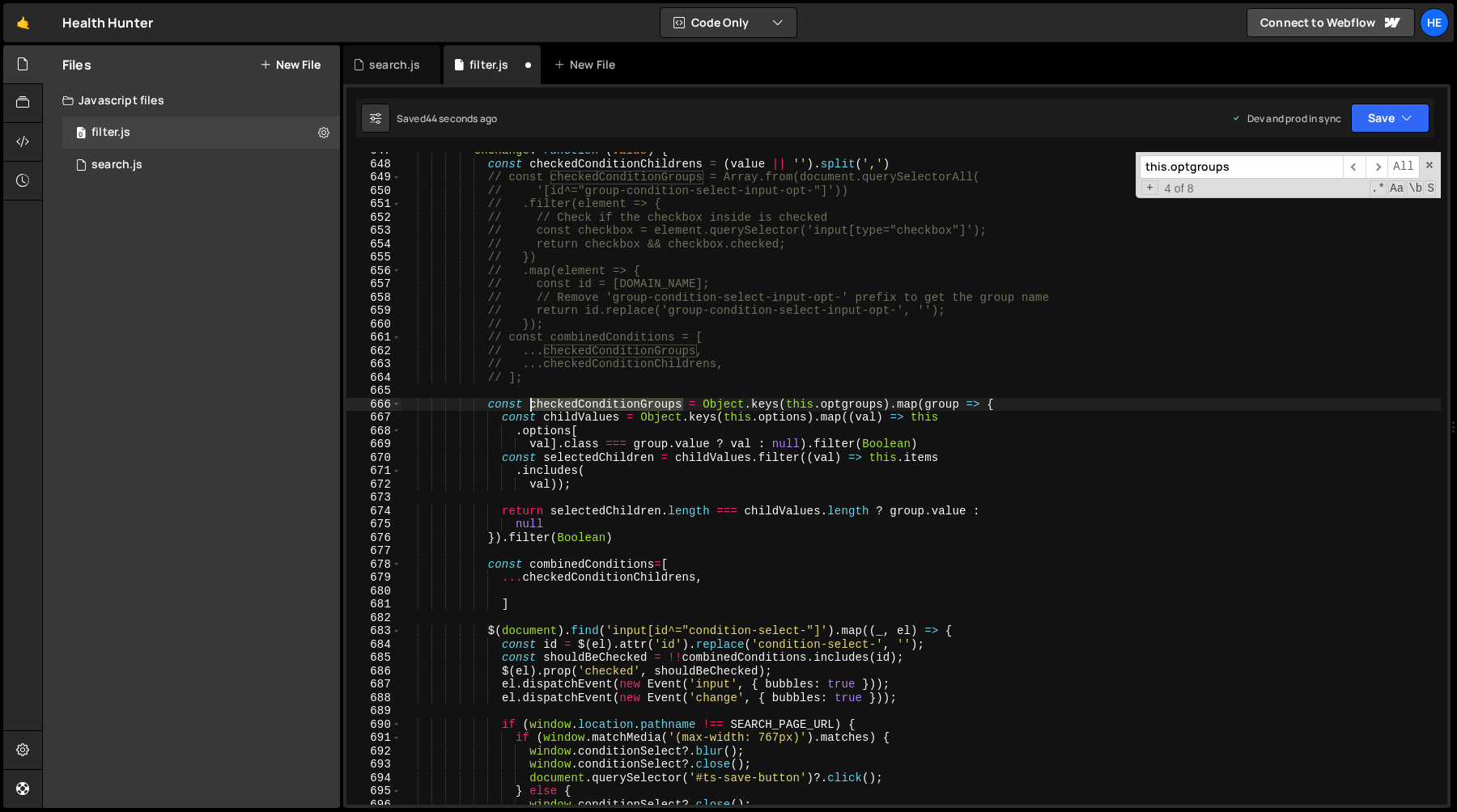
click at [602, 408] on div "onChange : function ( value ) { const checkedConditionChildrens = ( value || ''…" at bounding box center [921, 484] width 1040 height 680
click at [553, 590] on div "onChange : function ( value ) { const checkedConditionChildrens = ( value || ''…" at bounding box center [921, 484] width 1040 height 680
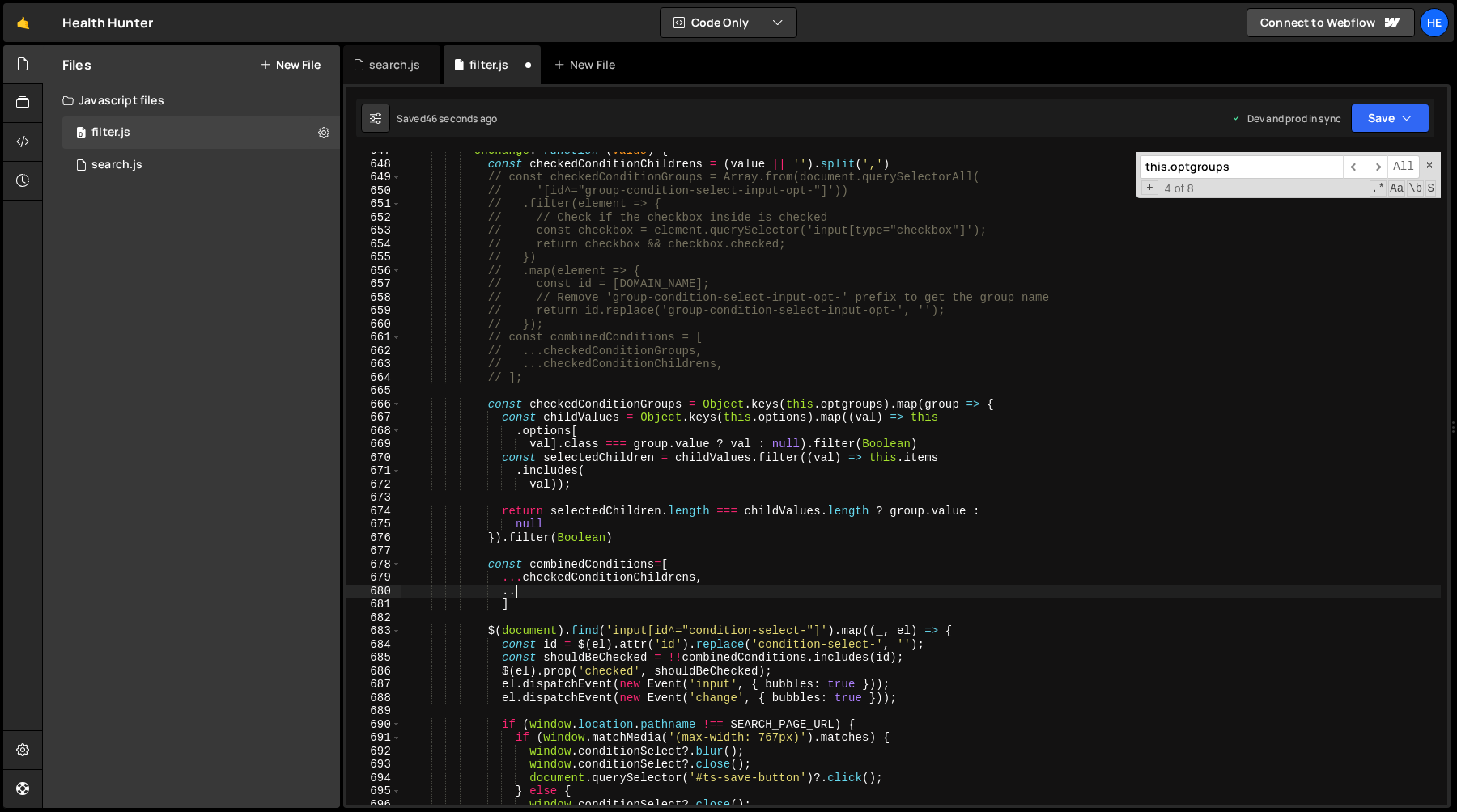
scroll to position [0, 7]
paste textarea "checkedConditionGroups"
click at [1399, 120] on button "Save" at bounding box center [1391, 117] width 79 height 29
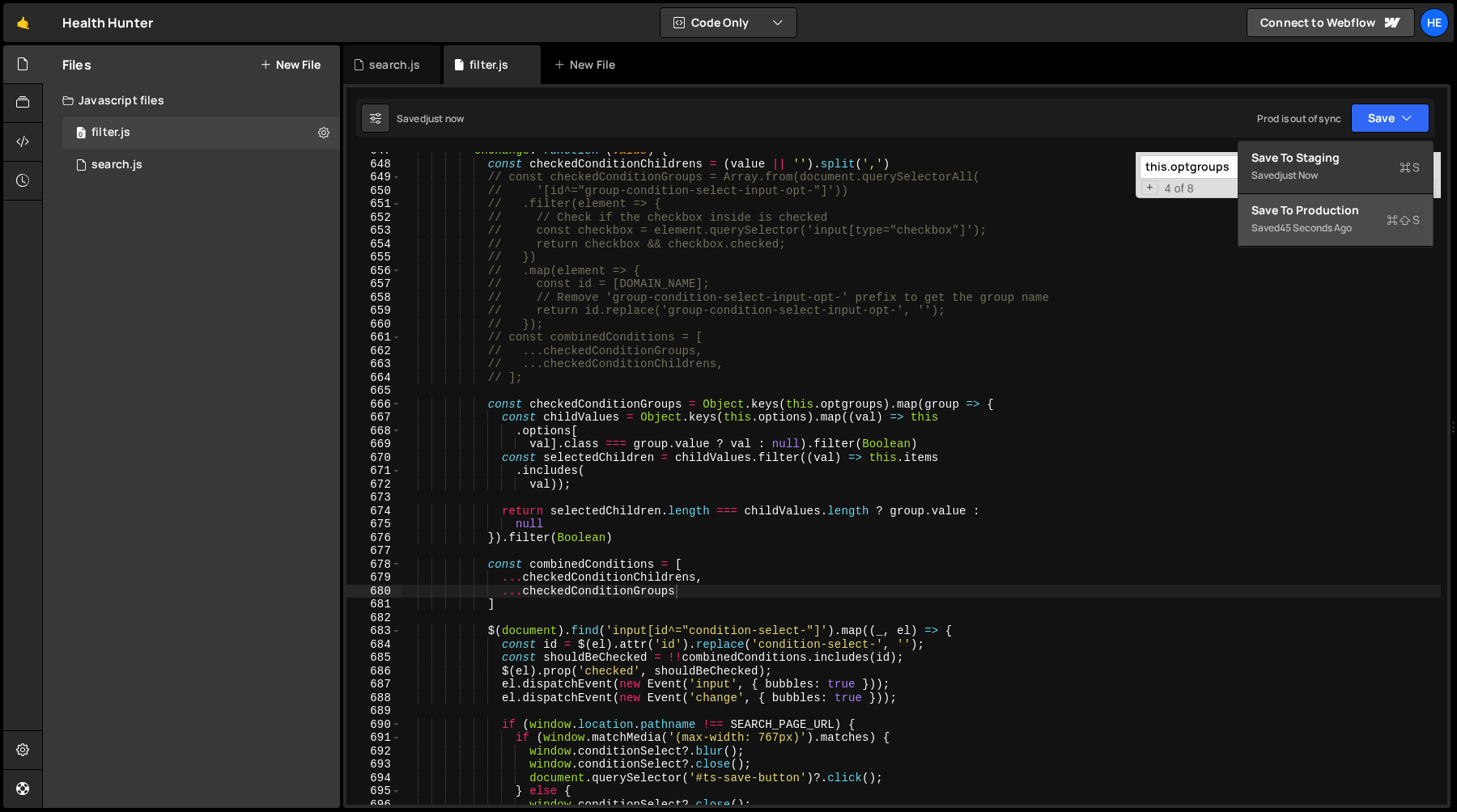
click at [1335, 220] on div "Saved 45 seconds ago" at bounding box center [1335, 228] width 169 height 19
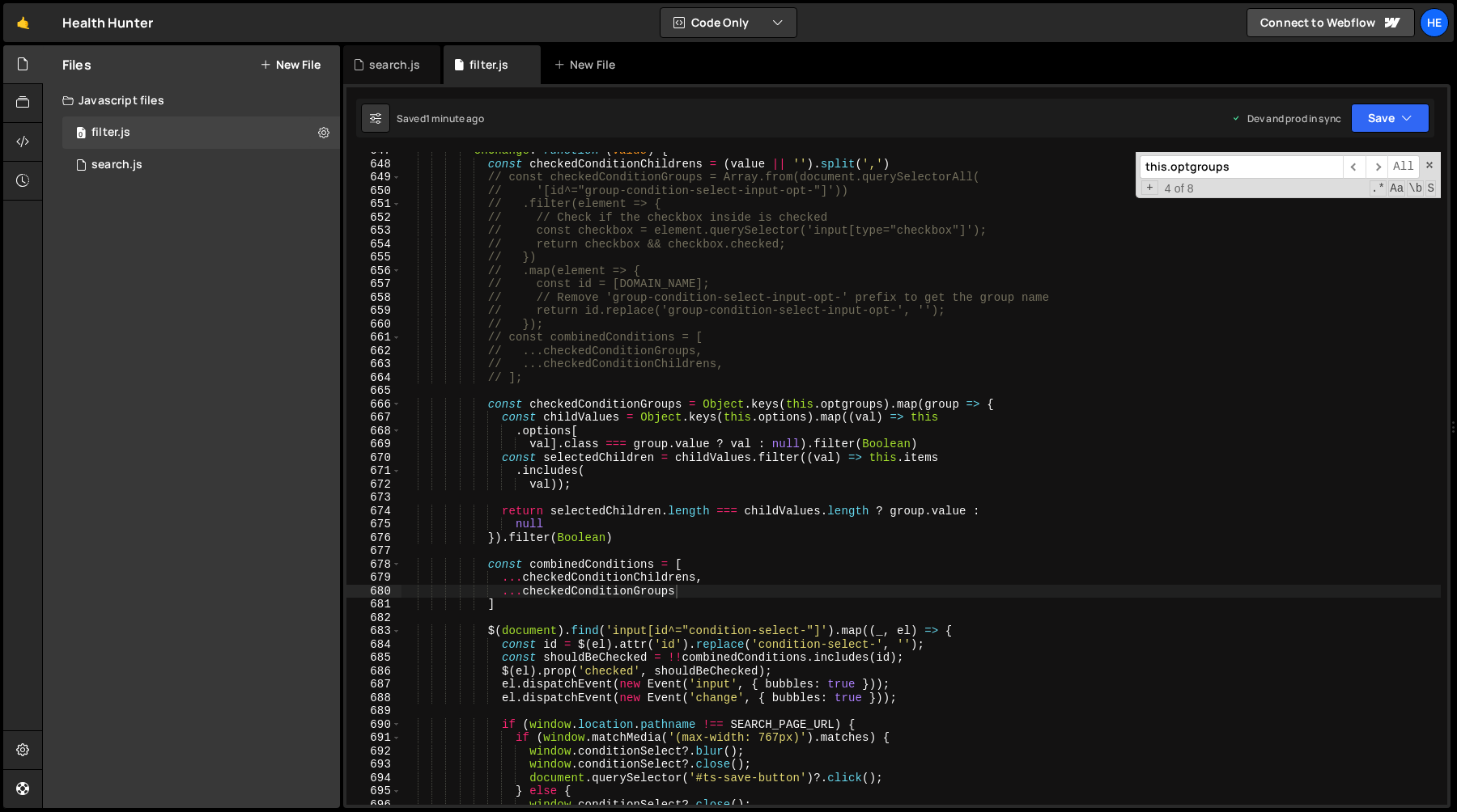
click at [636, 538] on div "onChange : function ( value ) { const checkedConditionChildrens = ( value || ''…" at bounding box center [921, 484] width 1040 height 680
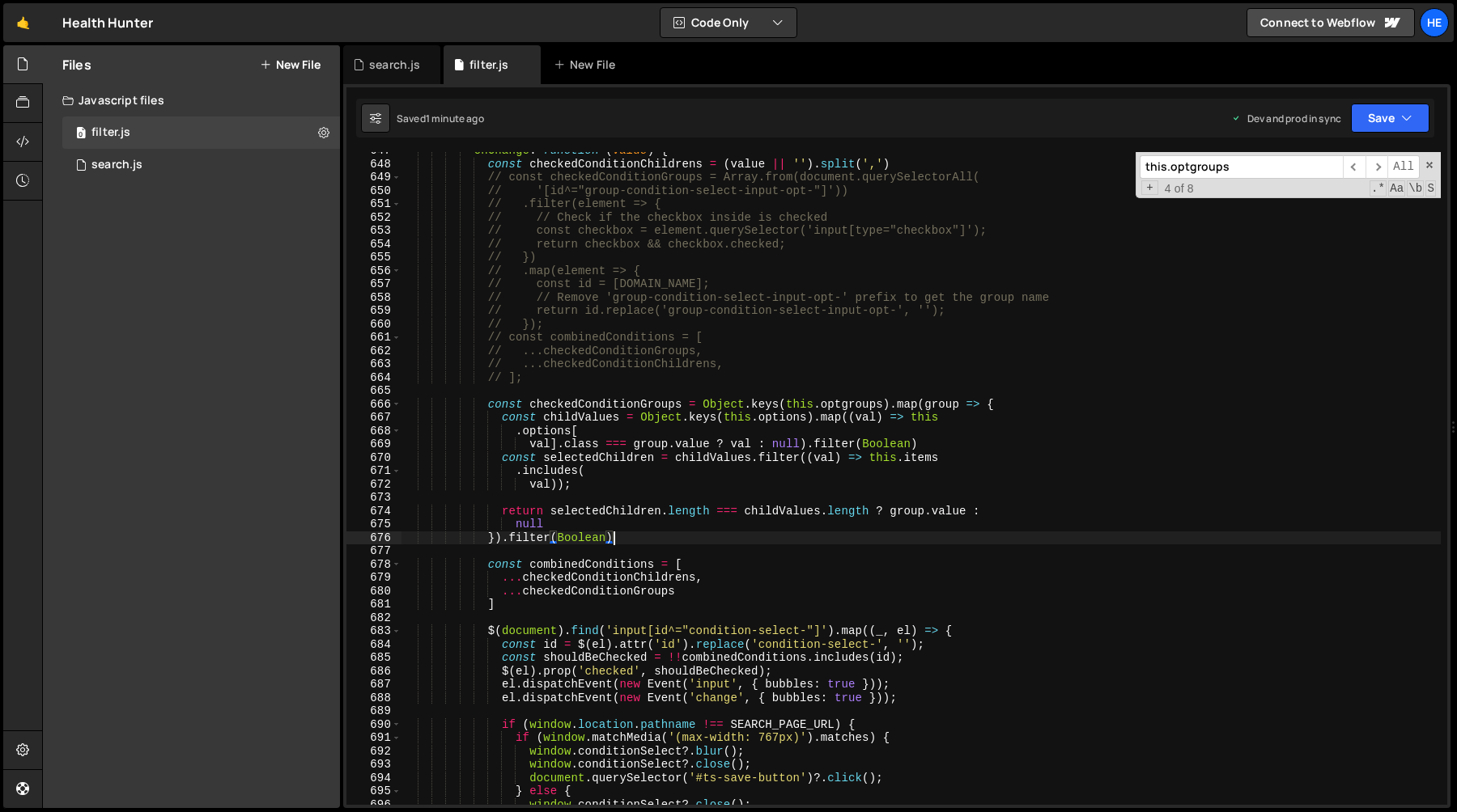
click at [502, 540] on div "onChange : function ( value ) { const checkedConditionChildrens = ( value || ''…" at bounding box center [921, 484] width 1040 height 680
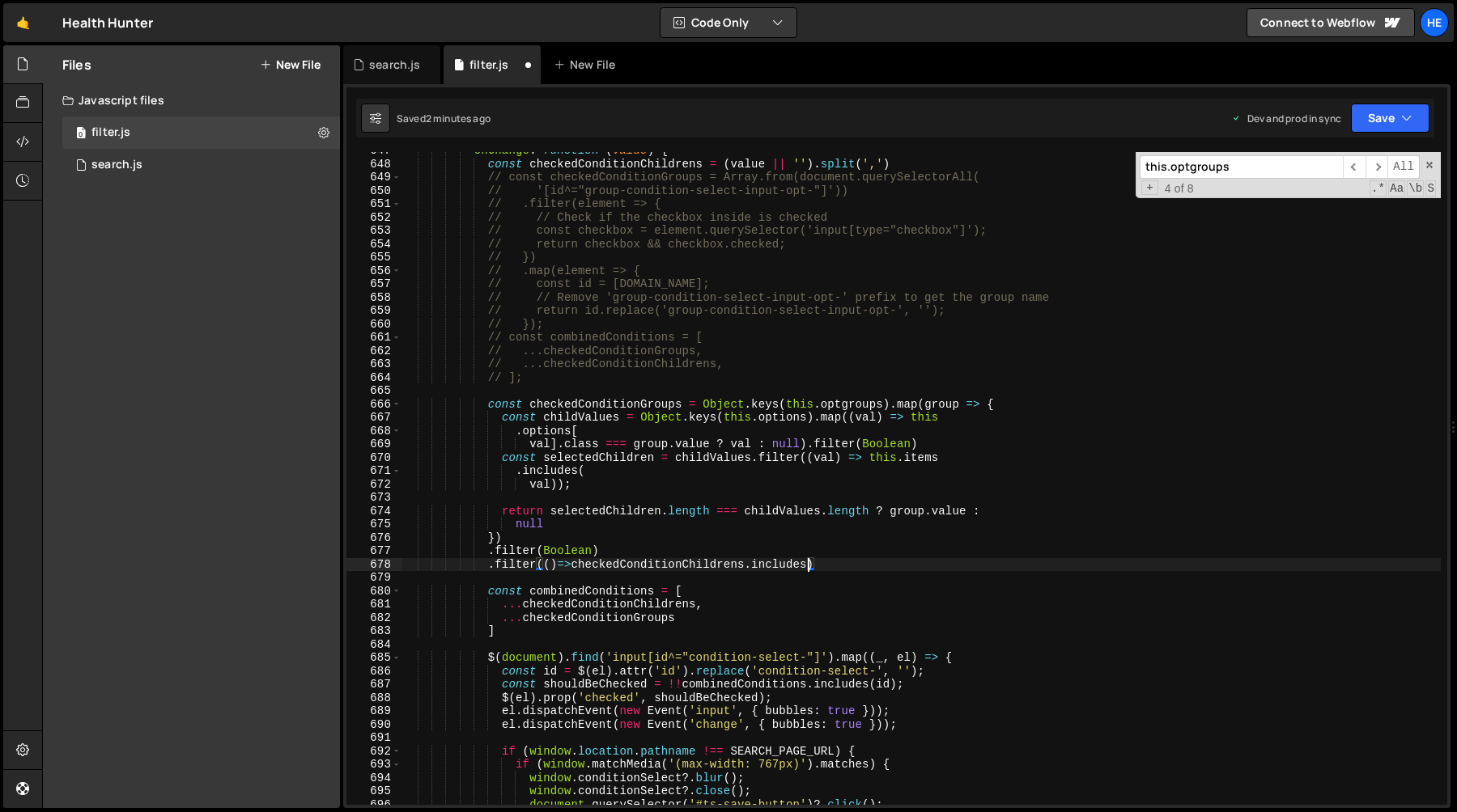
scroll to position [0, 28]
click at [549, 563] on div "onChange : function ( value ) { const checkedConditionChildrens = ( value || ''…" at bounding box center [921, 484] width 1040 height 680
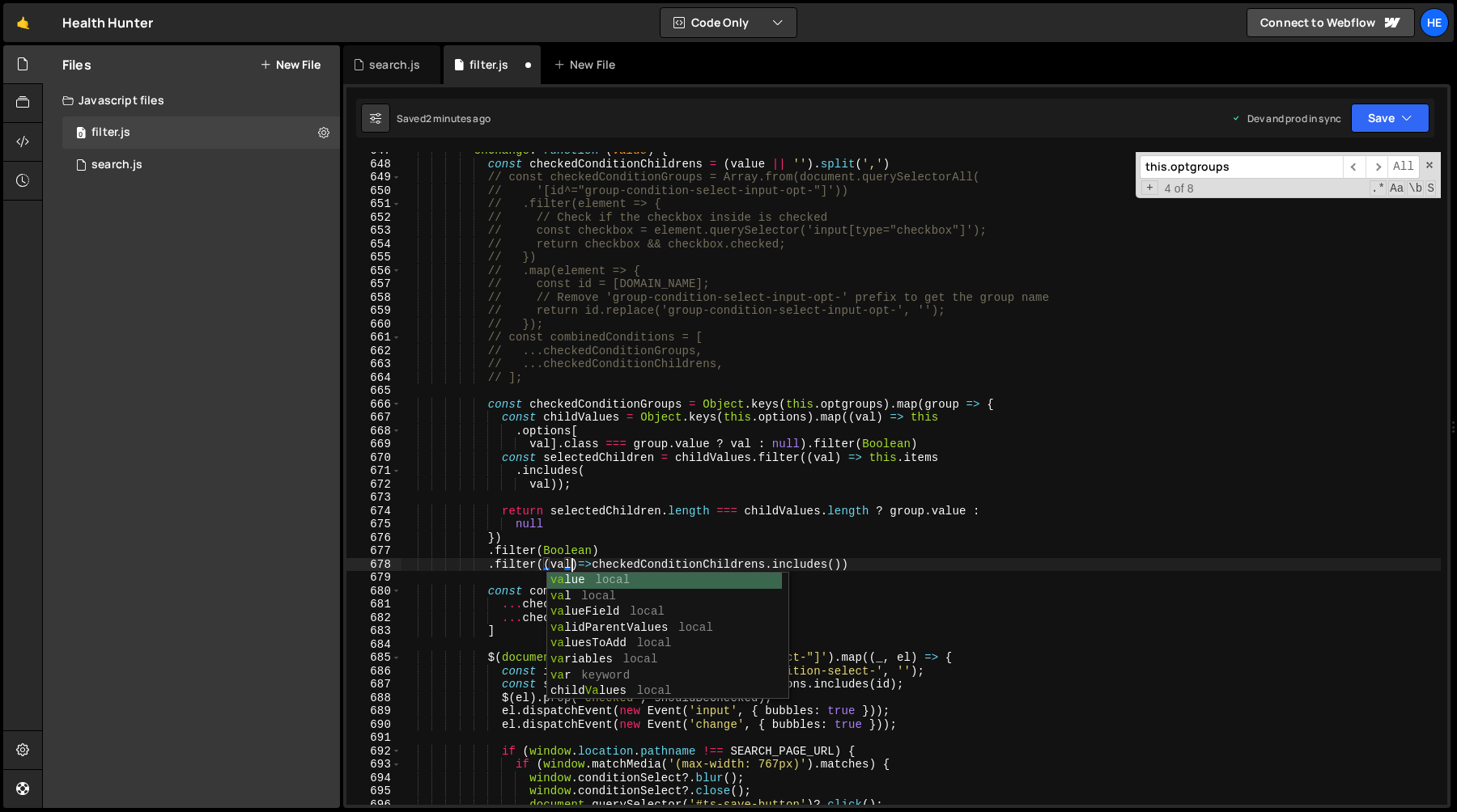
scroll to position [0, 12]
click at [850, 569] on div "onChange : function ( value ) { const checkedConditionChildrens = ( value || ''…" at bounding box center [921, 484] width 1040 height 680
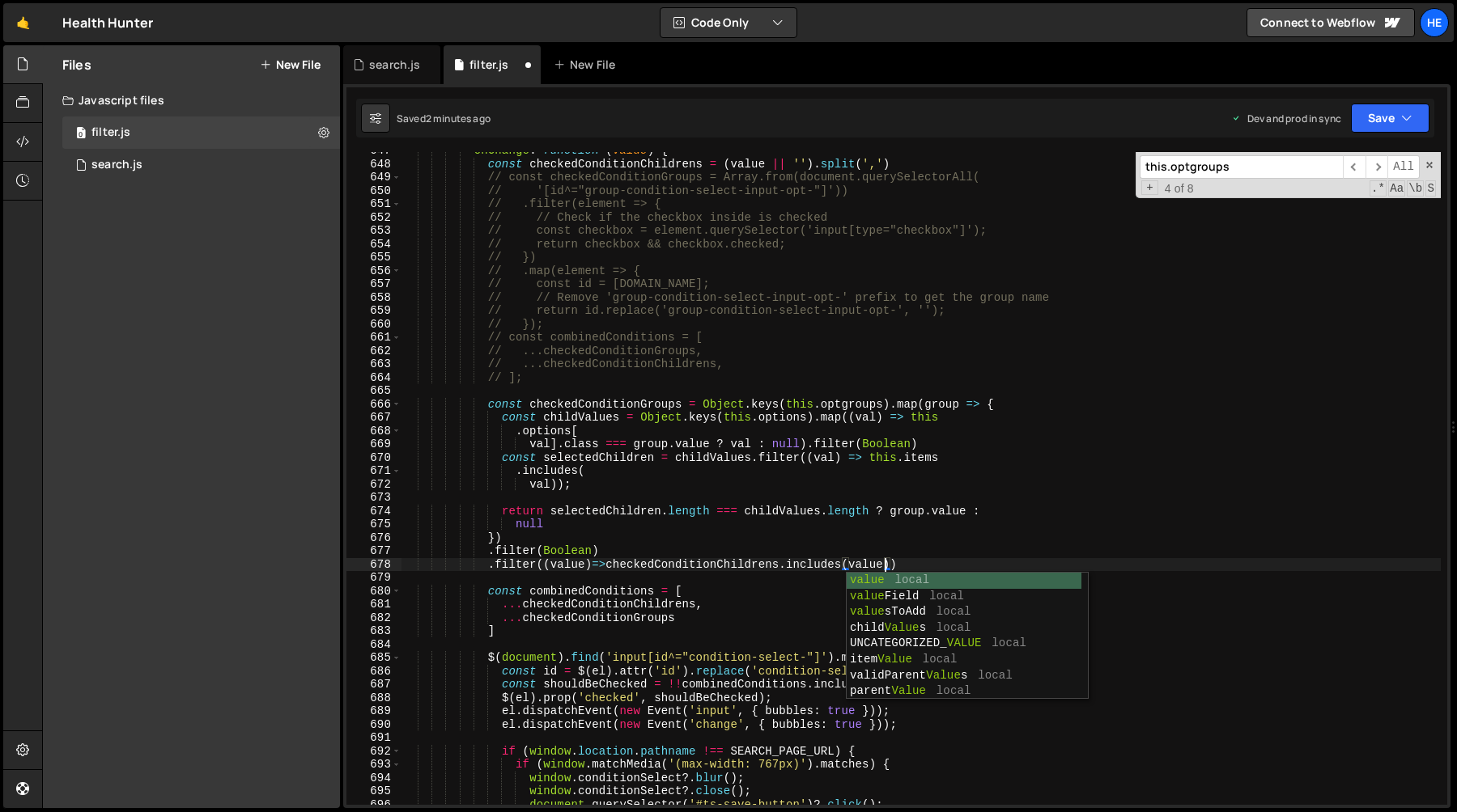
scroll to position [0, 33]
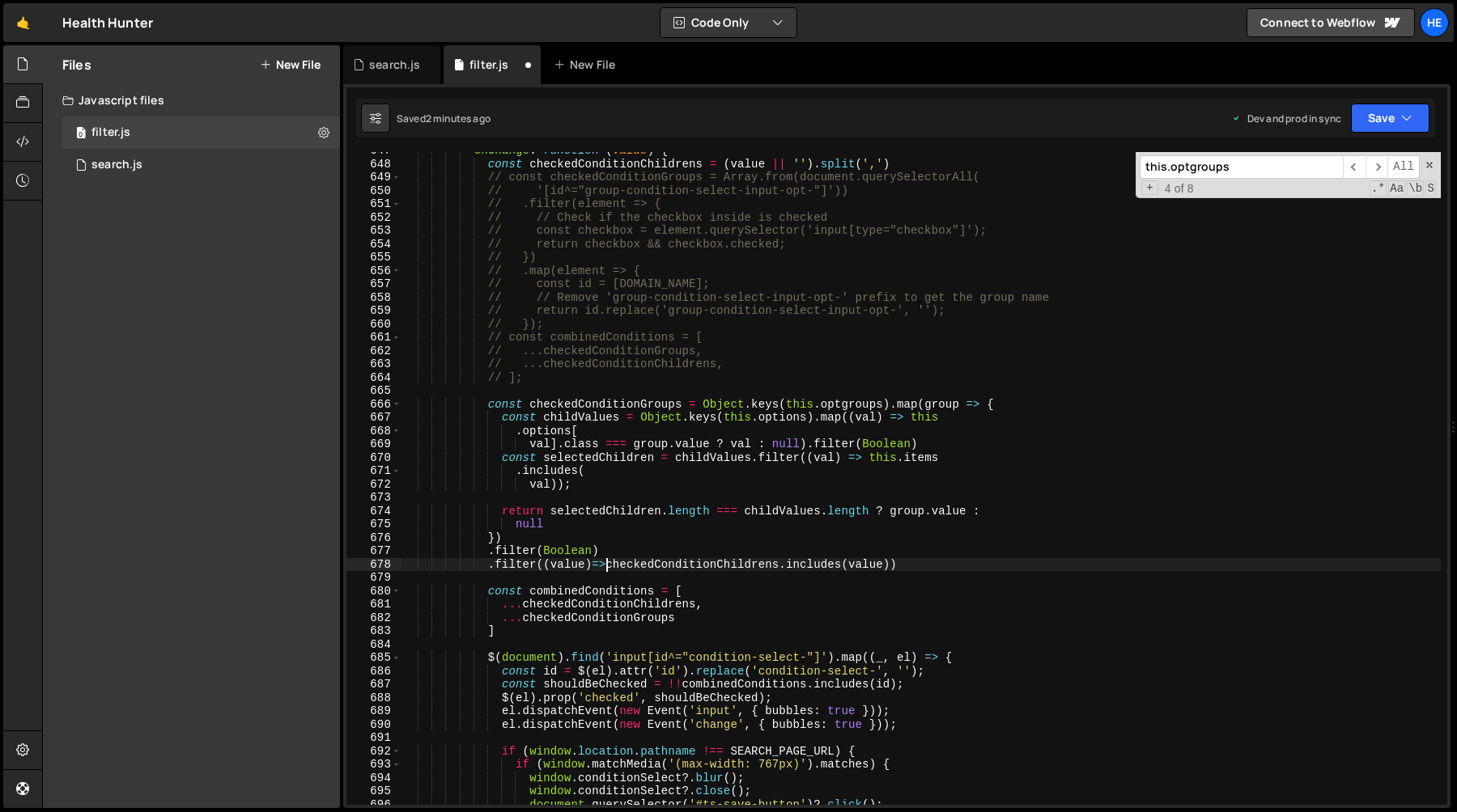
click at [604, 567] on div "onChange : function ( value ) { const checkedConditionChildrens = ( value || ''…" at bounding box center [921, 484] width 1040 height 680
click at [632, 551] on div "onChange : function ( value ) { const checkedConditionChildrens = ( value || ''…" at bounding box center [921, 484] width 1040 height 680
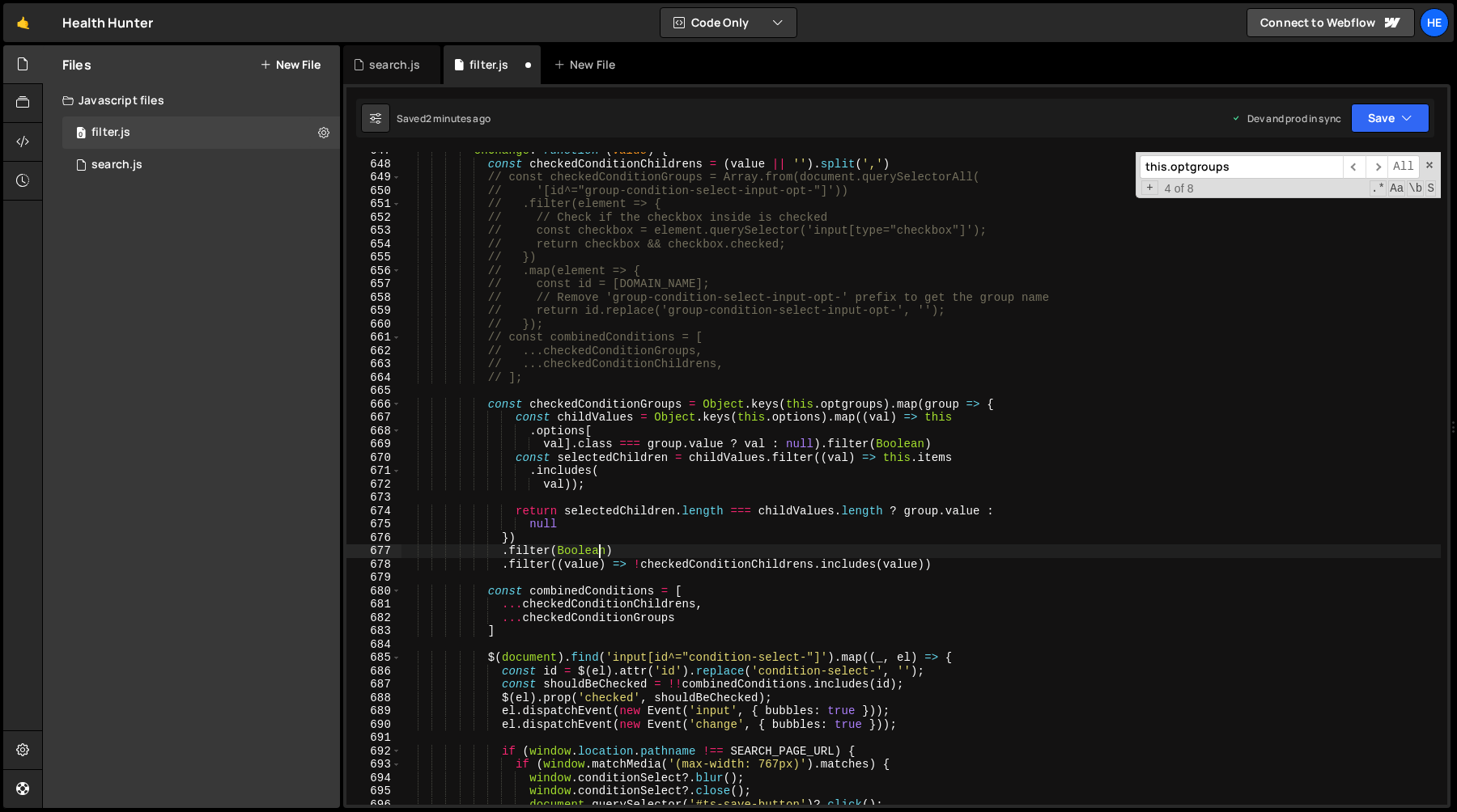
click at [618, 406] on div "onChange : function ( value ) { const checkedConditionChildrens = ( value || ''…" at bounding box center [921, 484] width 1040 height 680
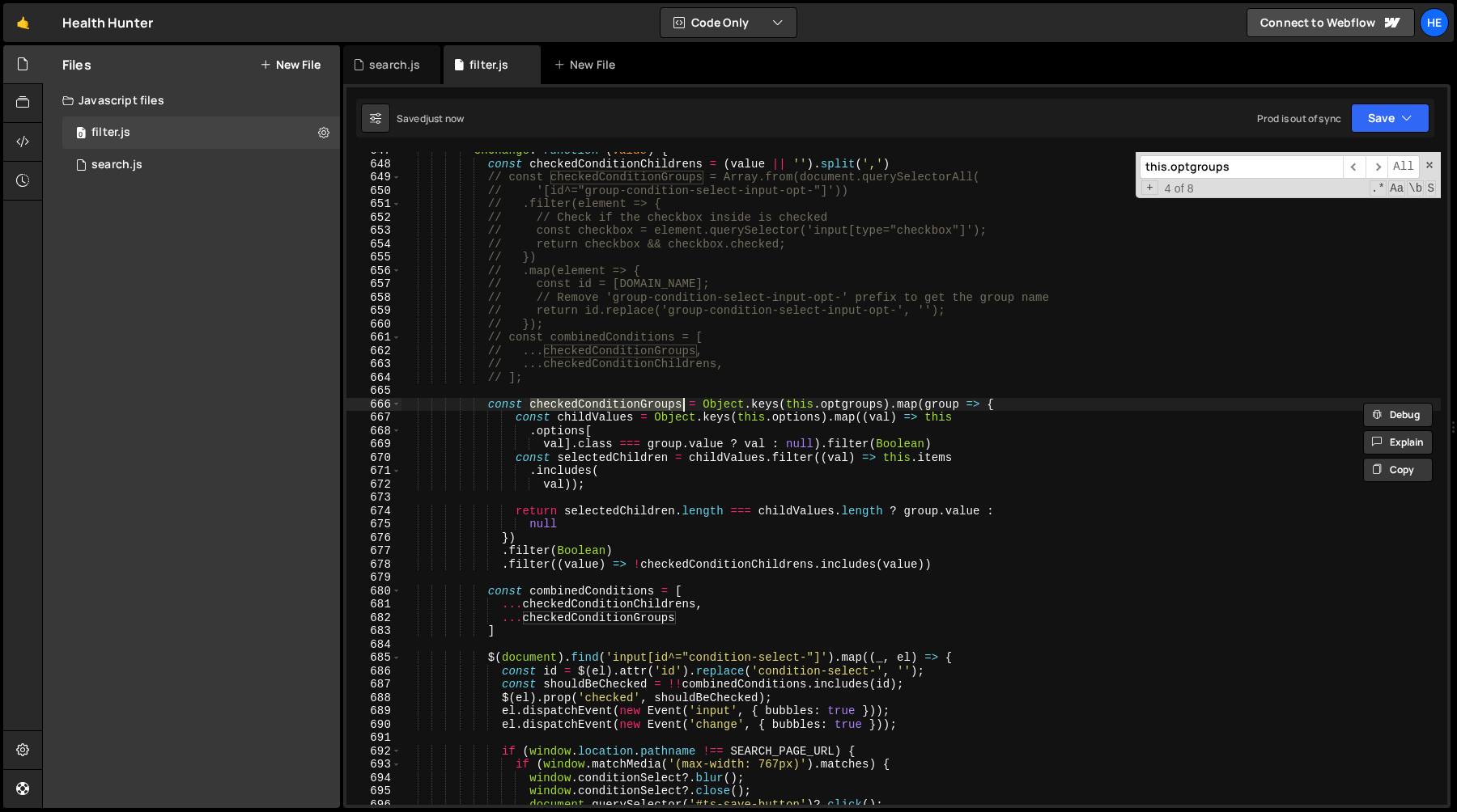
click at [580, 633] on div "onChange : function ( value ) { const checkedConditionChildrens = ( value || ''…" at bounding box center [921, 484] width 1040 height 680
type textarea "]"
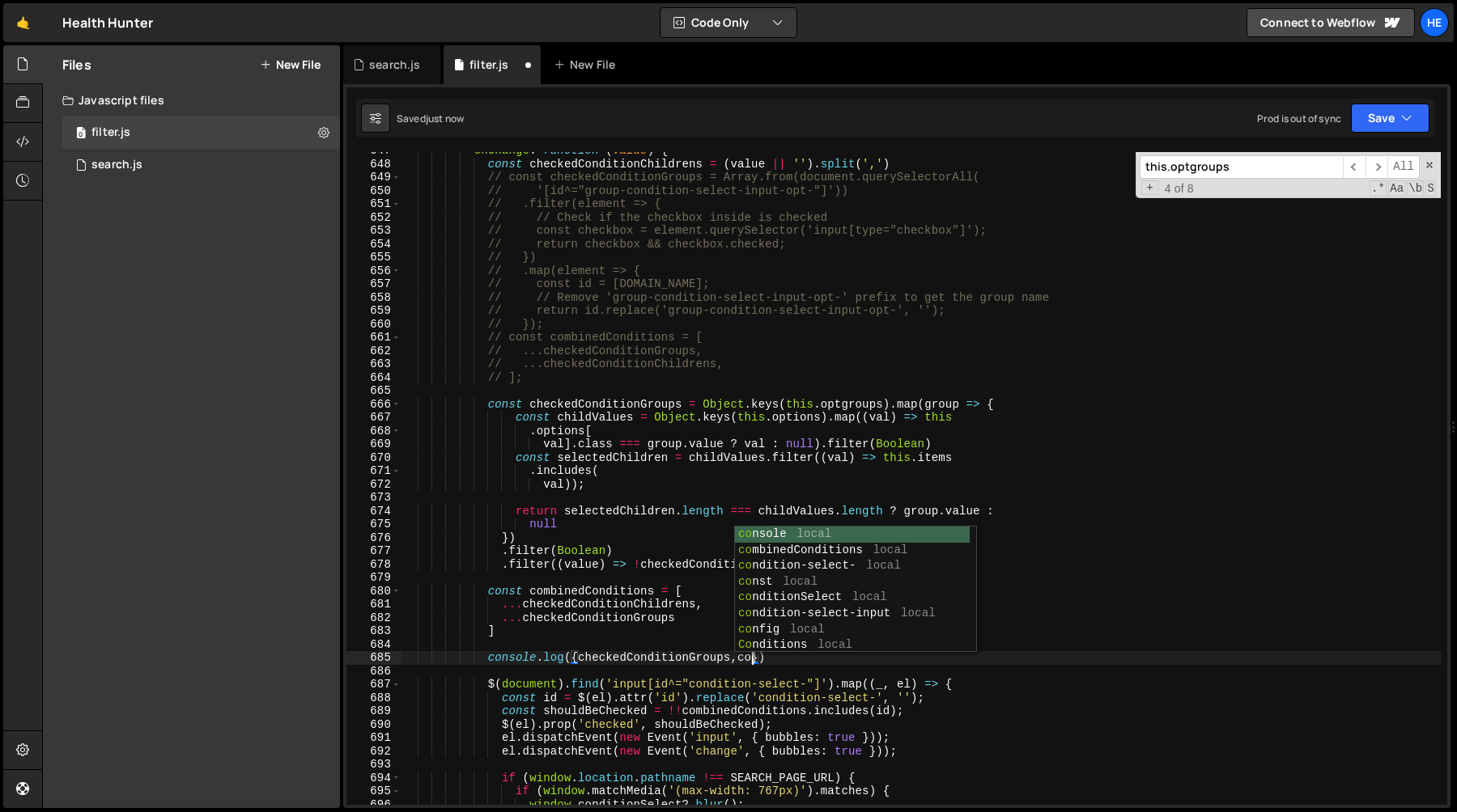
scroll to position [0, 24]
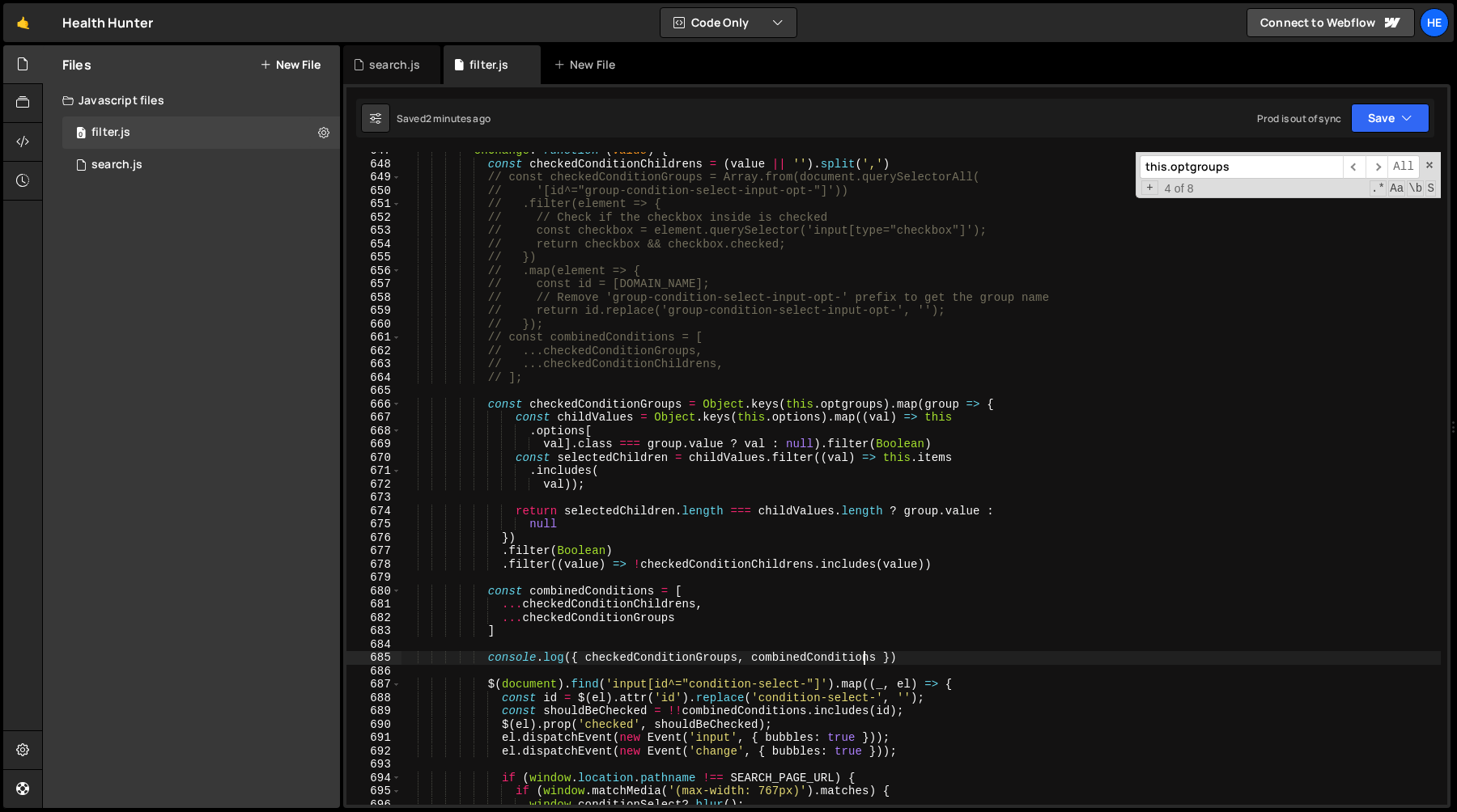
click at [794, 408] on div "onChange : function ( value ) { const checkedConditionChildrens = ( value || ''…" at bounding box center [921, 484] width 1040 height 680
click at [886, 408] on div "onChange : function ( value ) { const checkedConditionChildrens = ( value || ''…" at bounding box center [921, 484] width 1040 height 680
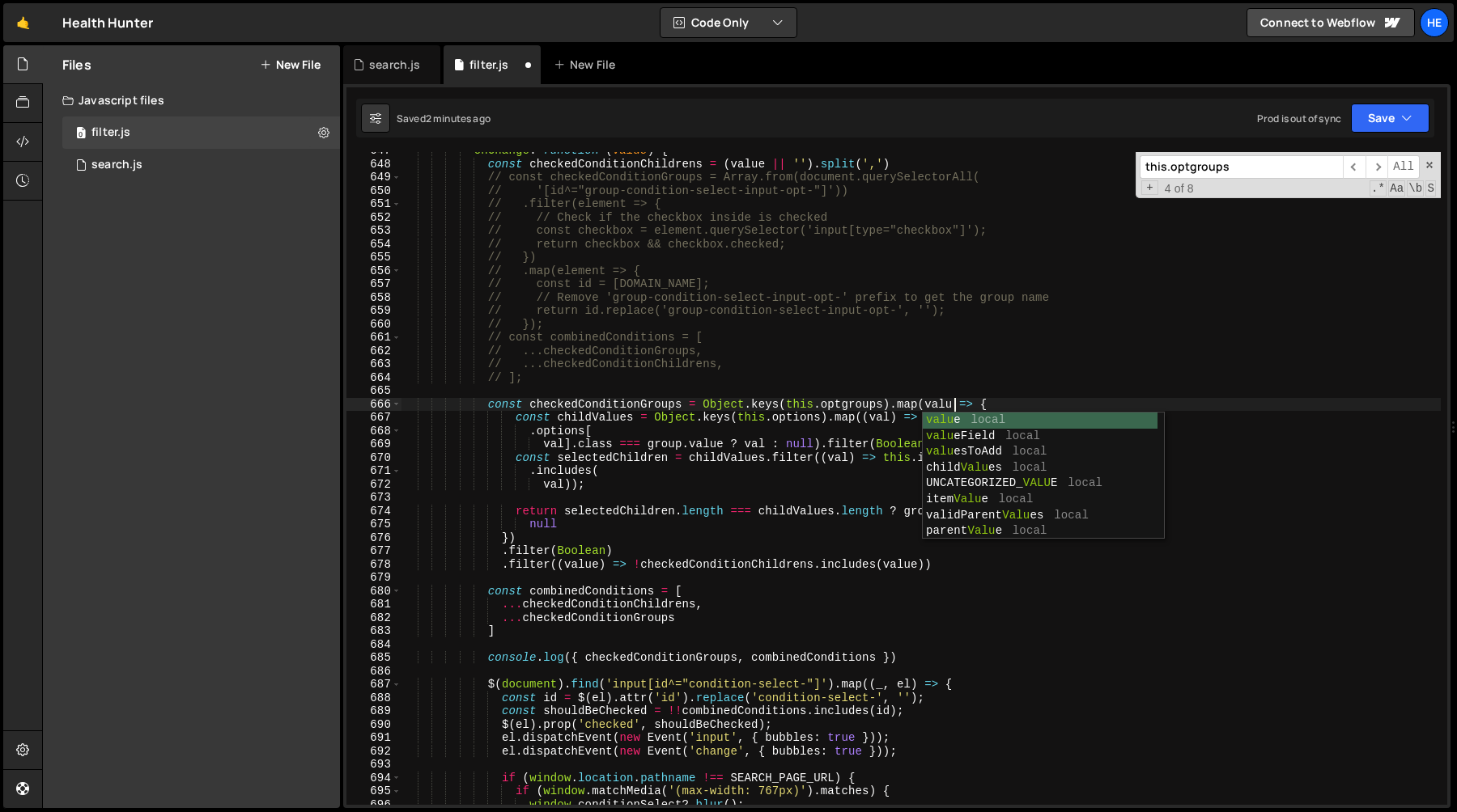
type textarea "const checkedConditionGroups = Object.keys(this.optgroups).map(value => {"
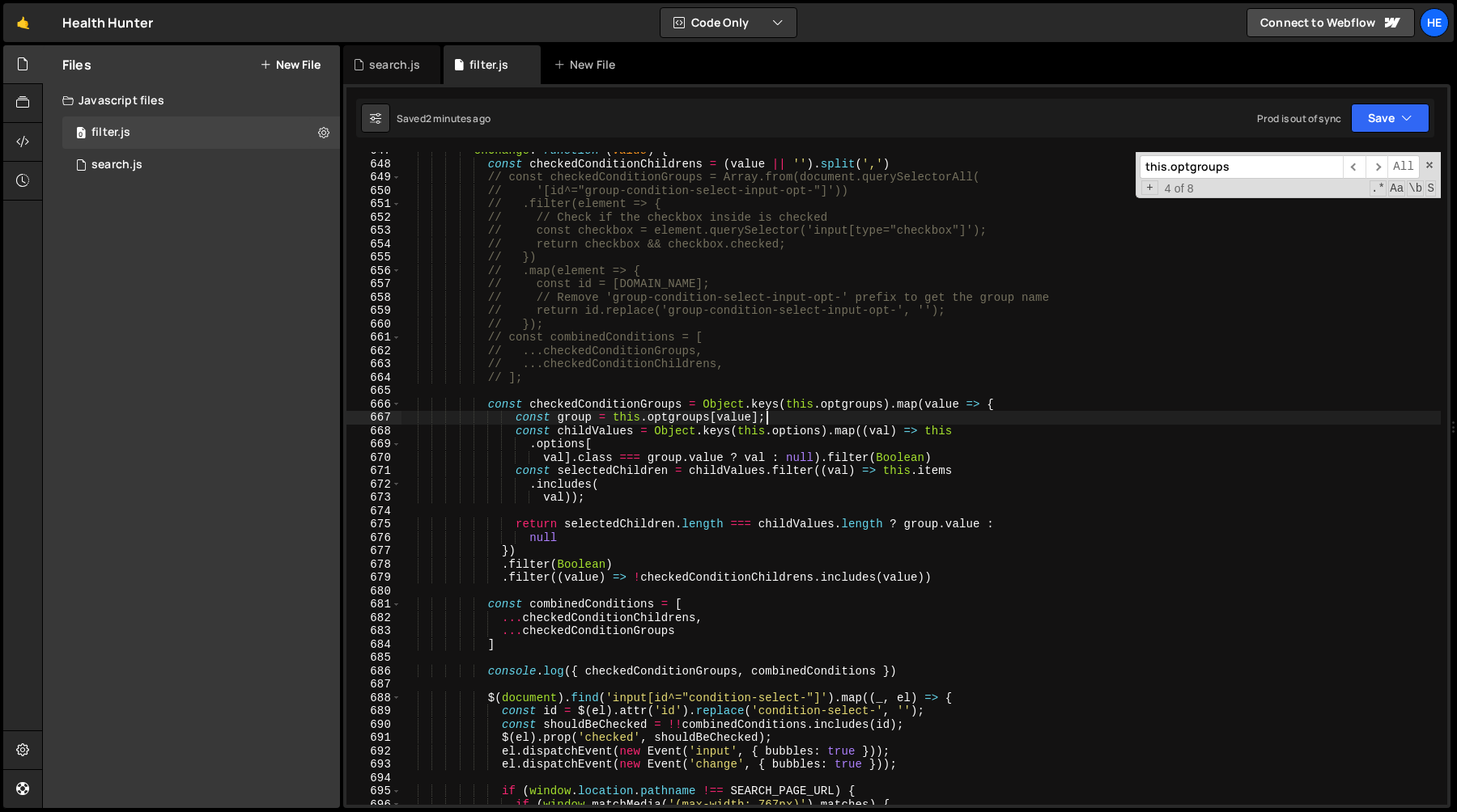
scroll to position [8726, 0]
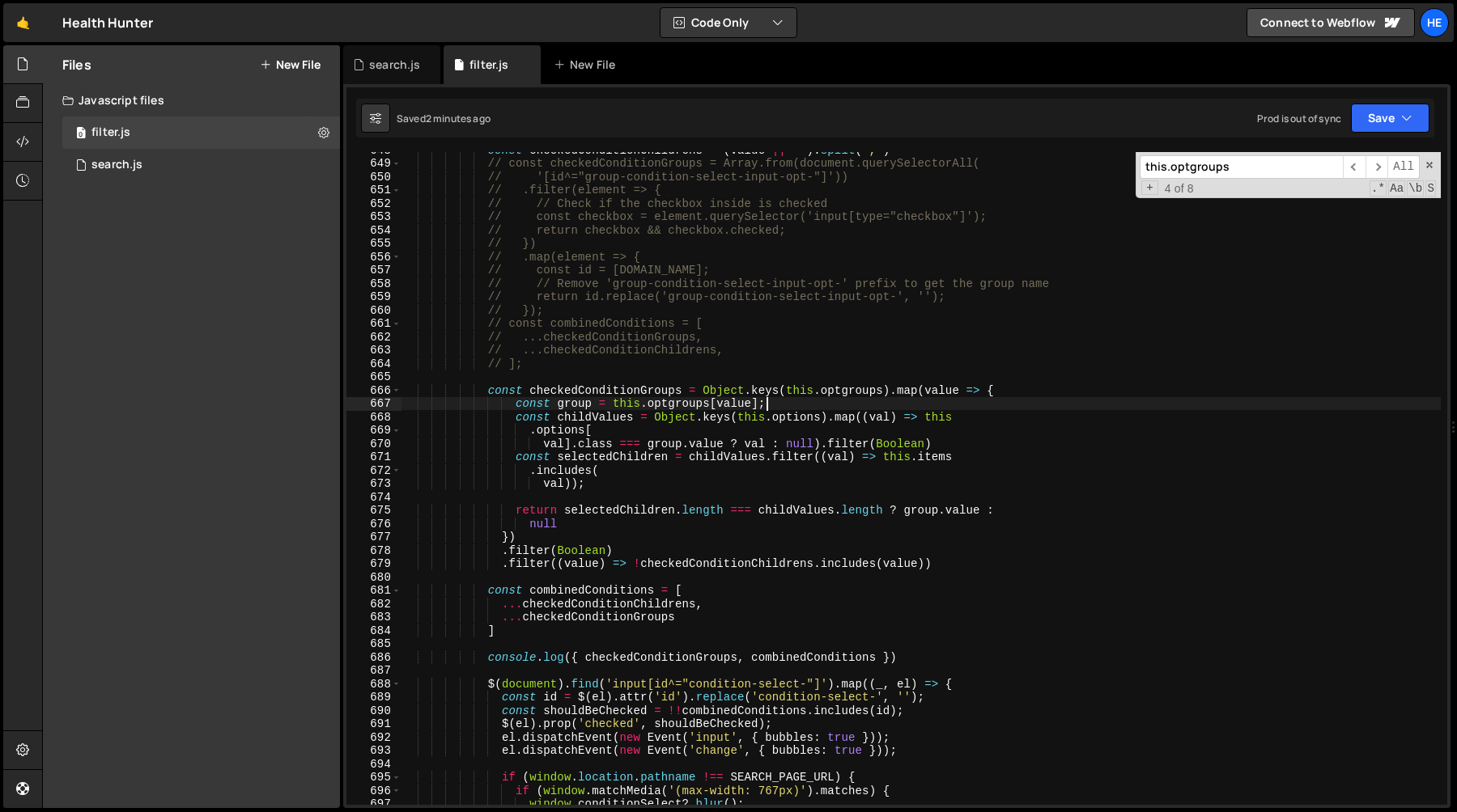
click at [917, 657] on div "const checkedConditionChildrens = ( value || '' ) . split ( ',' ) // const chec…" at bounding box center [921, 483] width 1040 height 680
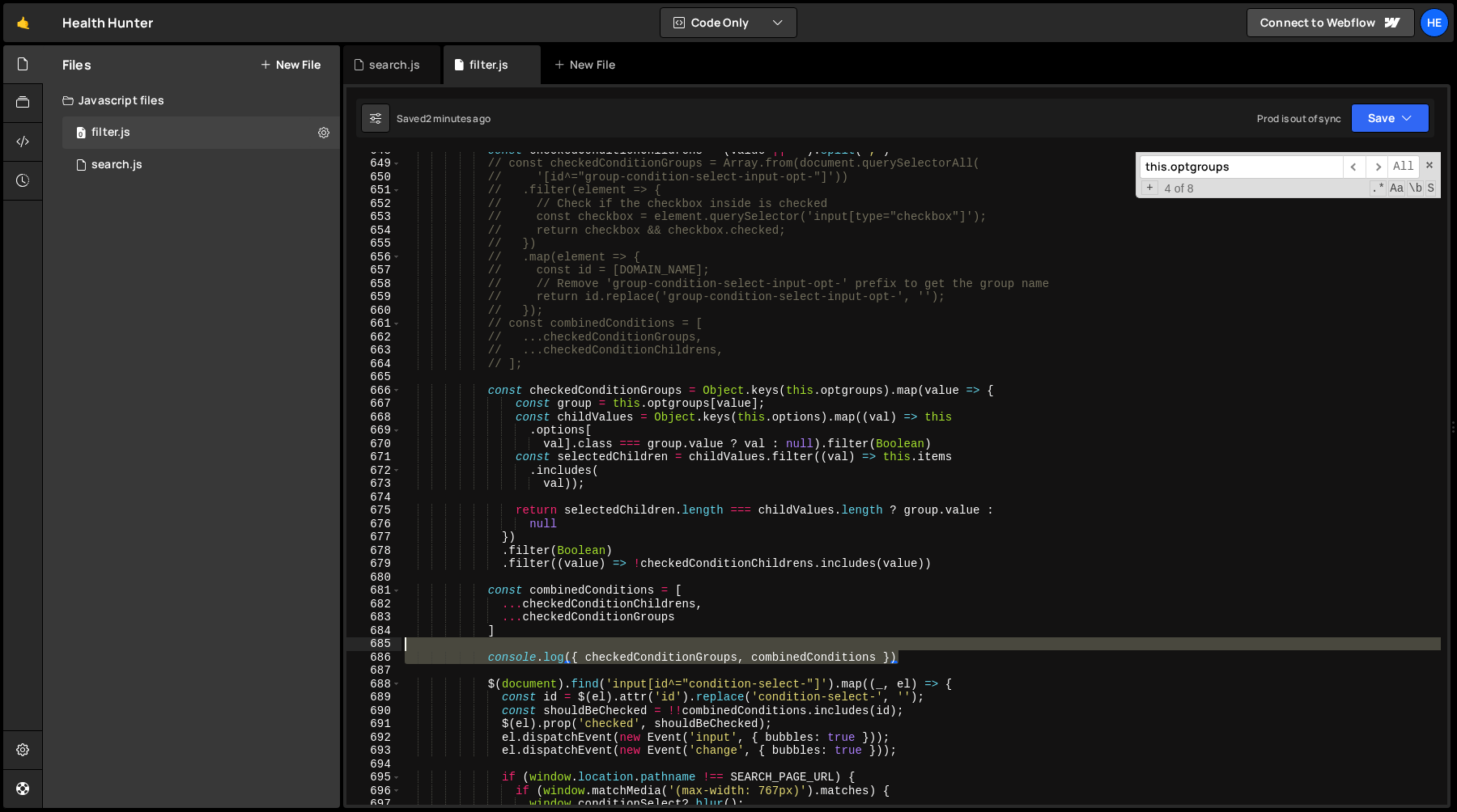
click at [901, 642] on div "const checkedConditionChildrens = ( value || '' ) . split ( ',' ) // const chec…" at bounding box center [921, 483] width 1040 height 680
type textarea "console.log({ checkedConditionGroups, combinedConditions })"
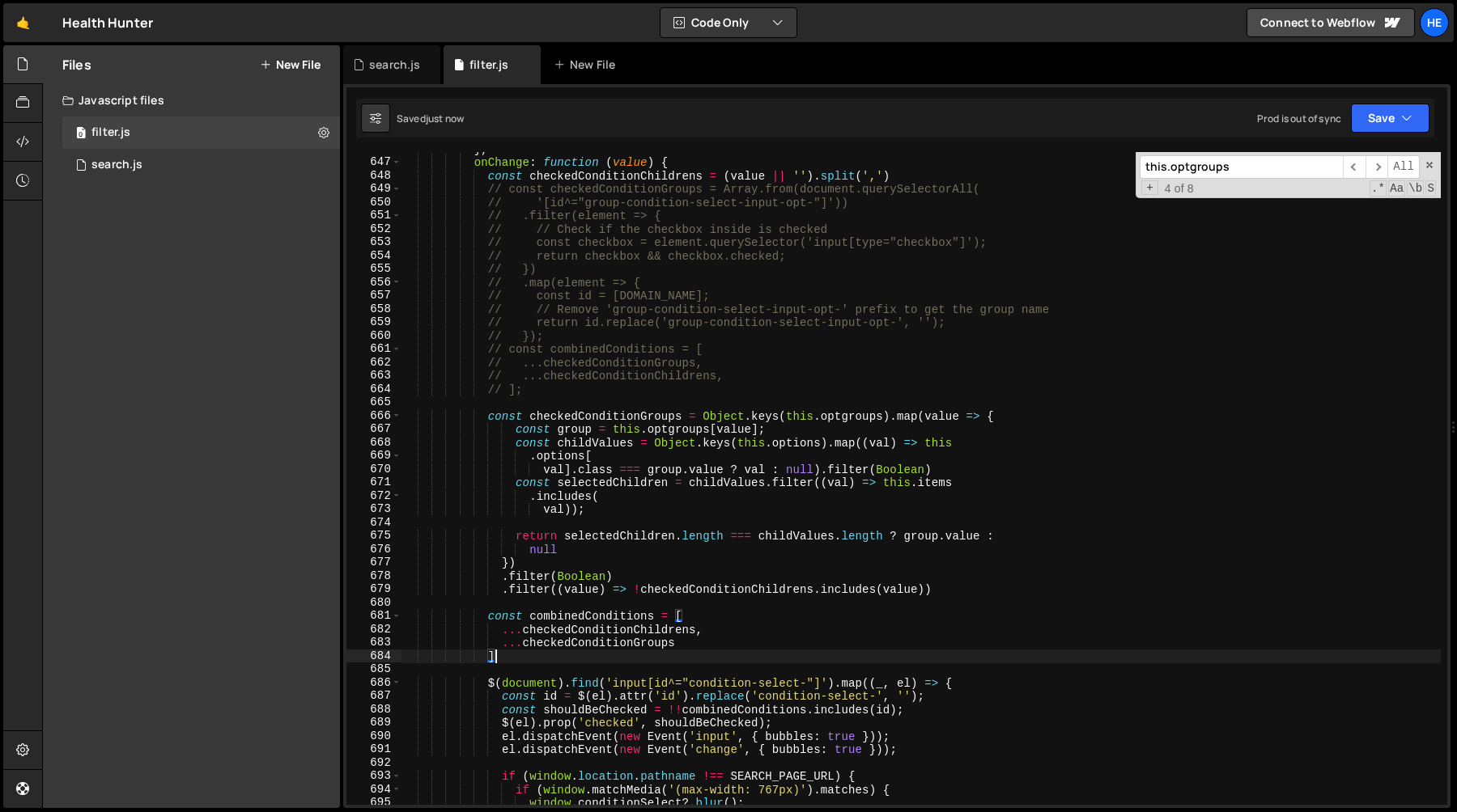
scroll to position [8645, 0]
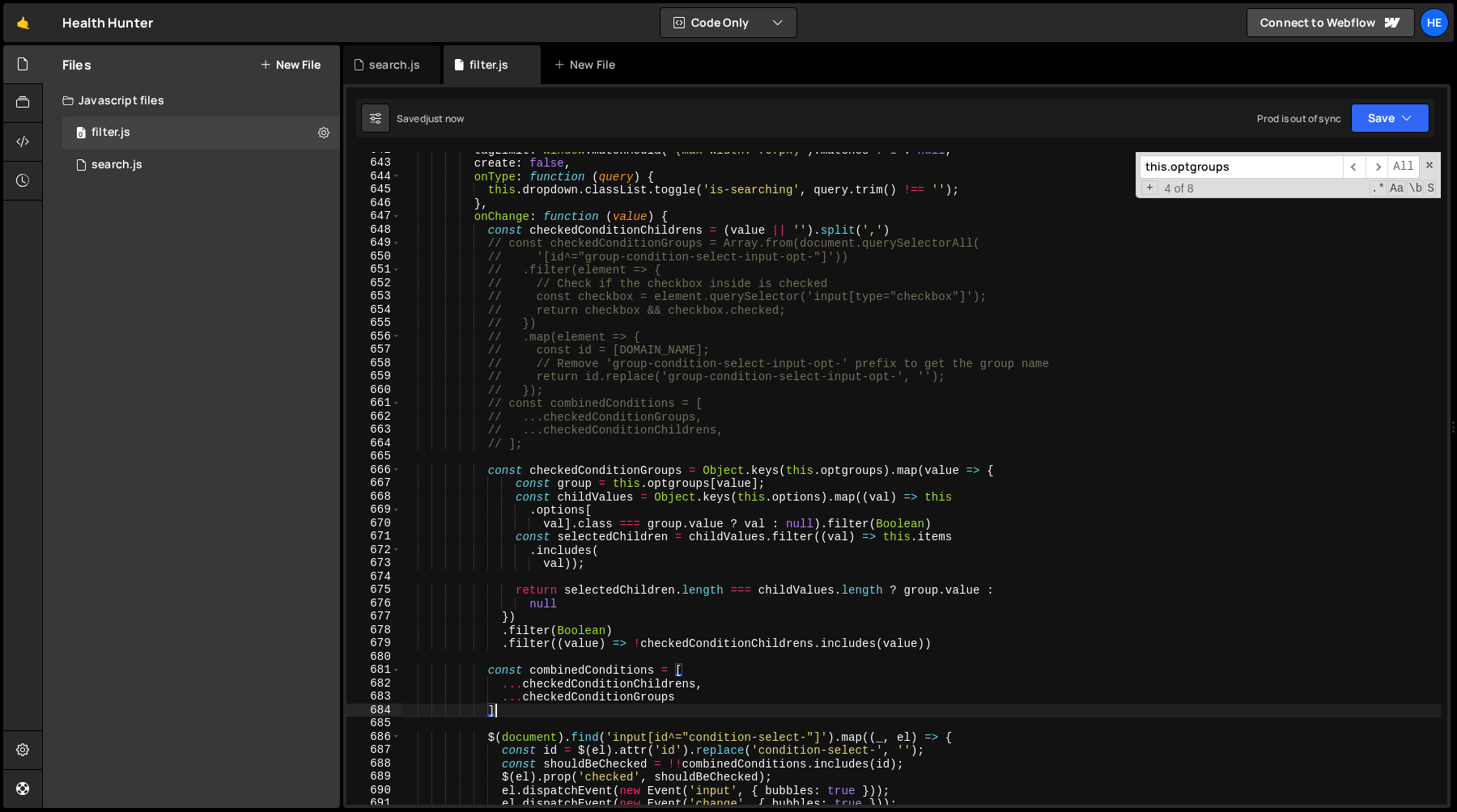
click at [546, 448] on div "tagLimit : window . matchMedia ( '(max-width: 767px)' ) . matches ? 1 : null , …" at bounding box center [921, 483] width 1040 height 680
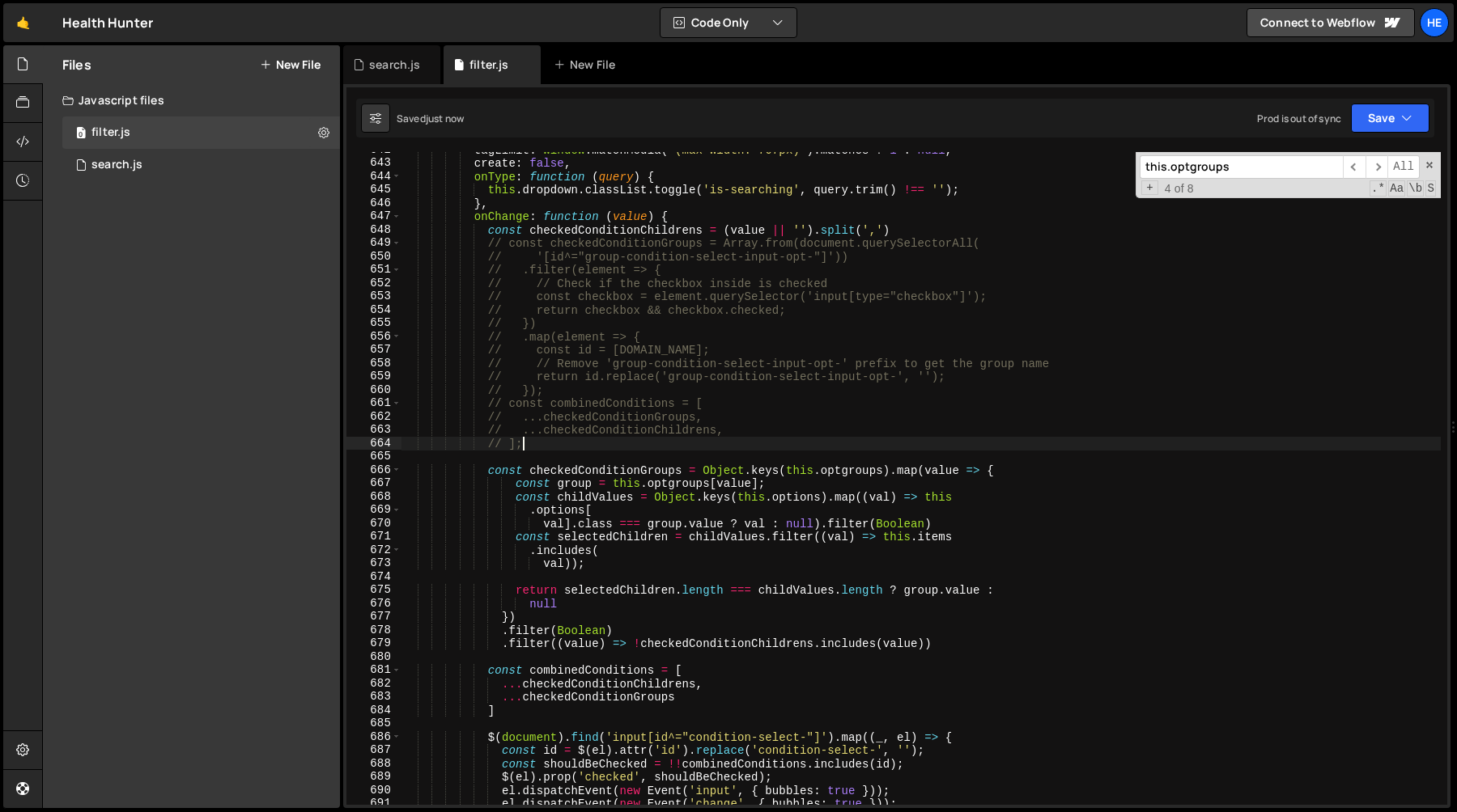
click at [407, 253] on div "tagLimit : window . matchMedia ( '(max-width: 767px)' ) . matches ? 1 : null , …" at bounding box center [921, 483] width 1040 height 680
type textarea "// '[id^="group-condition-select-input-opt-"]')) // .filter(element => {"
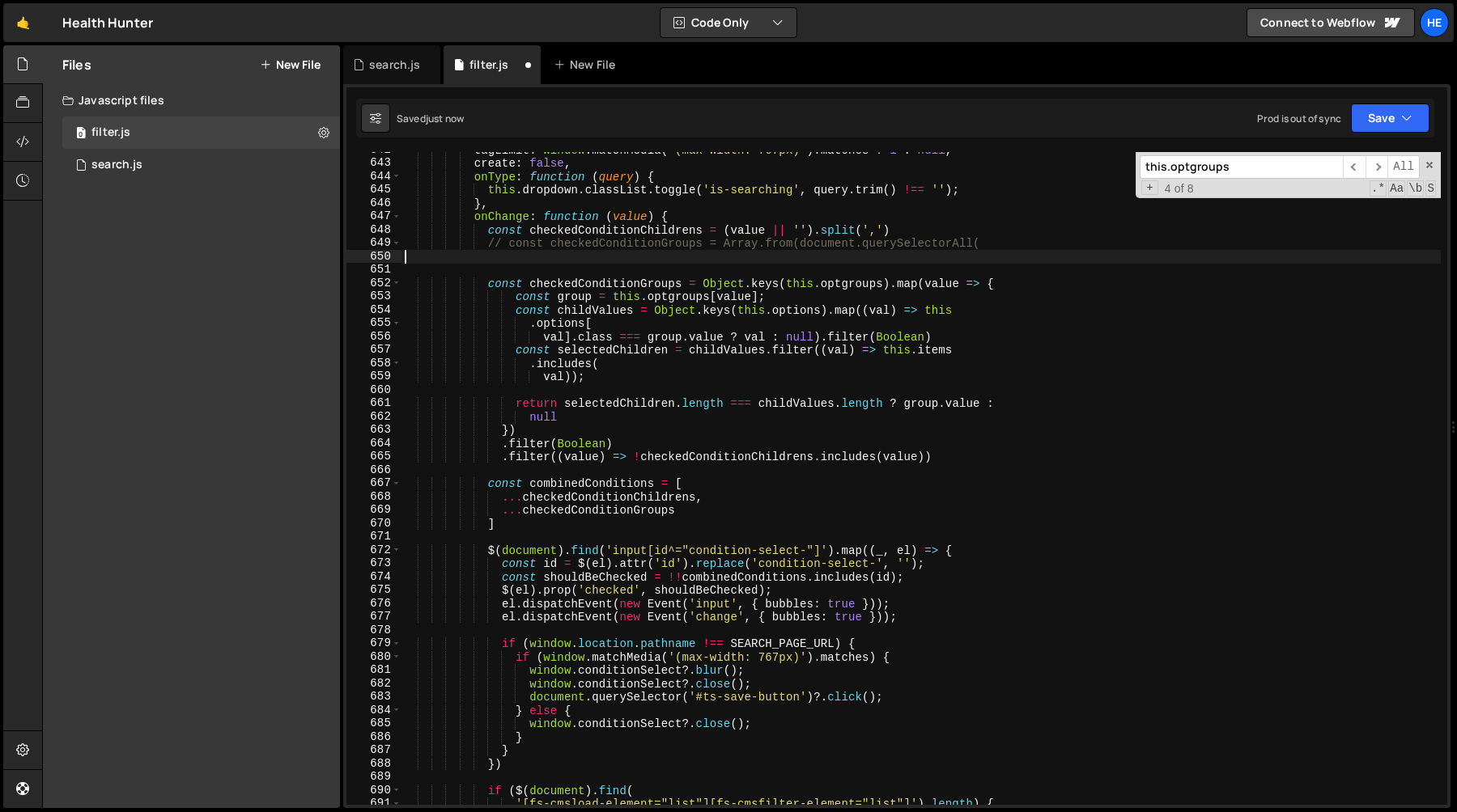
type textarea "// const checkedConditionGroups = Array.from(document.querySelectorAll("
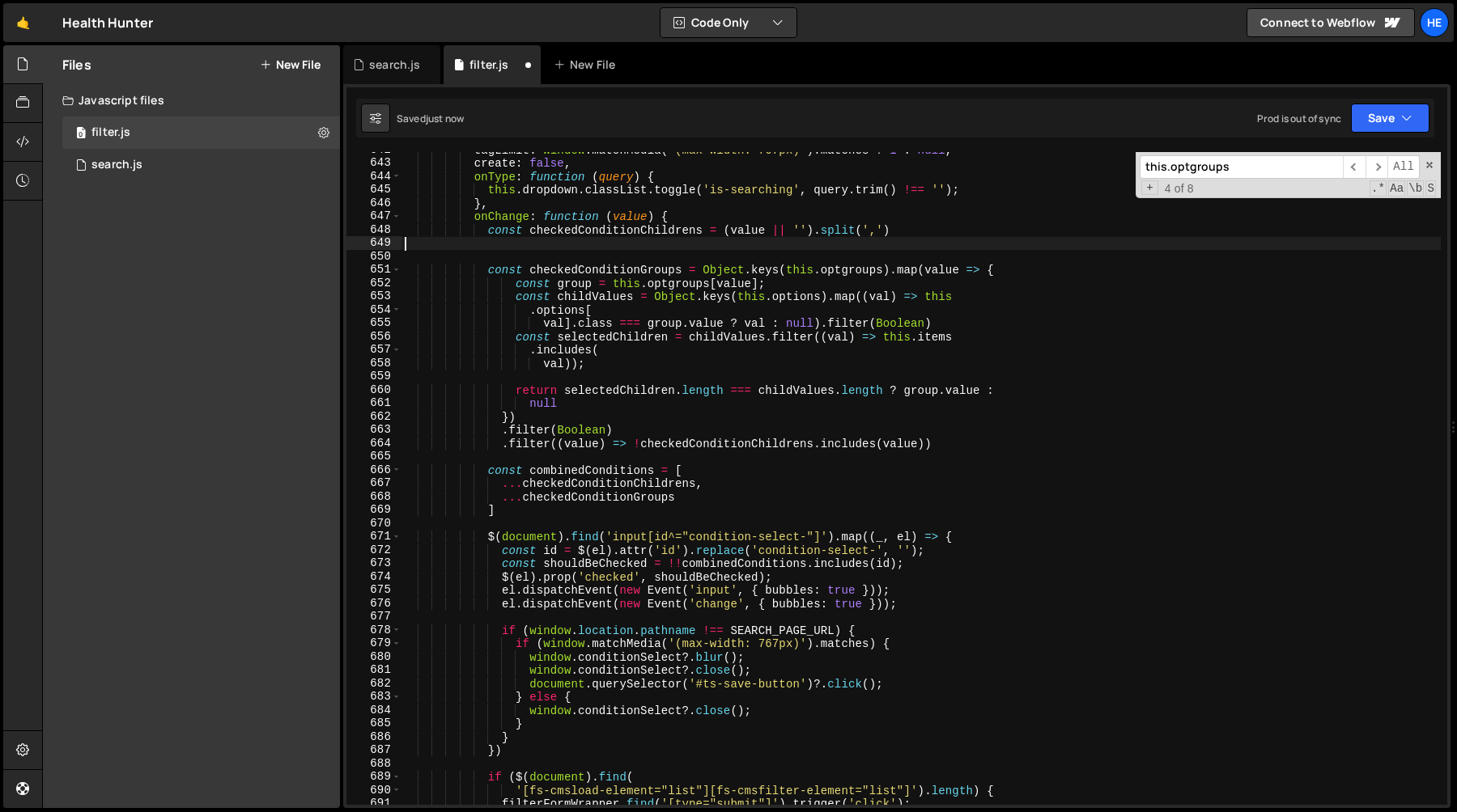
type textarea "const checkedConditionChildrens = (value || '').split(',')"
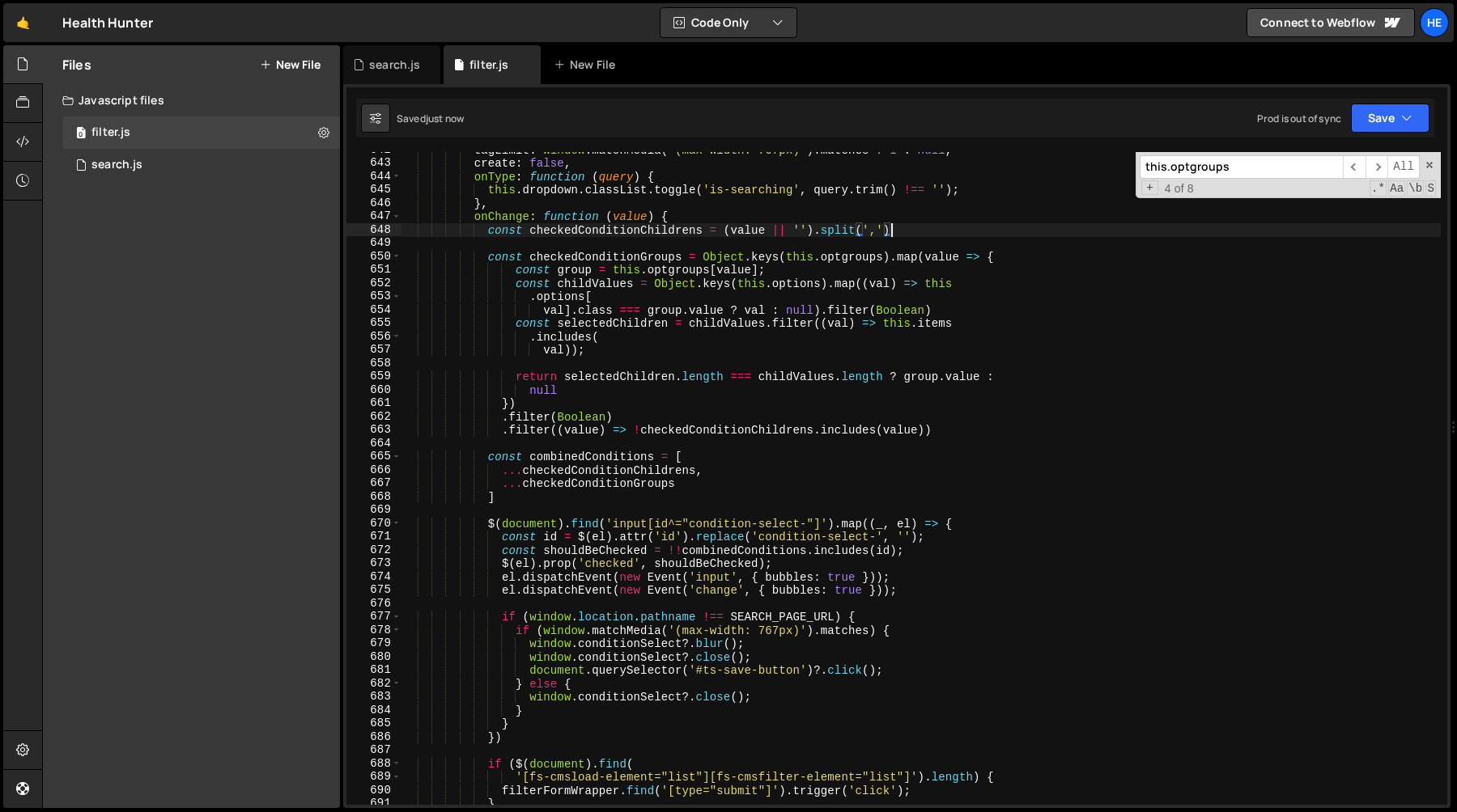
click at [546, 246] on div "tagLimit : window . matchMedia ( '(max-width: 767px)' ) . matches ? 1 : null , …" at bounding box center [921, 483] width 1040 height 680
type textarea "const checkedConditionChildrens = (value || '').split(',')"
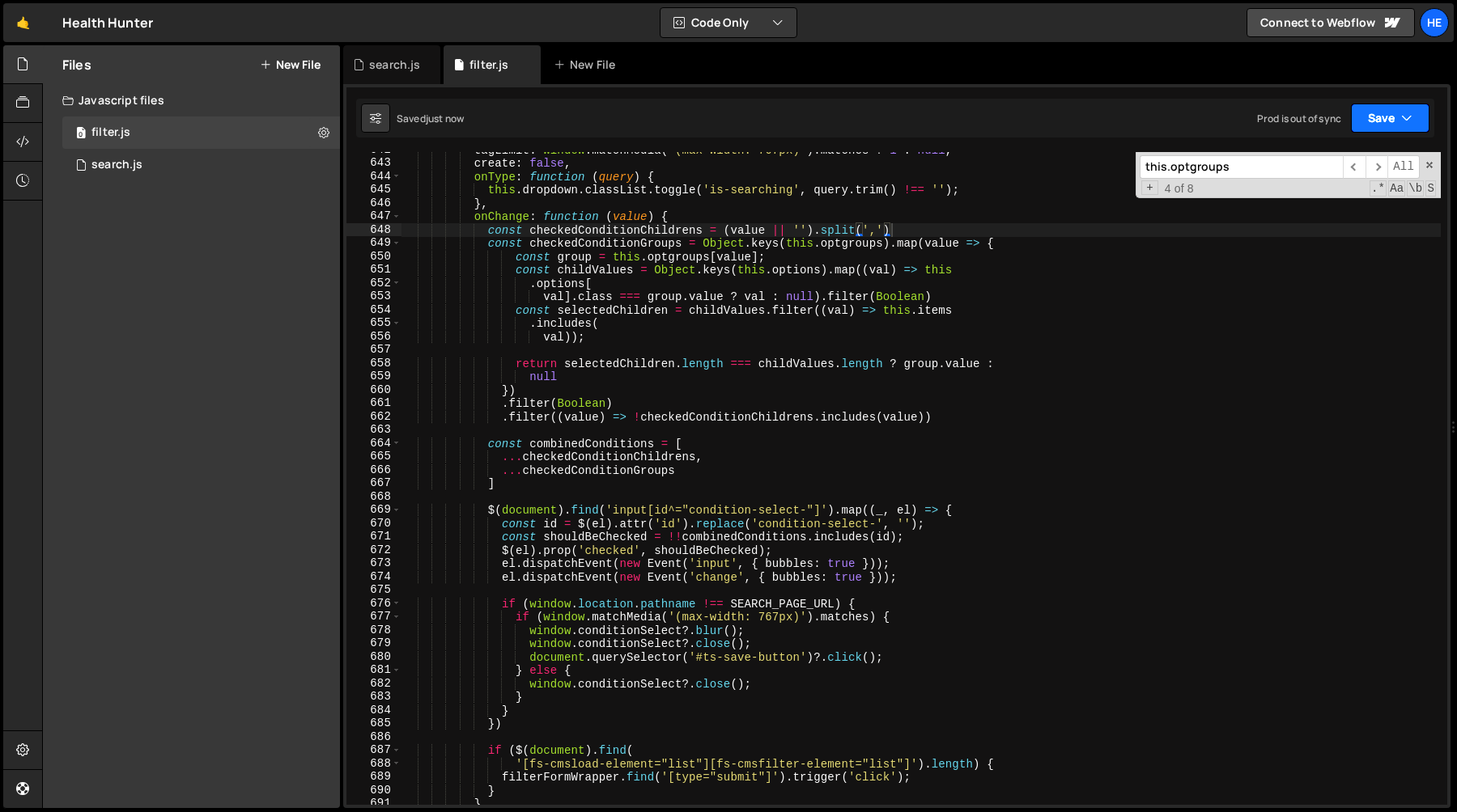
click at [1383, 125] on button "Save" at bounding box center [1391, 117] width 79 height 29
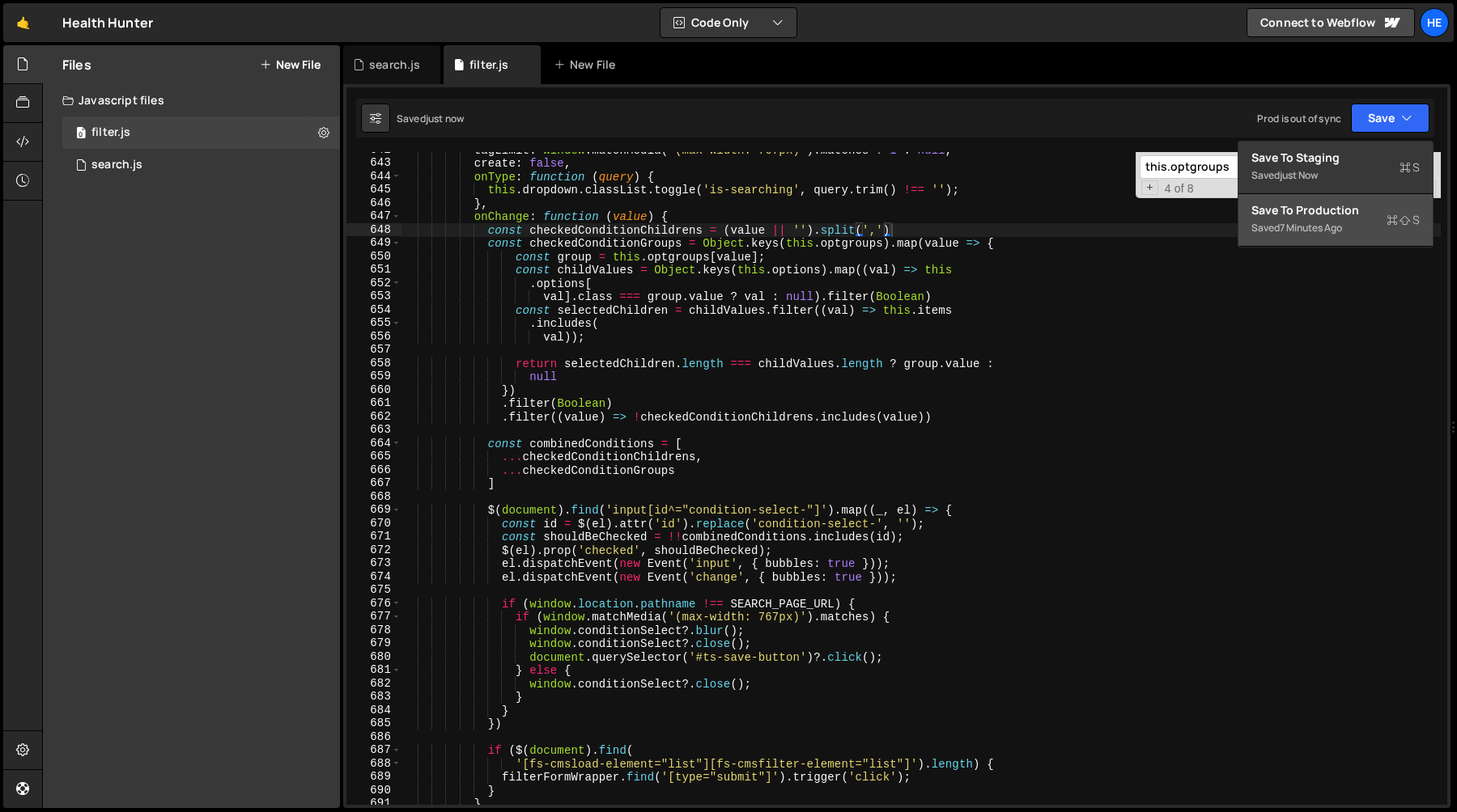
click at [1328, 212] on div "Save to Production S" at bounding box center [1335, 210] width 169 height 17
